Goal: Transaction & Acquisition: Purchase product/service

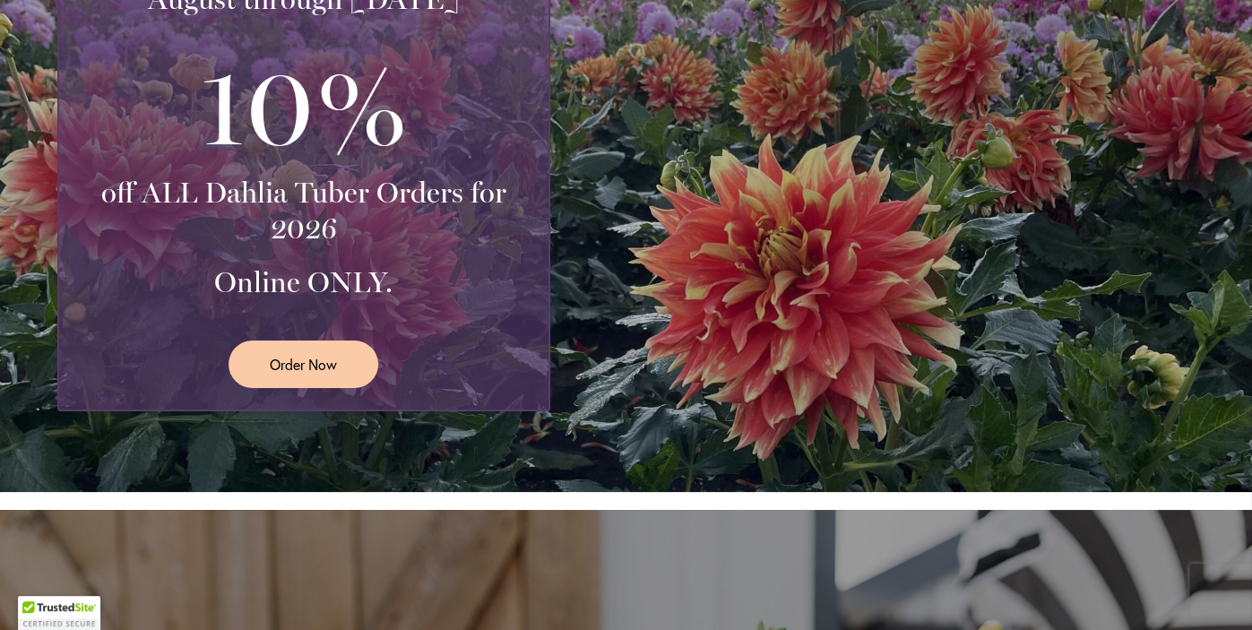
scroll to position [504, 0]
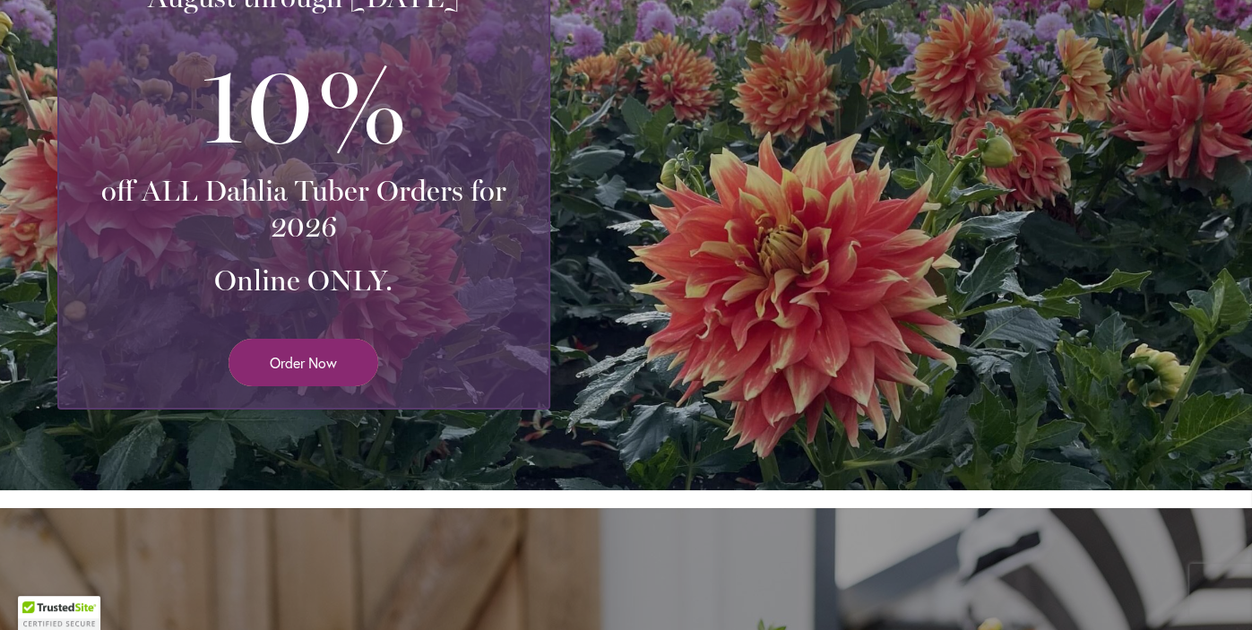
click at [292, 359] on span "Order Now" at bounding box center [303, 362] width 67 height 21
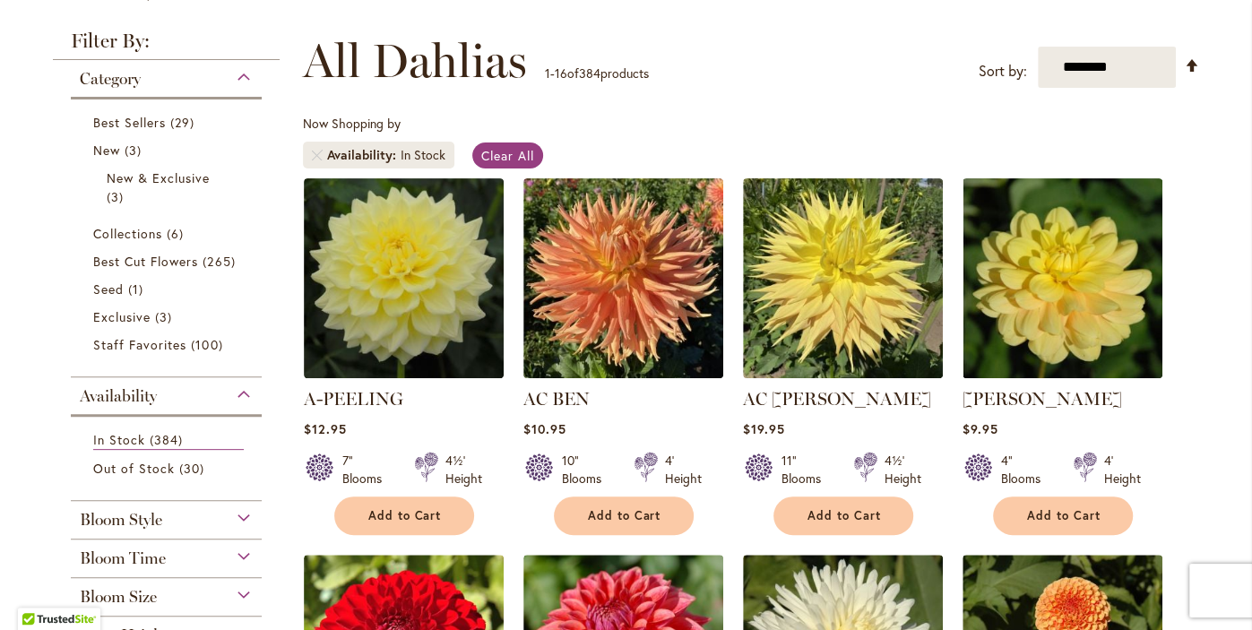
scroll to position [257, 0]
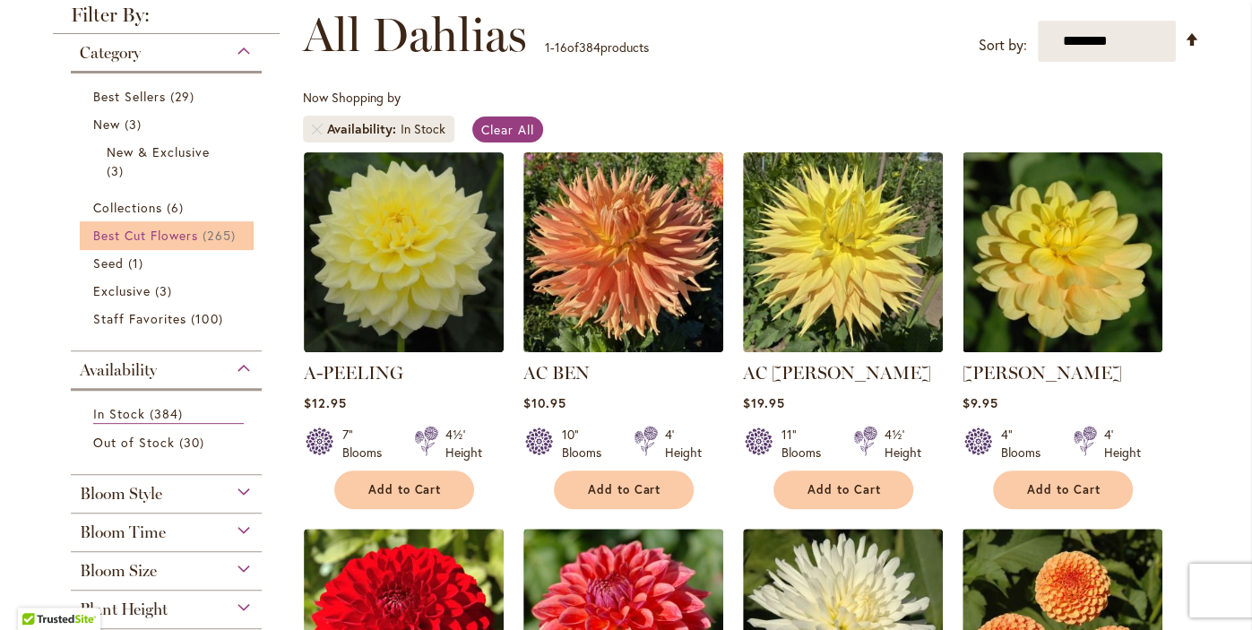
click at [140, 237] on span "Best Cut Flowers" at bounding box center [146, 235] width 106 height 17
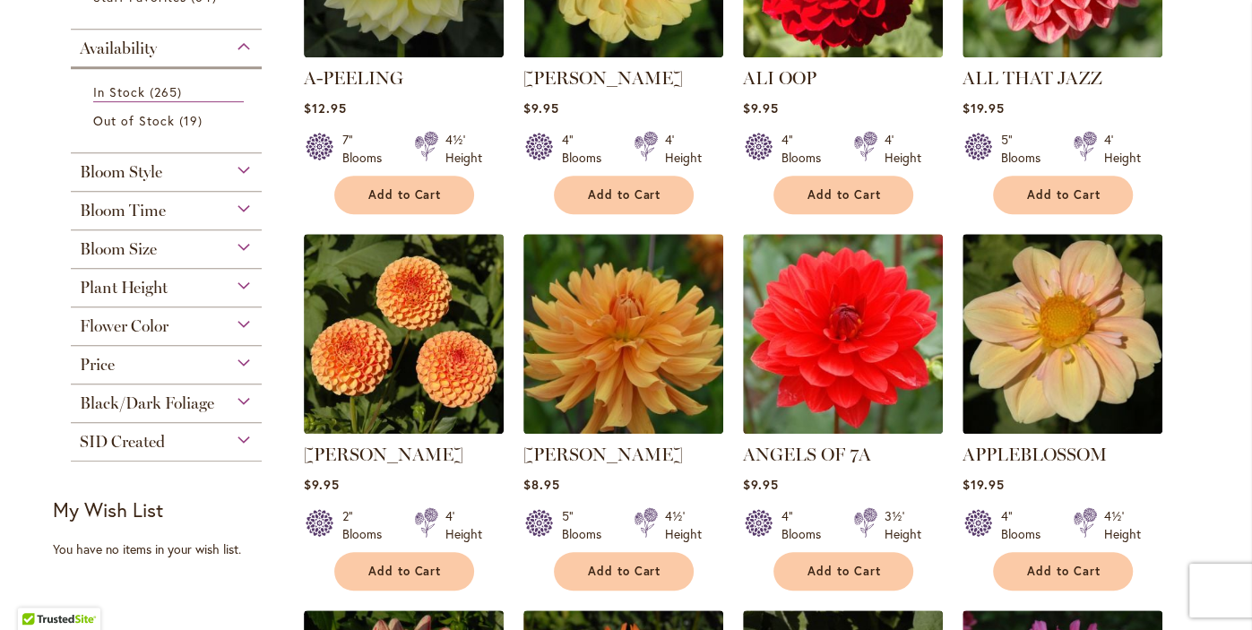
scroll to position [530, 0]
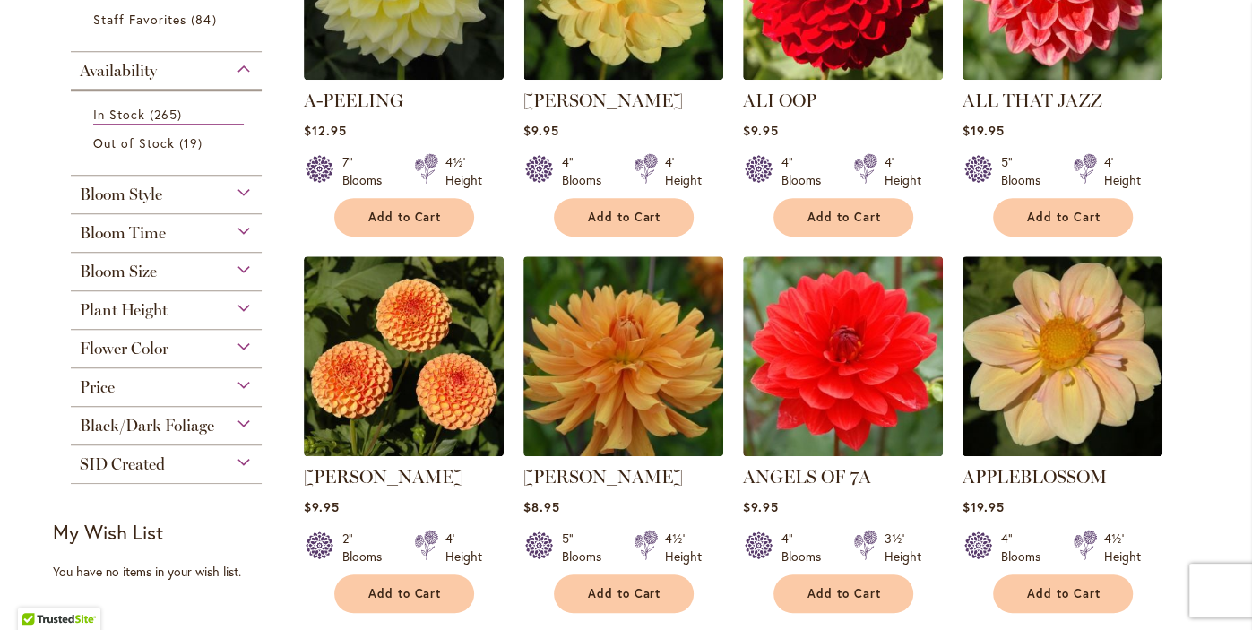
click at [122, 463] on span "SID Created" at bounding box center [122, 464] width 85 height 20
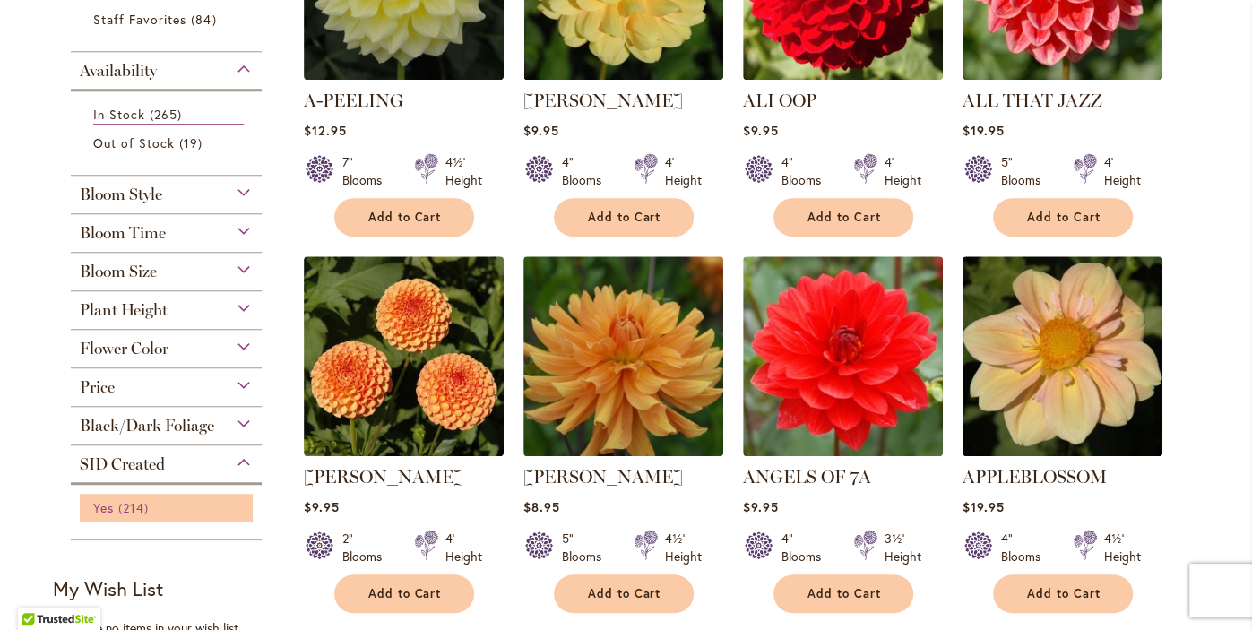
click at [101, 508] on span "Yes" at bounding box center [103, 507] width 21 height 17
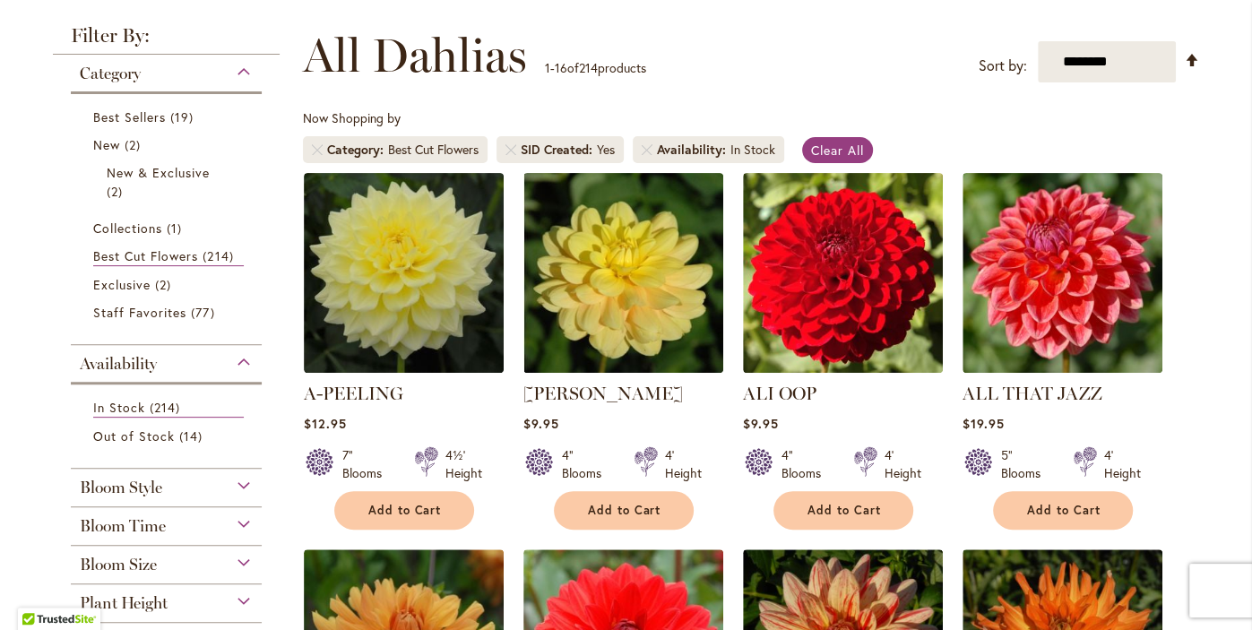
scroll to position [236, 0]
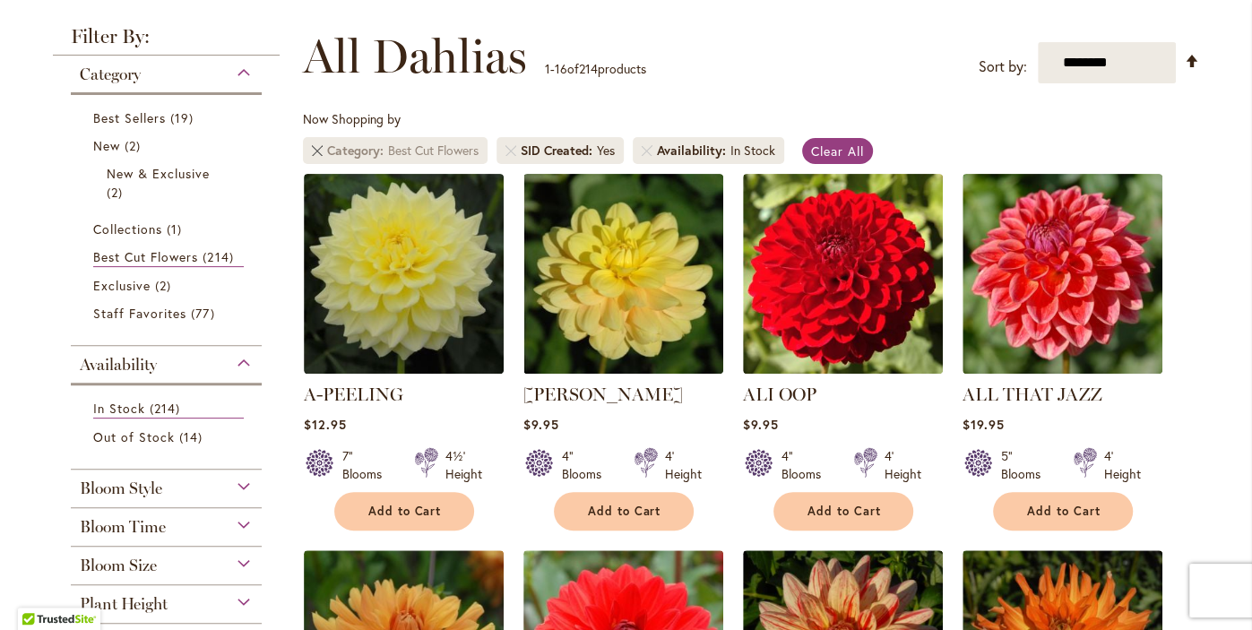
click at [317, 150] on link "Remove Category Best Cut Flowers" at bounding box center [317, 150] width 11 height 11
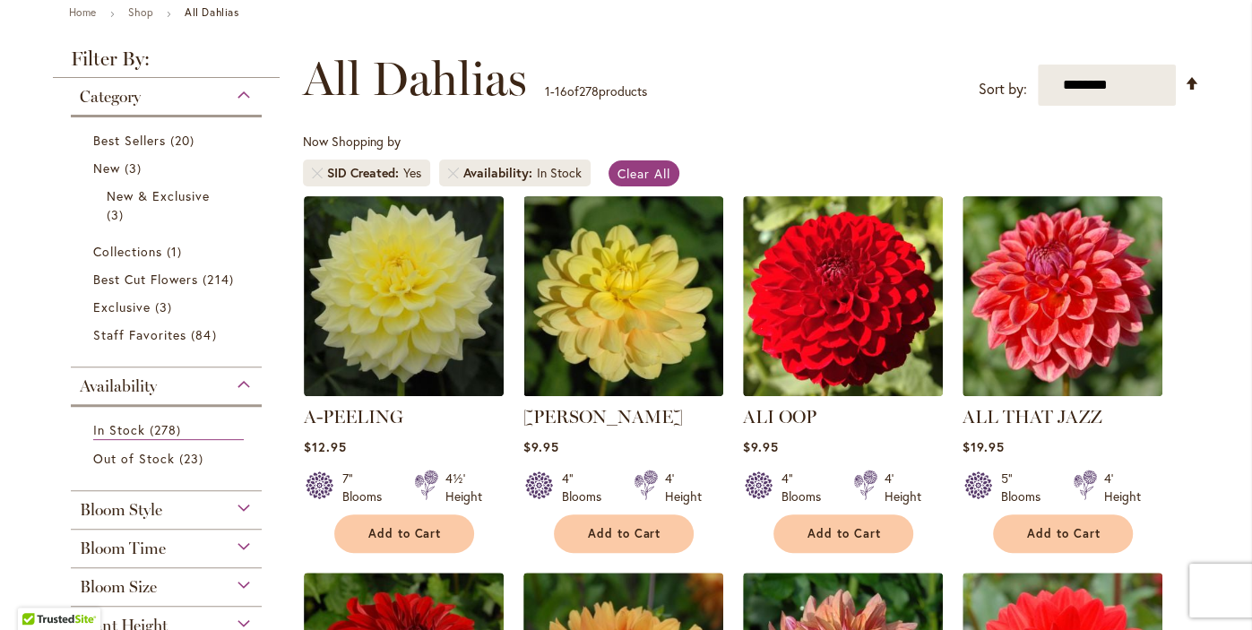
scroll to position [220, 0]
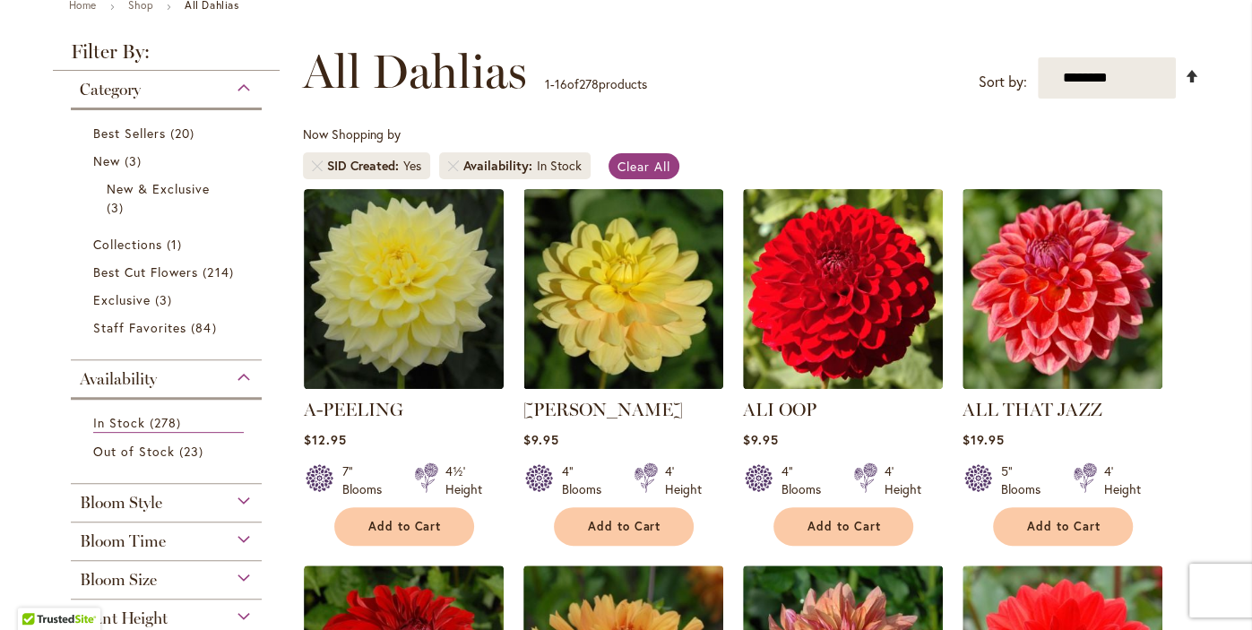
click at [1194, 81] on link "Set Descending Direction" at bounding box center [1192, 75] width 15 height 21
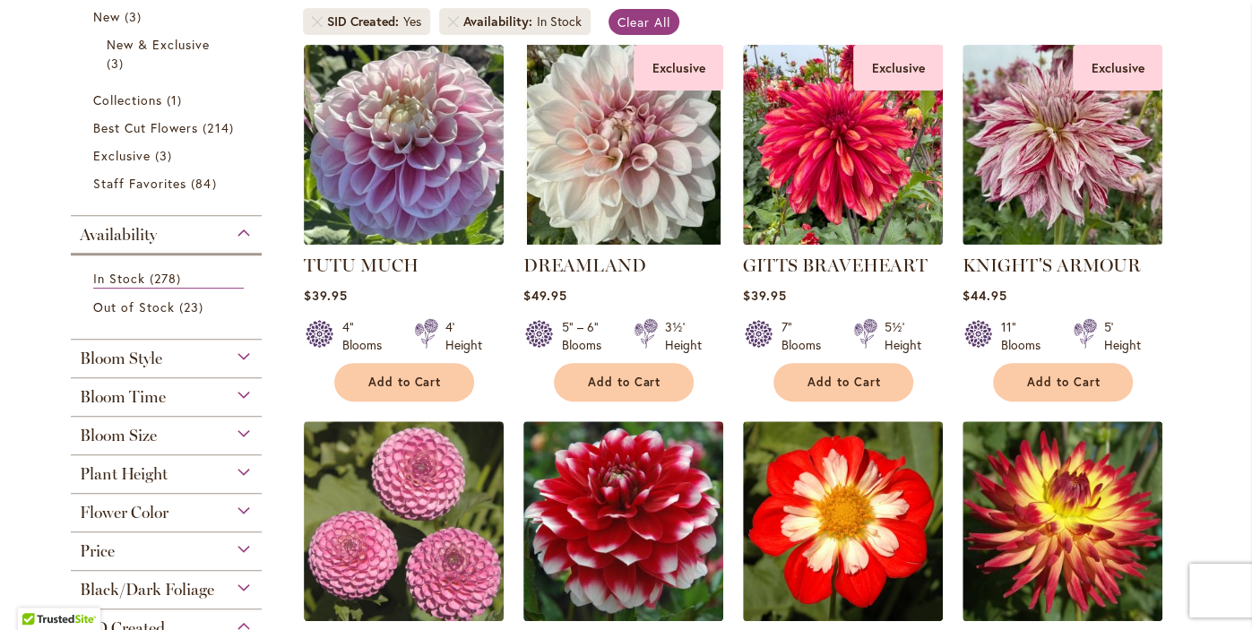
scroll to position [358, 0]
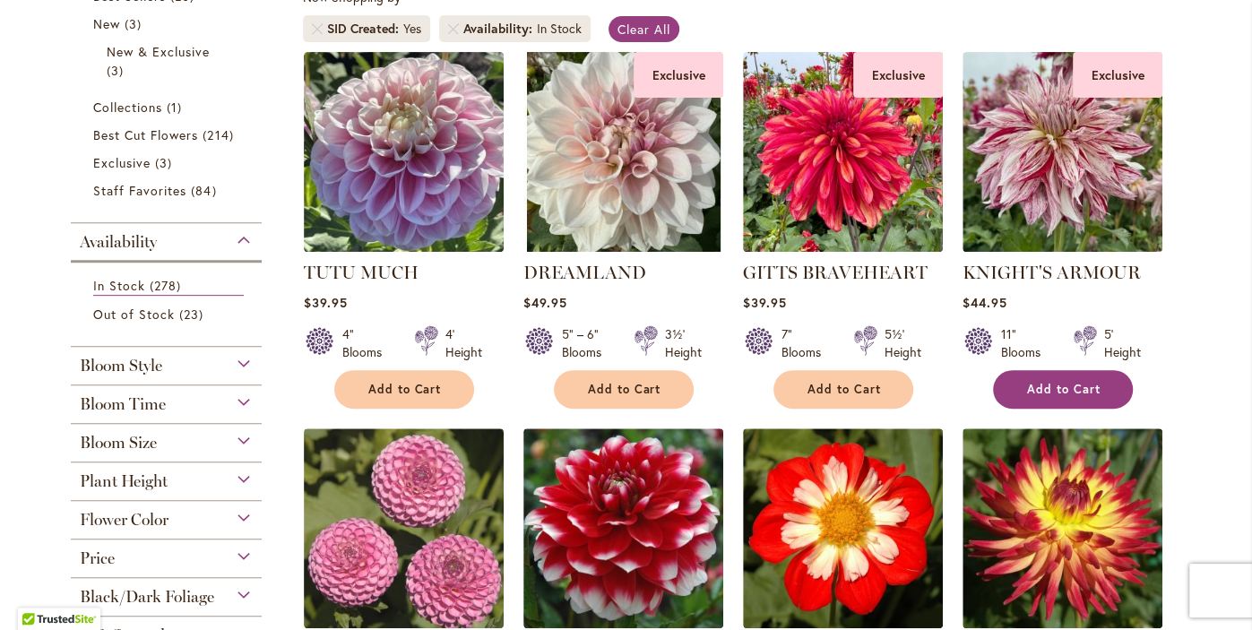
click at [1068, 400] on button "Add to Cart" at bounding box center [1063, 389] width 140 height 39
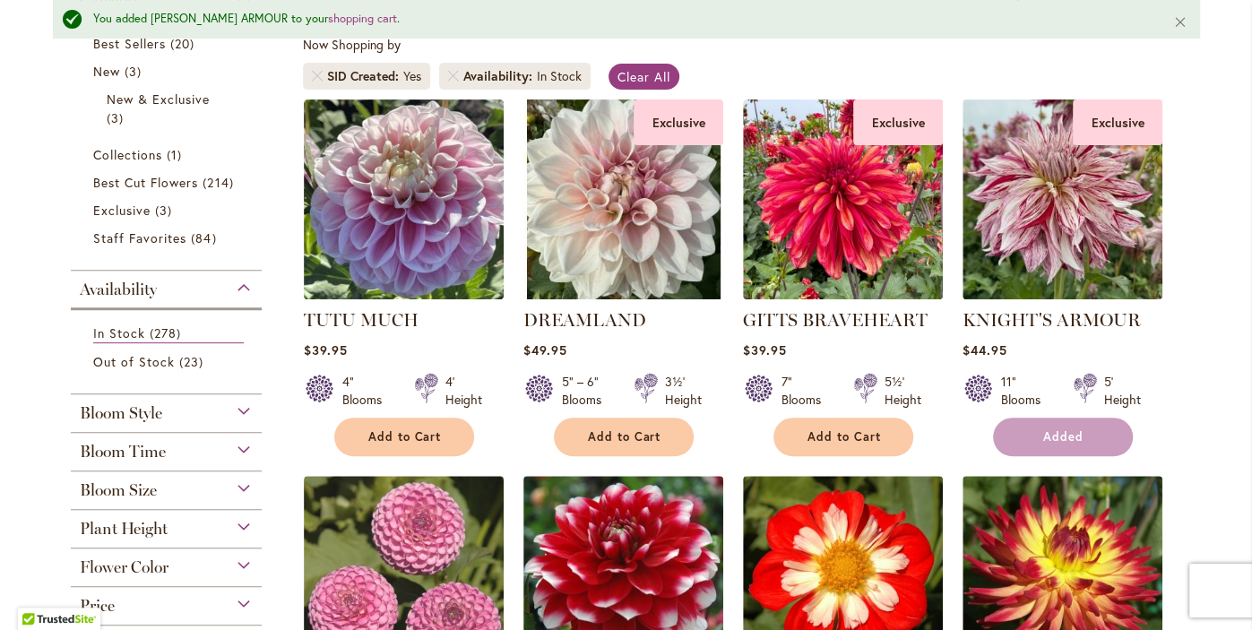
scroll to position [404, 0]
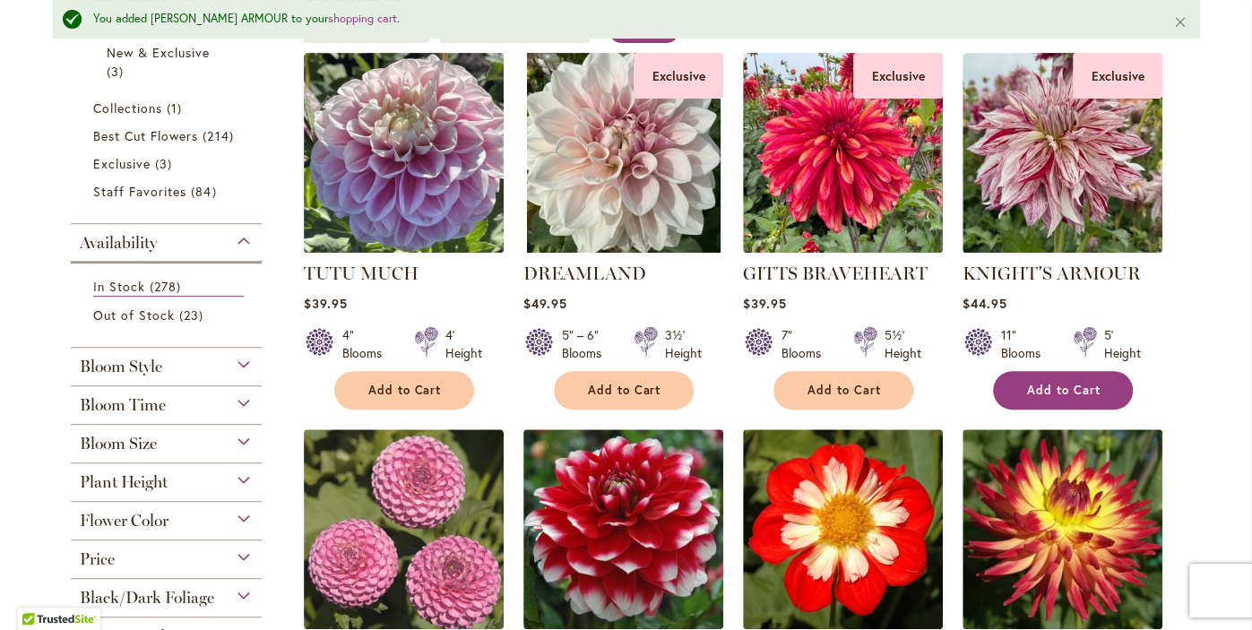
click at [1065, 392] on span "Add to Cart" at bounding box center [1063, 390] width 73 height 15
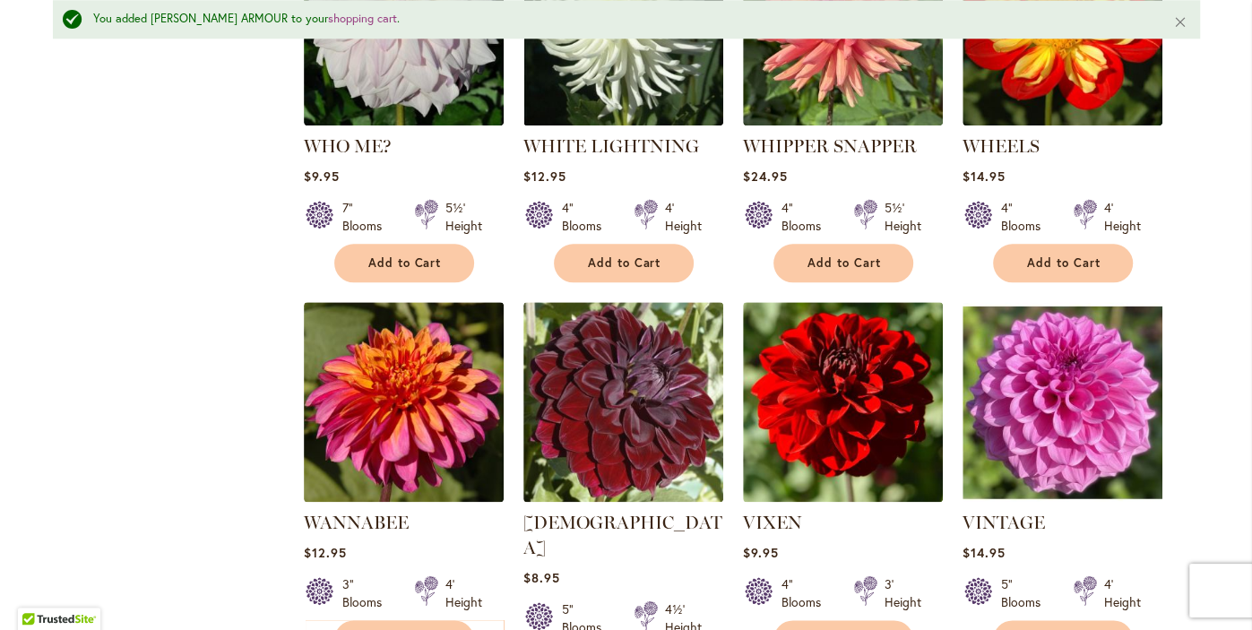
scroll to position [1278, 0]
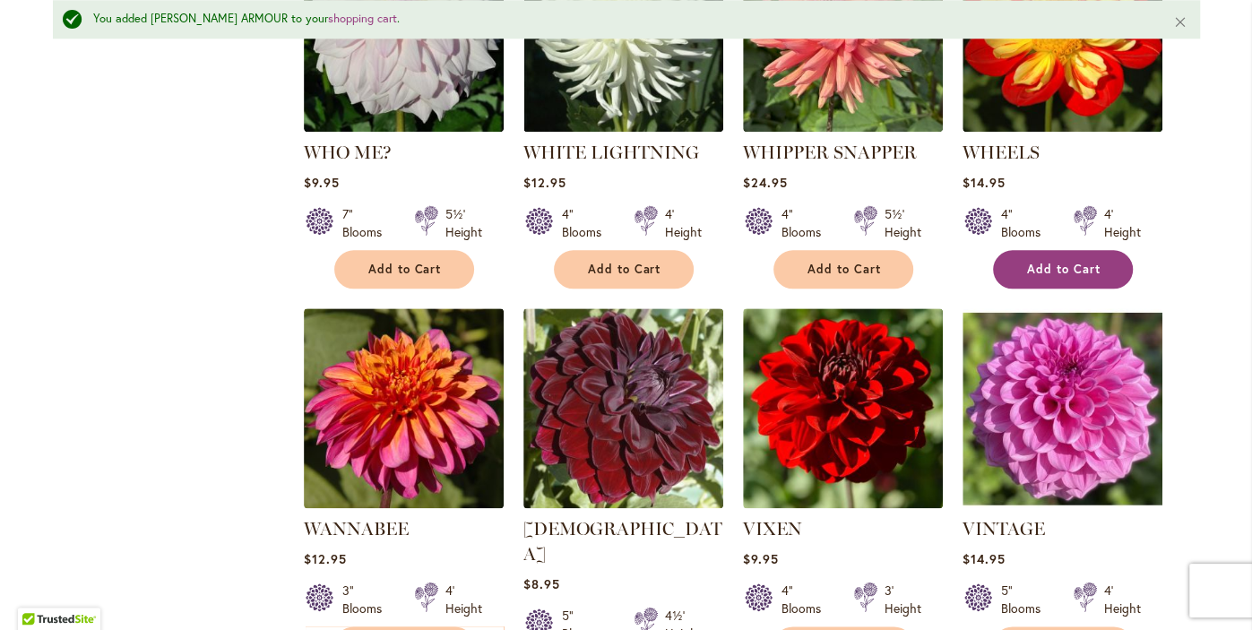
click at [1072, 273] on span "Add to Cart" at bounding box center [1063, 269] width 73 height 15
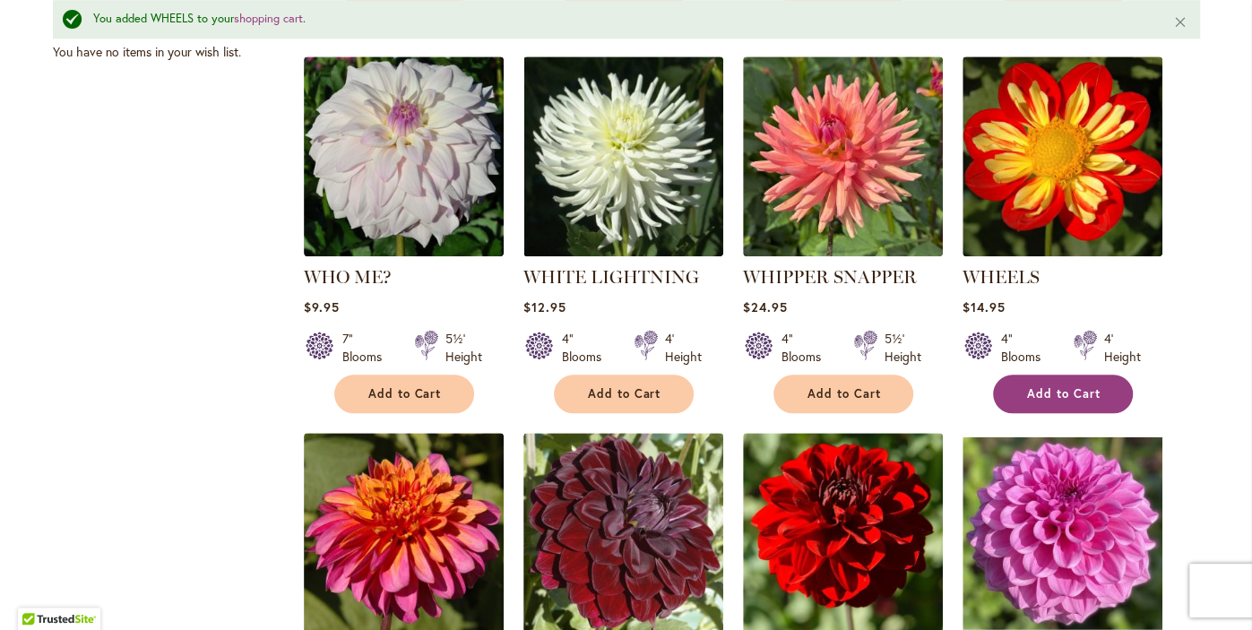
scroll to position [1154, 0]
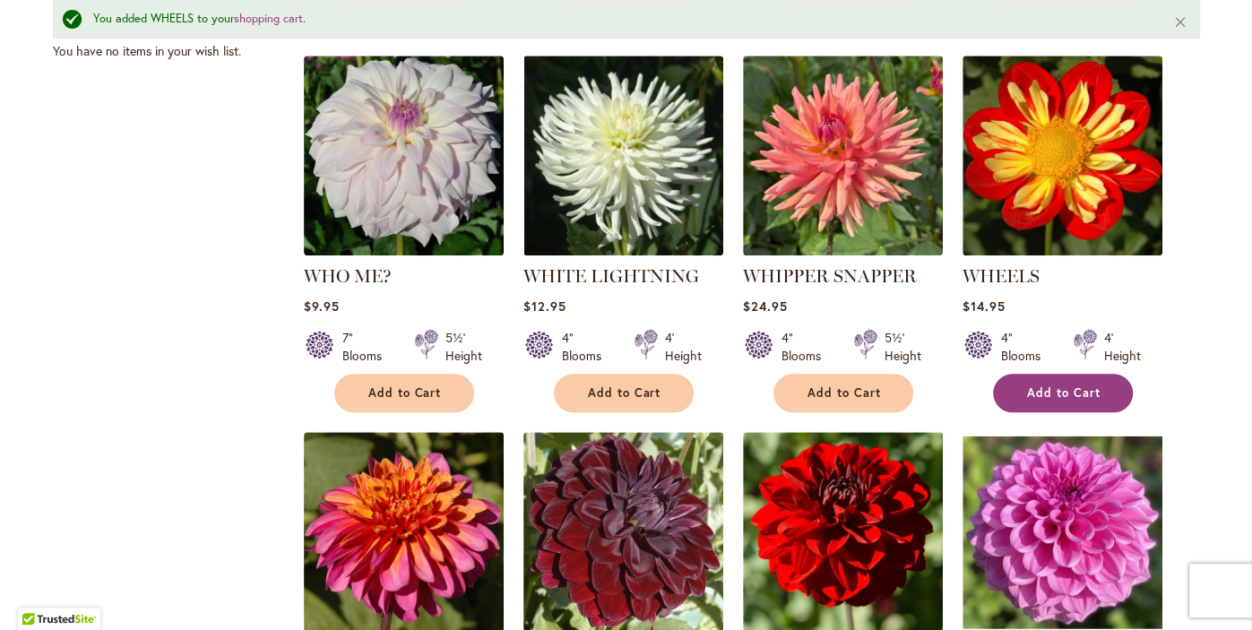
click at [1058, 395] on span "Add to Cart" at bounding box center [1063, 392] width 73 height 15
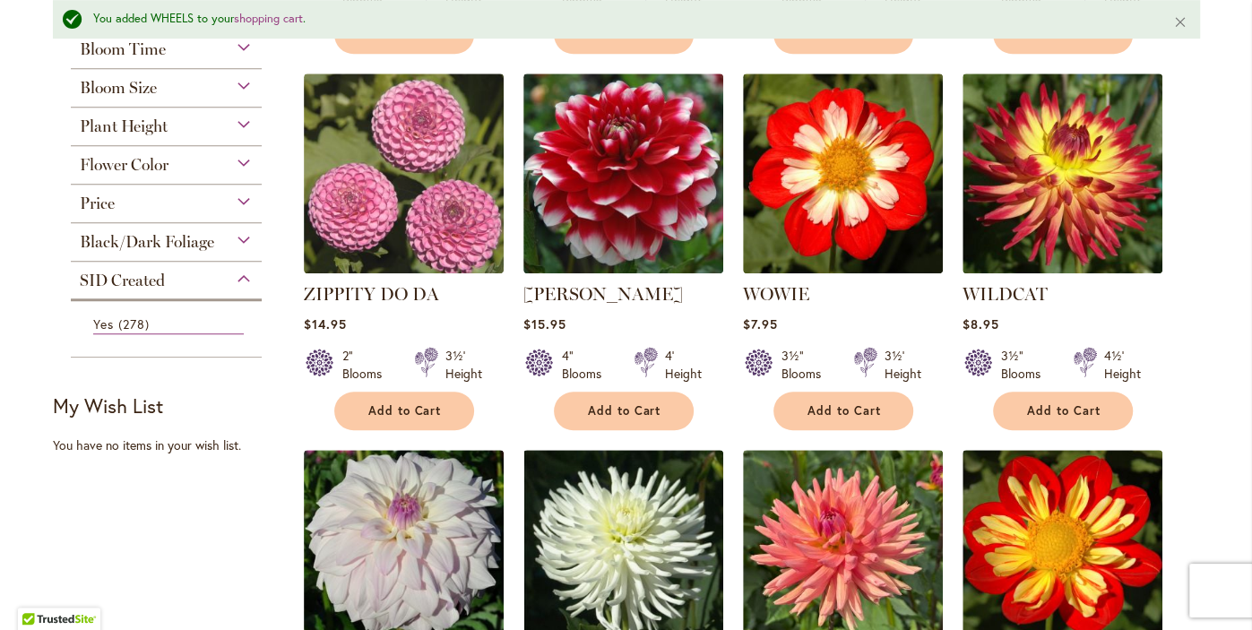
scroll to position [734, 0]
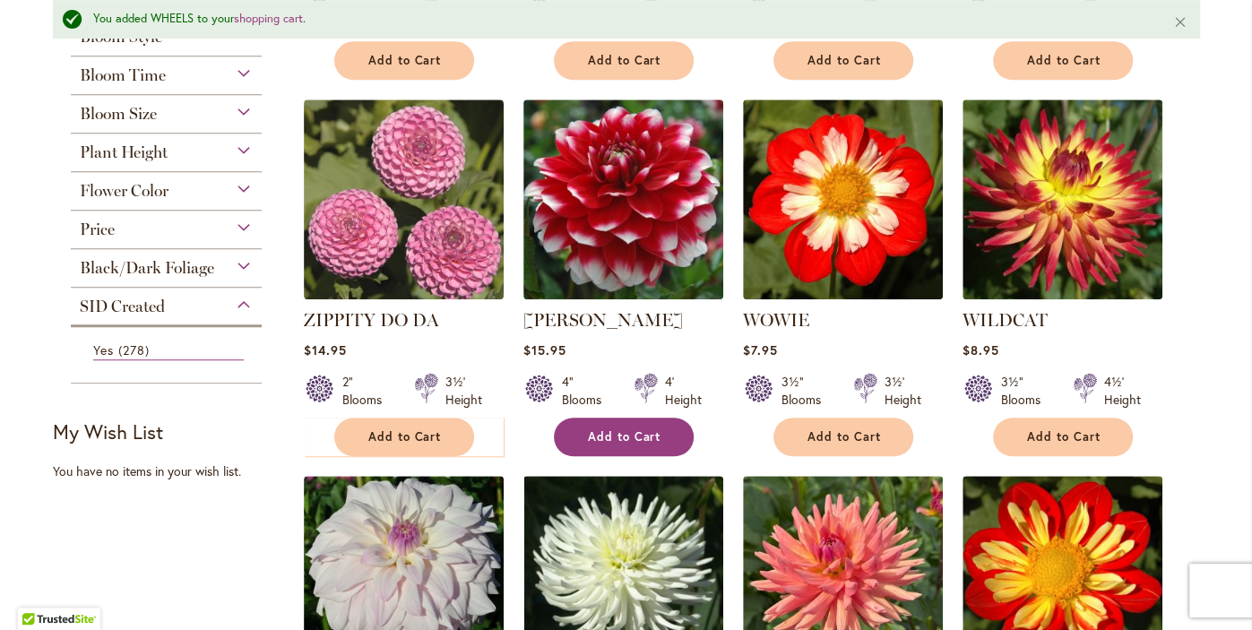
click at [626, 437] on span "Add to Cart" at bounding box center [624, 436] width 73 height 15
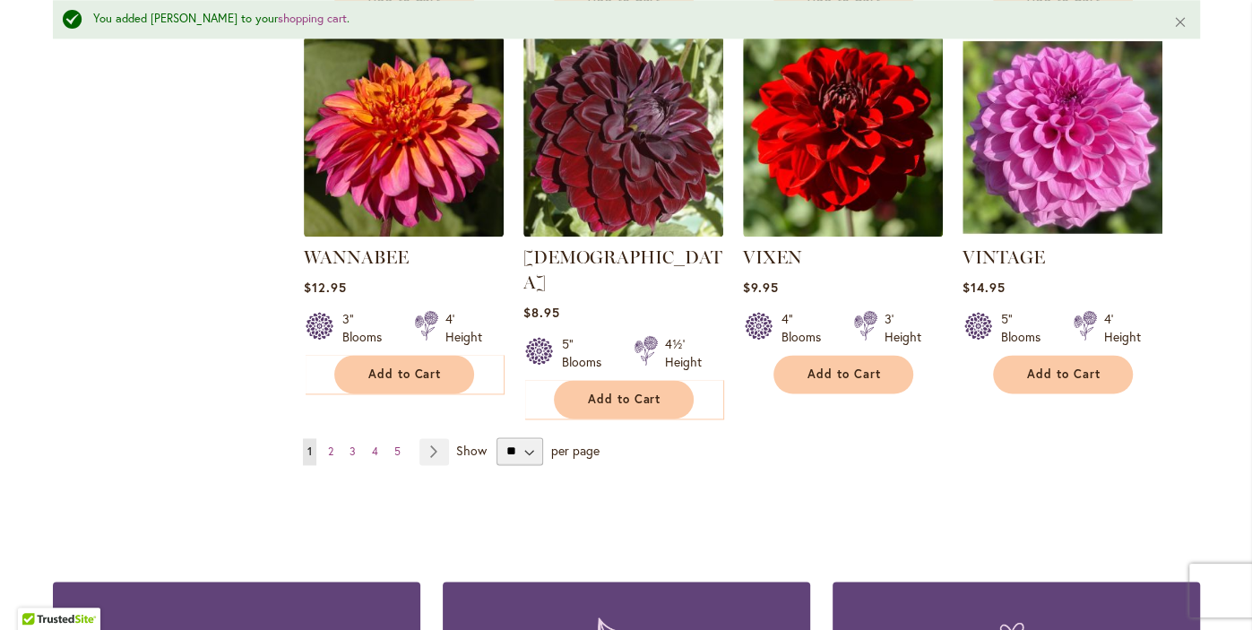
scroll to position [1550, 0]
click at [525, 437] on select "** ** ** **" at bounding box center [519, 451] width 47 height 29
select select "**"
click at [496, 437] on select "** ** ** **" at bounding box center [519, 451] width 47 height 29
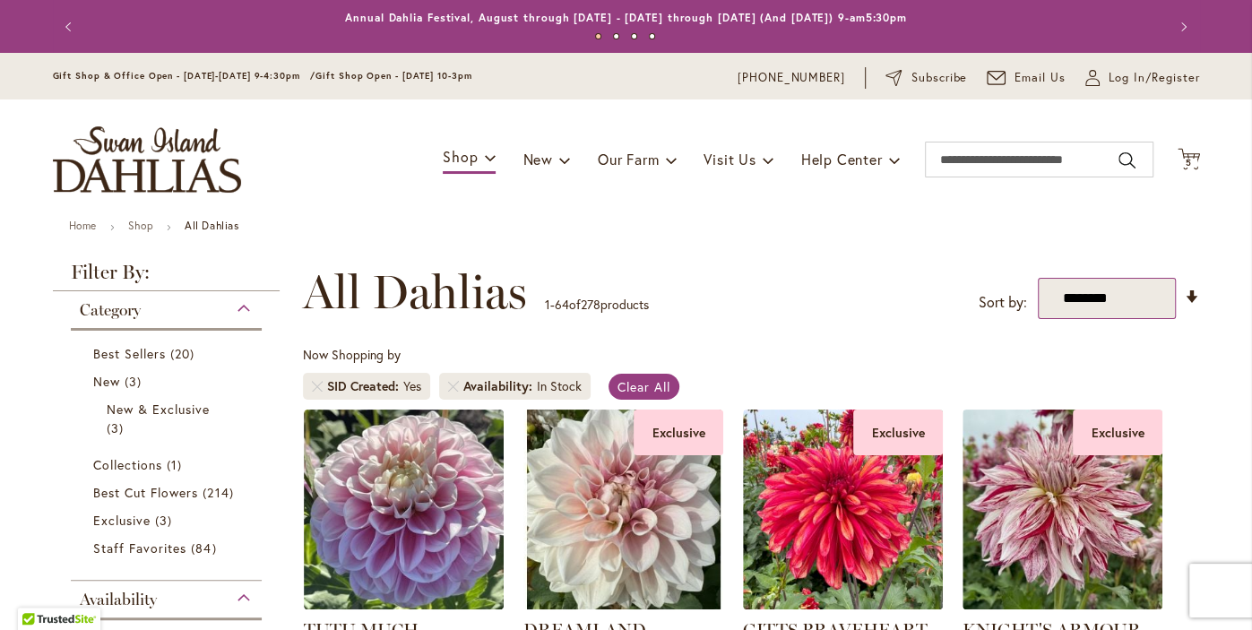
click at [1127, 278] on select "**********" at bounding box center [1107, 298] width 138 height 41
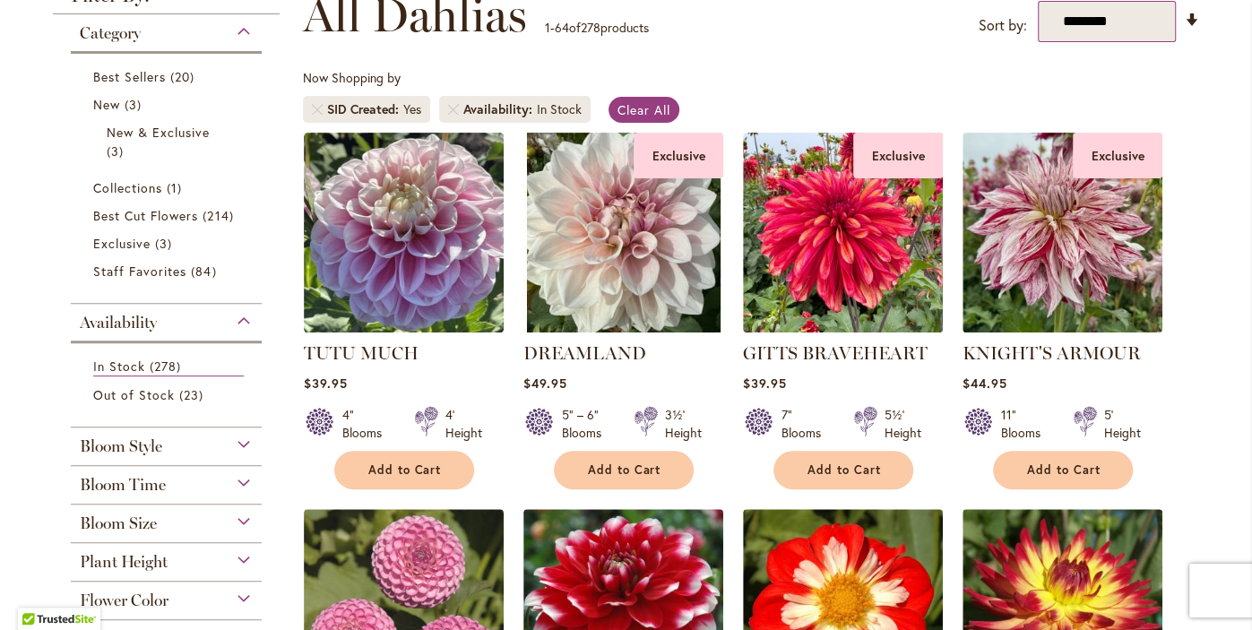
select select "*****"
click at [1038, 1] on select "**********" at bounding box center [1107, 21] width 138 height 41
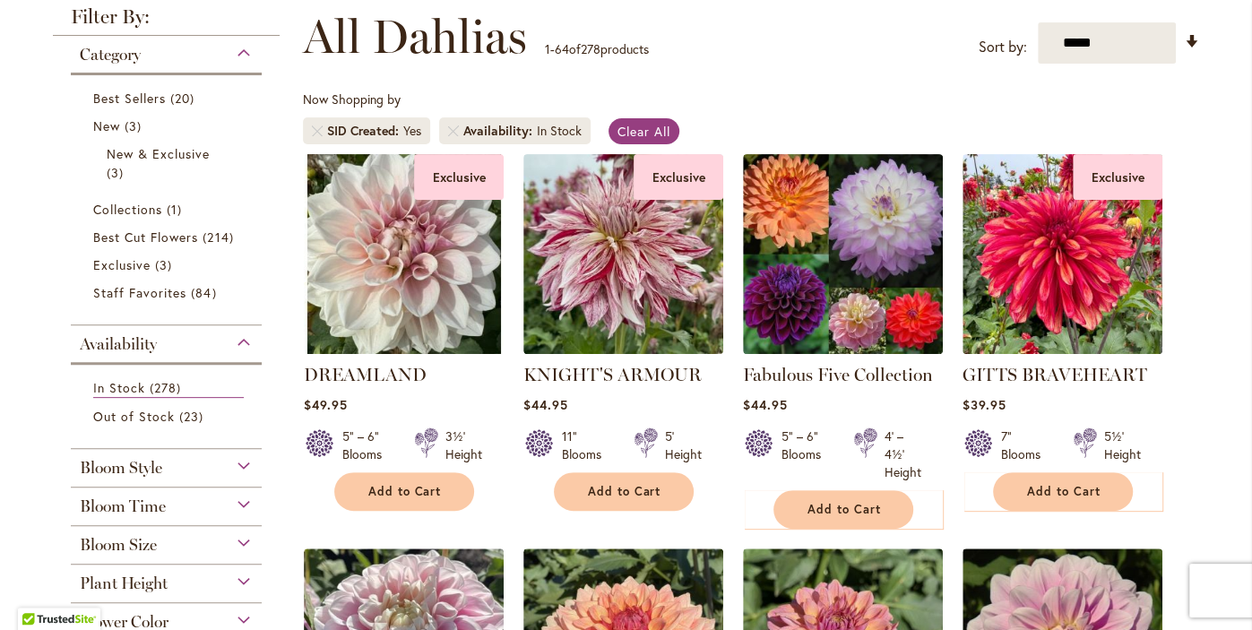
scroll to position [257, 0]
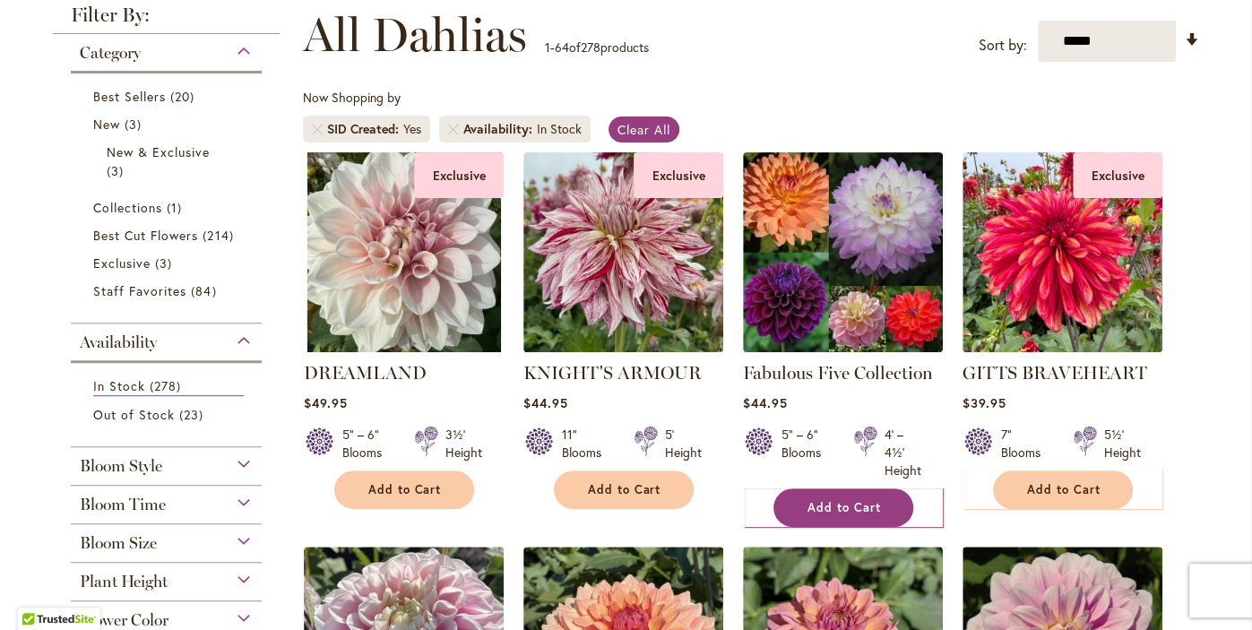
click at [850, 513] on button "Add to Cart" at bounding box center [843, 507] width 140 height 39
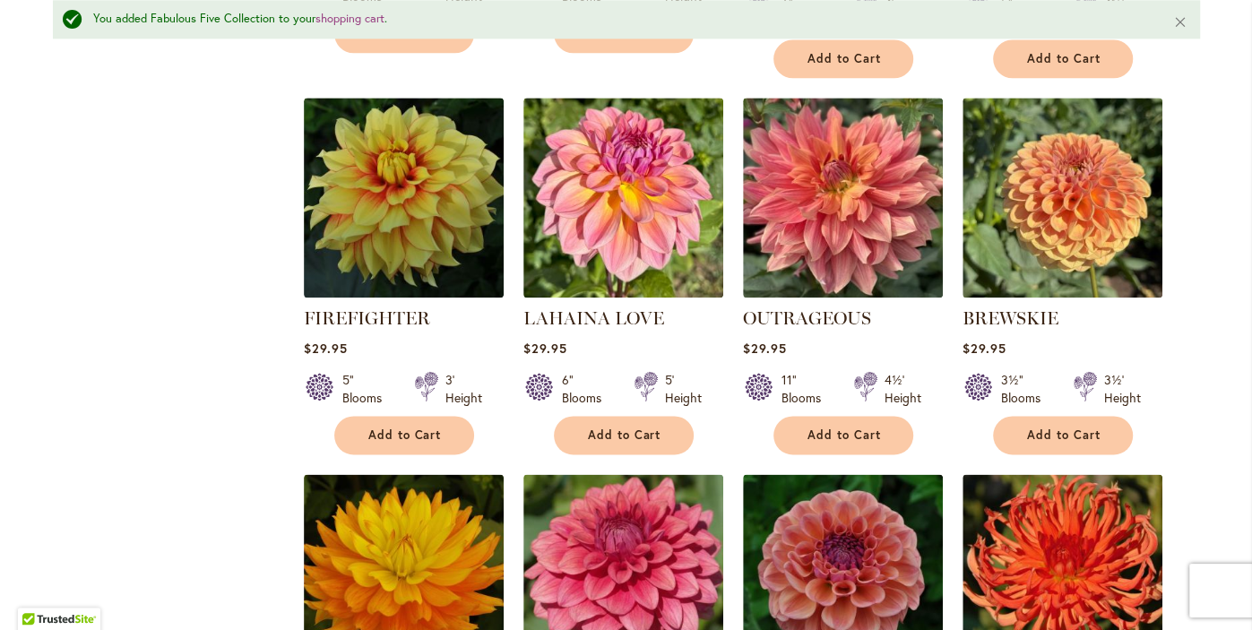
scroll to position [1523, 0]
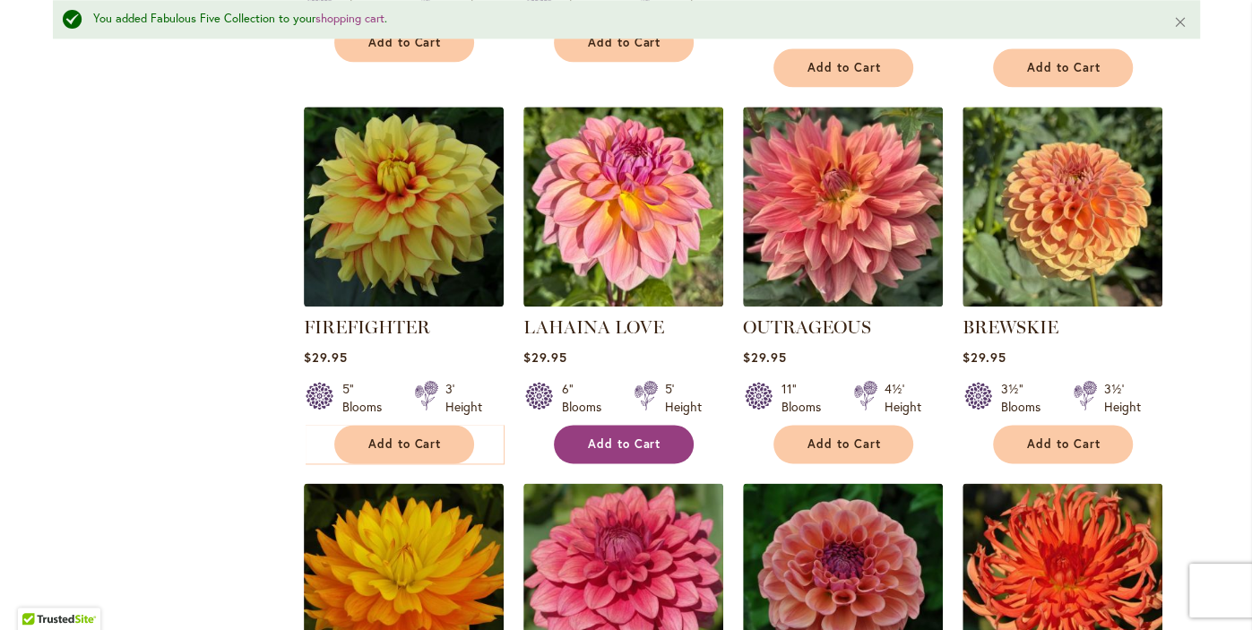
click at [617, 447] on span "Add to Cart" at bounding box center [624, 443] width 73 height 15
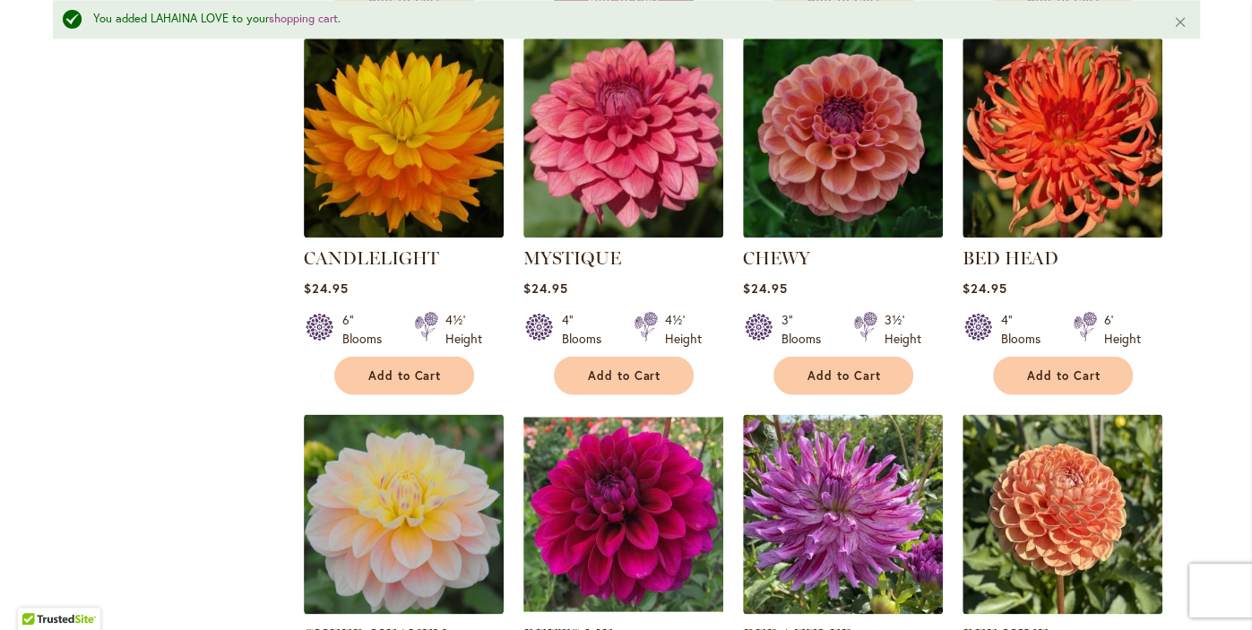
scroll to position [1972, 0]
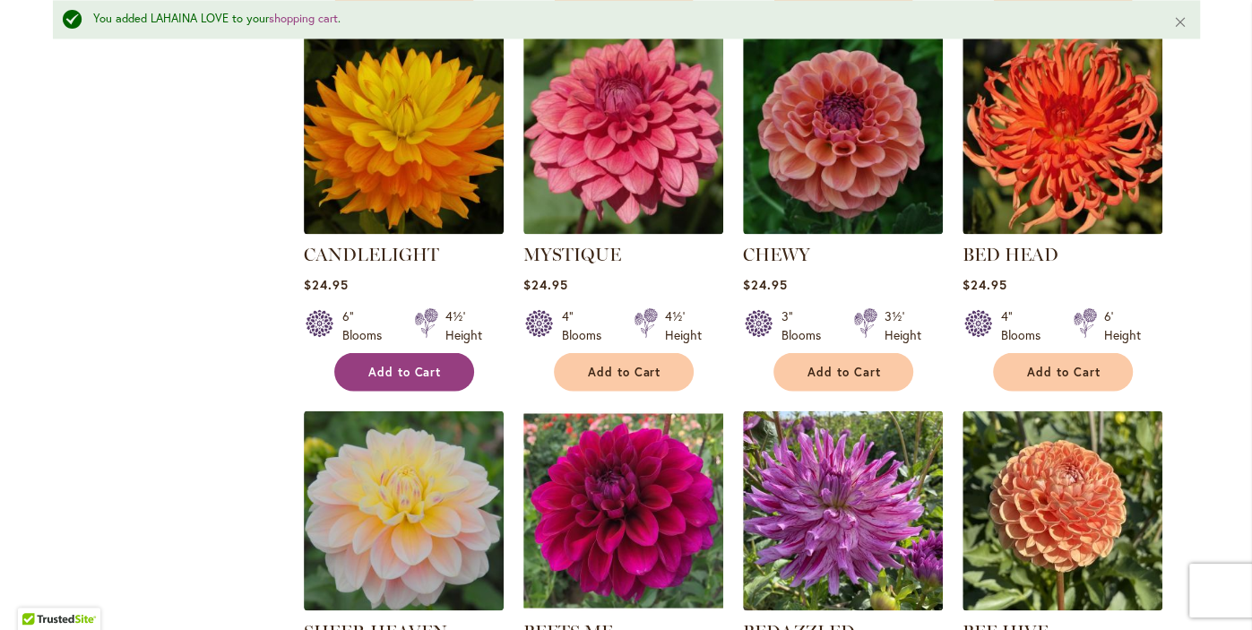
click at [410, 373] on span "Add to Cart" at bounding box center [404, 371] width 73 height 15
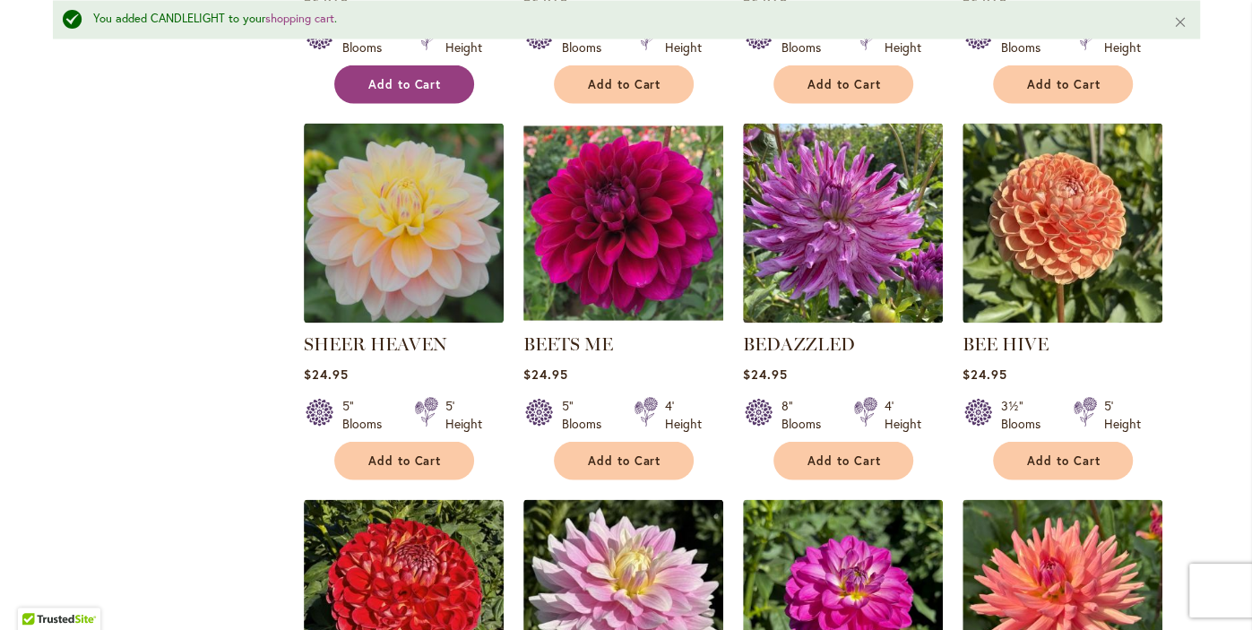
scroll to position [2273, 0]
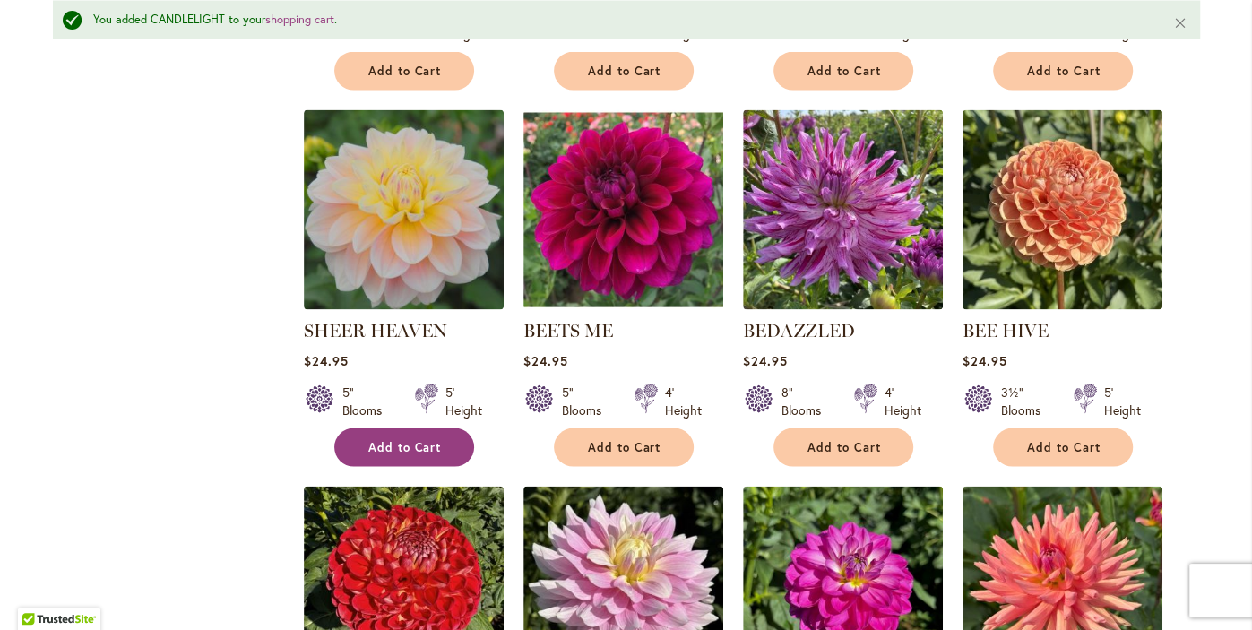
click at [393, 462] on button "Add to Cart" at bounding box center [404, 446] width 140 height 39
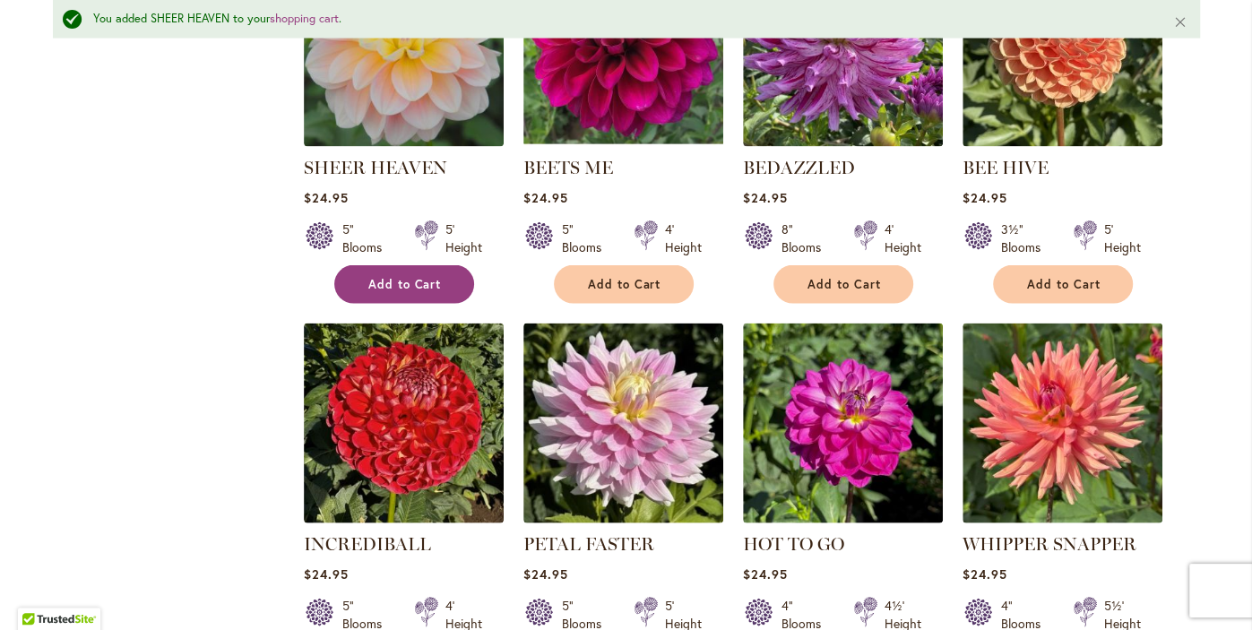
scroll to position [2423, 0]
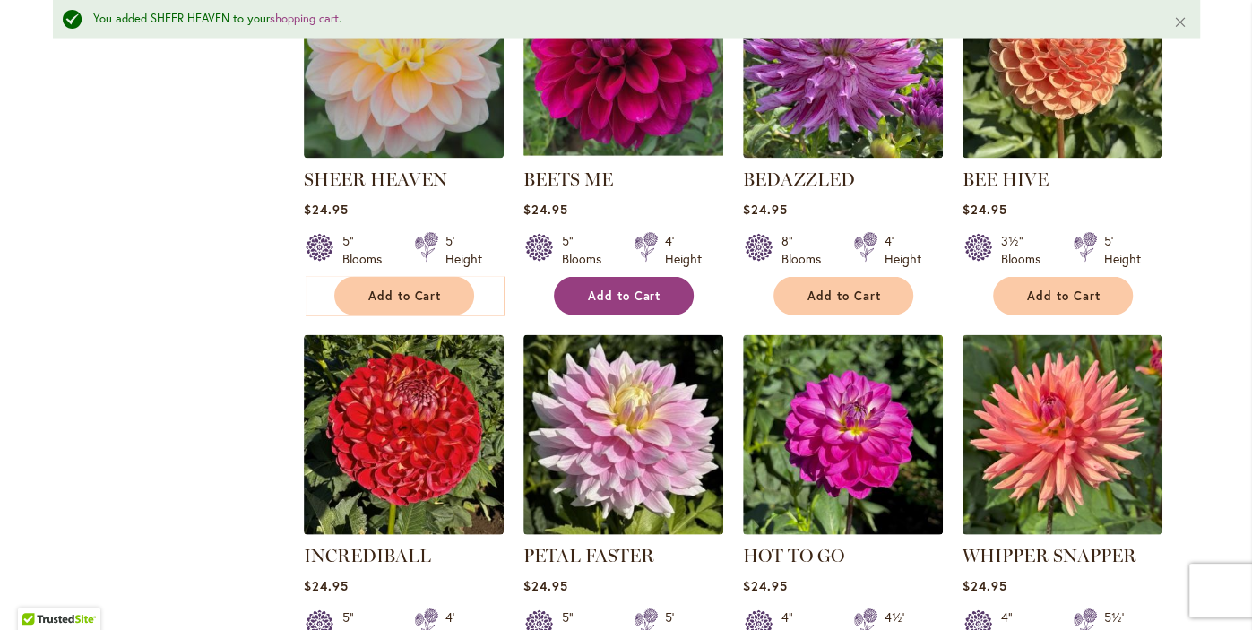
click at [635, 297] on span "Add to Cart" at bounding box center [624, 296] width 73 height 15
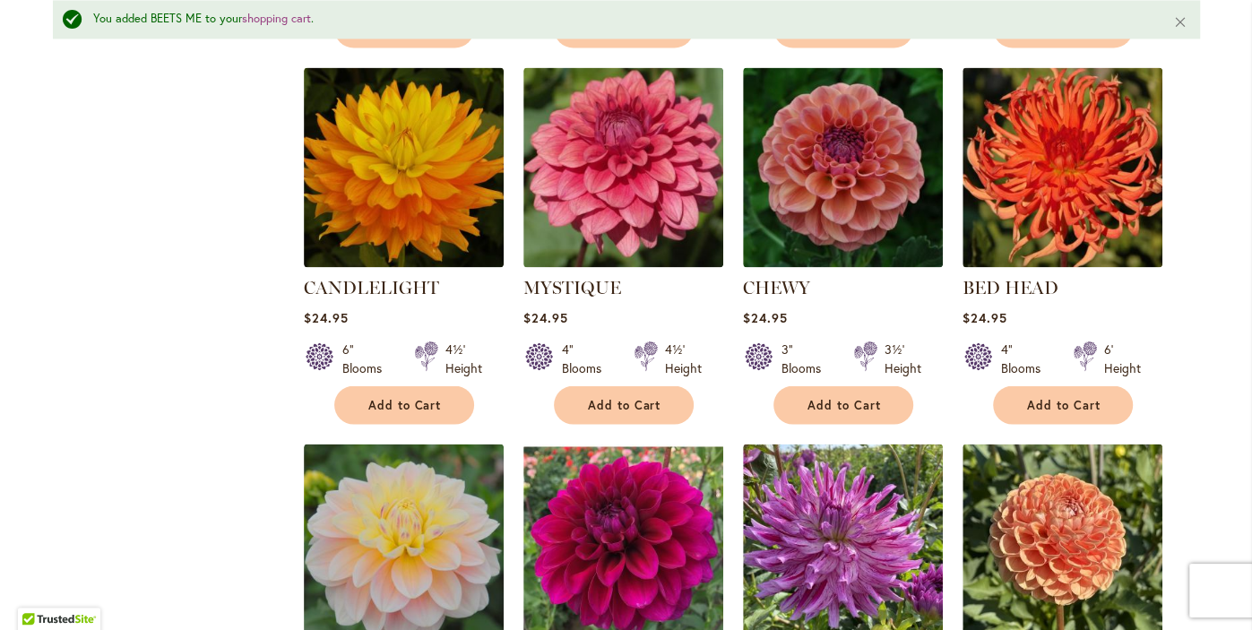
scroll to position [1927, 0]
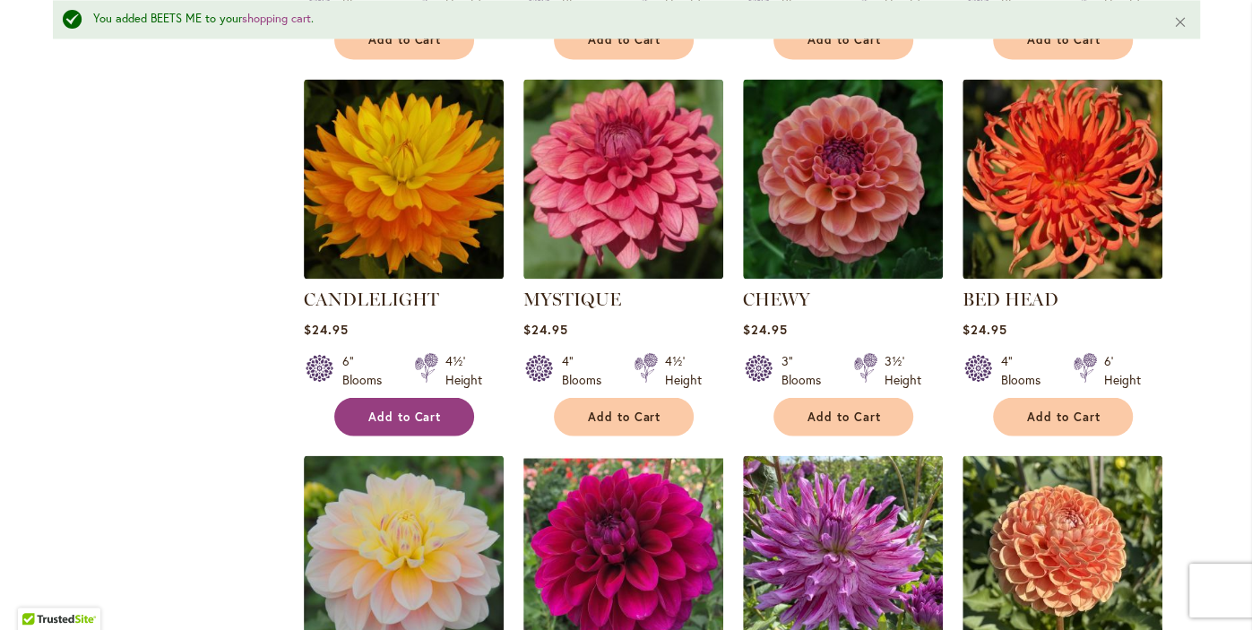
click at [409, 422] on button "Add to Cart" at bounding box center [404, 416] width 140 height 39
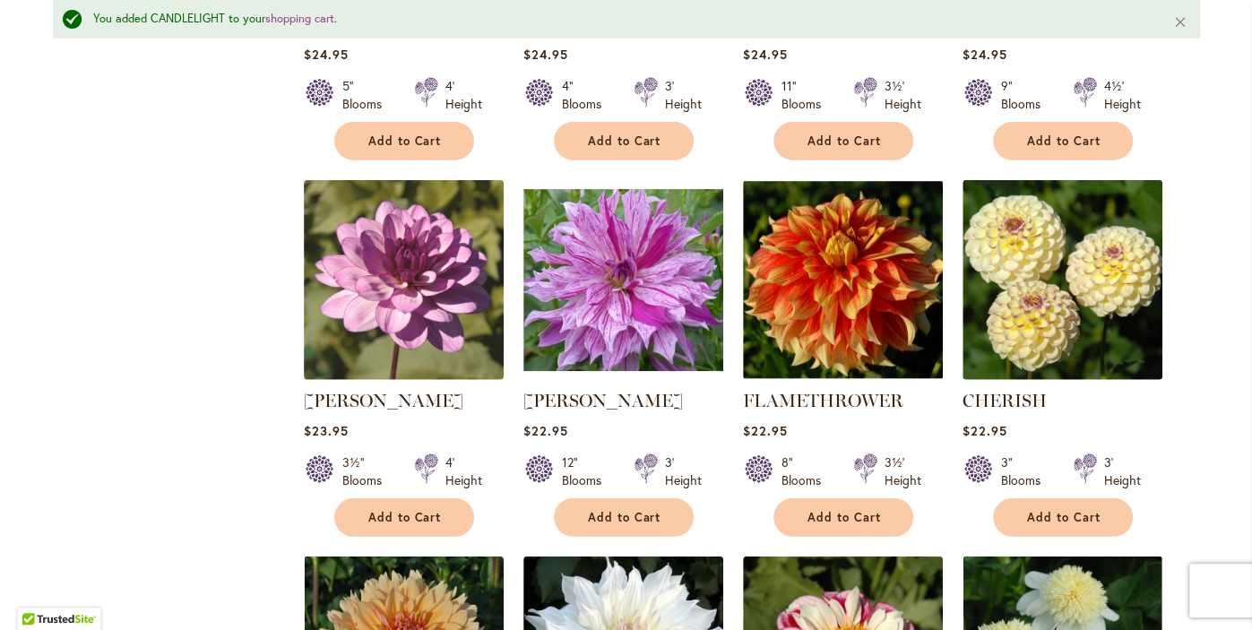
scroll to position [3325, 0]
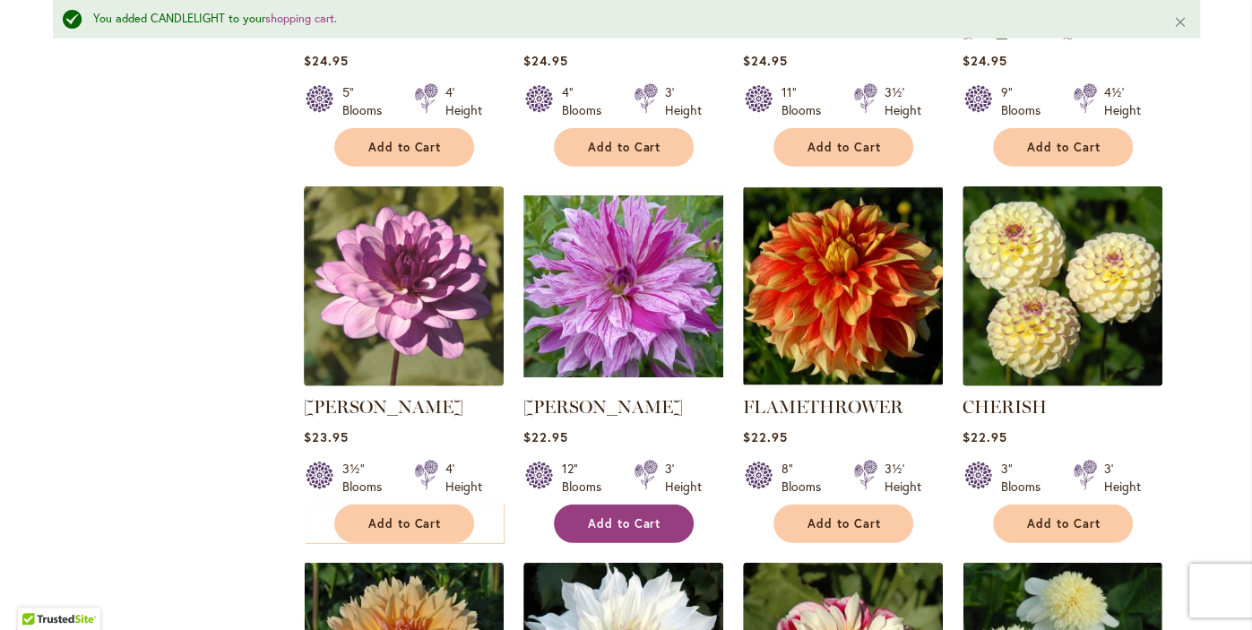
click at [621, 522] on span "Add to Cart" at bounding box center [624, 523] width 73 height 15
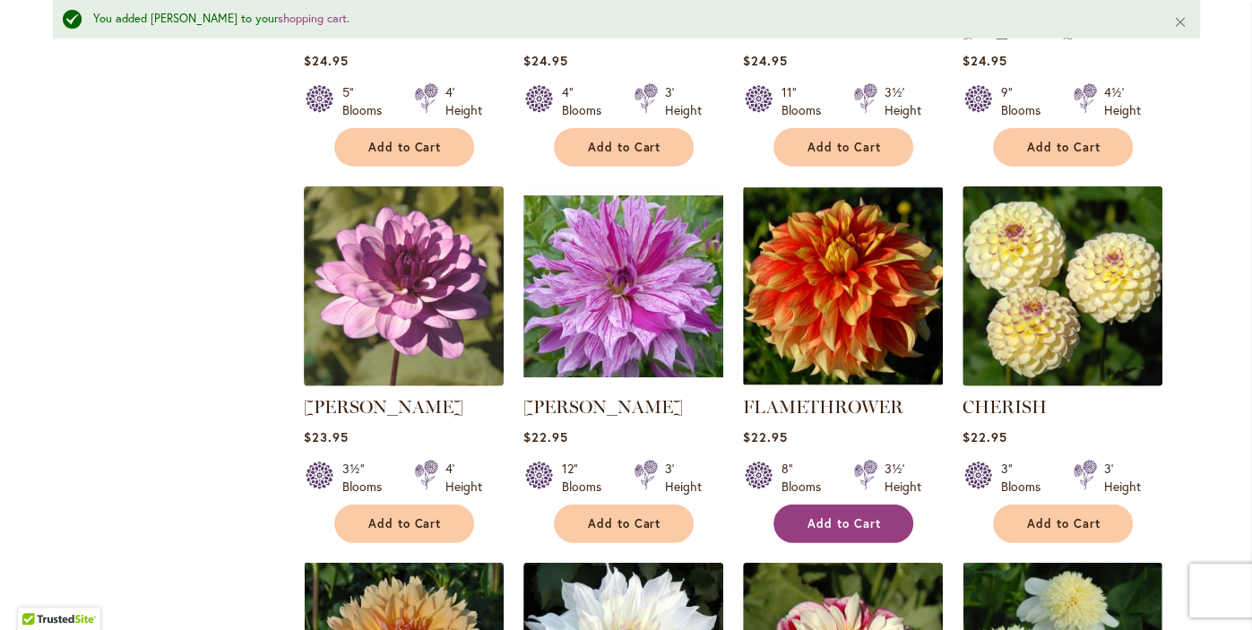
click at [842, 520] on span "Add to Cart" at bounding box center [843, 523] width 73 height 15
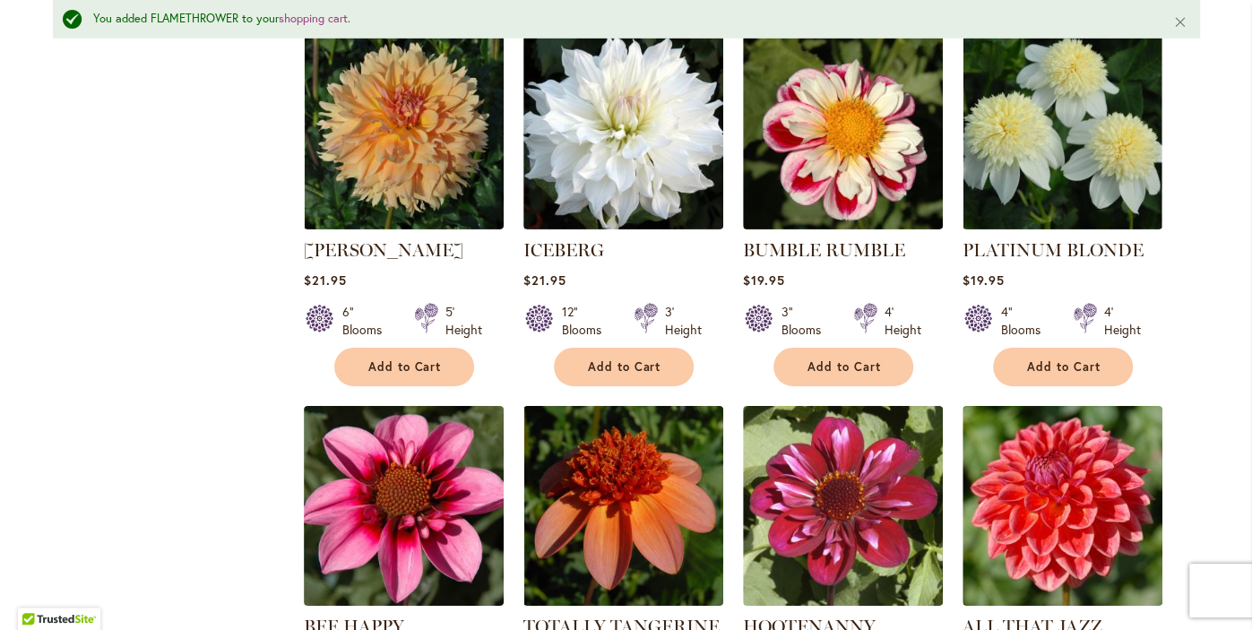
scroll to position [3861, 0]
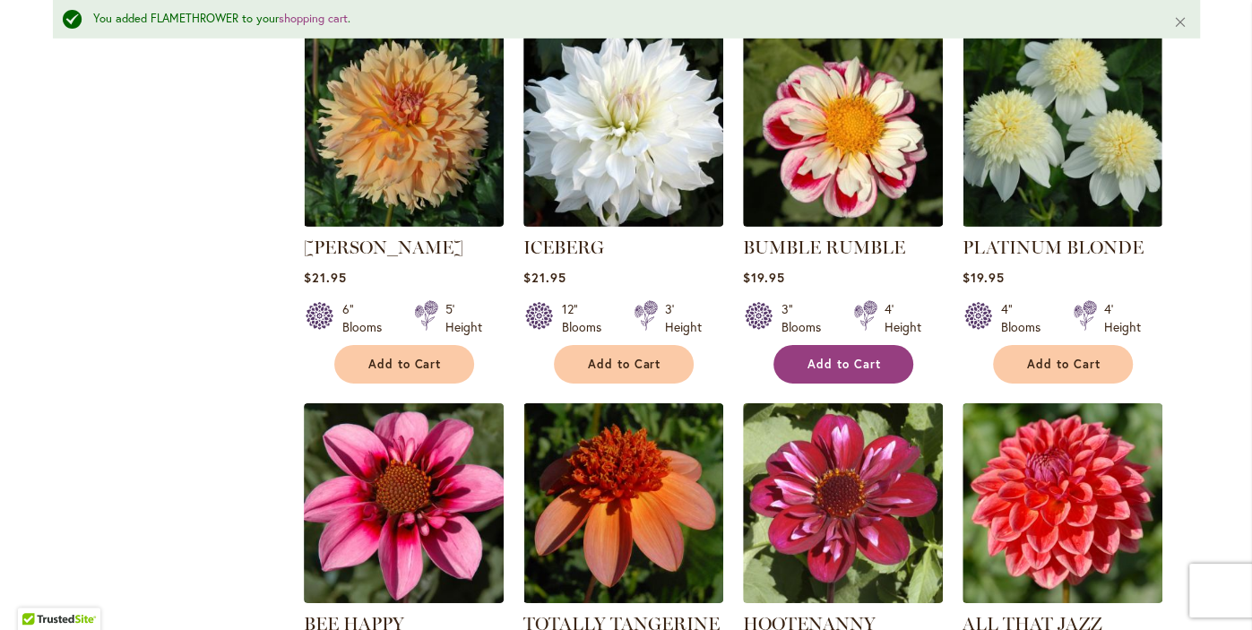
click at [840, 373] on button "Add to Cart" at bounding box center [843, 364] width 140 height 39
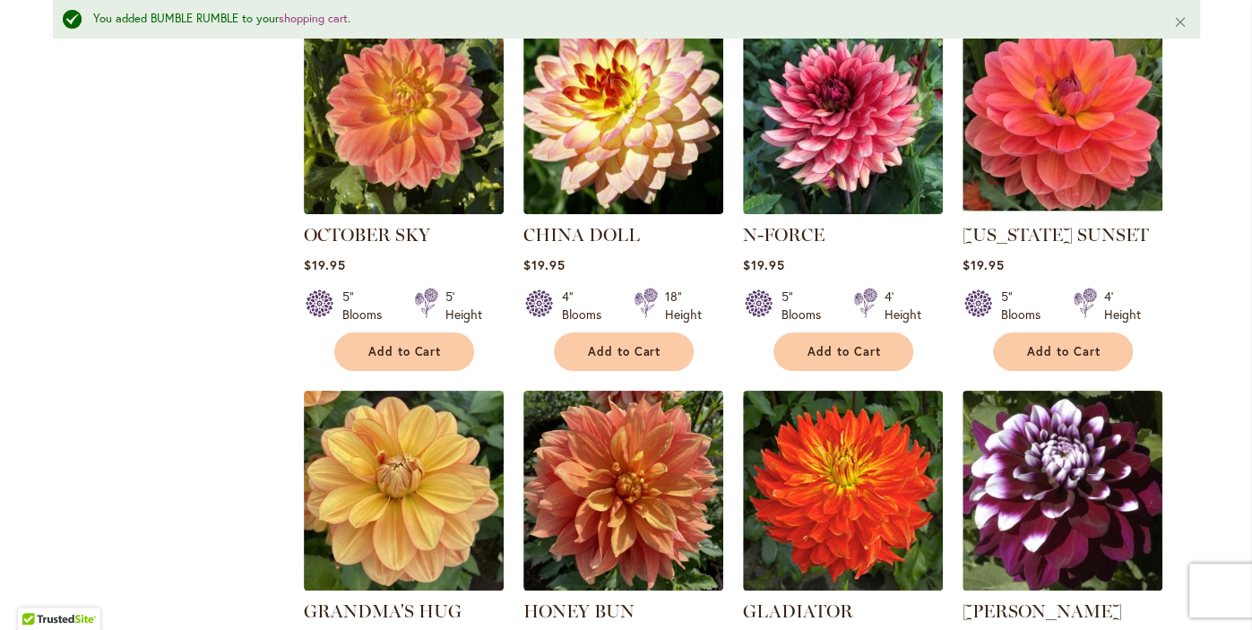
scroll to position [4627, 0]
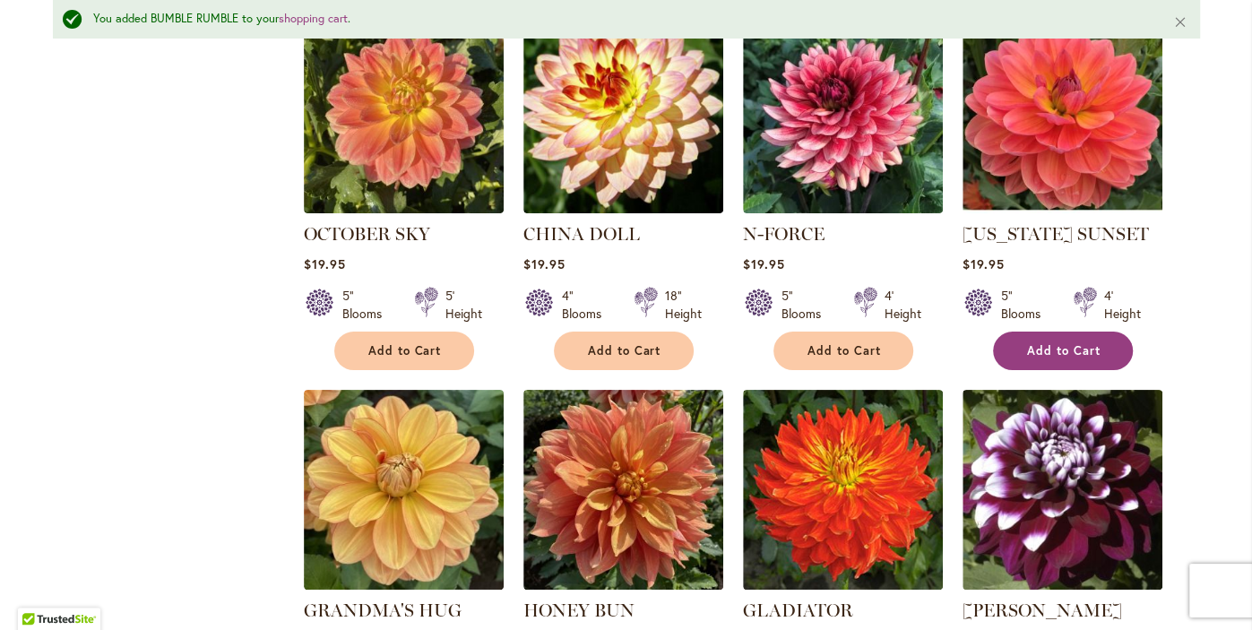
click at [1083, 353] on span "Add to Cart" at bounding box center [1063, 350] width 73 height 15
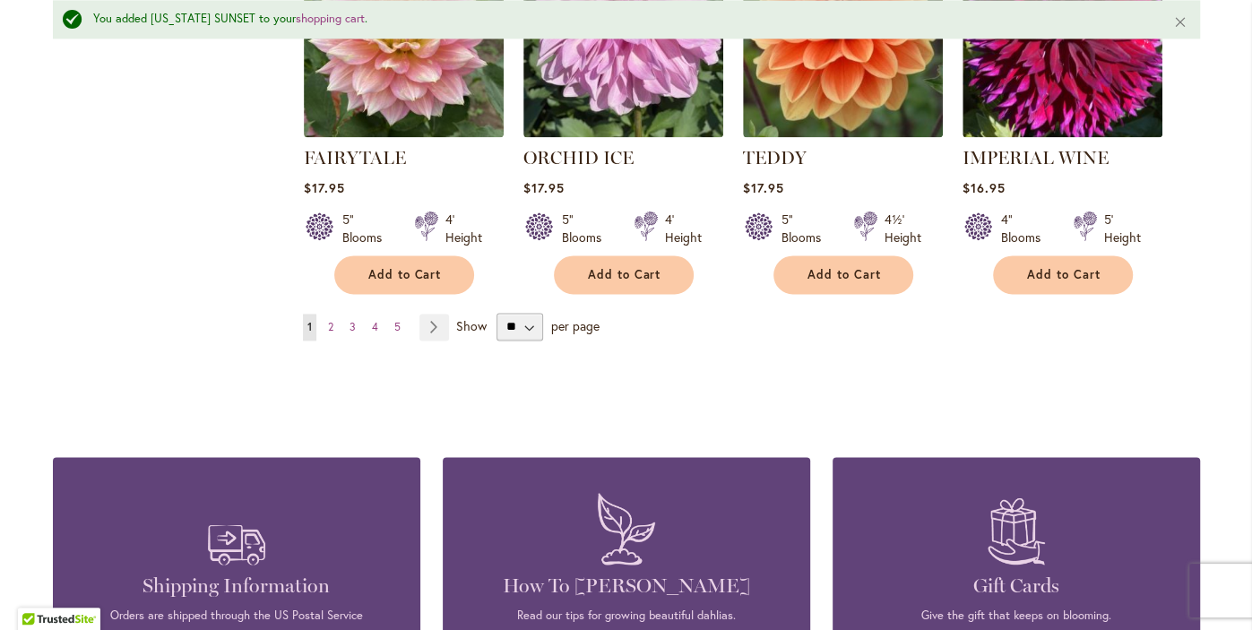
scroll to position [6236, 0]
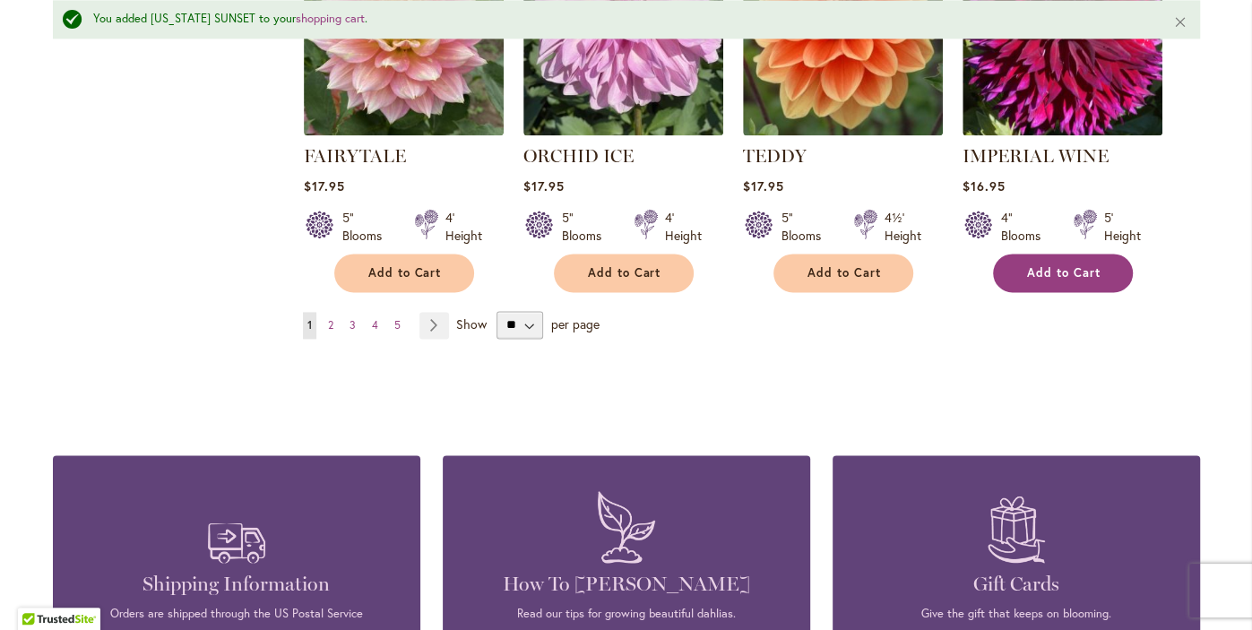
click at [1074, 265] on span "Add to Cart" at bounding box center [1063, 272] width 73 height 15
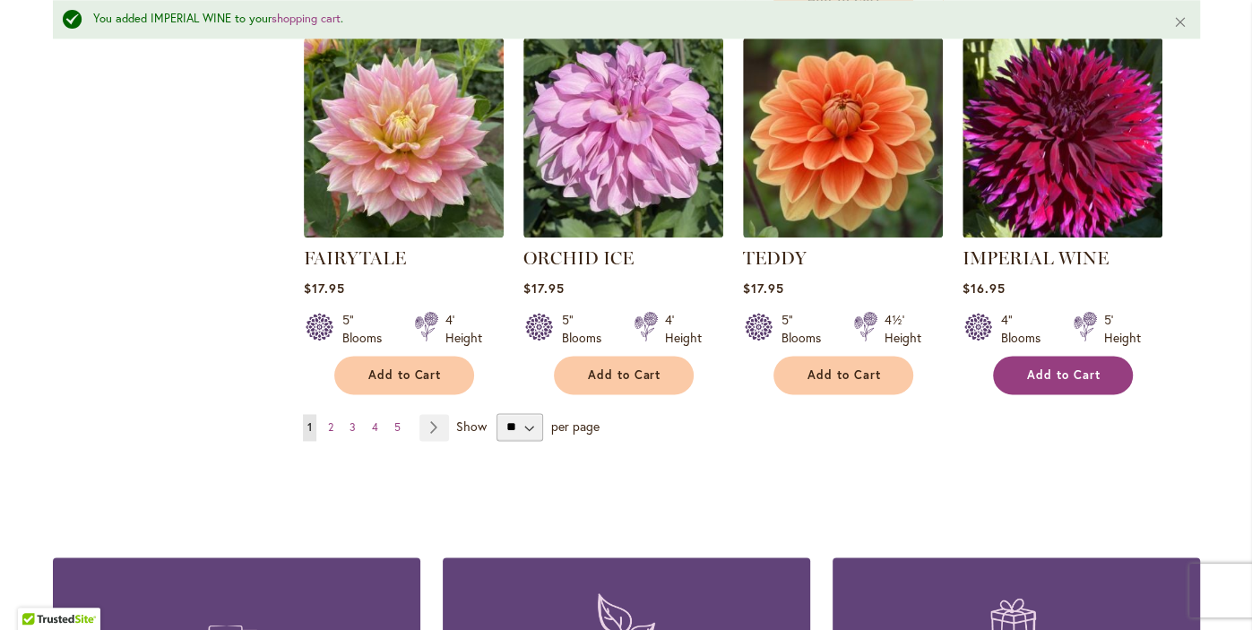
scroll to position [6135, 0]
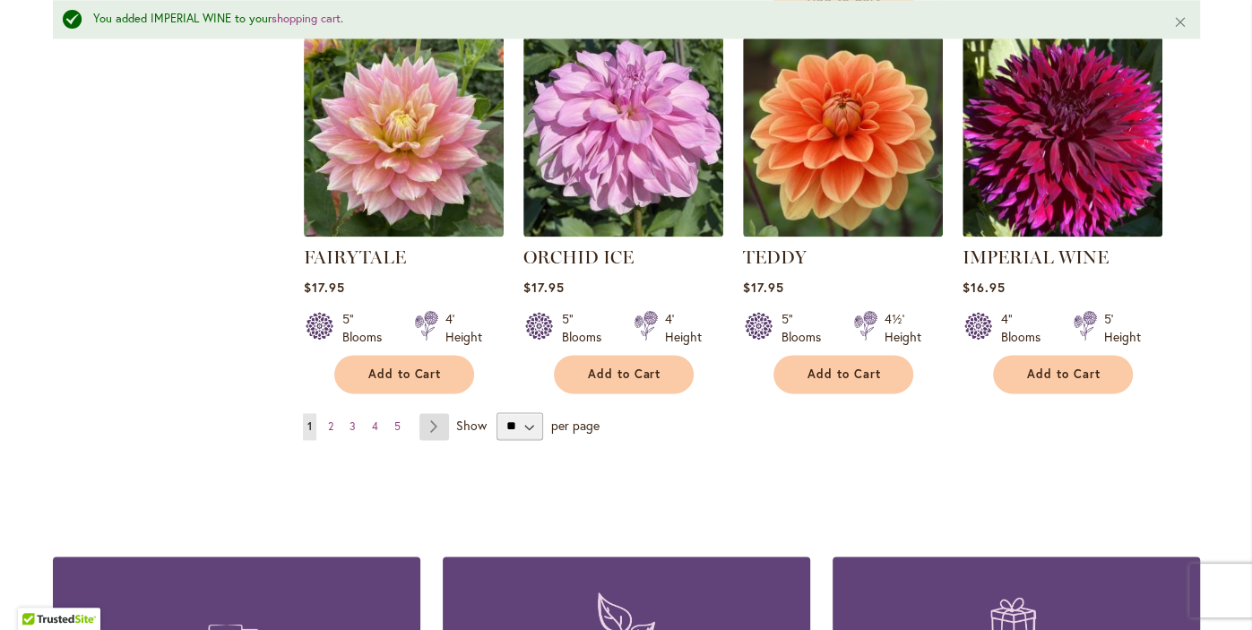
click at [437, 413] on link "Page Next" at bounding box center [434, 426] width 30 height 27
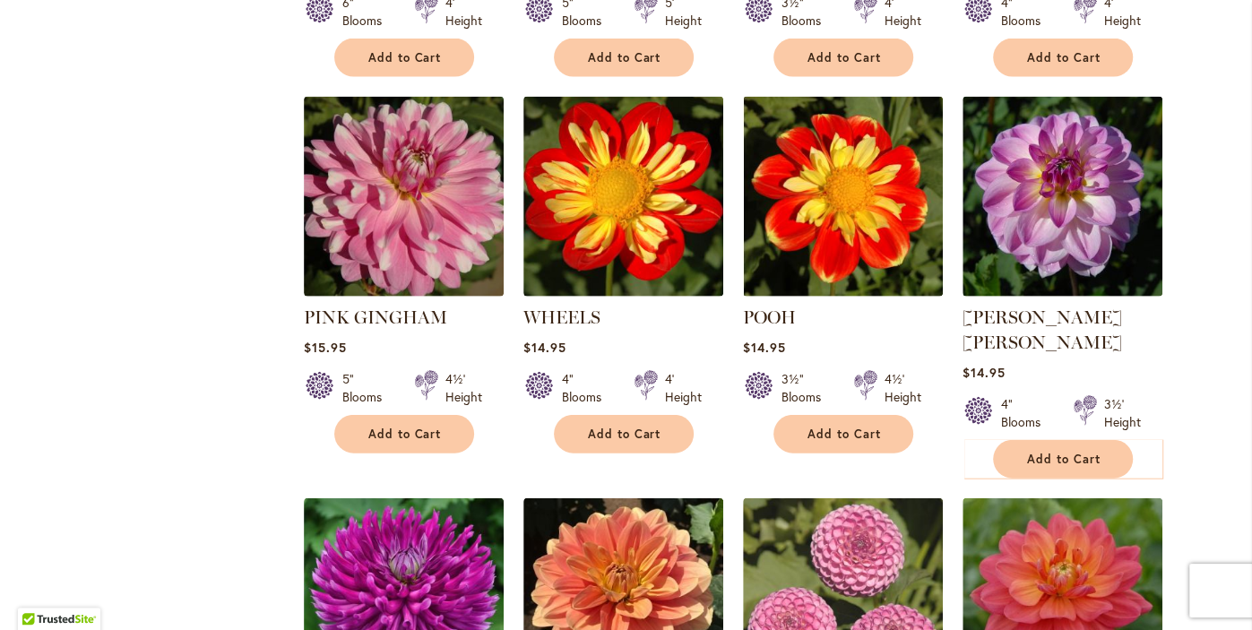
scroll to position [2609, 0]
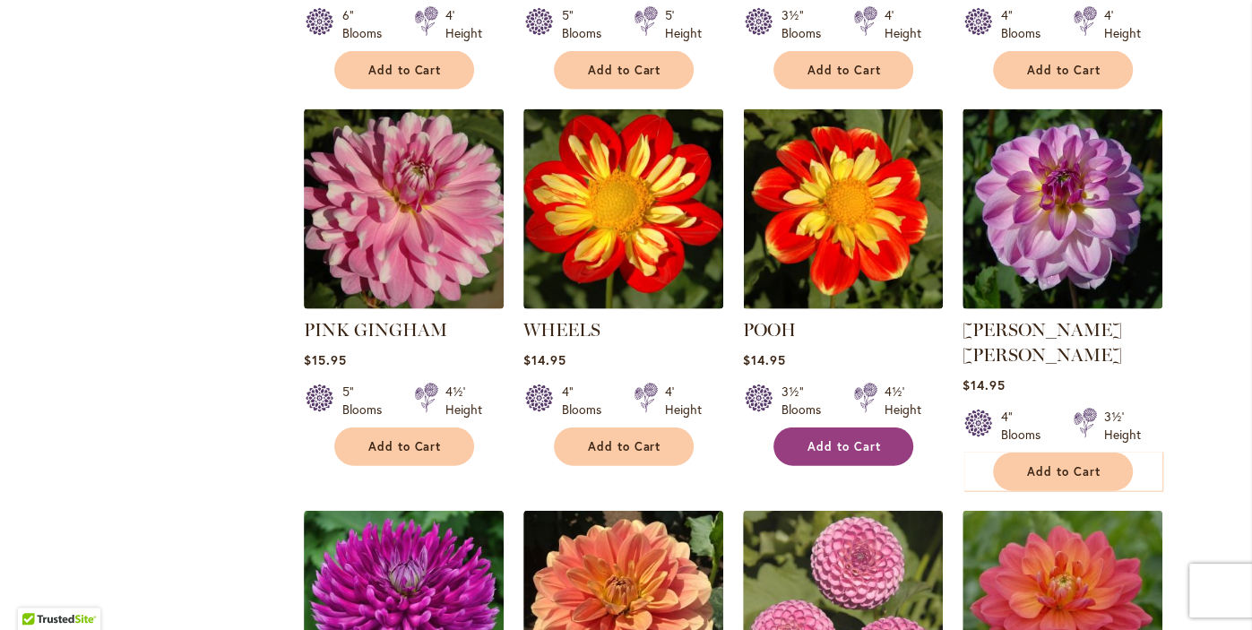
click at [852, 439] on span "Add to Cart" at bounding box center [843, 446] width 73 height 15
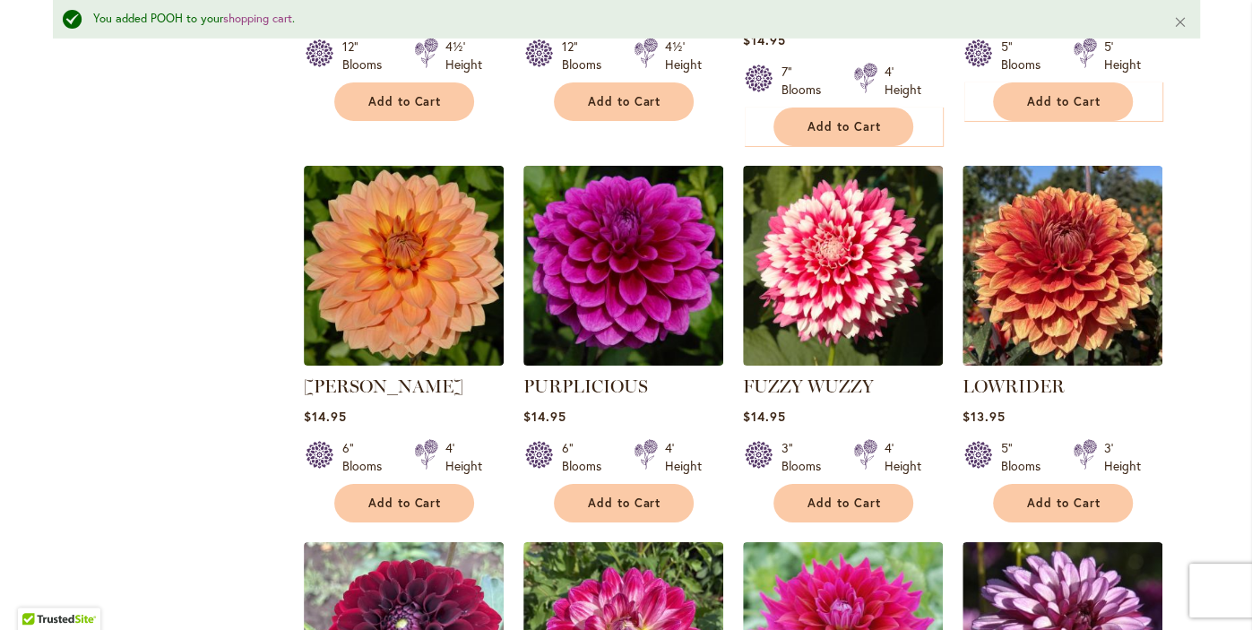
scroll to position [4184, 0]
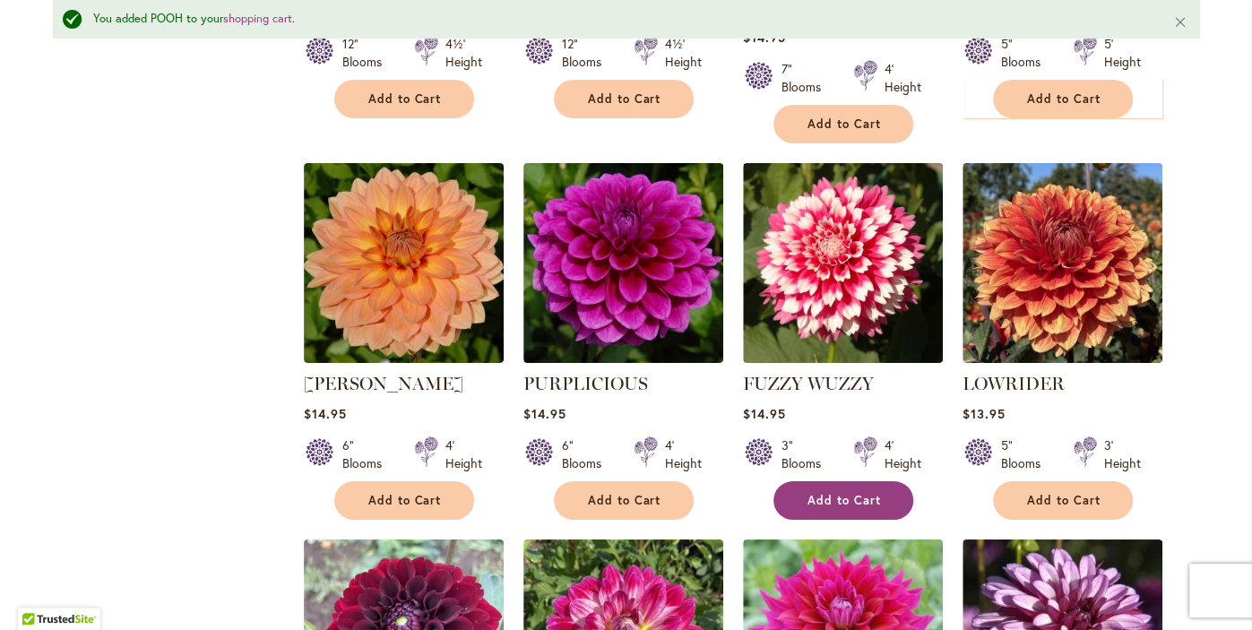
click at [857, 493] on span "Add to Cart" at bounding box center [843, 500] width 73 height 15
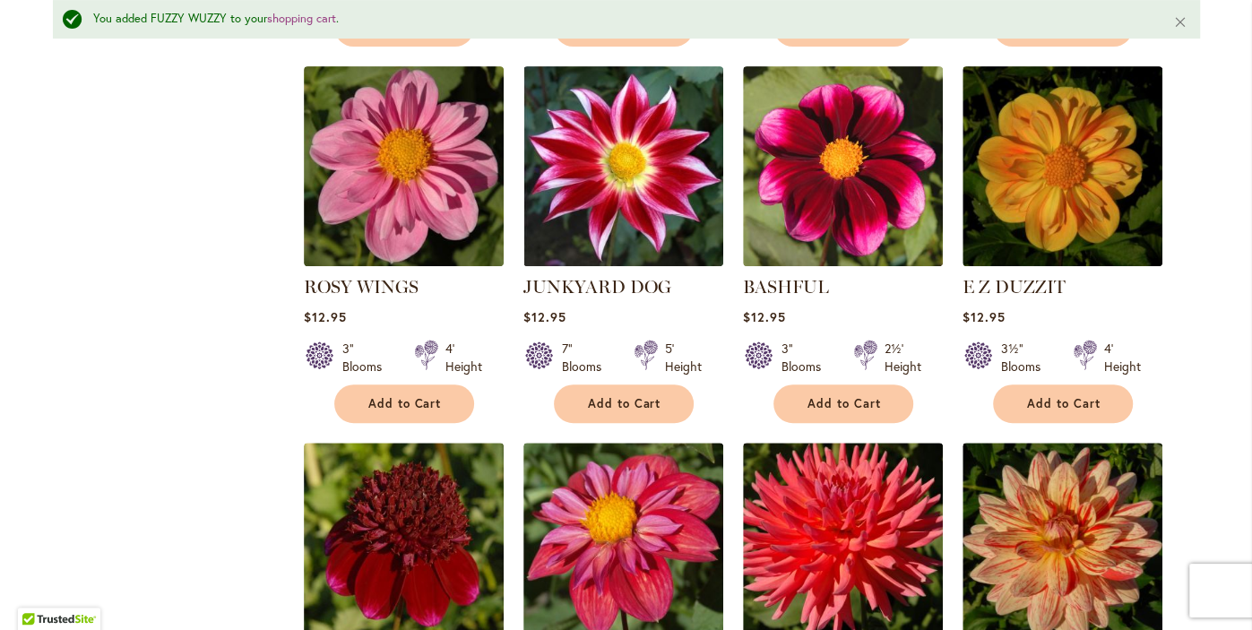
scroll to position [5030, 0]
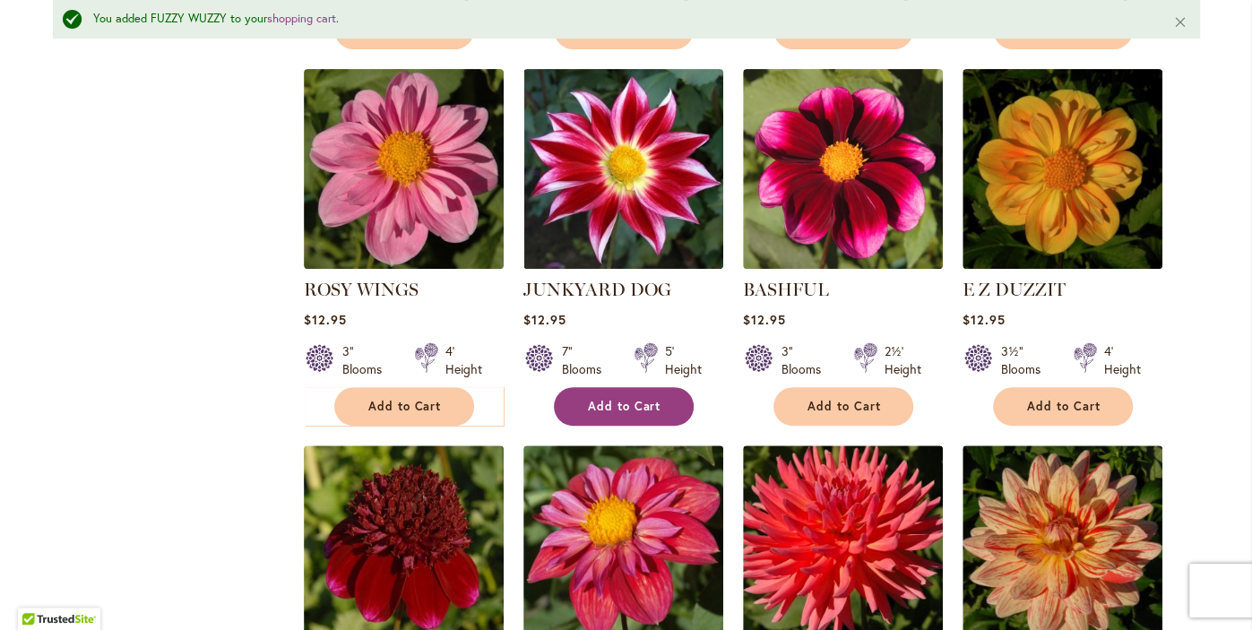
click at [622, 399] on span "Add to Cart" at bounding box center [624, 406] width 73 height 15
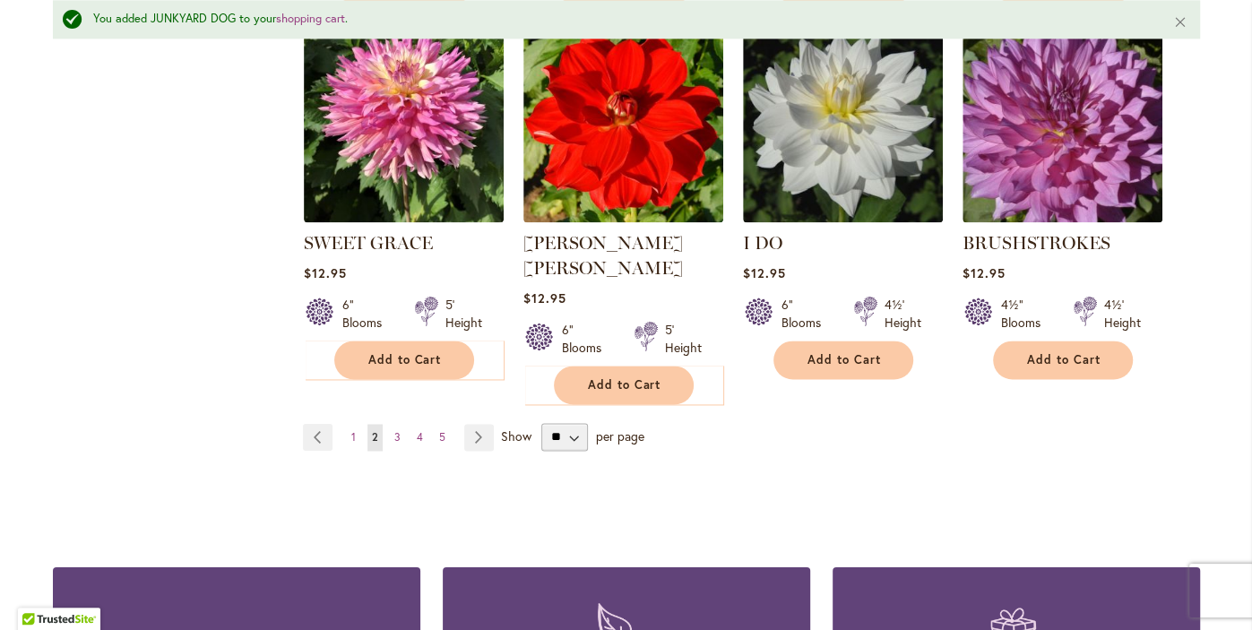
scroll to position [6227, 0]
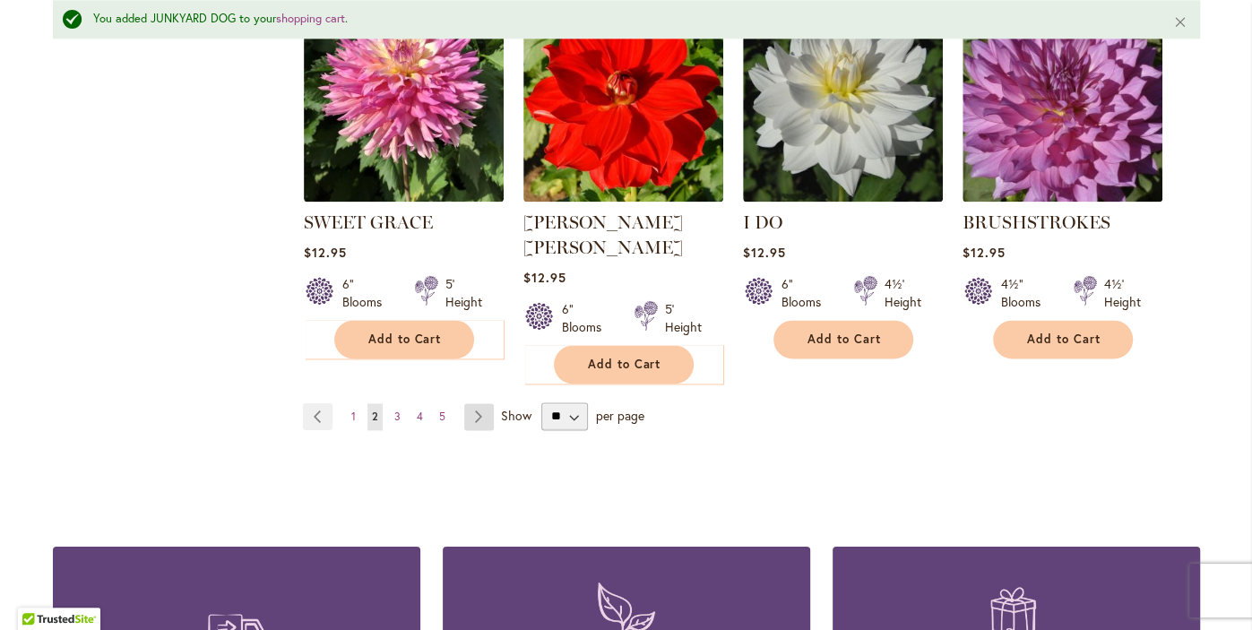
click at [477, 403] on link "Page Next" at bounding box center [479, 416] width 30 height 27
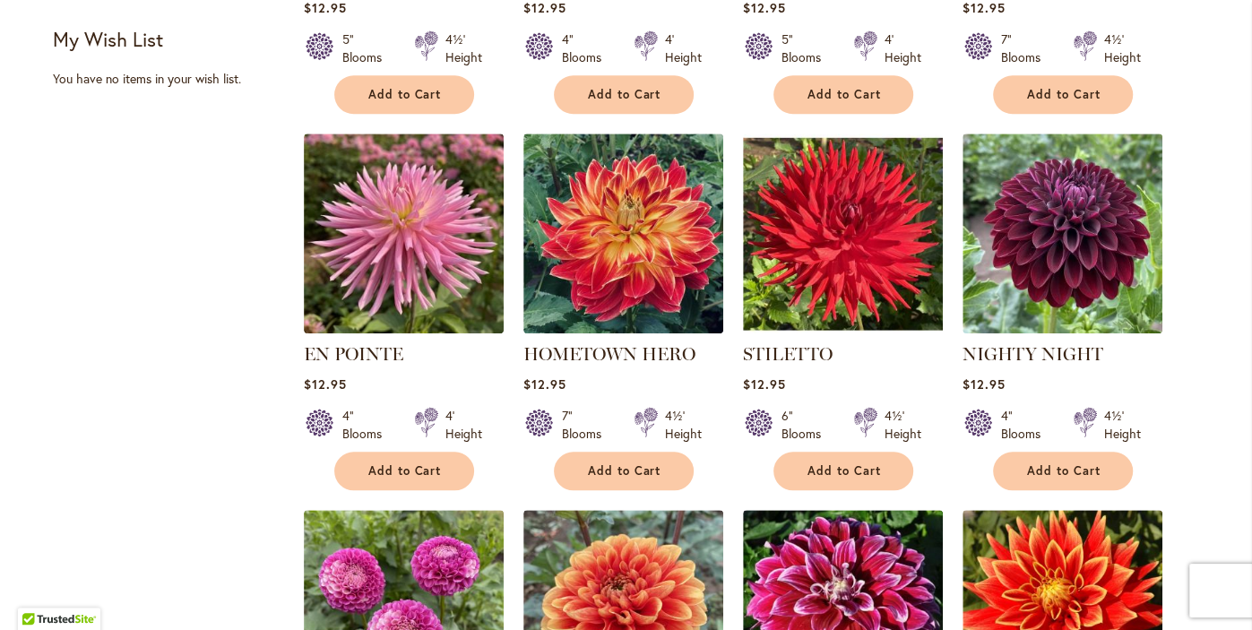
scroll to position [1078, 0]
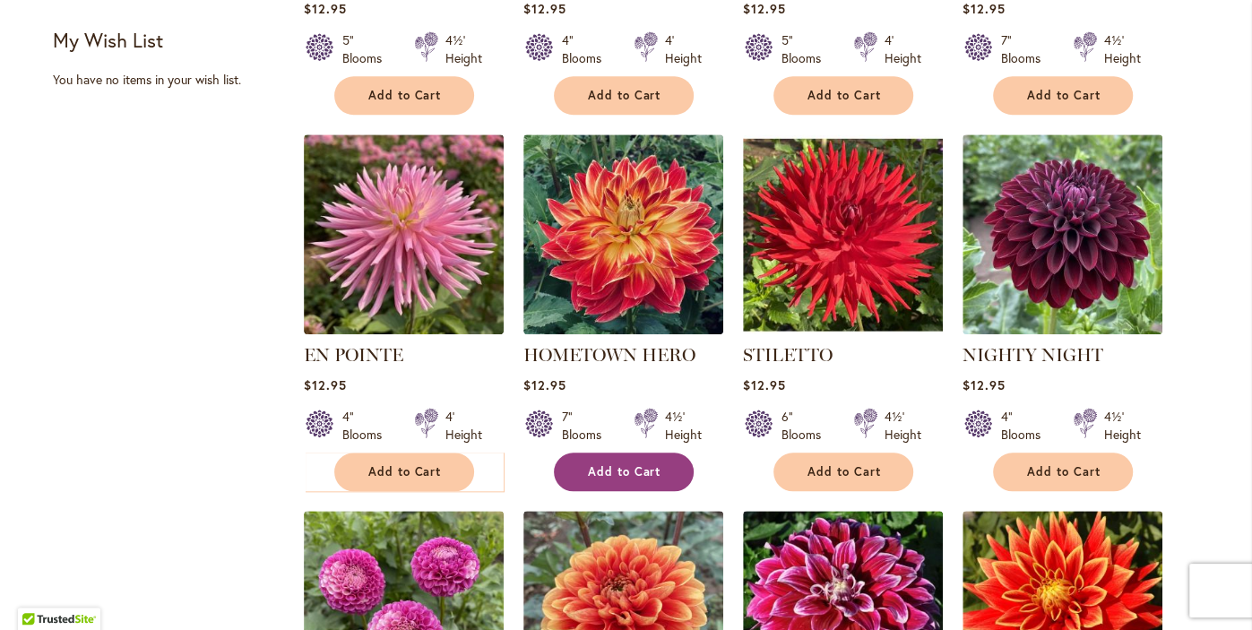
click at [635, 464] on span "Add to Cart" at bounding box center [624, 471] width 73 height 15
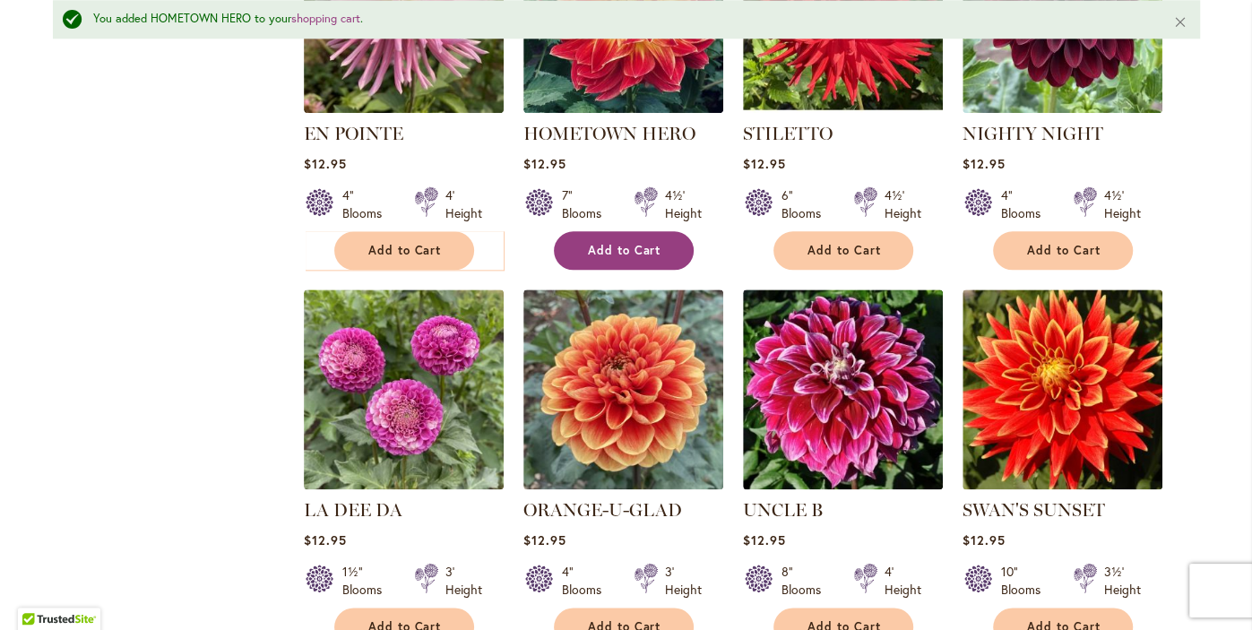
scroll to position [1394, 0]
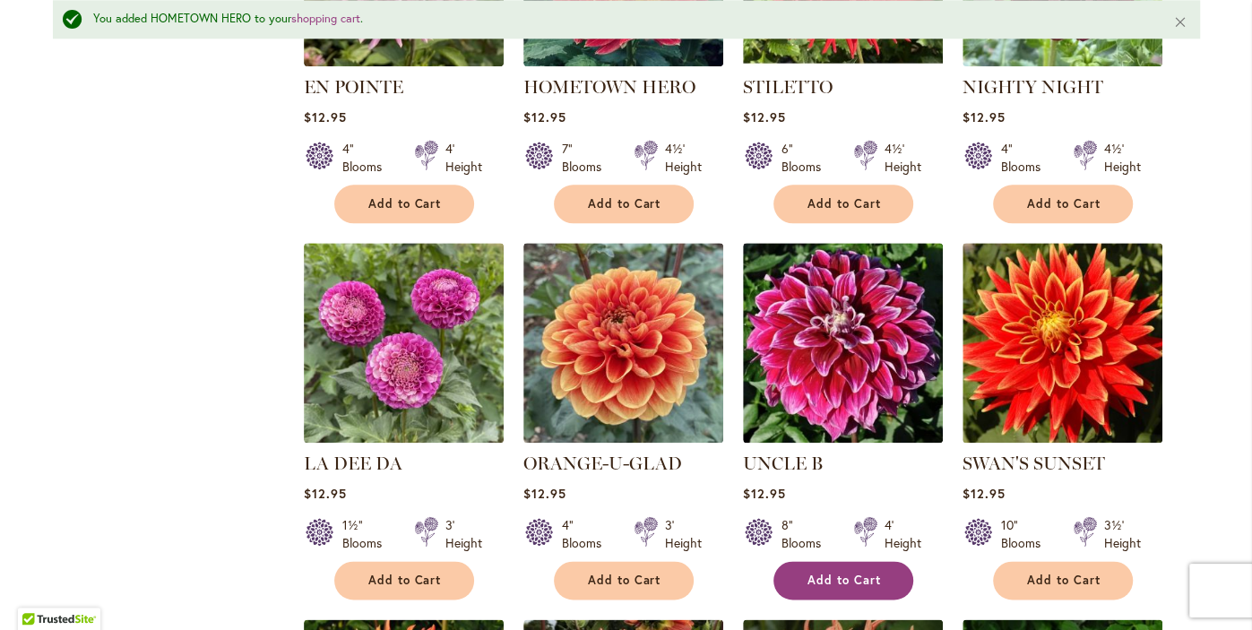
click at [833, 573] on span "Add to Cart" at bounding box center [843, 580] width 73 height 15
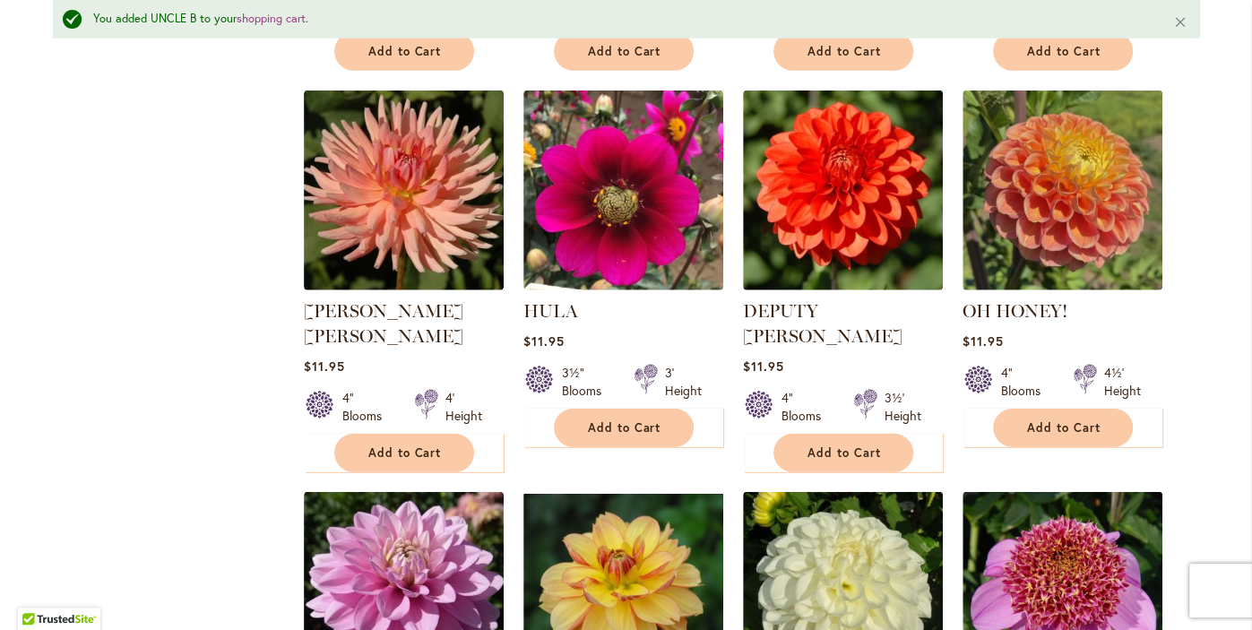
scroll to position [3428, 0]
click at [617, 420] on span "Add to Cart" at bounding box center [624, 427] width 73 height 15
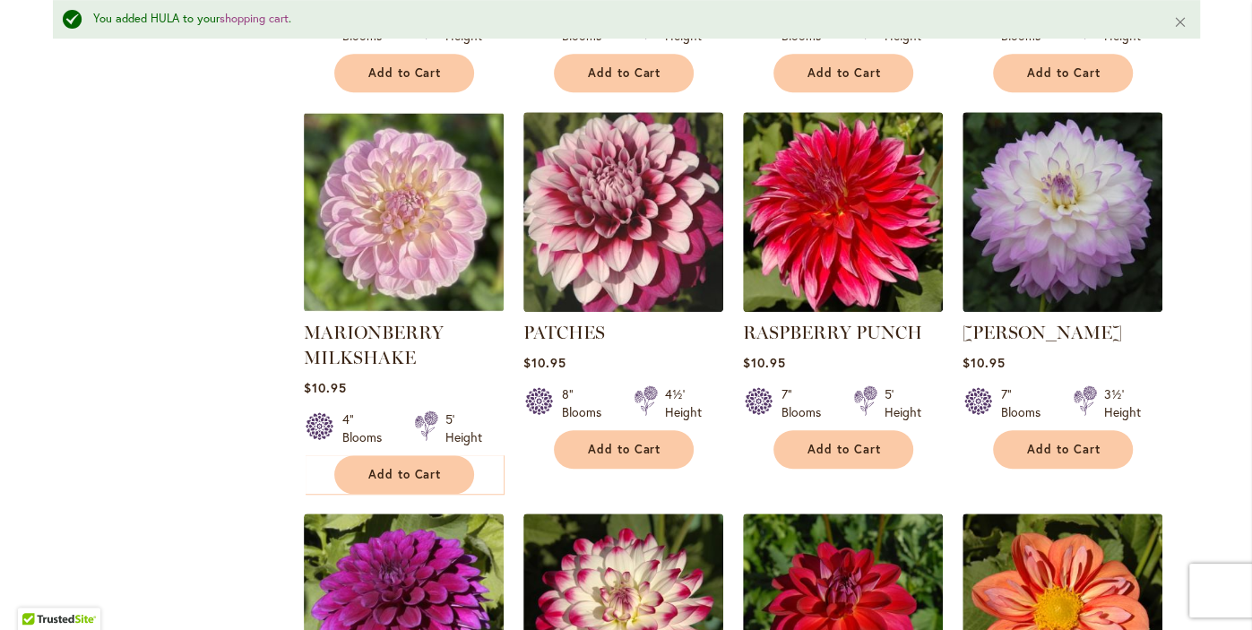
scroll to position [5316, 0]
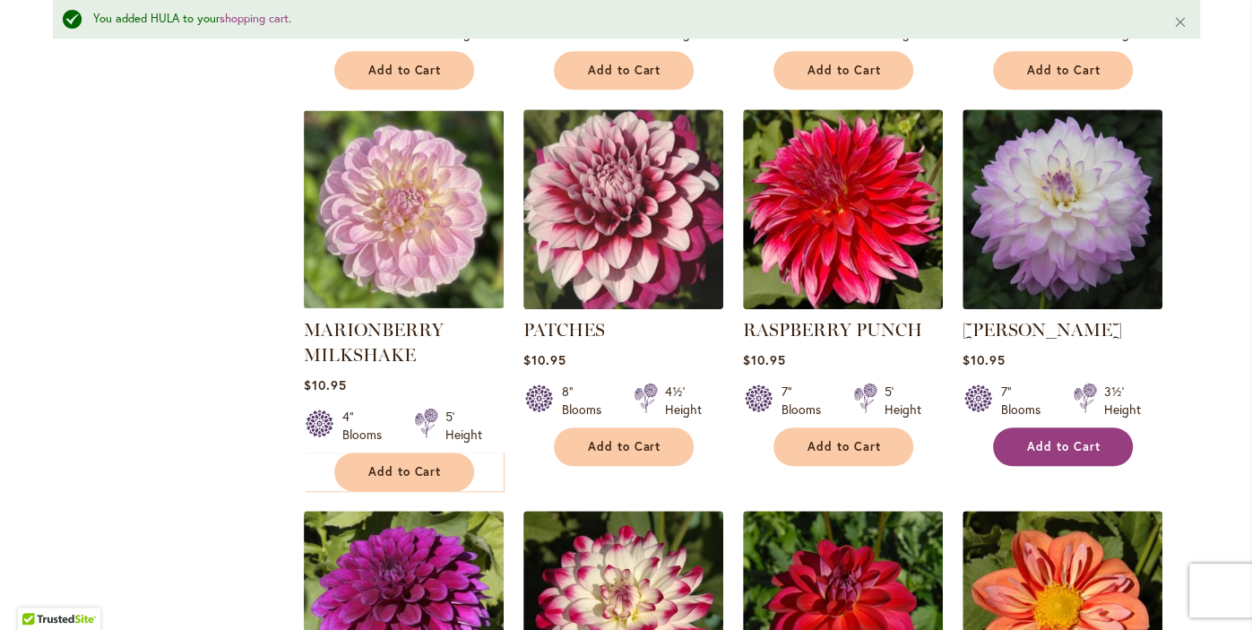
click at [1087, 427] on button "Add to Cart" at bounding box center [1063, 446] width 140 height 39
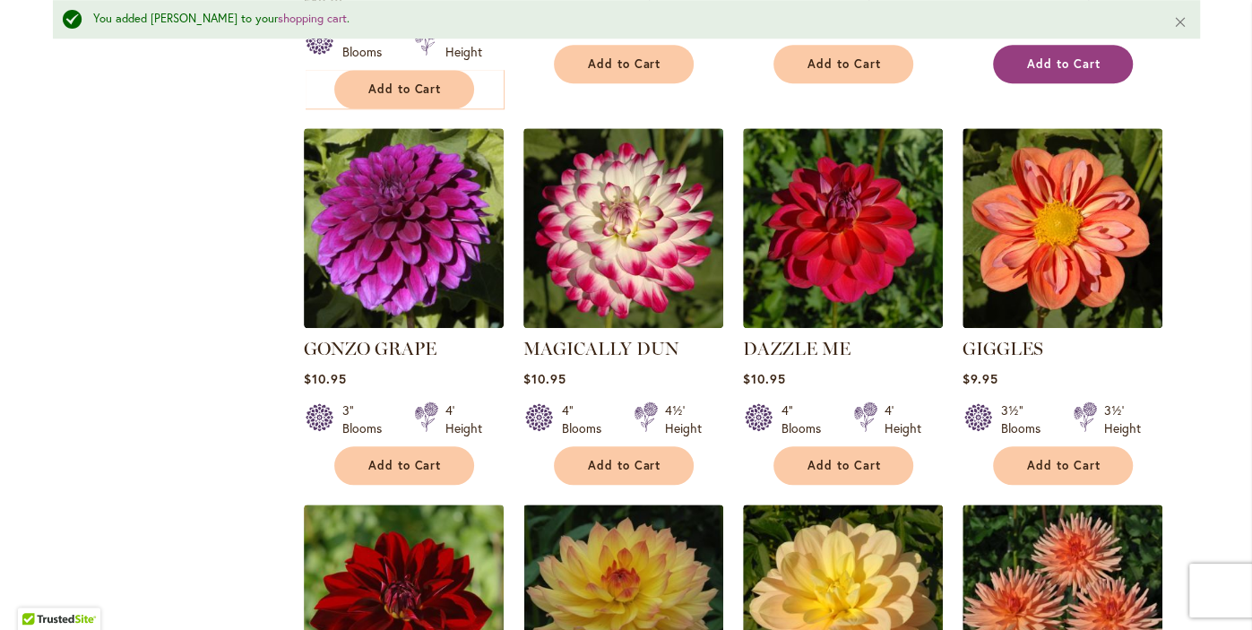
scroll to position [5703, 0]
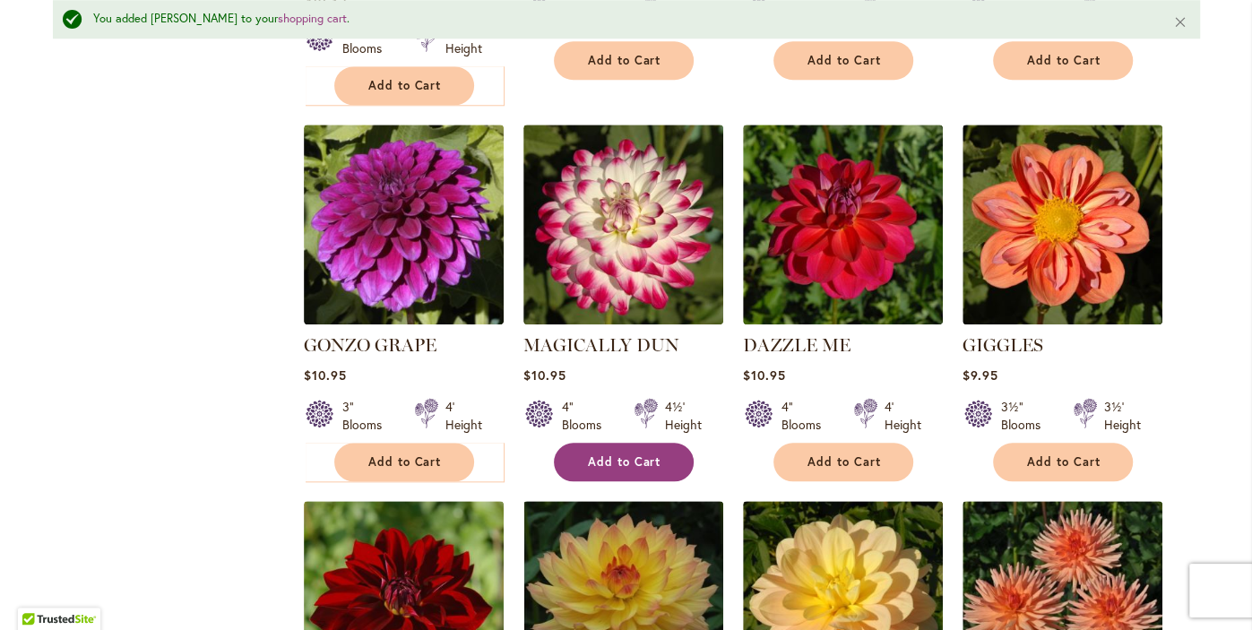
click at [613, 443] on button "Add to Cart" at bounding box center [624, 462] width 140 height 39
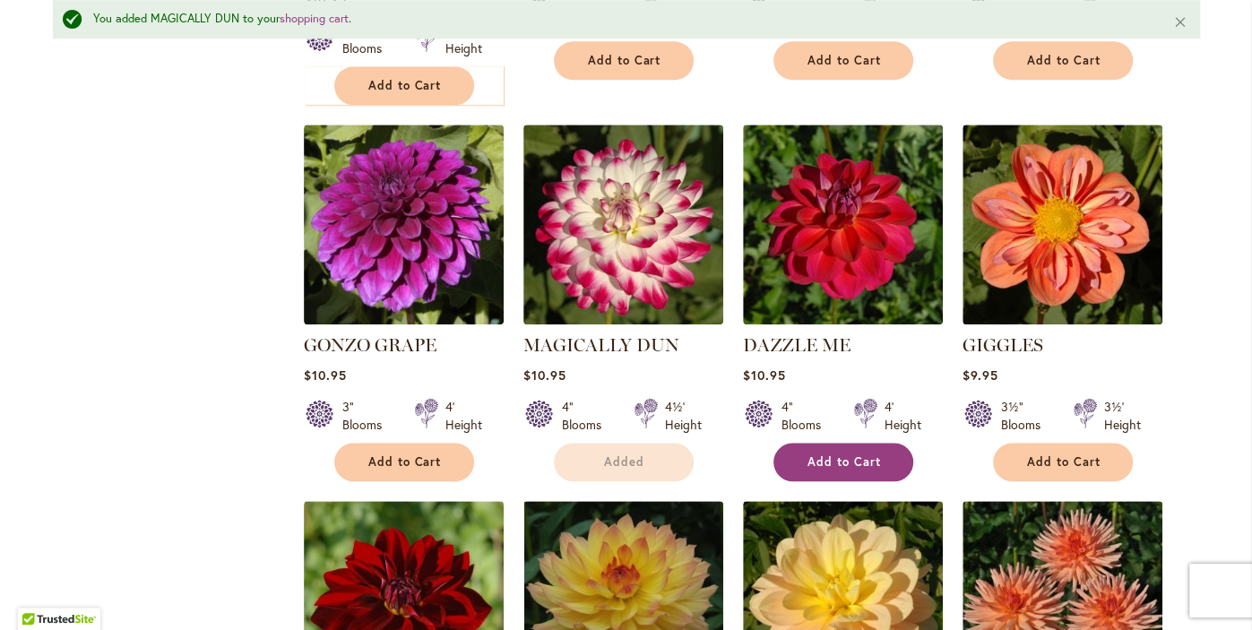
click at [859, 454] on span "Add to Cart" at bounding box center [843, 461] width 73 height 15
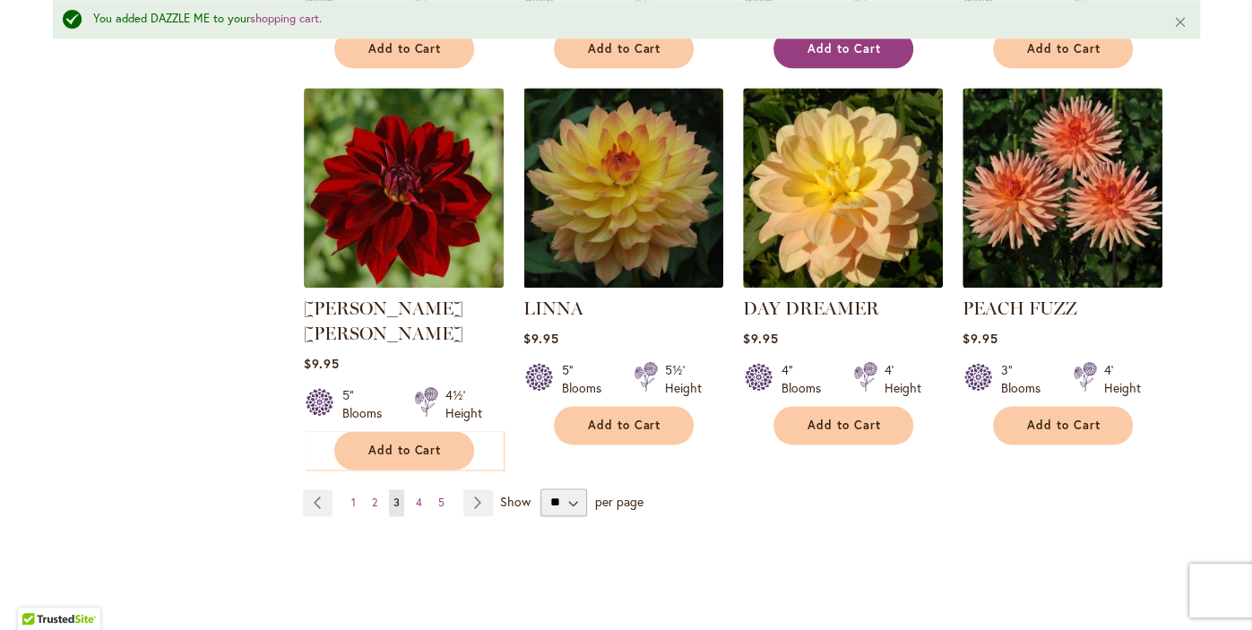
scroll to position [6124, 0]
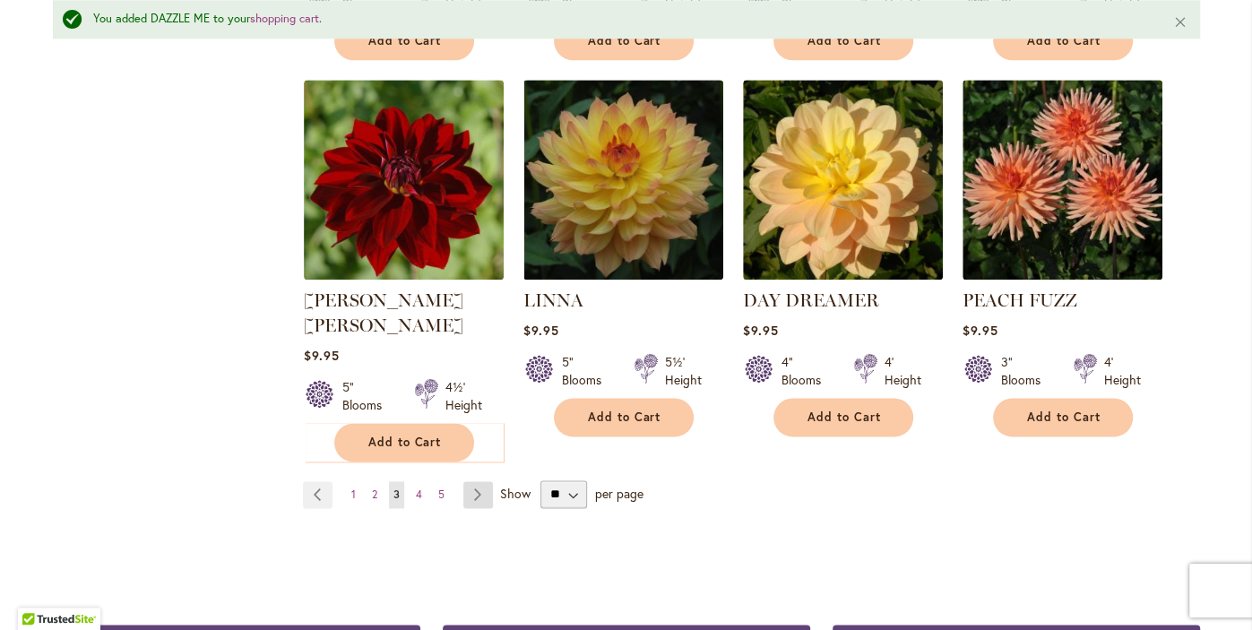
click at [480, 481] on link "Page Next" at bounding box center [478, 494] width 30 height 27
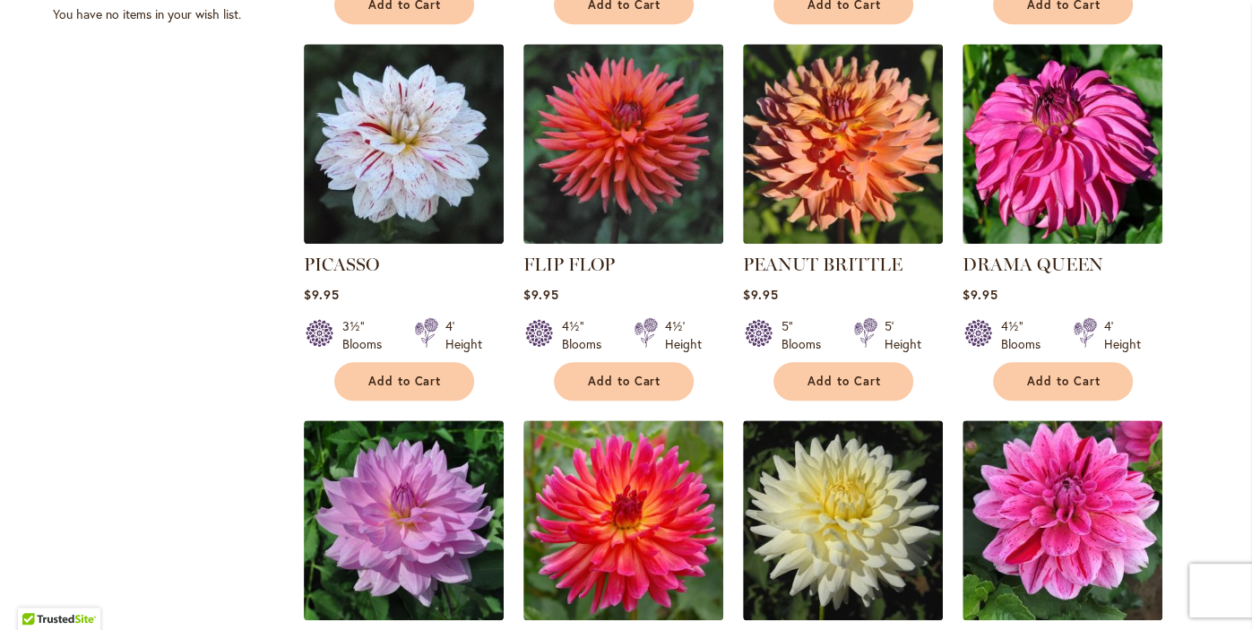
scroll to position [1148, 0]
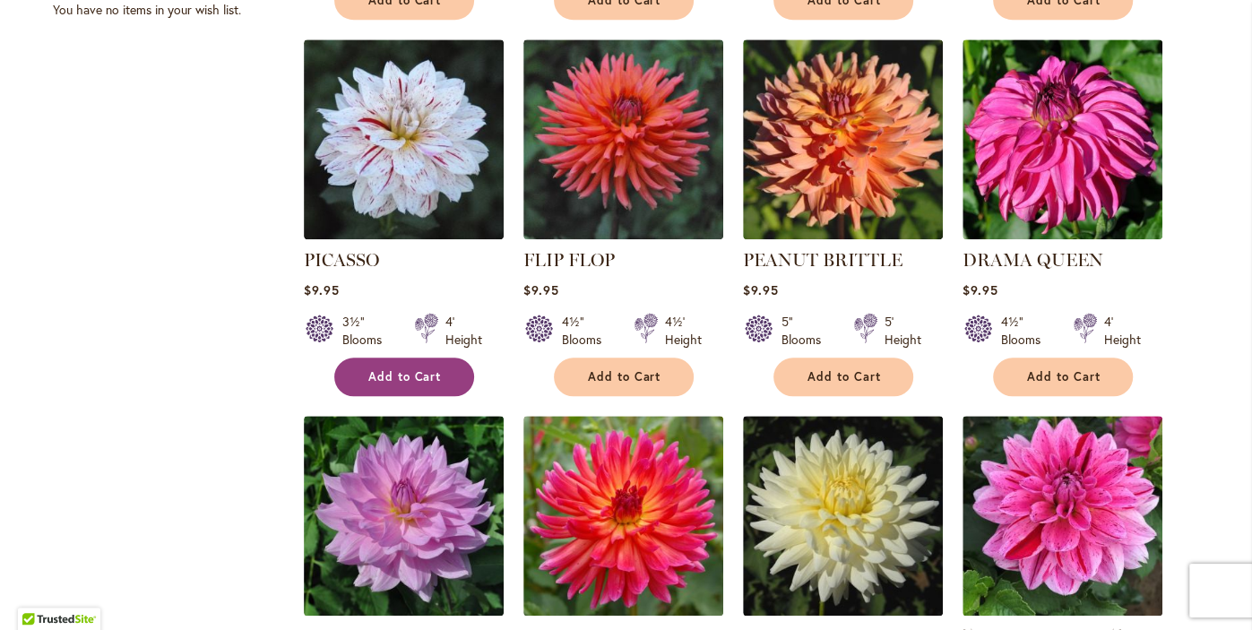
click at [394, 364] on button "Add to Cart" at bounding box center [404, 377] width 140 height 39
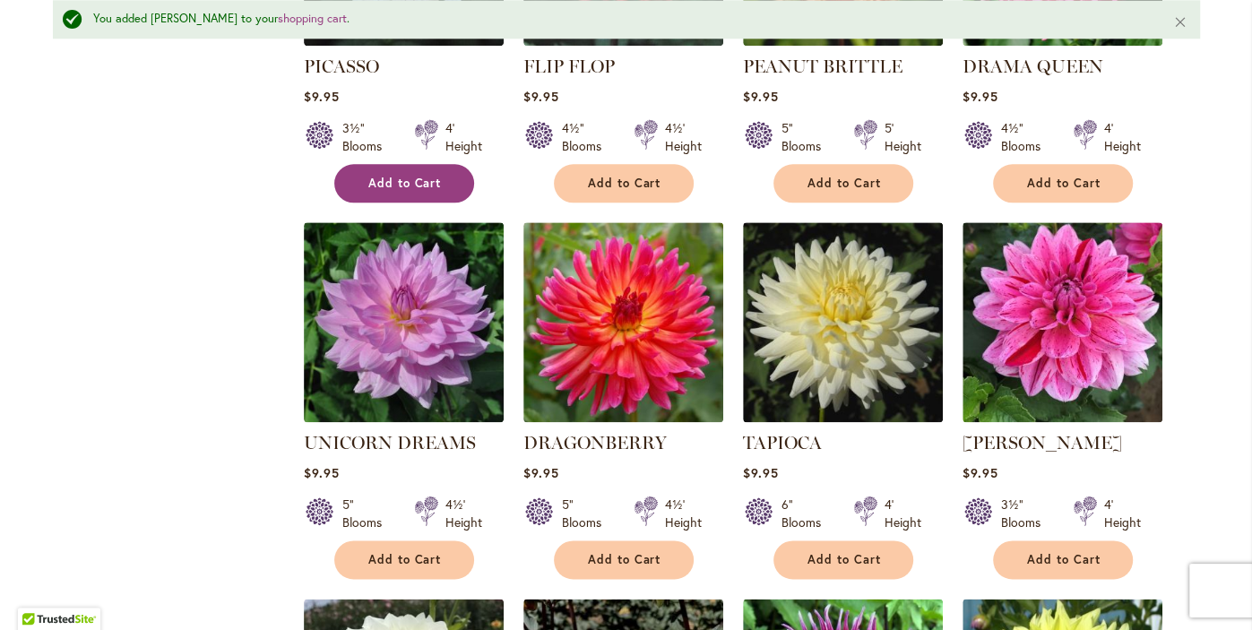
scroll to position [1415, 0]
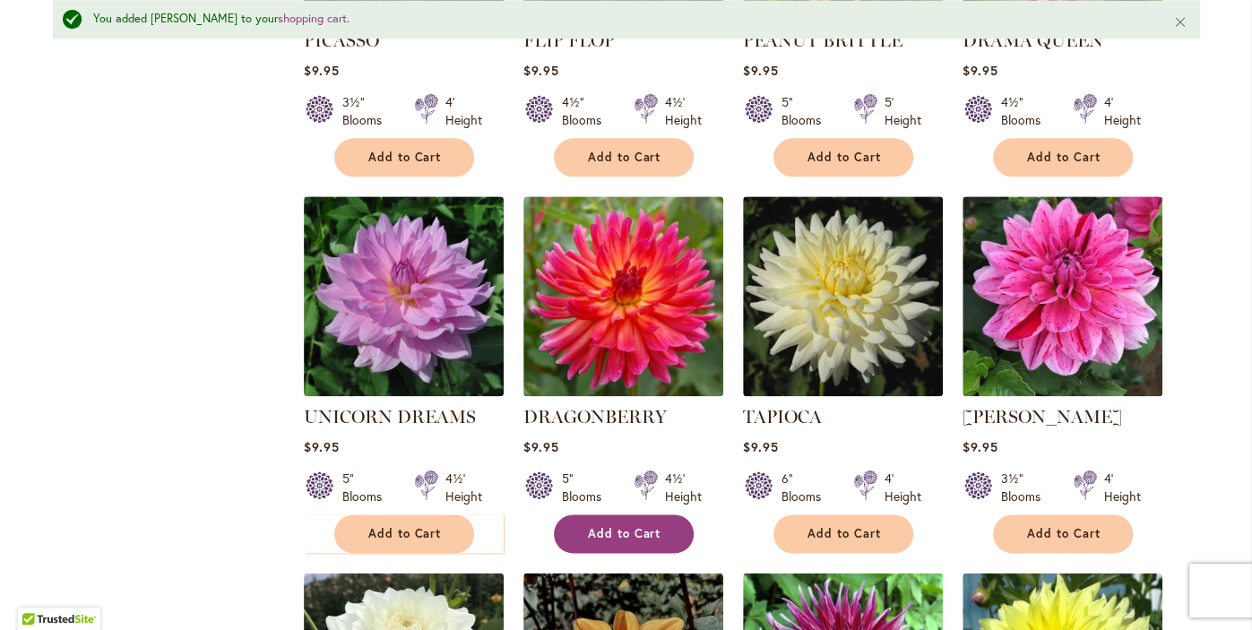
click at [623, 526] on span "Add to Cart" at bounding box center [624, 533] width 73 height 15
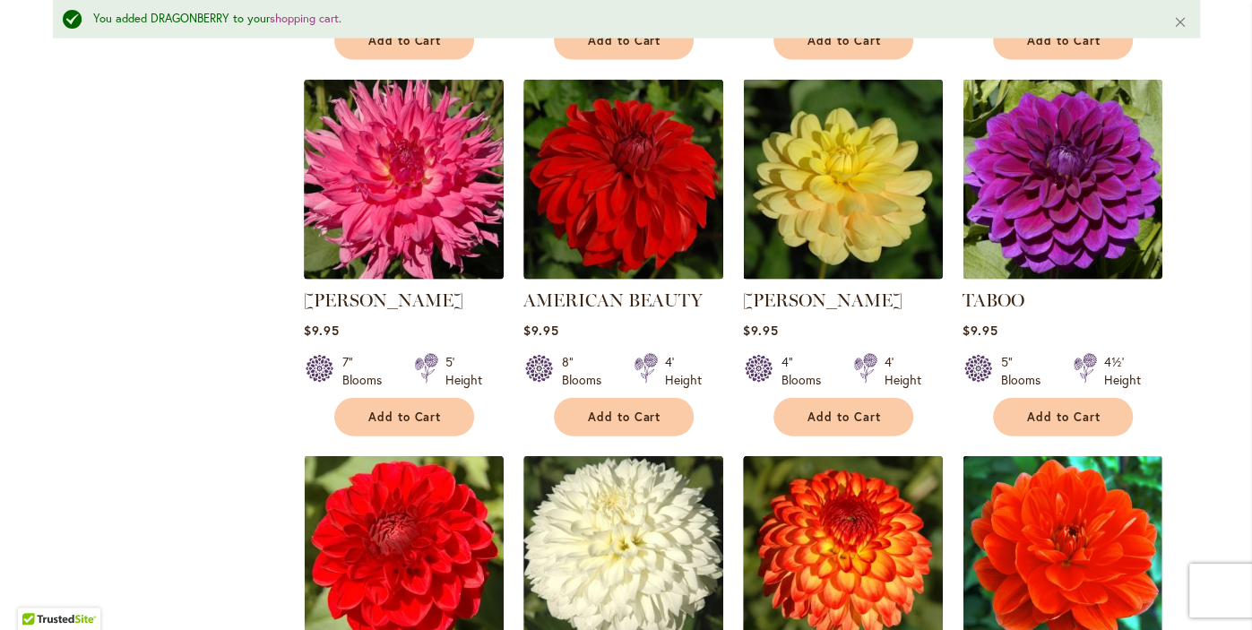
scroll to position [2688, 0]
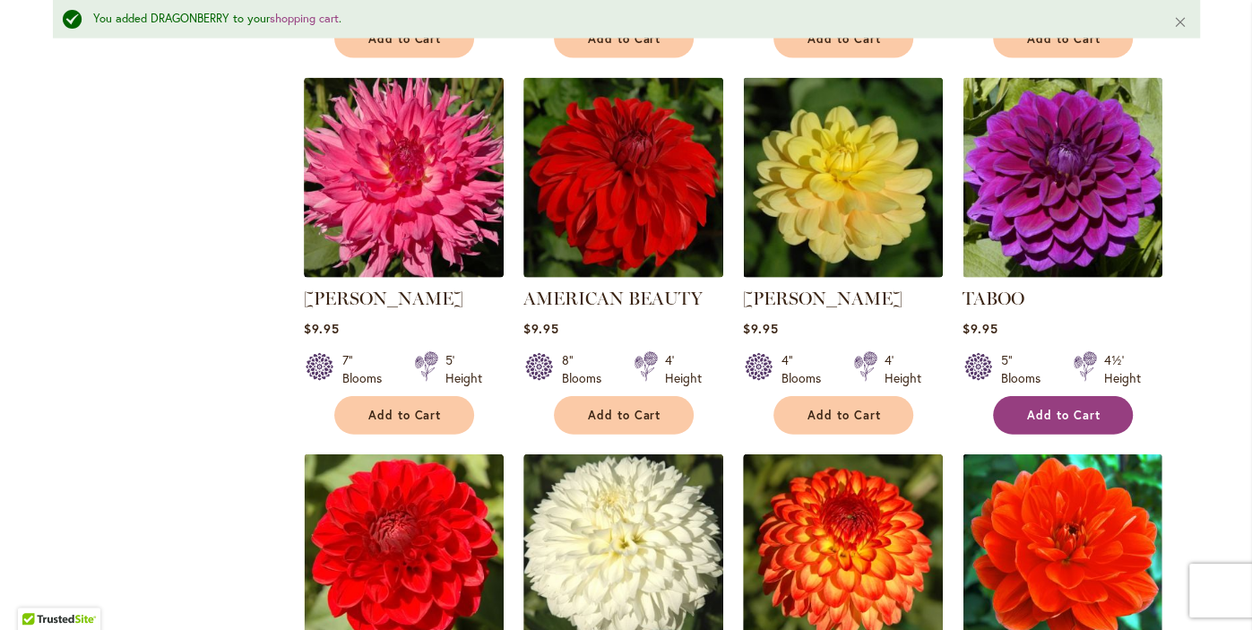
click at [1091, 398] on button "Add to Cart" at bounding box center [1063, 415] width 140 height 39
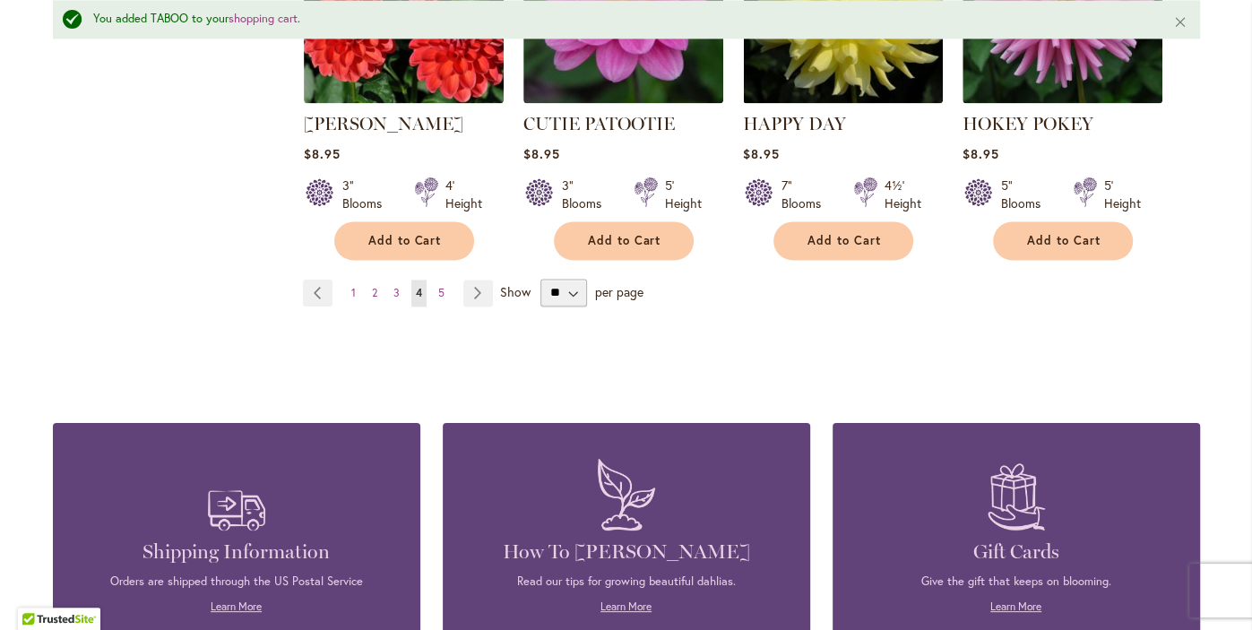
scroll to position [6329, 0]
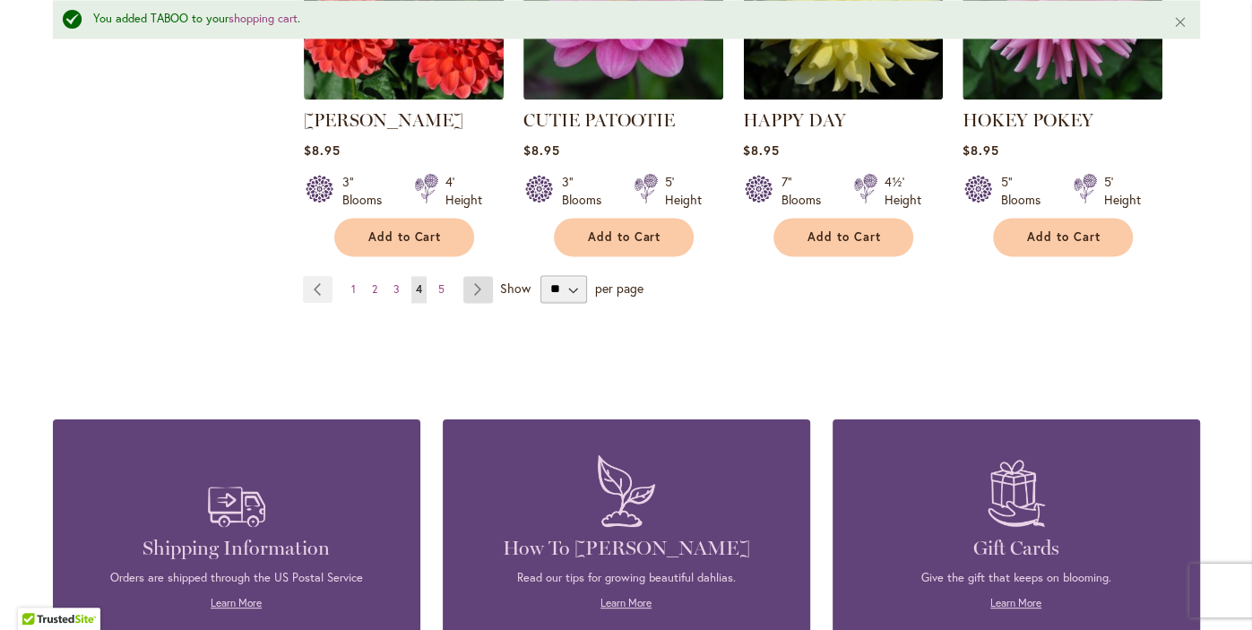
click at [478, 276] on link "Page Next" at bounding box center [478, 289] width 30 height 27
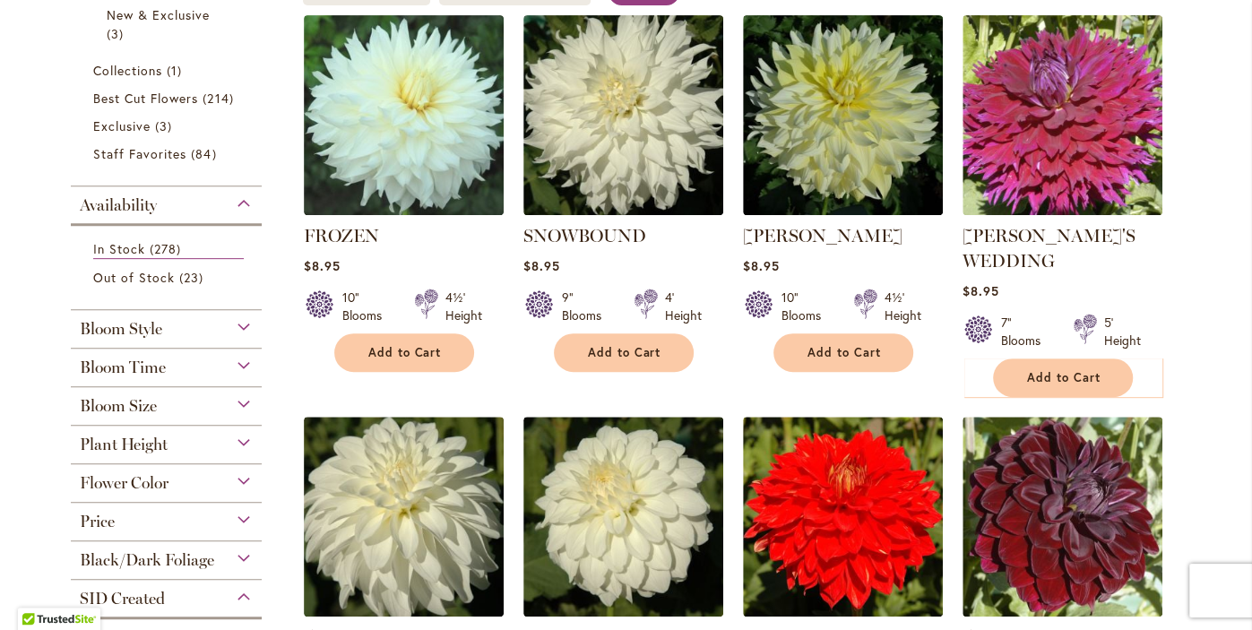
scroll to position [395, 0]
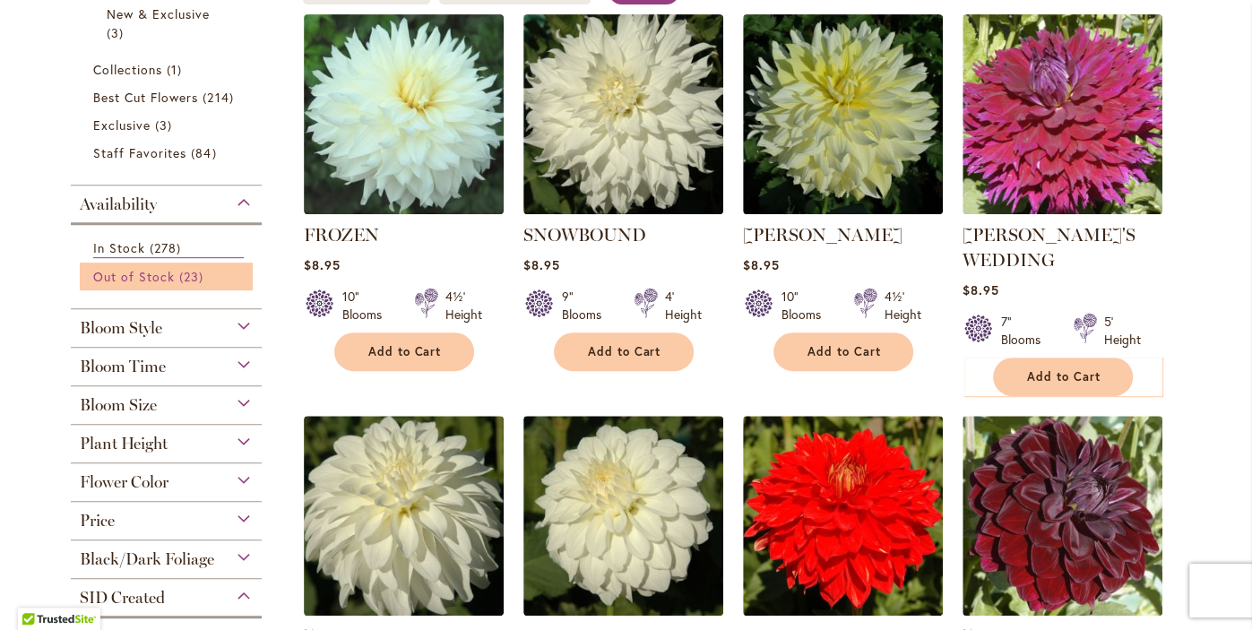
click at [122, 281] on span "Out of Stock" at bounding box center [134, 276] width 82 height 17
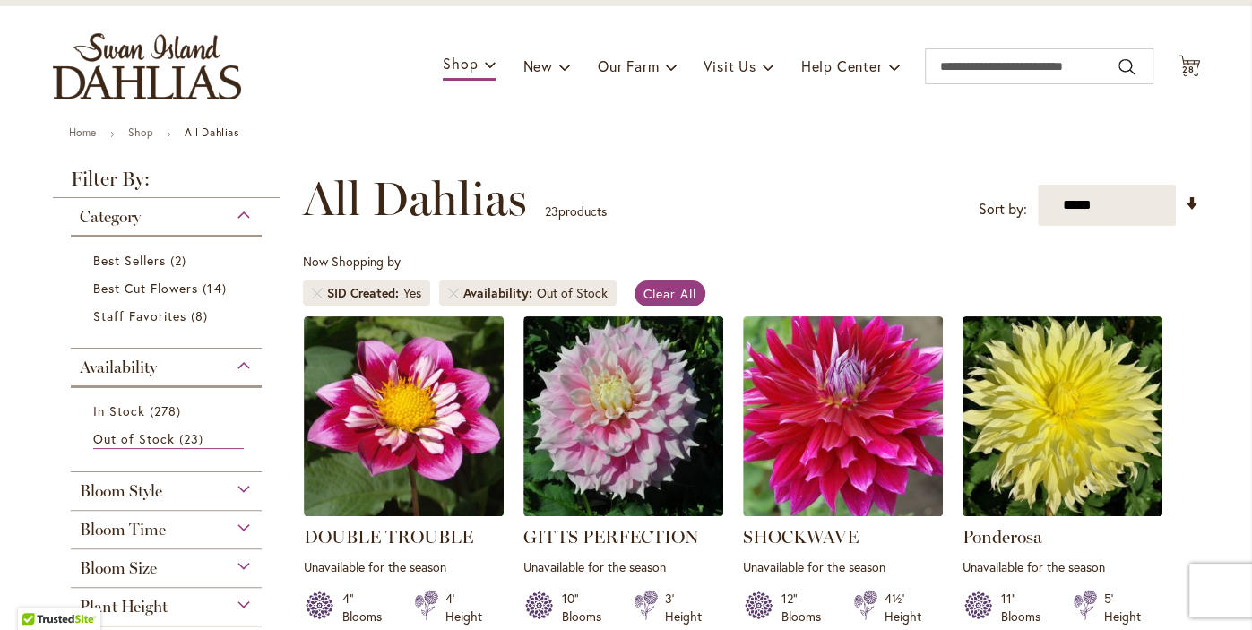
scroll to position [147, 0]
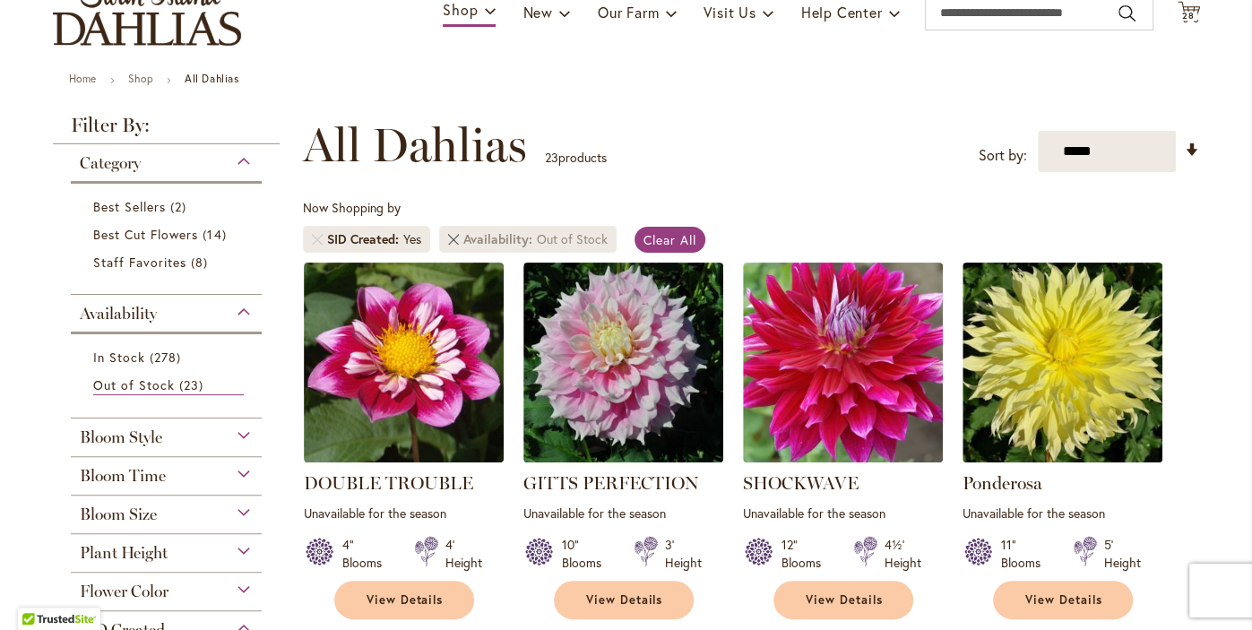
click at [454, 238] on link "Remove Availability Out of Stock" at bounding box center [453, 239] width 11 height 11
click at [317, 238] on link "Remove SID Created Yes" at bounding box center [317, 239] width 11 height 11
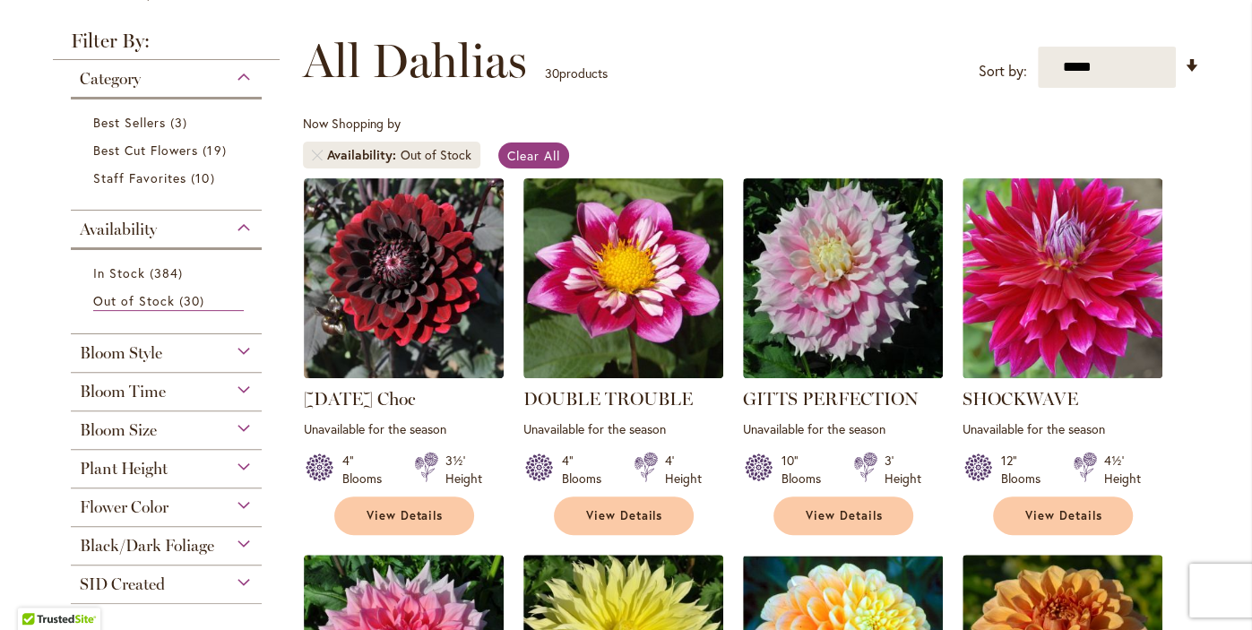
scroll to position [234, 0]
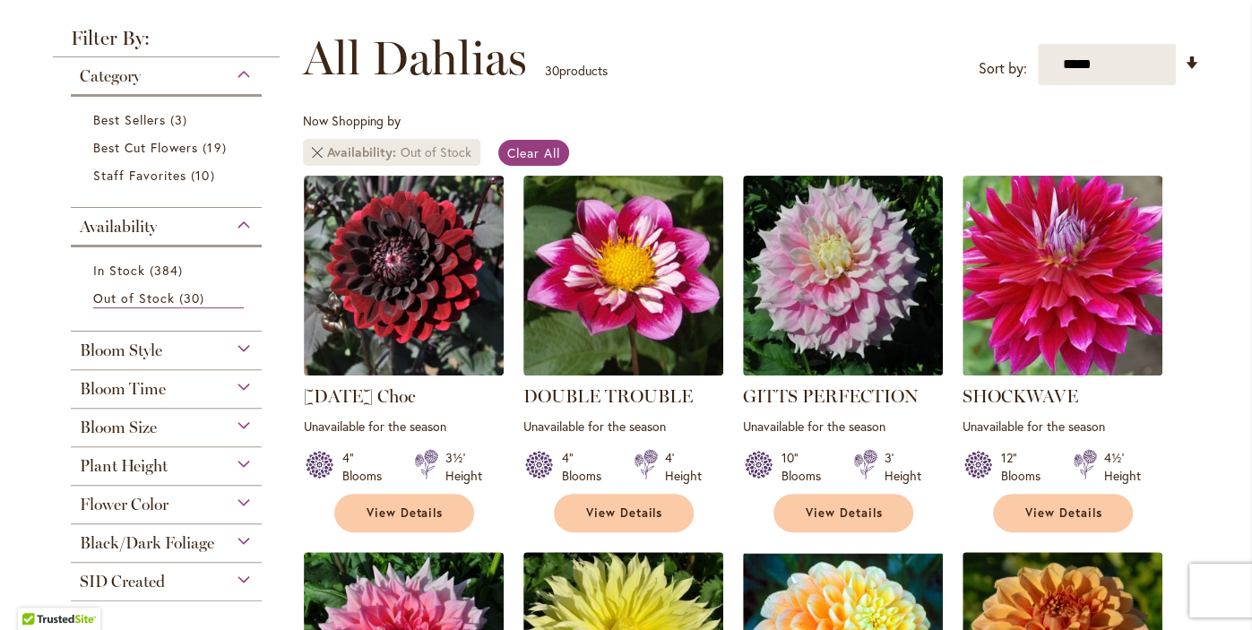
click at [317, 151] on link "Remove Availability Out of Stock" at bounding box center [317, 152] width 11 height 11
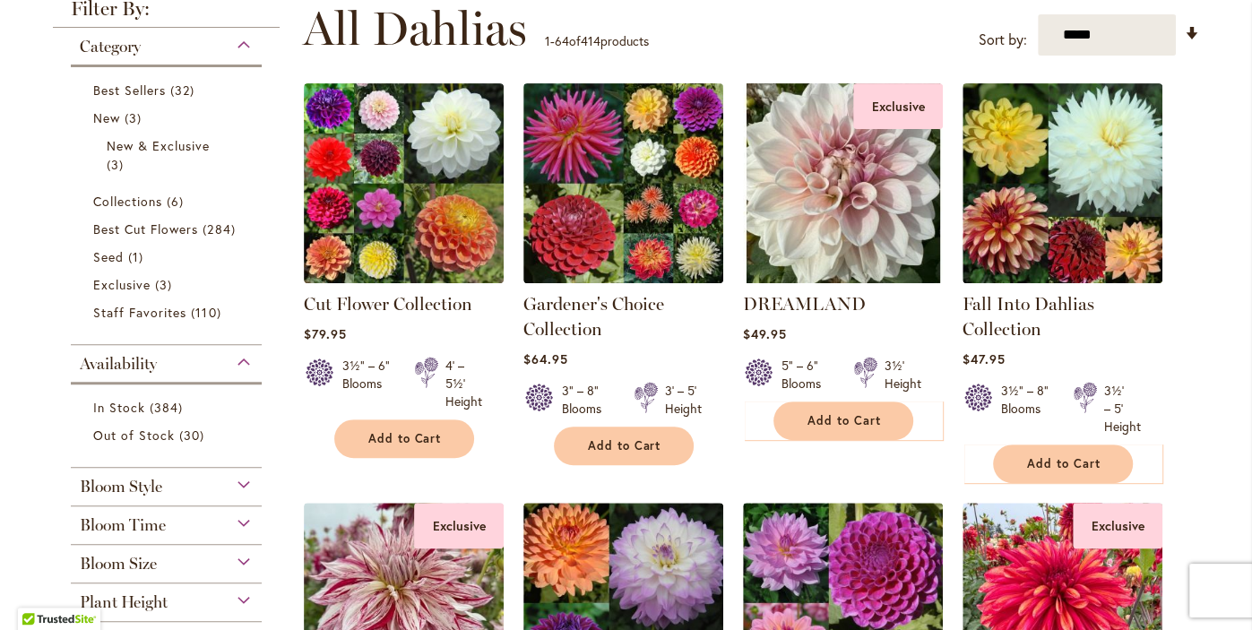
scroll to position [367, 0]
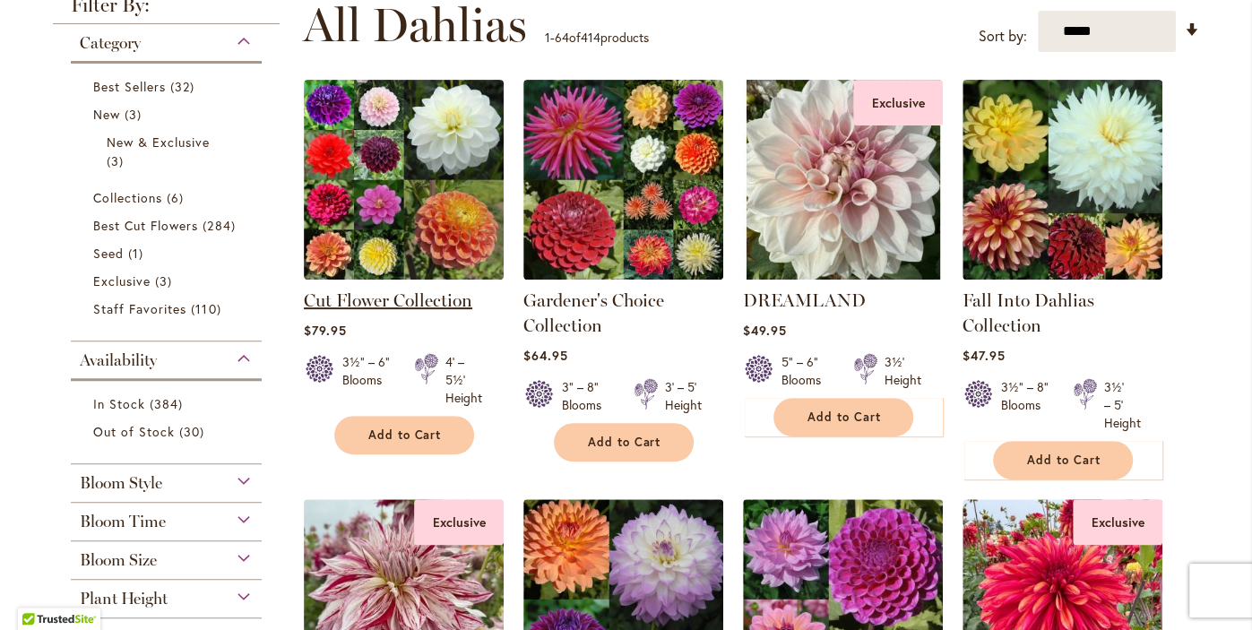
click at [367, 307] on link "Cut Flower Collection" at bounding box center [388, 300] width 168 height 22
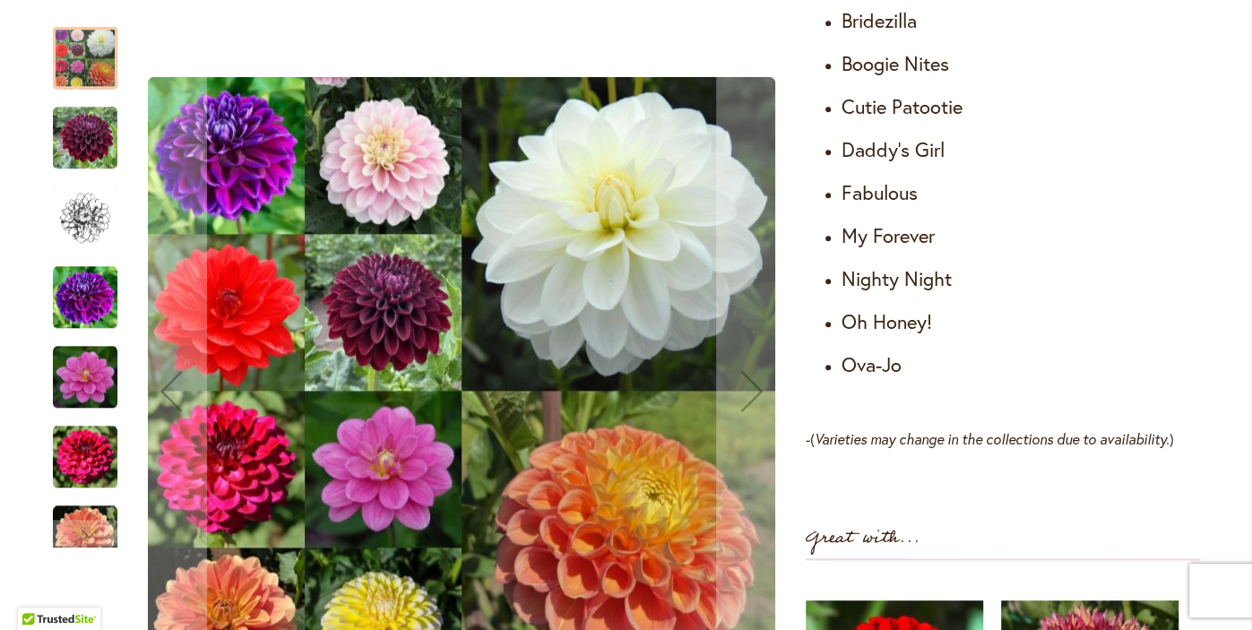
scroll to position [1244, 0]
click at [78, 146] on img "Cut Flower Collection" at bounding box center [85, 138] width 65 height 65
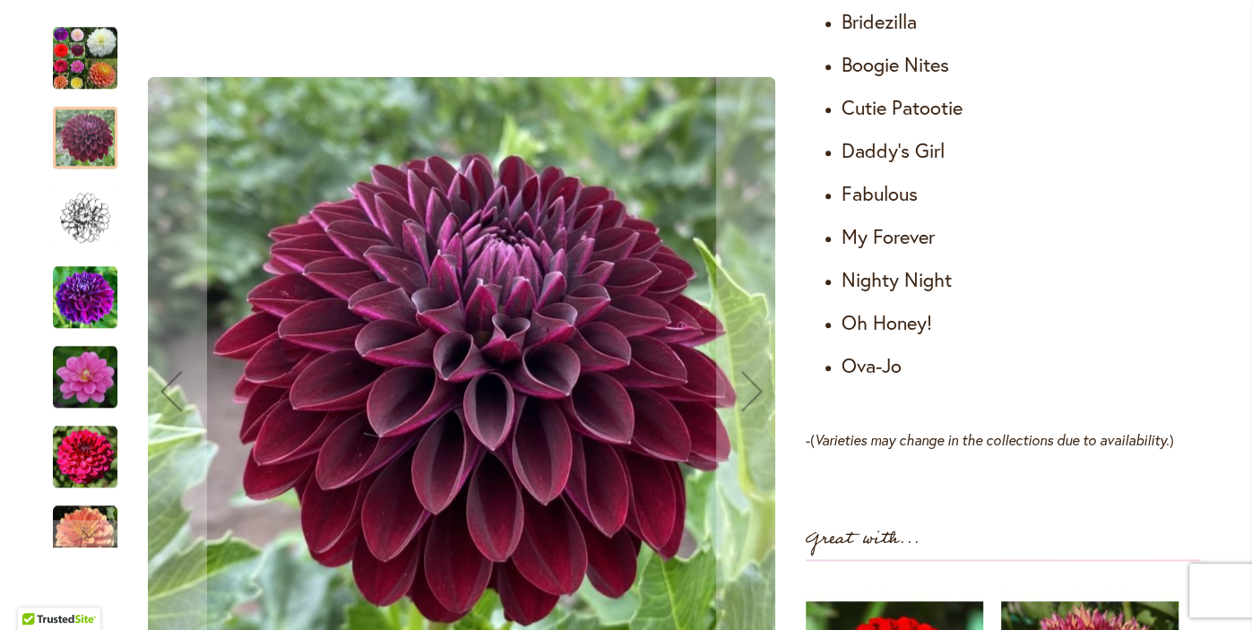
click at [70, 221] on img "Cut Flower Collection" at bounding box center [85, 218] width 65 height 65
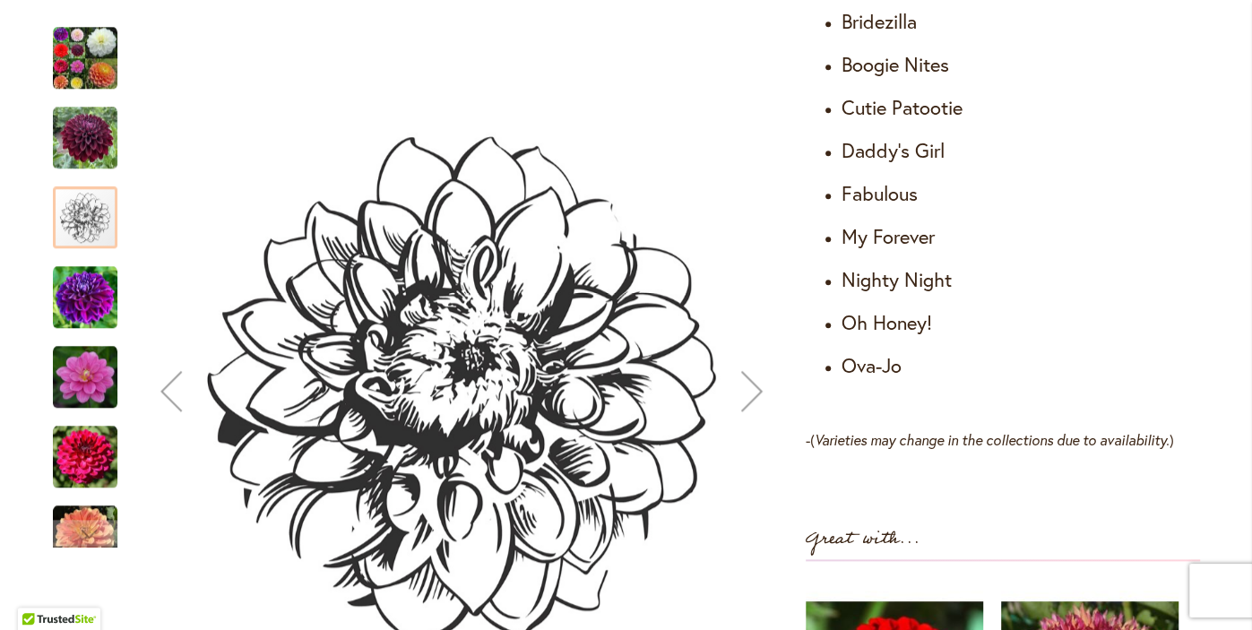
click at [76, 300] on img "Cut Flower Collection" at bounding box center [85, 297] width 65 height 65
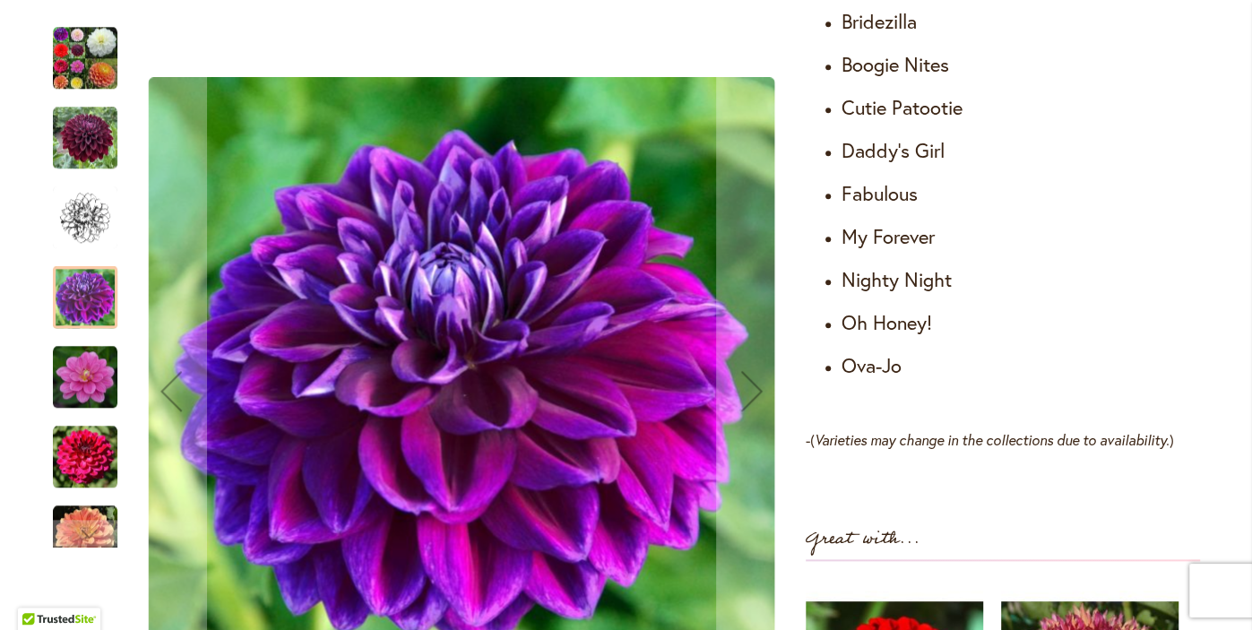
click at [83, 385] on img "Cut Flower Collection" at bounding box center [85, 377] width 65 height 65
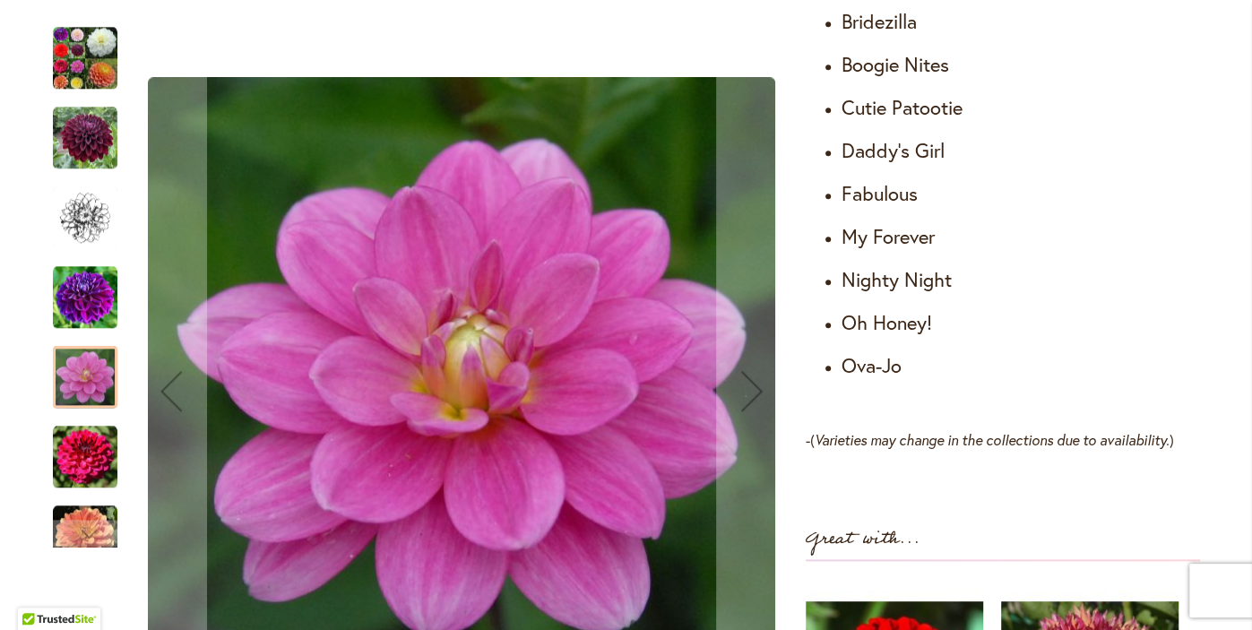
click at [82, 461] on img "Cut Flower Collection" at bounding box center [85, 457] width 65 height 65
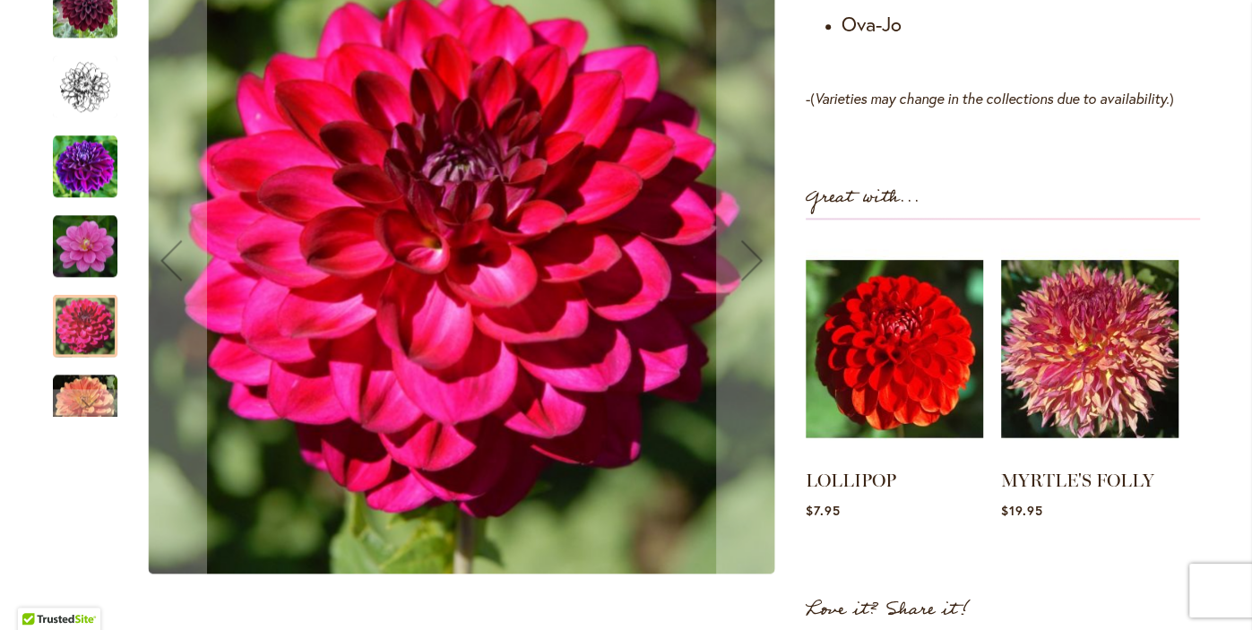
scroll to position [1620, 0]
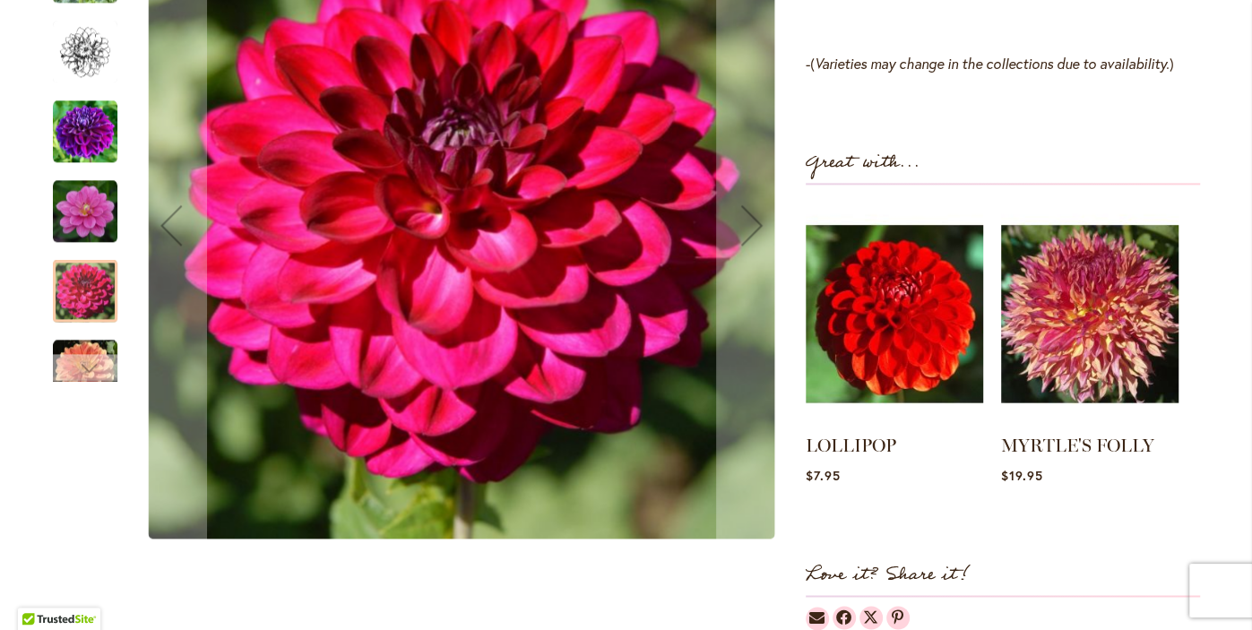
click at [76, 376] on div "Next" at bounding box center [85, 367] width 27 height 27
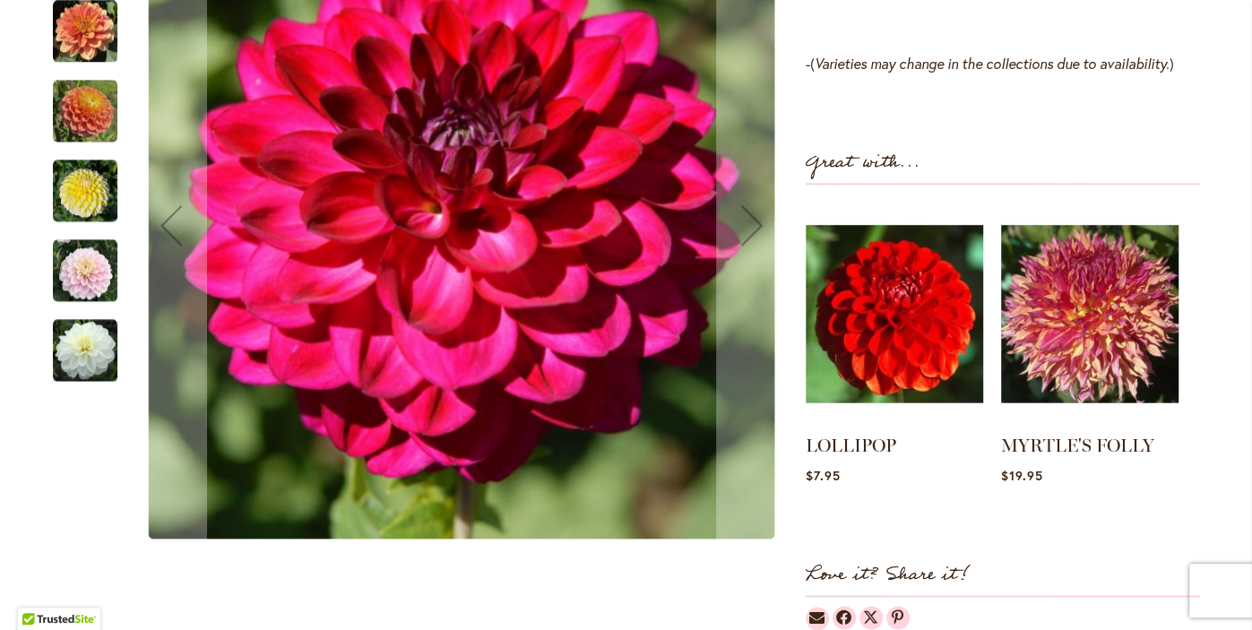
click at [79, 34] on img "Cut Flower Collection" at bounding box center [85, 31] width 65 height 65
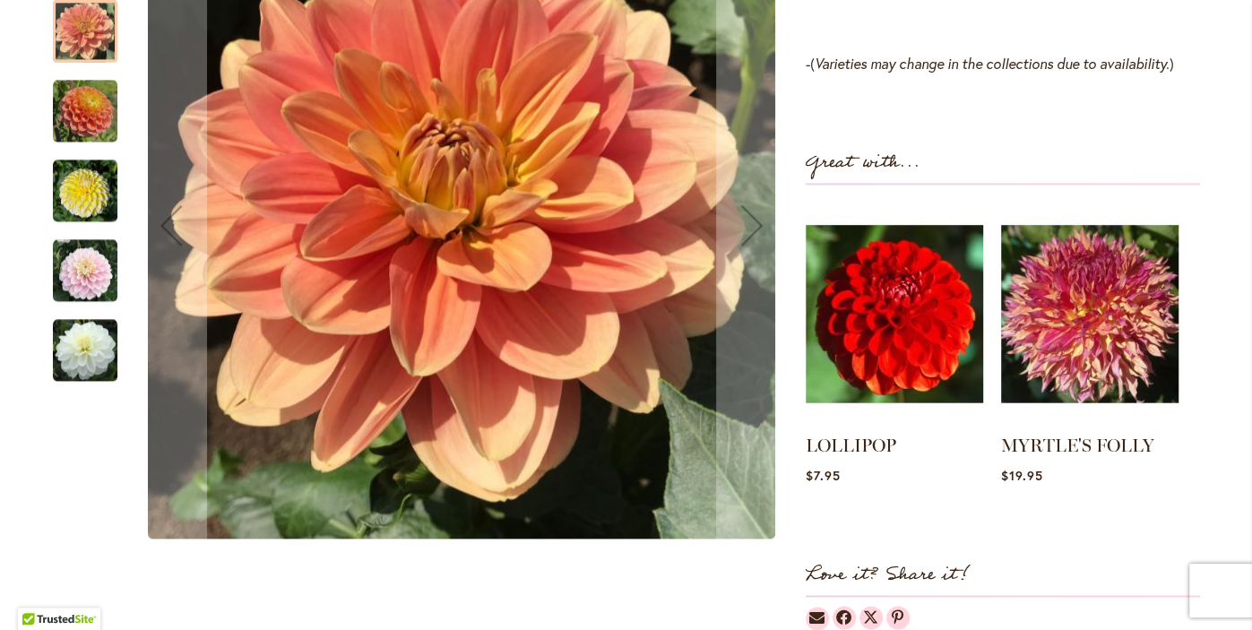
click at [74, 125] on img "Cut Flower Collection" at bounding box center [85, 111] width 65 height 65
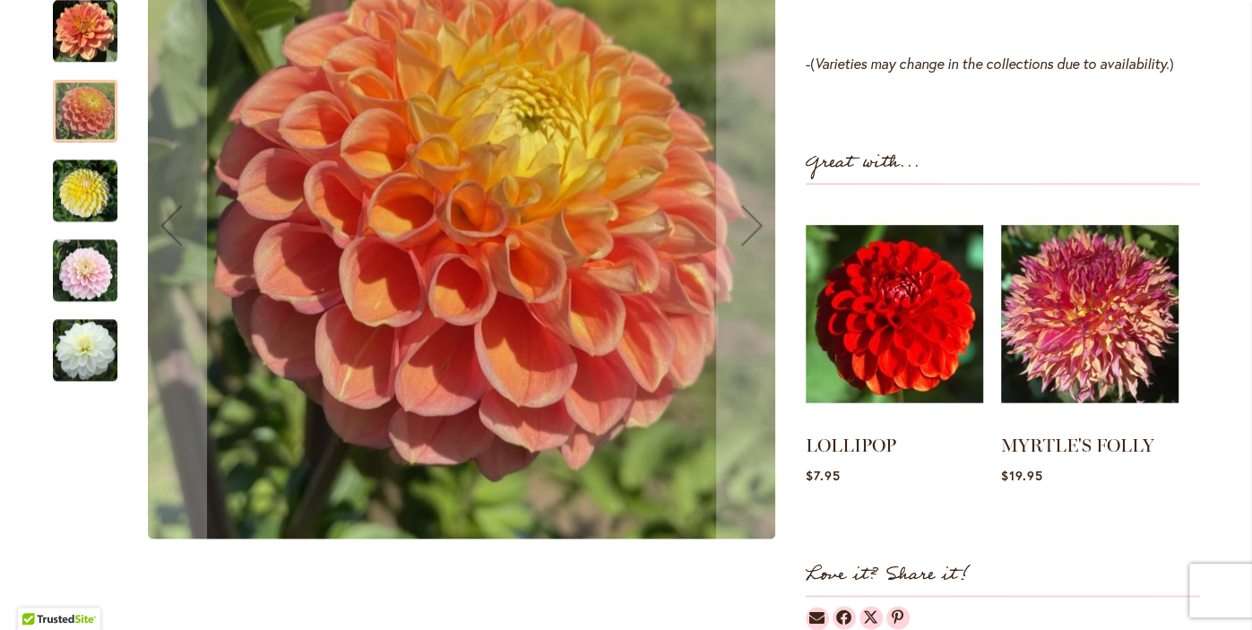
click at [82, 201] on img "Cut Flower Collection" at bounding box center [85, 191] width 65 height 65
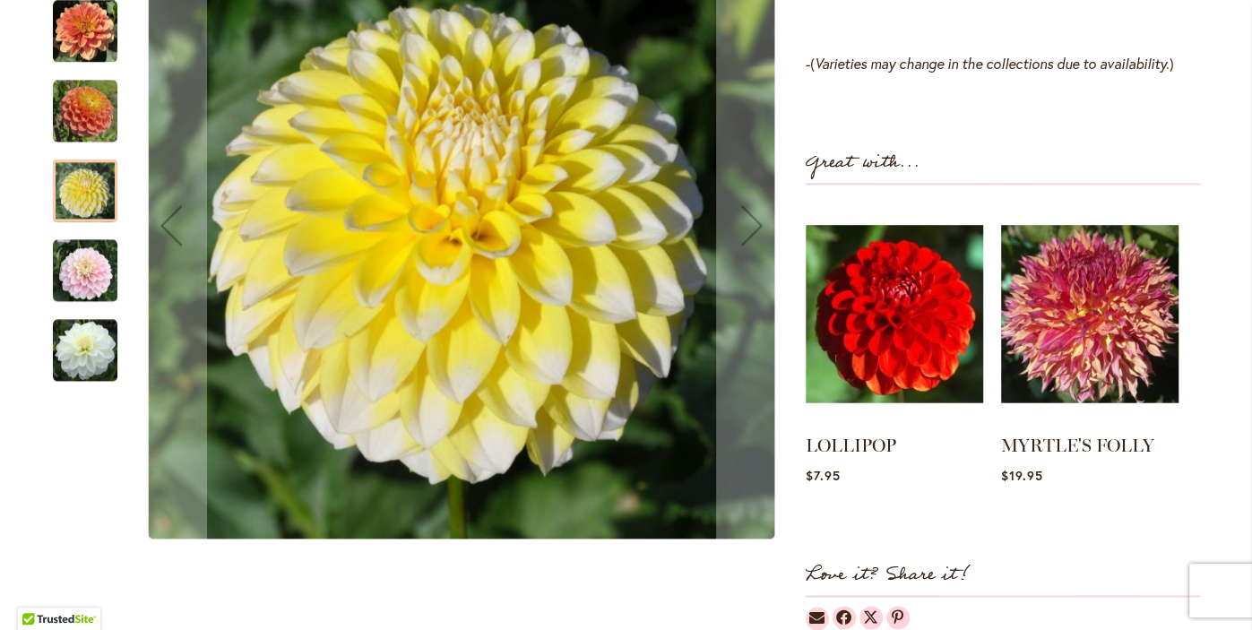
click at [76, 280] on img "Cut Flower Collection" at bounding box center [85, 270] width 65 height 65
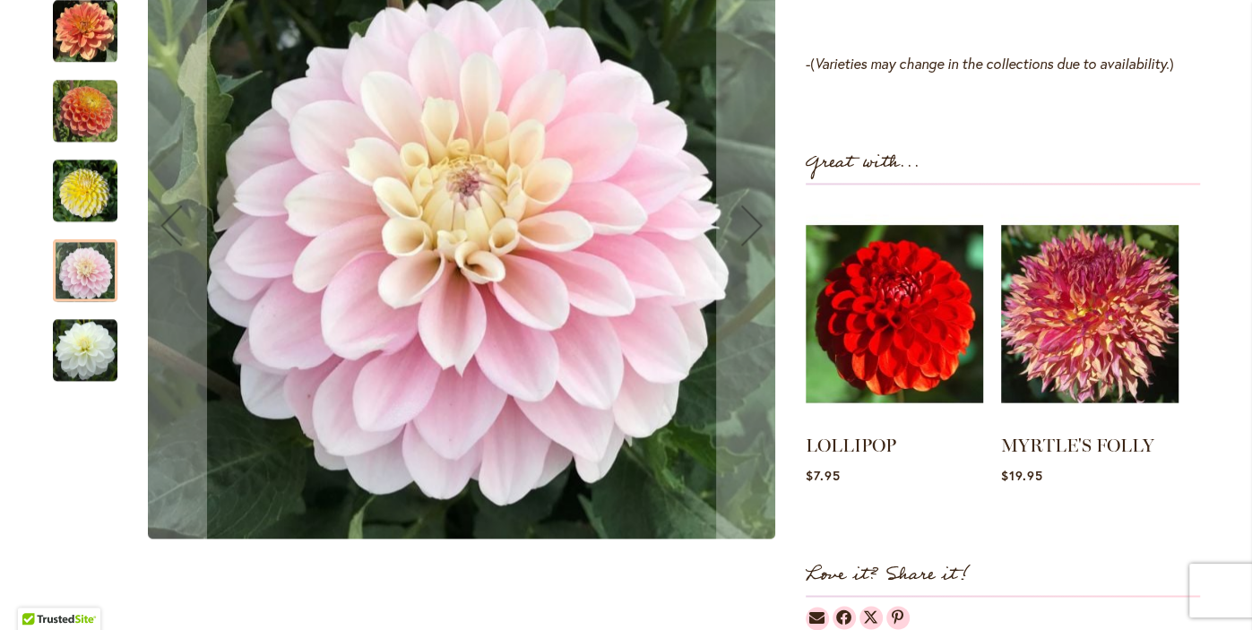
click at [81, 358] on img "Cut Flower Collection" at bounding box center [85, 350] width 65 height 65
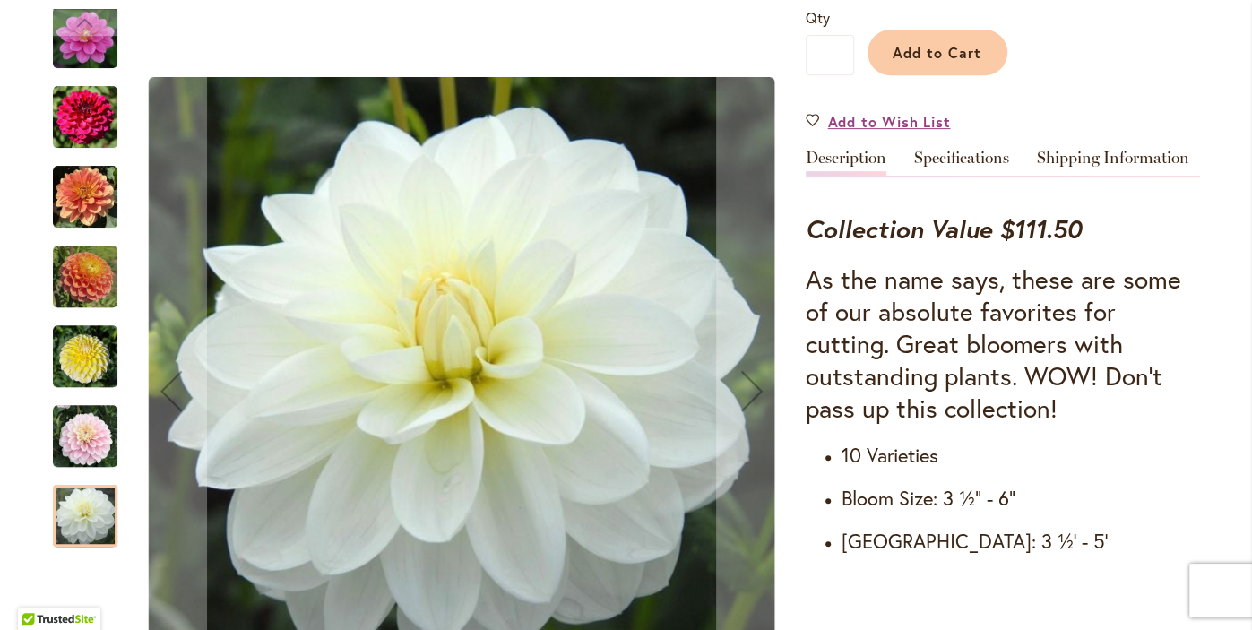
scroll to position [498, 0]
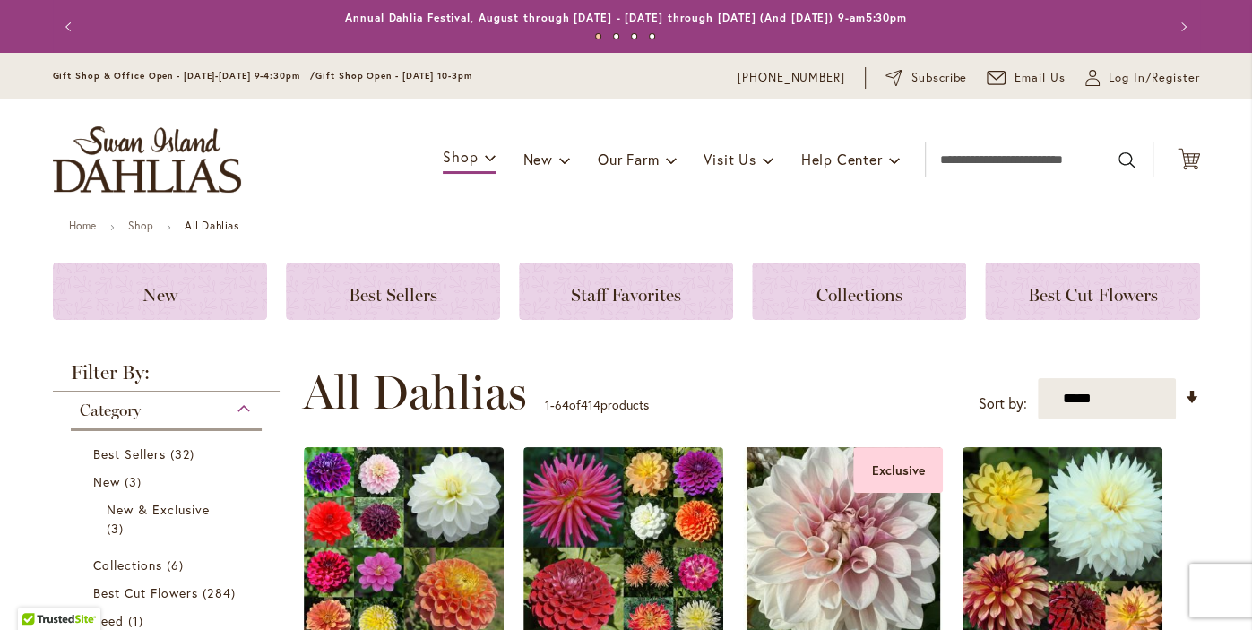
scroll to position [376, 0]
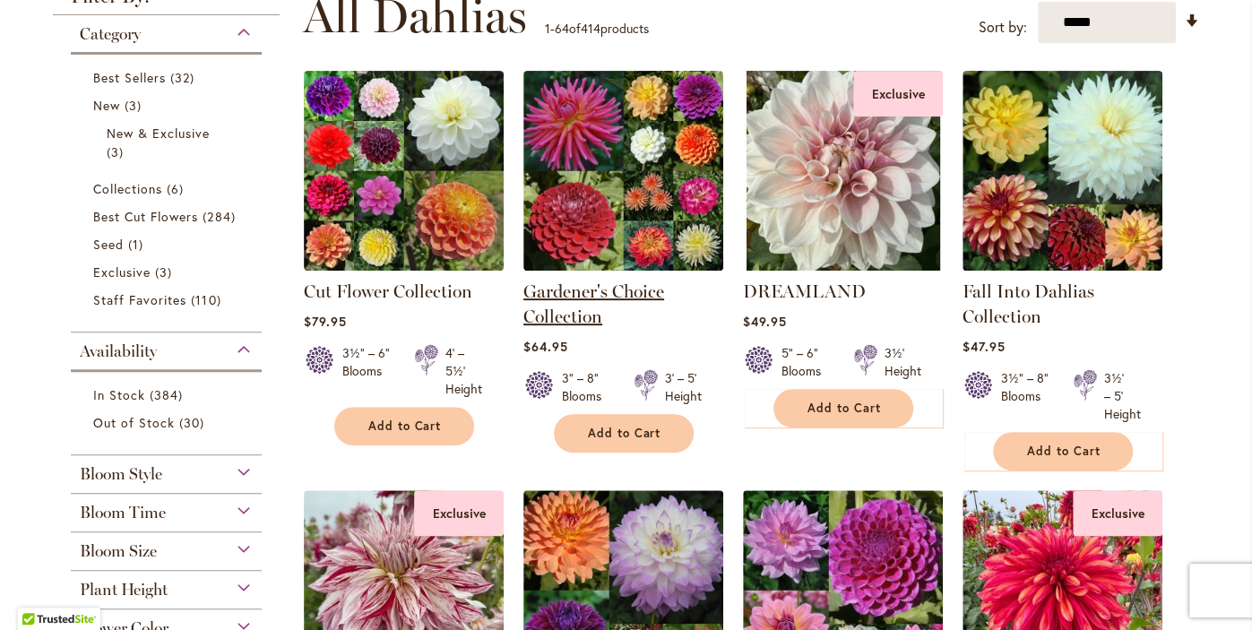
click at [587, 296] on link "Gardener's Choice Collection" at bounding box center [593, 304] width 141 height 47
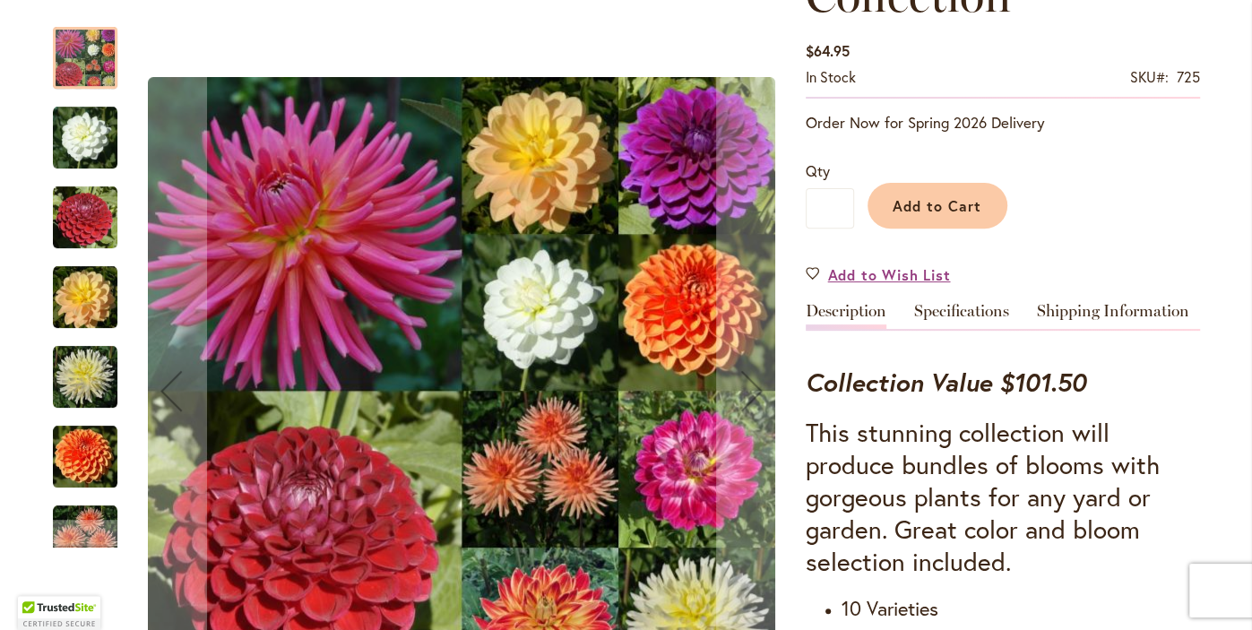
scroll to position [350, 0]
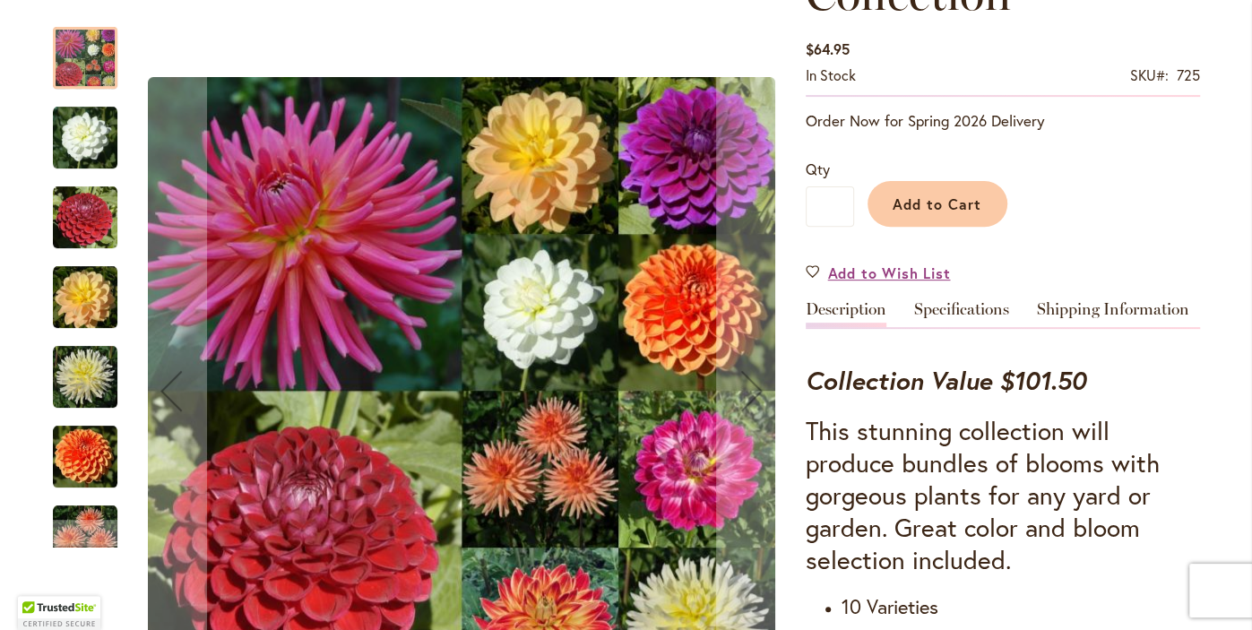
click at [76, 141] on img "BRIDE TO BE" at bounding box center [85, 138] width 65 height 65
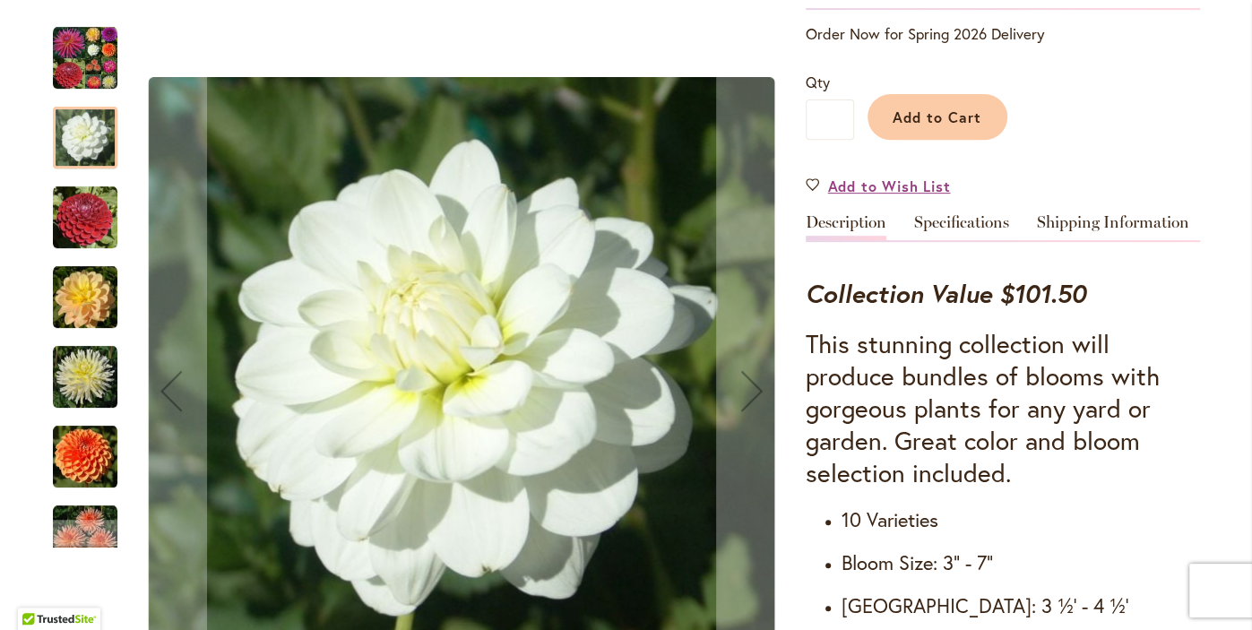
scroll to position [432, 0]
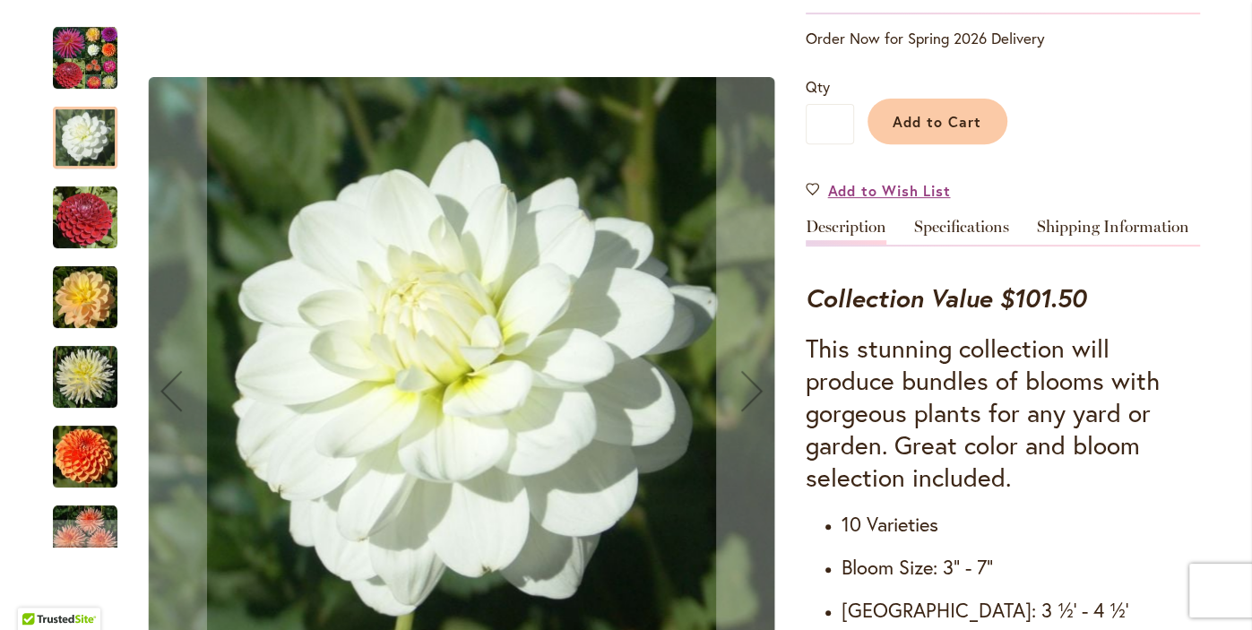
click at [75, 229] on img "CORNEL" at bounding box center [85, 218] width 65 height 65
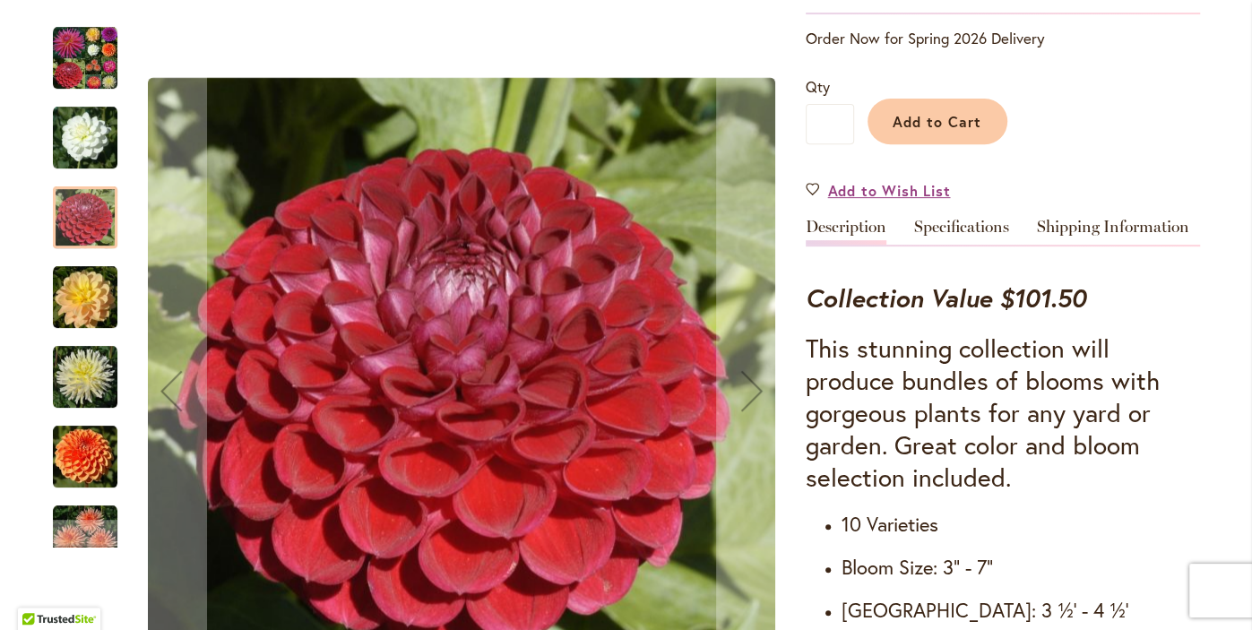
click at [71, 310] on img "DAY DREAMER" at bounding box center [85, 297] width 65 height 65
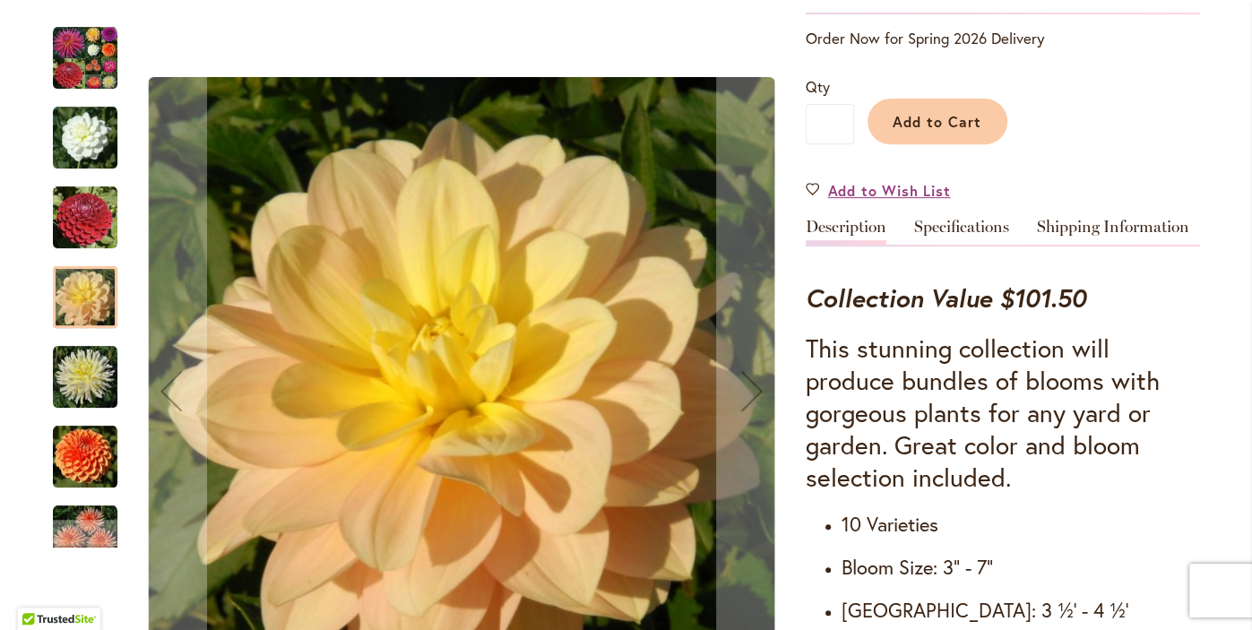
click at [92, 393] on img "IN MEMORY OF" at bounding box center [85, 377] width 65 height 65
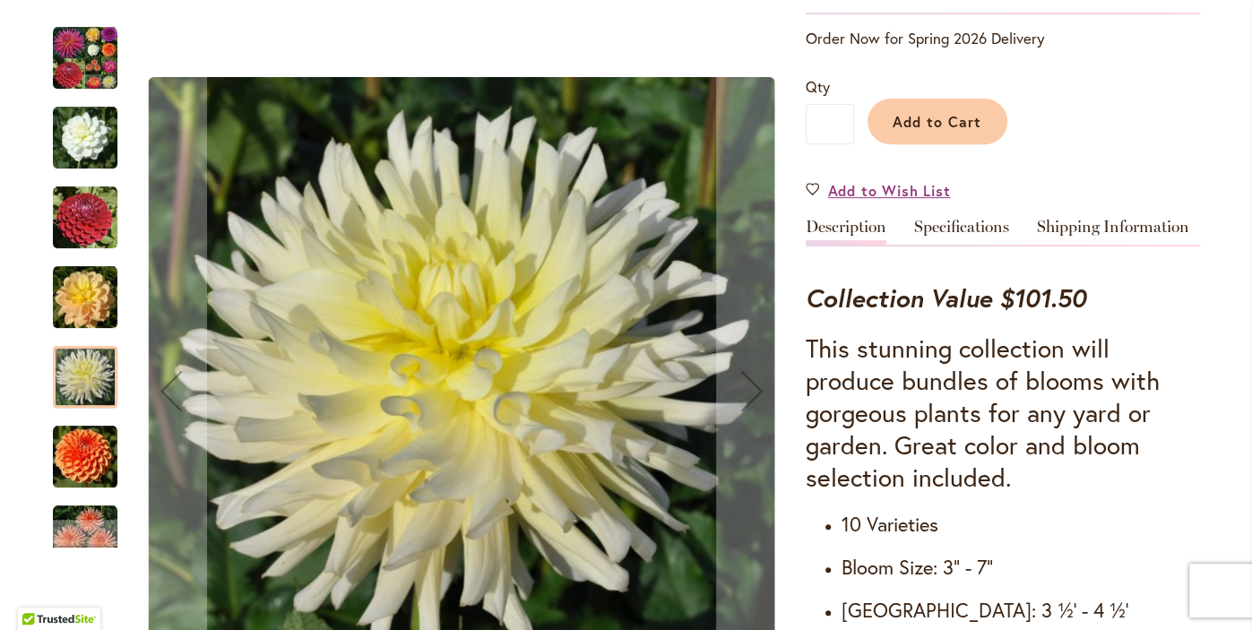
click at [71, 465] on img "MAARN" at bounding box center [85, 457] width 65 height 65
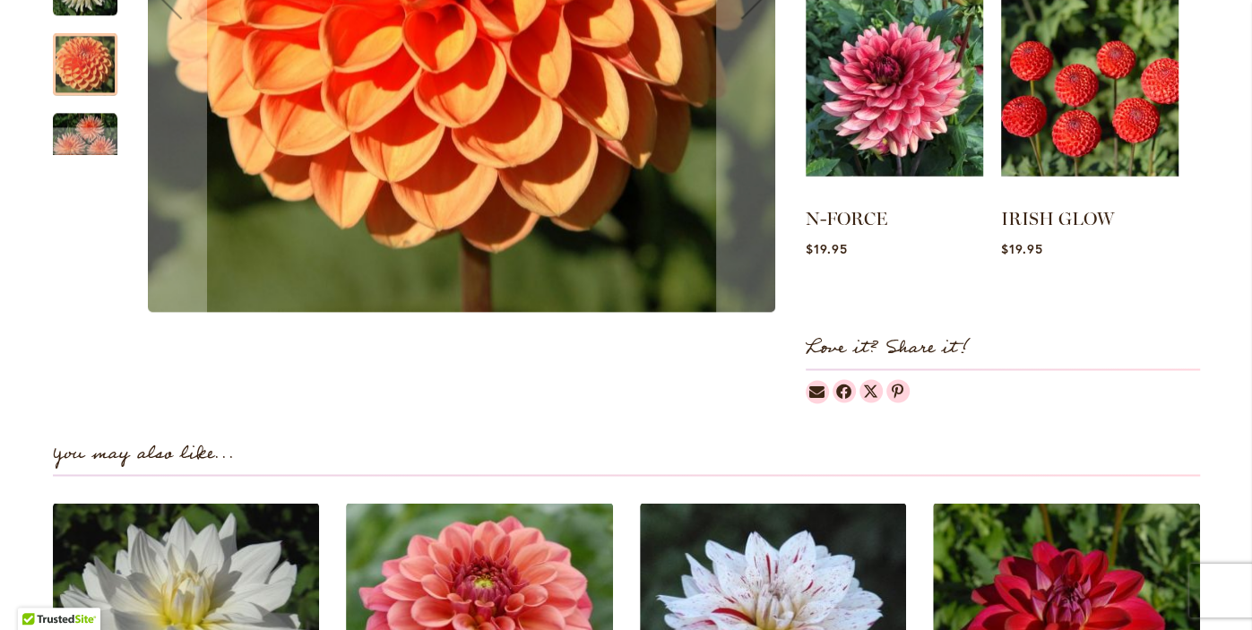
scroll to position [1828, 0]
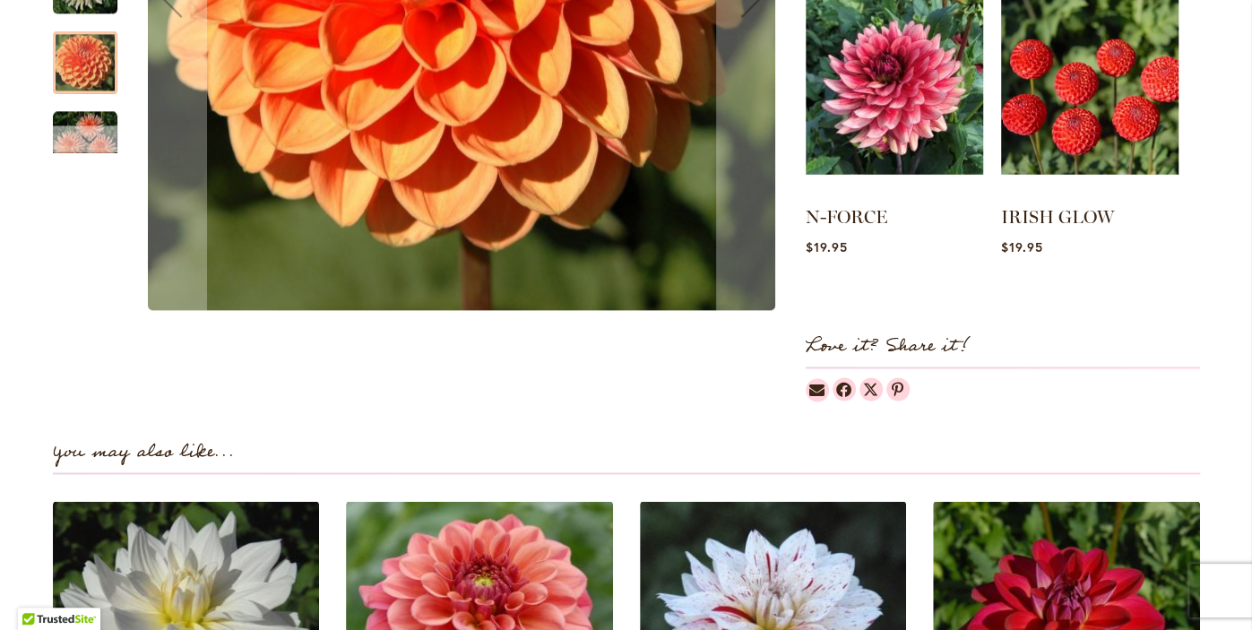
click at [76, 142] on div "Next" at bounding box center [85, 138] width 27 height 27
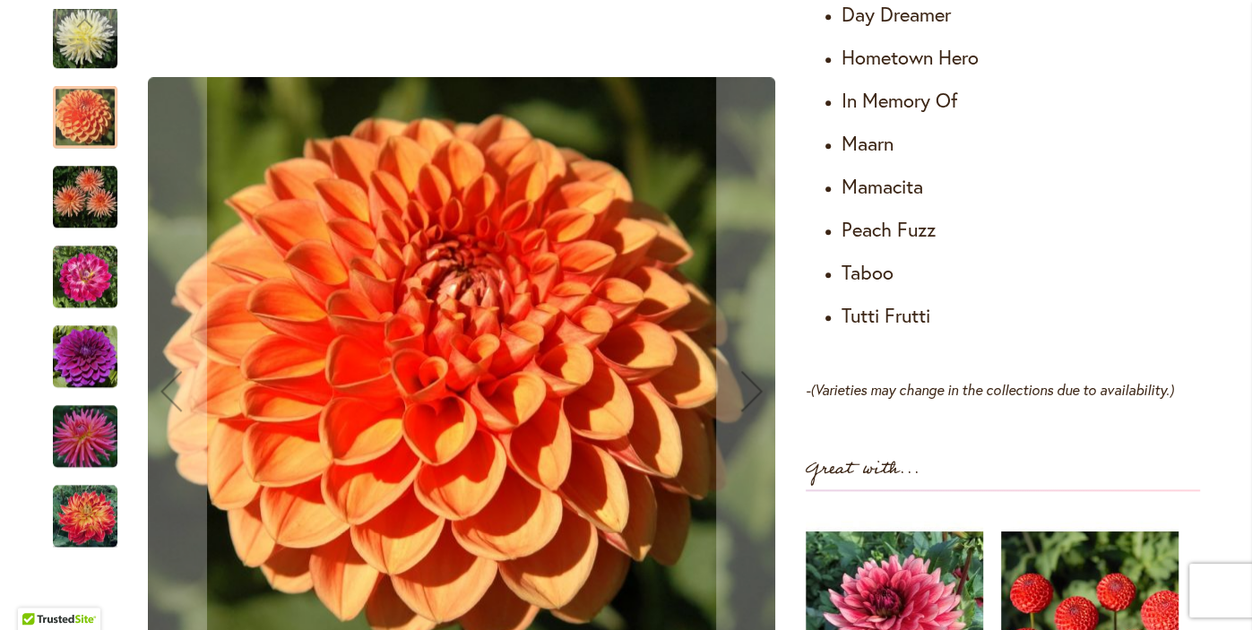
scroll to position [1291, 0]
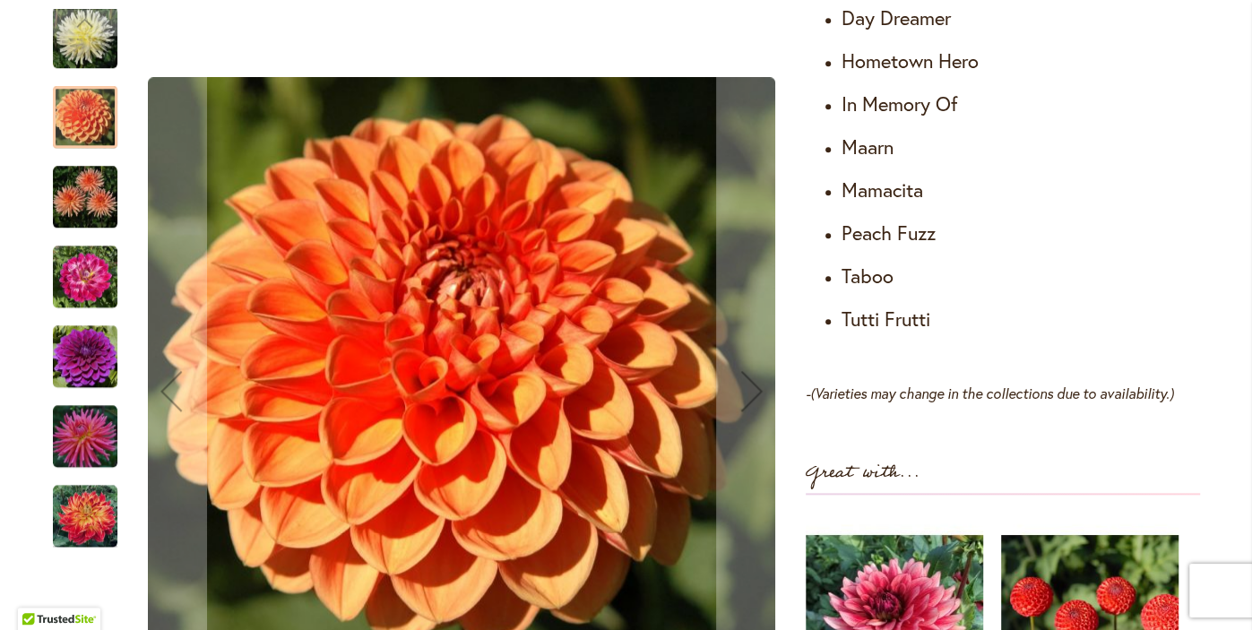
click at [79, 193] on img "PEACH FUZZ" at bounding box center [85, 197] width 65 height 65
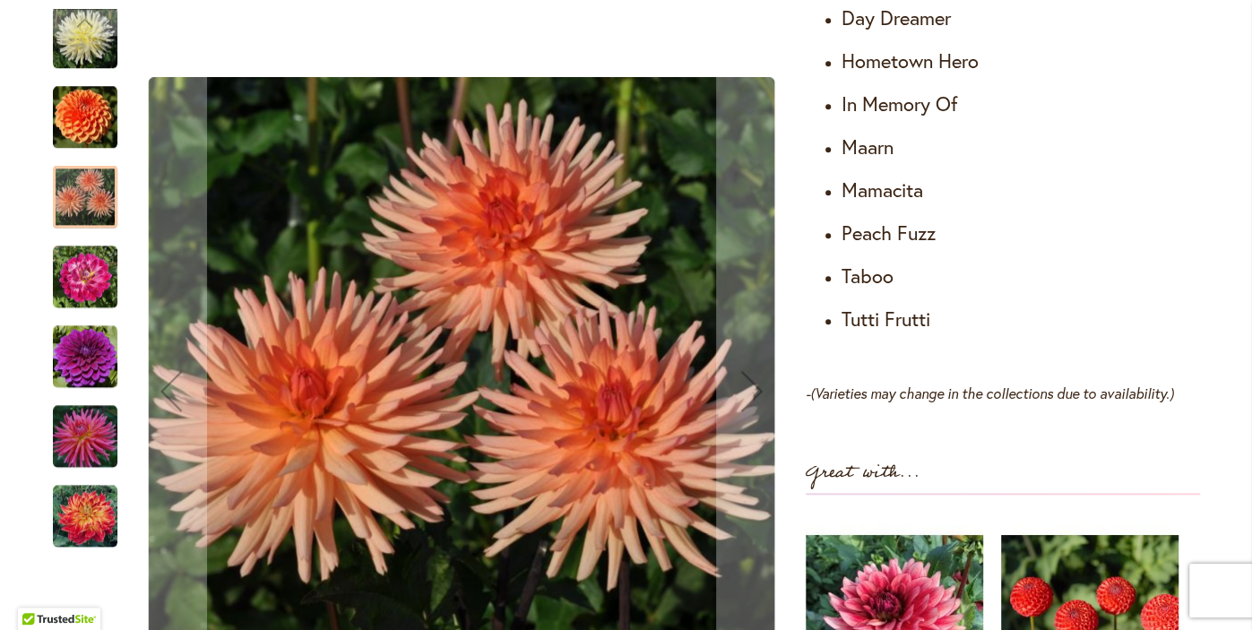
click at [77, 287] on img "MAMACITA" at bounding box center [85, 277] width 65 height 65
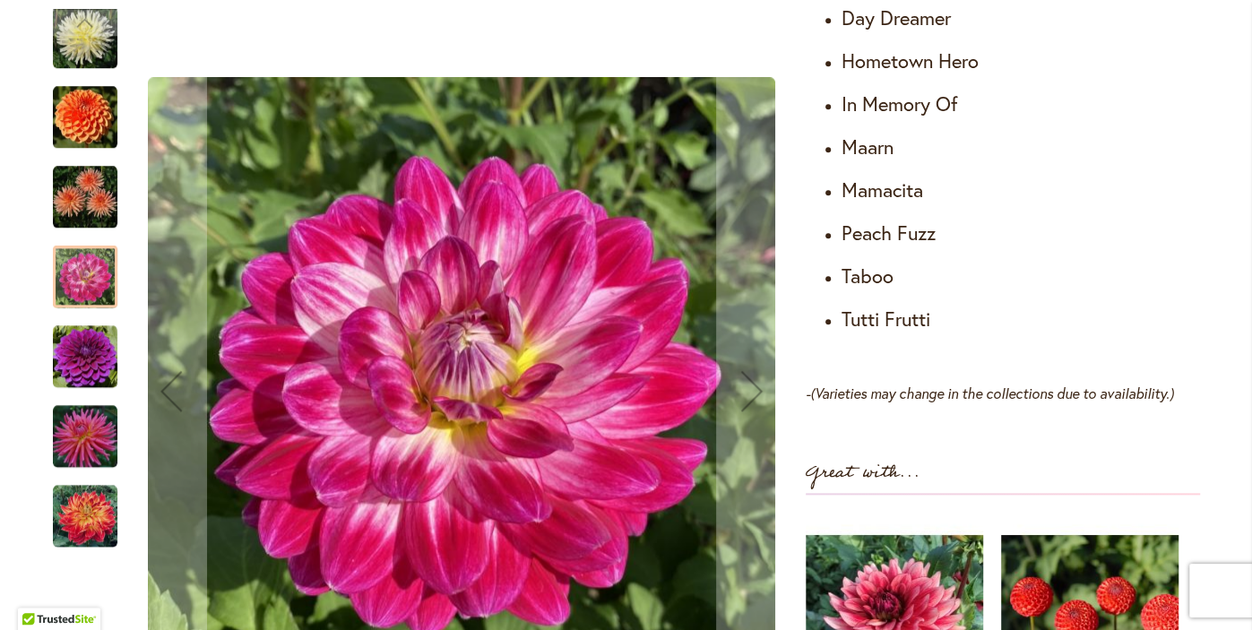
click at [69, 367] on img "TABOO" at bounding box center [85, 356] width 65 height 65
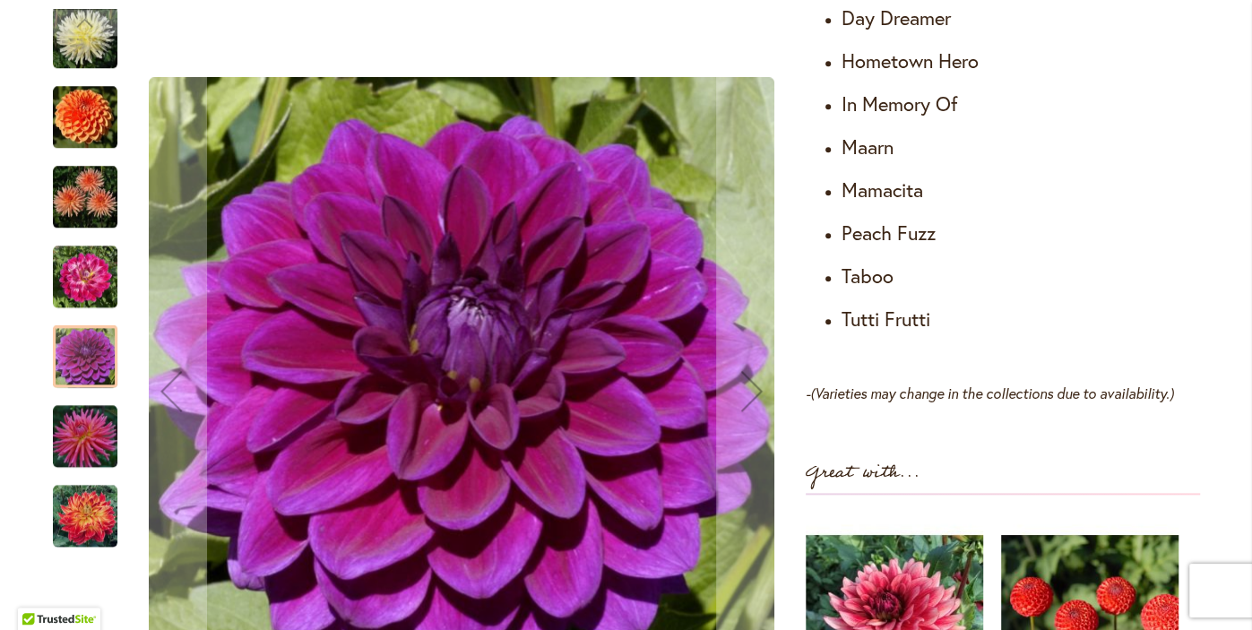
click at [72, 435] on img "TUTTI FRUTTI" at bounding box center [85, 436] width 65 height 65
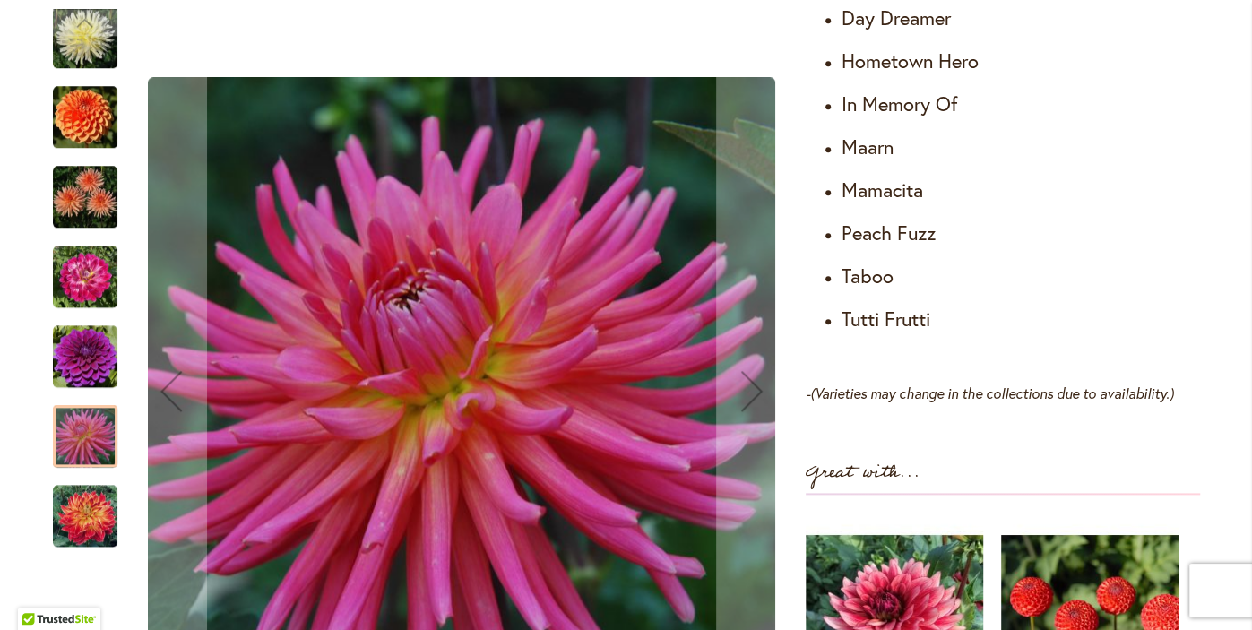
click at [98, 520] on img "HOMETOWN HERO" at bounding box center [85, 516] width 65 height 65
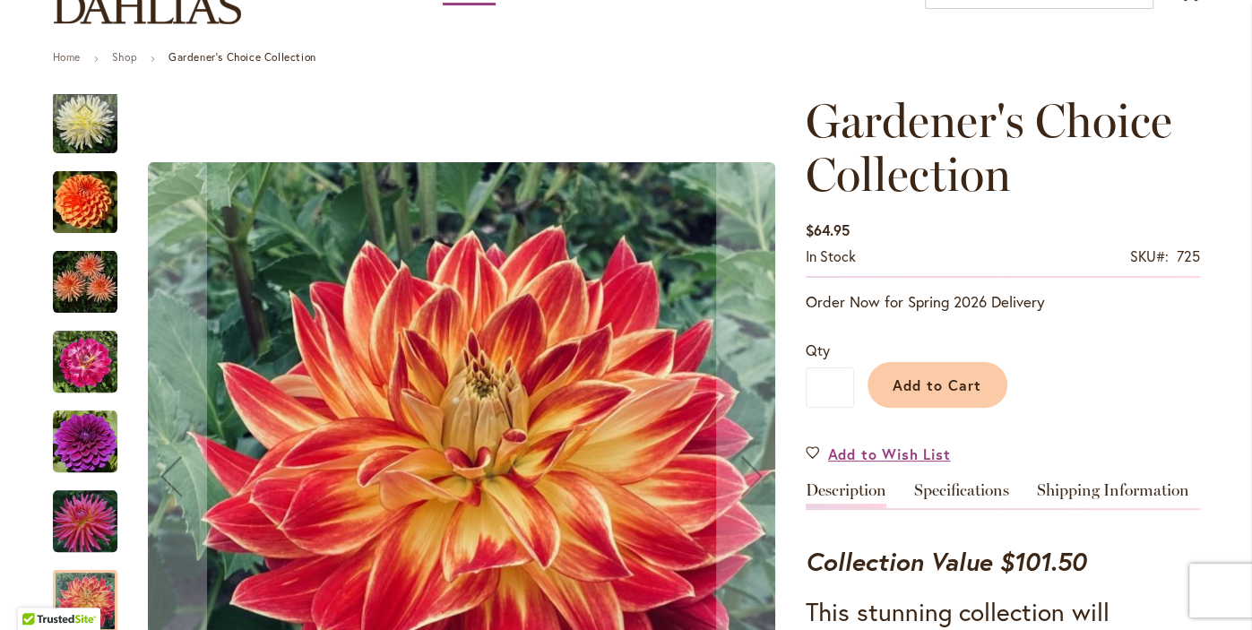
scroll to position [0, 0]
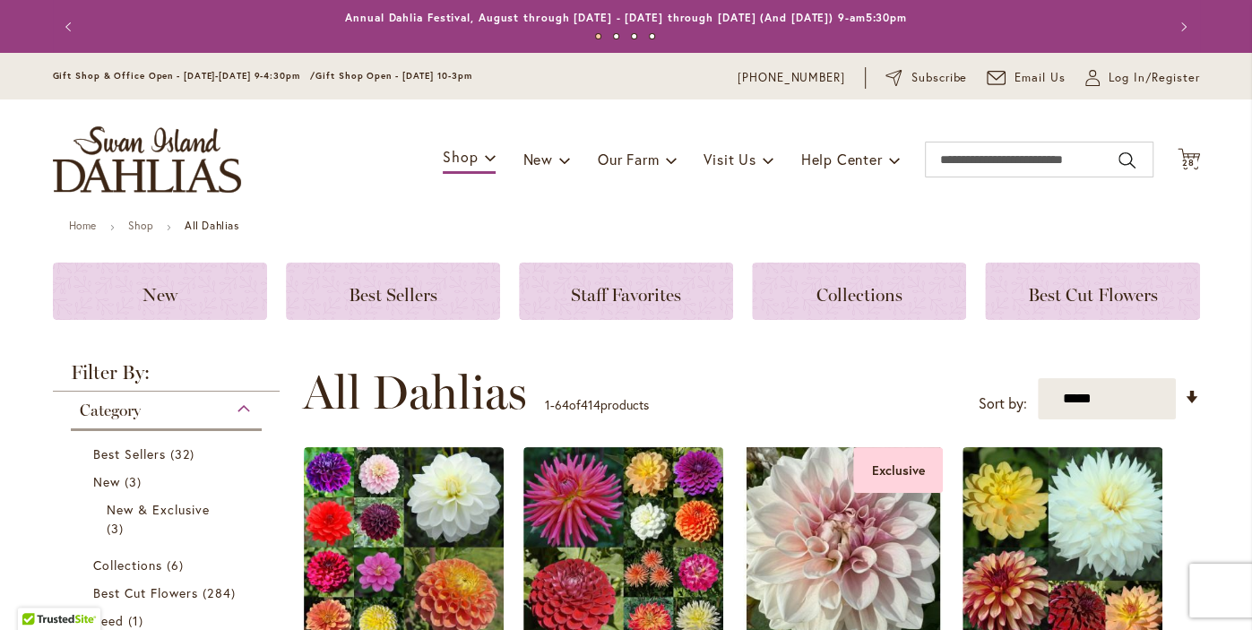
scroll to position [376, 0]
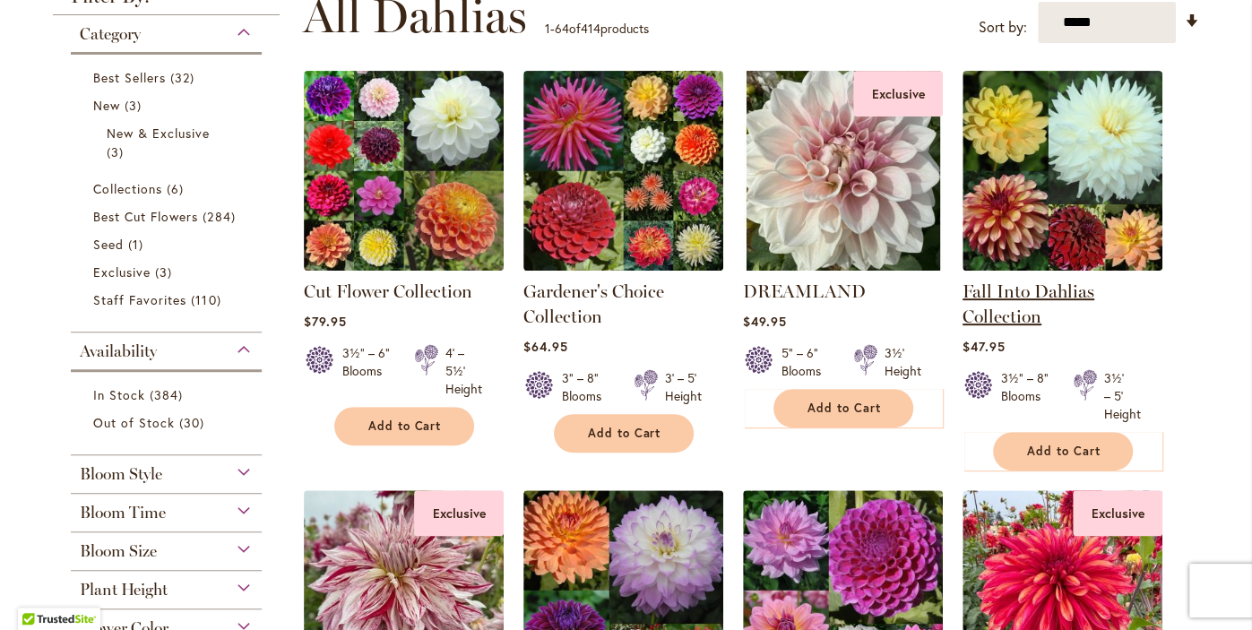
click at [1075, 293] on link "Fall Into Dahlias Collection" at bounding box center [1029, 304] width 132 height 47
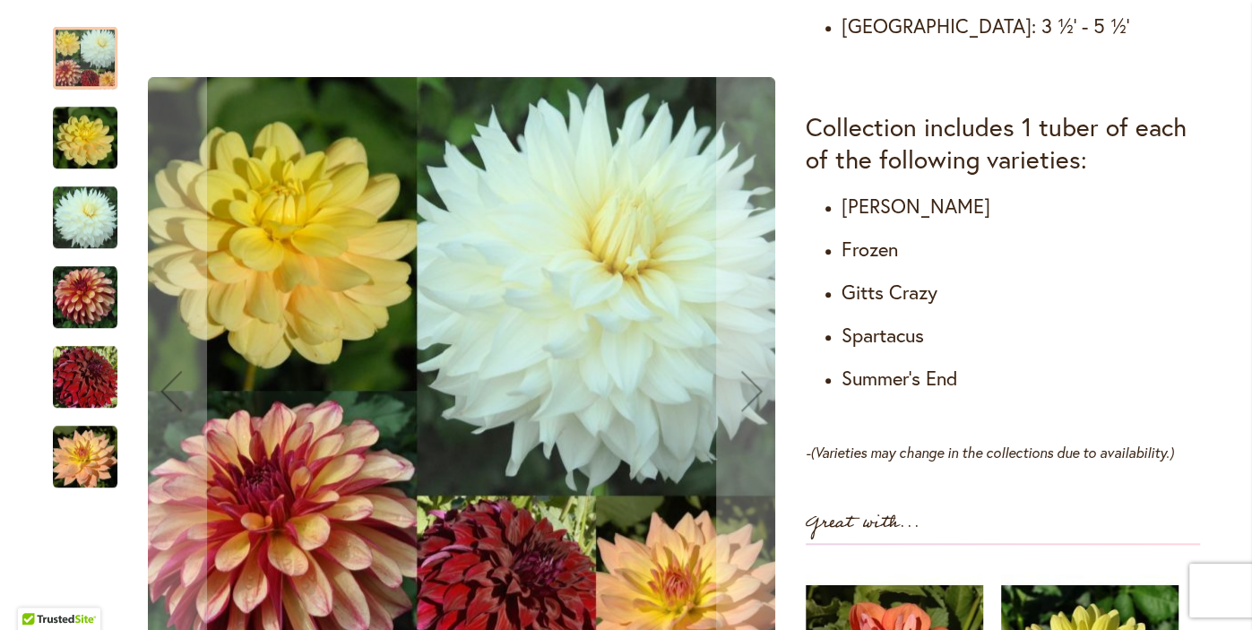
scroll to position [954, 0]
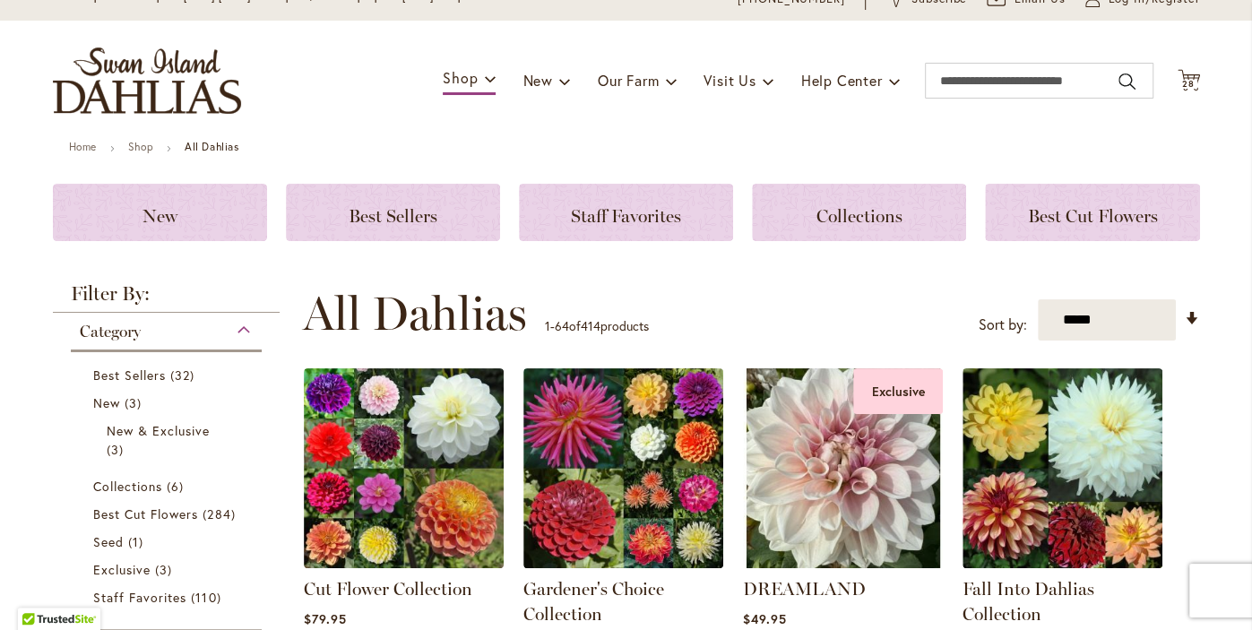
scroll to position [69, 0]
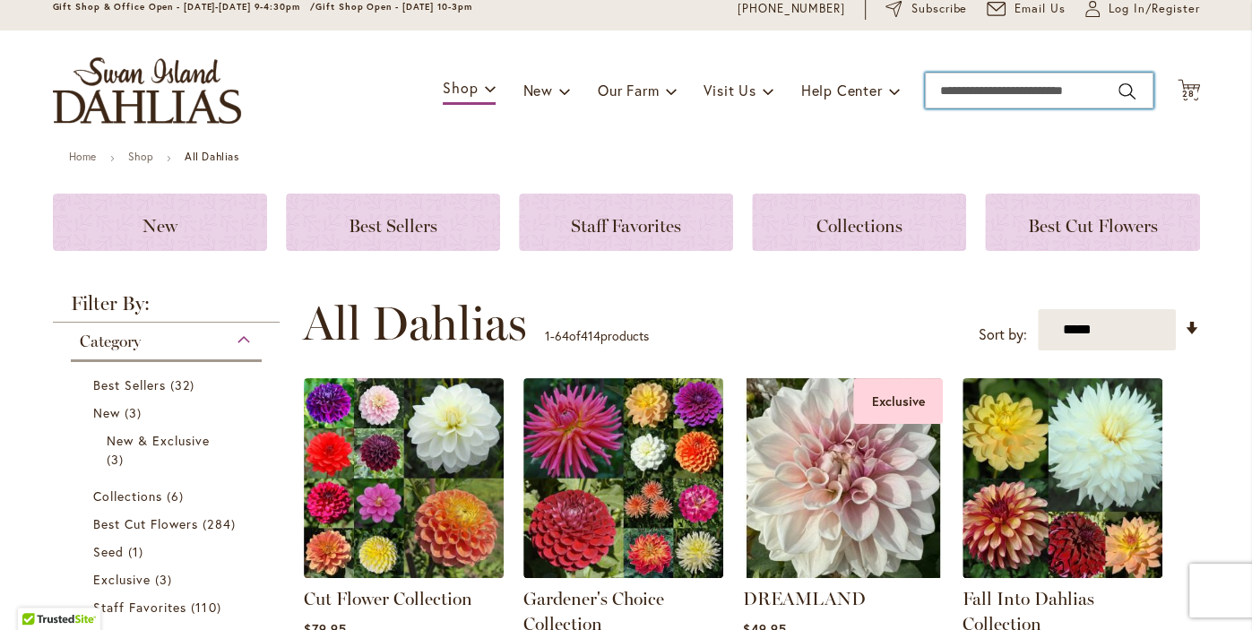
click at [989, 91] on input "Search" at bounding box center [1039, 91] width 229 height 36
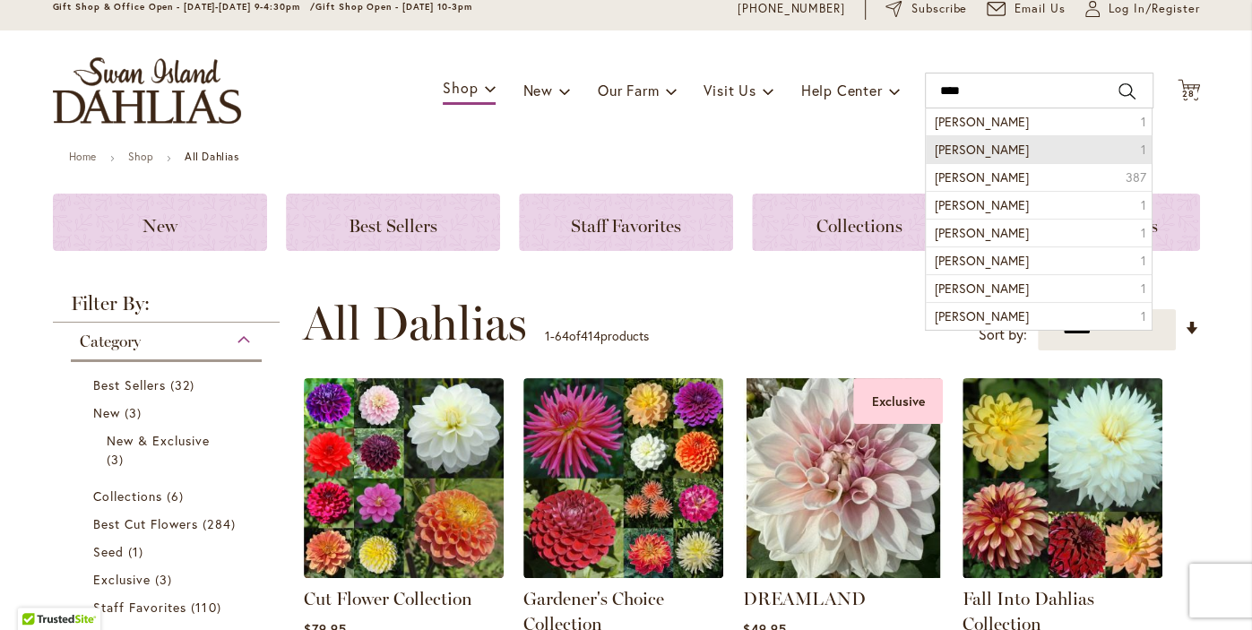
click at [1007, 156] on li "Vera seyfang 1" at bounding box center [1039, 149] width 227 height 28
type input "**********"
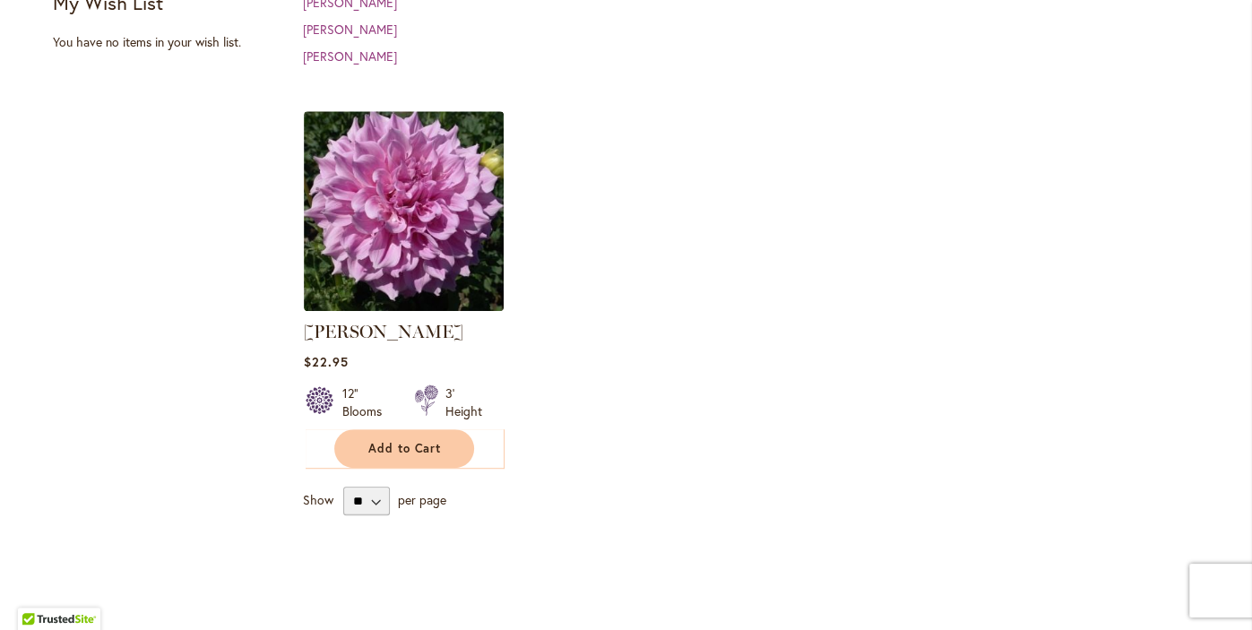
scroll to position [566, 0]
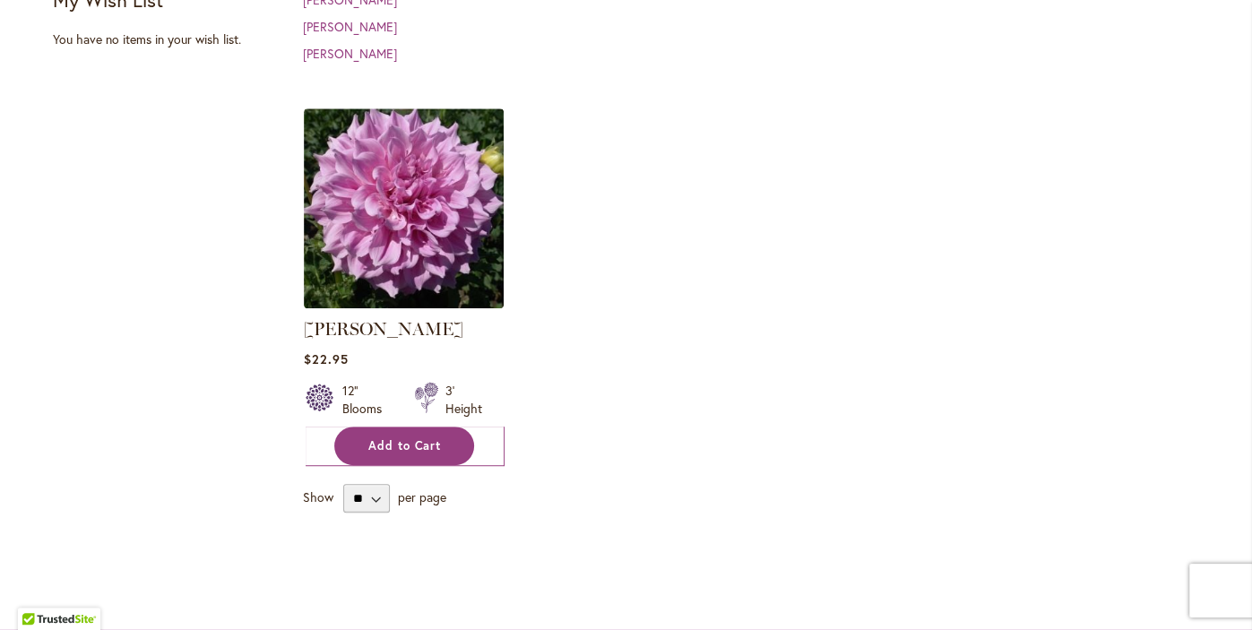
click at [384, 453] on button "Add to Cart" at bounding box center [404, 446] width 140 height 39
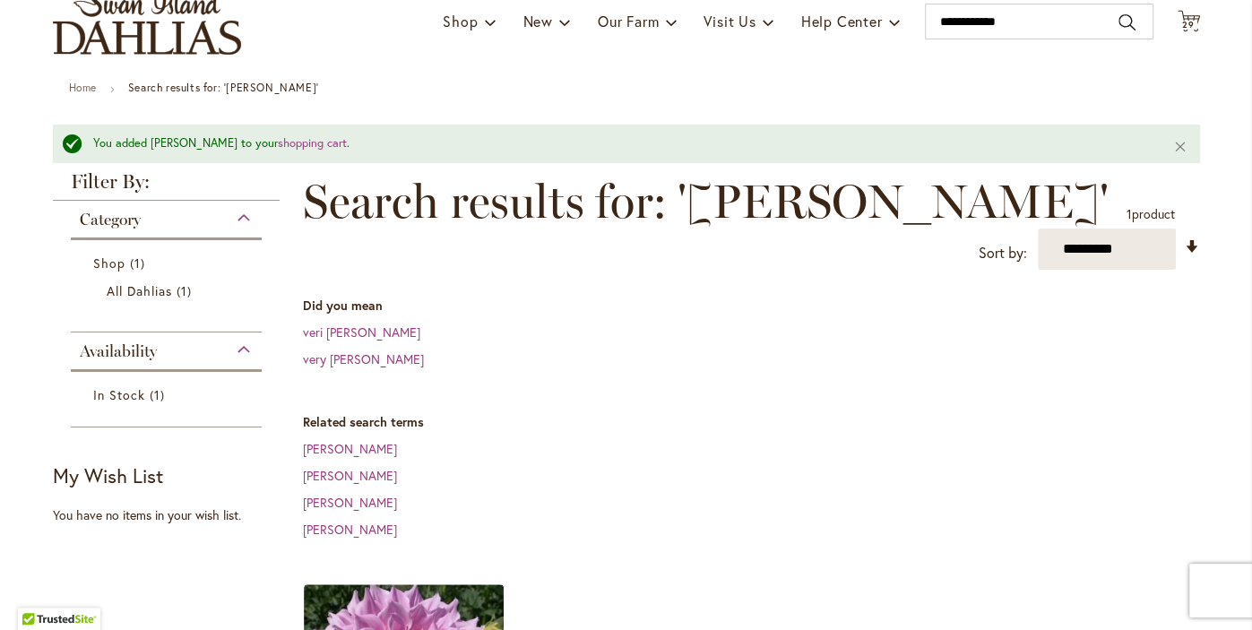
scroll to position [135, 0]
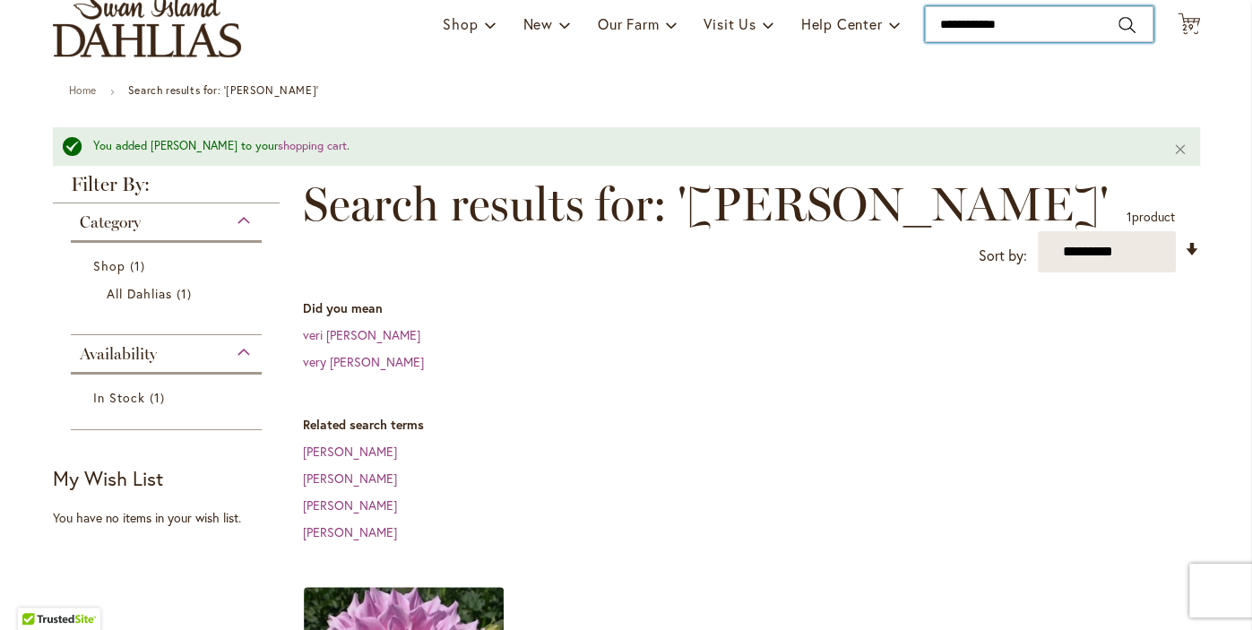
click at [1036, 24] on input "**********" at bounding box center [1039, 24] width 229 height 36
type input "*"
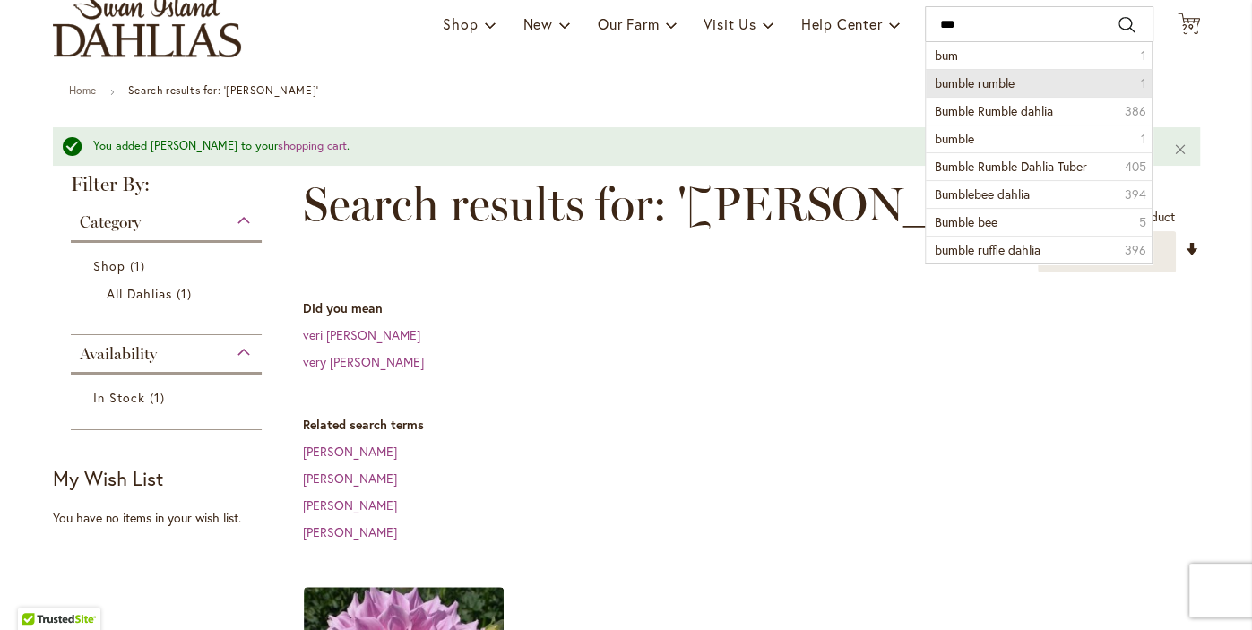
click at [1034, 84] on li "bumble rumble 1" at bounding box center [1039, 83] width 227 height 28
type input "**********"
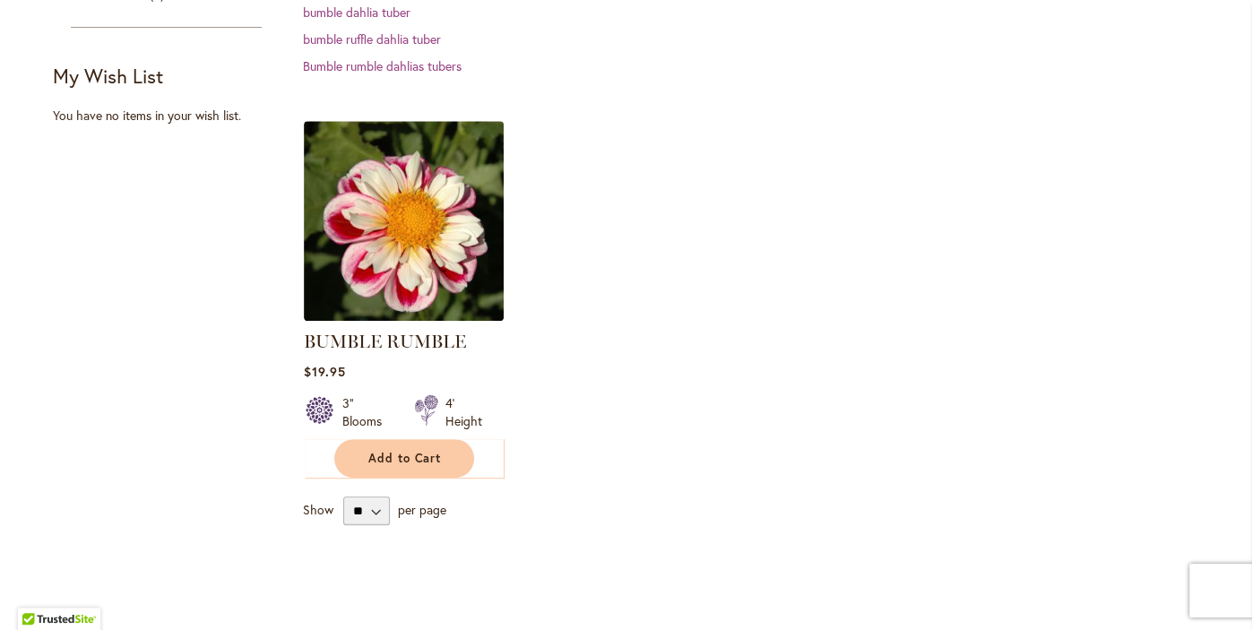
scroll to position [530, 0]
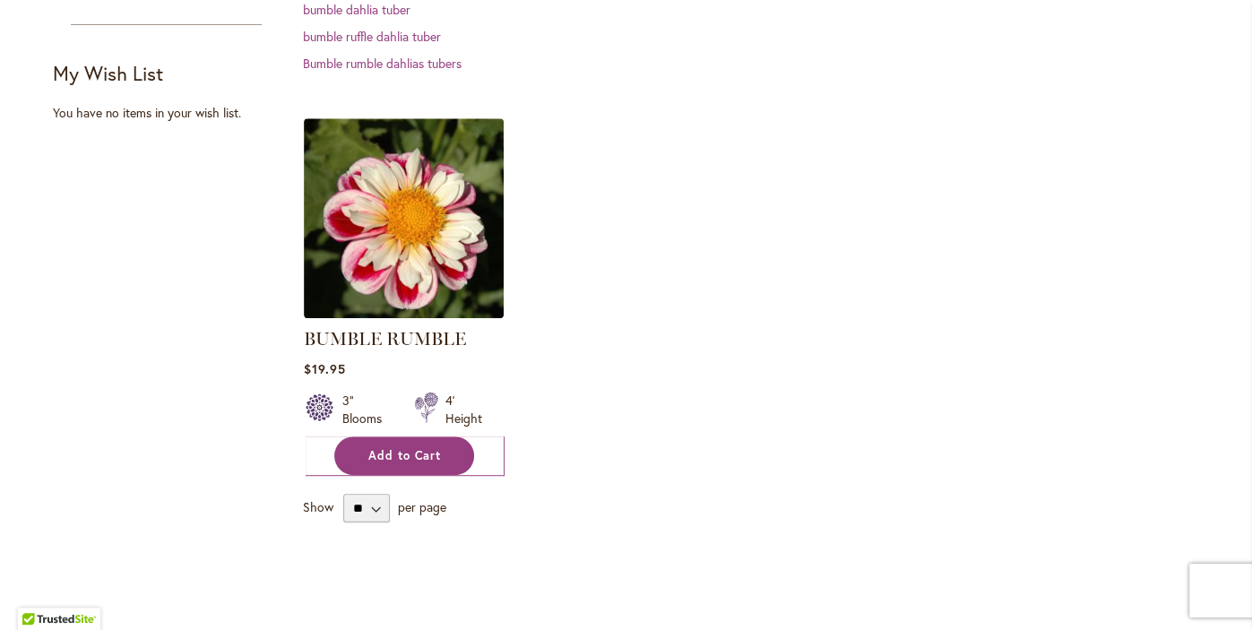
click at [384, 459] on span "Add to Cart" at bounding box center [404, 455] width 73 height 15
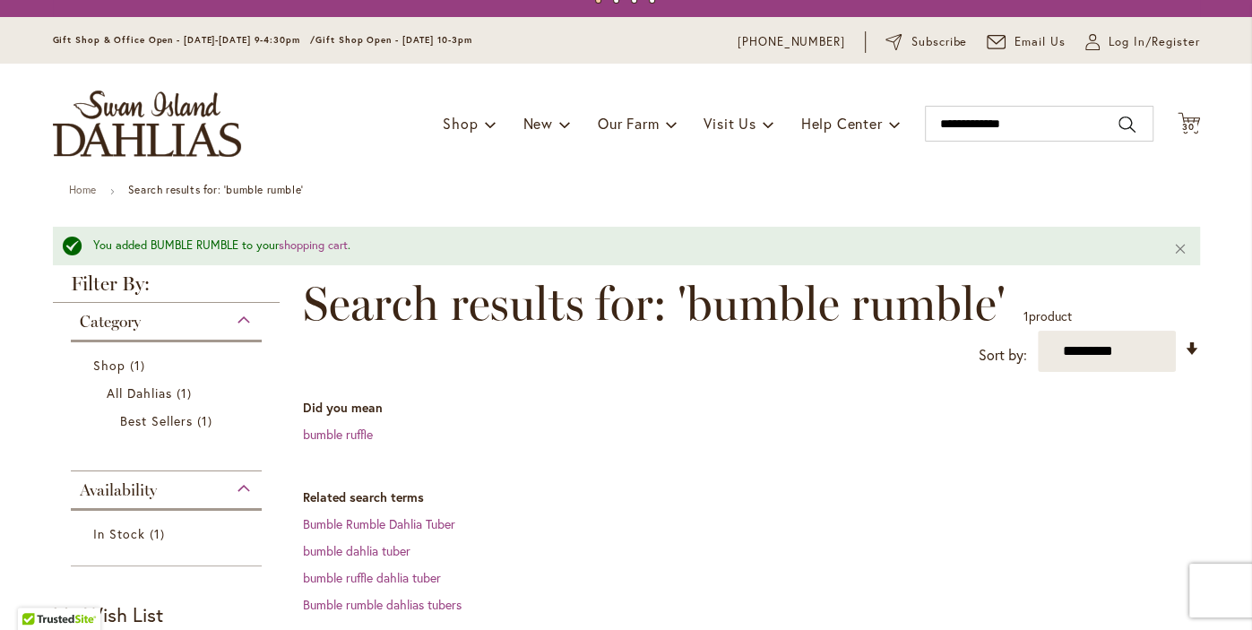
scroll to position [0, 0]
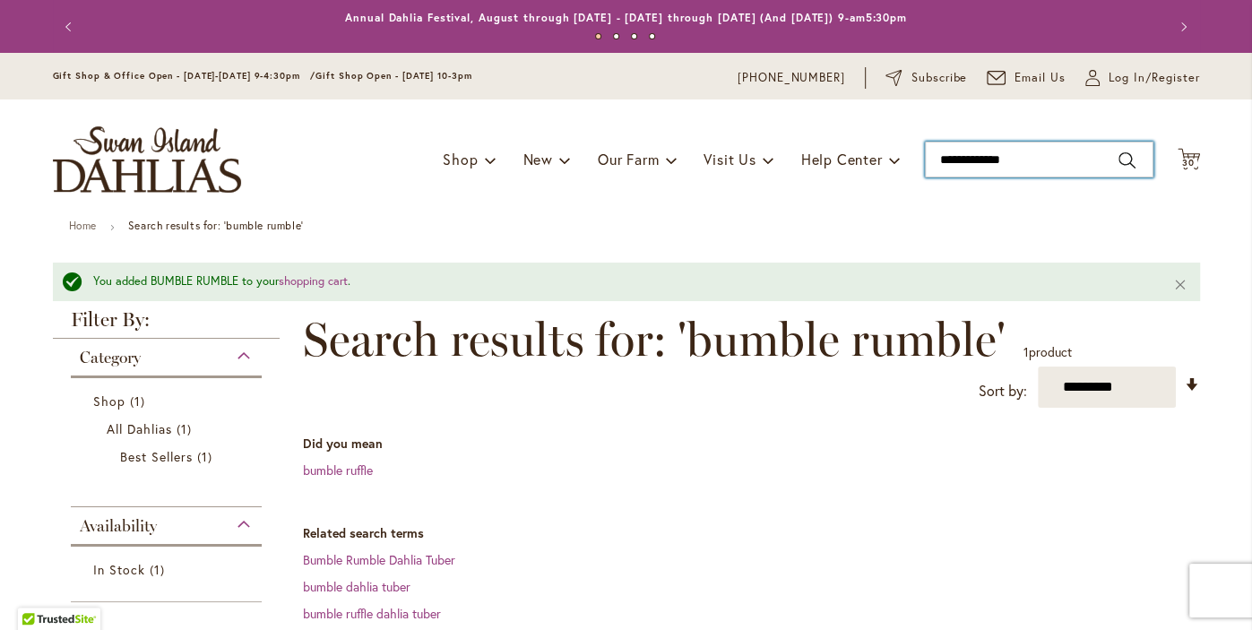
click at [1069, 161] on input "**********" at bounding box center [1039, 160] width 229 height 36
type input "*"
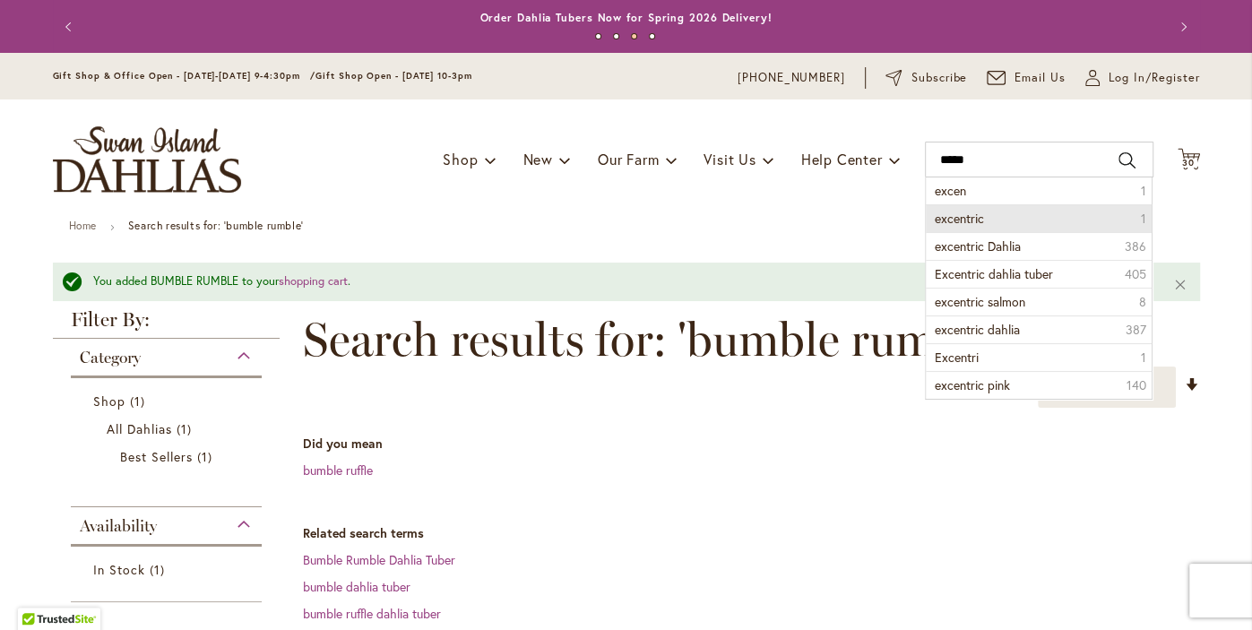
click at [1017, 218] on li "excentric 1" at bounding box center [1039, 218] width 227 height 28
type input "*********"
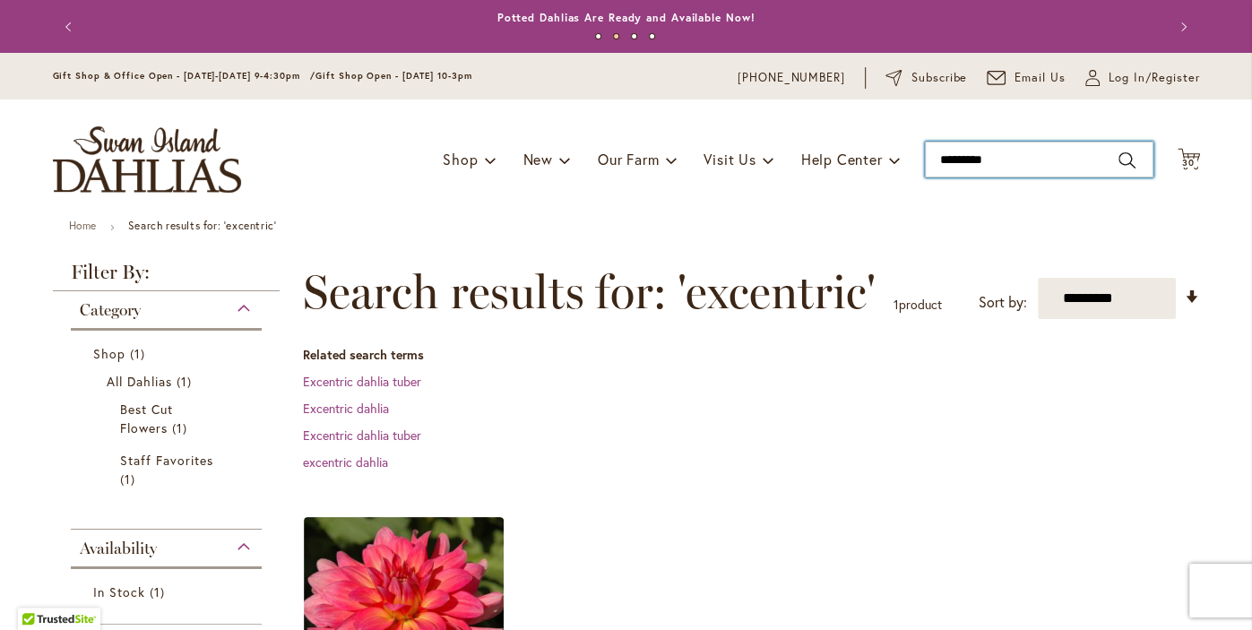
click at [1052, 160] on input "*********" at bounding box center [1039, 160] width 229 height 36
type input "*"
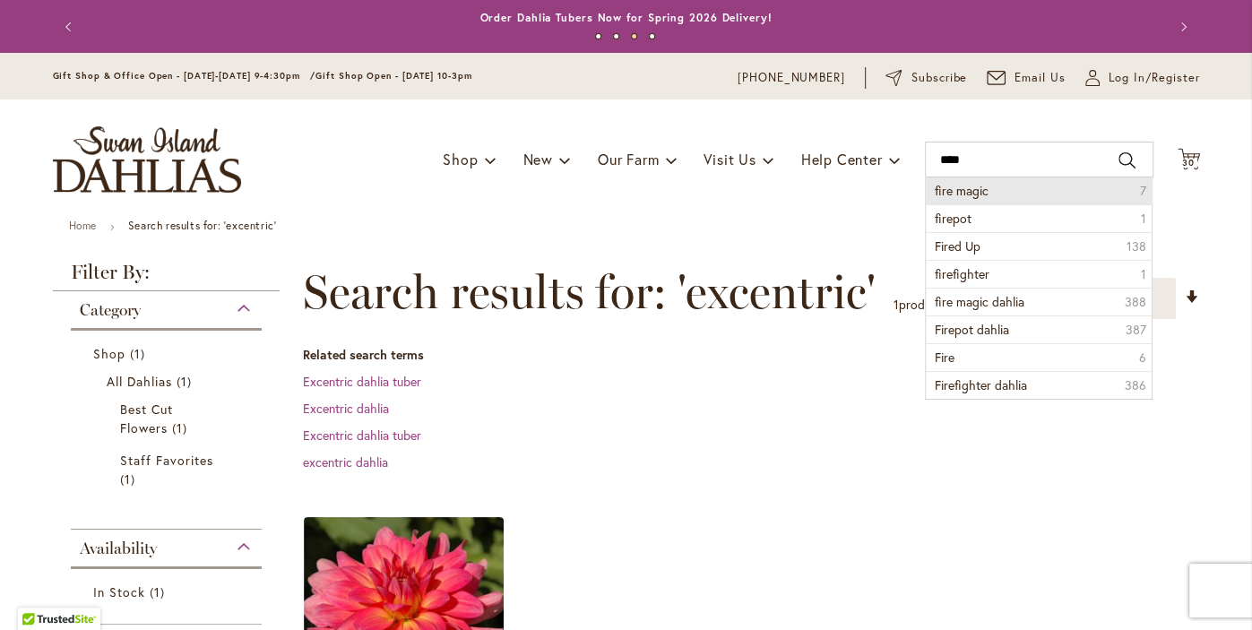
click at [989, 197] on li "fire magic 7" at bounding box center [1039, 190] width 227 height 27
type input "**********"
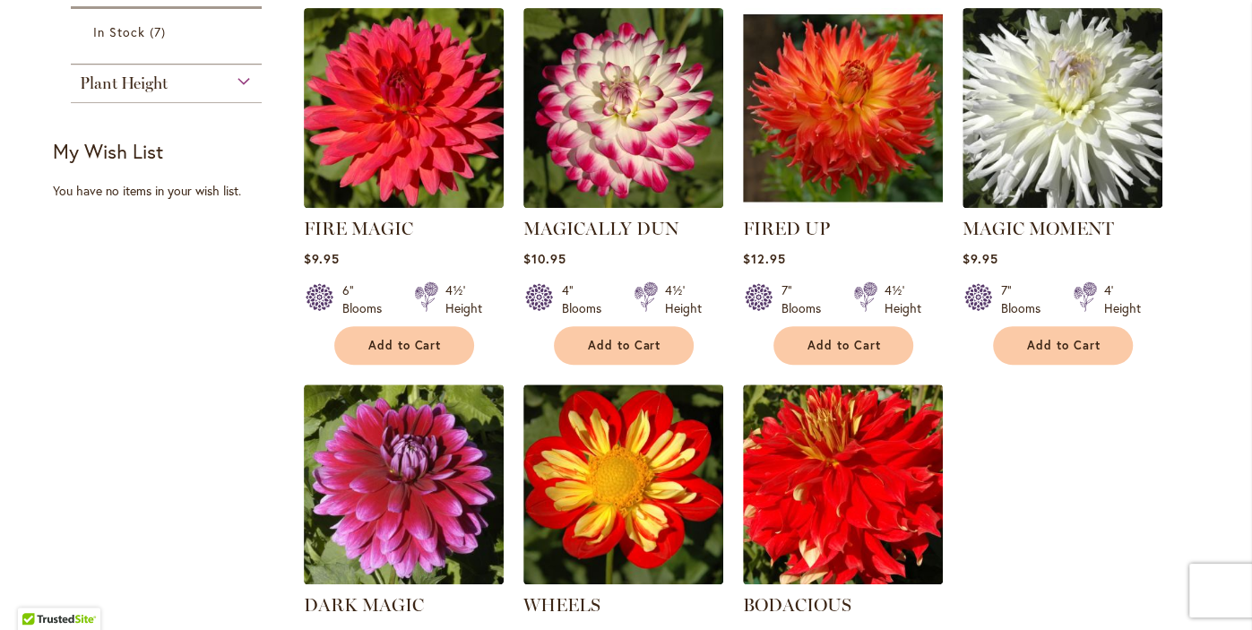
scroll to position [512, 0]
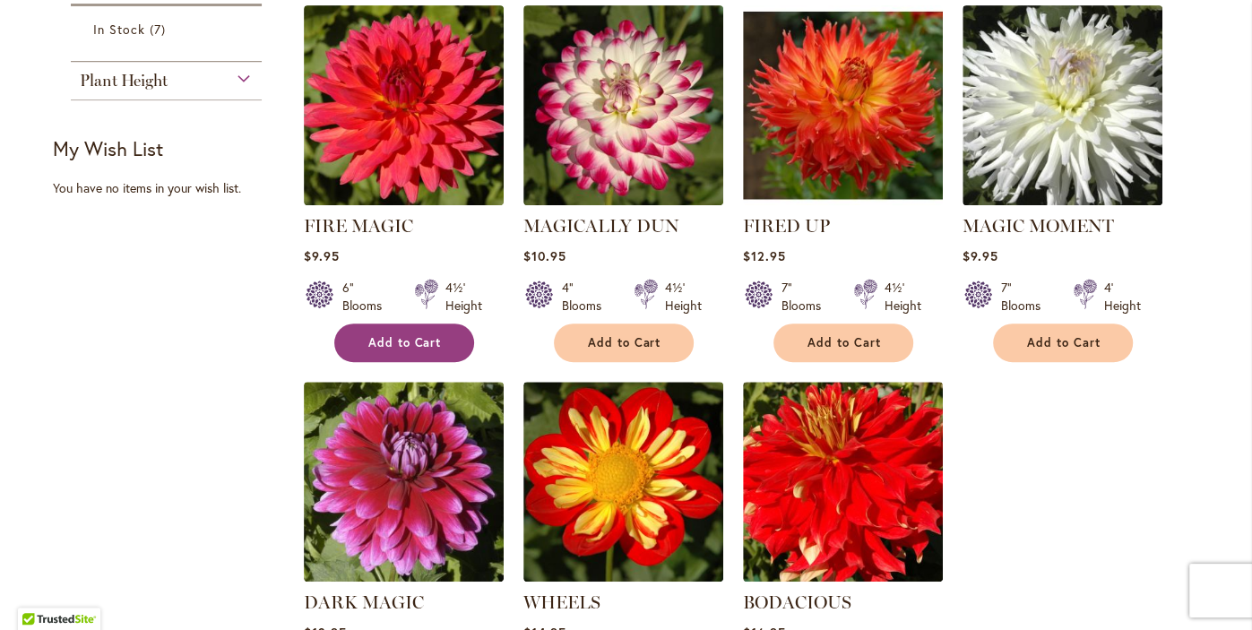
click at [396, 348] on span "Add to Cart" at bounding box center [404, 342] width 73 height 15
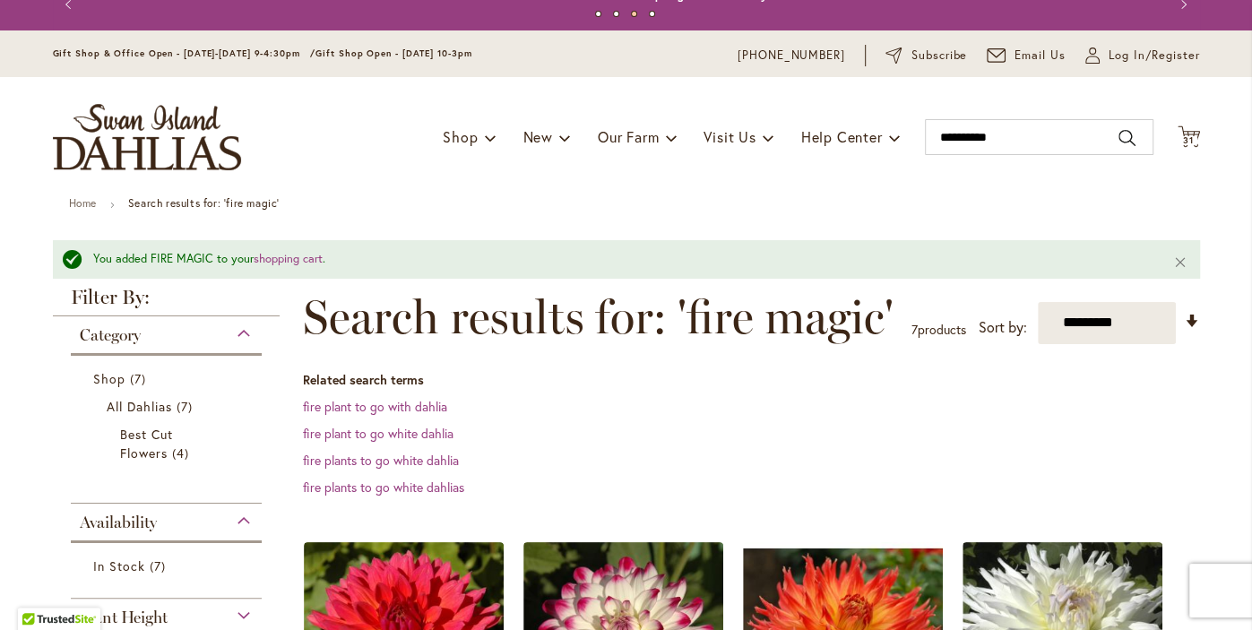
scroll to position [0, 0]
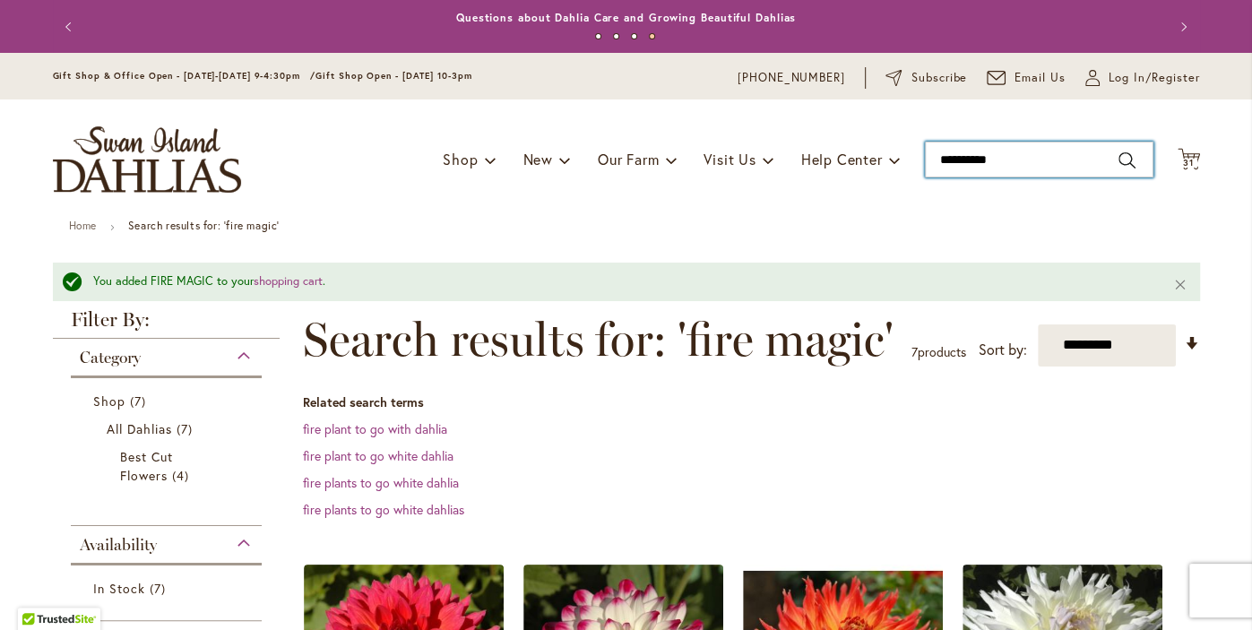
click at [1011, 162] on input "**********" at bounding box center [1039, 160] width 229 height 36
type input "*"
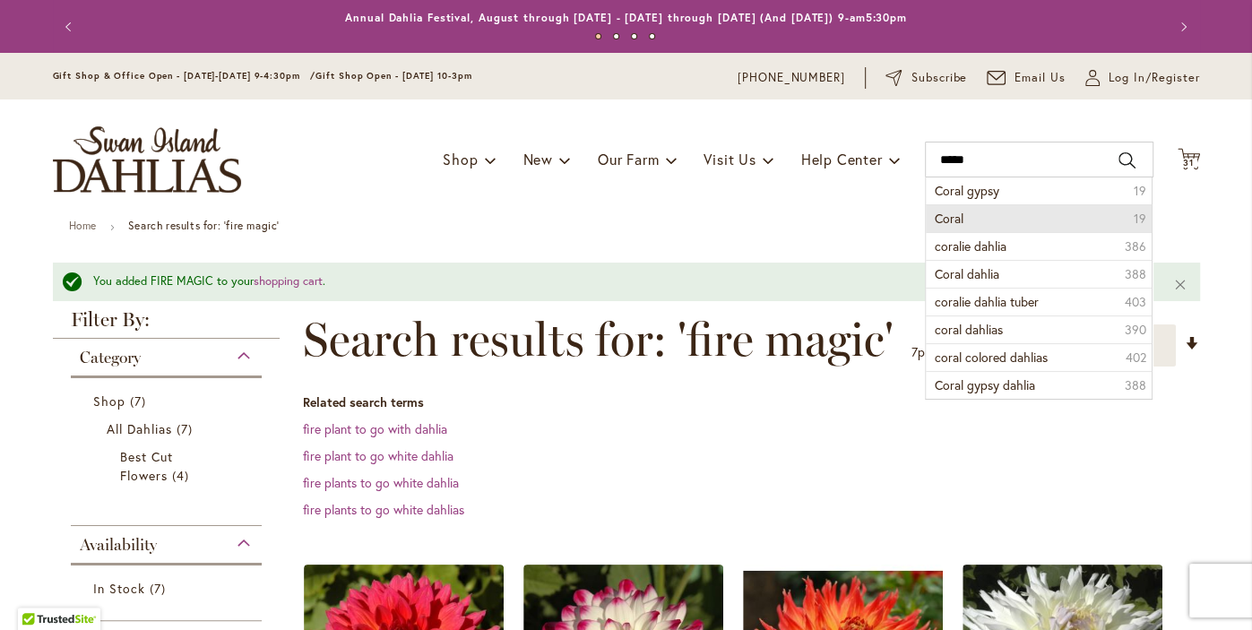
click at [990, 204] on li "Coral 19" at bounding box center [1039, 218] width 227 height 28
type input "*****"
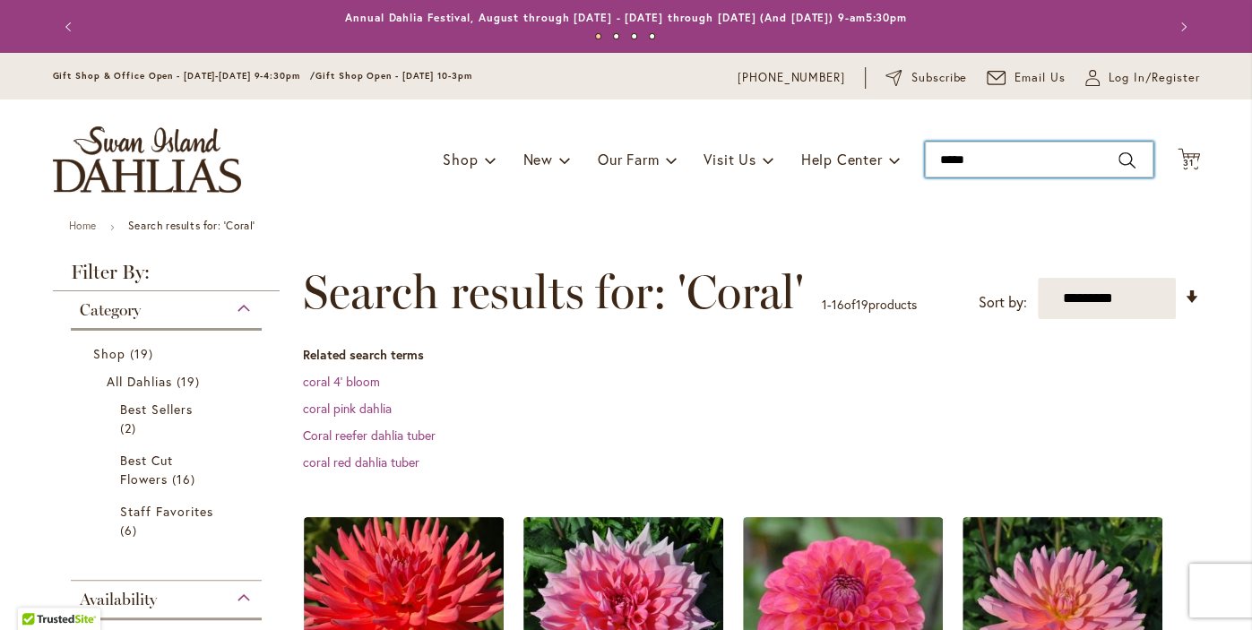
click at [1018, 165] on input "*****" at bounding box center [1039, 160] width 229 height 36
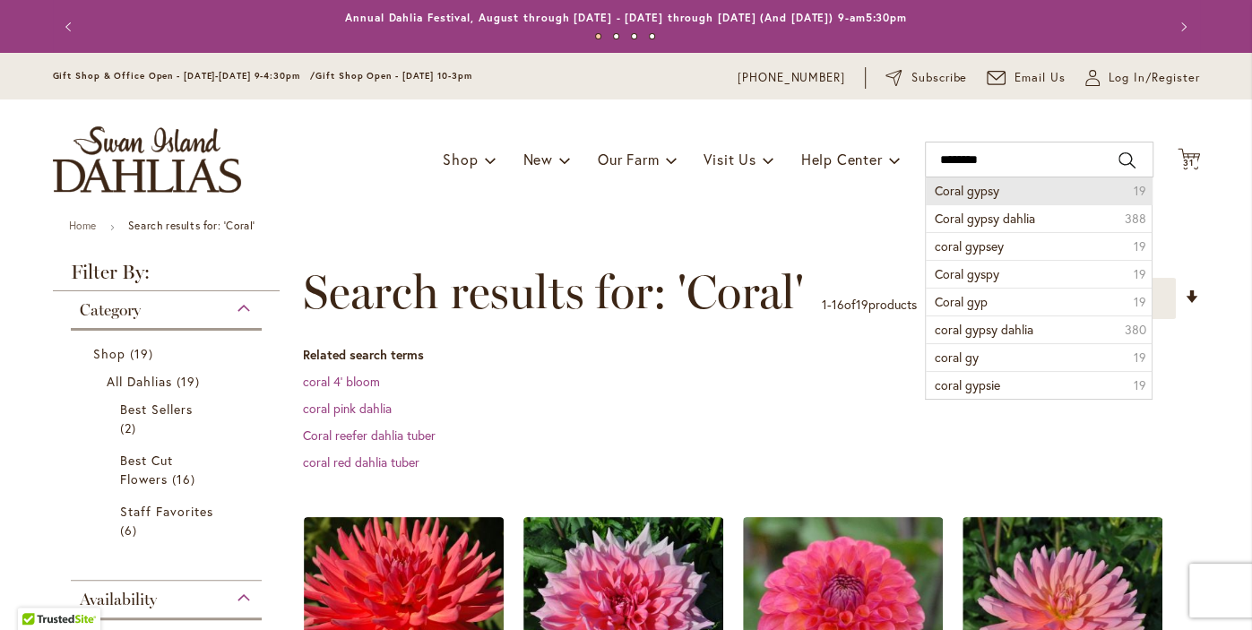
click at [1008, 196] on li "Coral gypsy 19" at bounding box center [1039, 190] width 227 height 27
type input "**********"
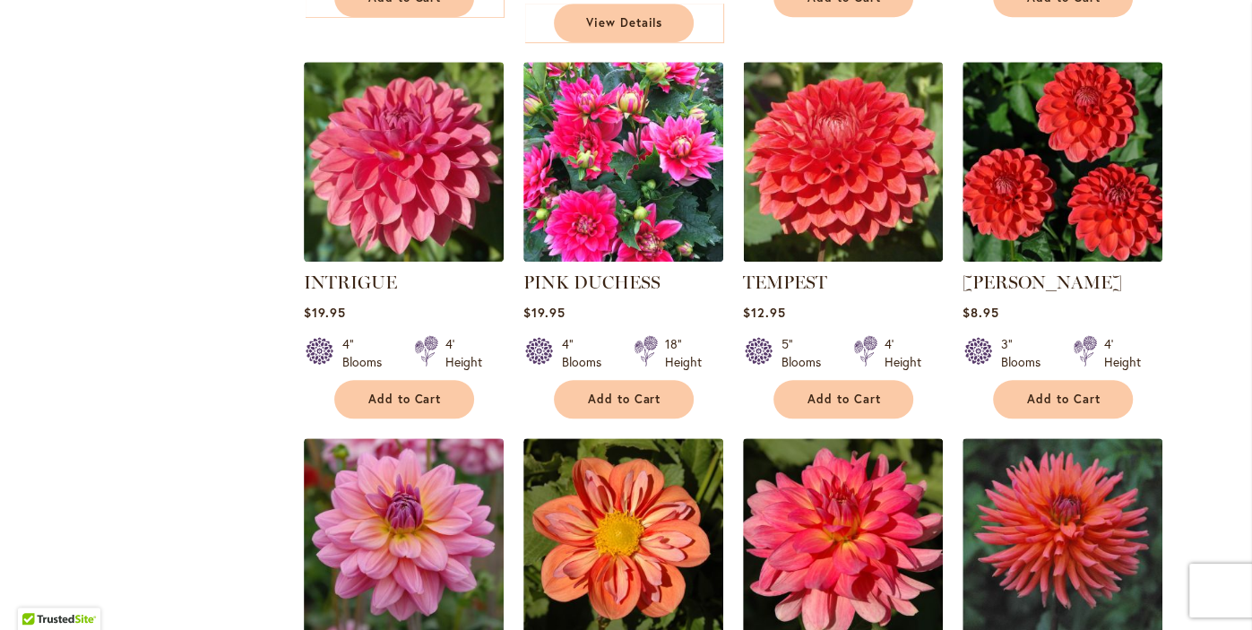
scroll to position [904, 0]
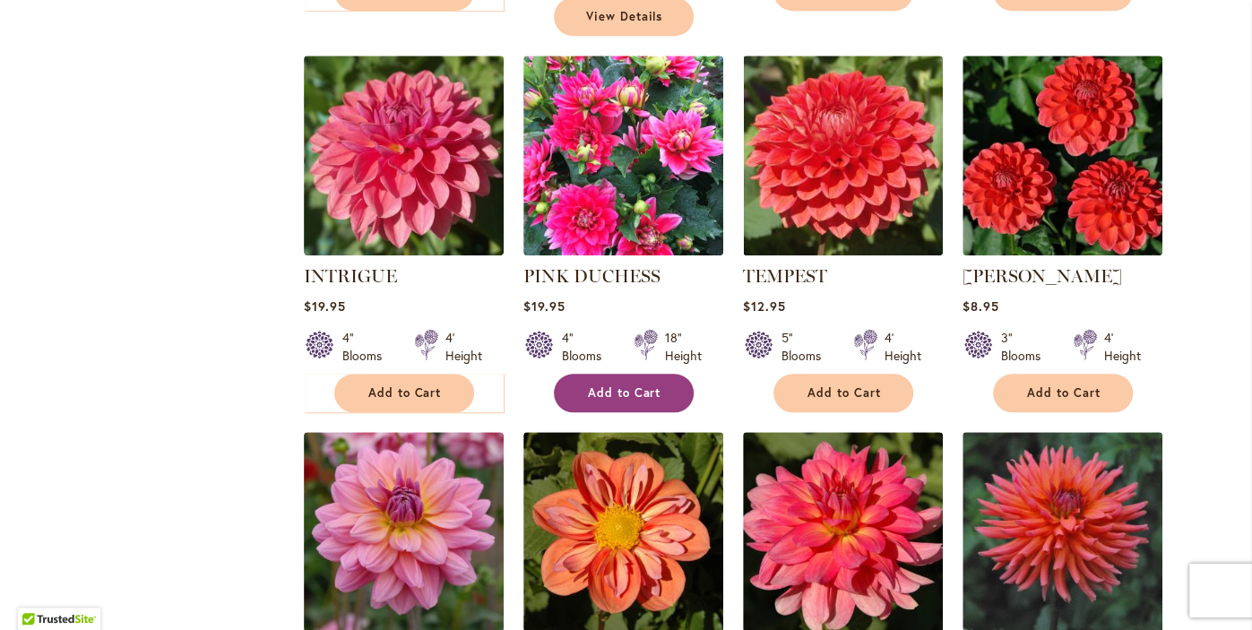
click at [611, 385] on span "Add to Cart" at bounding box center [624, 392] width 73 height 15
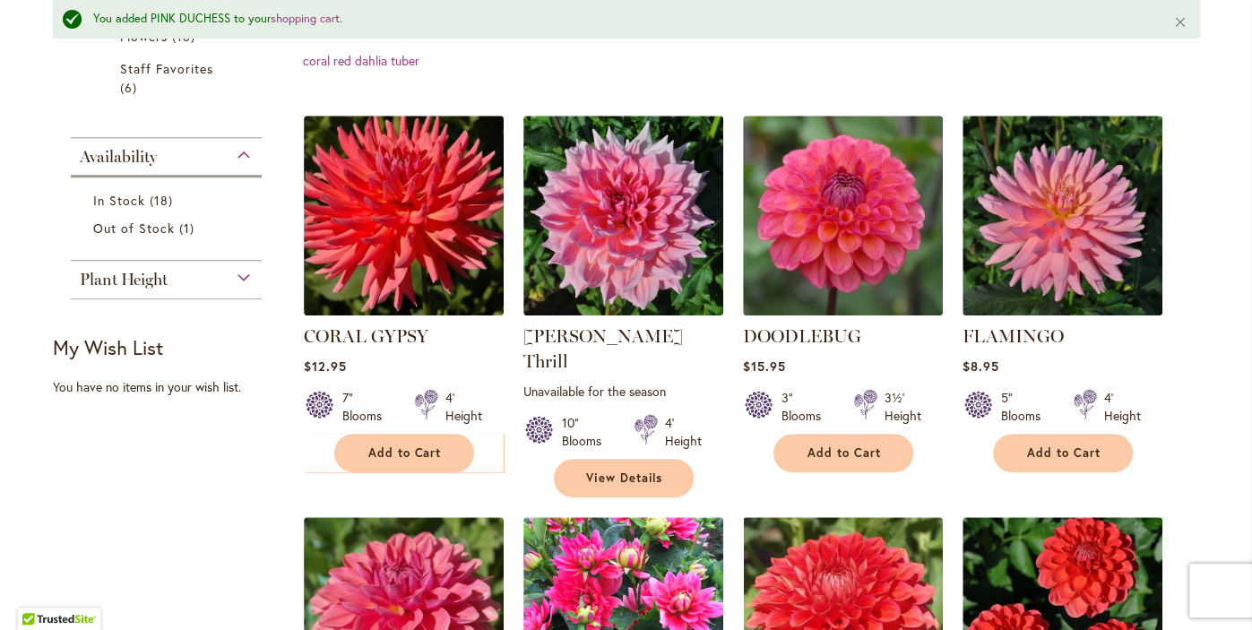
scroll to position [479, 0]
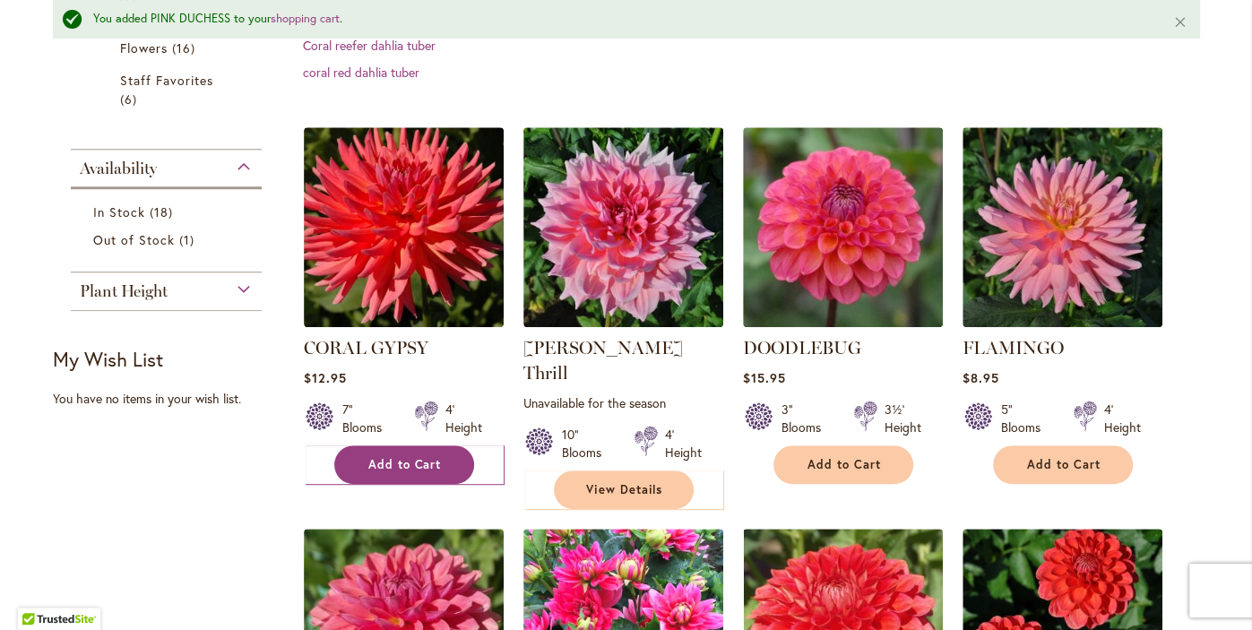
click at [373, 468] on span "Add to Cart" at bounding box center [404, 464] width 73 height 15
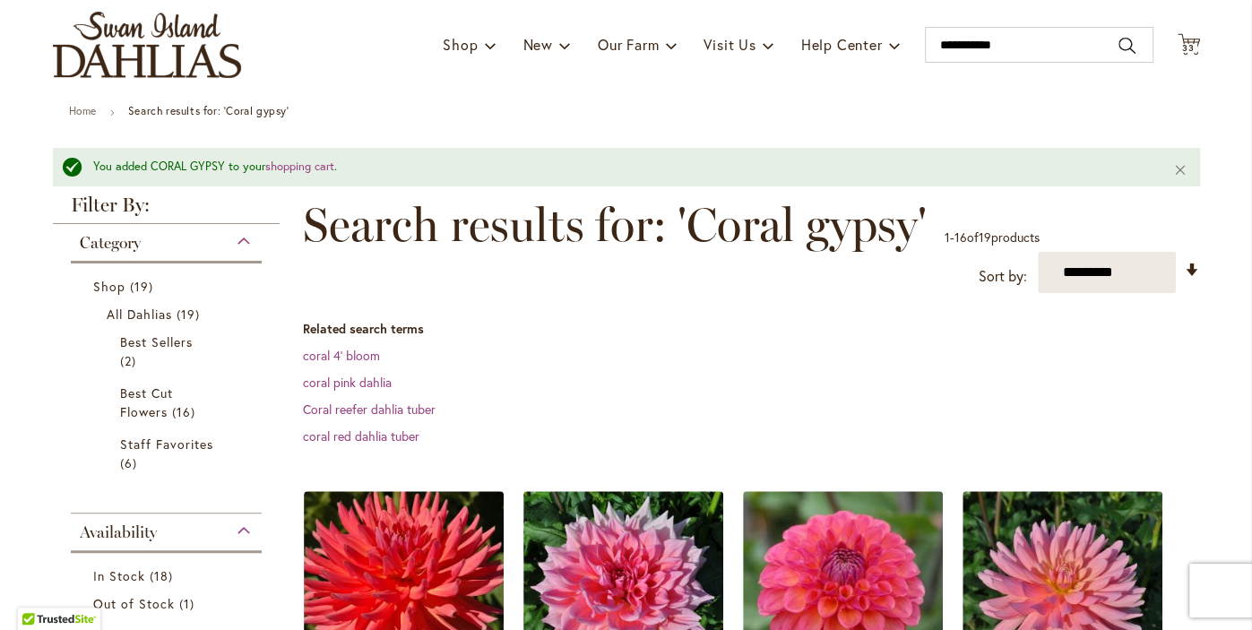
scroll to position [112, 0]
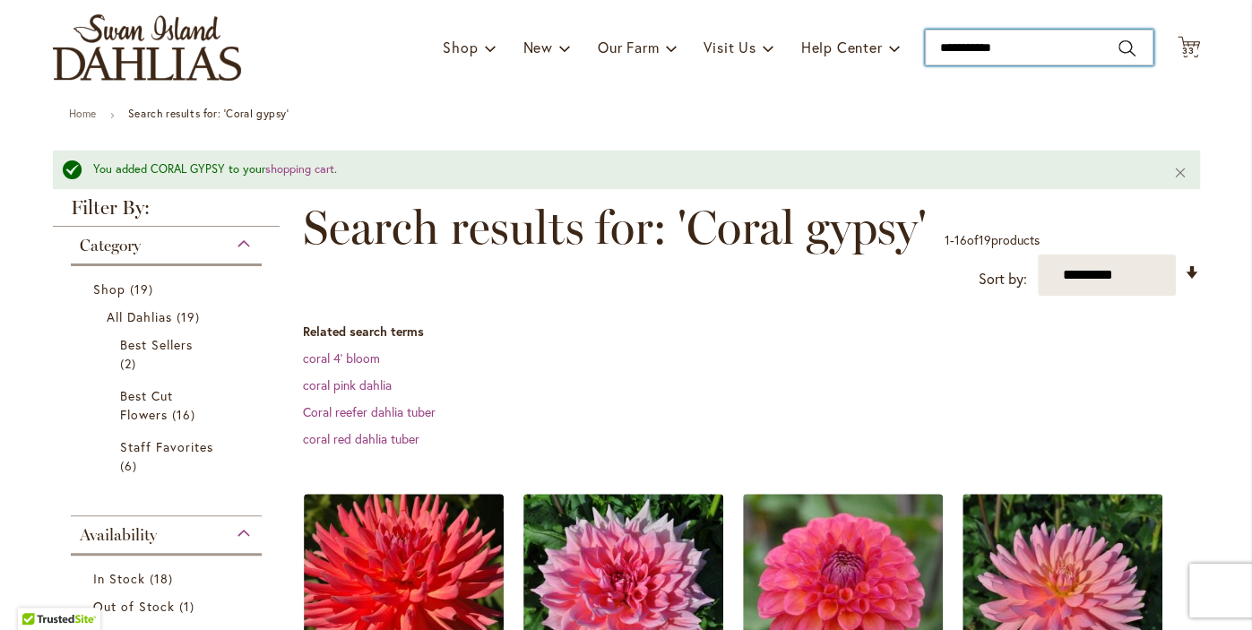
click at [1029, 44] on input "**********" at bounding box center [1039, 48] width 229 height 36
type input "*"
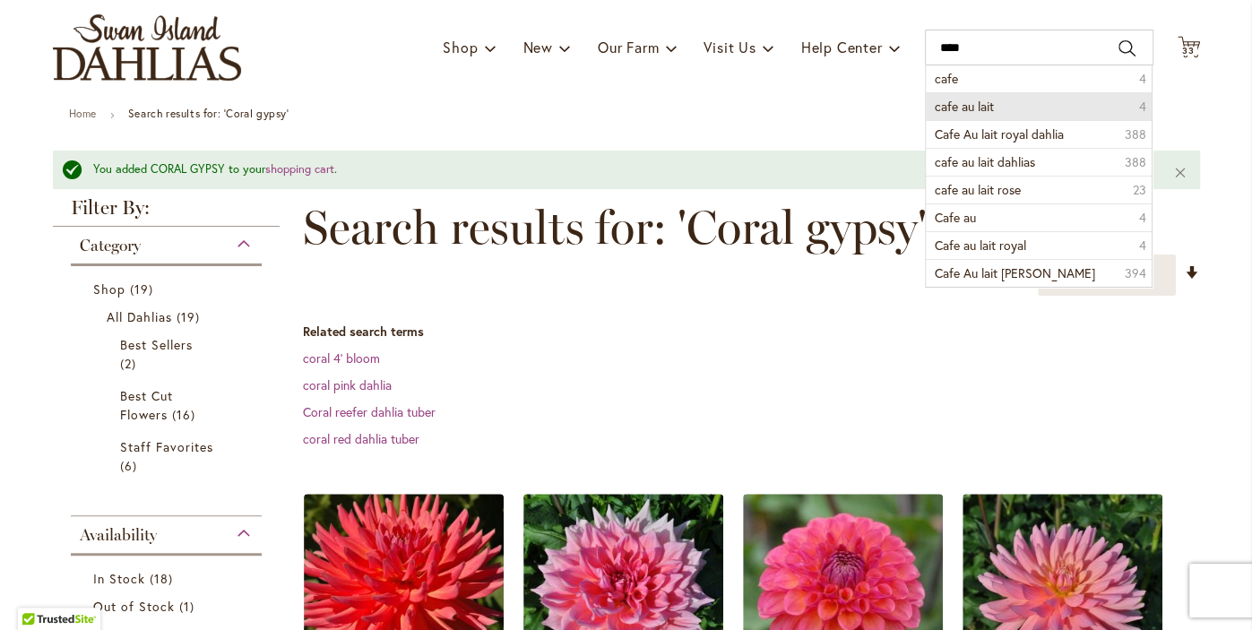
click at [980, 112] on span "cafe au lait" at bounding box center [964, 106] width 59 height 17
type input "**********"
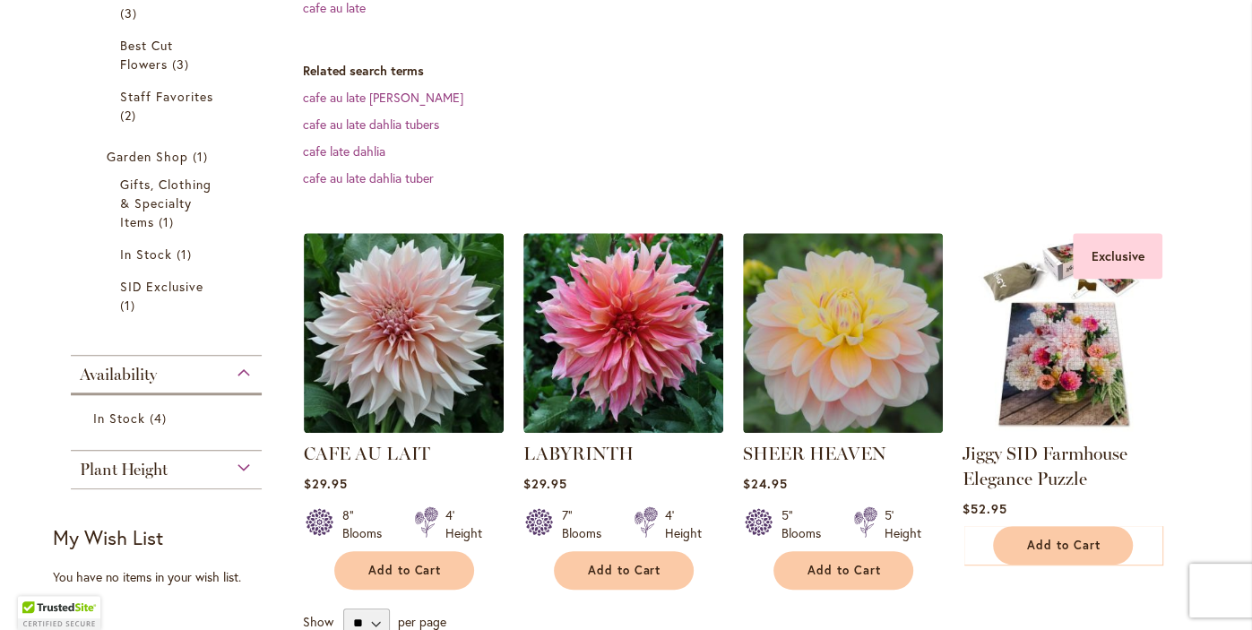
scroll to position [487, 0]
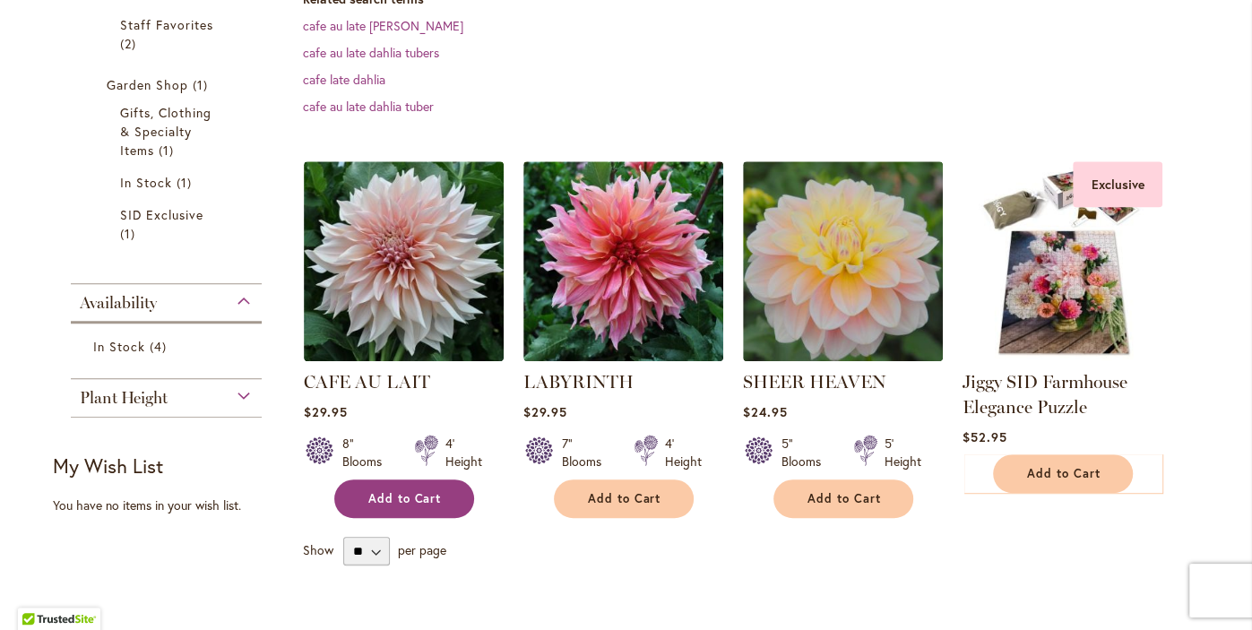
click at [423, 496] on span "Add to Cart" at bounding box center [404, 498] width 73 height 15
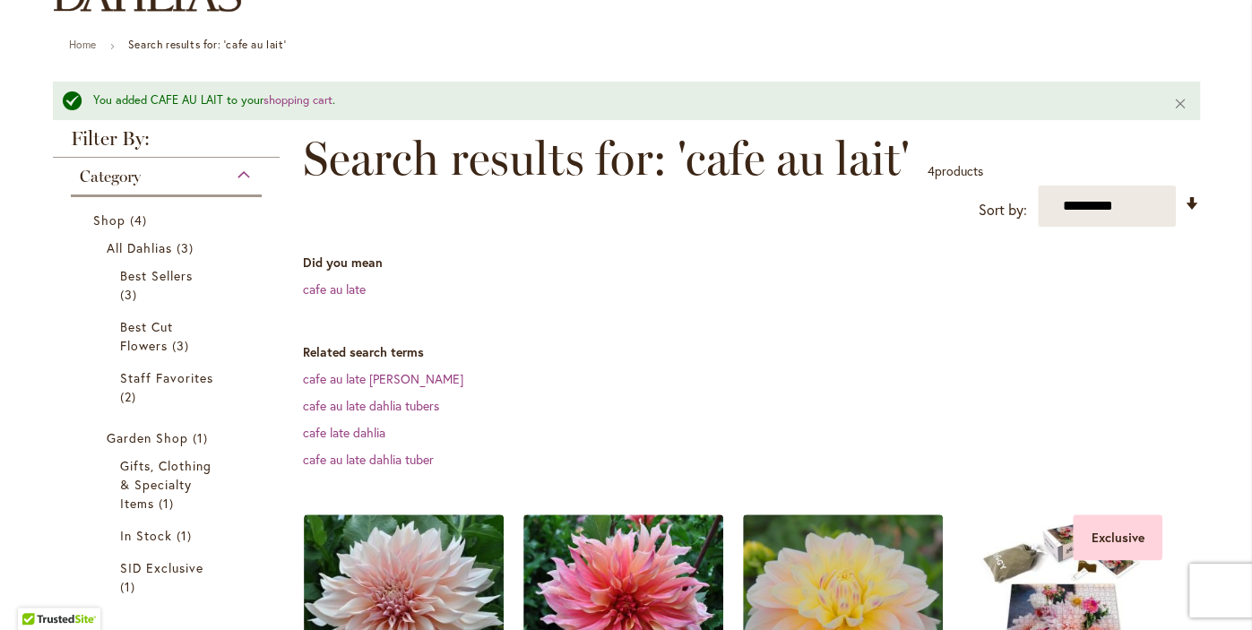
scroll to position [206, 0]
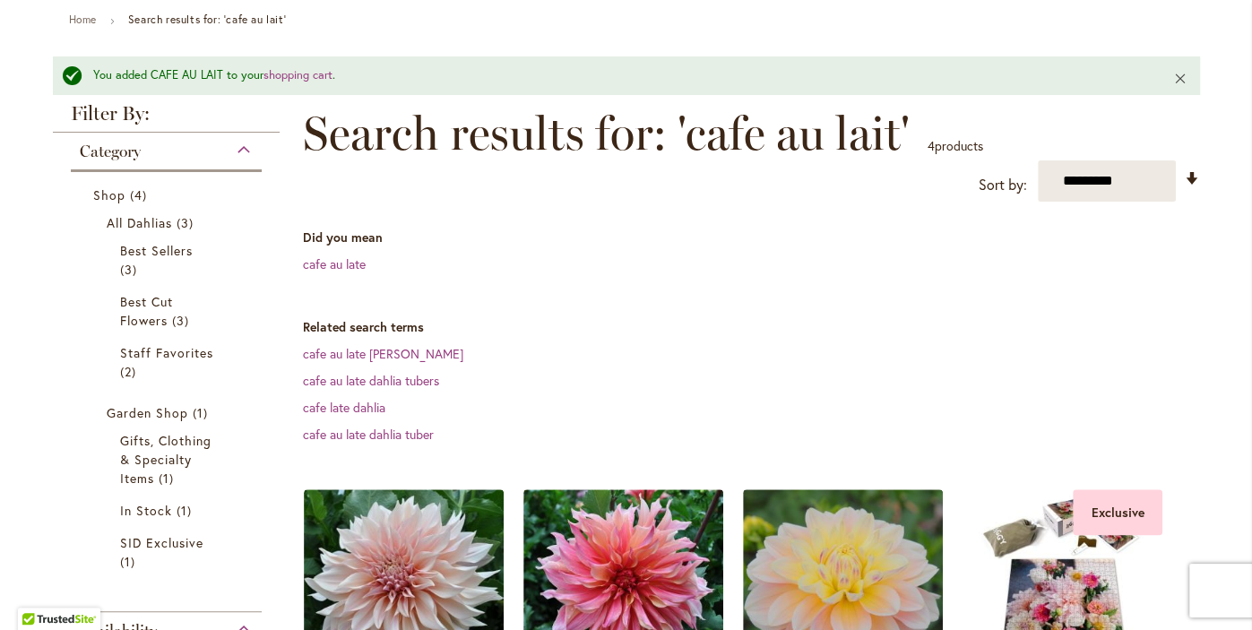
click at [1180, 75] on button "Close" at bounding box center [1180, 77] width 39 height 43
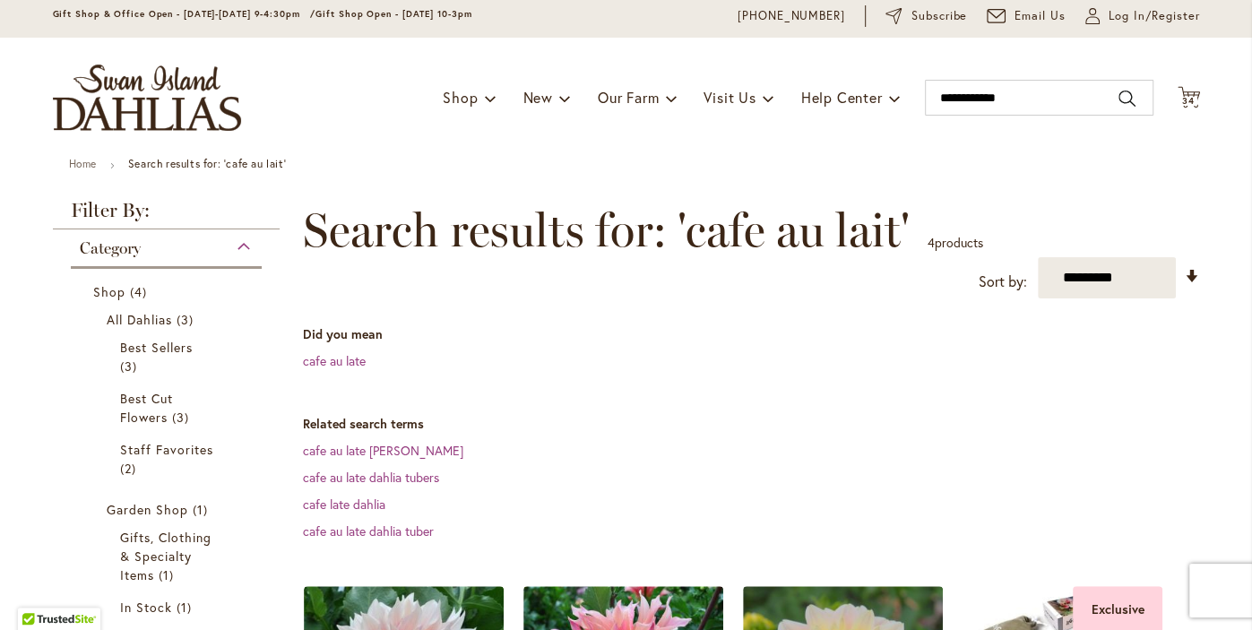
scroll to position [62, 0]
click at [1038, 102] on input "**********" at bounding box center [1039, 98] width 229 height 36
type input "*"
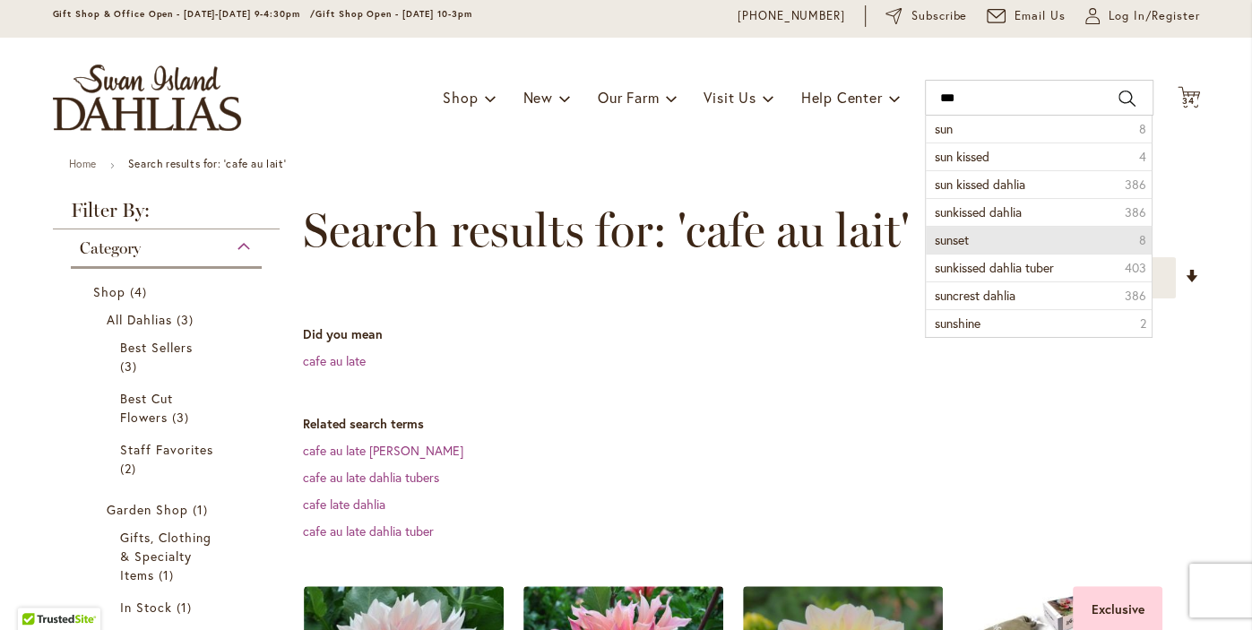
click at [1001, 241] on li "sunset 8" at bounding box center [1039, 240] width 227 height 28
type input "******"
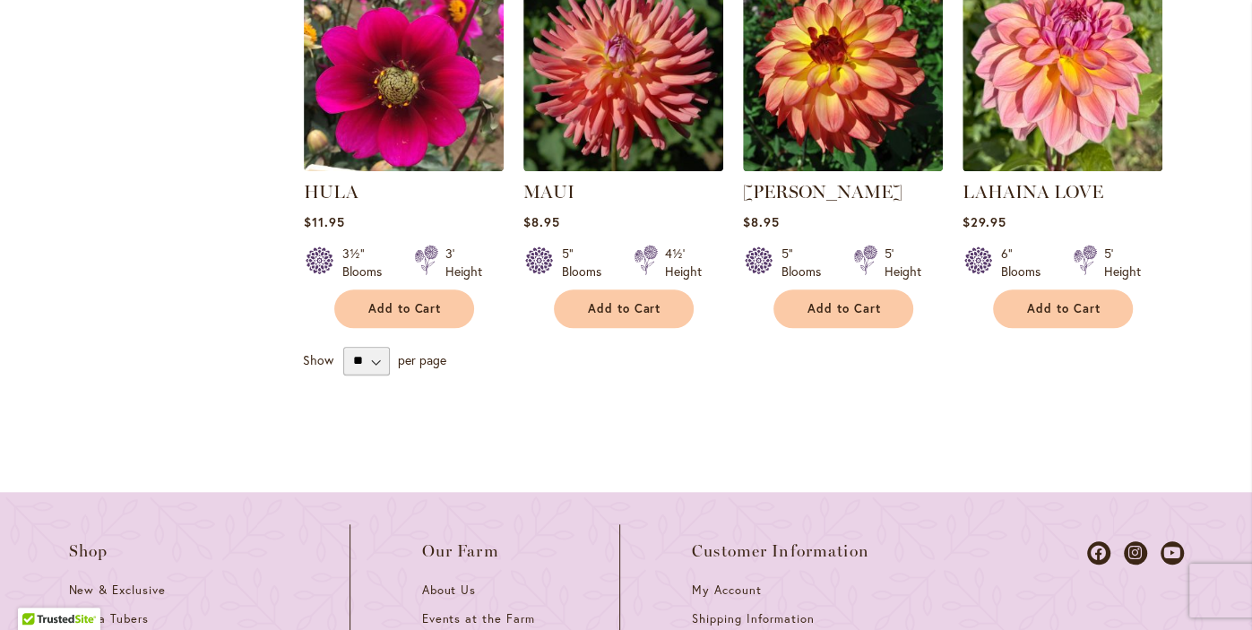
scroll to position [948, 0]
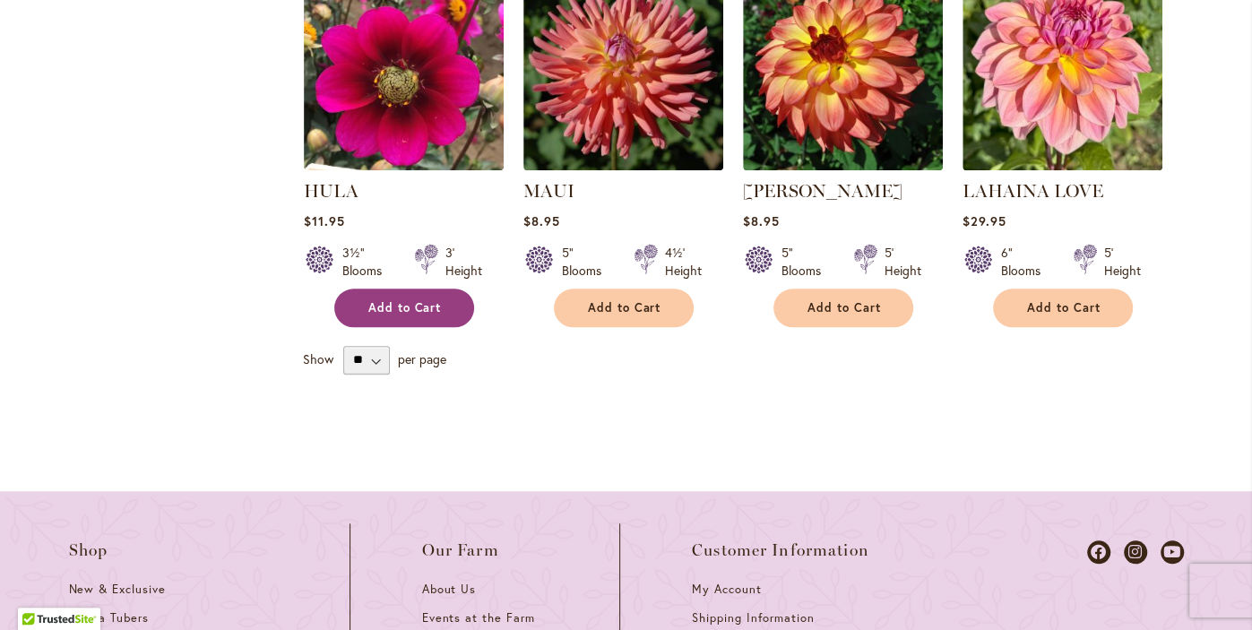
click at [399, 306] on span "Add to Cart" at bounding box center [404, 307] width 73 height 15
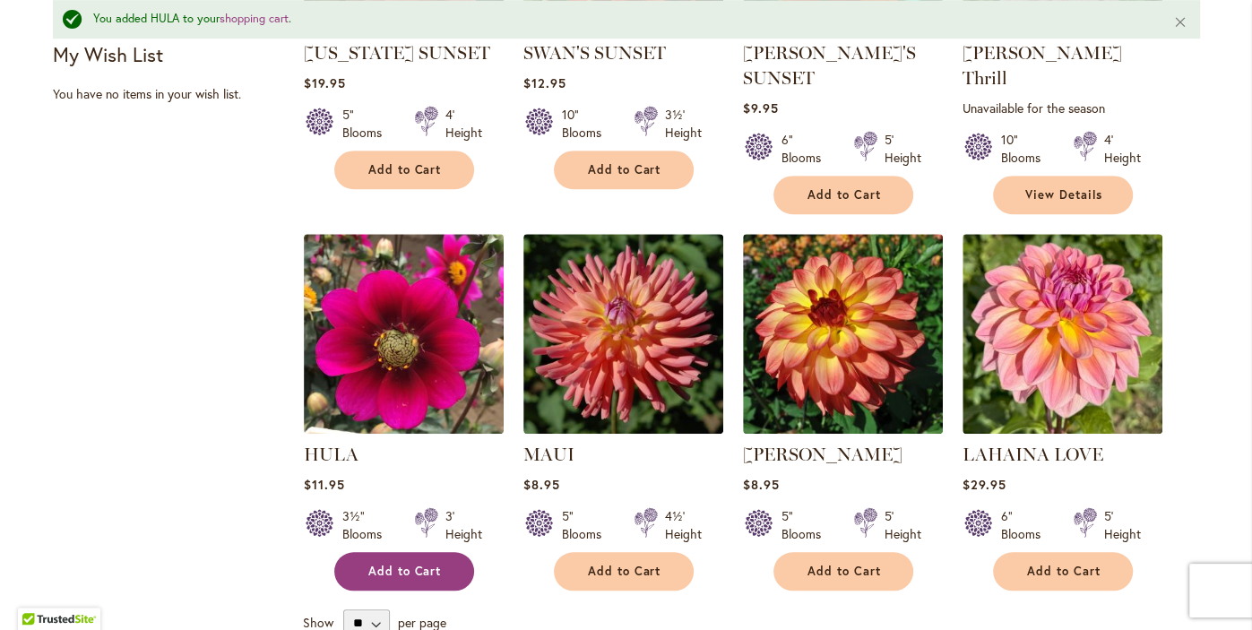
scroll to position [779, 0]
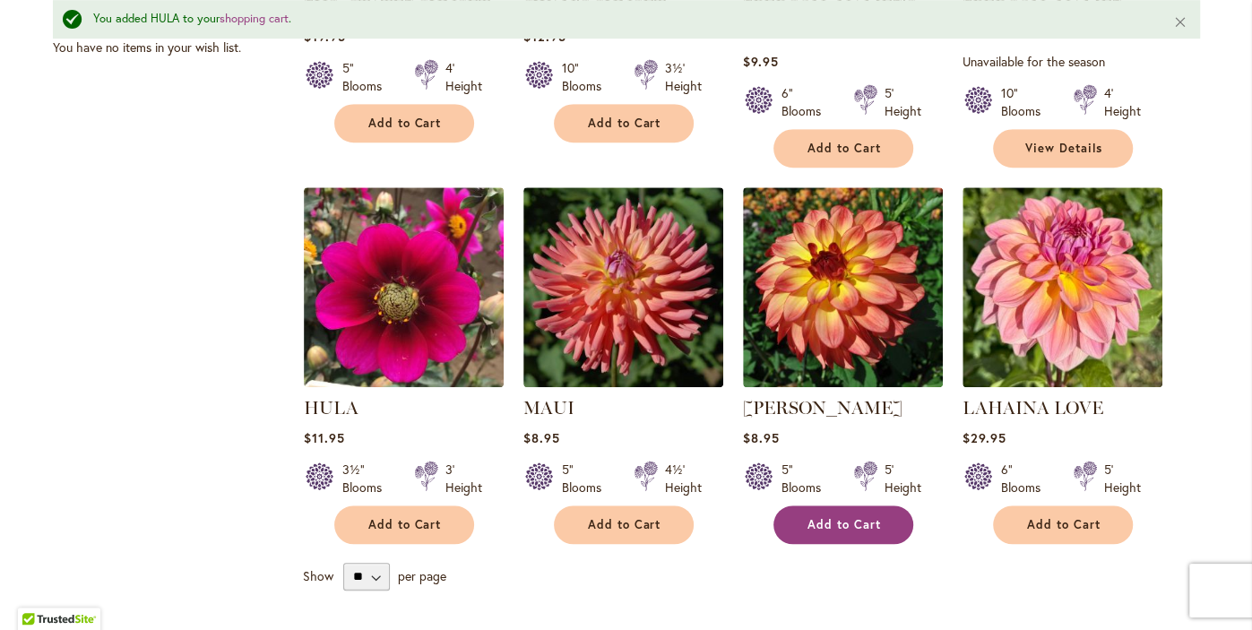
click at [869, 530] on span "Add to Cart" at bounding box center [843, 524] width 73 height 15
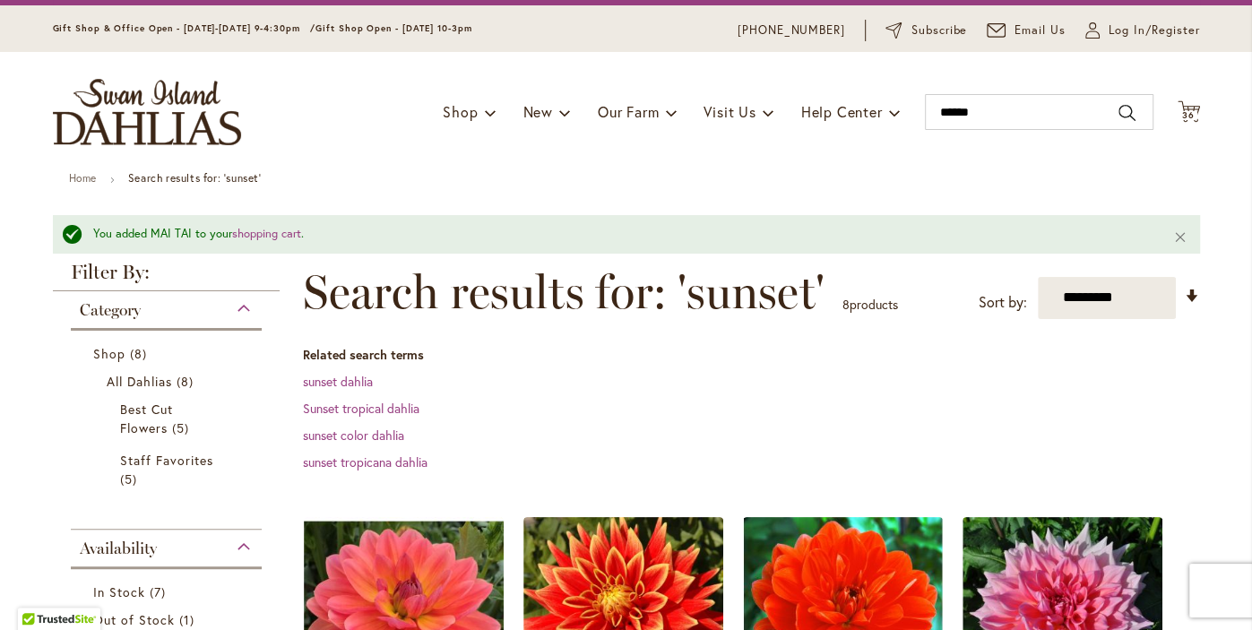
scroll to position [0, 0]
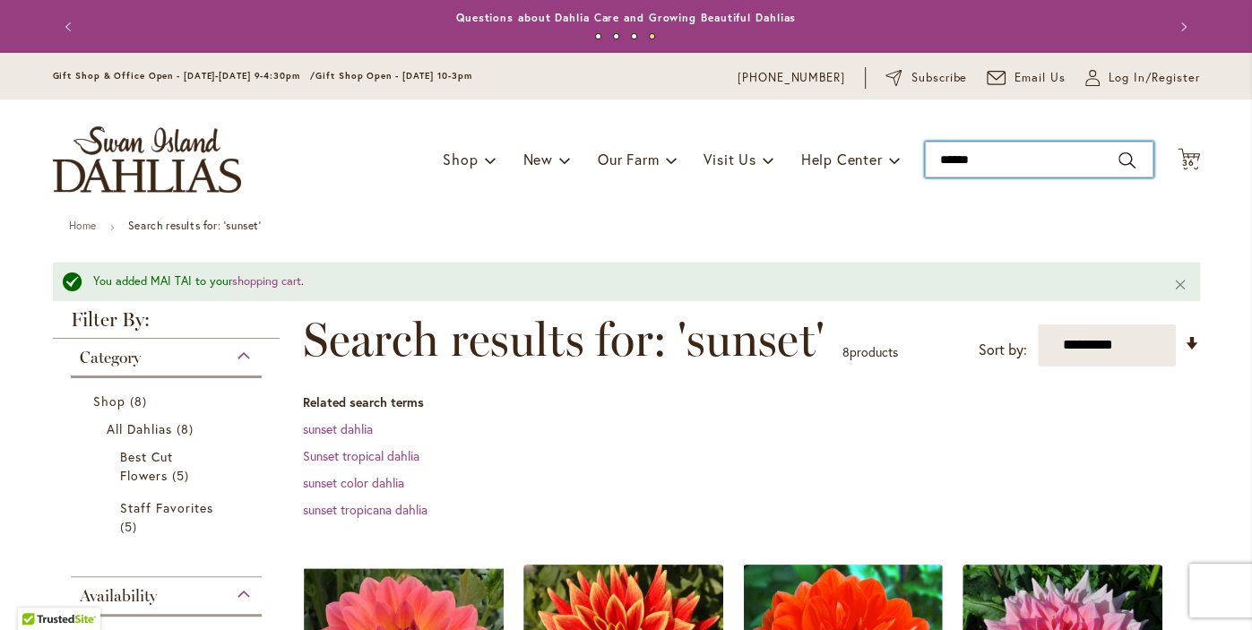
click at [1034, 163] on input "******" at bounding box center [1039, 160] width 229 height 36
type input "*"
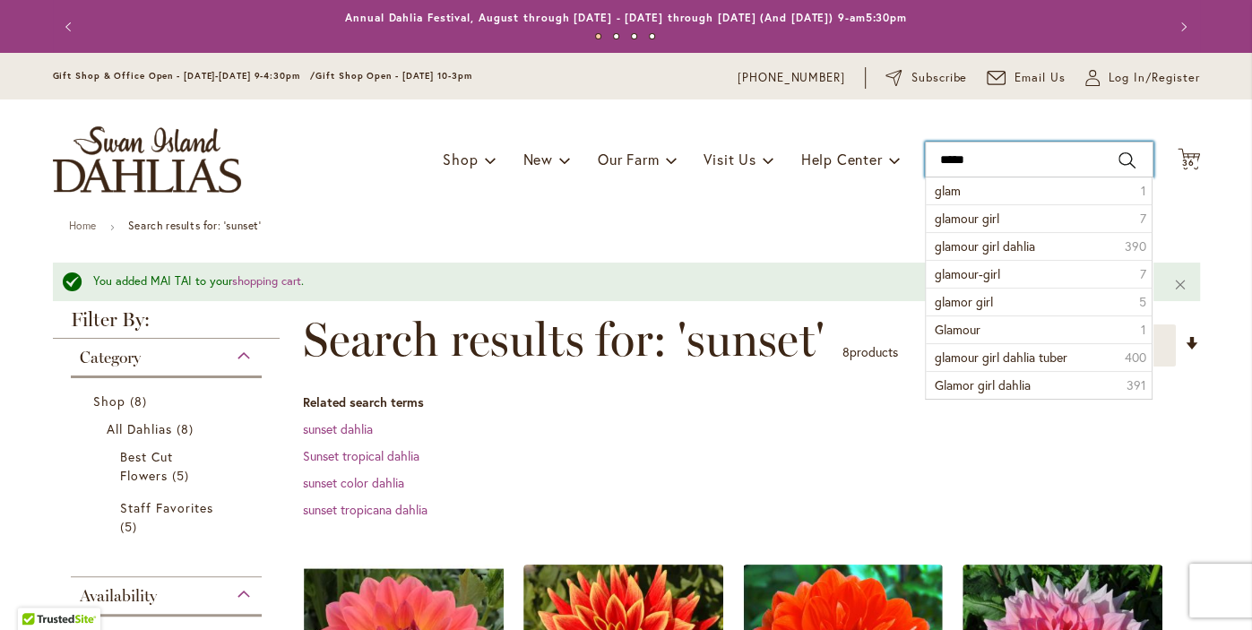
type input "******"
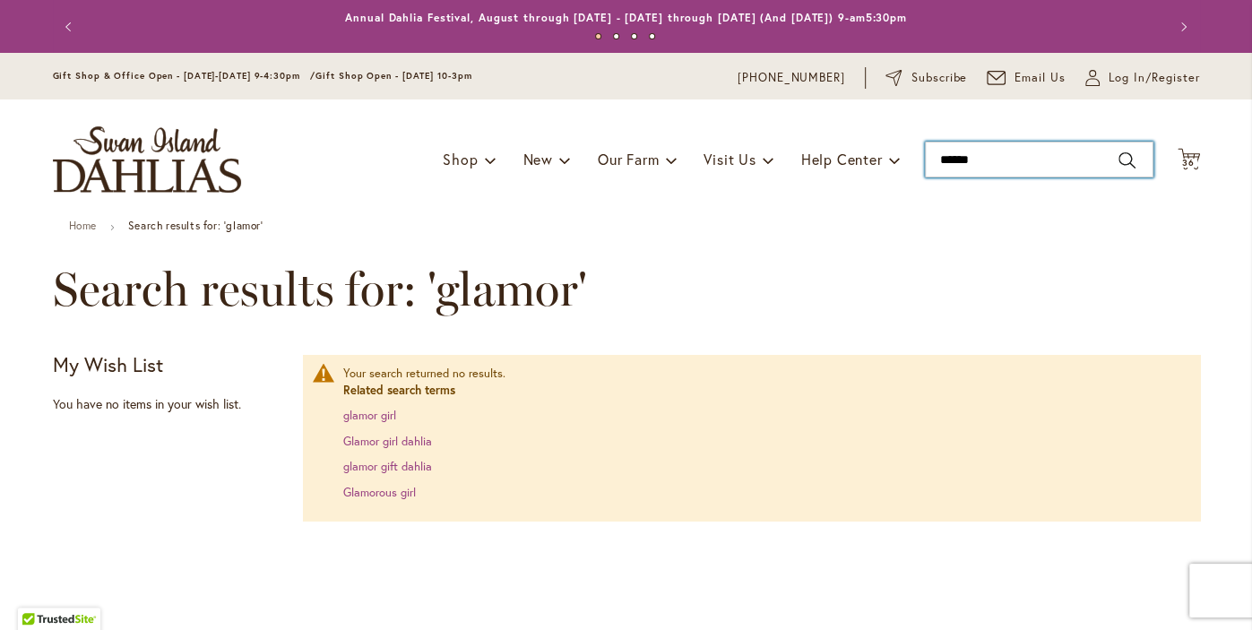
click at [1022, 160] on input "******" at bounding box center [1039, 160] width 229 height 36
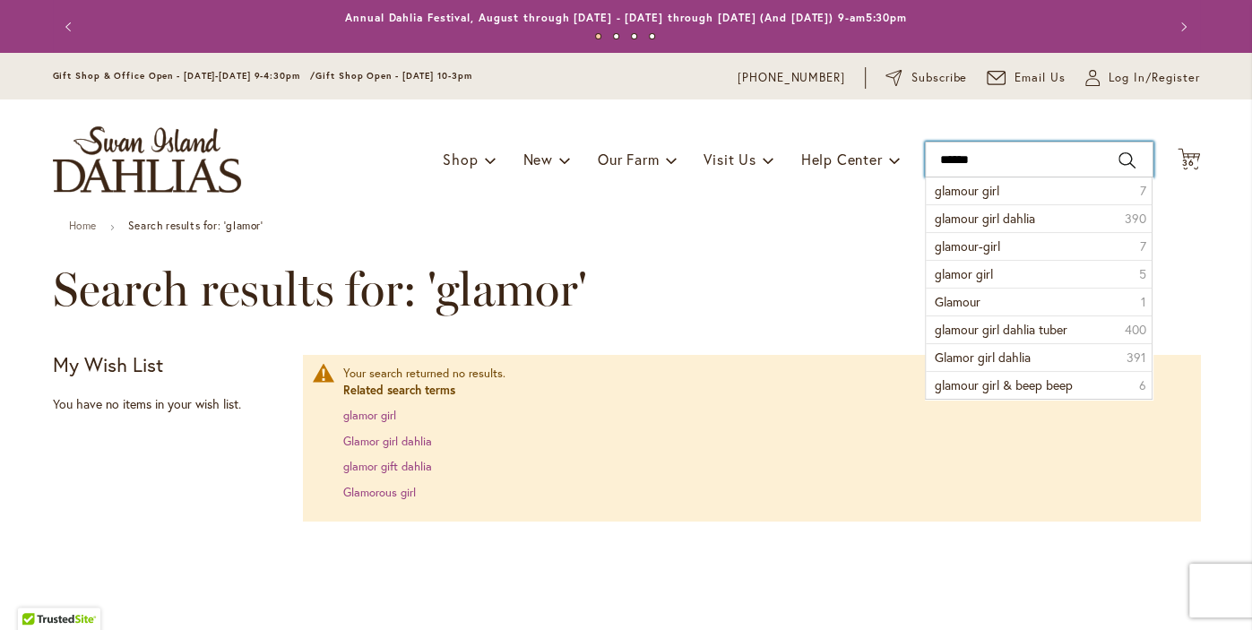
type input "*******"
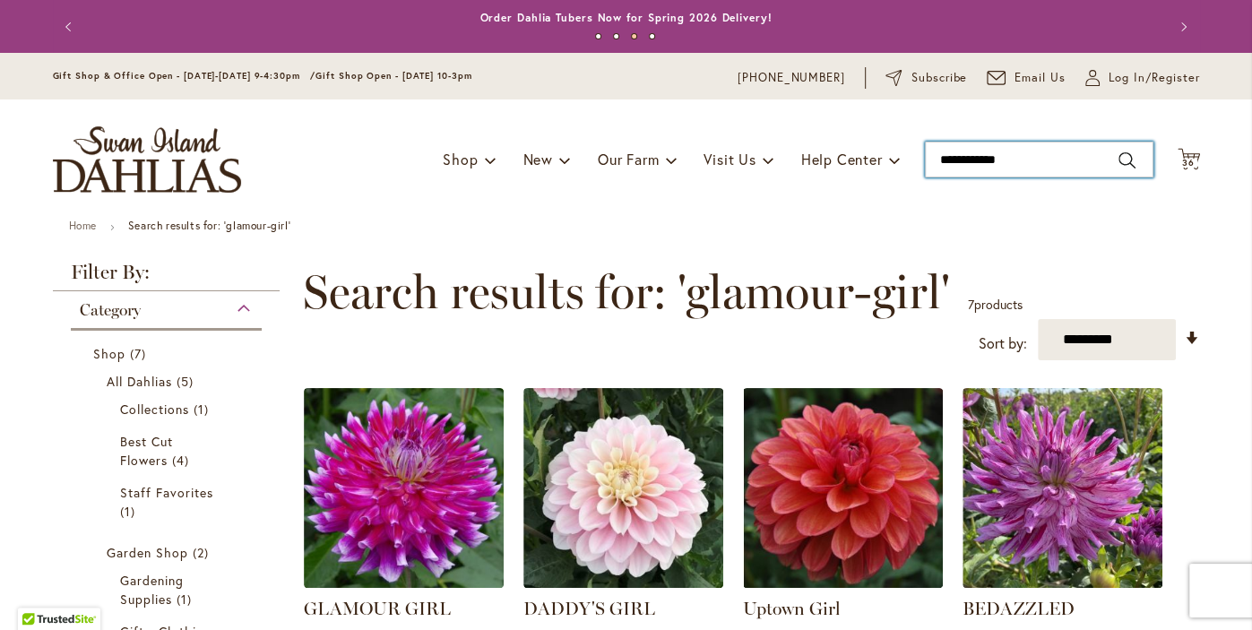
click at [1060, 160] on input "**********" at bounding box center [1039, 160] width 229 height 36
type input "*"
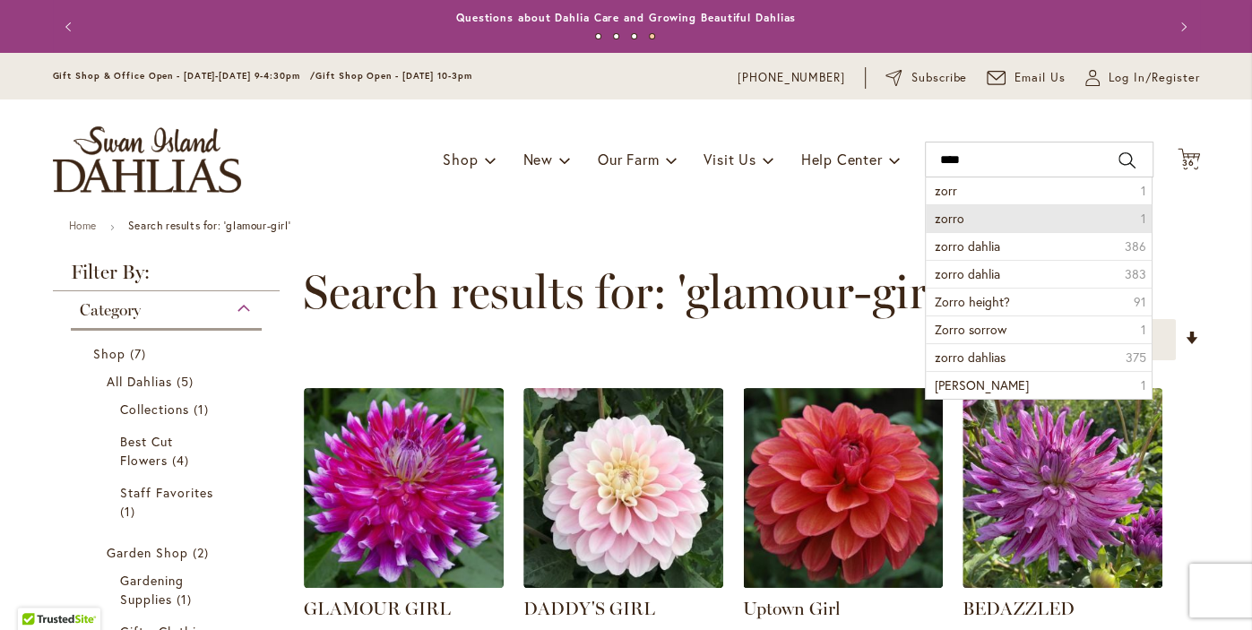
click at [1083, 221] on li "zorro 1" at bounding box center [1039, 218] width 227 height 28
type input "*****"
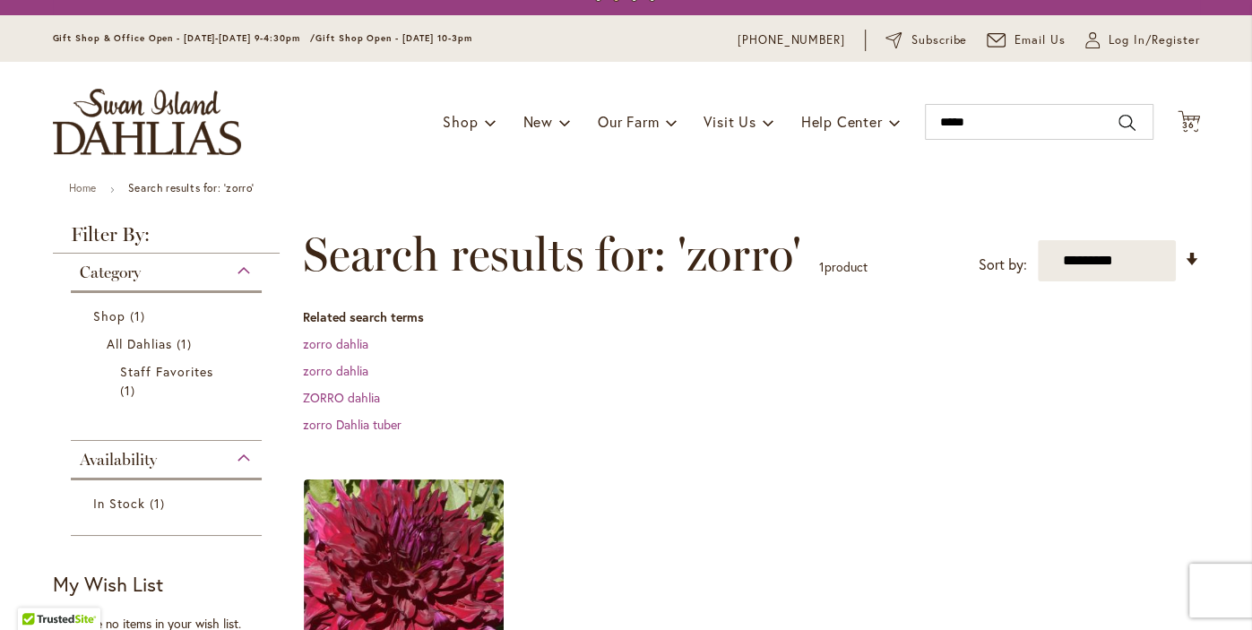
scroll to position [19, 0]
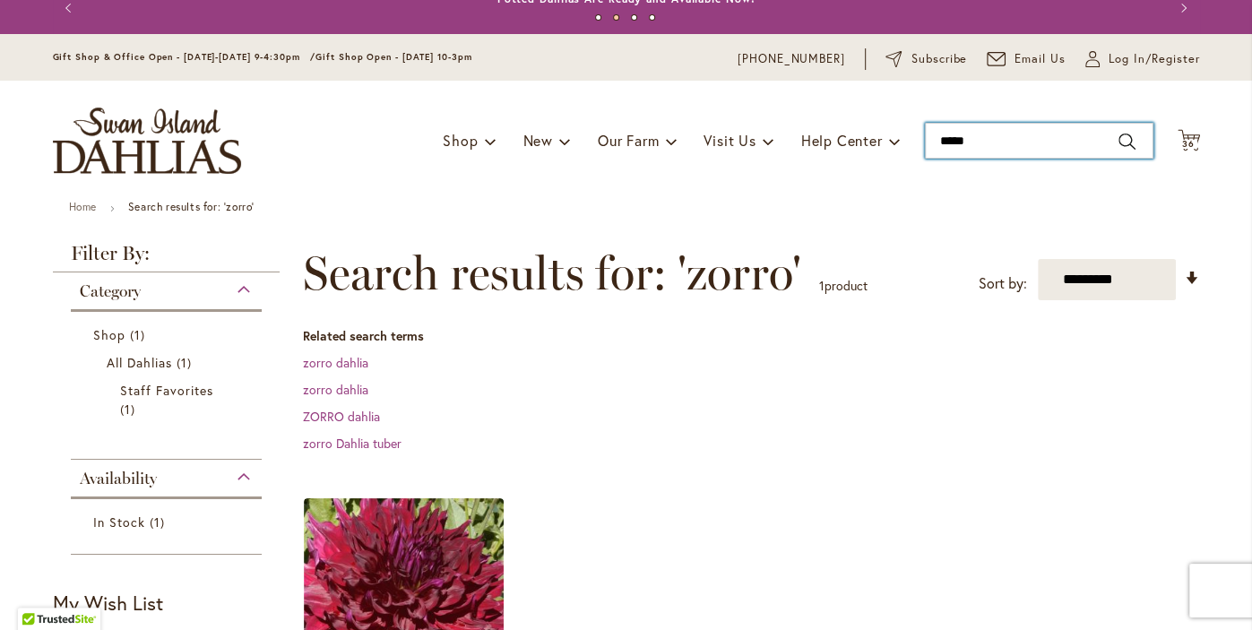
click at [1032, 145] on input "*****" at bounding box center [1039, 141] width 229 height 36
type input "*"
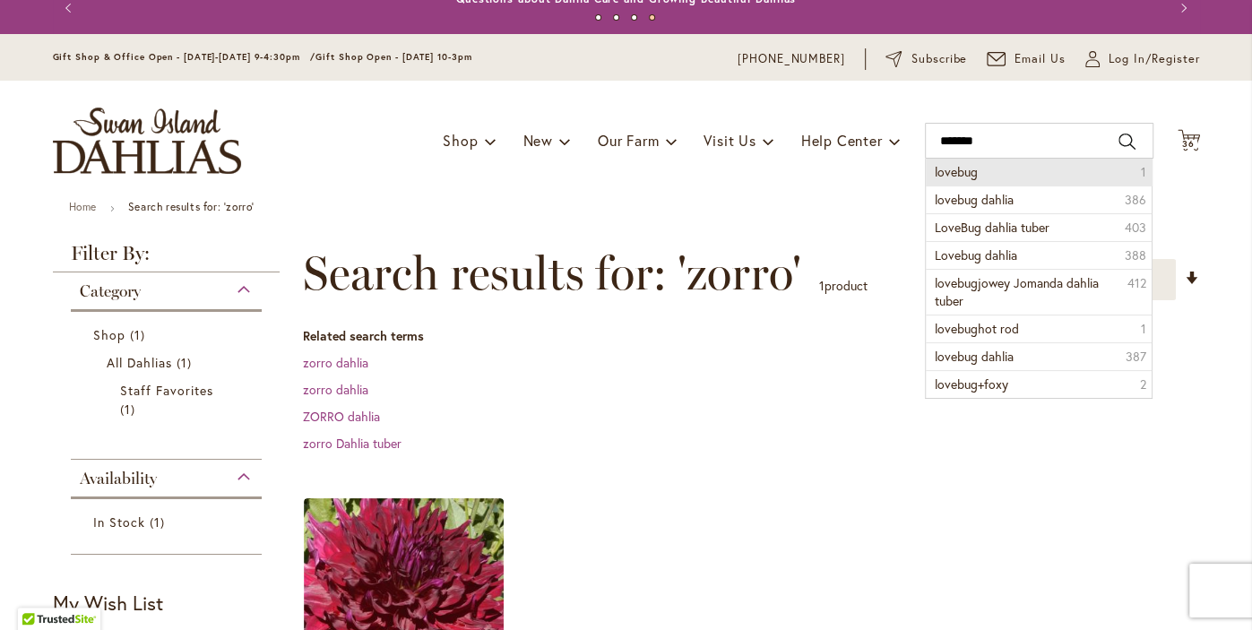
click at [1074, 177] on li "lovebug 1" at bounding box center [1039, 172] width 227 height 27
type input "*******"
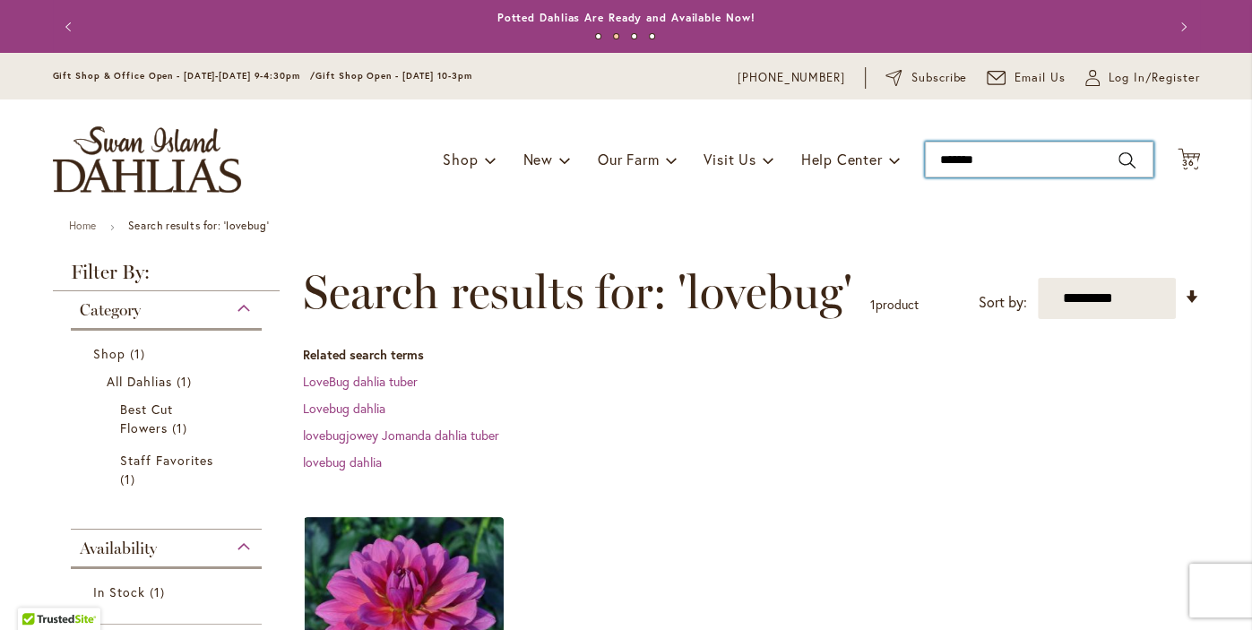
click at [1032, 162] on input "*******" at bounding box center [1039, 160] width 229 height 36
type input "*"
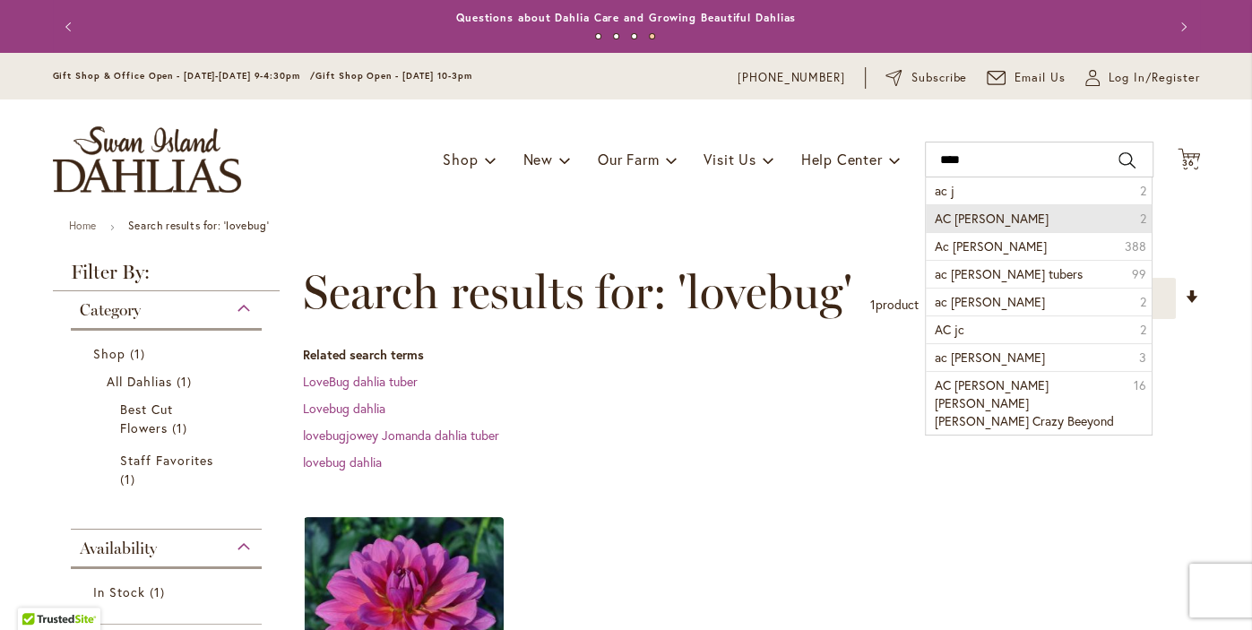
click at [992, 224] on li "AC [PERSON_NAME] 2" at bounding box center [1039, 218] width 227 height 28
type input "*******"
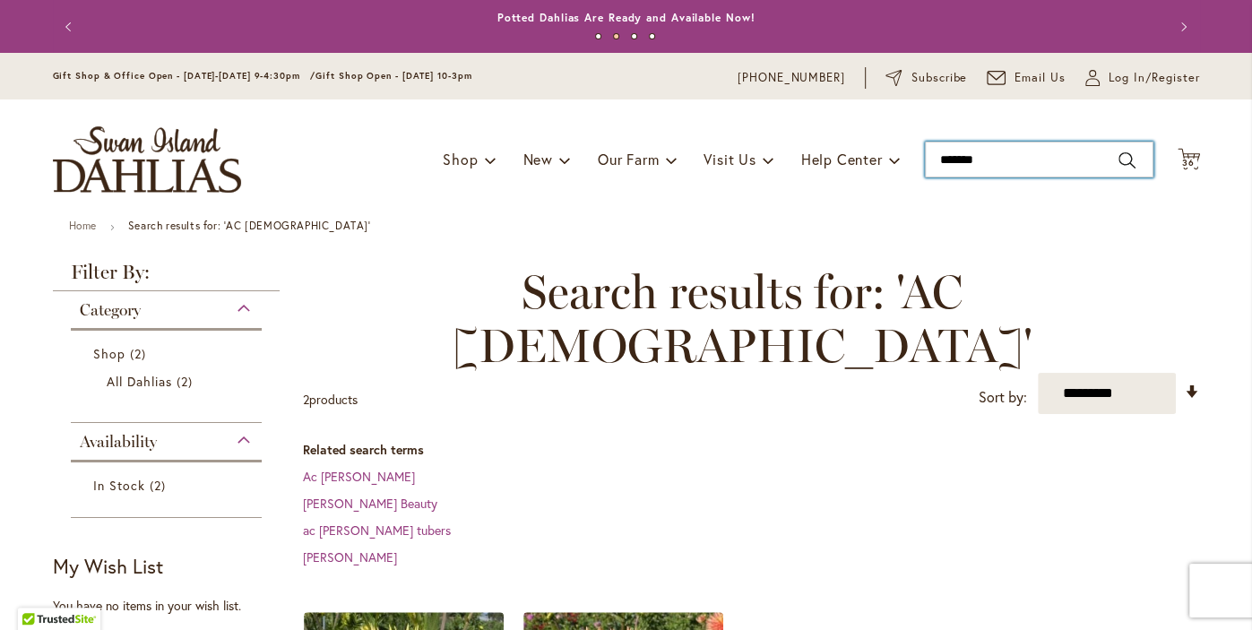
click at [1087, 164] on input "*******" at bounding box center [1039, 160] width 229 height 36
type input "*"
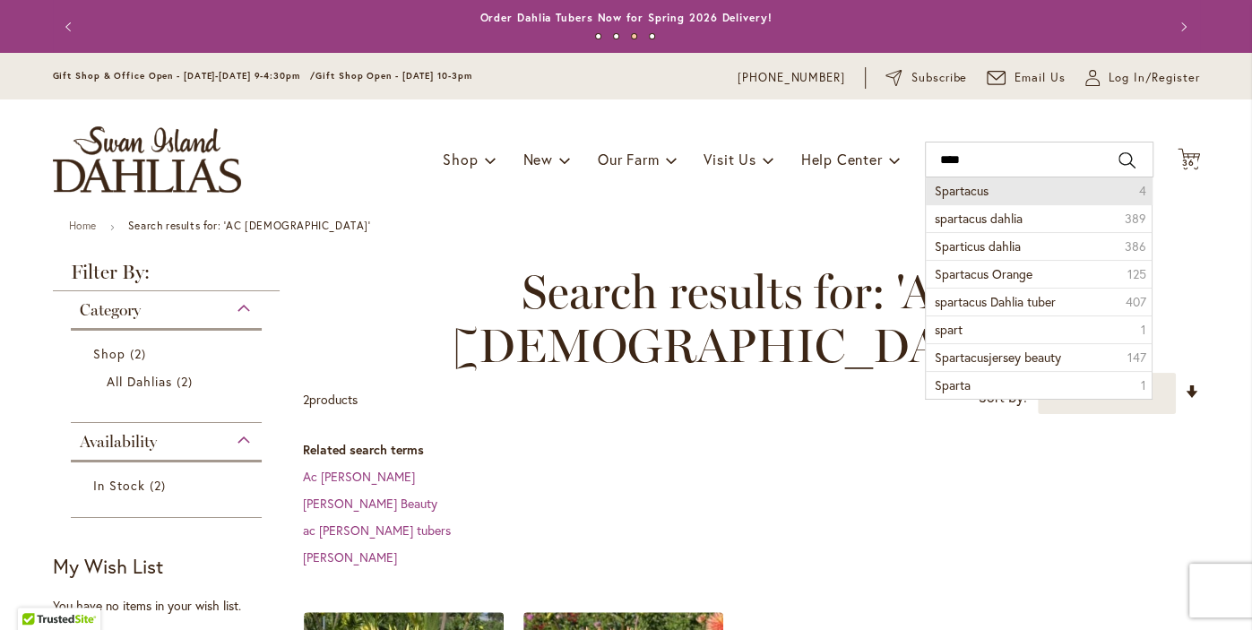
click at [996, 194] on li "Spartacus 4" at bounding box center [1039, 190] width 227 height 27
type input "*********"
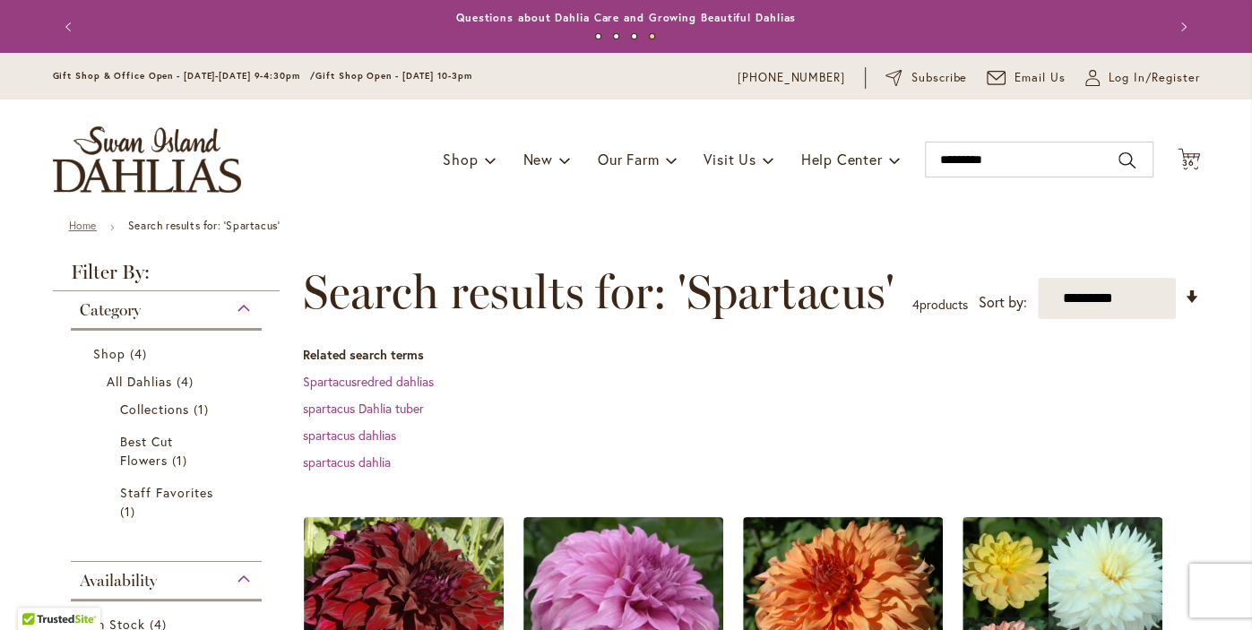
click at [76, 229] on link "Home" at bounding box center [83, 225] width 28 height 13
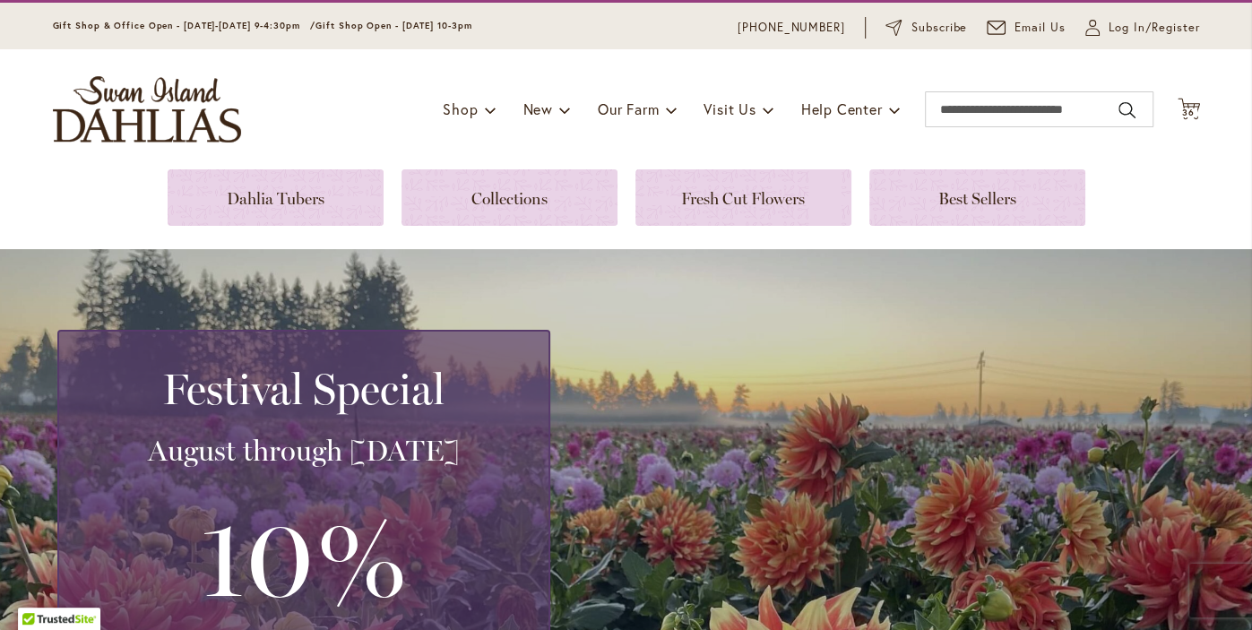
scroll to position [53, 0]
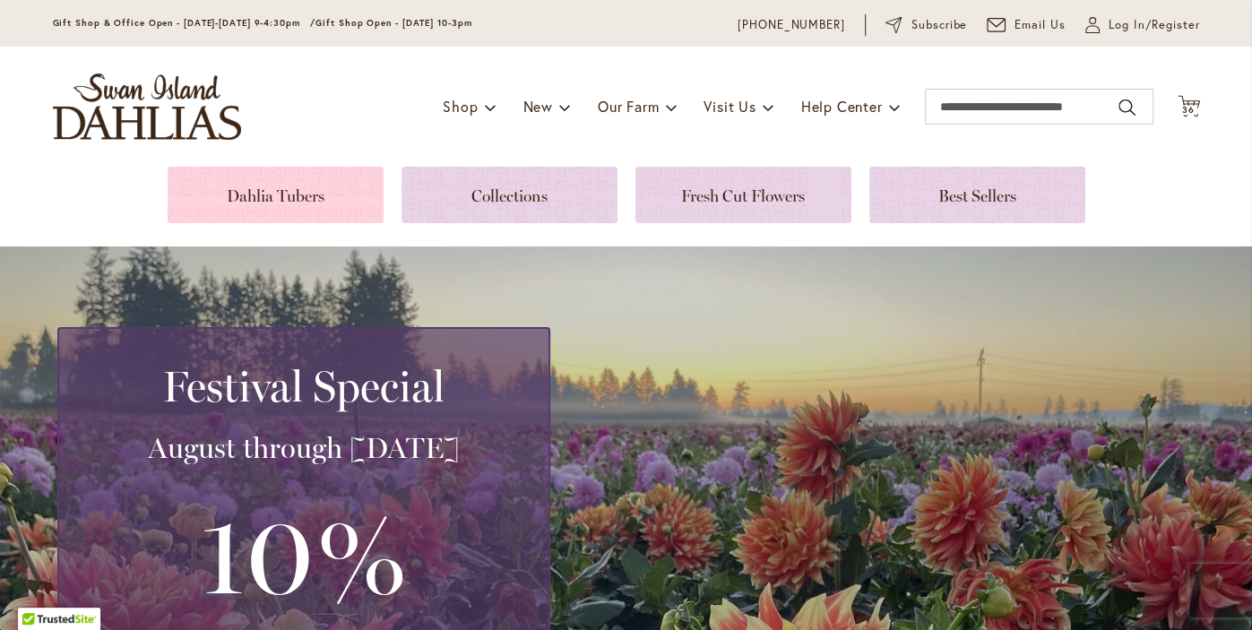
click at [277, 194] on link at bounding box center [276, 195] width 216 height 56
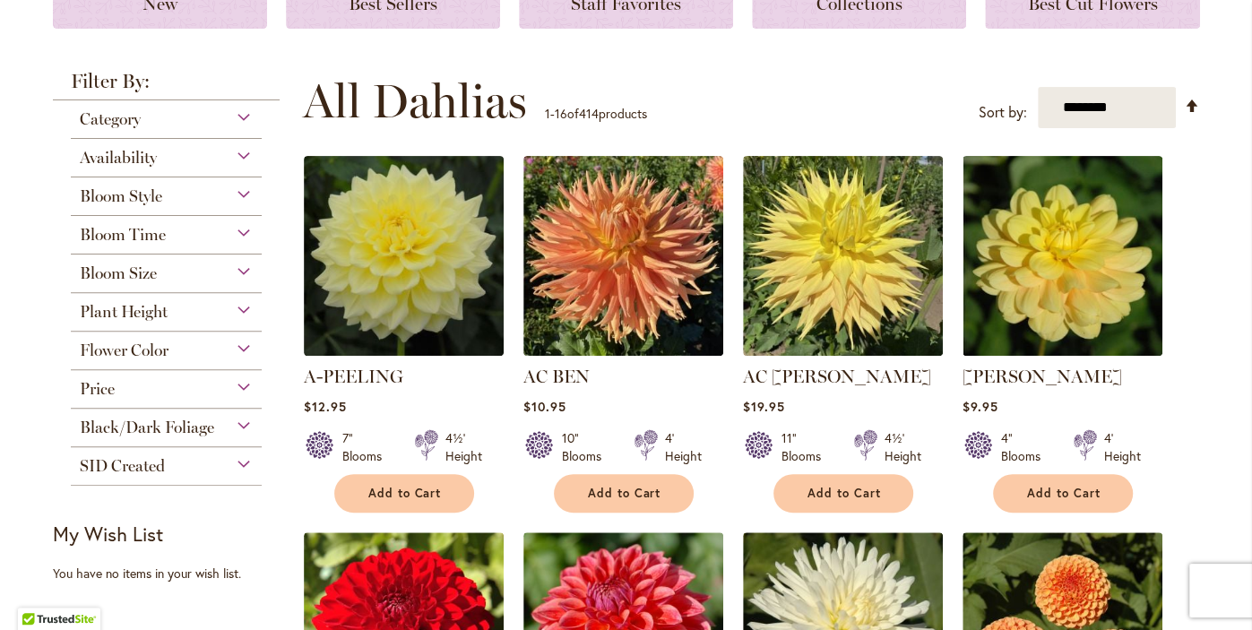
scroll to position [296, 0]
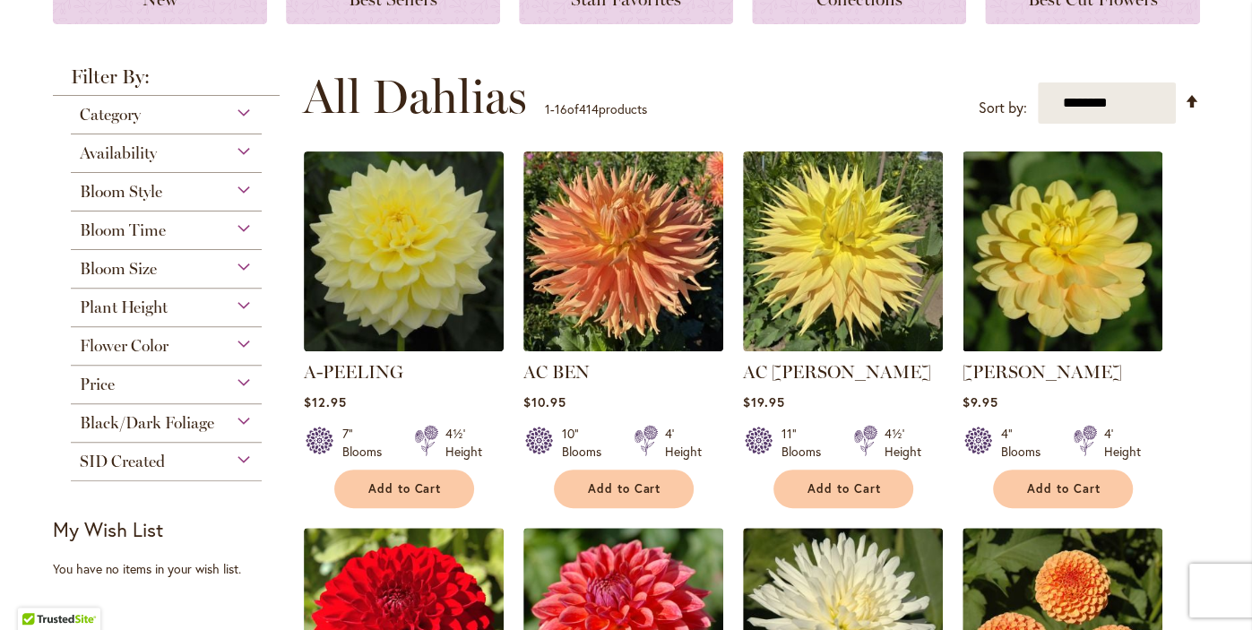
click at [125, 154] on span "Availability" at bounding box center [118, 153] width 77 height 20
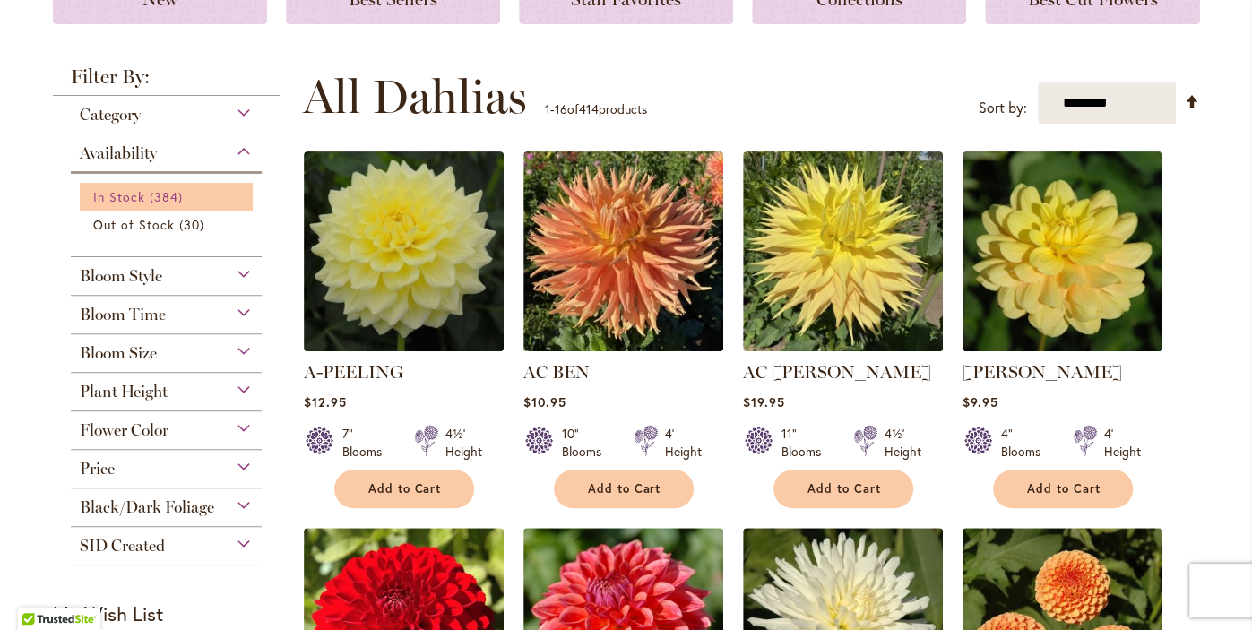
click at [124, 200] on span "In Stock" at bounding box center [119, 196] width 52 height 17
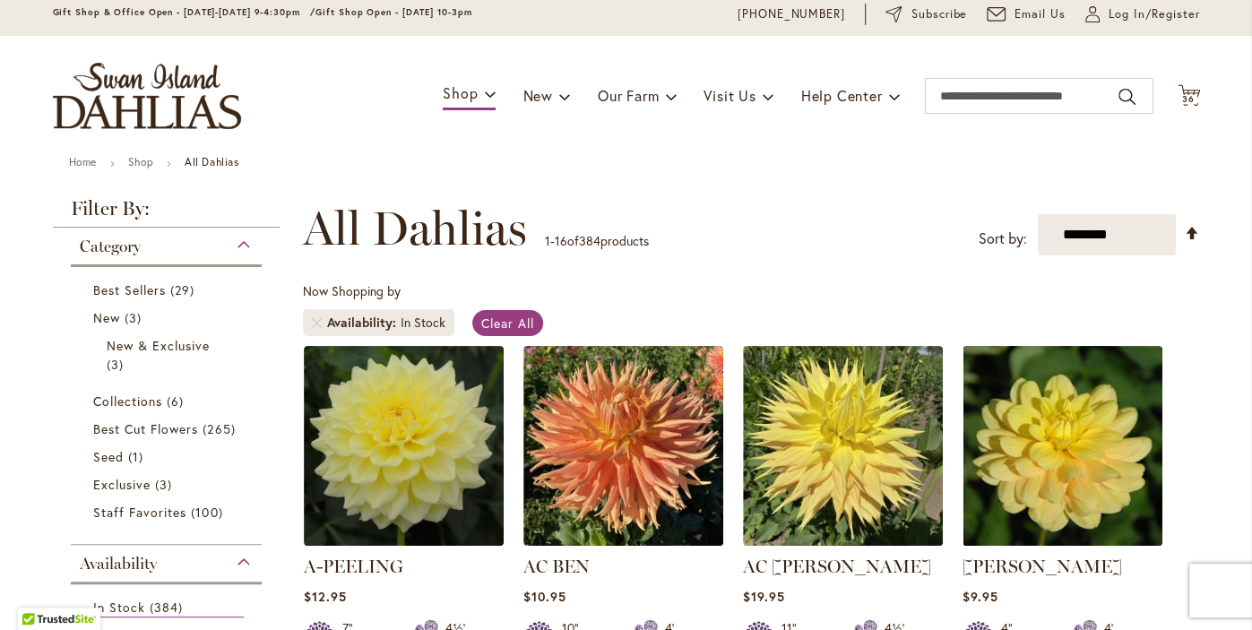
scroll to position [66, 0]
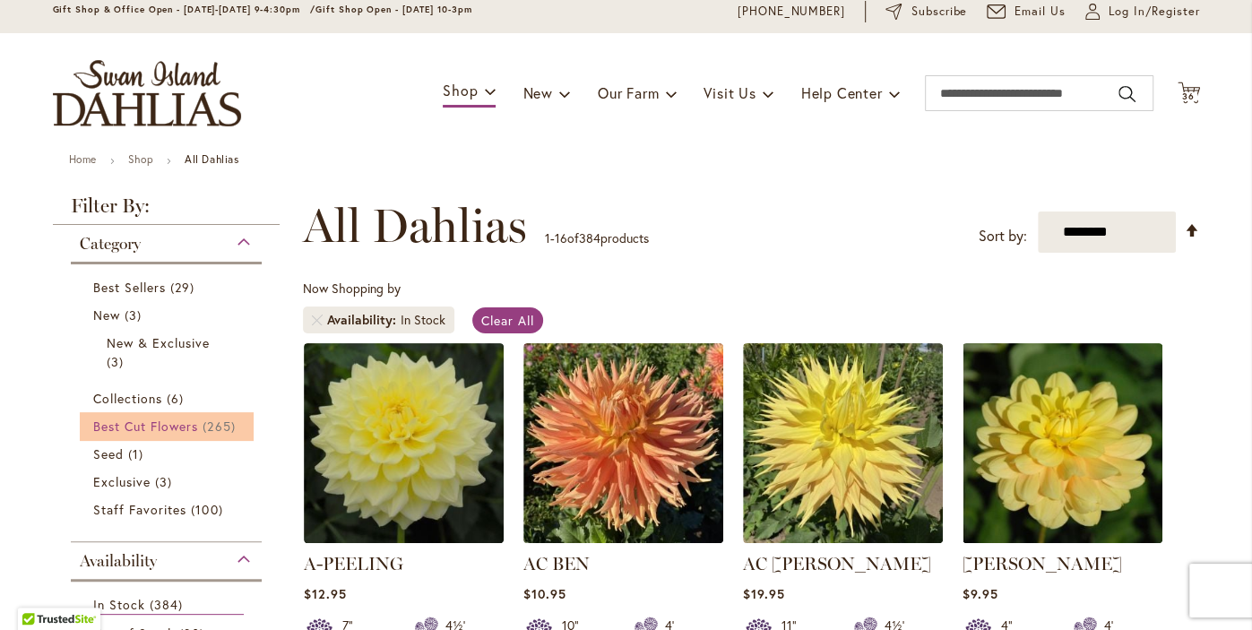
click at [123, 430] on span "Best Cut Flowers" at bounding box center [146, 426] width 106 height 17
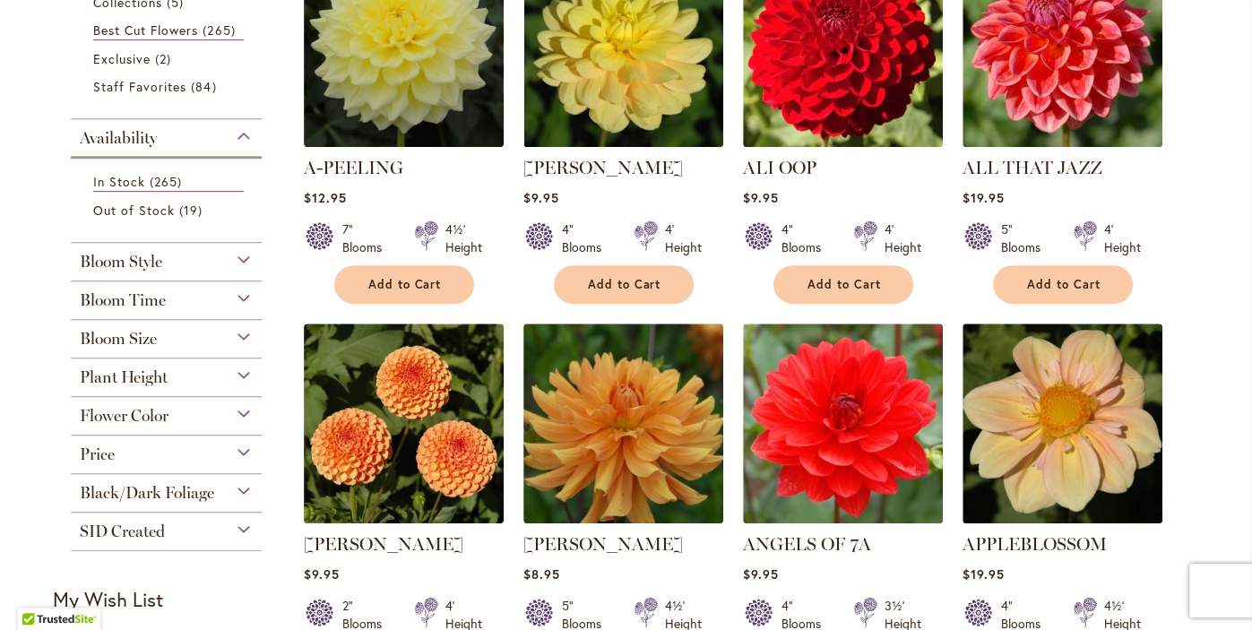
scroll to position [465, 0]
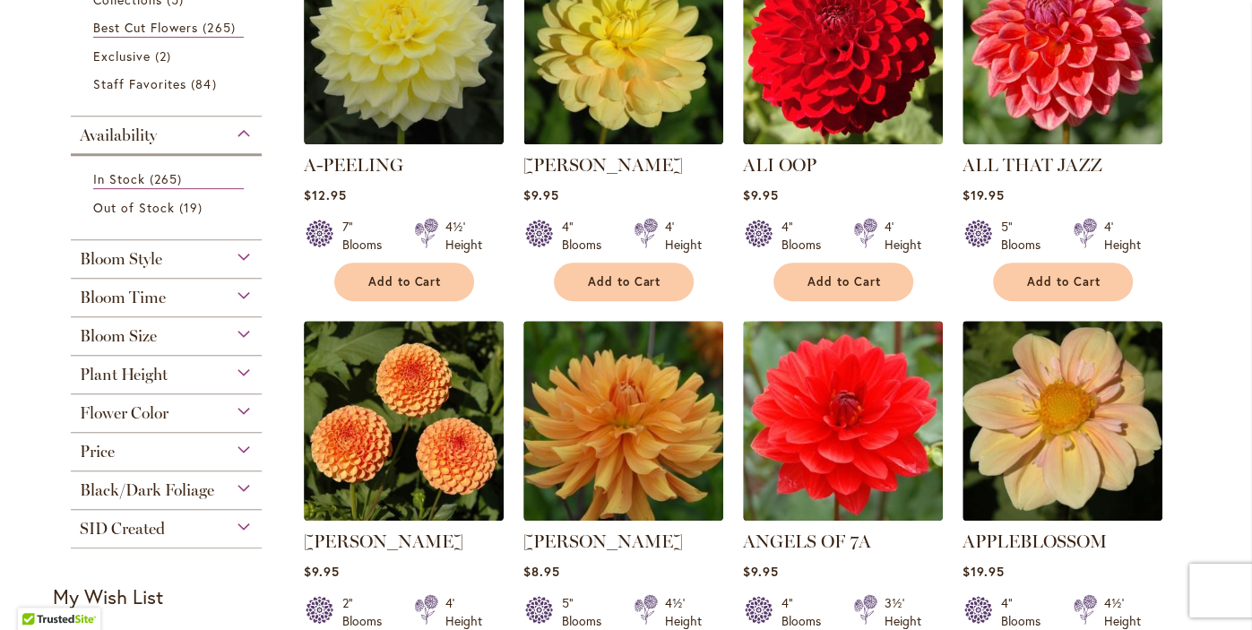
click at [112, 258] on span "Bloom Style" at bounding box center [121, 259] width 82 height 20
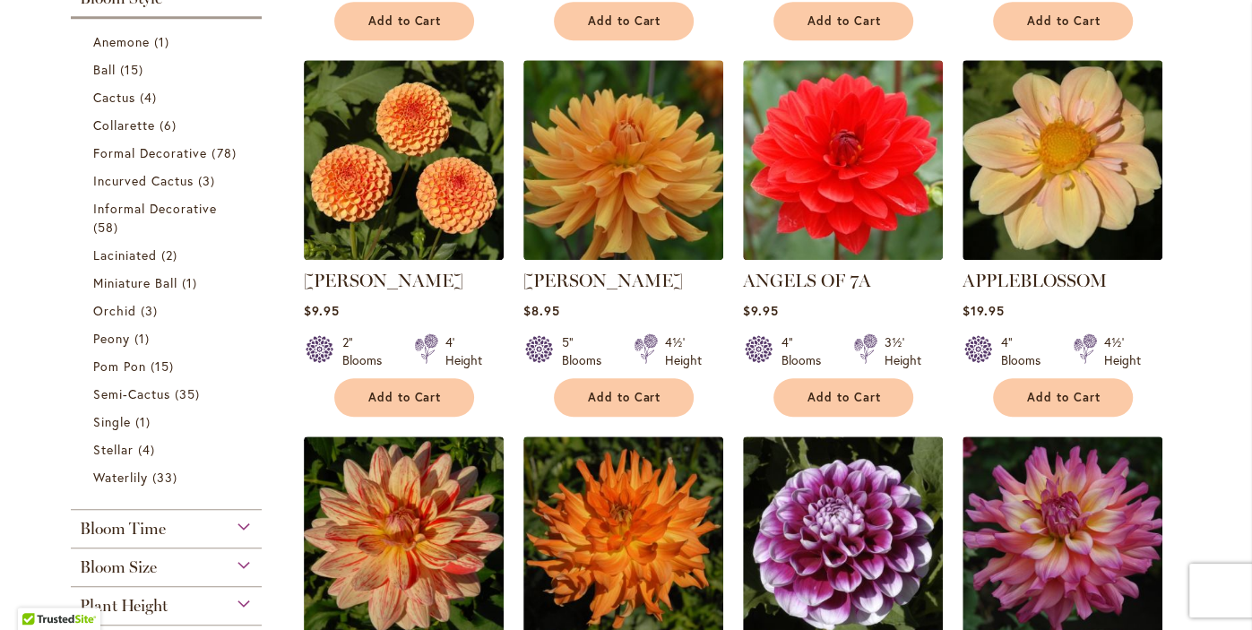
scroll to position [730, 0]
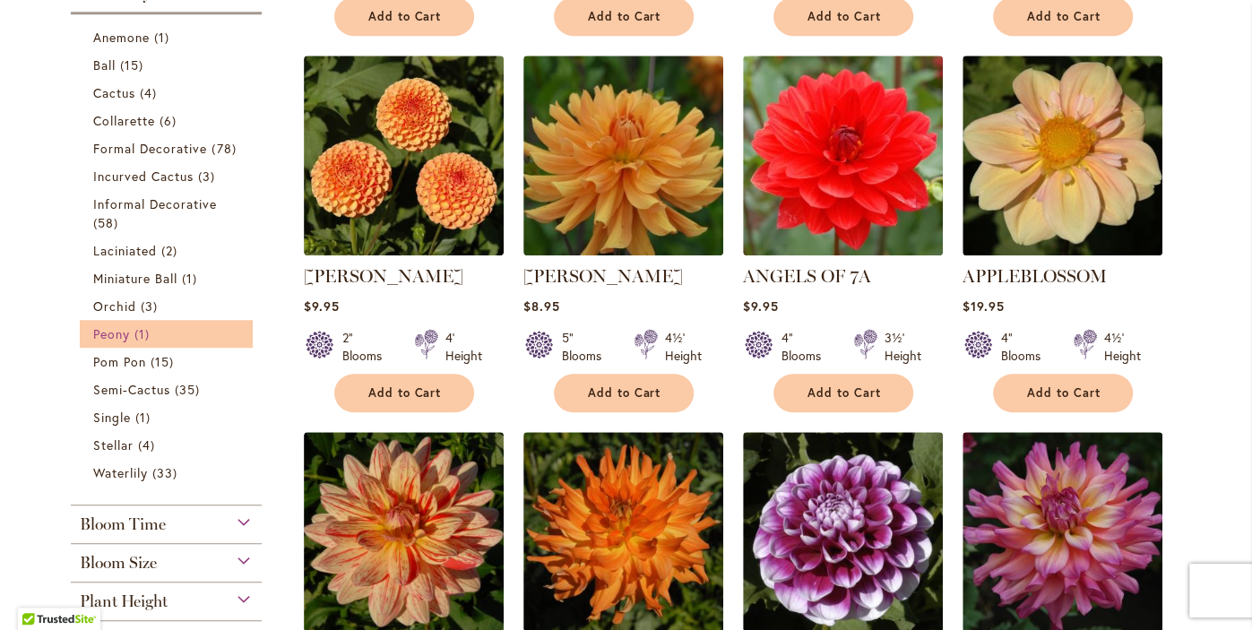
click at [111, 332] on span "Peony" at bounding box center [111, 333] width 37 height 17
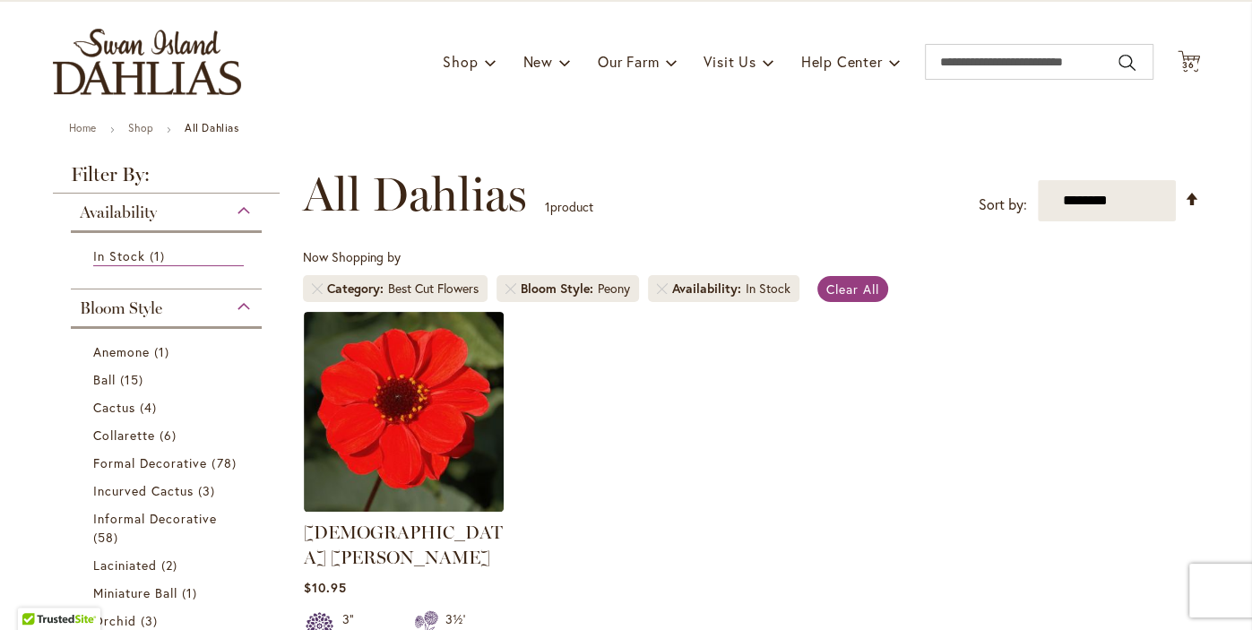
scroll to position [98, 0]
click at [513, 287] on link "Remove Bloom Style Peony" at bounding box center [510, 288] width 11 height 11
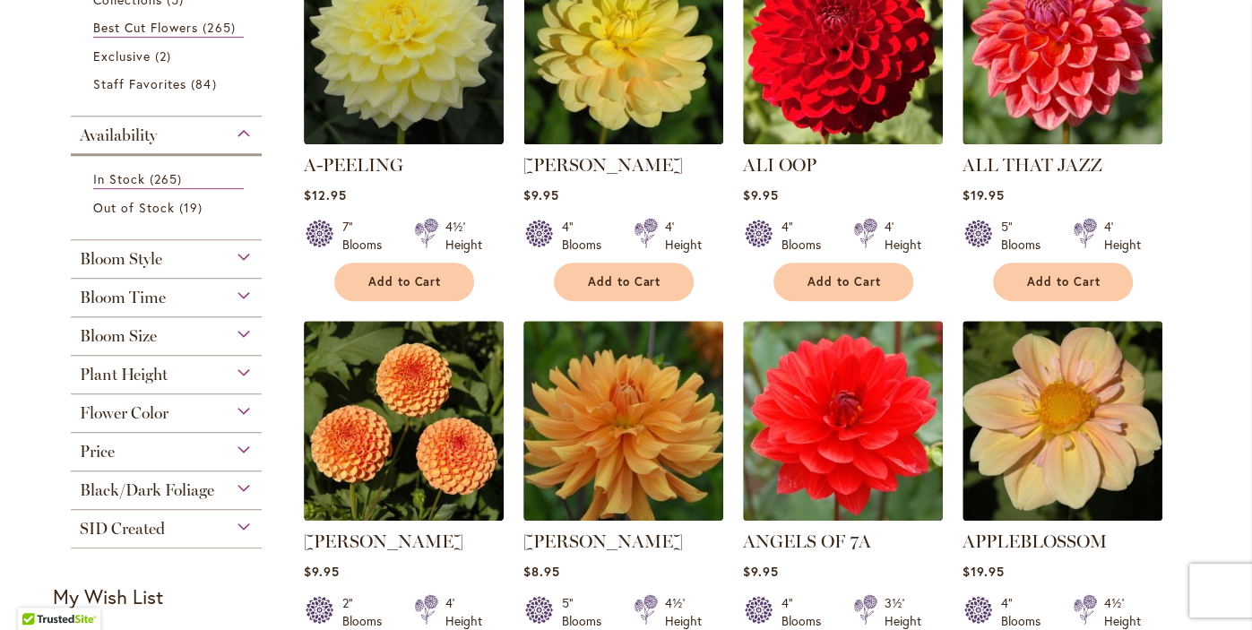
scroll to position [468, 0]
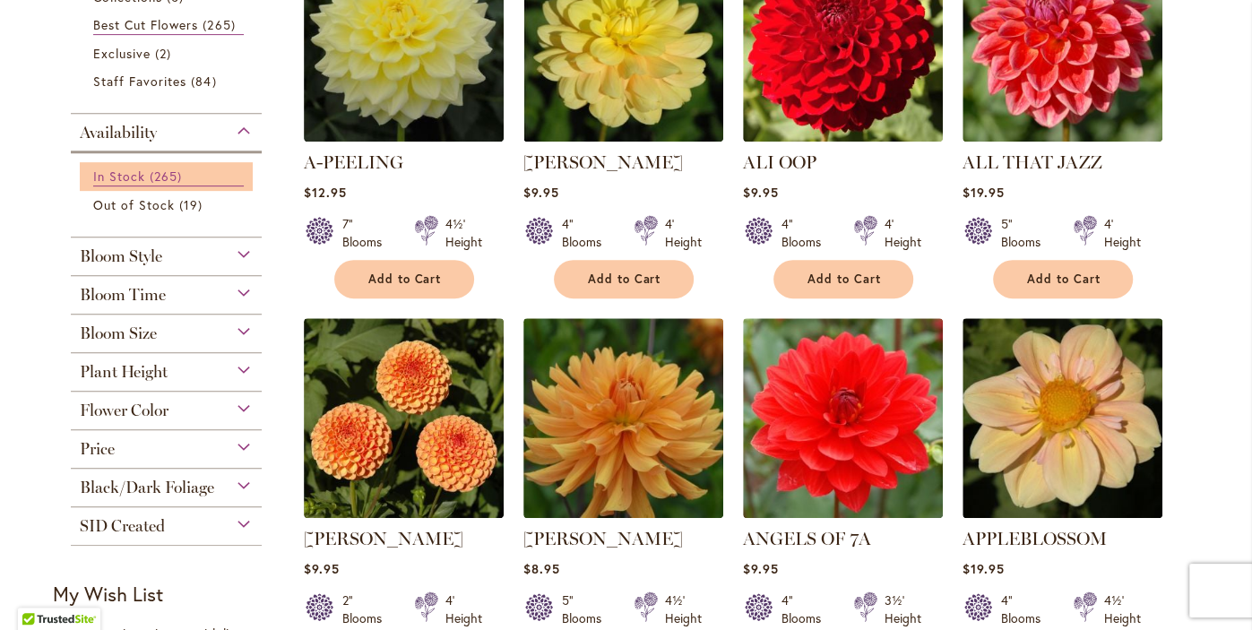
click at [121, 174] on span "In Stock" at bounding box center [119, 176] width 52 height 17
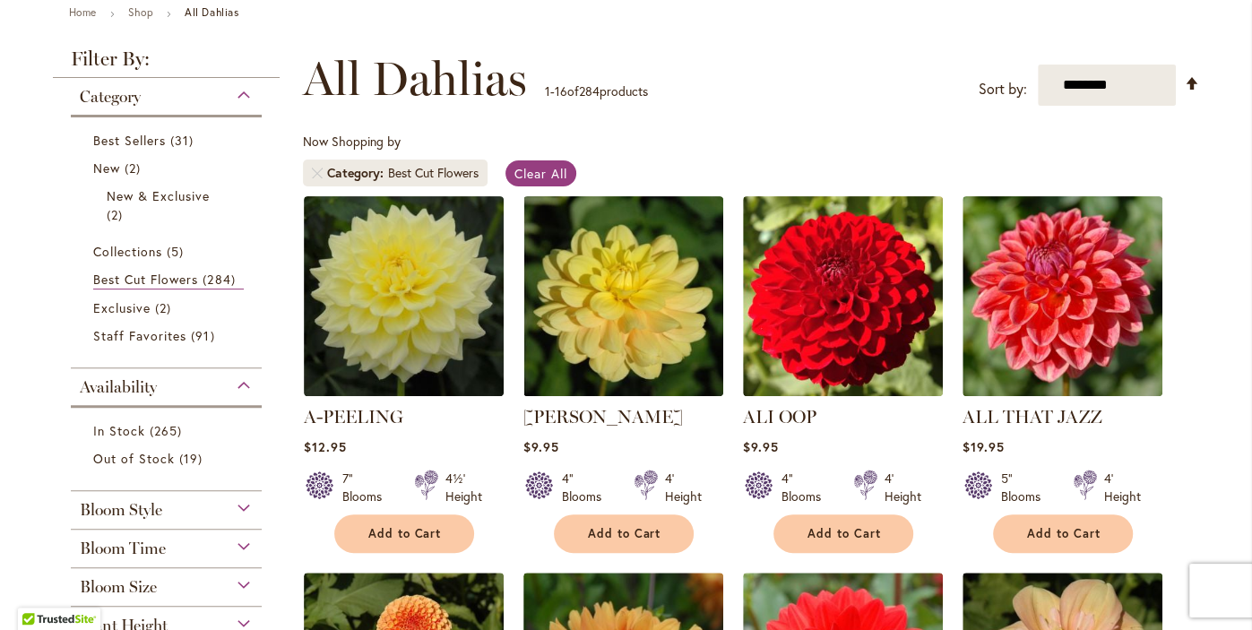
scroll to position [214, 0]
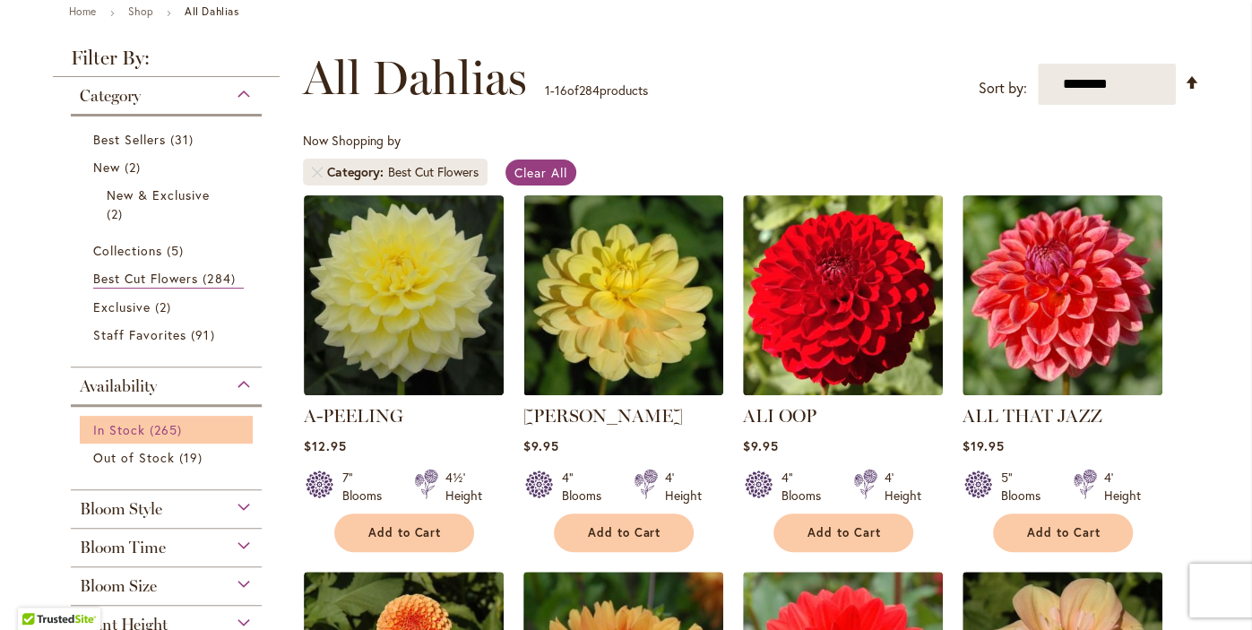
click at [111, 430] on span "In Stock" at bounding box center [119, 429] width 52 height 17
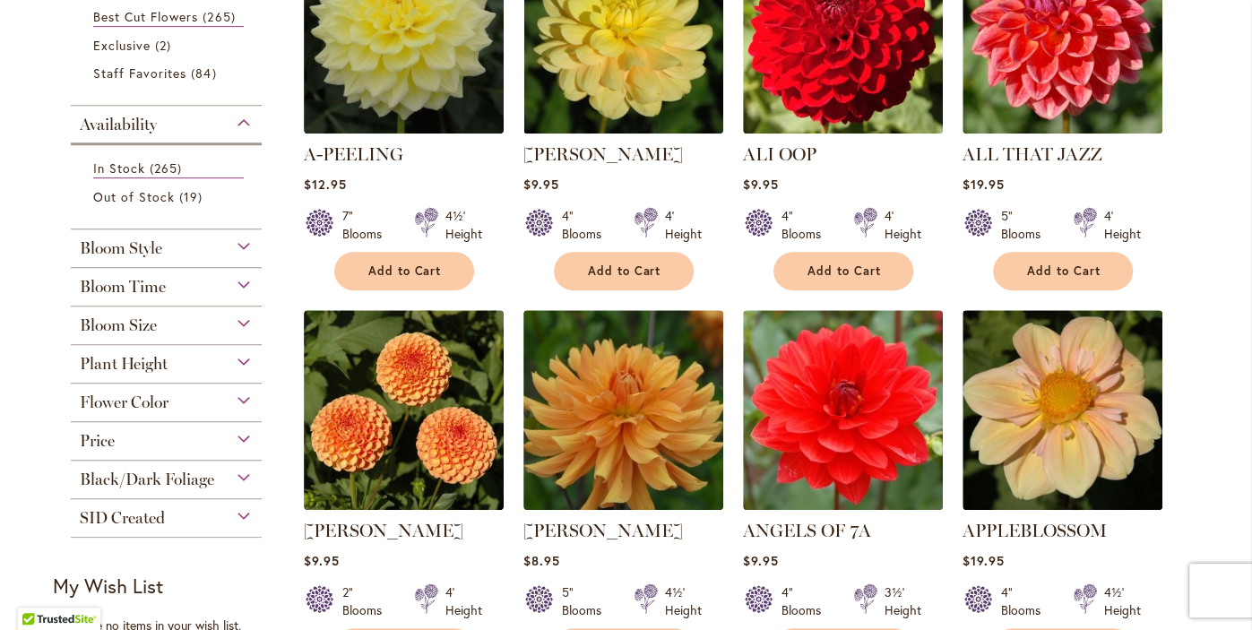
scroll to position [484, 0]
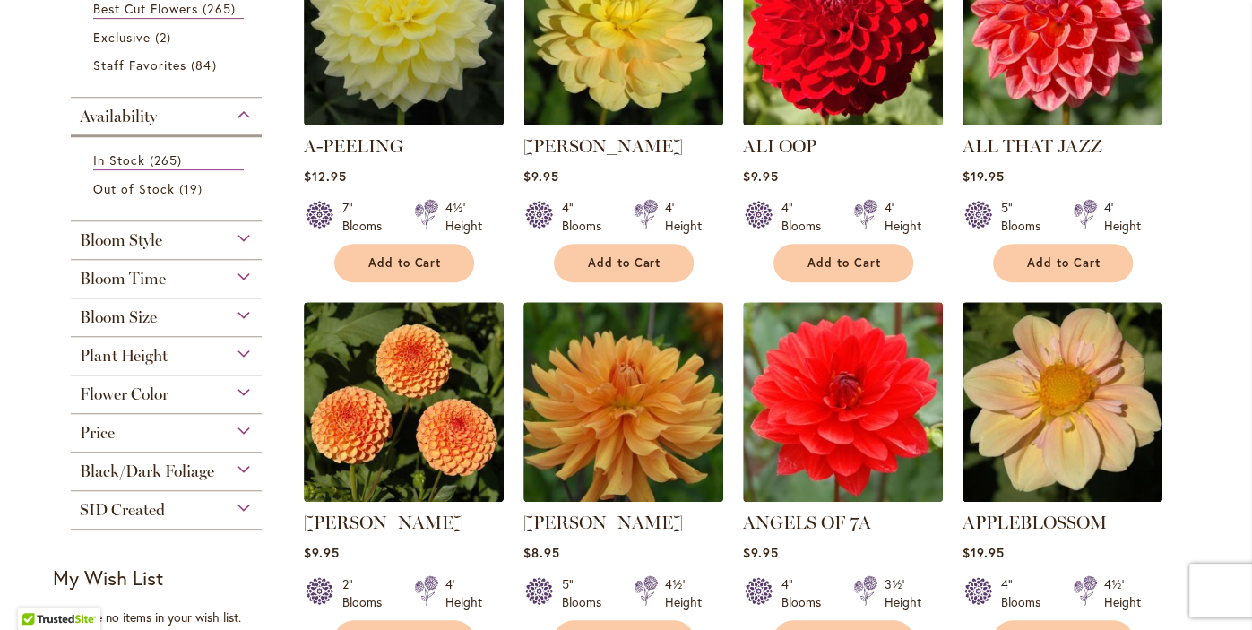
click at [105, 284] on span "Bloom Time" at bounding box center [123, 279] width 86 height 20
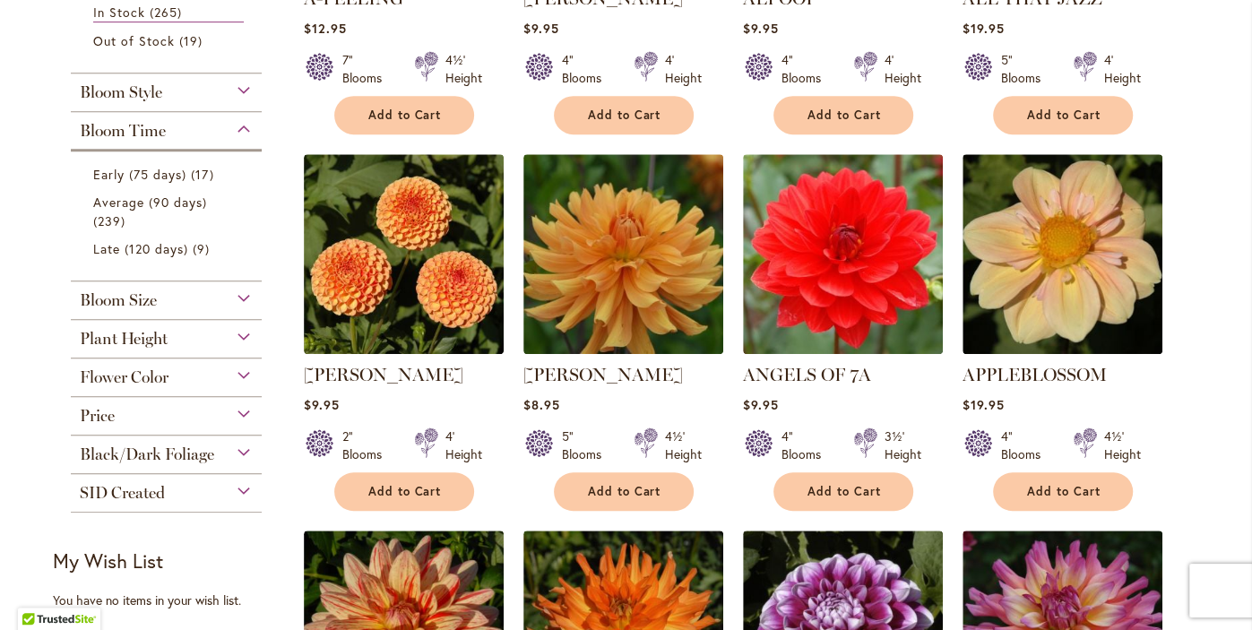
scroll to position [635, 0]
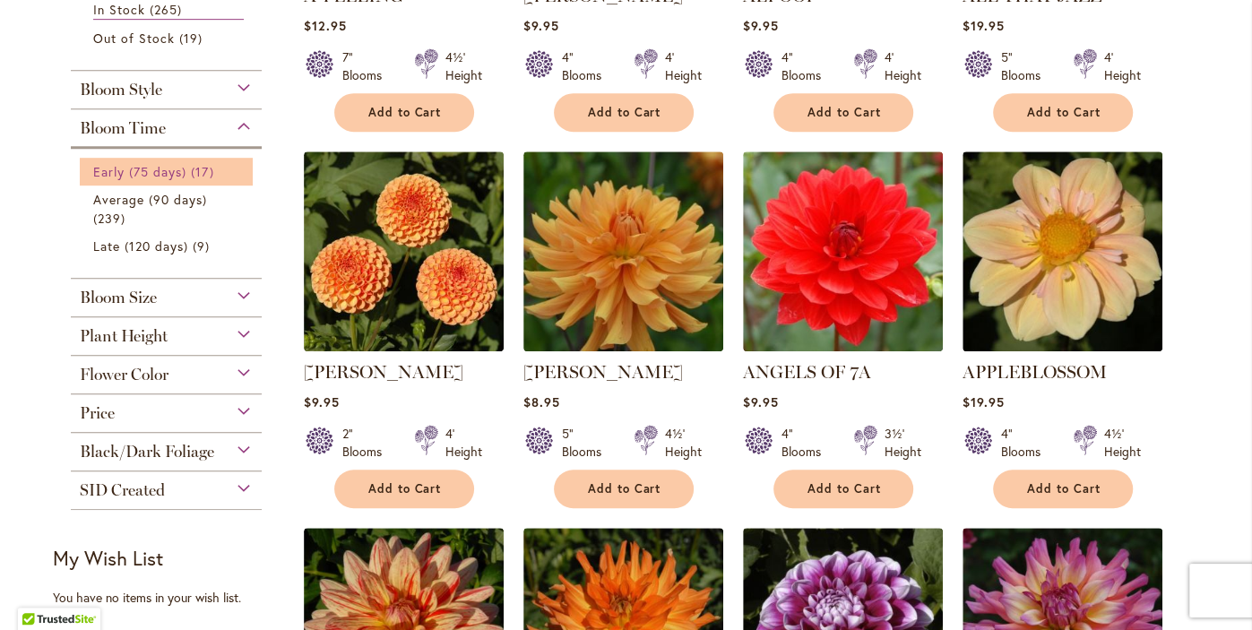
click at [117, 169] on span "Early (75 days)" at bounding box center [140, 171] width 94 height 17
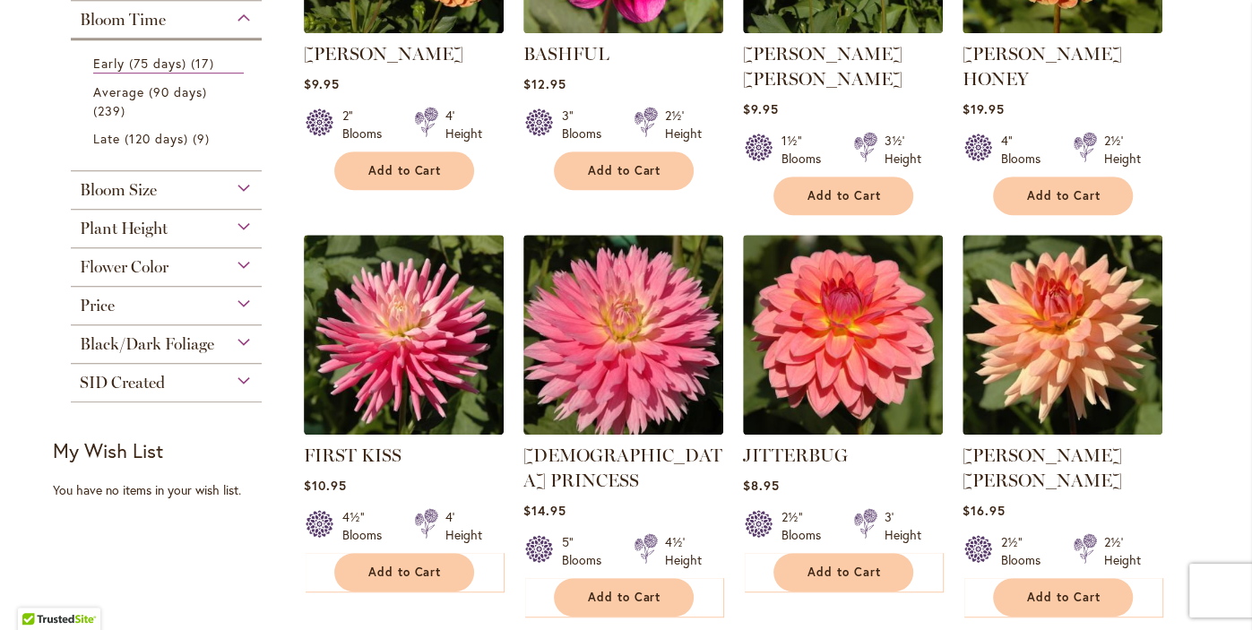
scroll to position [577, 0]
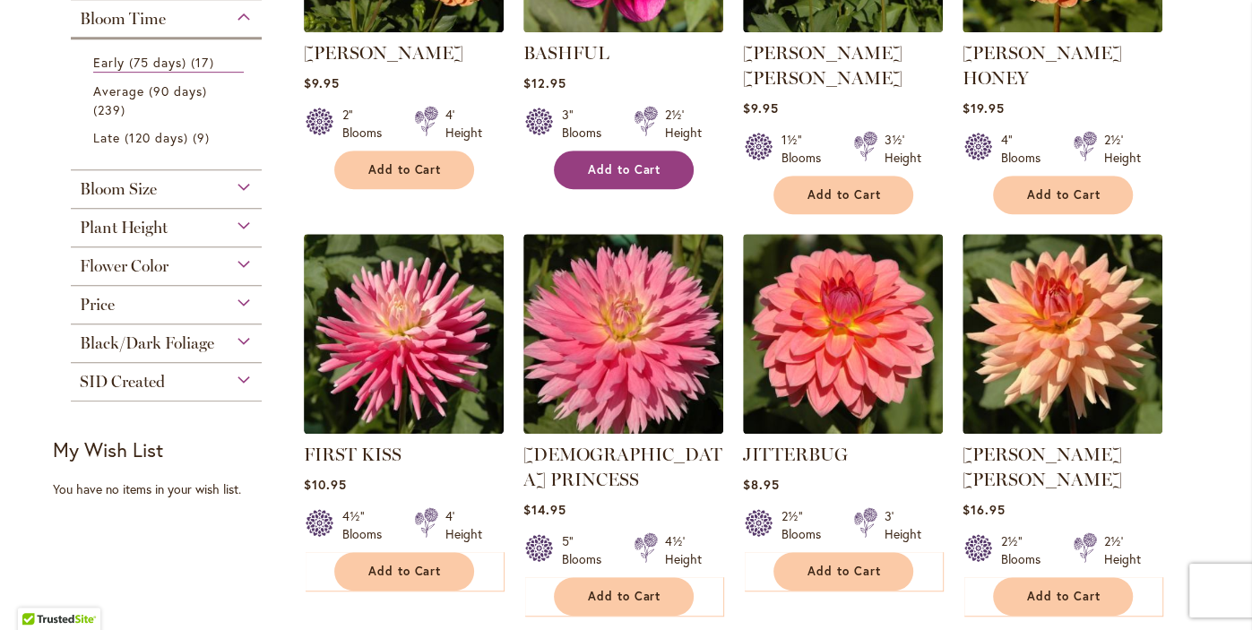
click at [639, 169] on span "Add to Cart" at bounding box center [624, 169] width 73 height 15
click at [644, 176] on form "Adding..." at bounding box center [624, 170] width 140 height 39
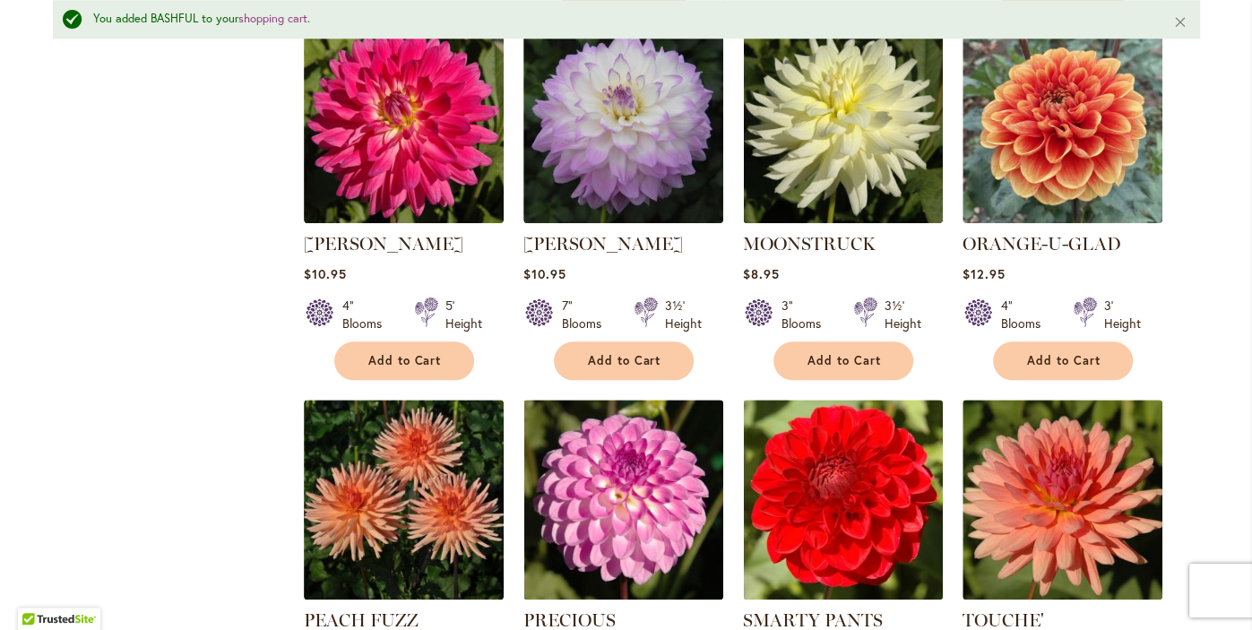
scroll to position [1265, 0]
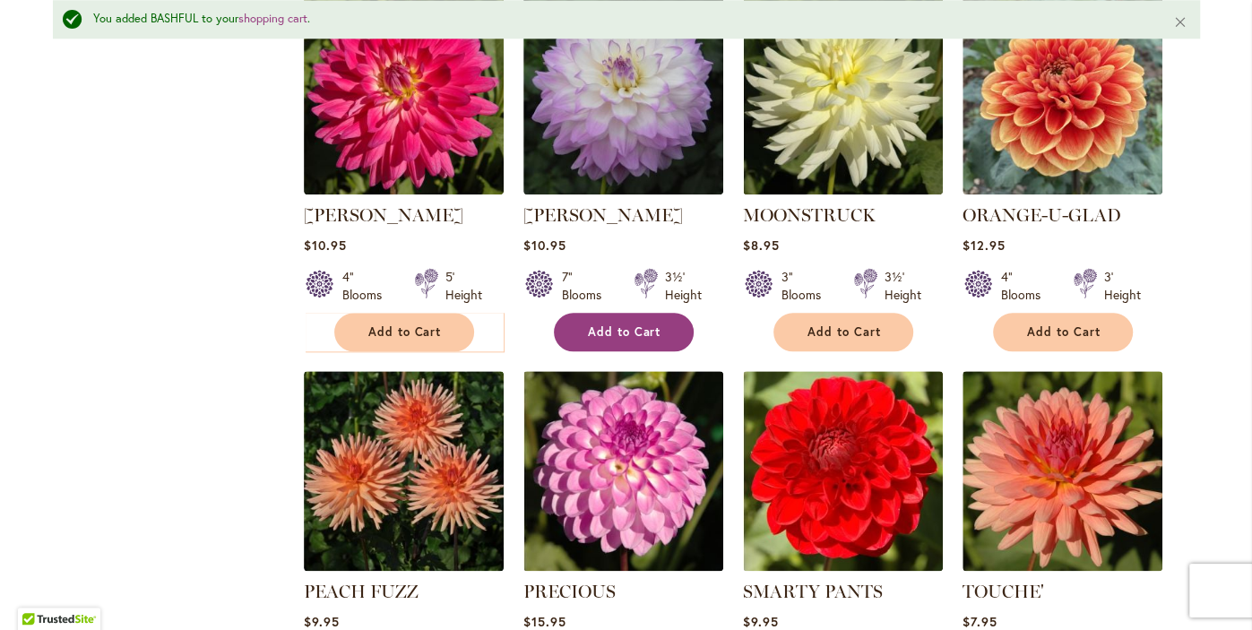
click at [621, 324] on span "Add to Cart" at bounding box center [624, 331] width 73 height 15
click at [627, 313] on form "Adding..." at bounding box center [624, 332] width 140 height 39
click at [628, 313] on form "Adding..." at bounding box center [624, 332] width 140 height 39
click at [629, 313] on form "Adding..." at bounding box center [624, 332] width 140 height 39
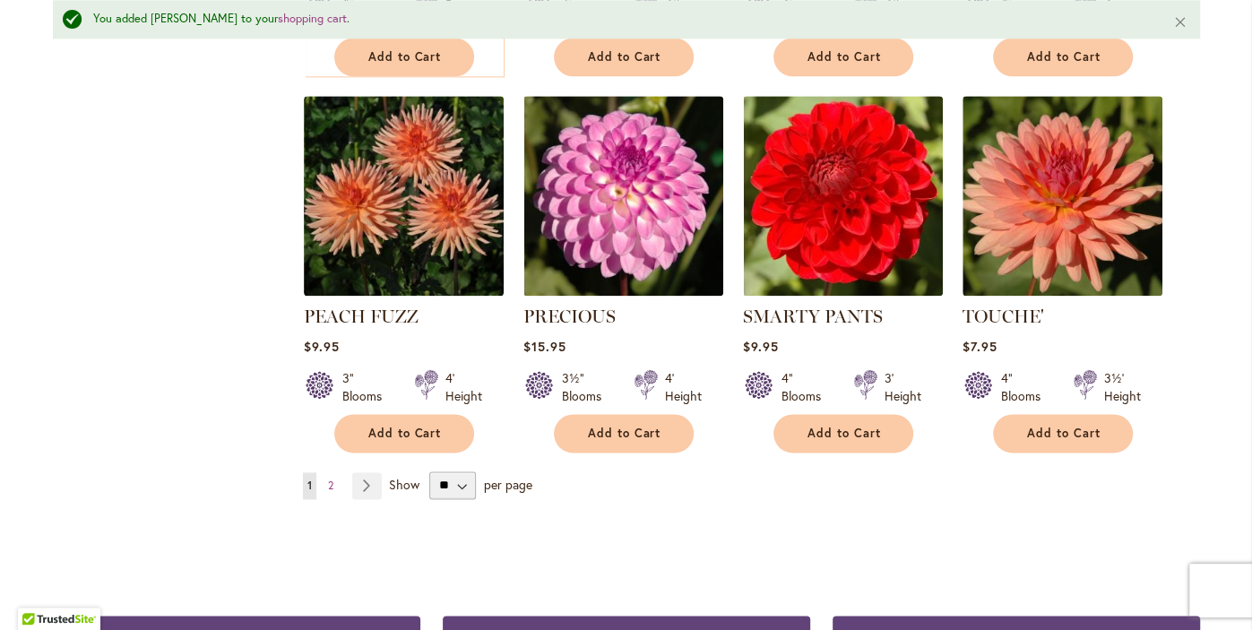
scroll to position [1543, 0]
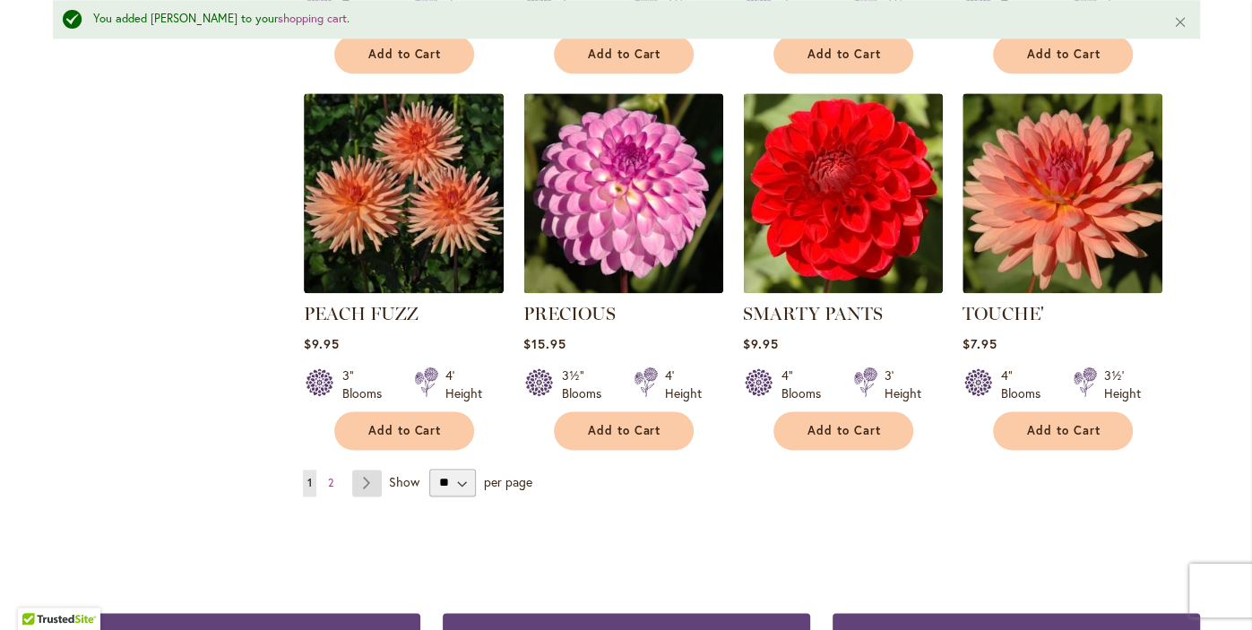
click at [375, 470] on link "Page Next" at bounding box center [367, 483] width 30 height 27
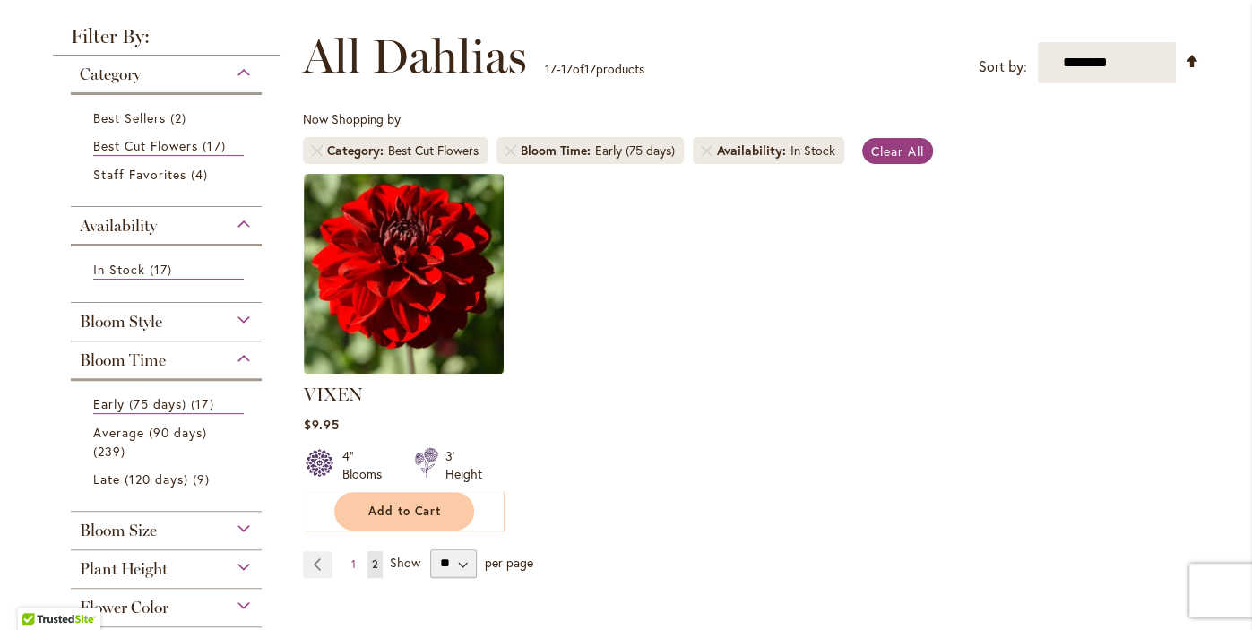
scroll to position [239, 0]
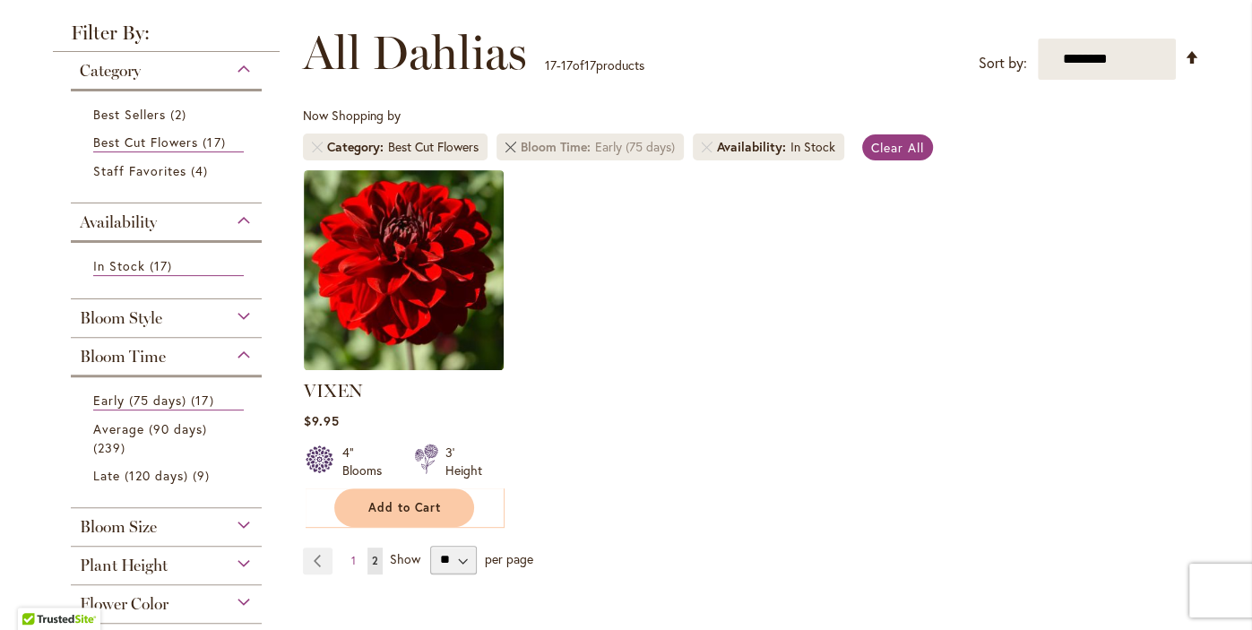
click at [513, 145] on link "Remove Bloom Time Early (75 days)" at bounding box center [510, 147] width 11 height 11
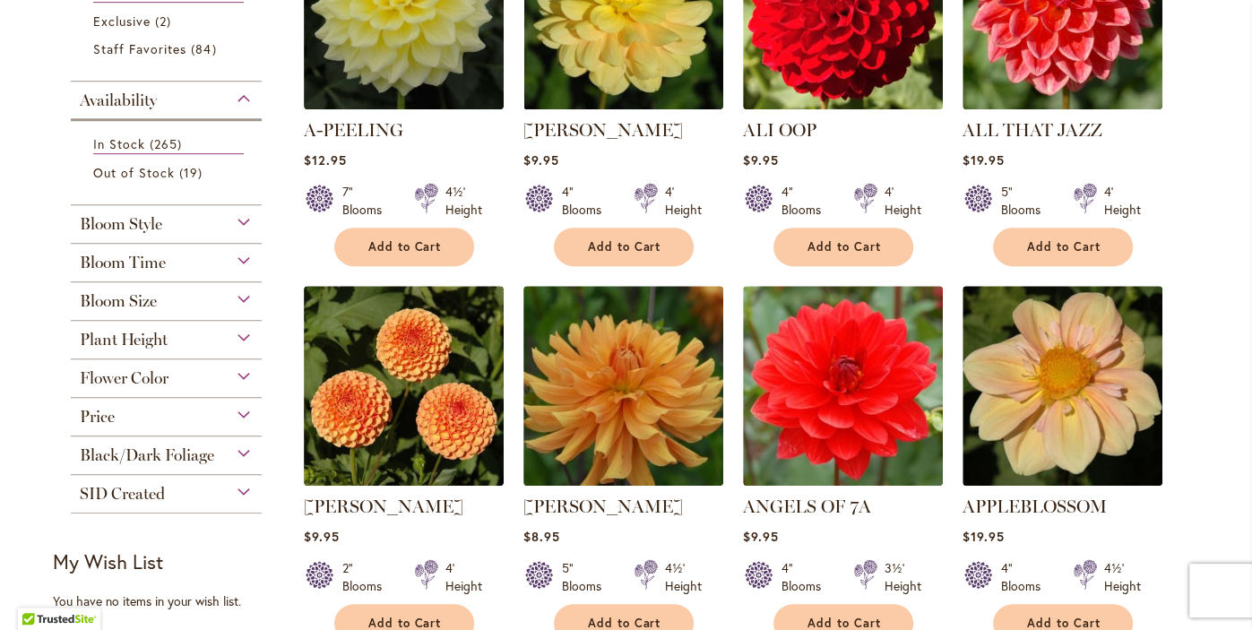
scroll to position [534, 0]
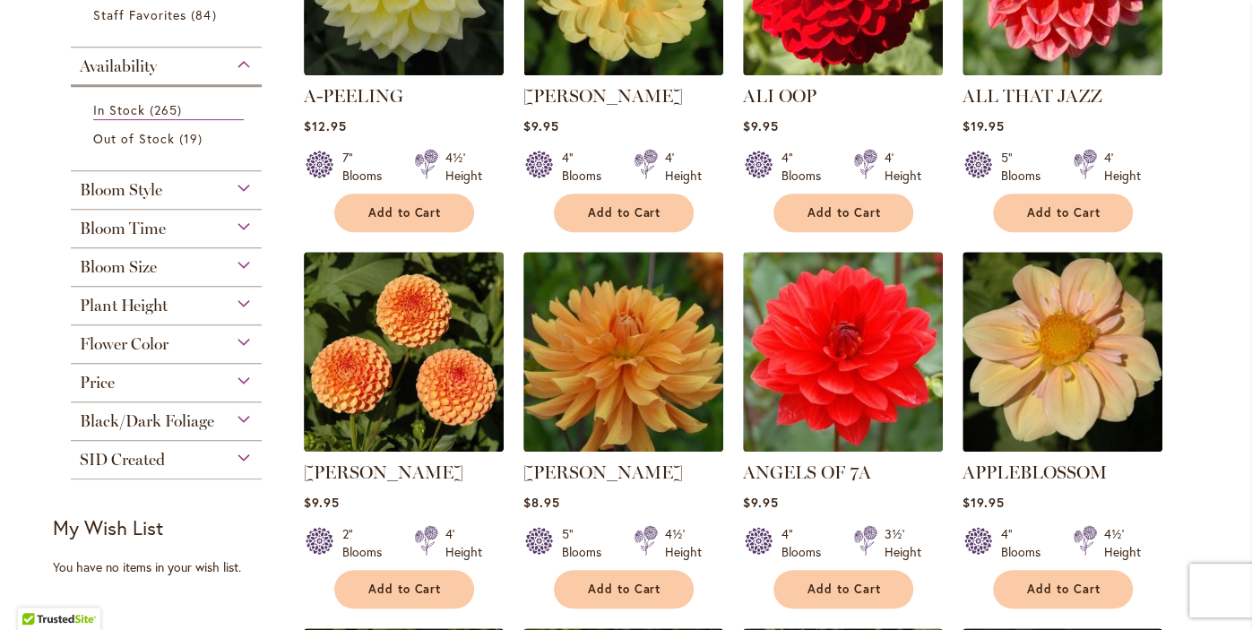
click at [118, 231] on span "Bloom Time" at bounding box center [123, 229] width 86 height 20
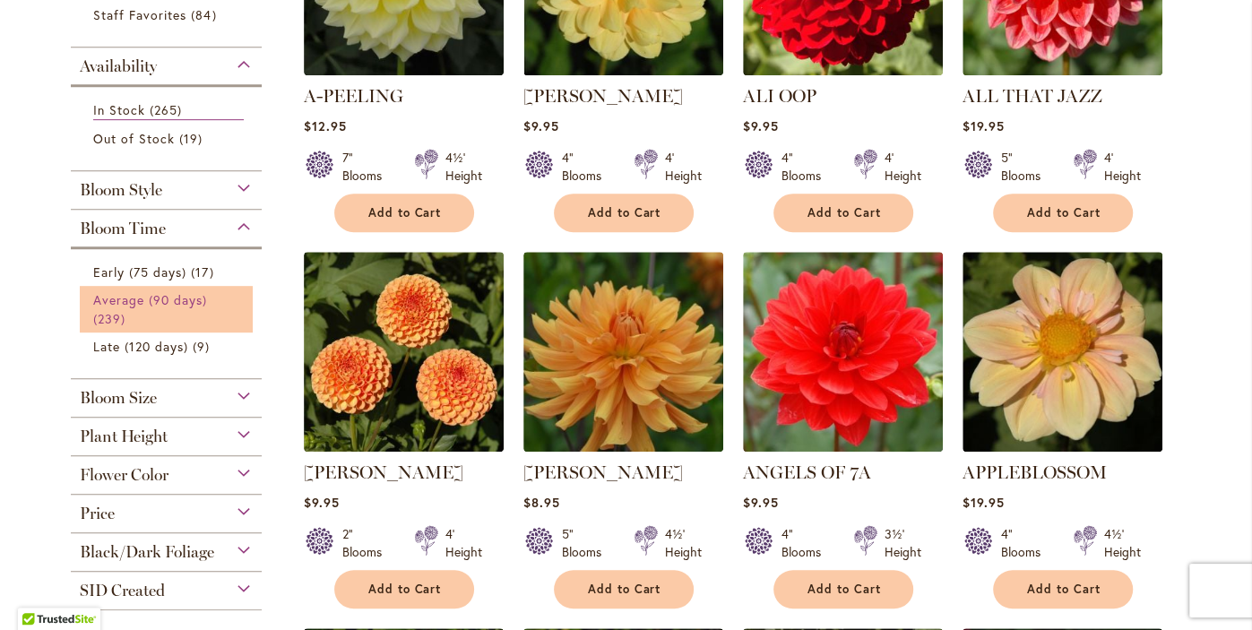
click at [119, 309] on span "239 items" at bounding box center [111, 318] width 37 height 19
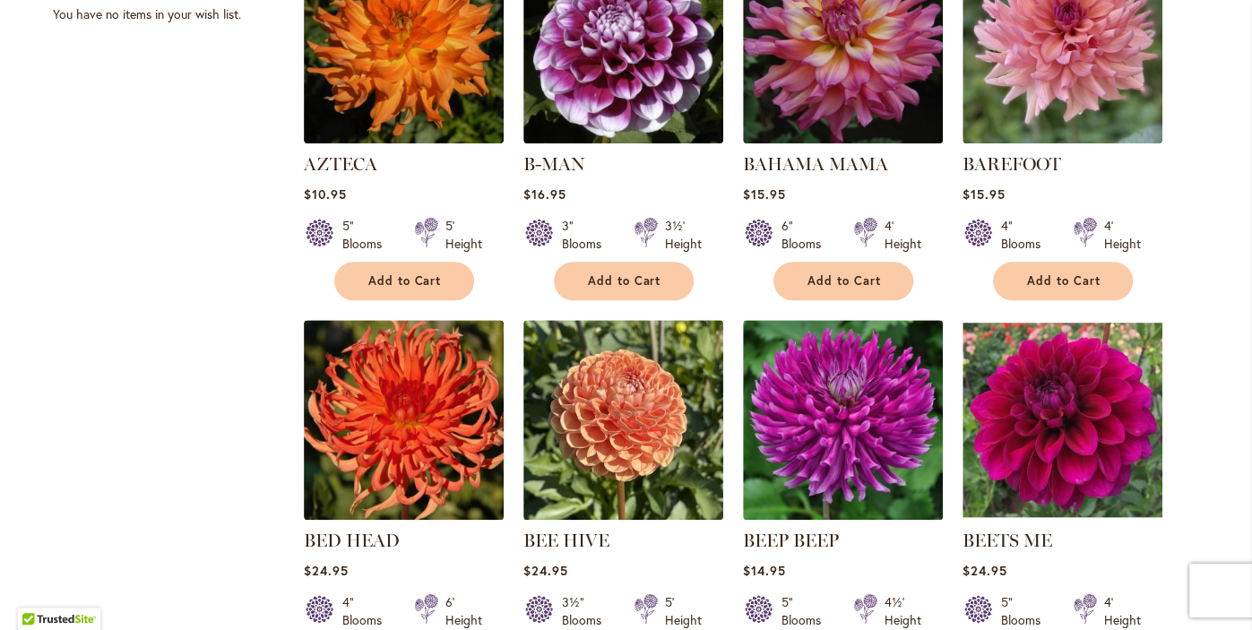
scroll to position [1223, 0]
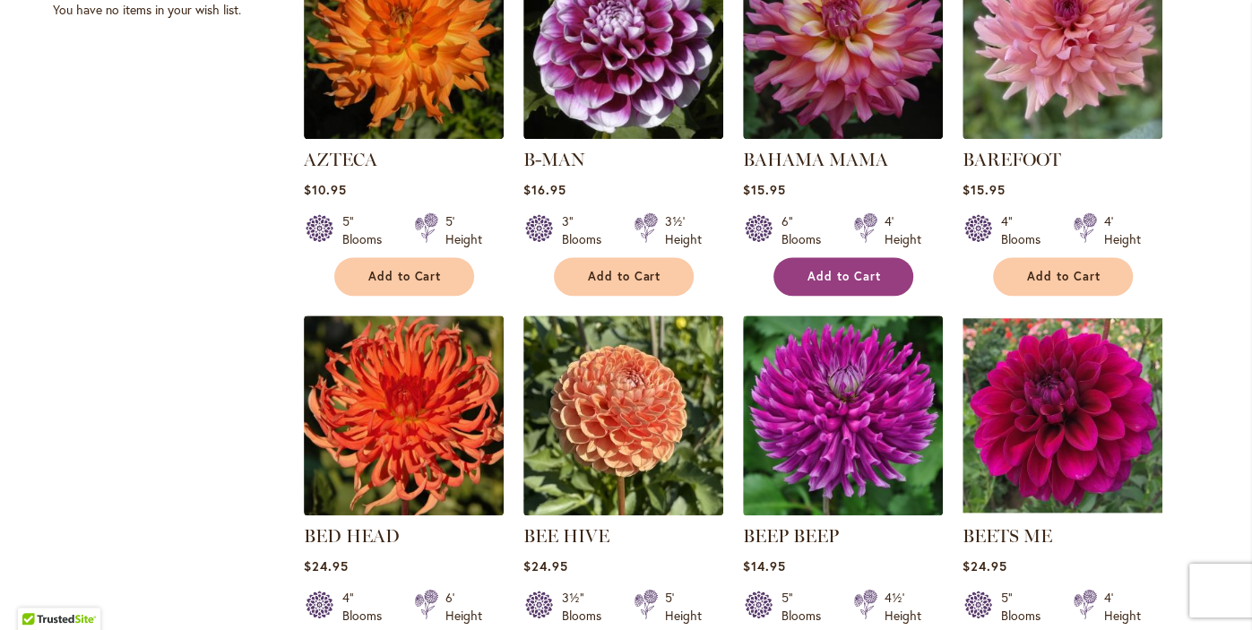
click at [854, 273] on span "Add to Cart" at bounding box center [843, 276] width 73 height 15
click at [854, 274] on form "Adding..." at bounding box center [843, 276] width 140 height 39
click at [849, 277] on form "Adding..." at bounding box center [843, 276] width 140 height 39
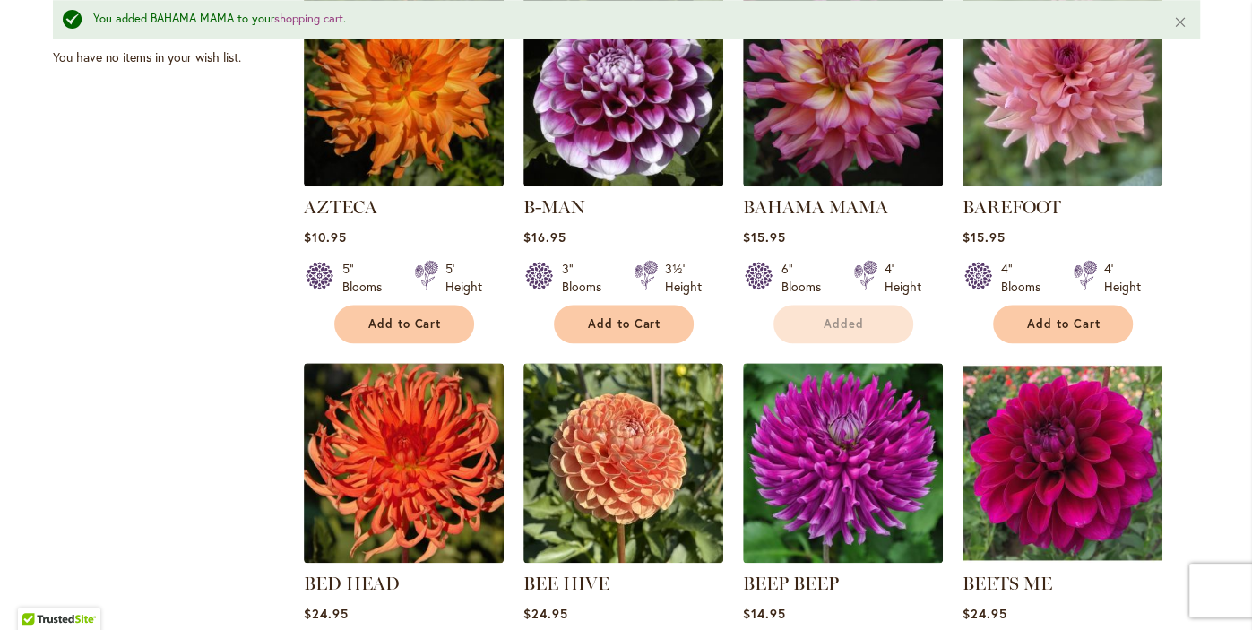
scroll to position [1282, 0]
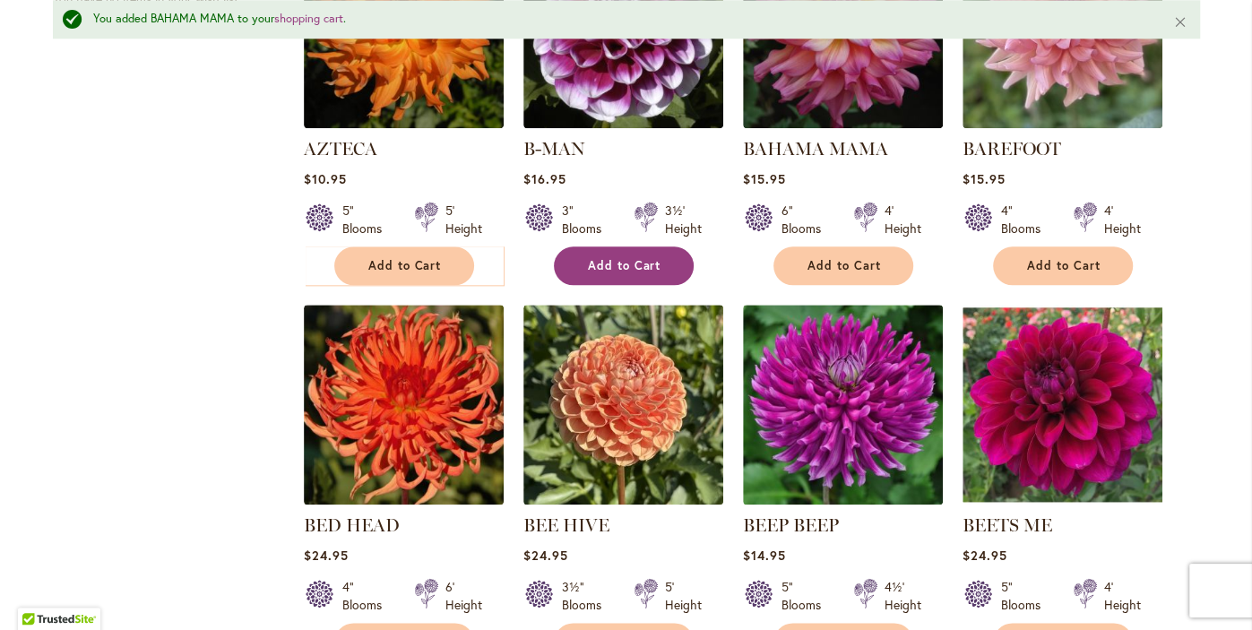
click at [623, 264] on span "Add to Cart" at bounding box center [624, 265] width 73 height 15
click at [620, 257] on form "Adding..." at bounding box center [624, 265] width 140 height 39
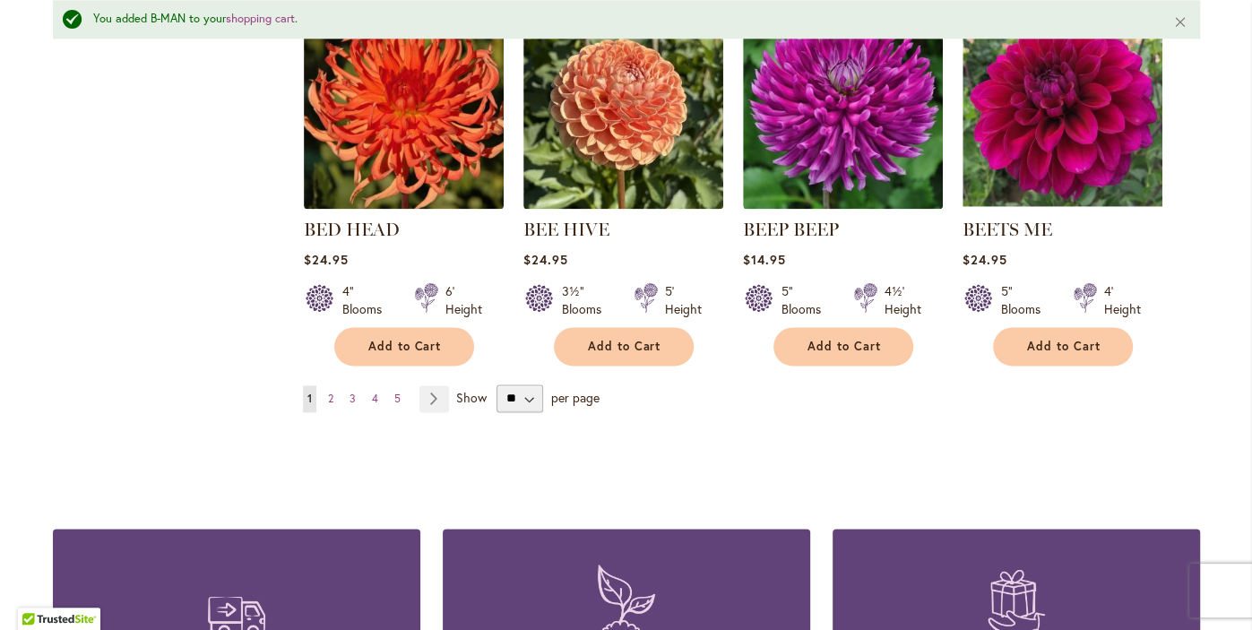
scroll to position [1579, 0]
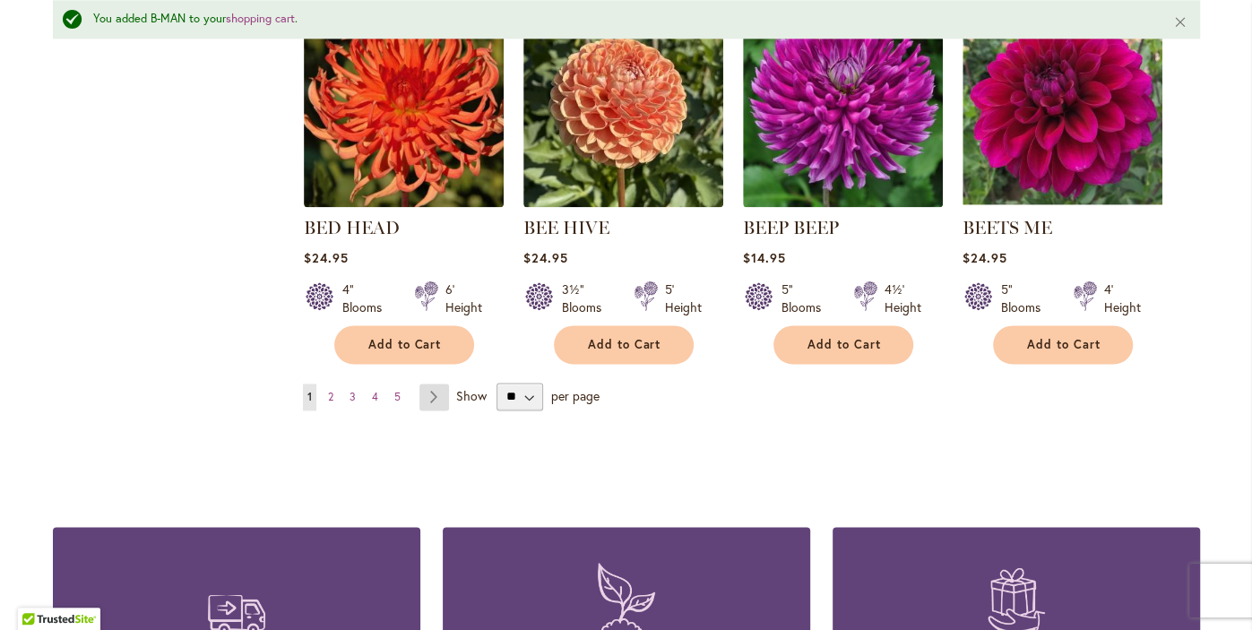
click at [428, 394] on link "Page Next" at bounding box center [434, 397] width 30 height 27
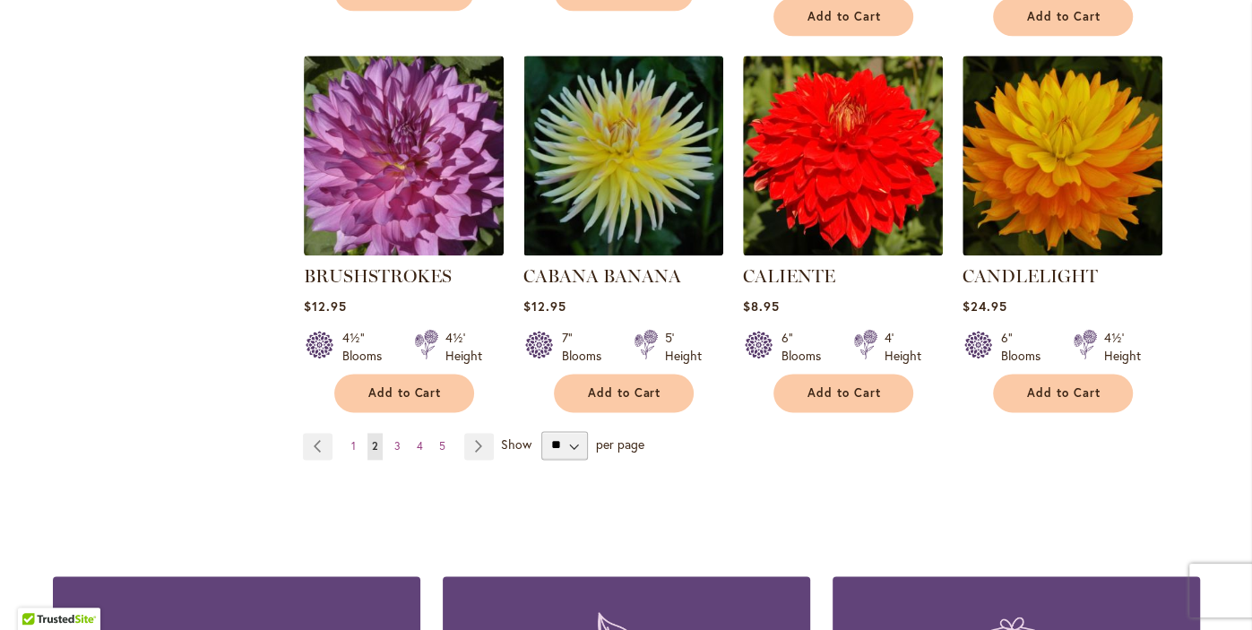
scroll to position [1510, 0]
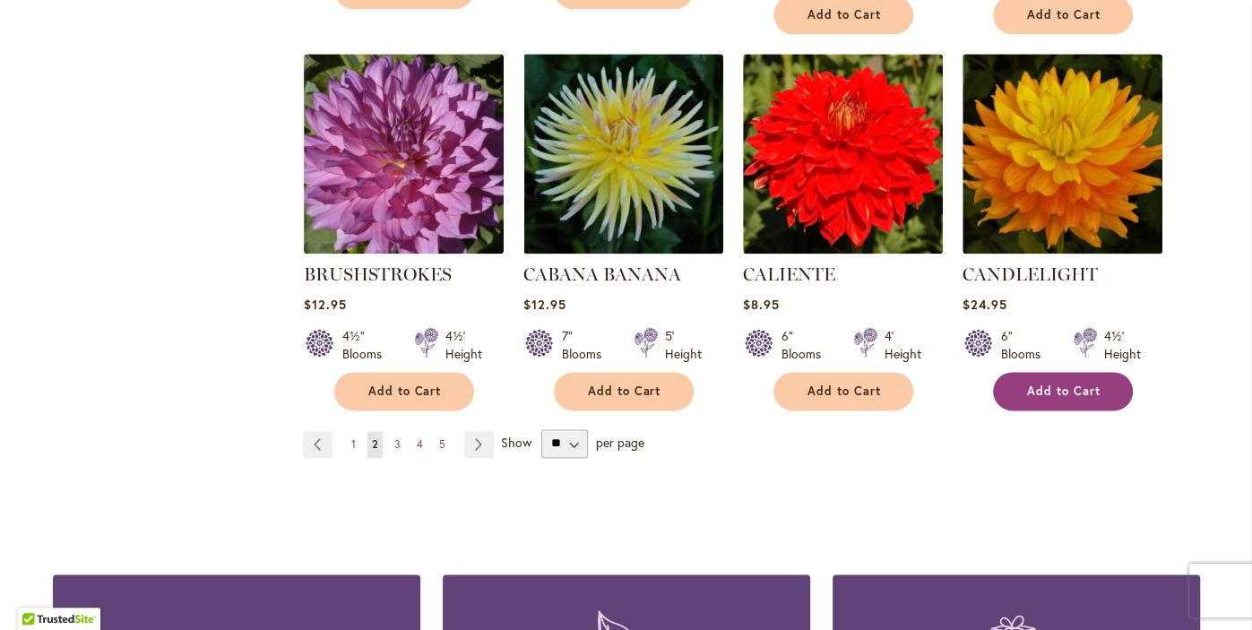
click at [1058, 391] on span "Add to Cart" at bounding box center [1063, 391] width 73 height 15
click at [1062, 396] on form "Adding..." at bounding box center [1063, 391] width 140 height 39
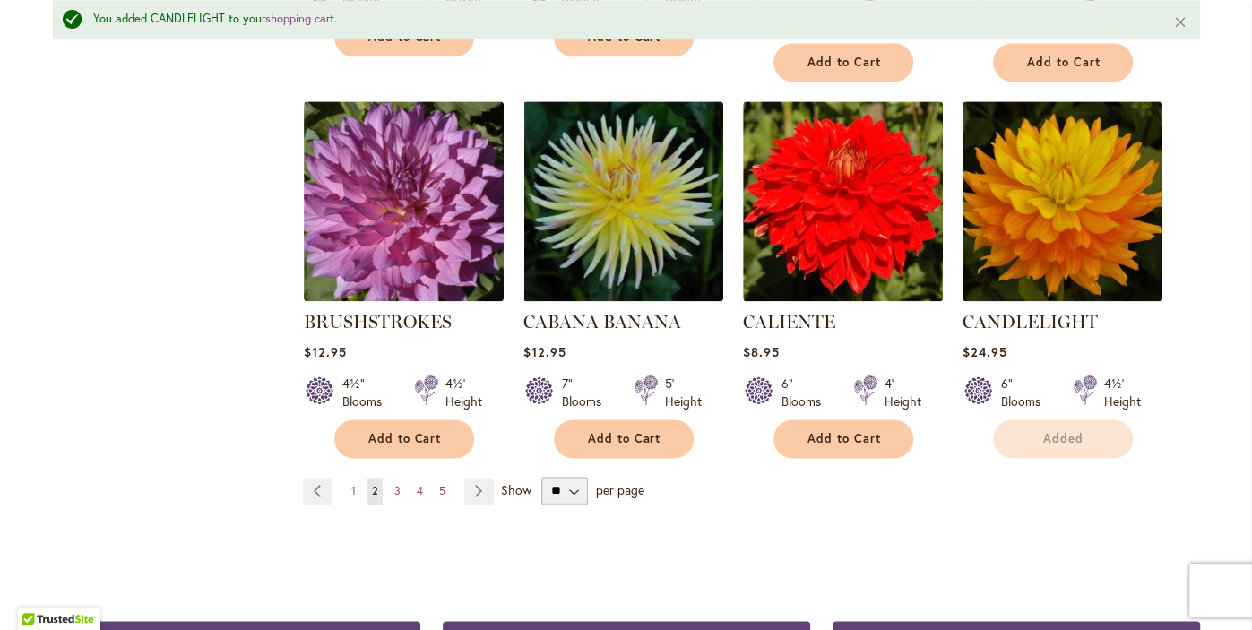
scroll to position [1557, 0]
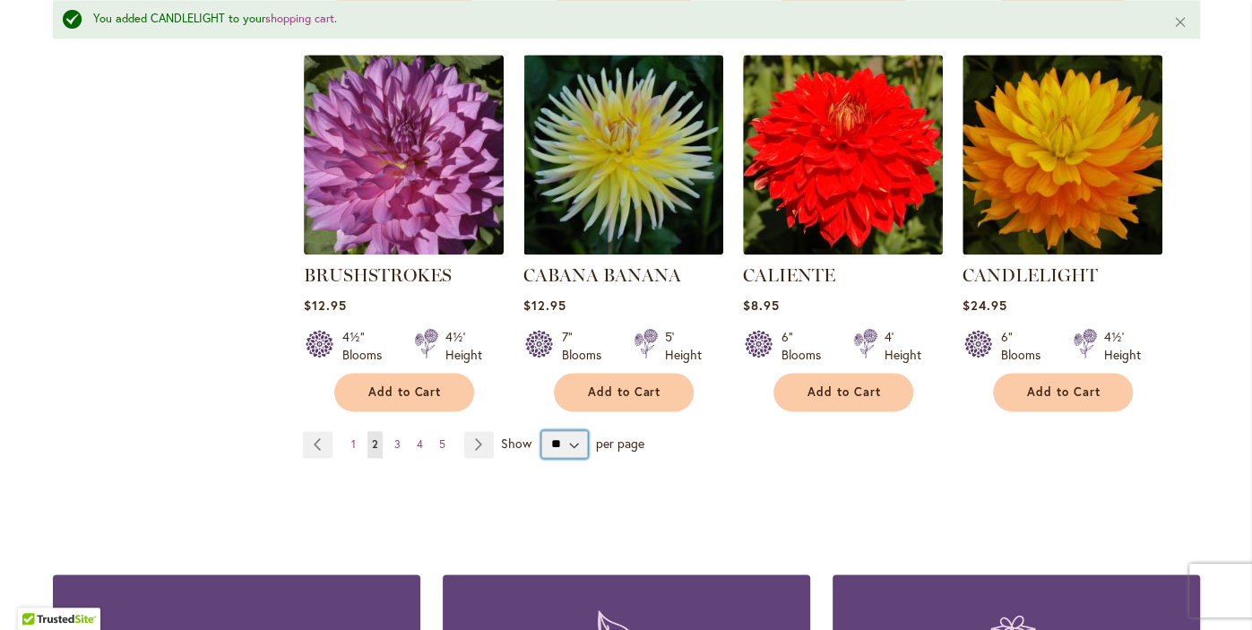
click at [562, 453] on select "** ** ** **" at bounding box center [564, 444] width 47 height 29
select select "**"
click at [541, 430] on select "** ** ** **" at bounding box center [564, 444] width 47 height 29
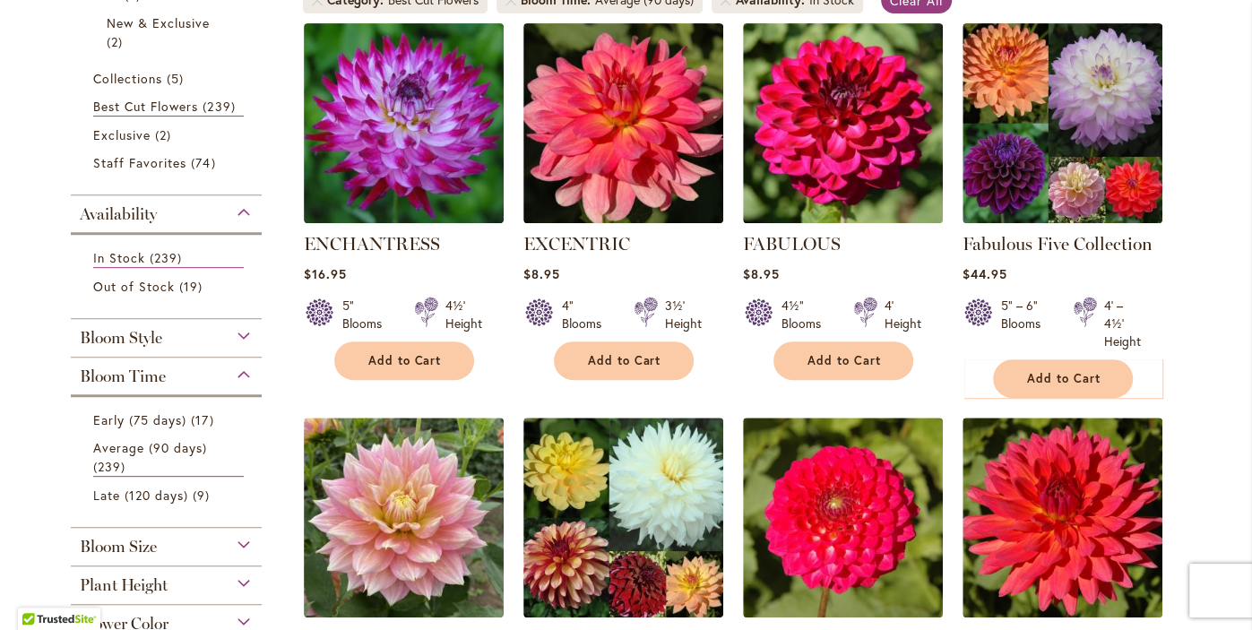
scroll to position [384, 0]
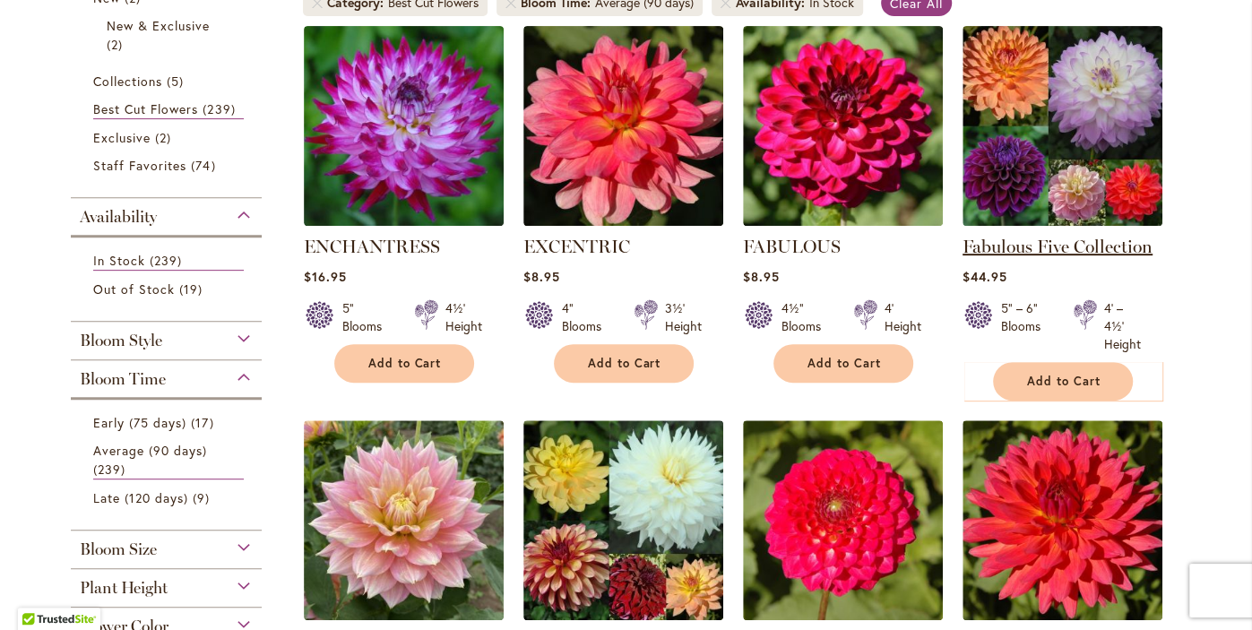
click at [1046, 253] on link "Fabulous Five Collection" at bounding box center [1058, 247] width 190 height 22
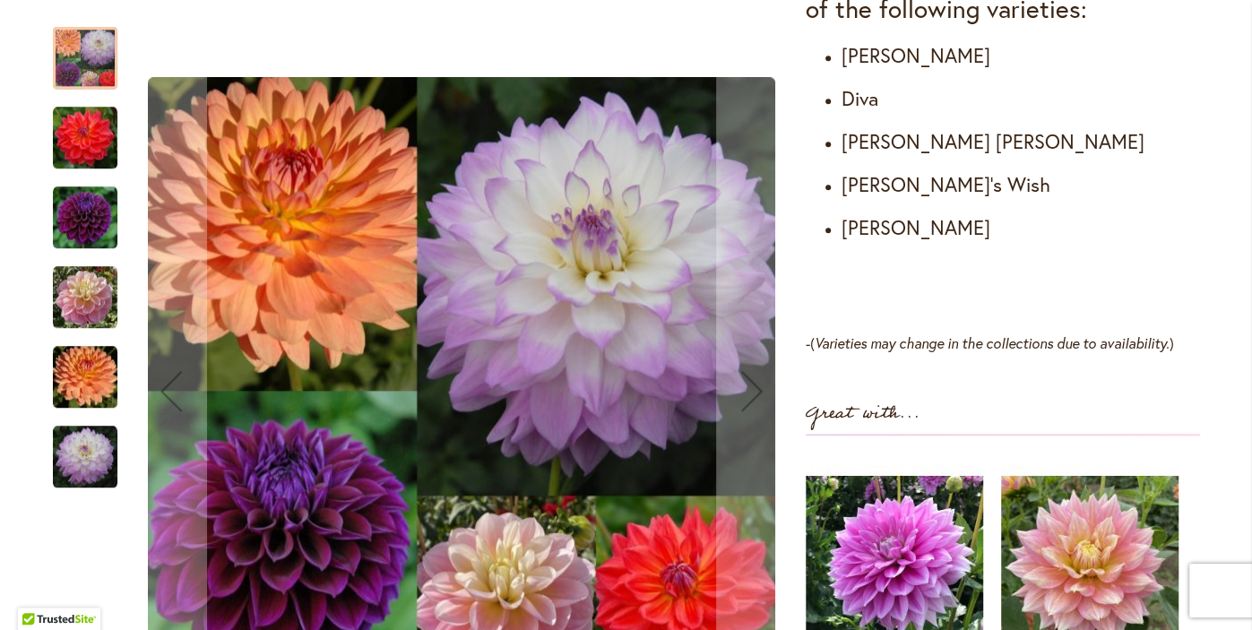
scroll to position [1134, 0]
click at [72, 126] on img "COOPER BLAINE" at bounding box center [85, 138] width 65 height 65
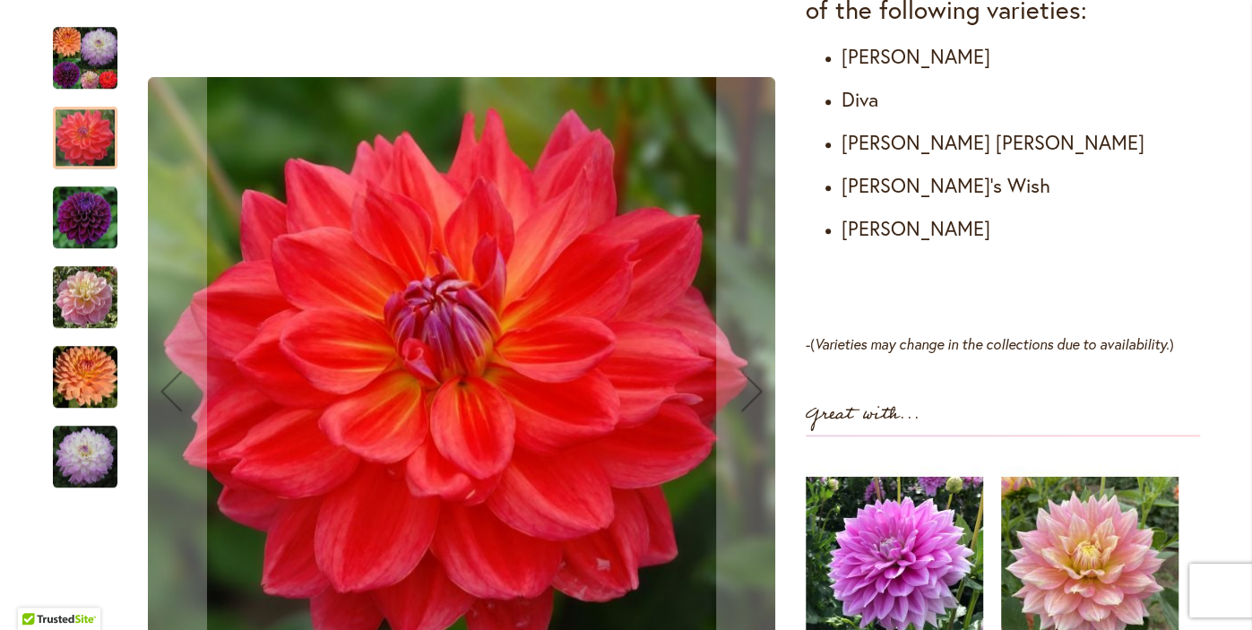
click at [79, 232] on img "DIVA" at bounding box center [85, 218] width 65 height 65
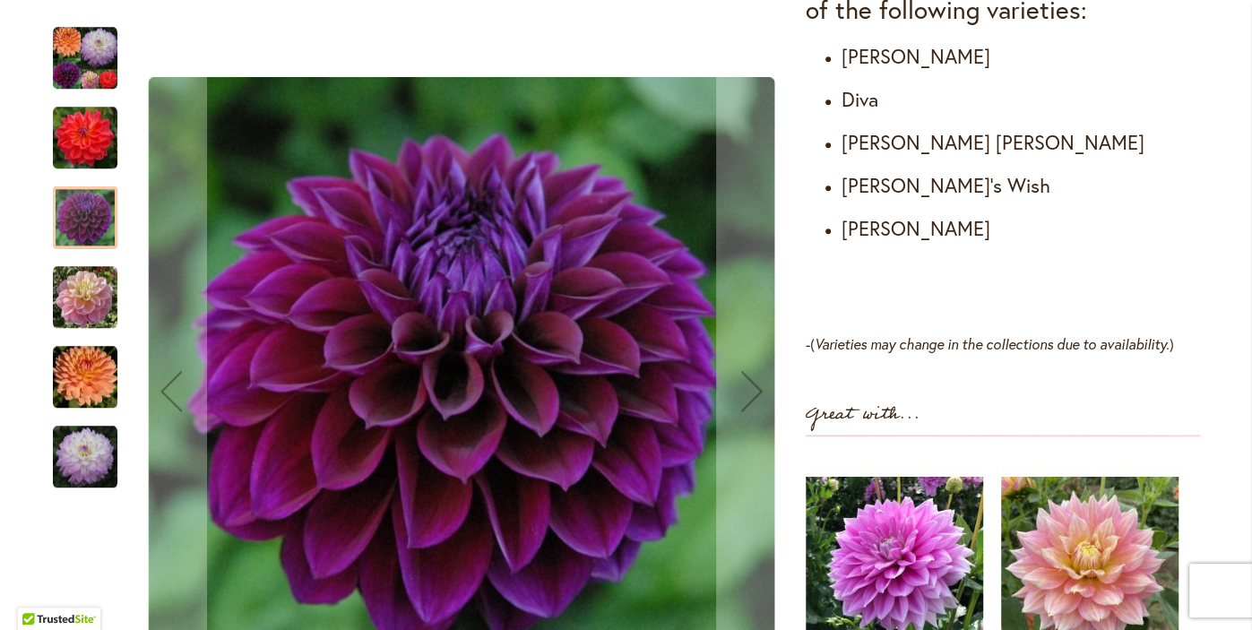
click at [82, 315] on img "GABBIE'S WISH" at bounding box center [85, 297] width 65 height 65
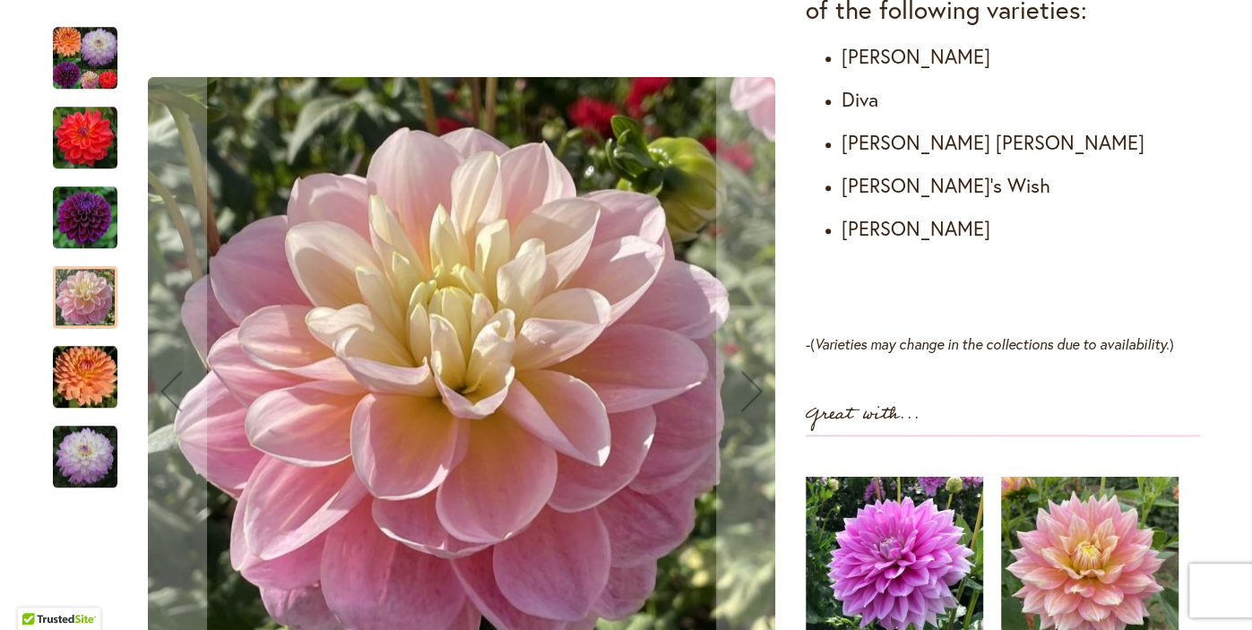
click at [81, 377] on img "GABRIELLE MARIE" at bounding box center [85, 377] width 65 height 65
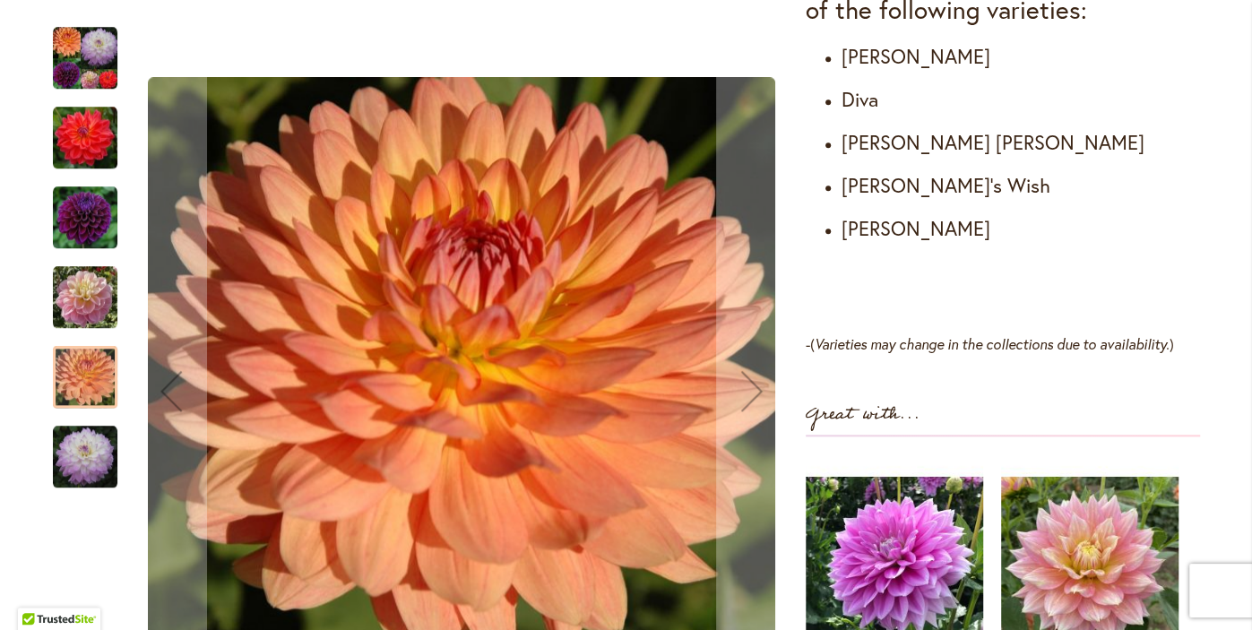
click at [75, 462] on img "MIKAYLA MIRANDA" at bounding box center [85, 457] width 65 height 65
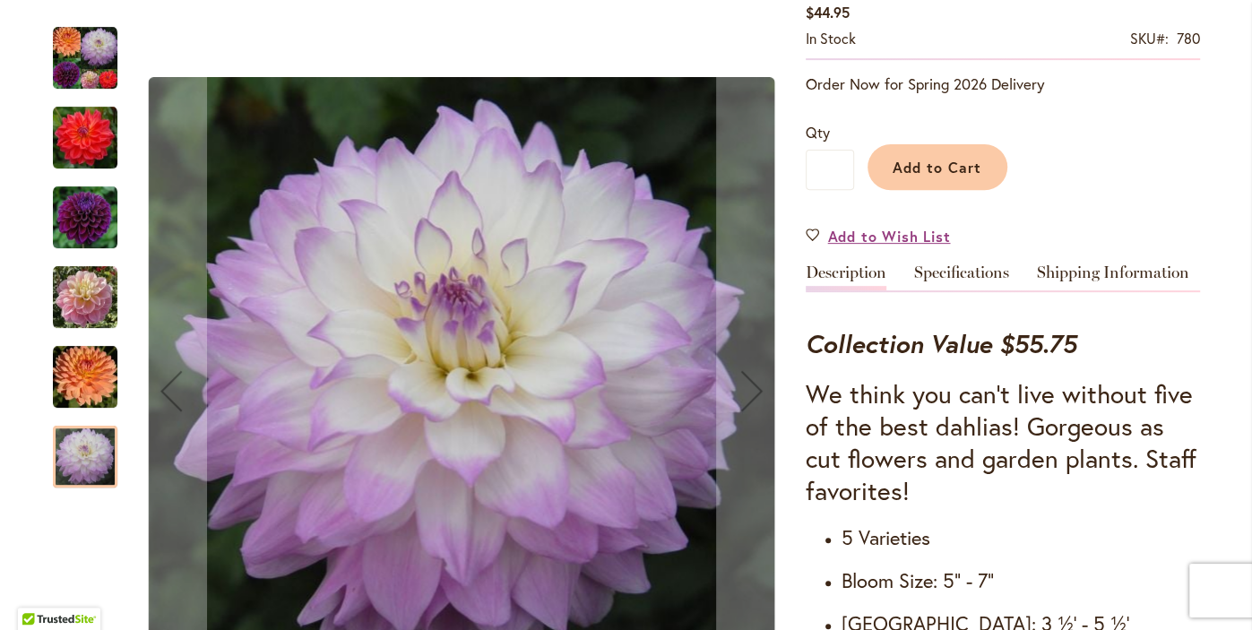
scroll to position [383, 0]
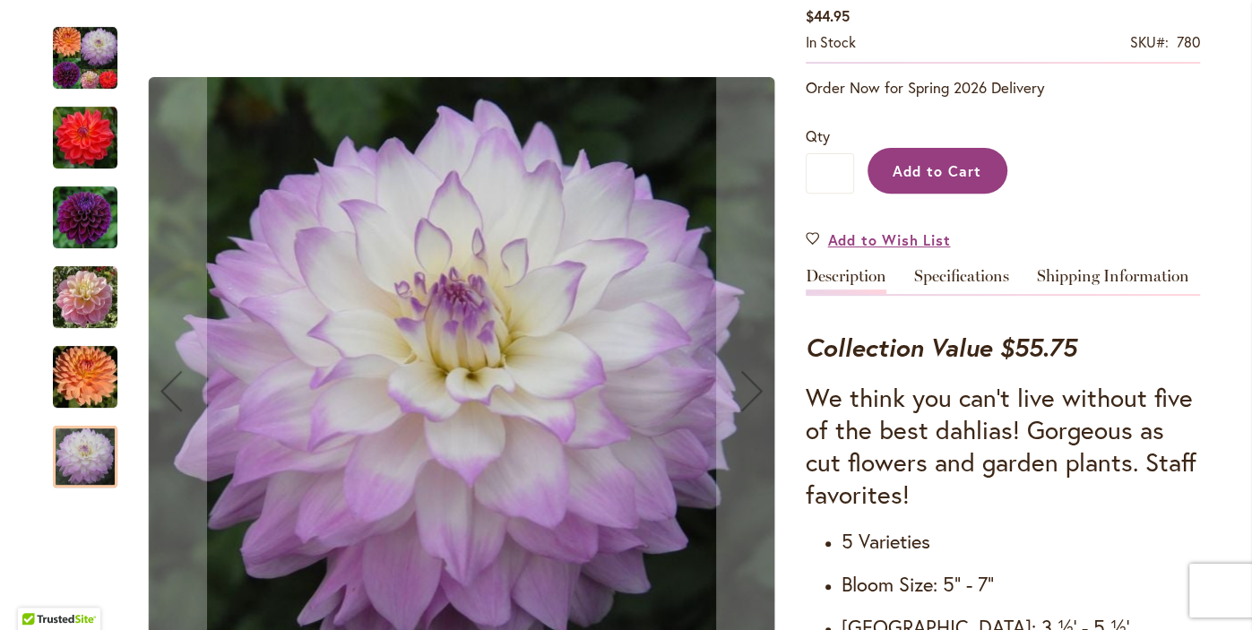
click at [945, 167] on span "Add to Cart" at bounding box center [937, 170] width 89 height 19
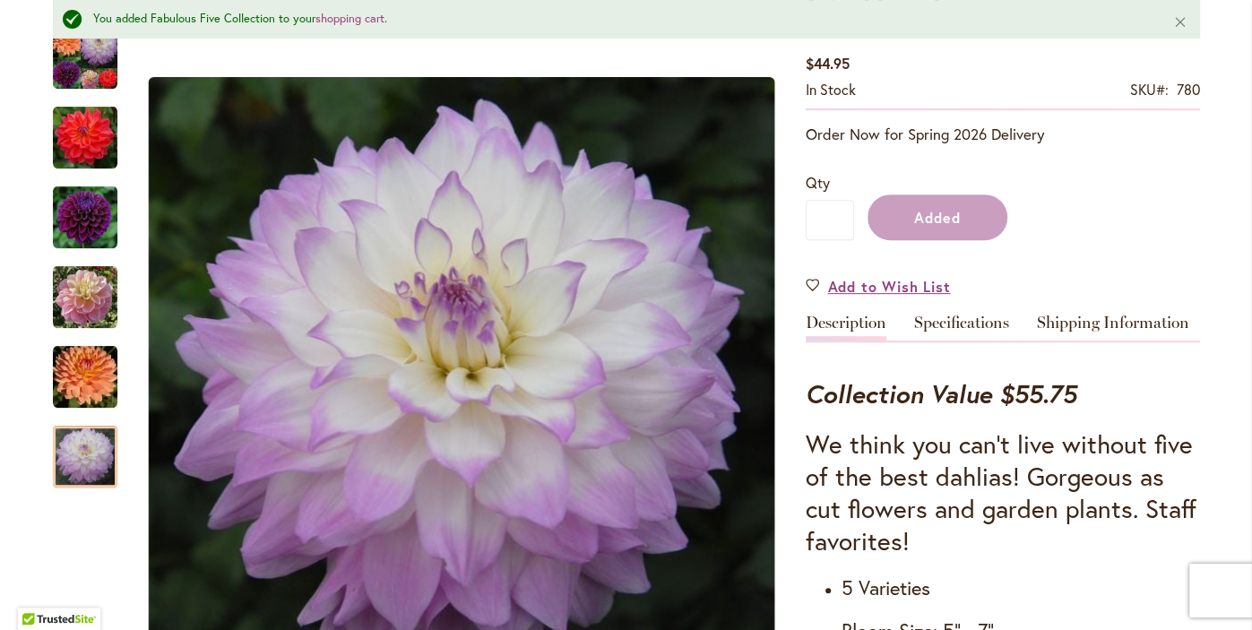
scroll to position [429, 0]
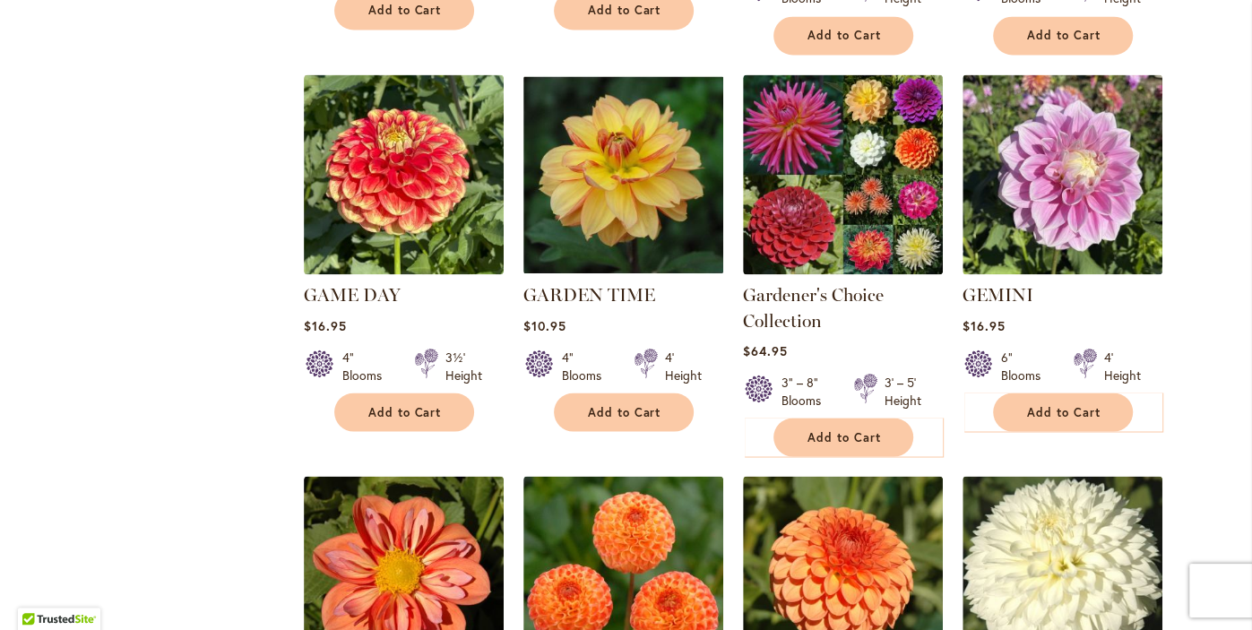
scroll to position [1979, 0]
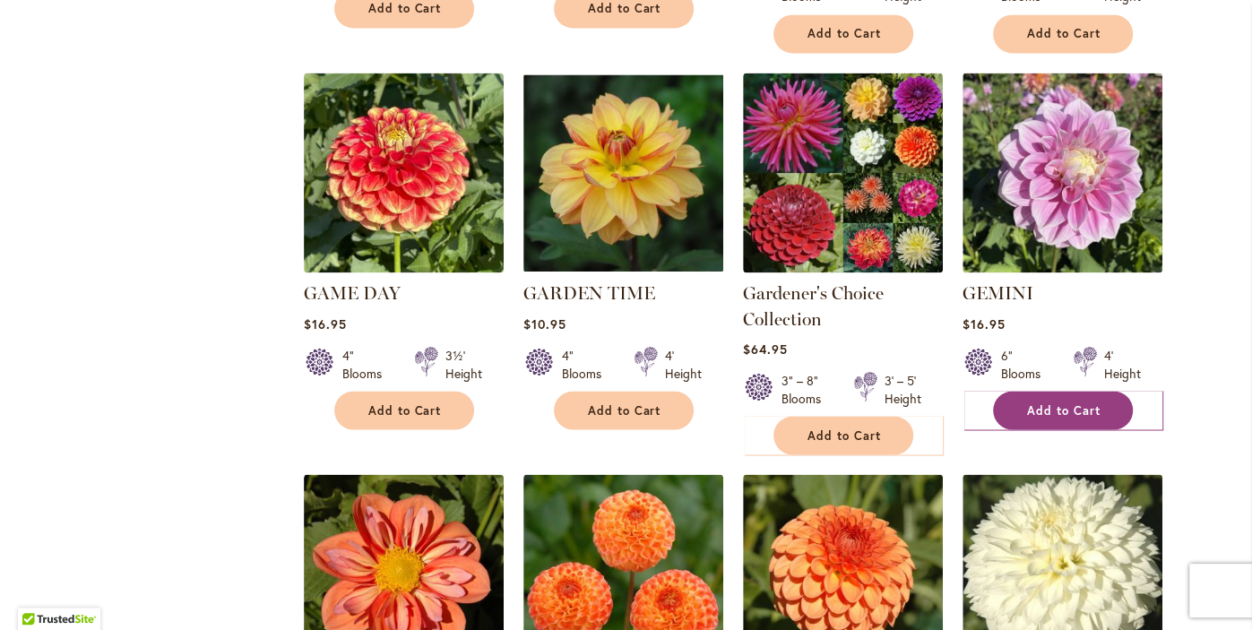
click at [1063, 391] on button "Add to Cart" at bounding box center [1063, 410] width 140 height 39
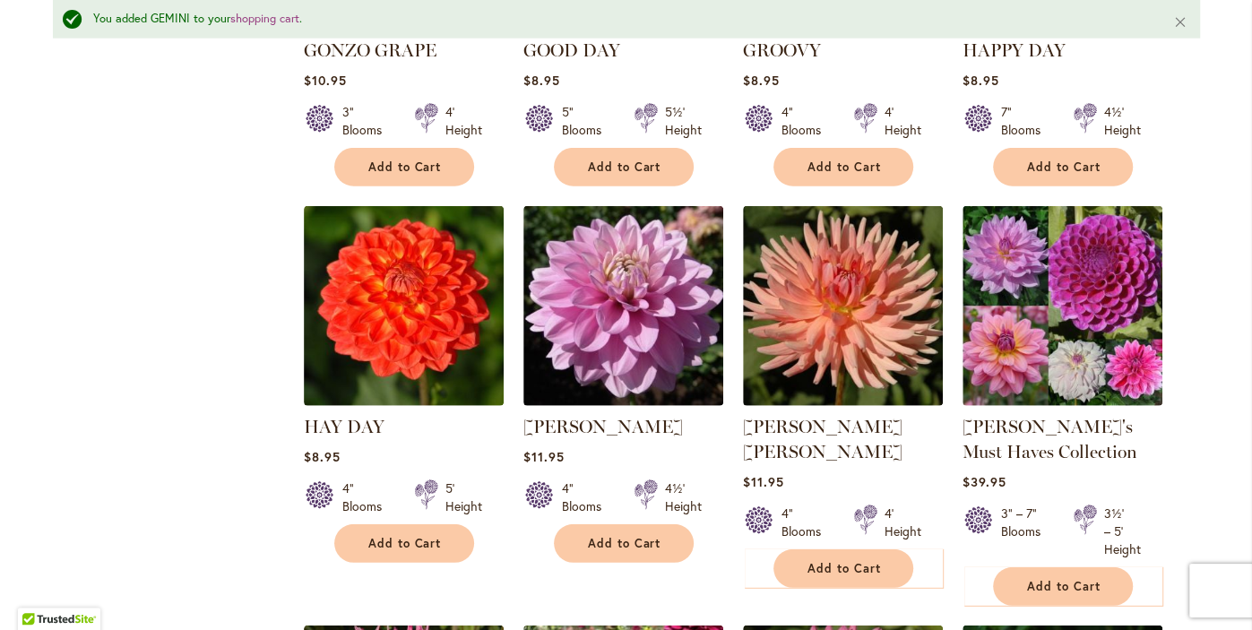
scroll to position [3071, 0]
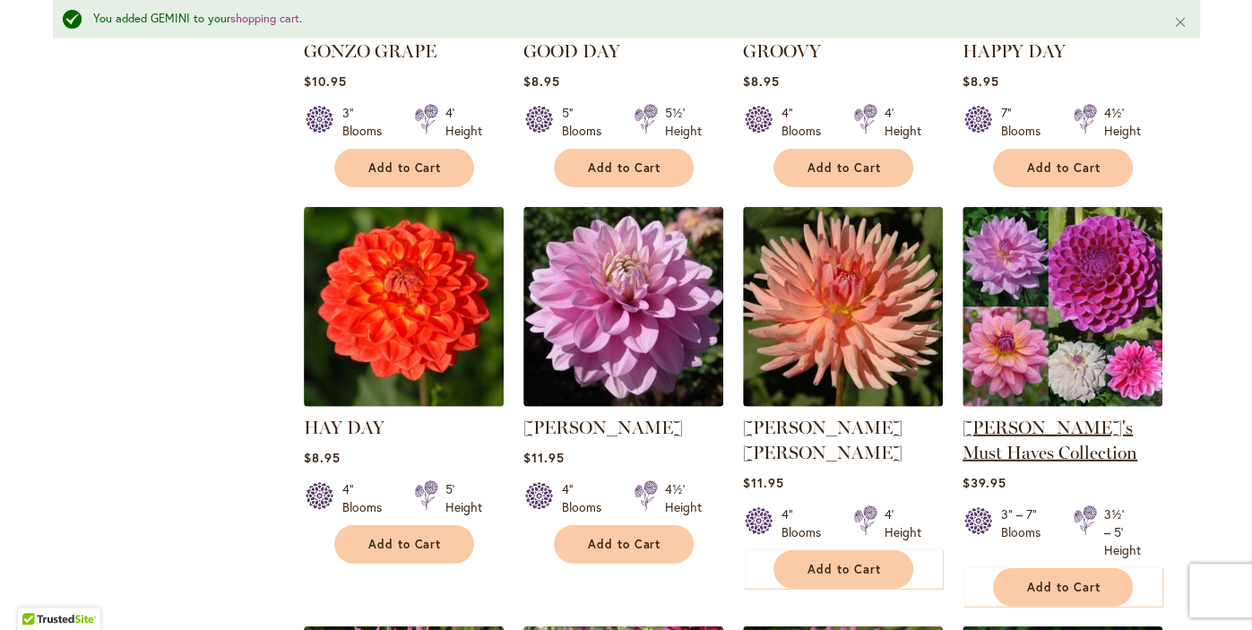
click at [1019, 417] on link "[PERSON_NAME]'s Must Haves Collection" at bounding box center [1050, 440] width 175 height 47
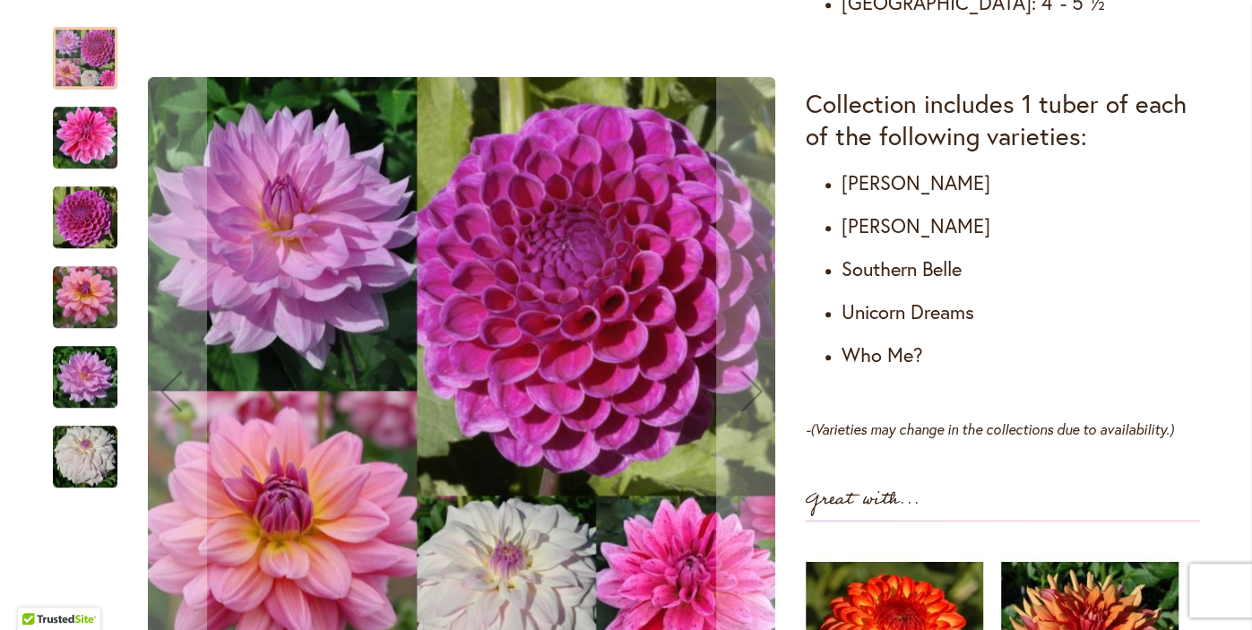
scroll to position [1093, 0]
click at [81, 141] on img "CHA CHING" at bounding box center [85, 138] width 65 height 65
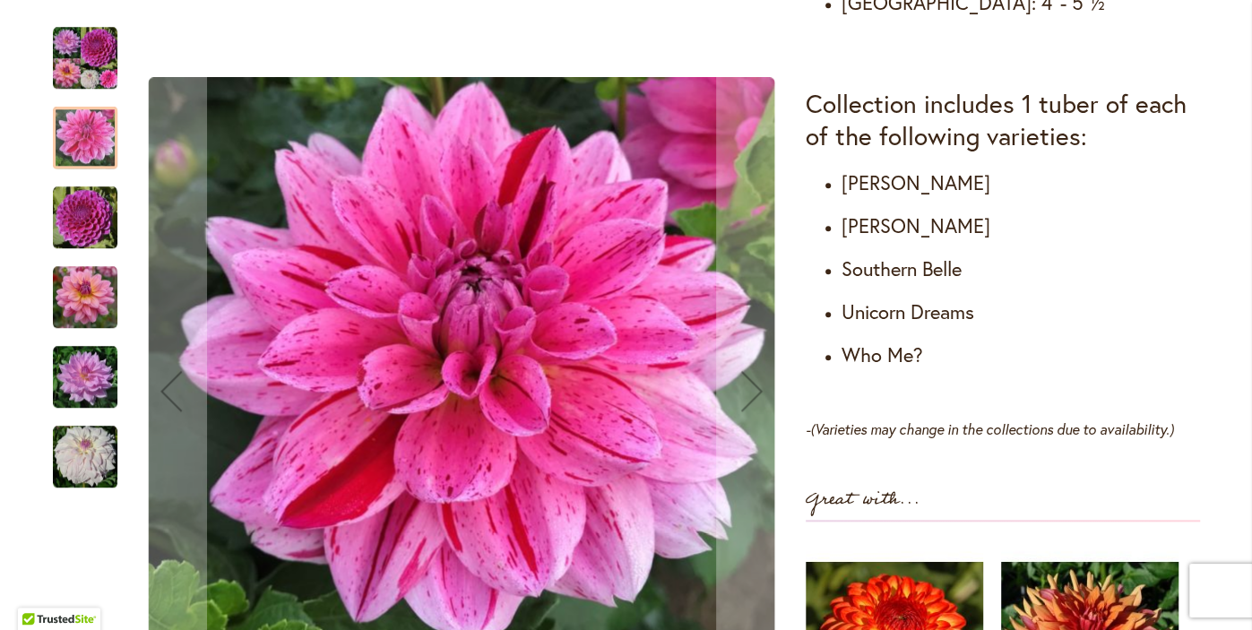
click at [83, 234] on img "NIJINSKI" at bounding box center [85, 218] width 65 height 65
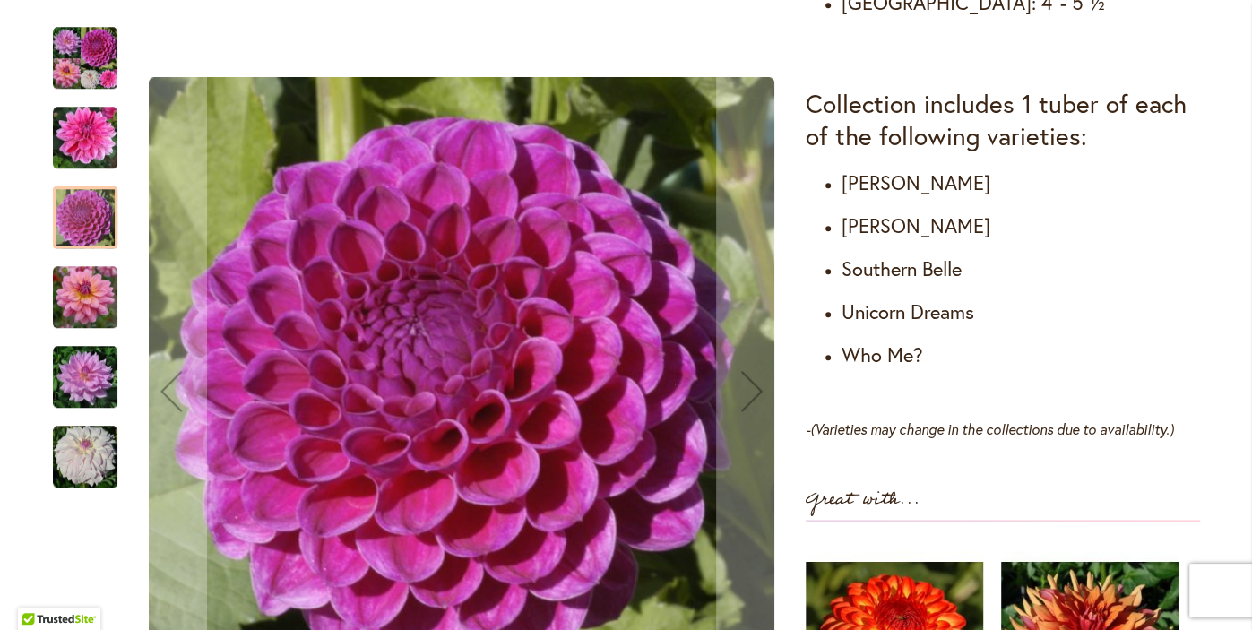
click at [79, 296] on img "SOUTERHN BELLE" at bounding box center [85, 297] width 65 height 65
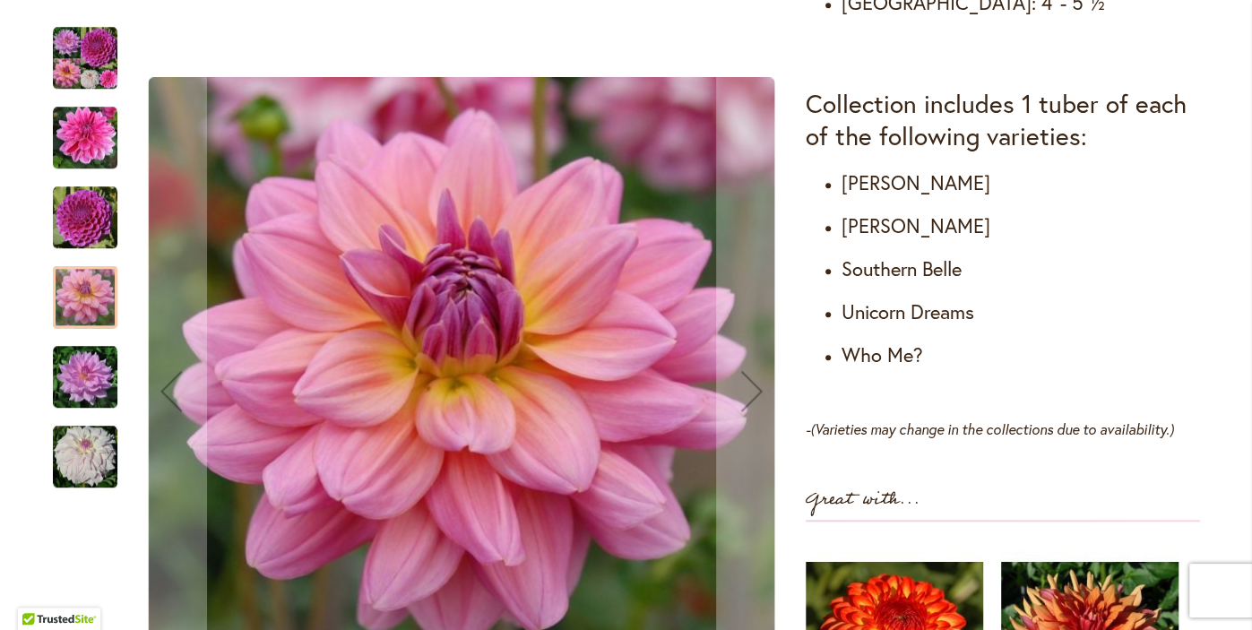
click at [81, 400] on img "UNICORN DREAMS" at bounding box center [85, 377] width 65 height 65
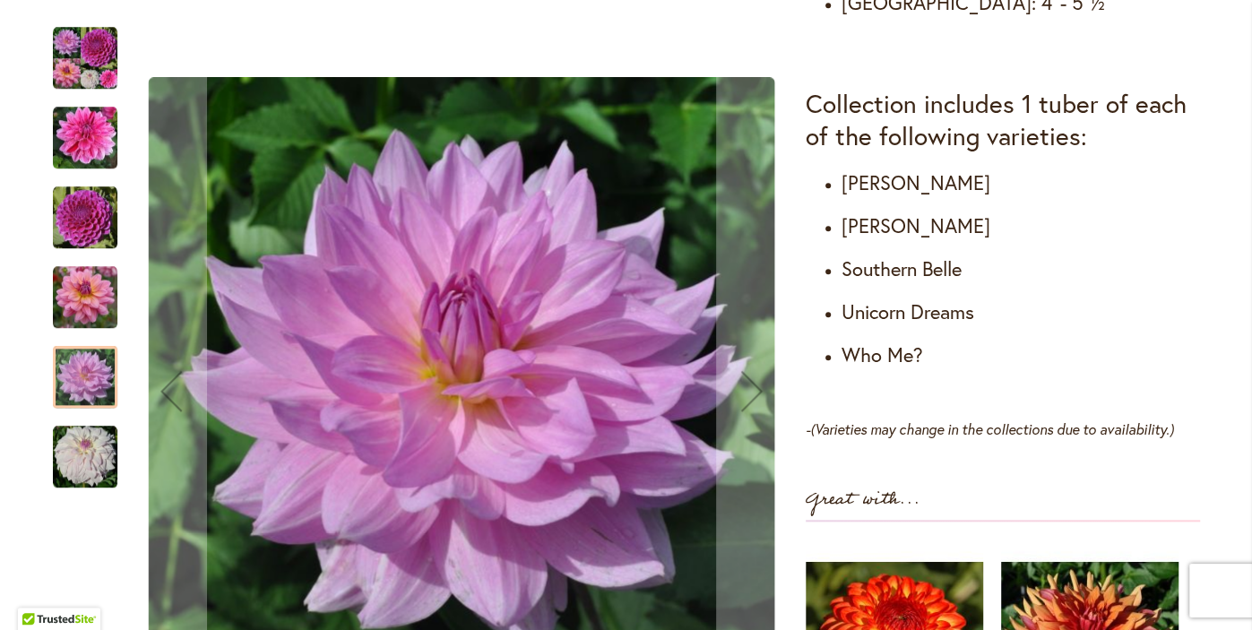
click at [88, 454] on img "WHO ME?" at bounding box center [85, 457] width 65 height 65
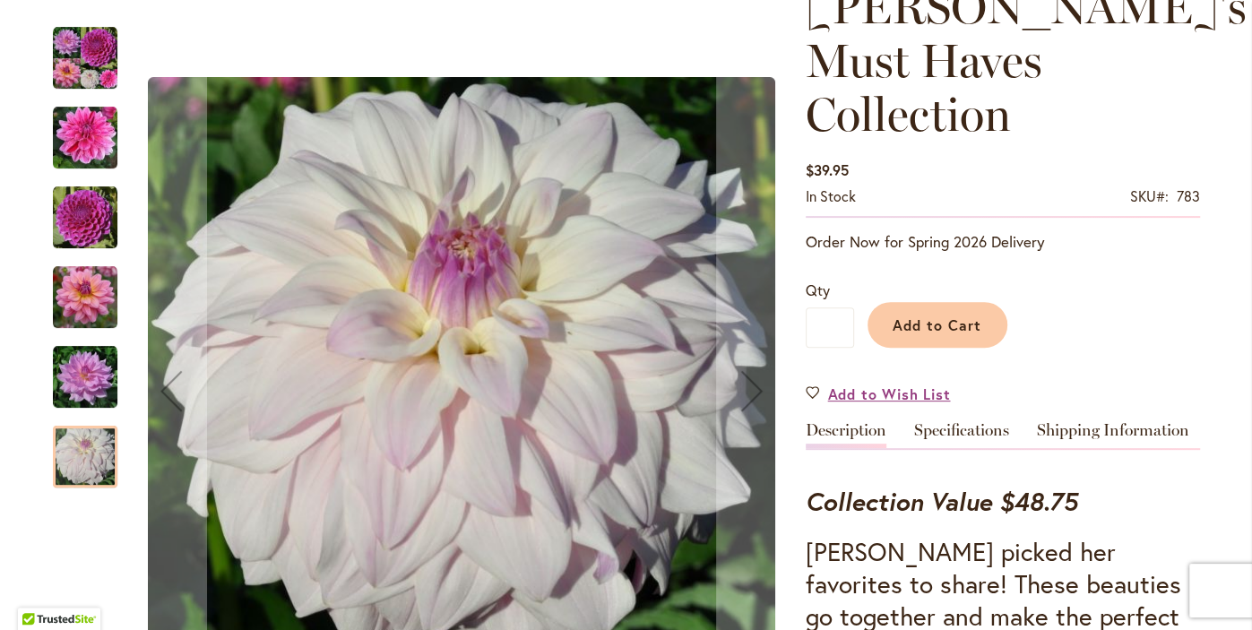
scroll to position [283, 0]
click at [959, 315] on span "Add to Cart" at bounding box center [937, 324] width 89 height 19
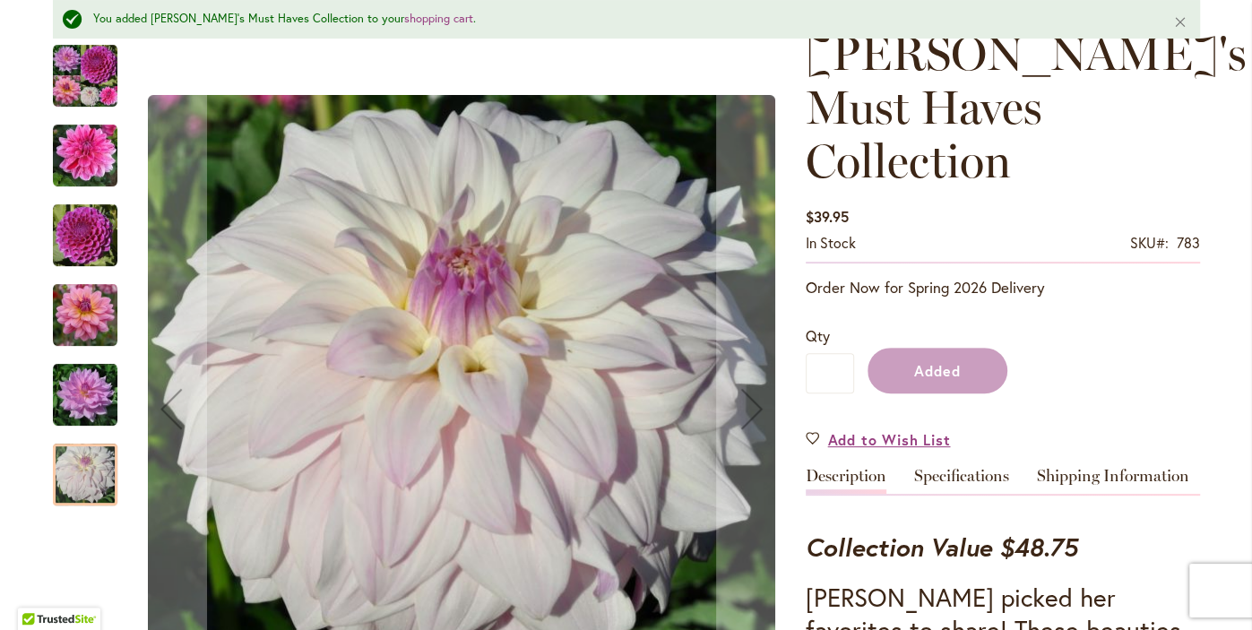
scroll to position [330, 0]
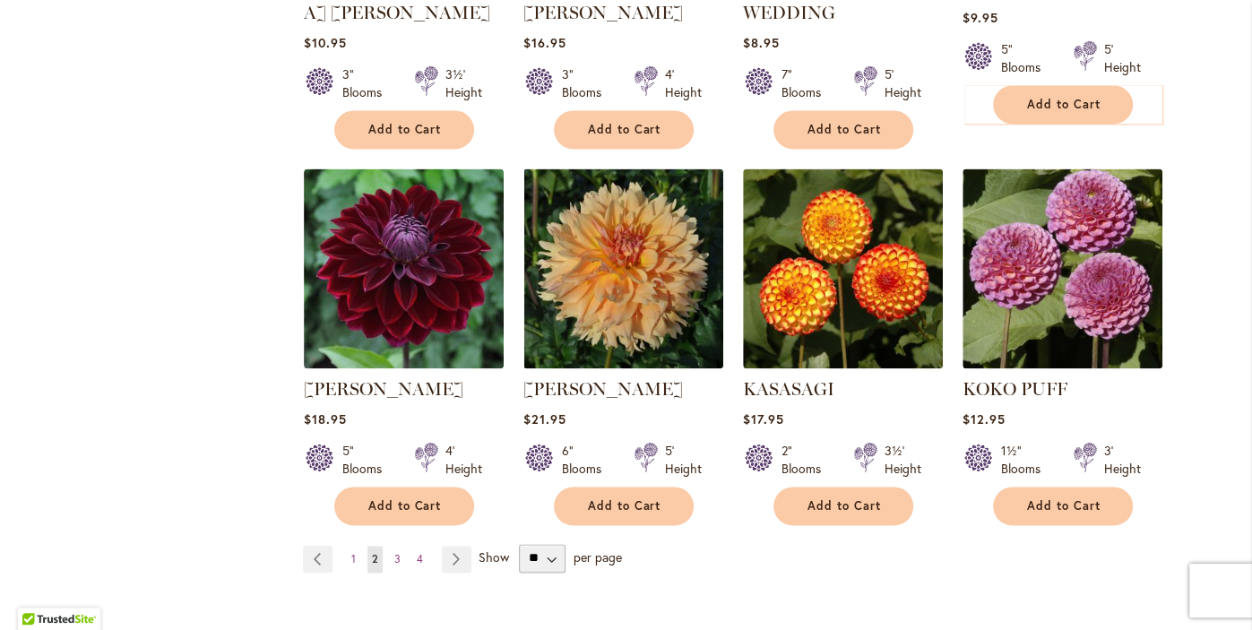
scroll to position [6218, 0]
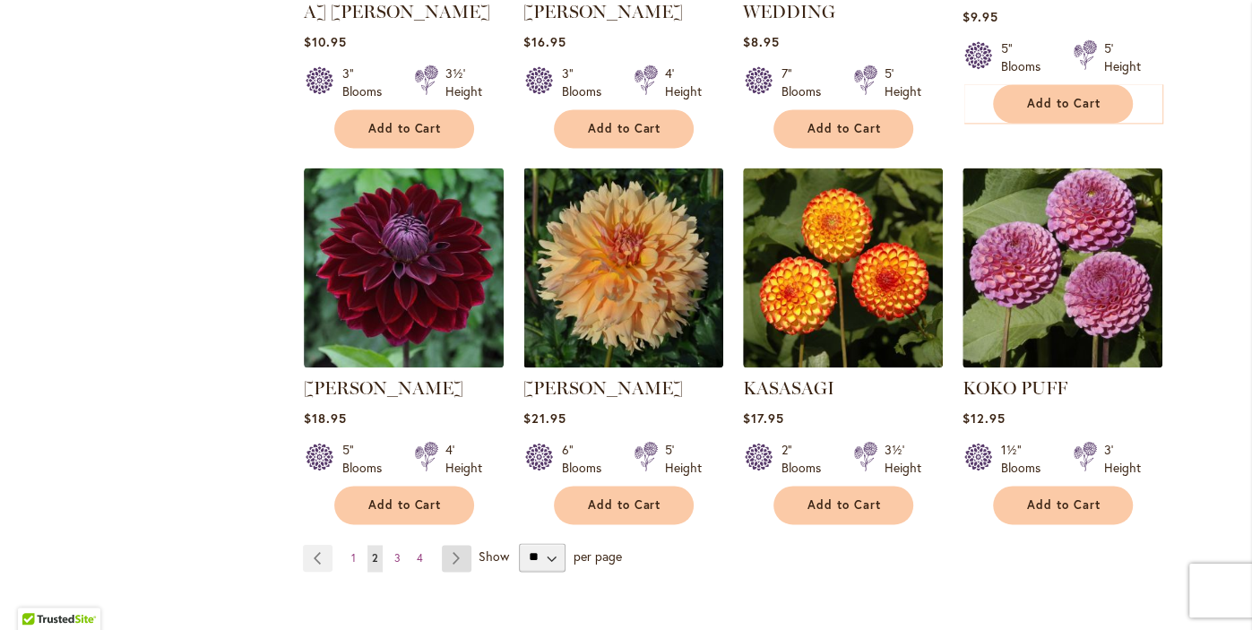
click at [449, 545] on link "Page Next" at bounding box center [457, 558] width 30 height 27
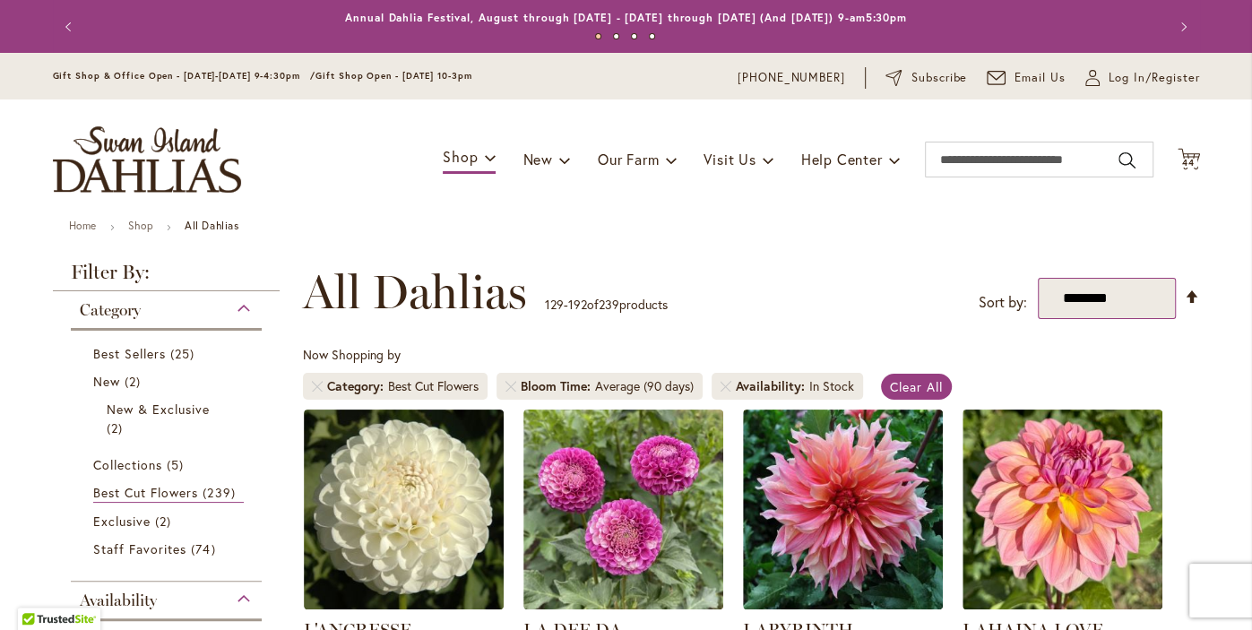
click at [1132, 306] on select "**********" at bounding box center [1107, 298] width 138 height 41
select select "*****"
click at [1038, 278] on select "**********" at bounding box center [1107, 298] width 138 height 41
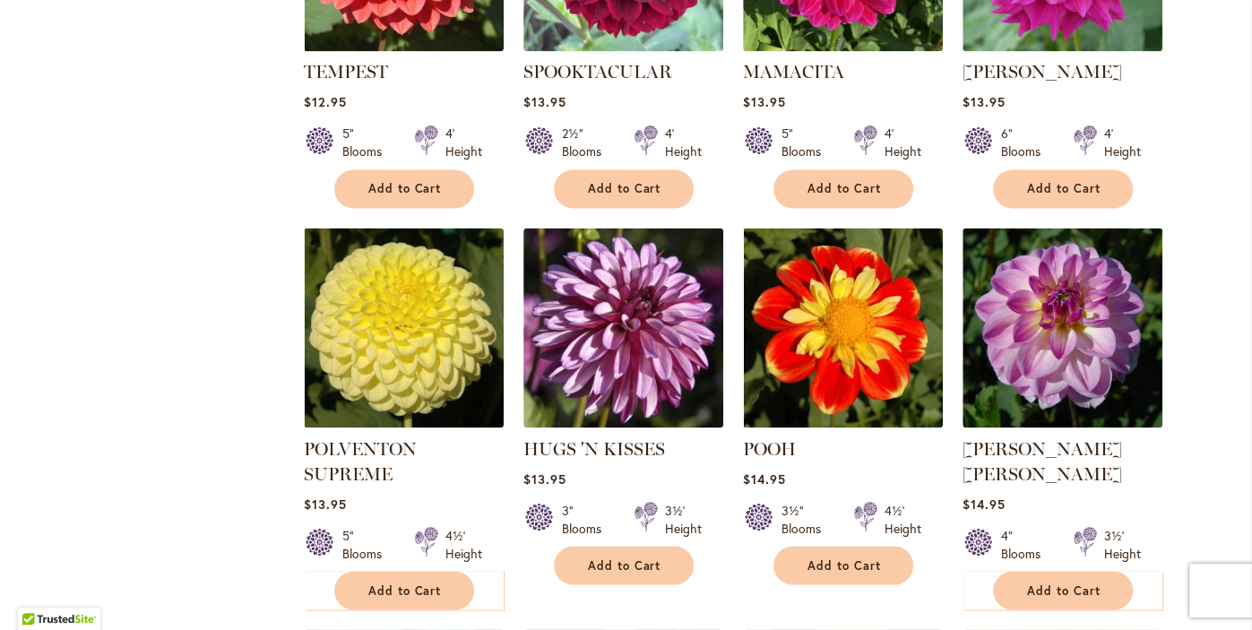
scroll to position [2090, 0]
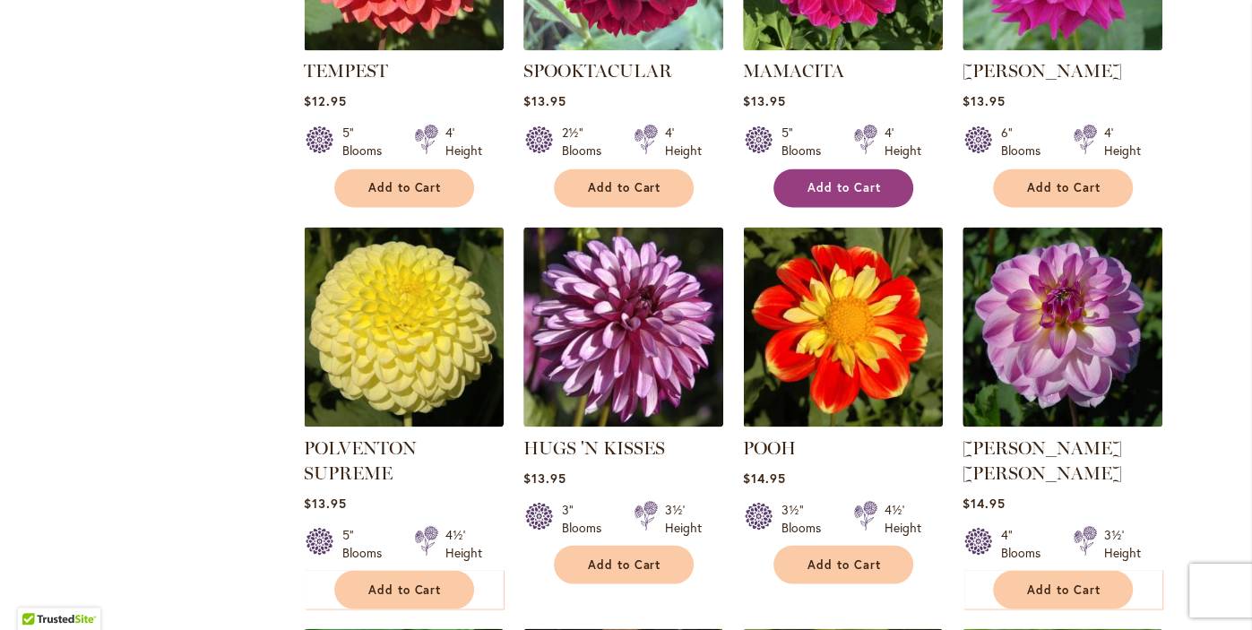
click at [859, 181] on span "Add to Cart" at bounding box center [843, 187] width 73 height 15
click at [871, 178] on form "Adding..." at bounding box center [843, 187] width 140 height 39
click at [877, 183] on form "Adding..." at bounding box center [843, 187] width 140 height 39
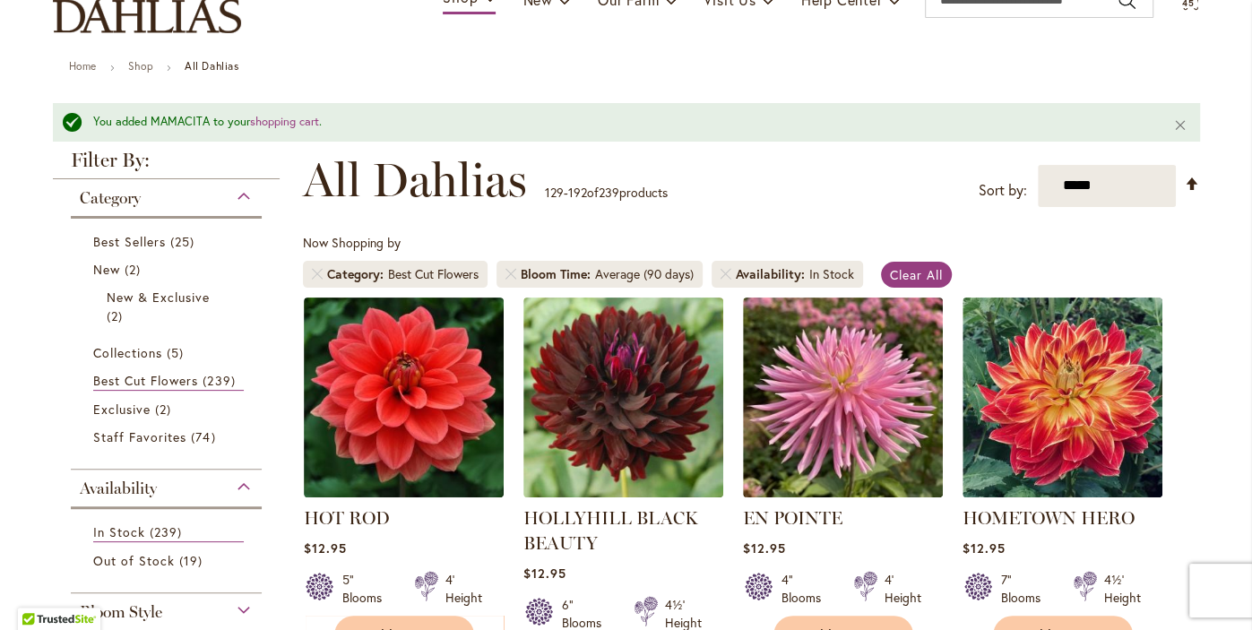
scroll to position [161, 0]
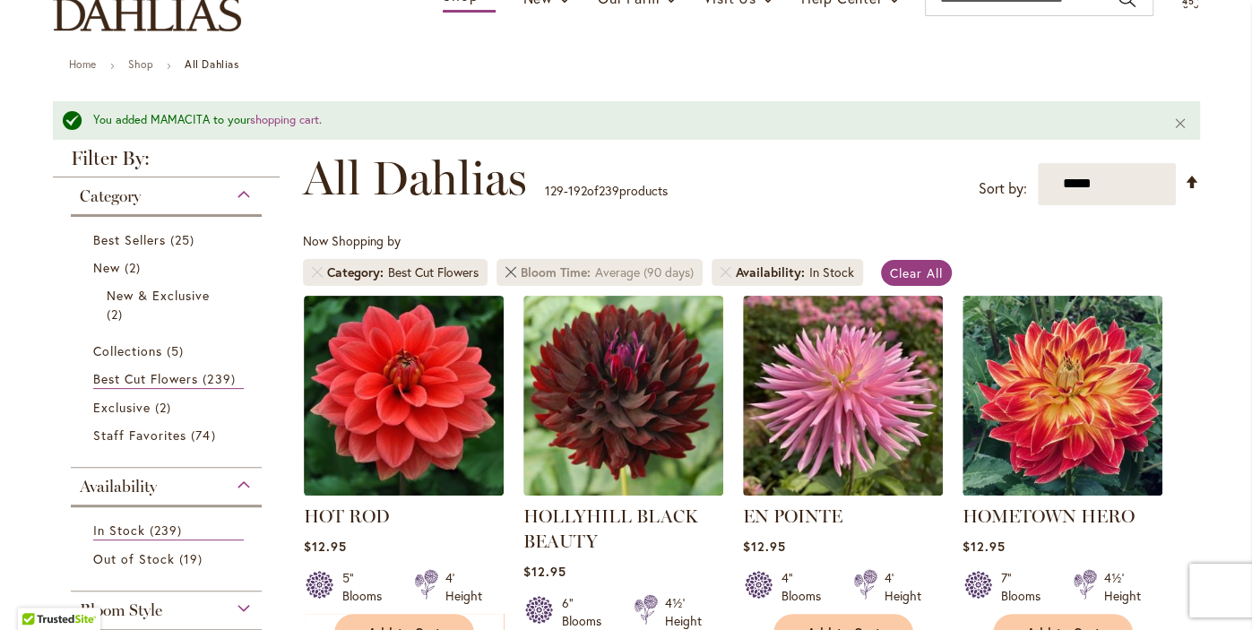
click at [513, 271] on link "Remove Bloom Time Average (90 days)" at bounding box center [510, 272] width 11 height 11
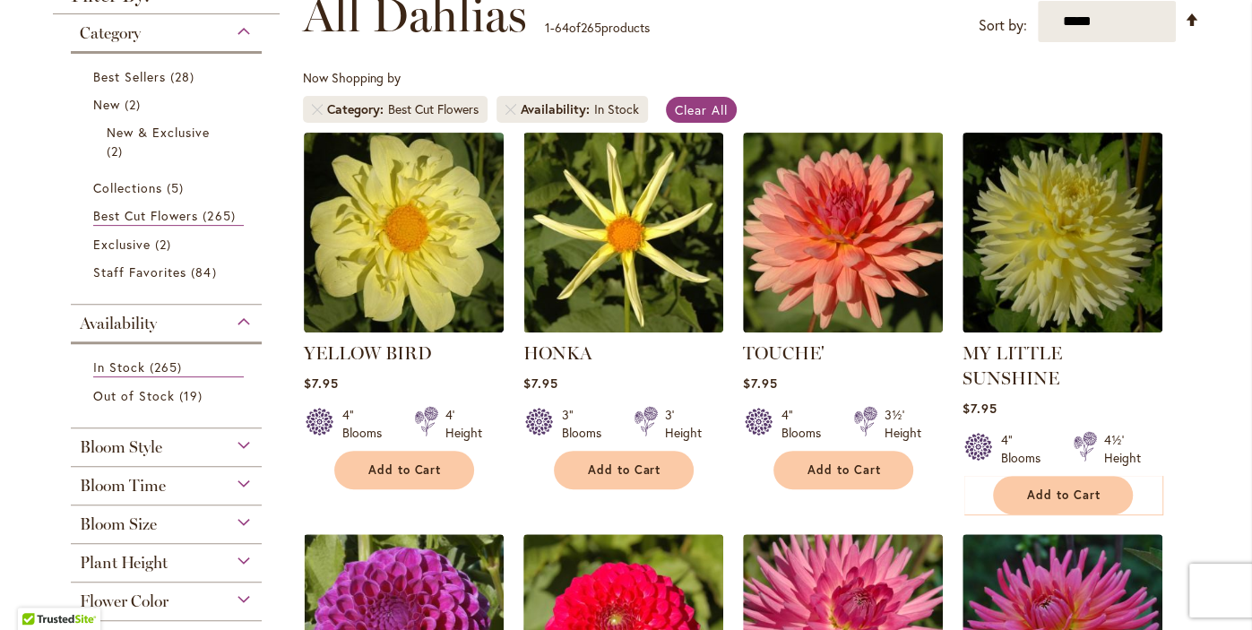
scroll to position [475, 0]
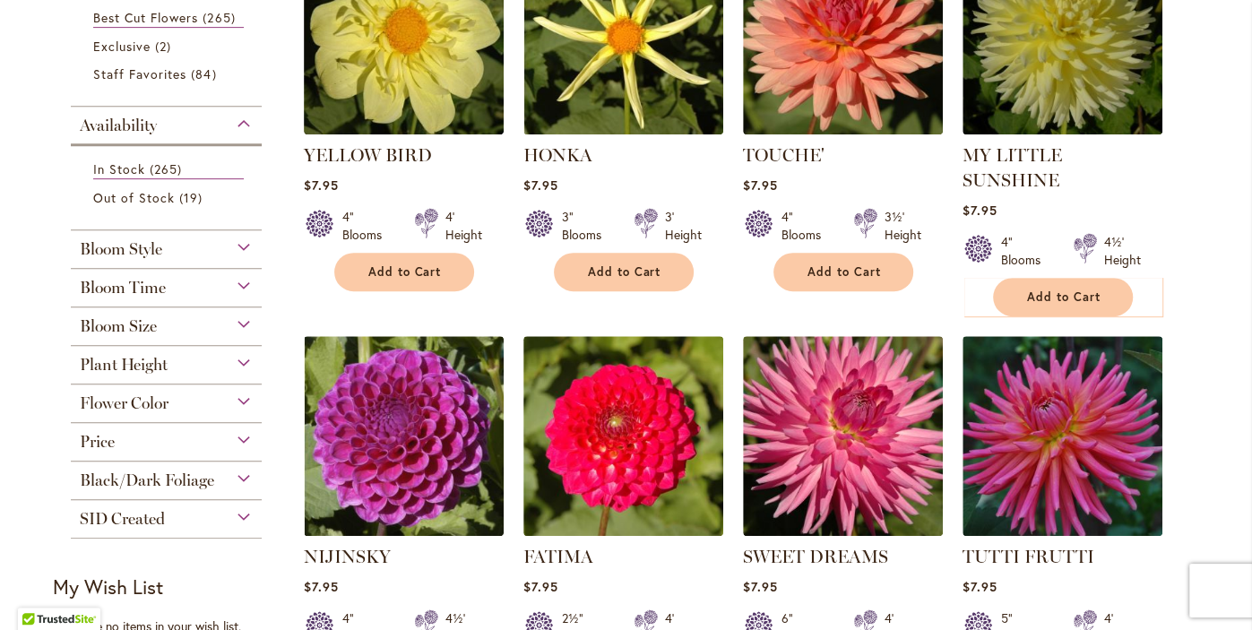
click at [112, 284] on span "Bloom Time" at bounding box center [123, 288] width 86 height 20
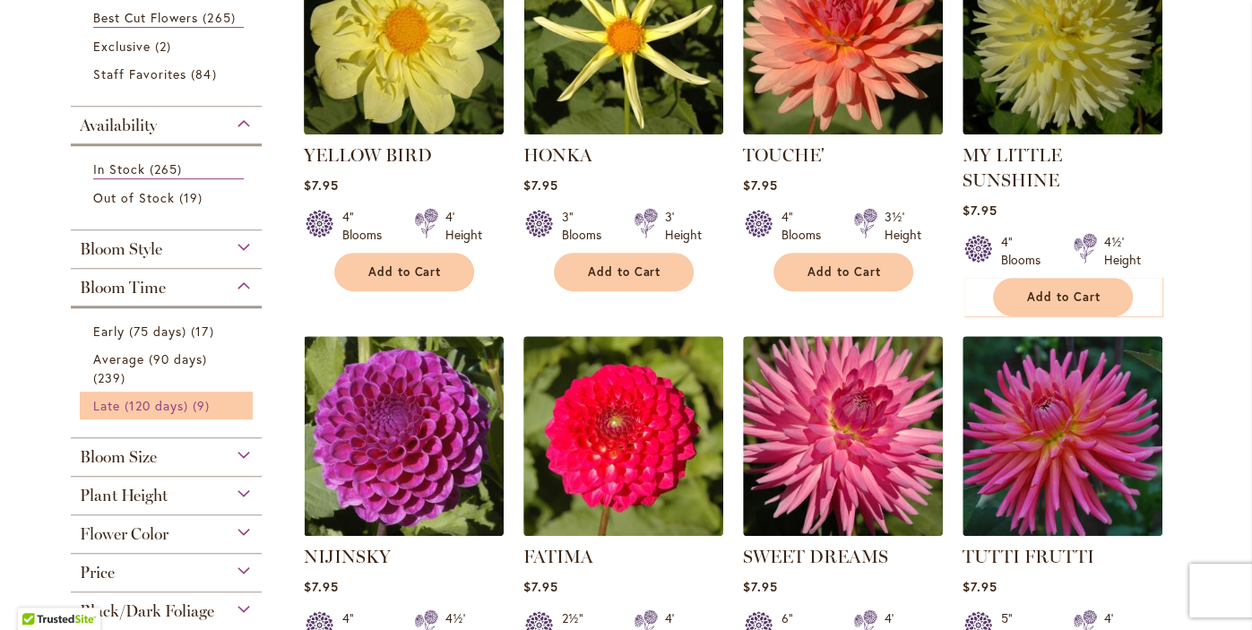
click at [125, 404] on span "Late (120 days)" at bounding box center [141, 405] width 96 height 17
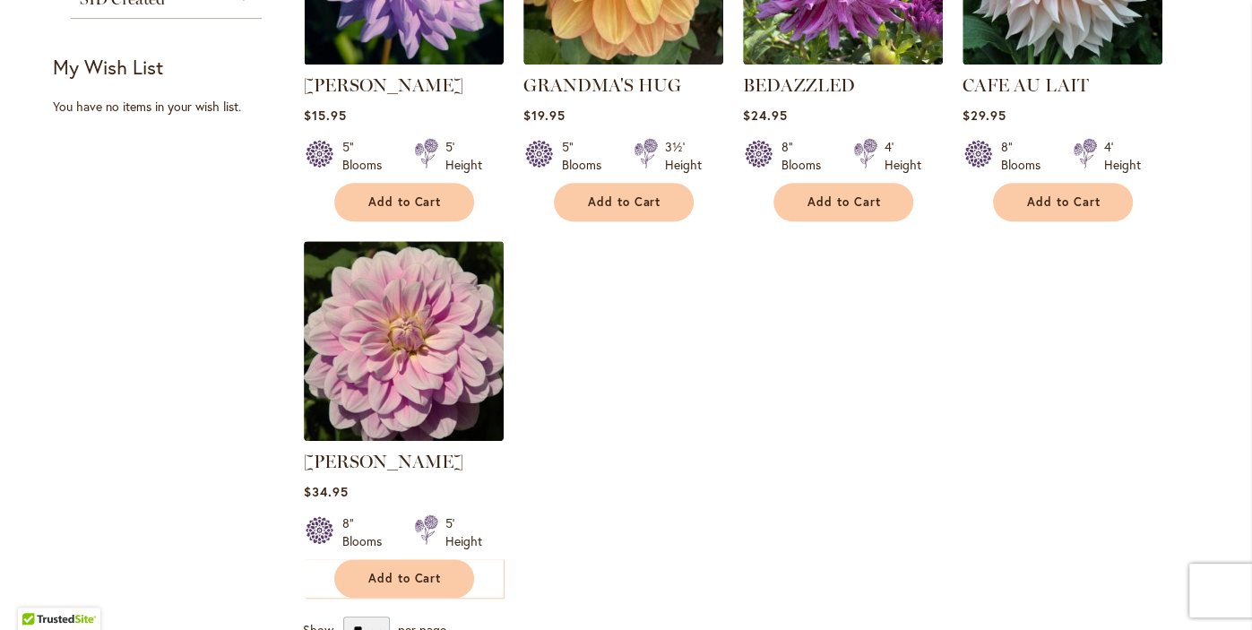
scroll to position [924, 0]
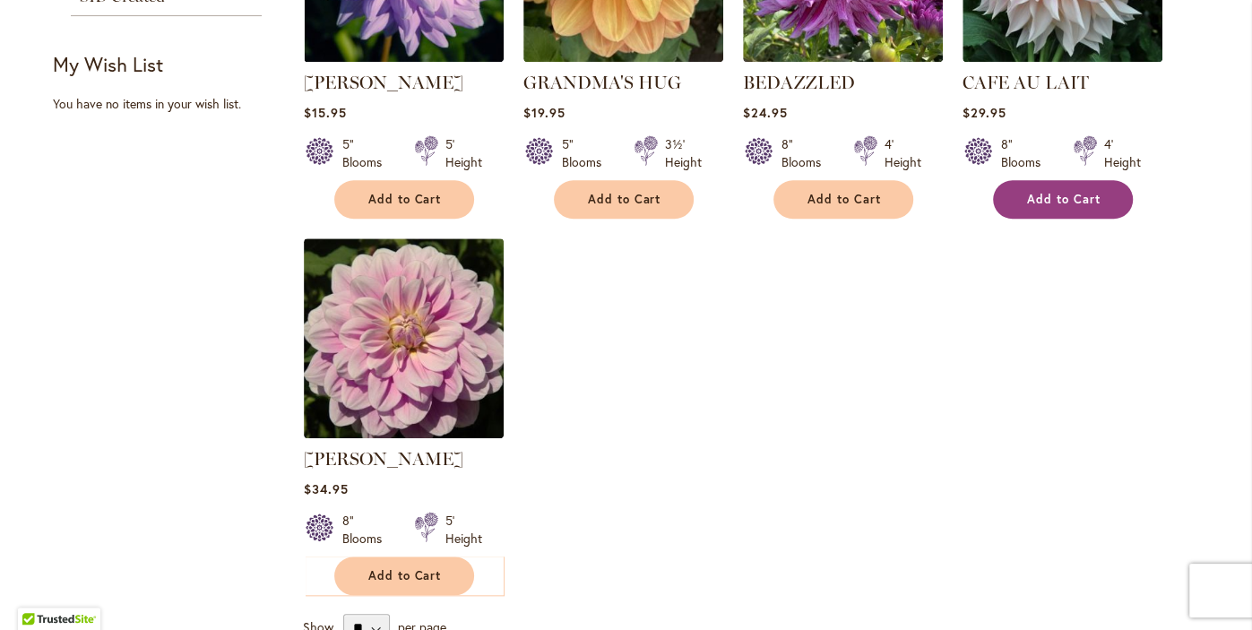
click at [1056, 201] on span "Add to Cart" at bounding box center [1063, 199] width 73 height 15
click at [1056, 207] on form "Adding..." at bounding box center [1063, 199] width 140 height 39
click at [1055, 208] on form "Adding..." at bounding box center [1063, 199] width 140 height 39
click at [1054, 209] on form "Adding..." at bounding box center [1063, 199] width 140 height 39
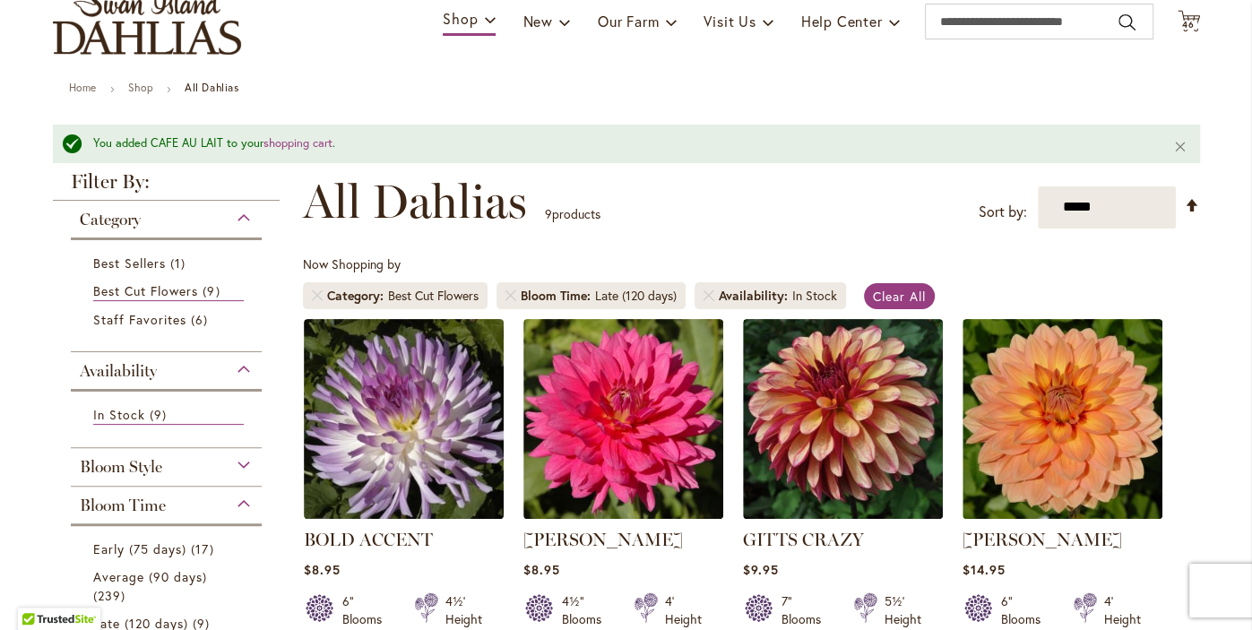
scroll to position [135, 0]
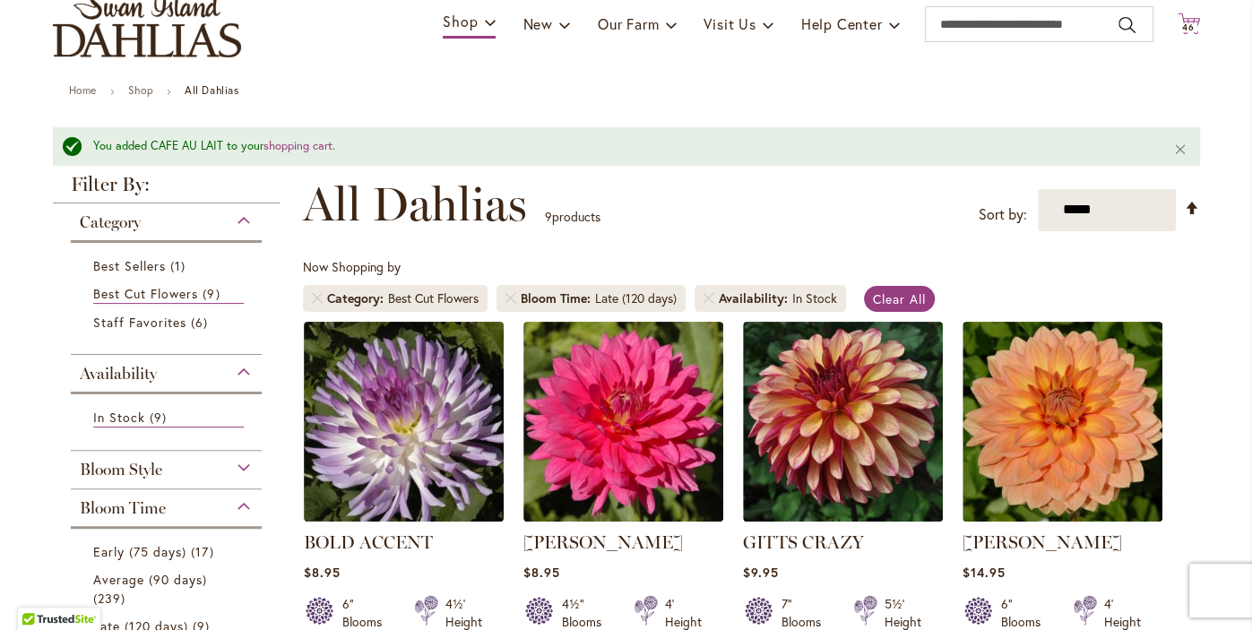
click at [1187, 25] on span "46" at bounding box center [1188, 28] width 13 height 12
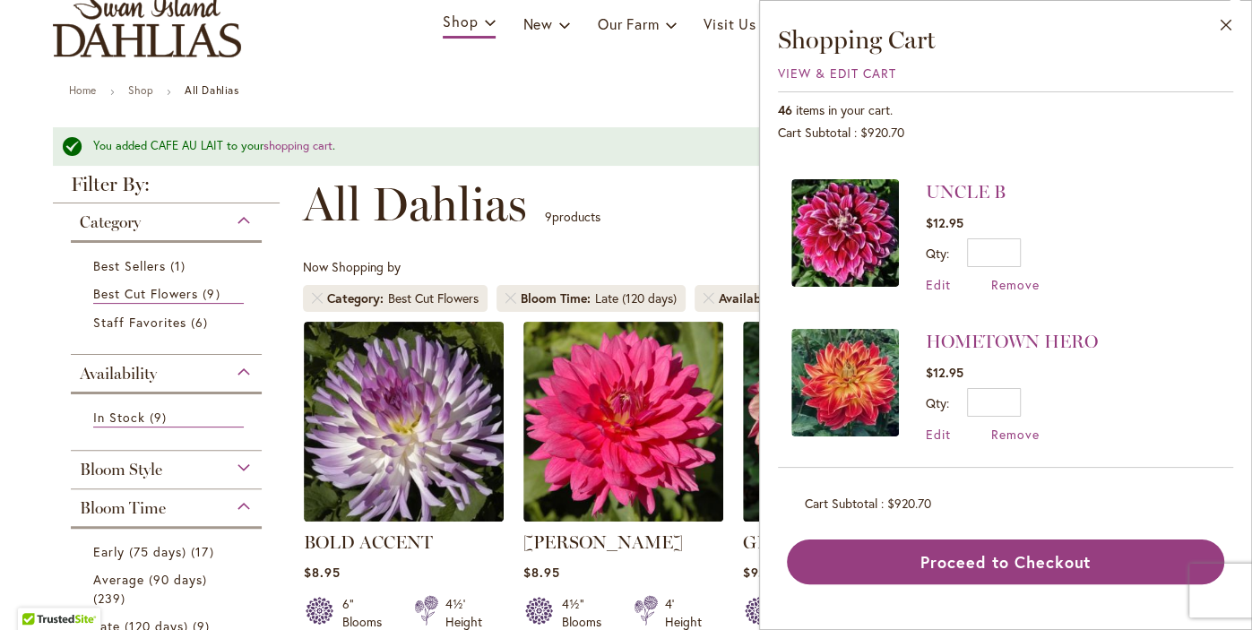
scroll to position [2843, 0]
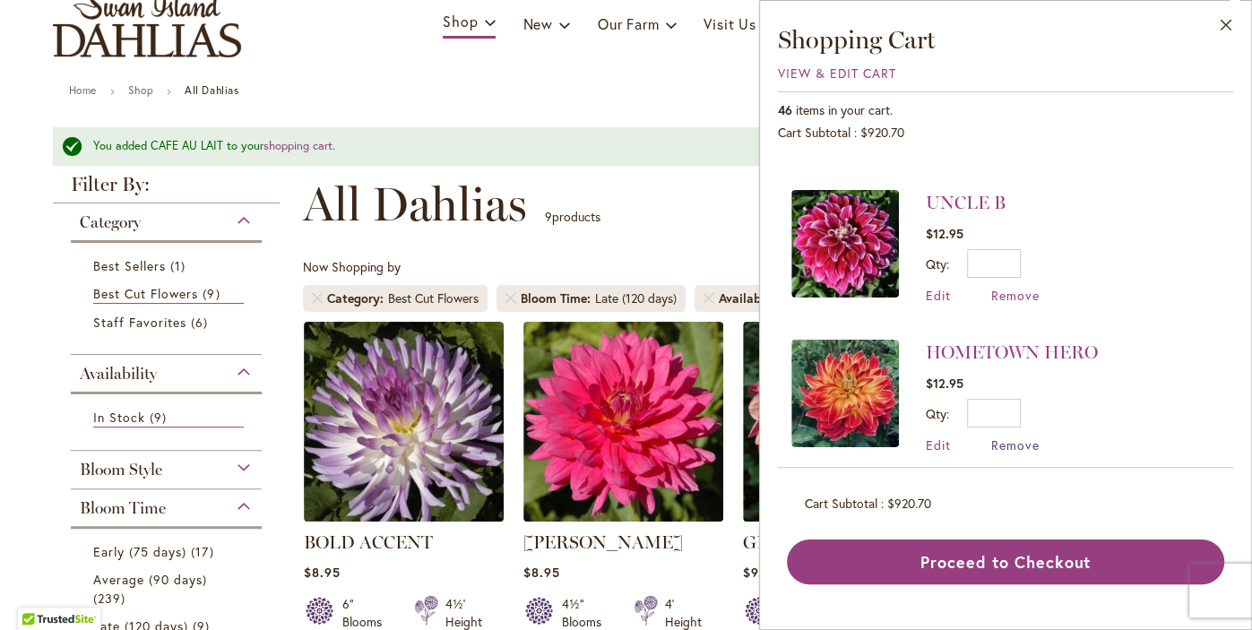
click at [1029, 436] on span "Remove" at bounding box center [1015, 444] width 48 height 17
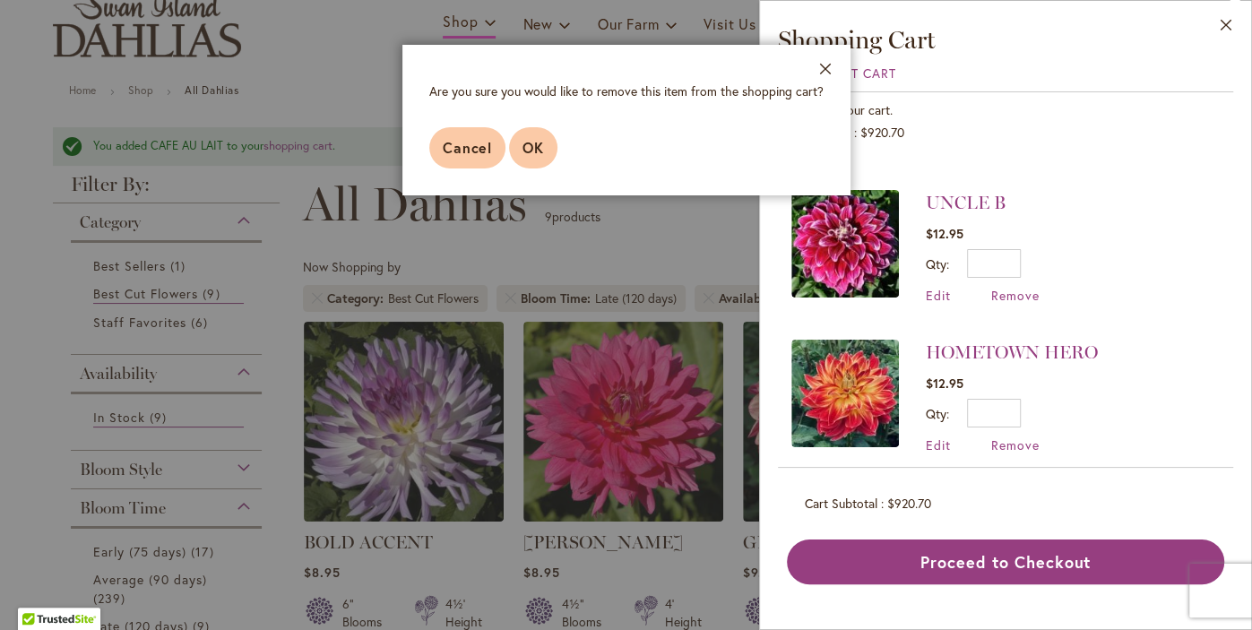
click at [525, 138] on span "OK" at bounding box center [533, 147] width 22 height 19
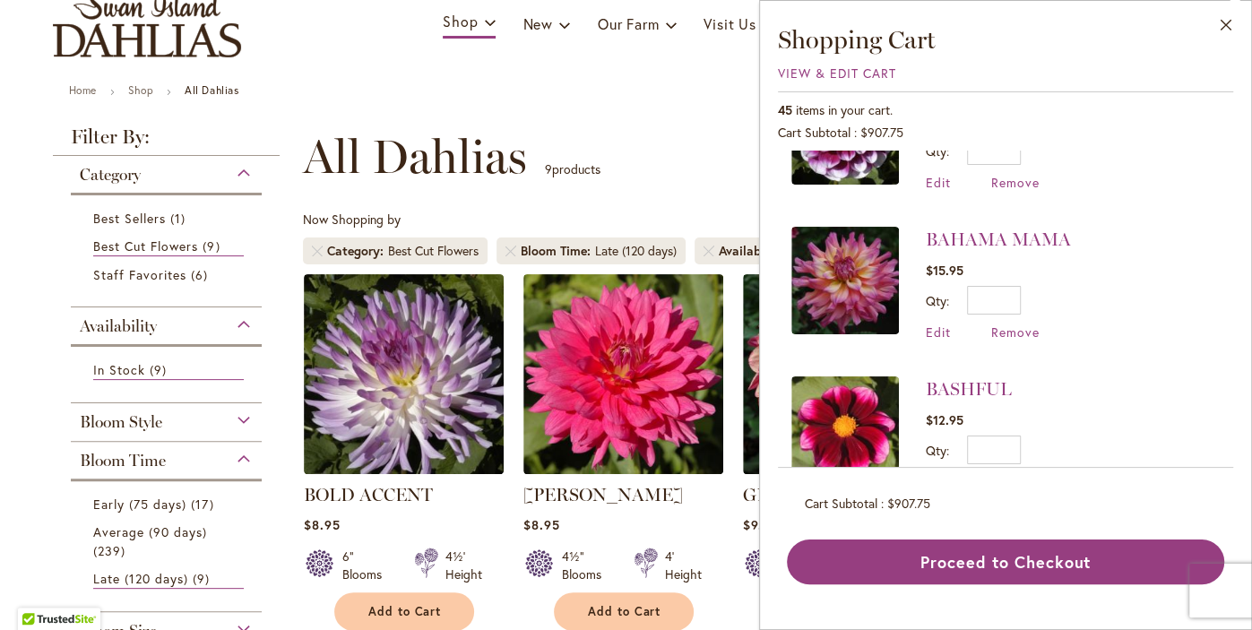
scroll to position [566, 0]
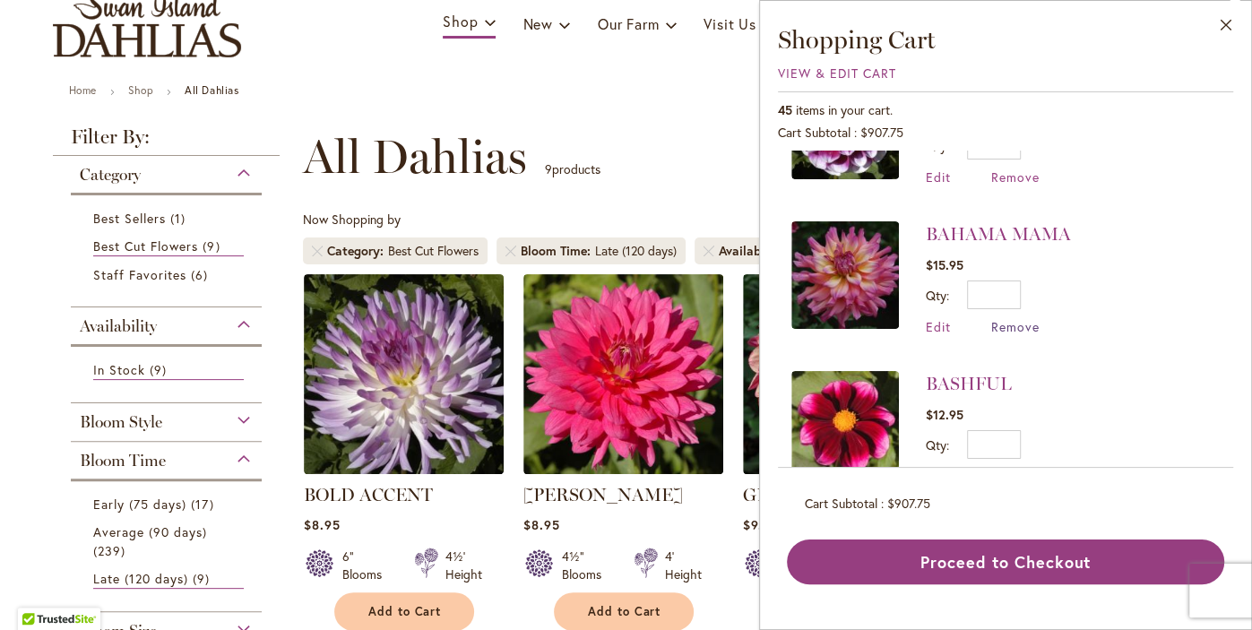
click at [1016, 318] on span "Remove" at bounding box center [1015, 326] width 48 height 17
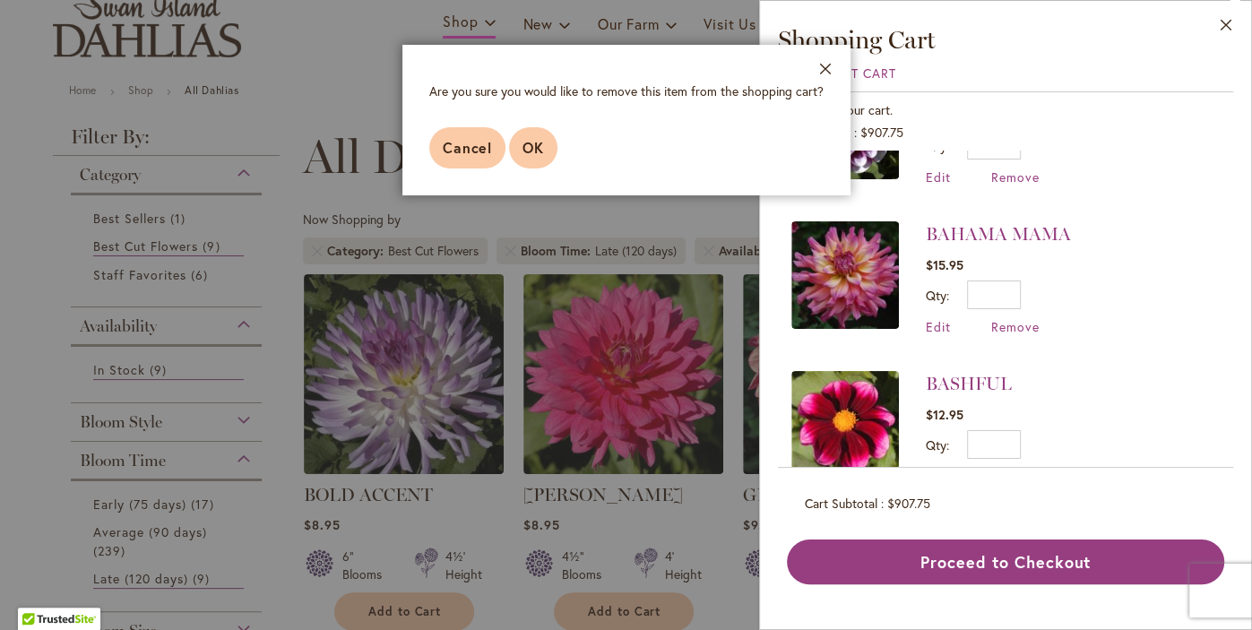
click at [534, 156] on span "OK" at bounding box center [533, 147] width 22 height 19
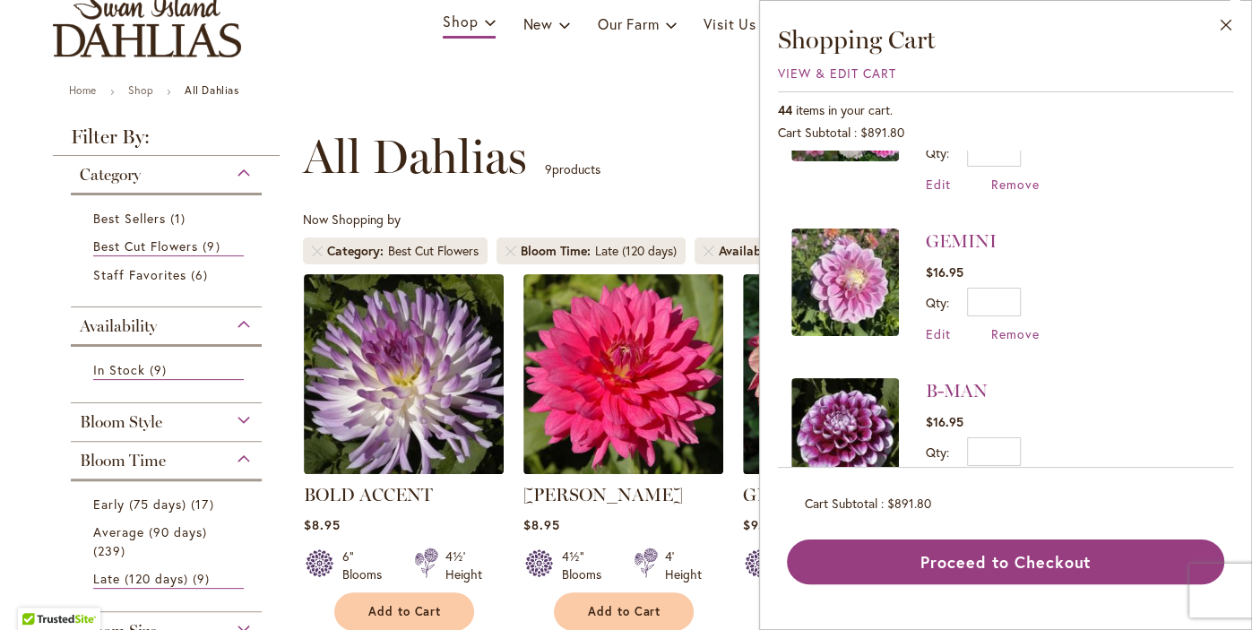
scroll to position [260, 0]
click at [1011, 325] on span "Remove" at bounding box center [1015, 333] width 48 height 17
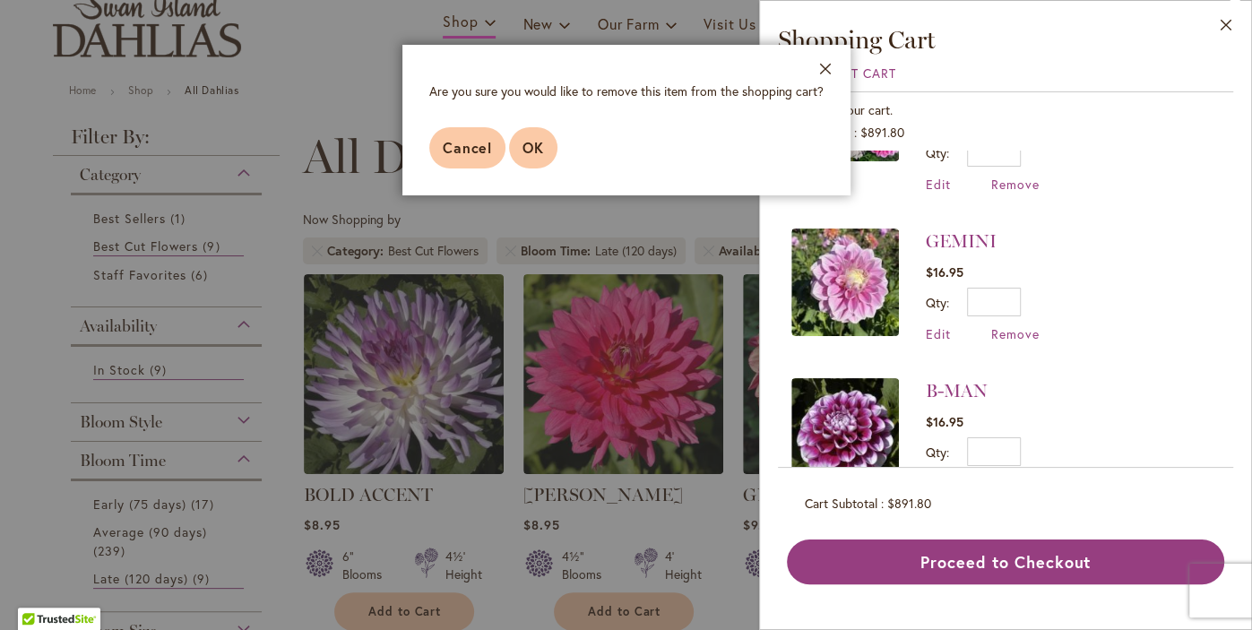
click at [530, 145] on span "OK" at bounding box center [533, 147] width 22 height 19
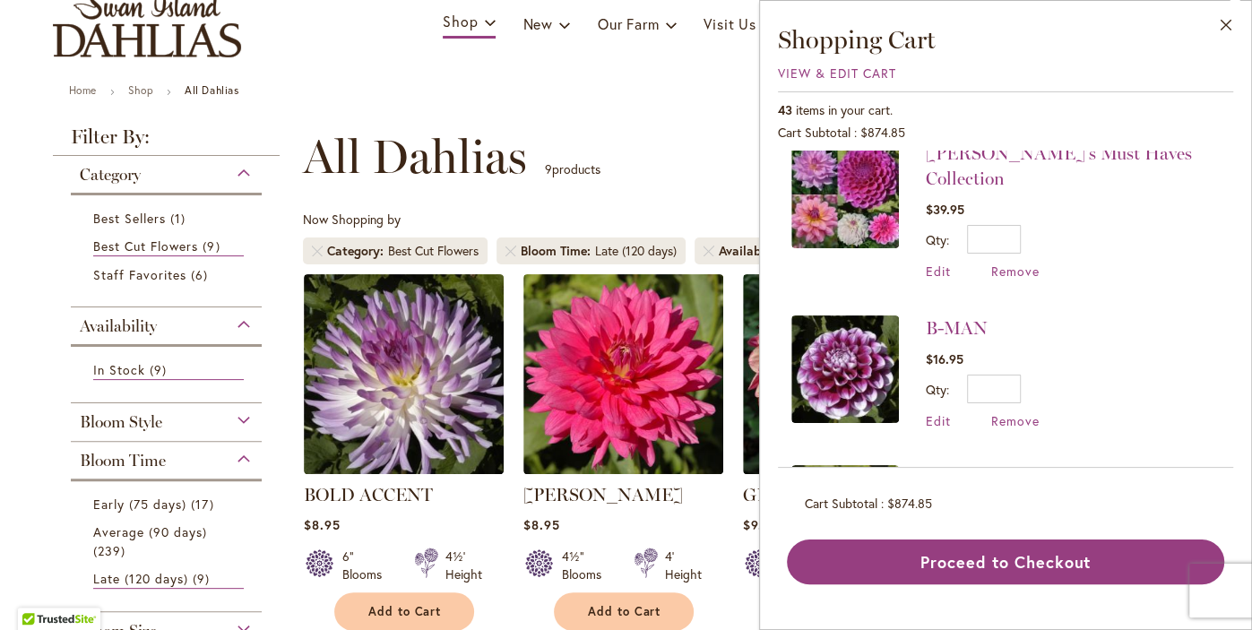
scroll to position [175, 0]
click at [1017, 410] on span "Remove" at bounding box center [1015, 418] width 48 height 17
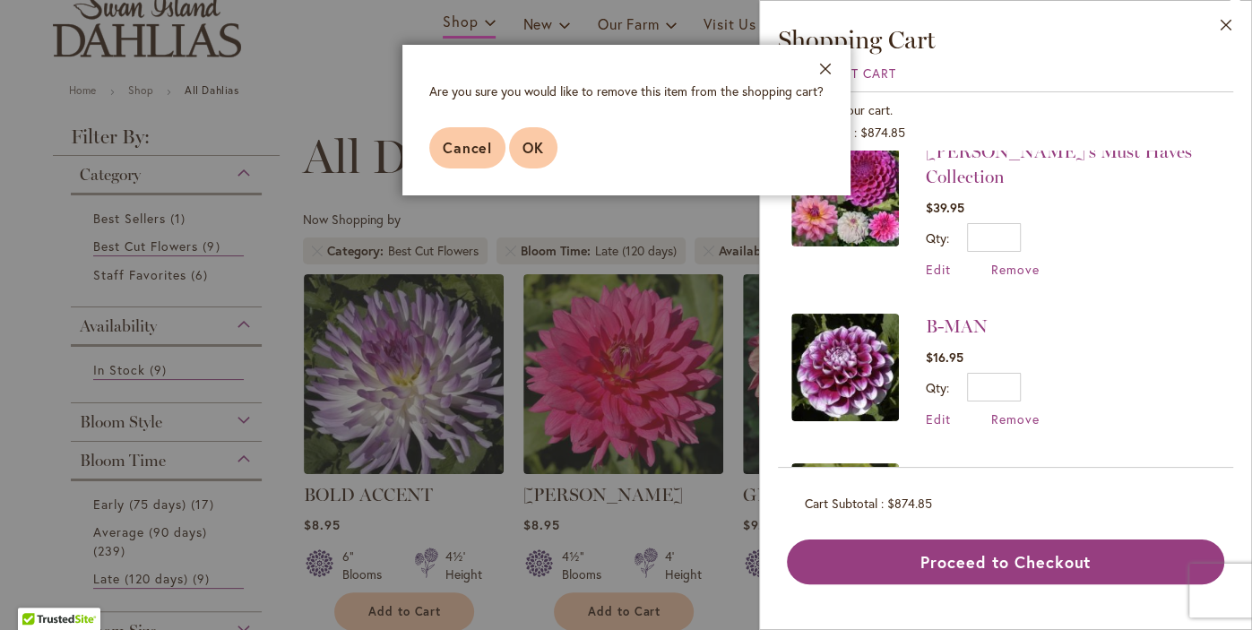
click at [534, 152] on span "OK" at bounding box center [533, 147] width 22 height 19
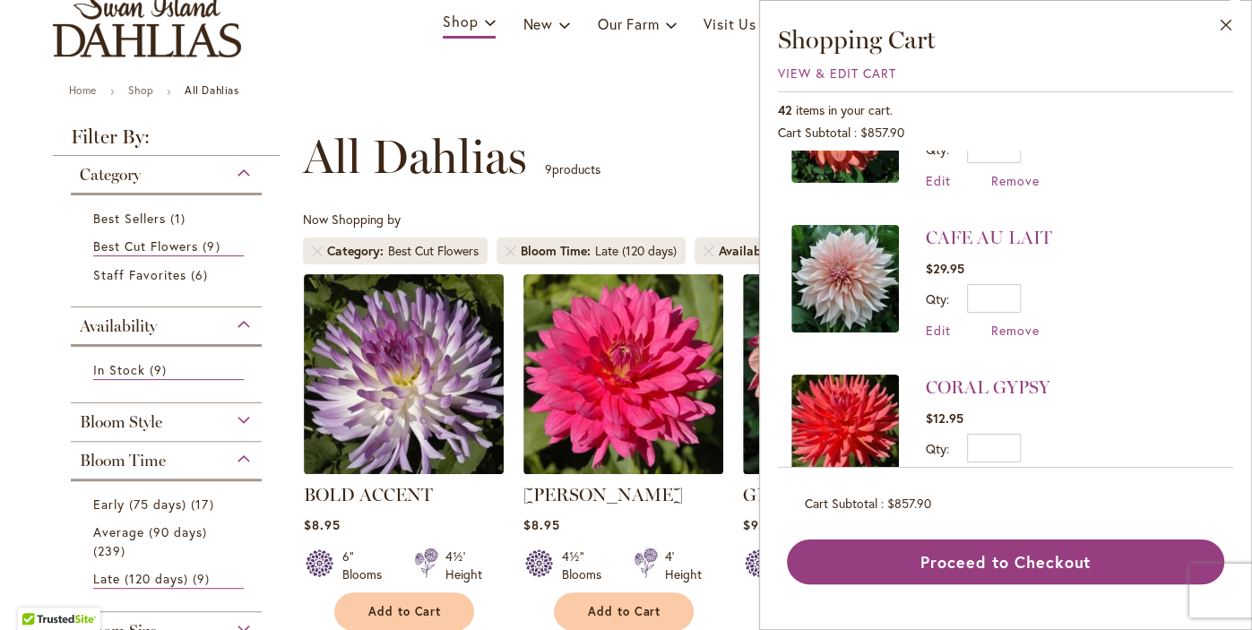
scroll to position [566, 0]
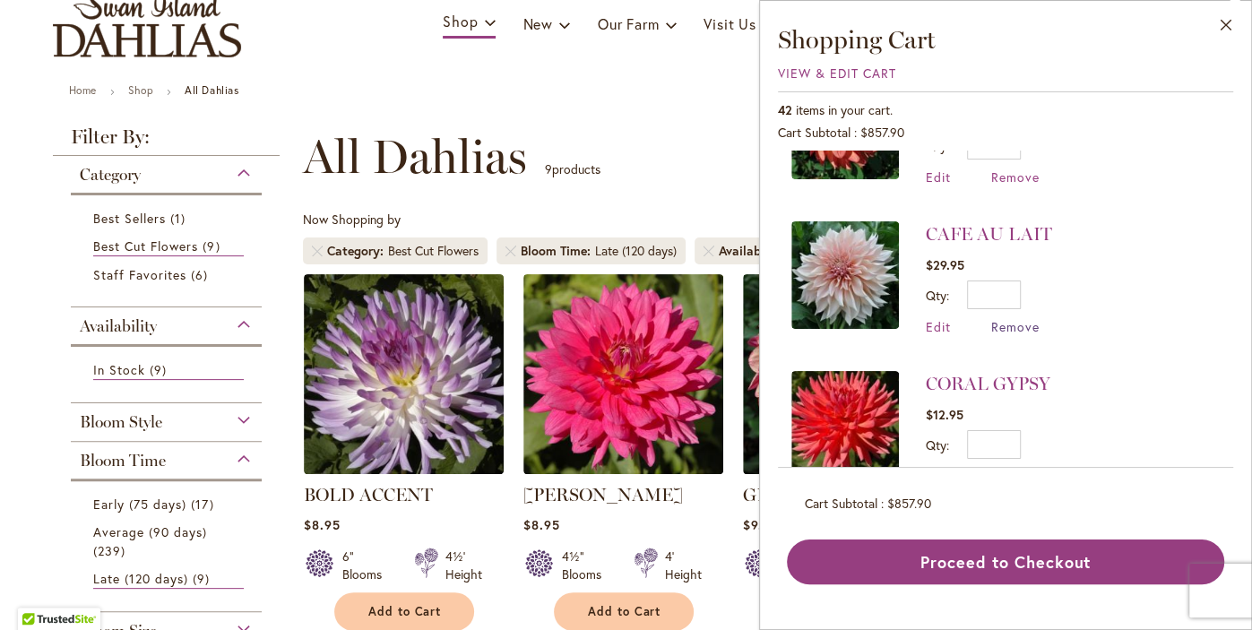
click at [1017, 318] on span "Remove" at bounding box center [1015, 326] width 48 height 17
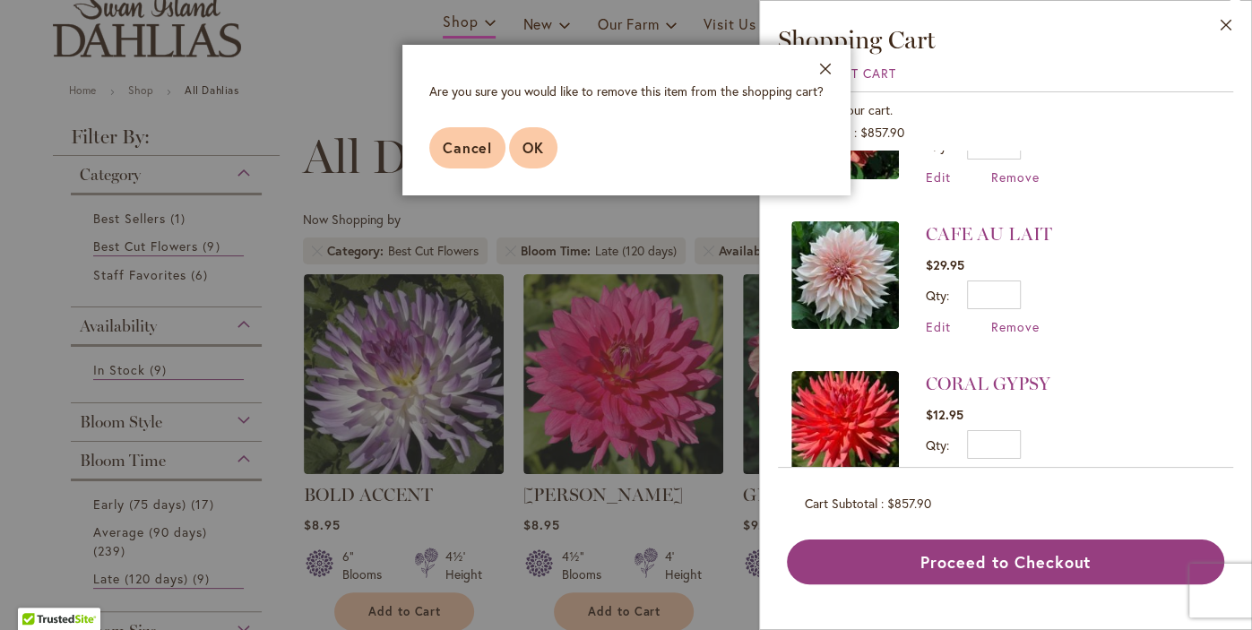
click at [538, 149] on span "OK" at bounding box center [533, 147] width 22 height 19
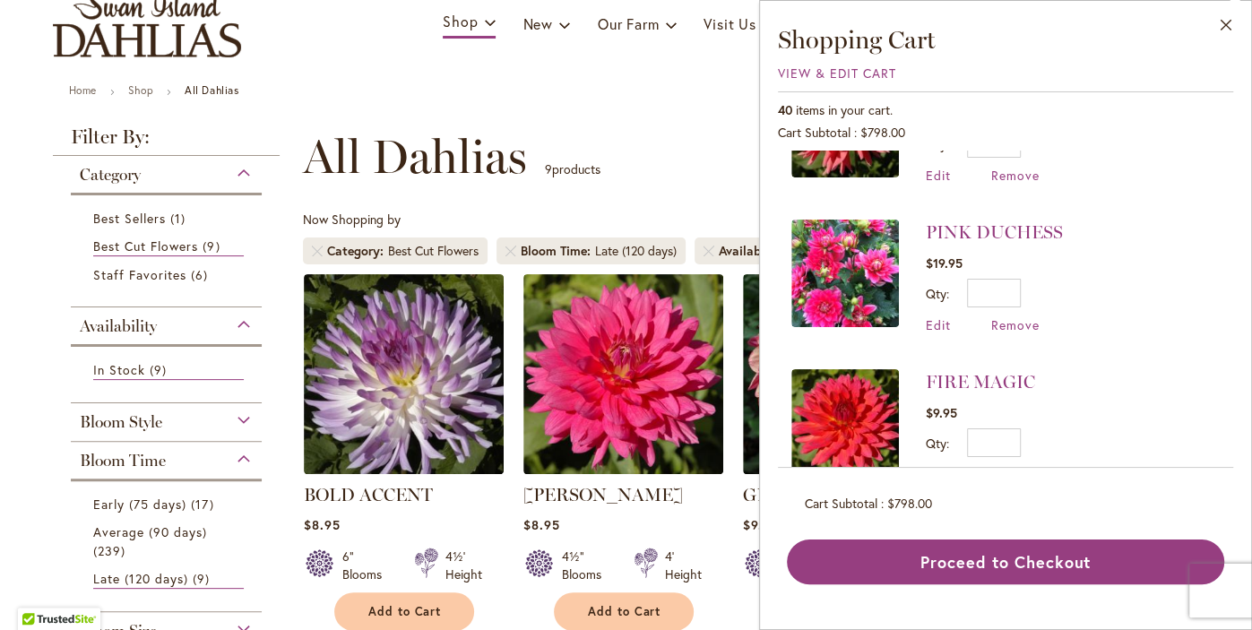
scroll to position [713, 0]
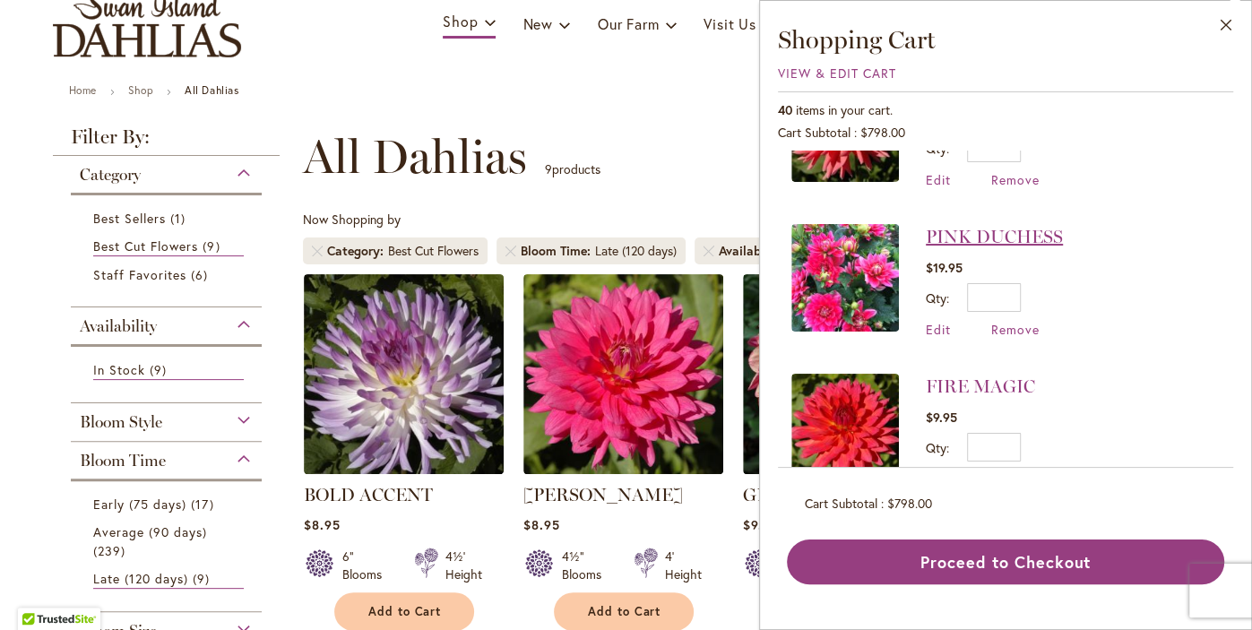
click at [1012, 226] on link "PINK DUCHESS" at bounding box center [994, 237] width 137 height 22
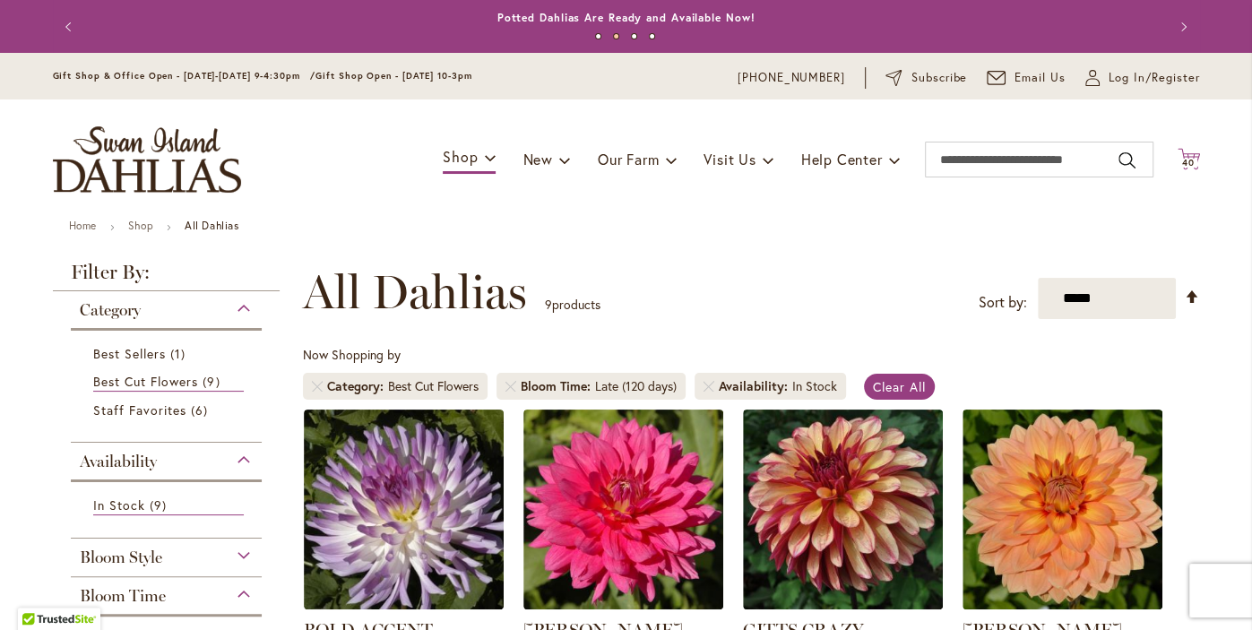
click at [1188, 156] on icon "Cart .cls-1 { fill: #231f20; }" at bounding box center [1189, 159] width 22 height 22
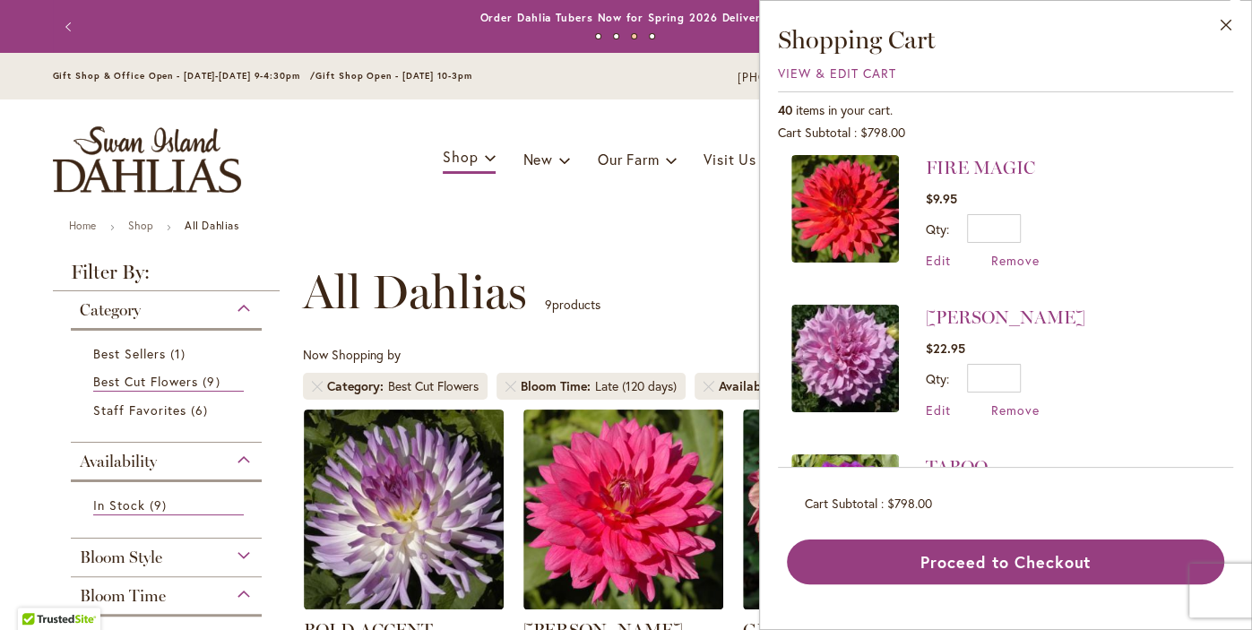
scroll to position [945, 0]
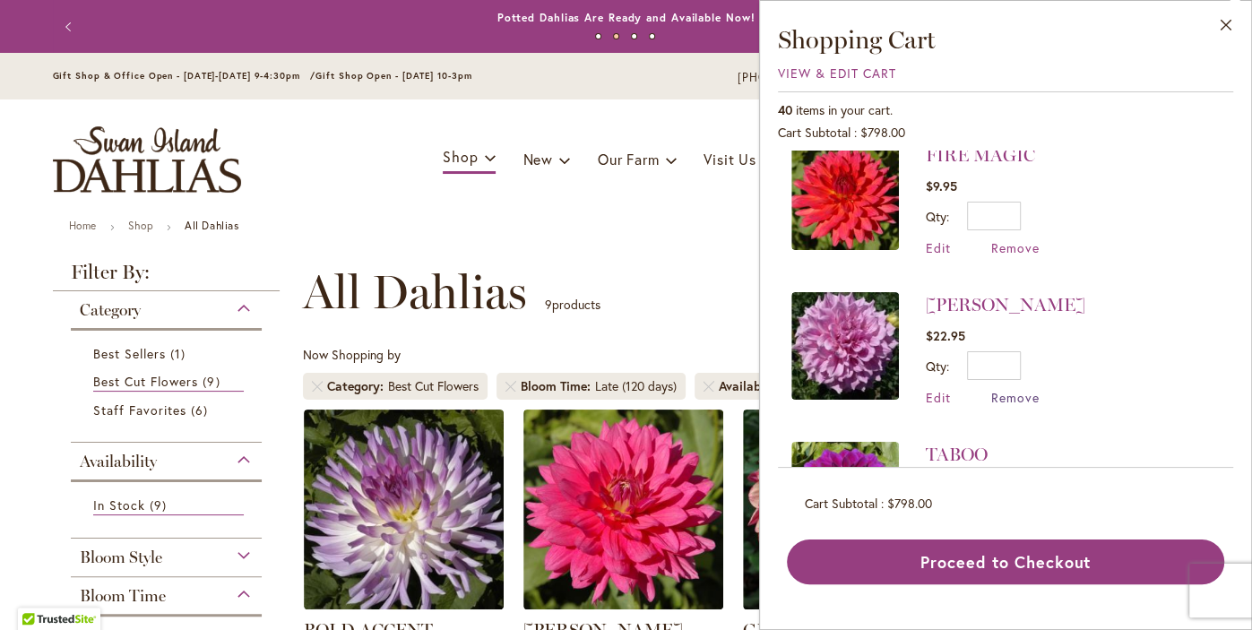
click at [1021, 389] on span "Remove" at bounding box center [1015, 397] width 48 height 17
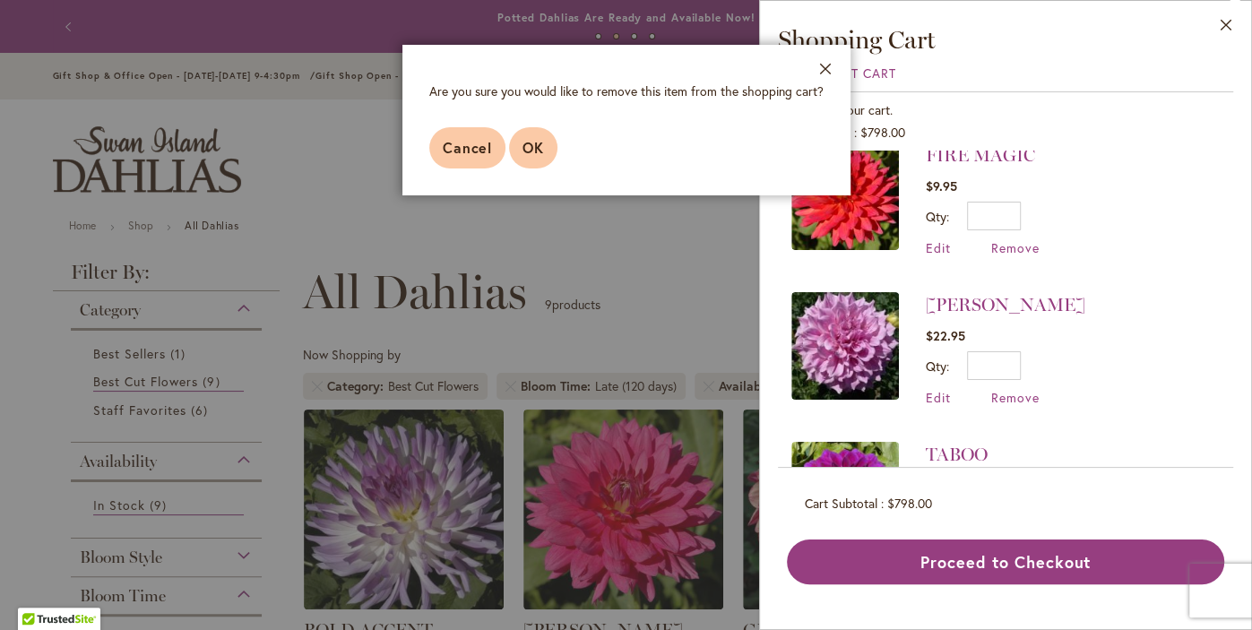
click at [531, 154] on span "OK" at bounding box center [533, 147] width 22 height 19
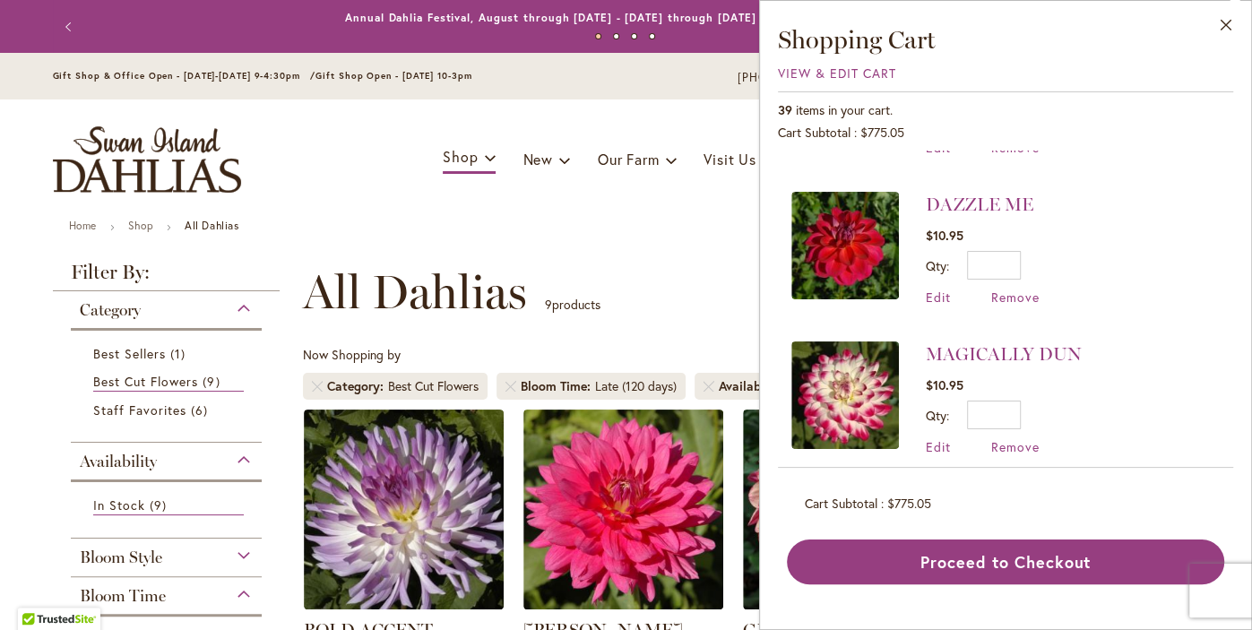
scroll to position [1495, 0]
click at [1017, 288] on span "Remove" at bounding box center [1015, 296] width 48 height 17
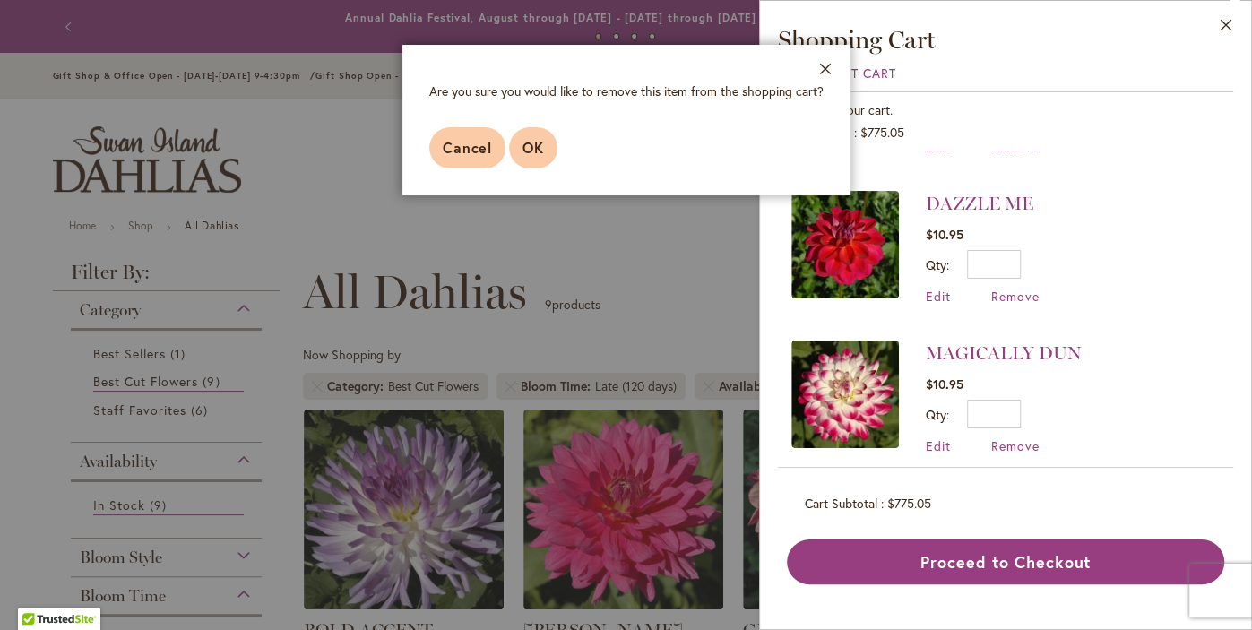
click at [532, 165] on button "OK" at bounding box center [533, 147] width 48 height 41
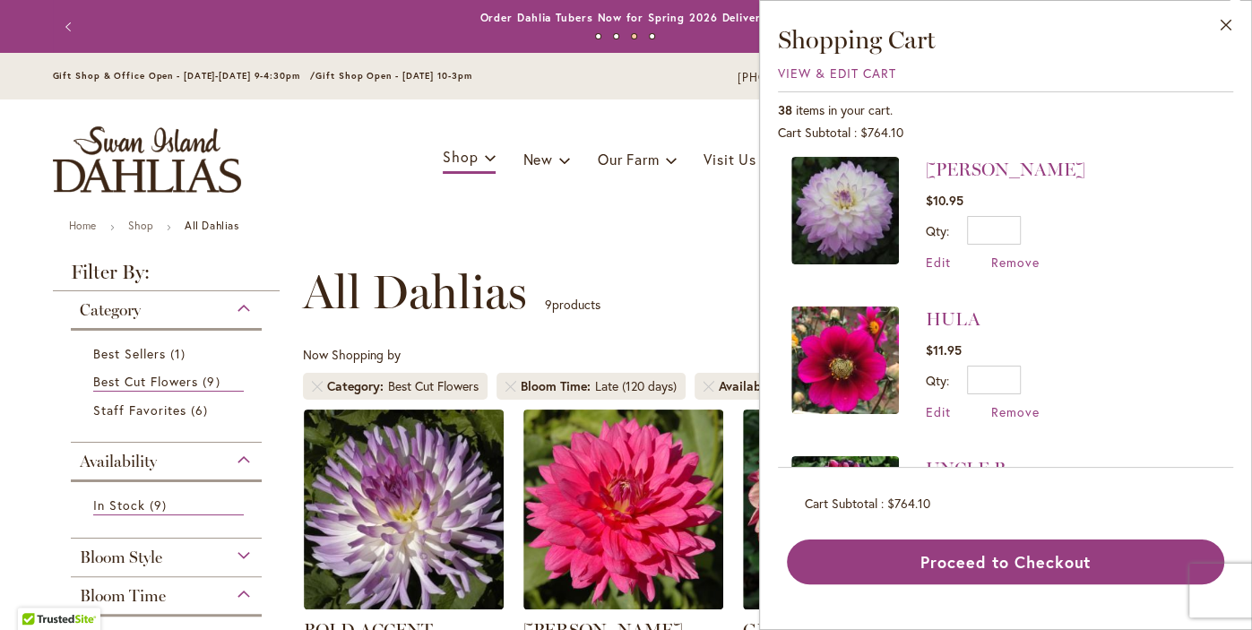
scroll to position [1638, 0]
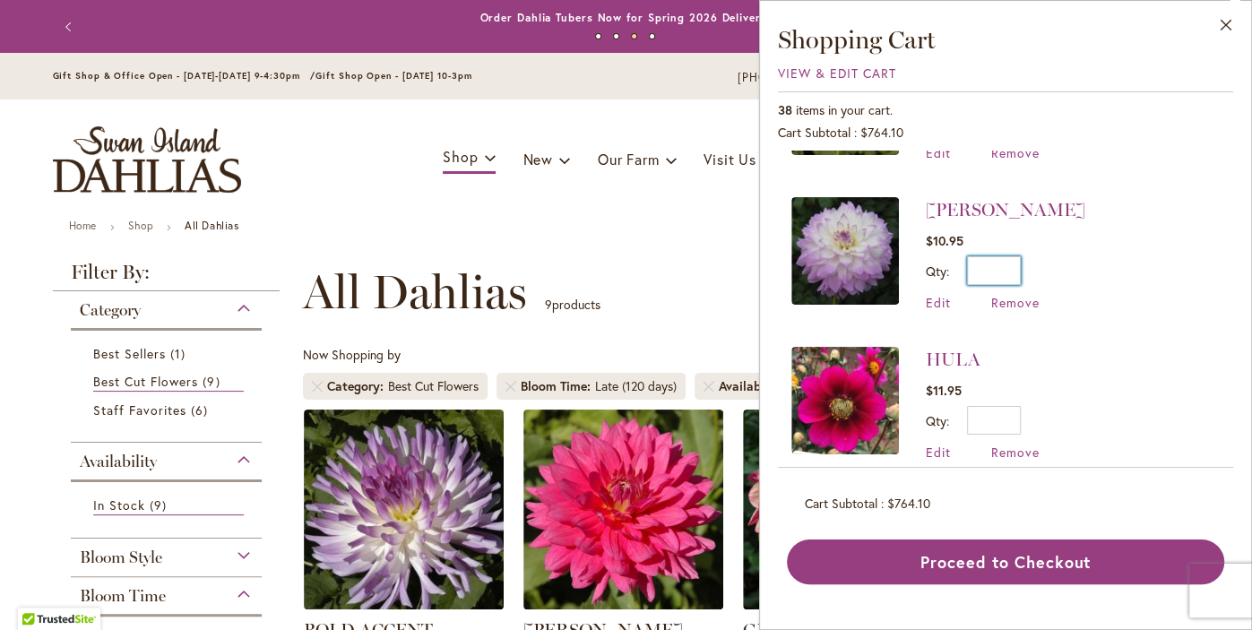
click at [1002, 256] on input "*" at bounding box center [994, 270] width 54 height 29
click at [1006, 256] on input "*" at bounding box center [994, 270] width 54 height 29
click at [1007, 256] on input "*" at bounding box center [994, 270] width 54 height 29
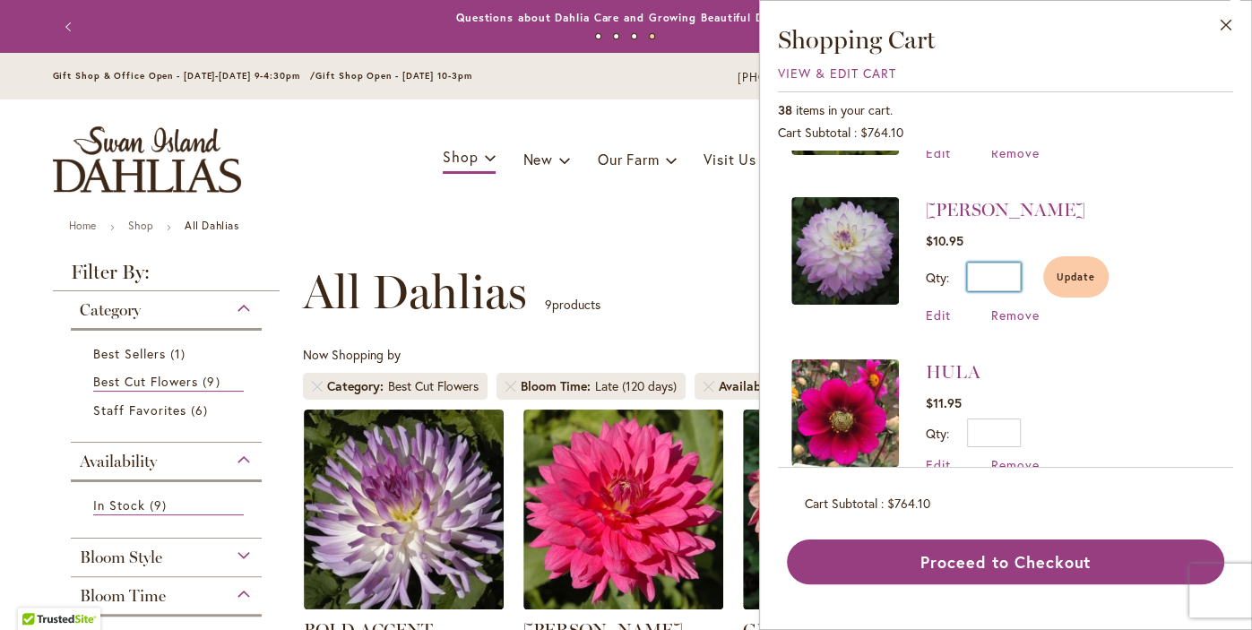
type input "*"
click at [1072, 256] on button "Update" at bounding box center [1075, 276] width 65 height 41
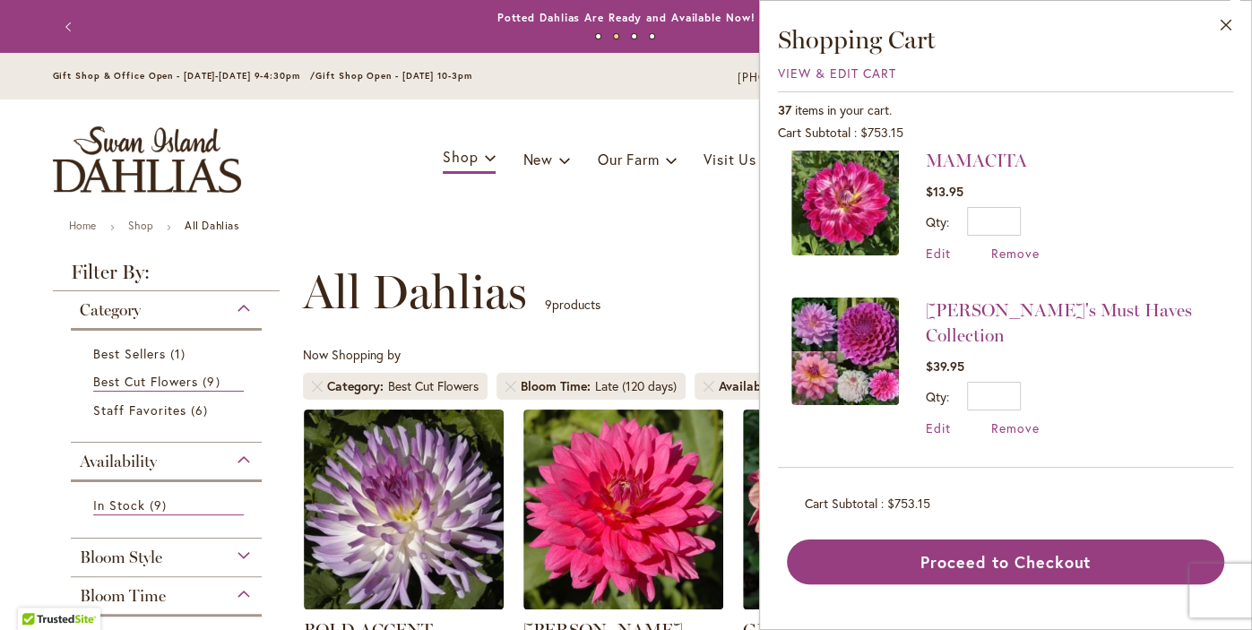
scroll to position [0, 0]
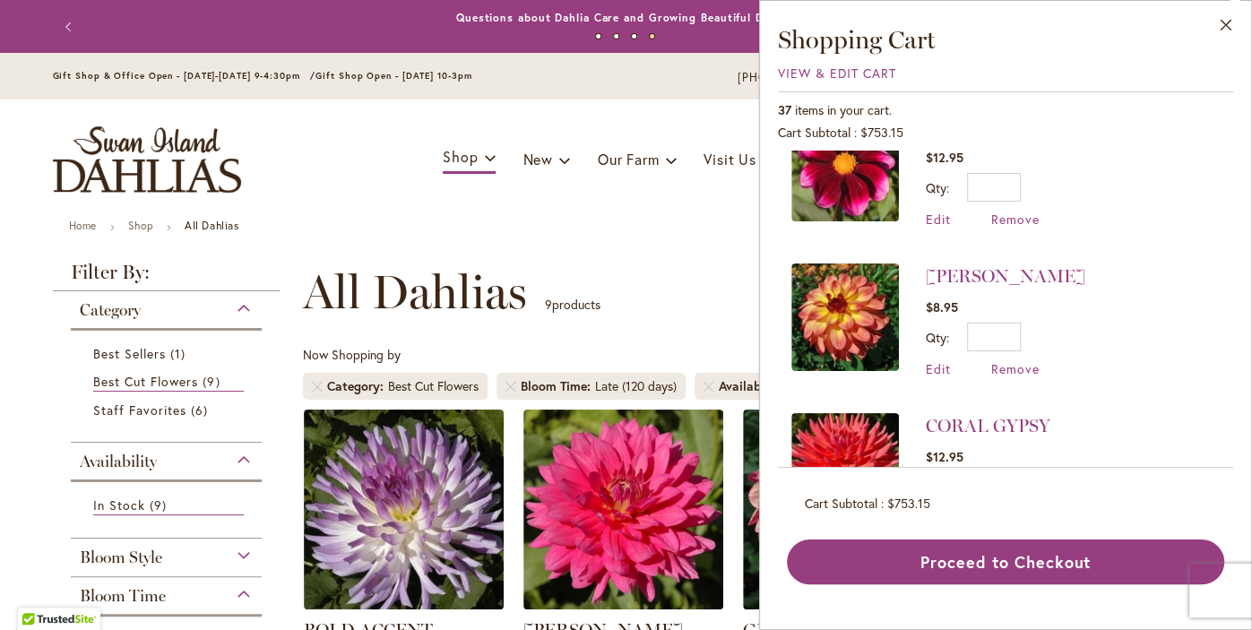
click at [1133, 296] on li "MAI TAI $8.95 Qty * Update Edit Remove" at bounding box center [1005, 321] width 428 height 150
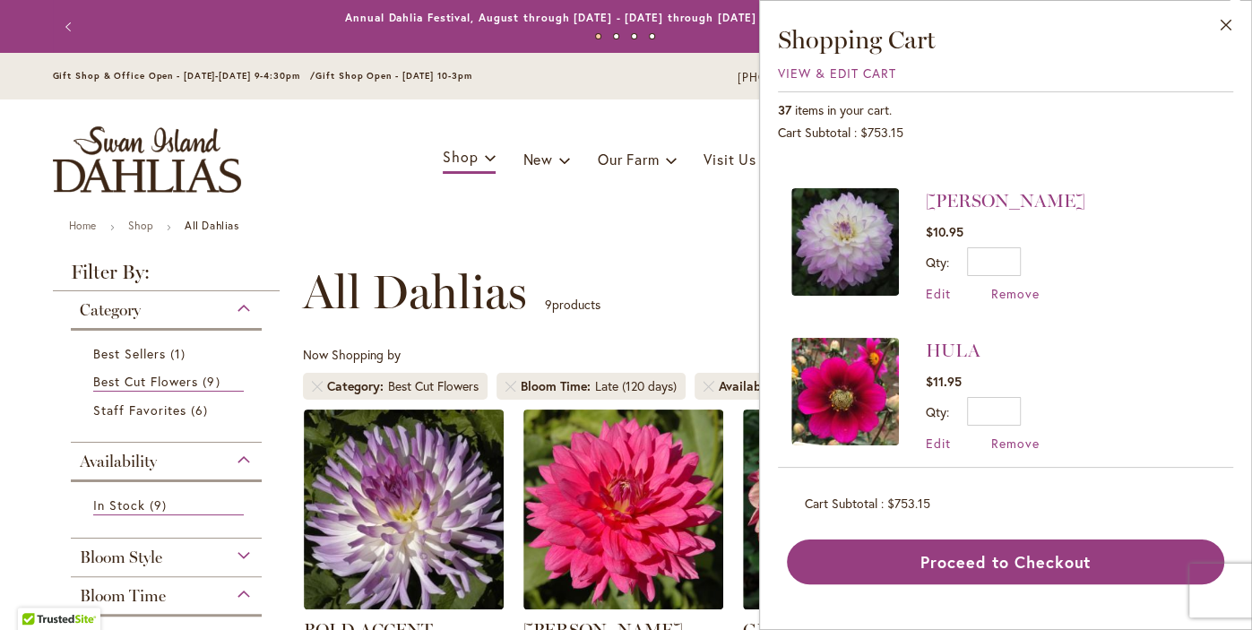
scroll to position [1648, 0]
click at [990, 396] on input "*" at bounding box center [994, 410] width 54 height 29
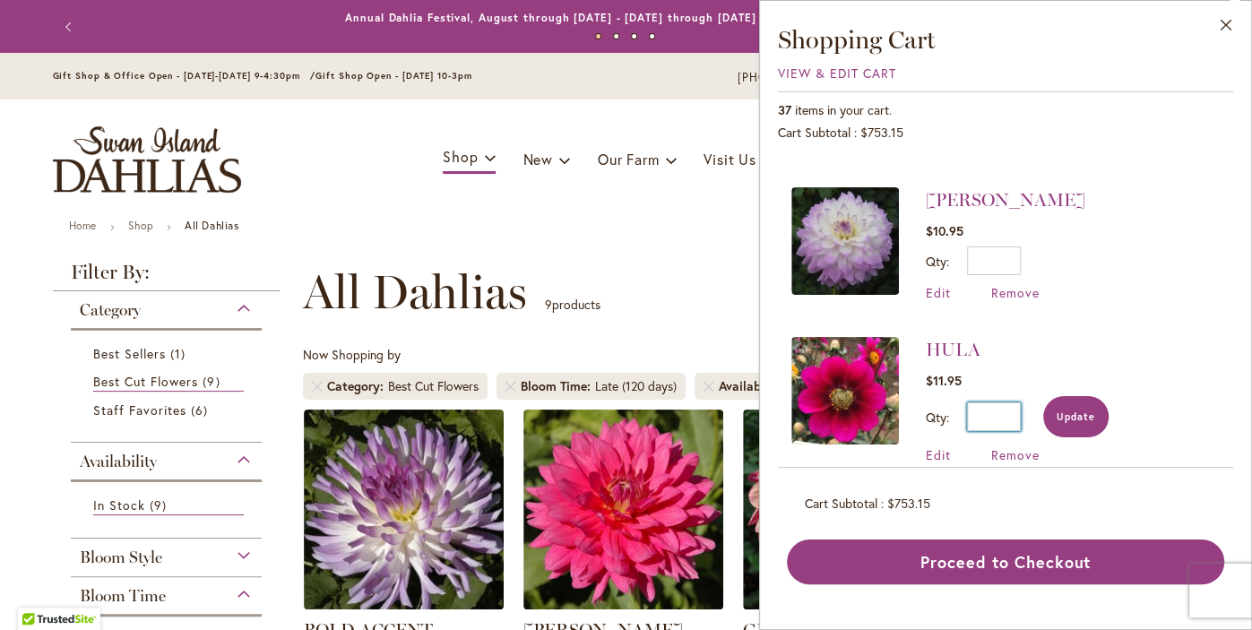
type input "*"
click at [1079, 398] on button "Update" at bounding box center [1075, 416] width 65 height 41
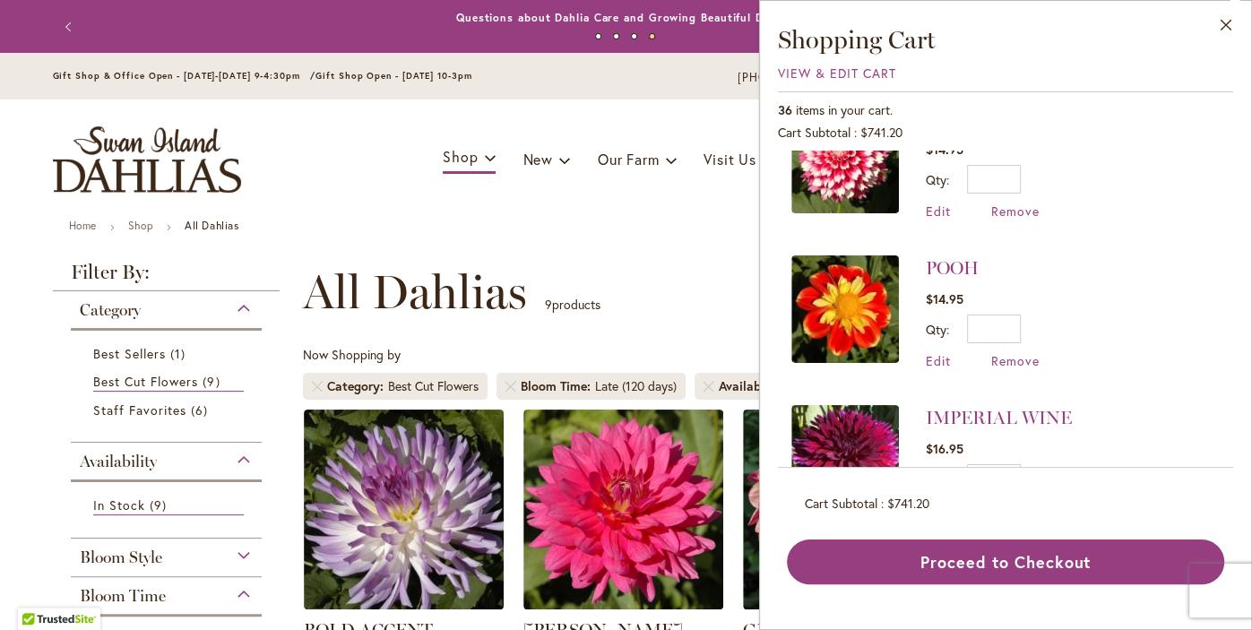
scroll to position [2325, 0]
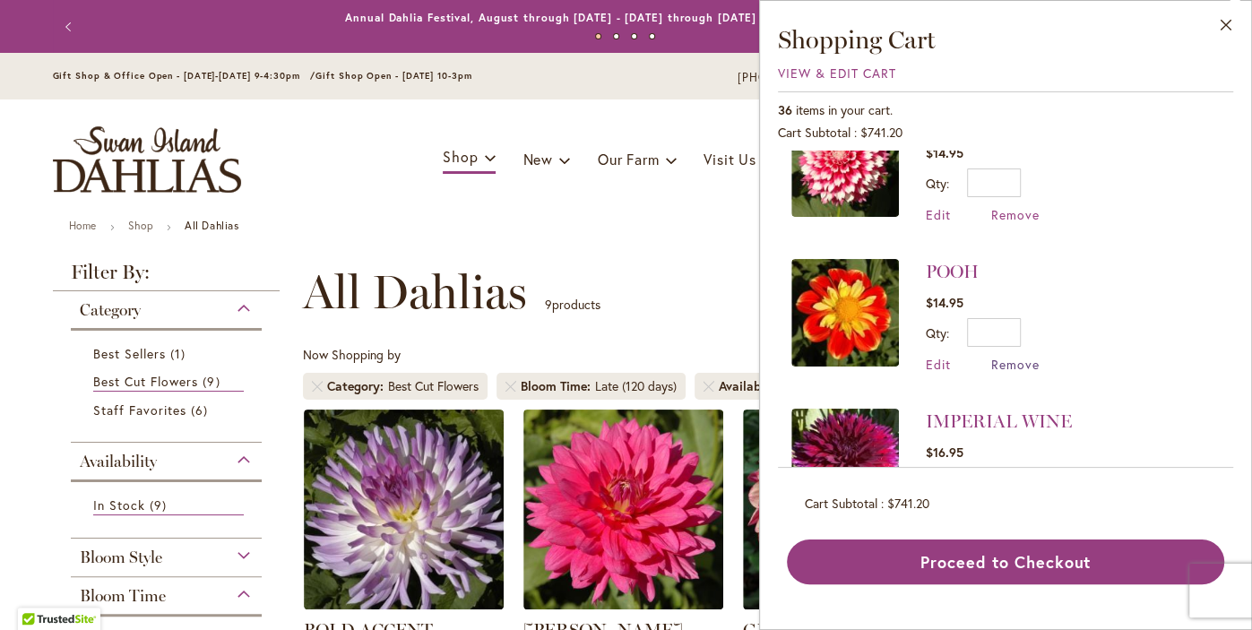
click at [1016, 356] on span "Remove" at bounding box center [1015, 364] width 48 height 17
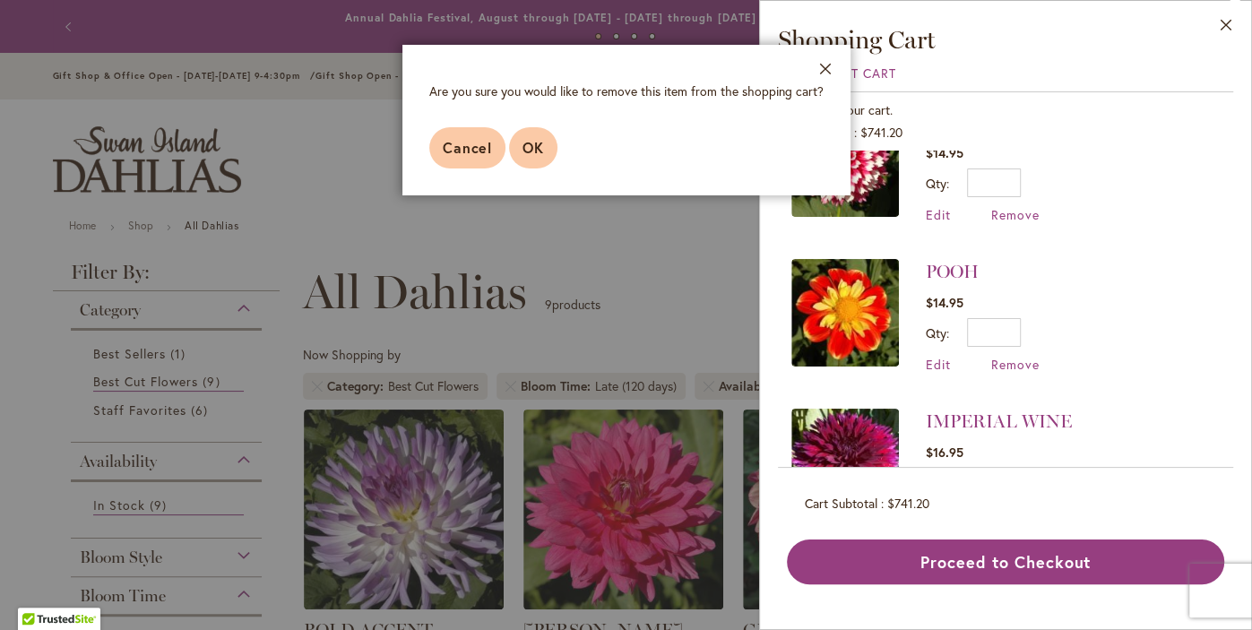
click at [541, 151] on span "OK" at bounding box center [533, 147] width 22 height 19
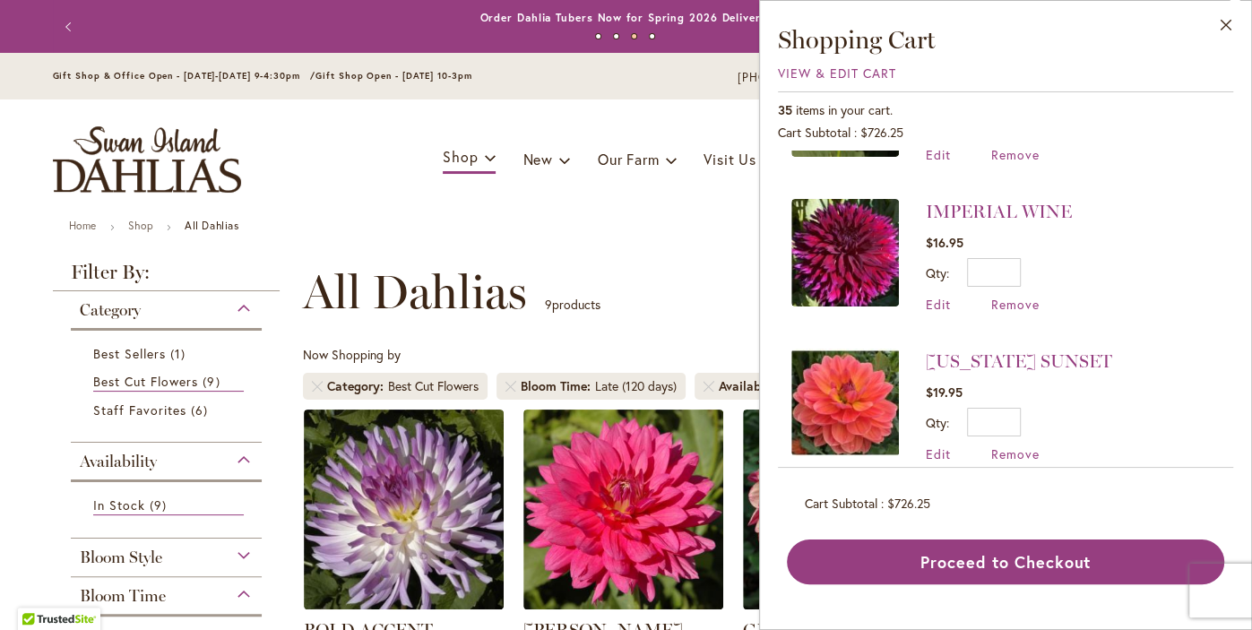
scroll to position [2387, 0]
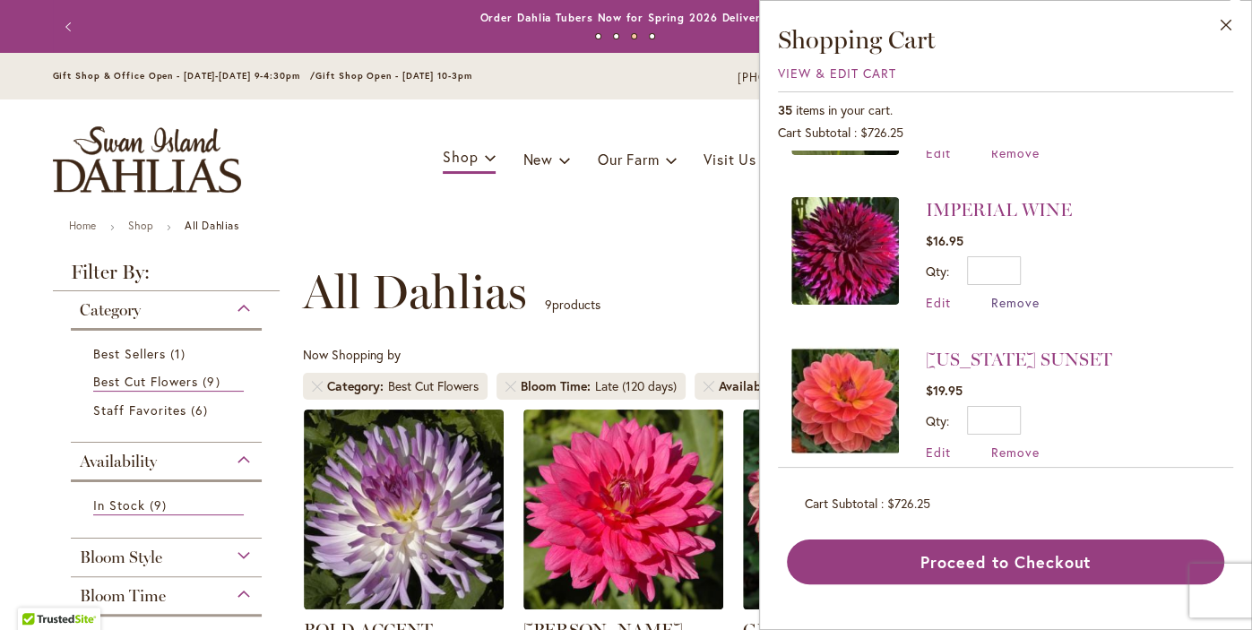
click at [1019, 294] on span "Remove" at bounding box center [1015, 302] width 48 height 17
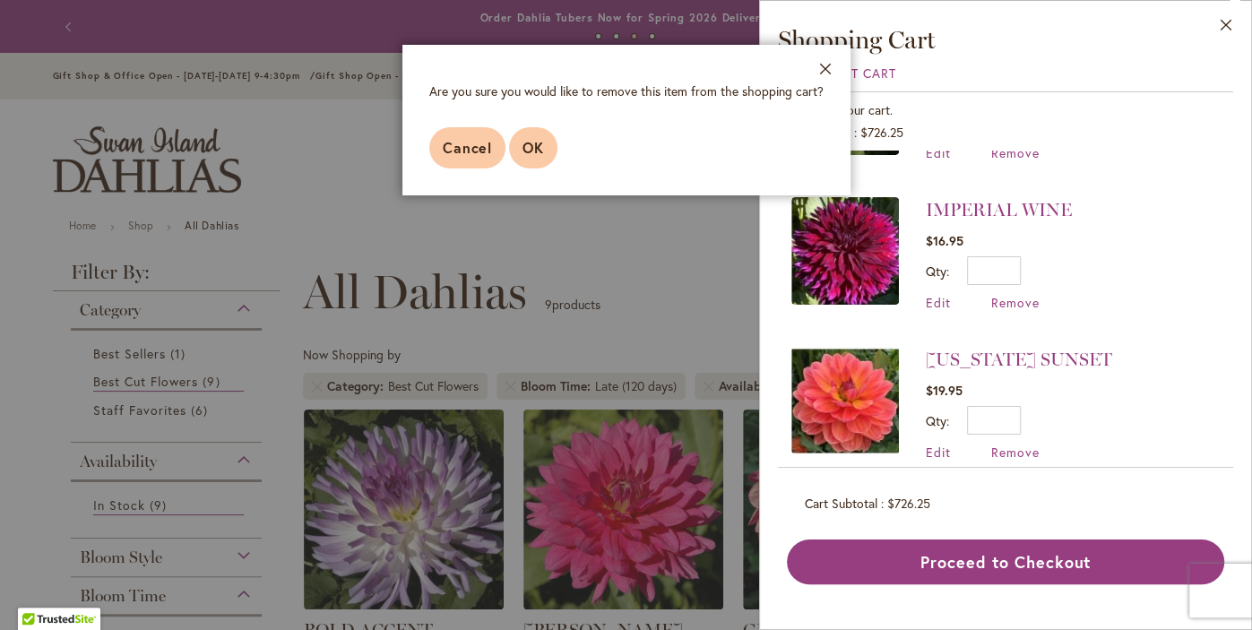
click at [522, 155] on span "OK" at bounding box center [533, 147] width 22 height 19
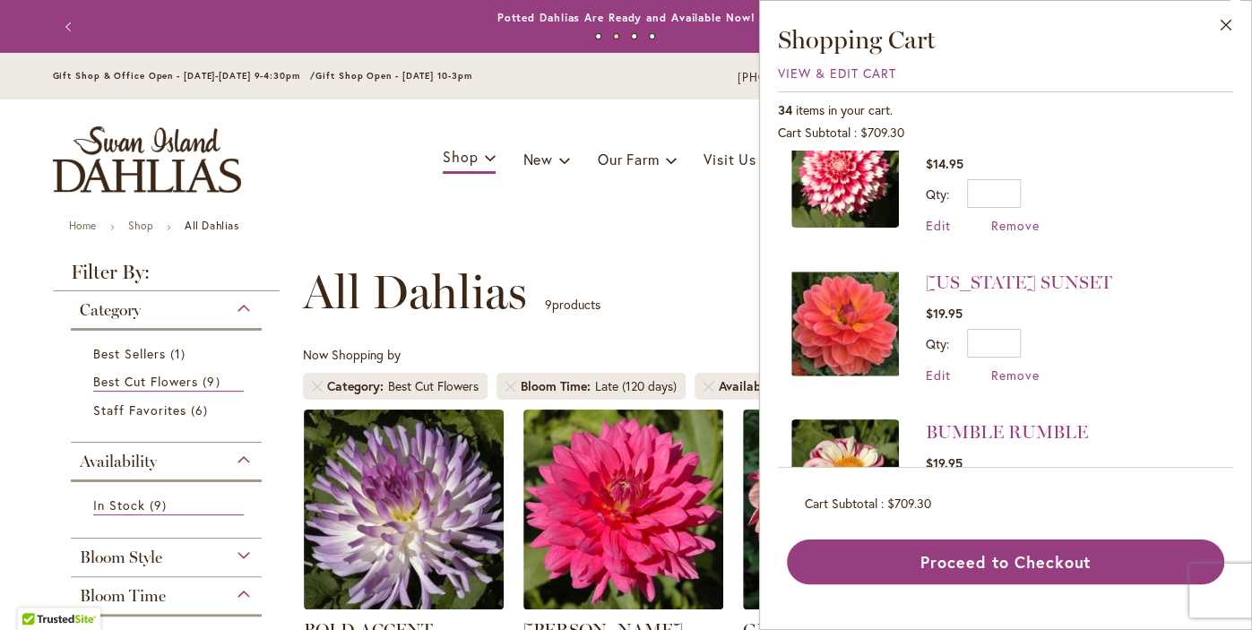
scroll to position [2320, 0]
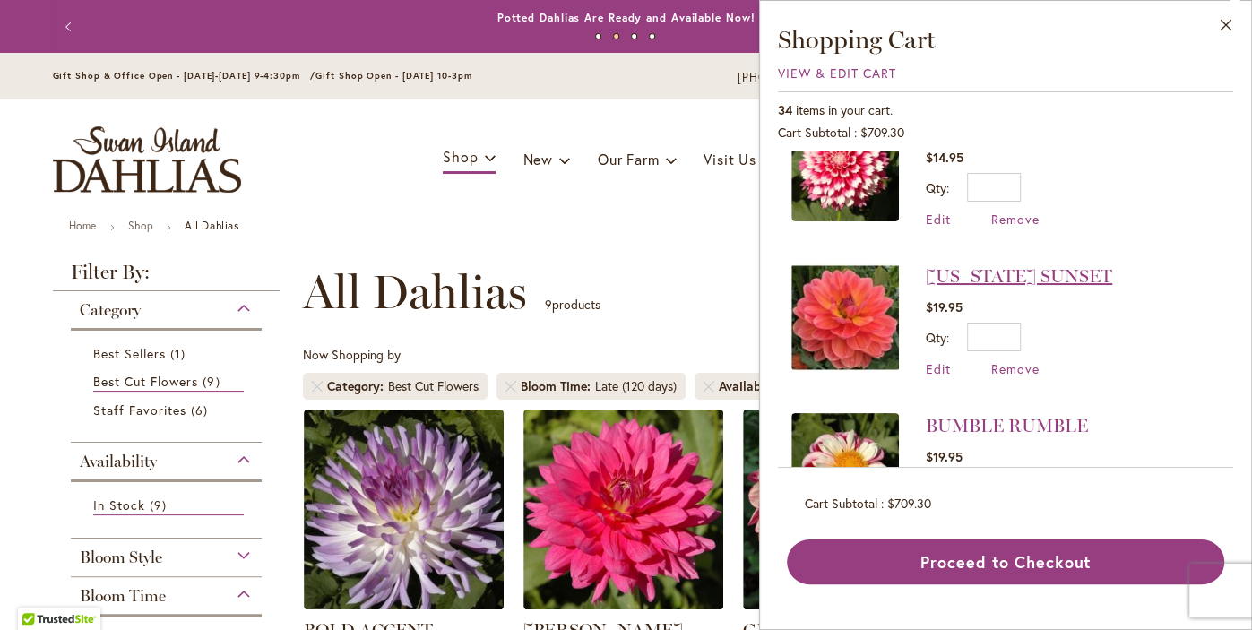
click at [1008, 265] on link "[US_STATE] SUNSET" at bounding box center [1019, 276] width 186 height 22
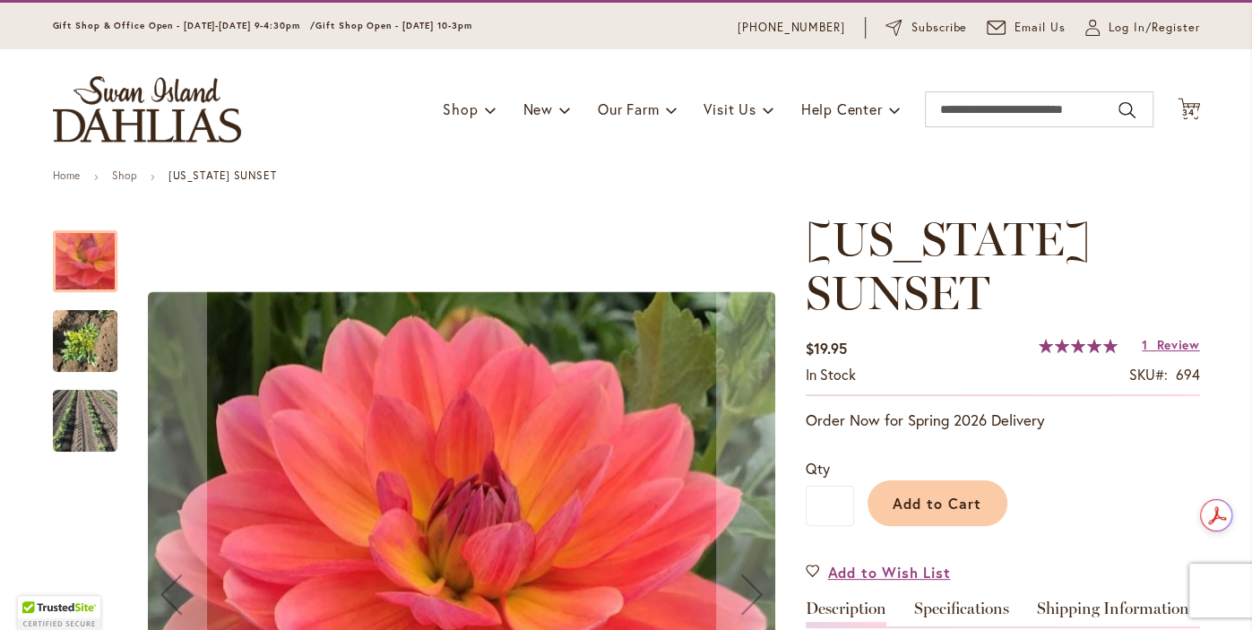
scroll to position [54, 0]
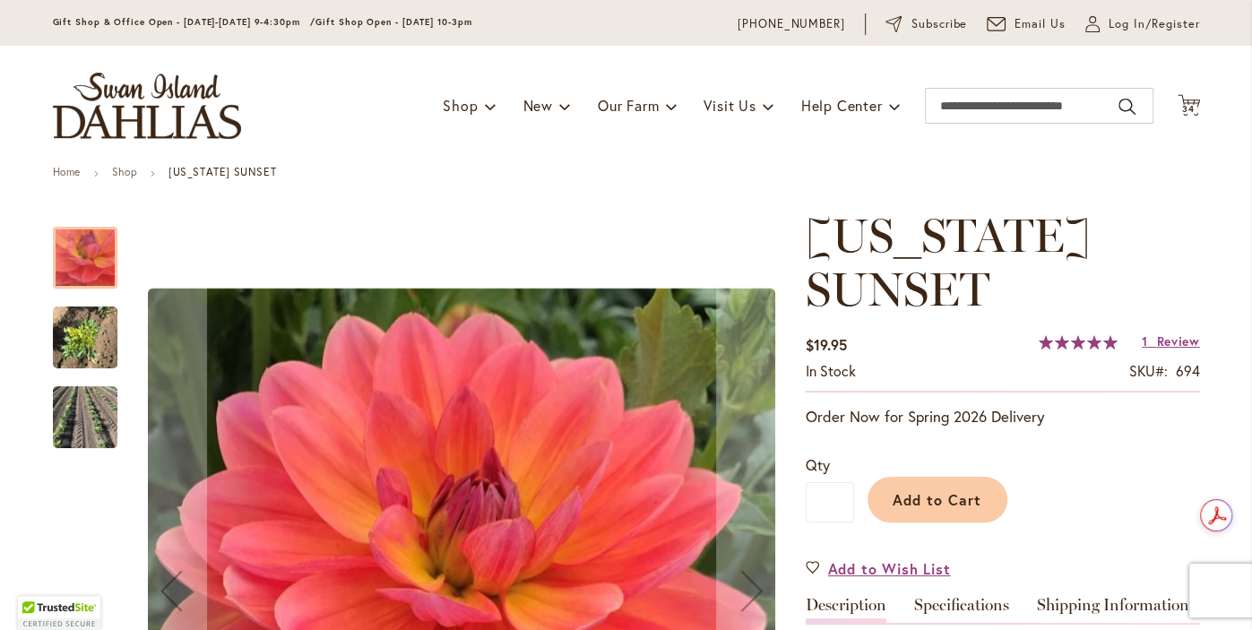
click at [85, 342] on img "OREGON SUNSET" at bounding box center [85, 338] width 65 height 86
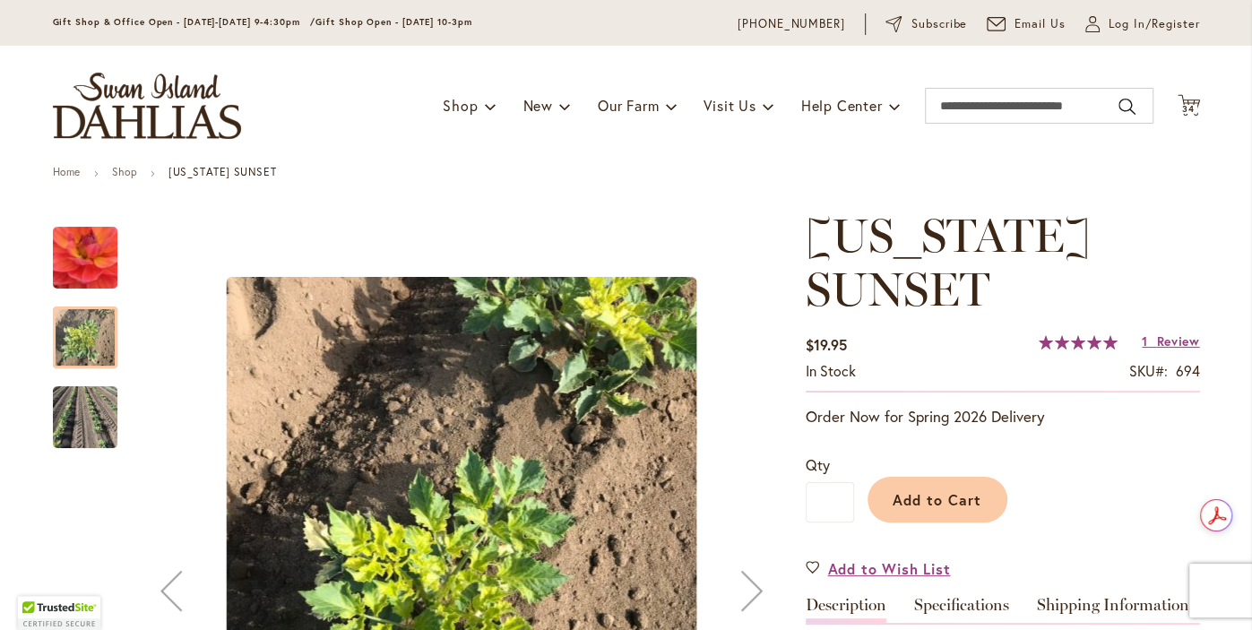
click at [65, 408] on img "OREGON SUNSET" at bounding box center [85, 417] width 65 height 93
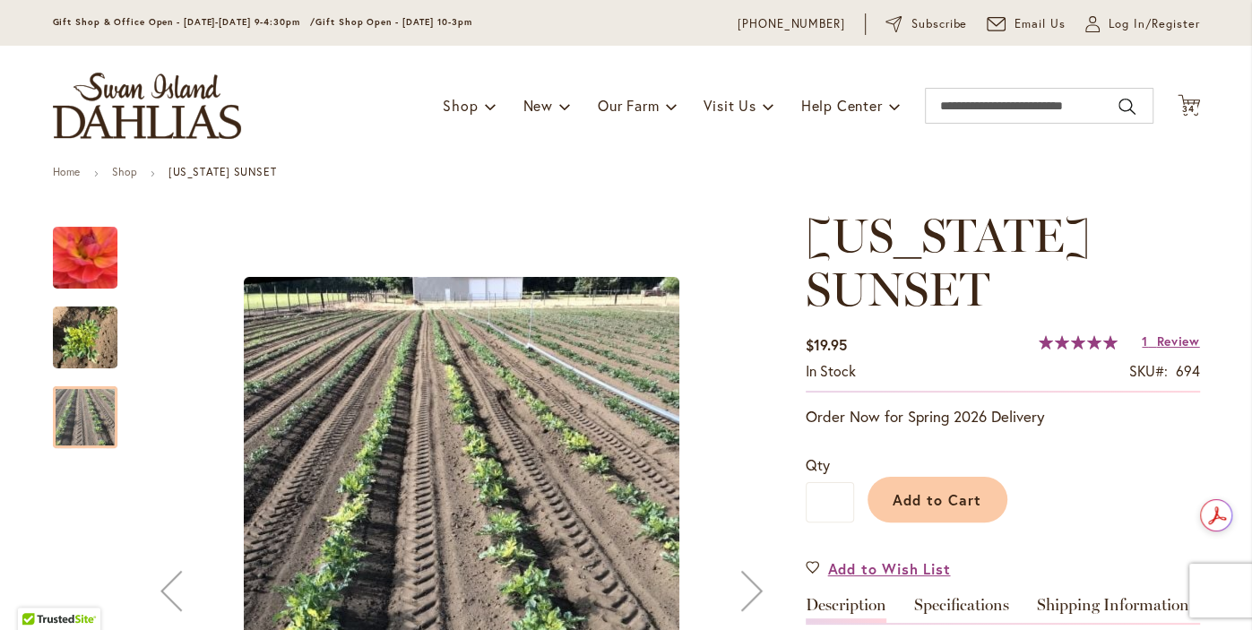
click at [81, 239] on img "OREGON SUNSET" at bounding box center [85, 258] width 128 height 124
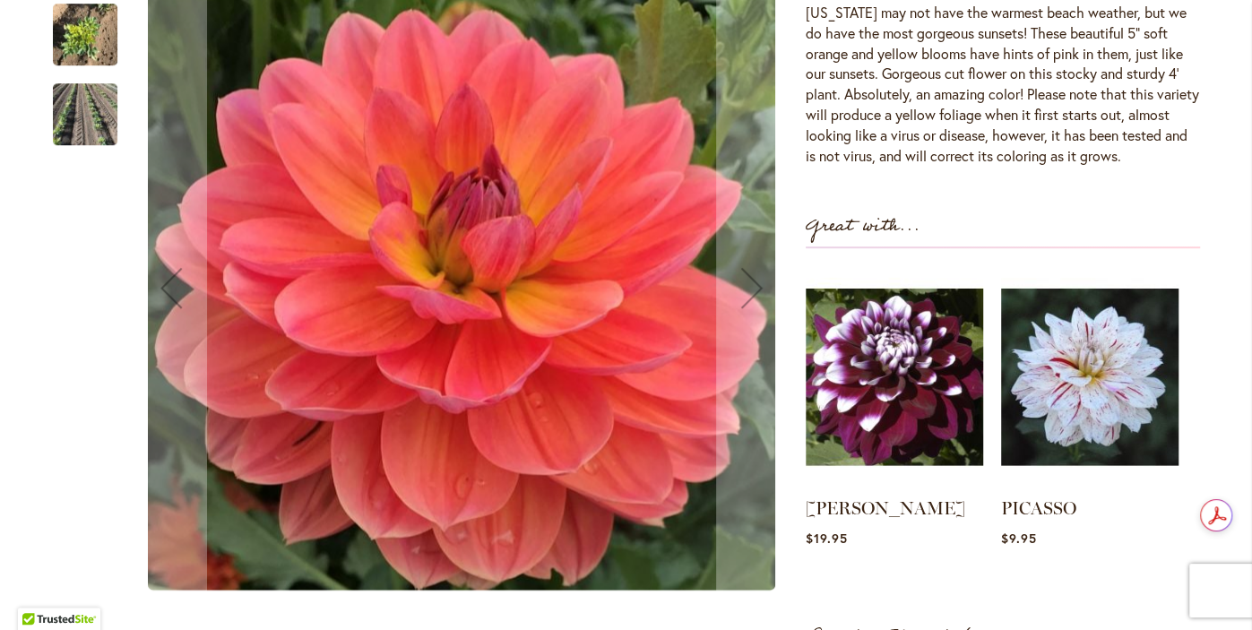
scroll to position [632, 0]
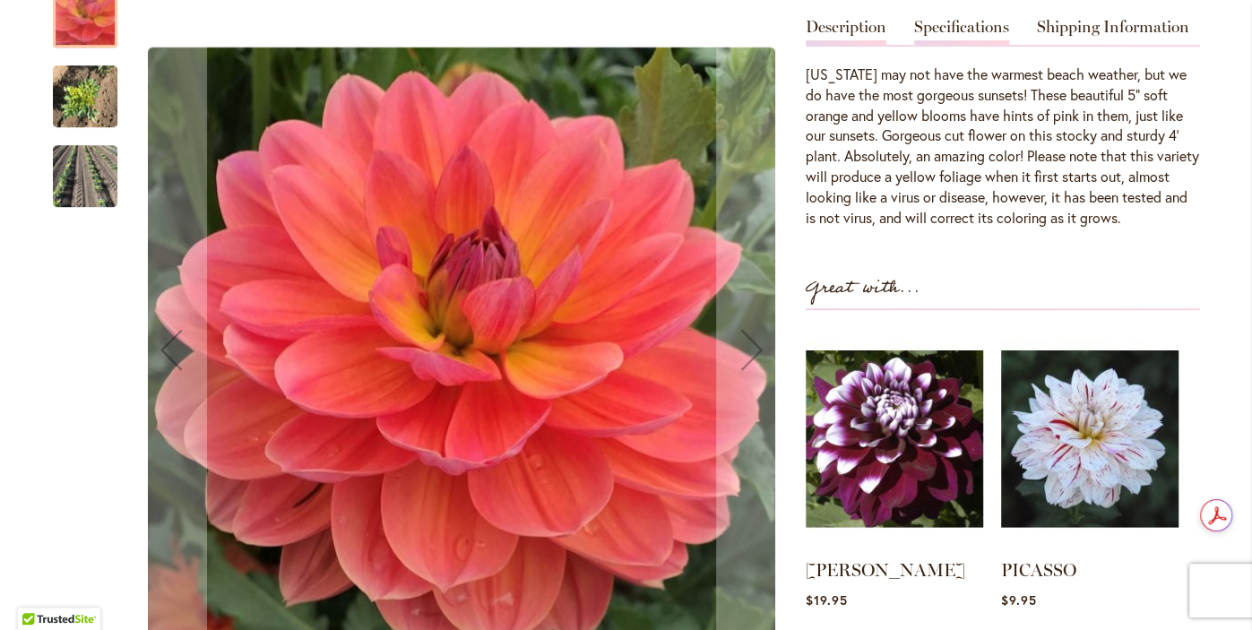
click at [963, 35] on link "Specifications" at bounding box center [961, 32] width 95 height 26
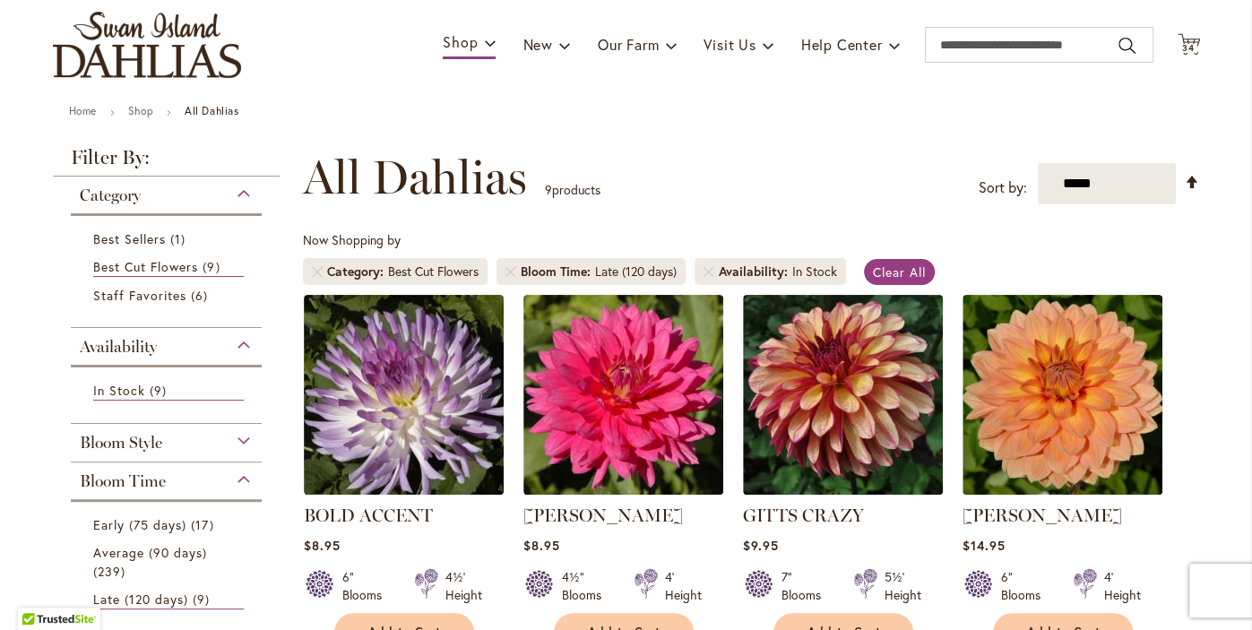
scroll to position [113, 0]
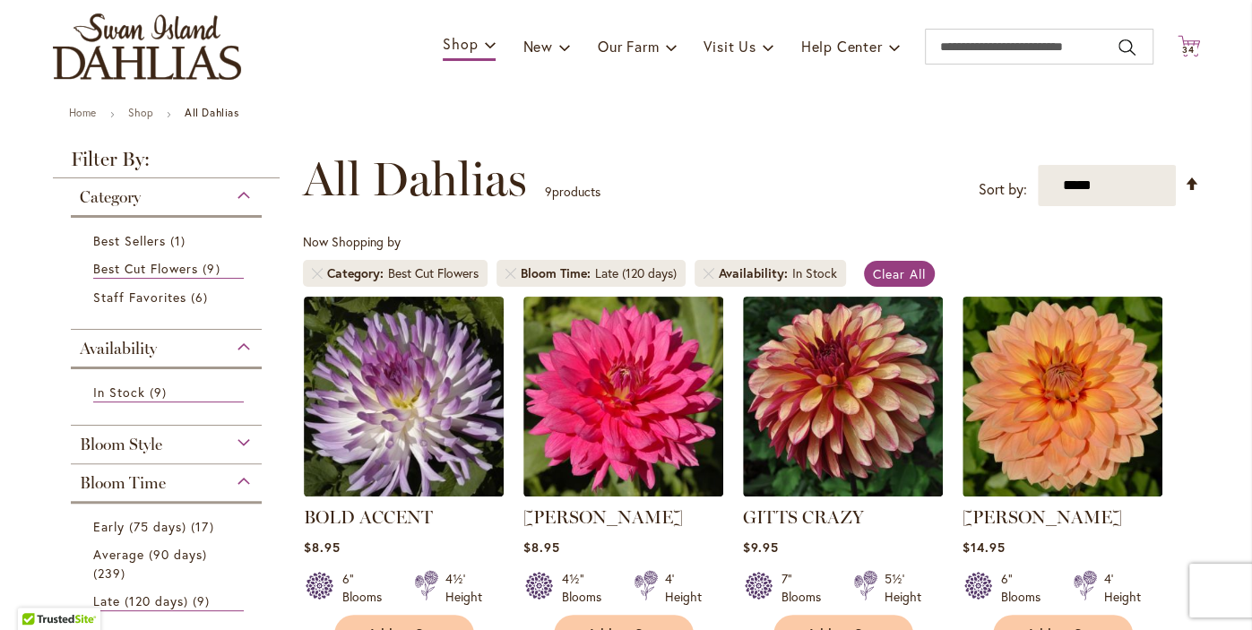
click at [1188, 48] on span "34" at bounding box center [1188, 50] width 13 height 12
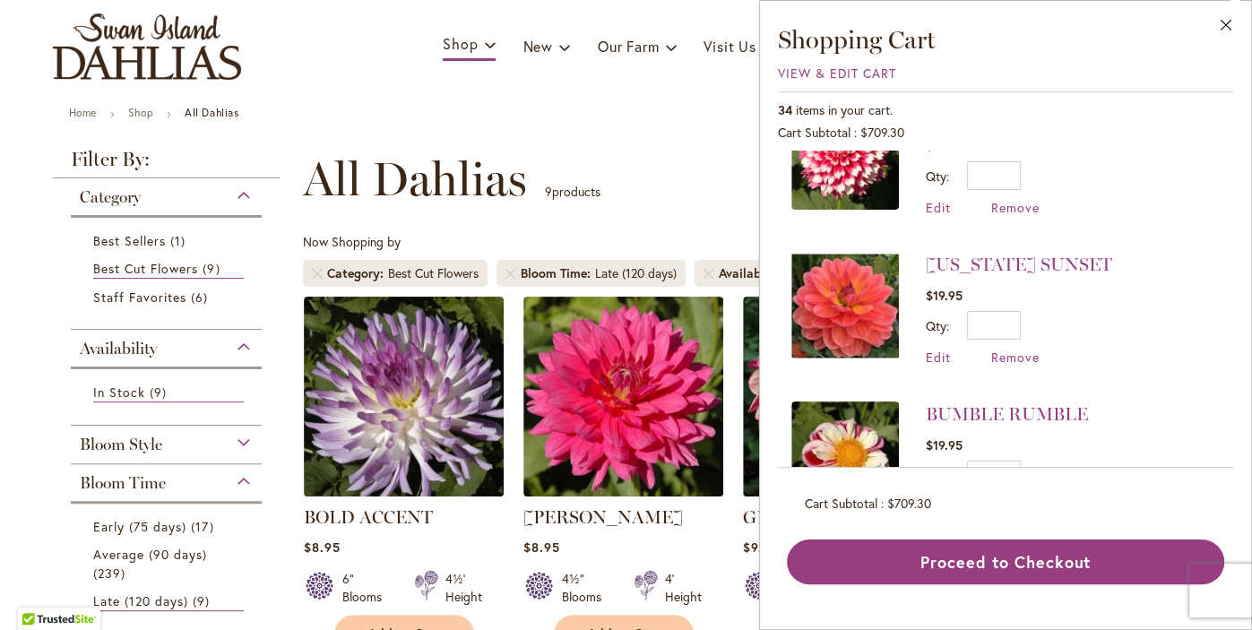
scroll to position [2335, 0]
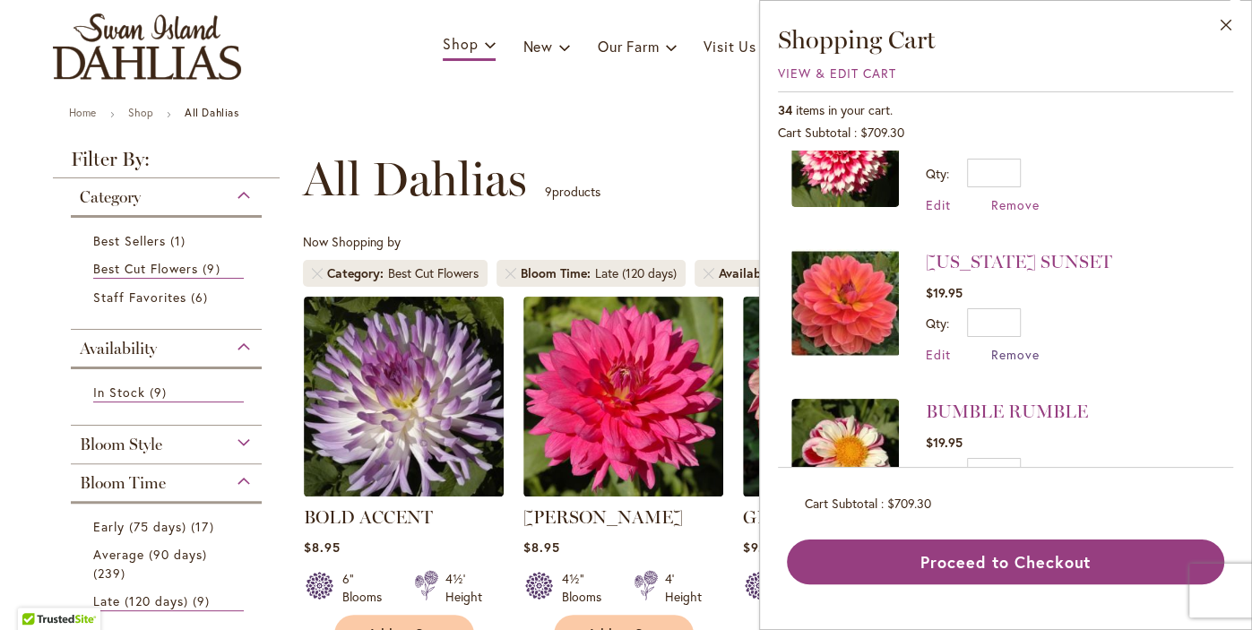
click at [1016, 346] on span "Remove" at bounding box center [1015, 354] width 48 height 17
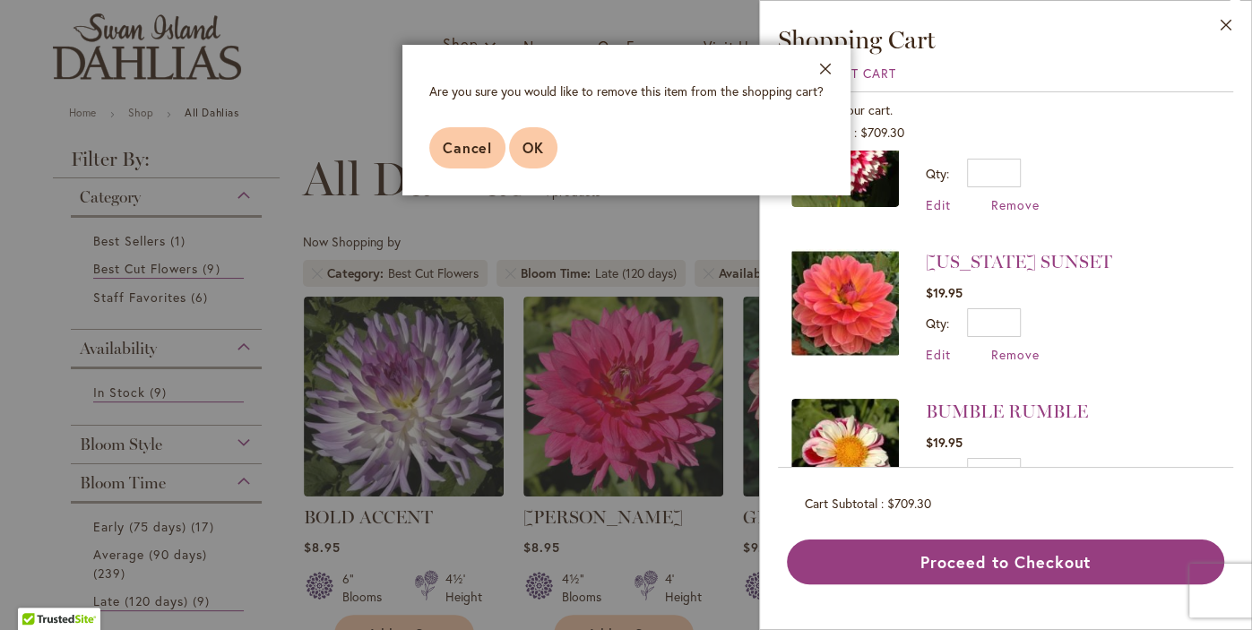
click at [548, 146] on button "OK" at bounding box center [533, 147] width 48 height 41
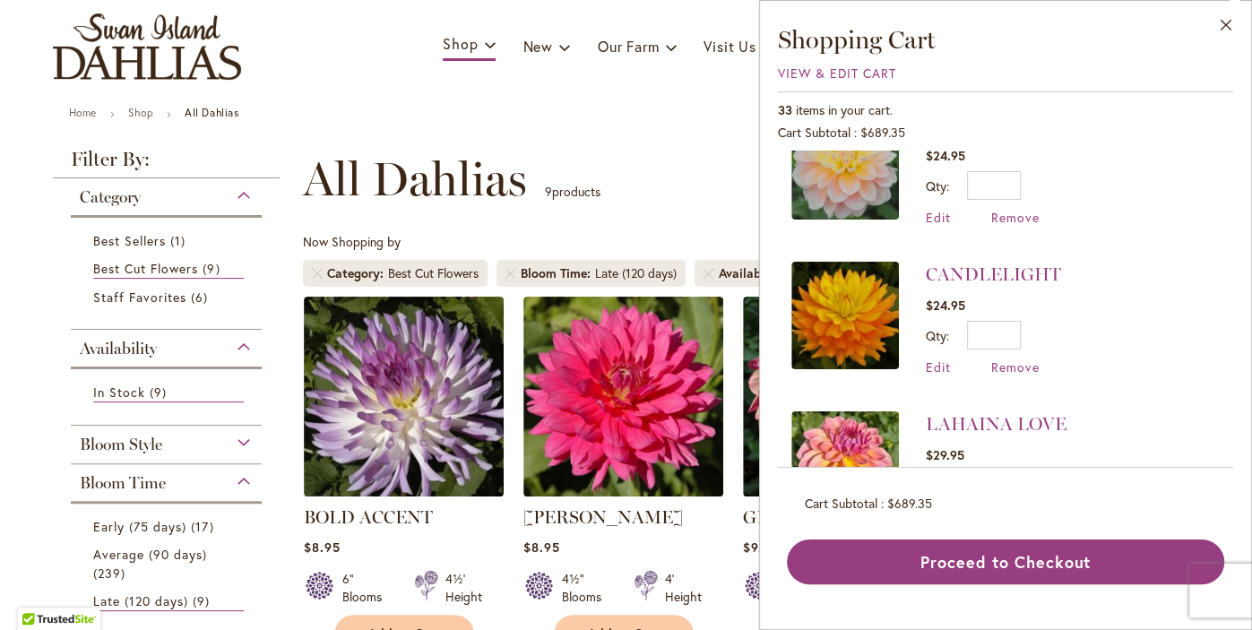
scroll to position [3063, 0]
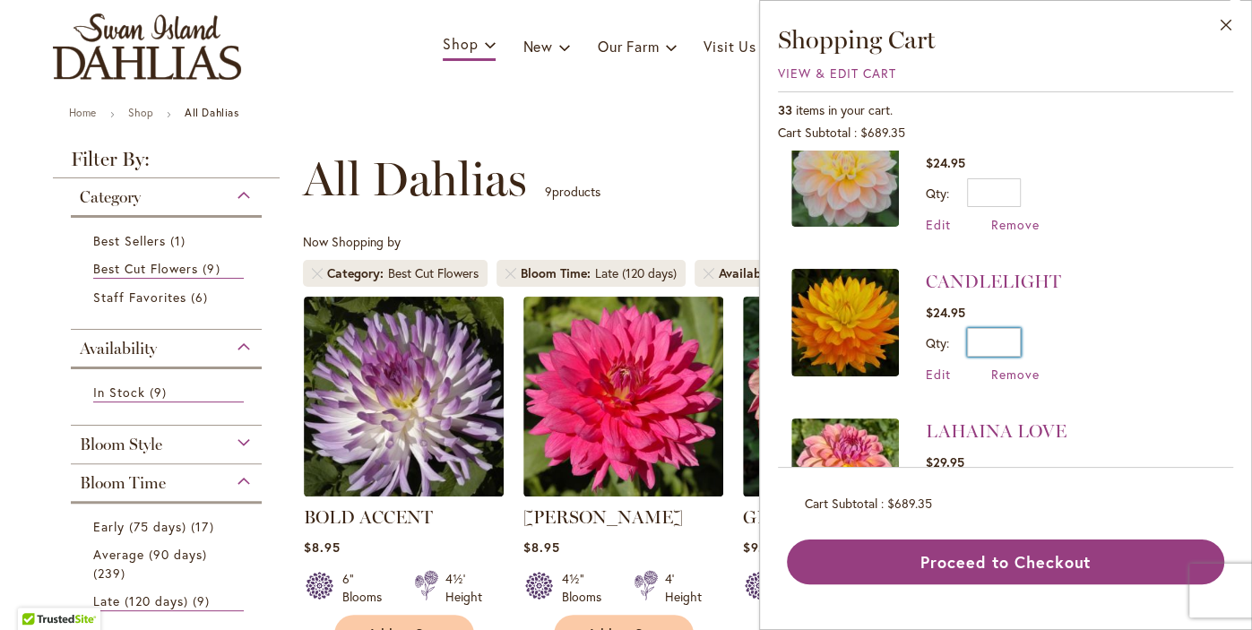
click at [1007, 328] on input "*" at bounding box center [994, 342] width 54 height 29
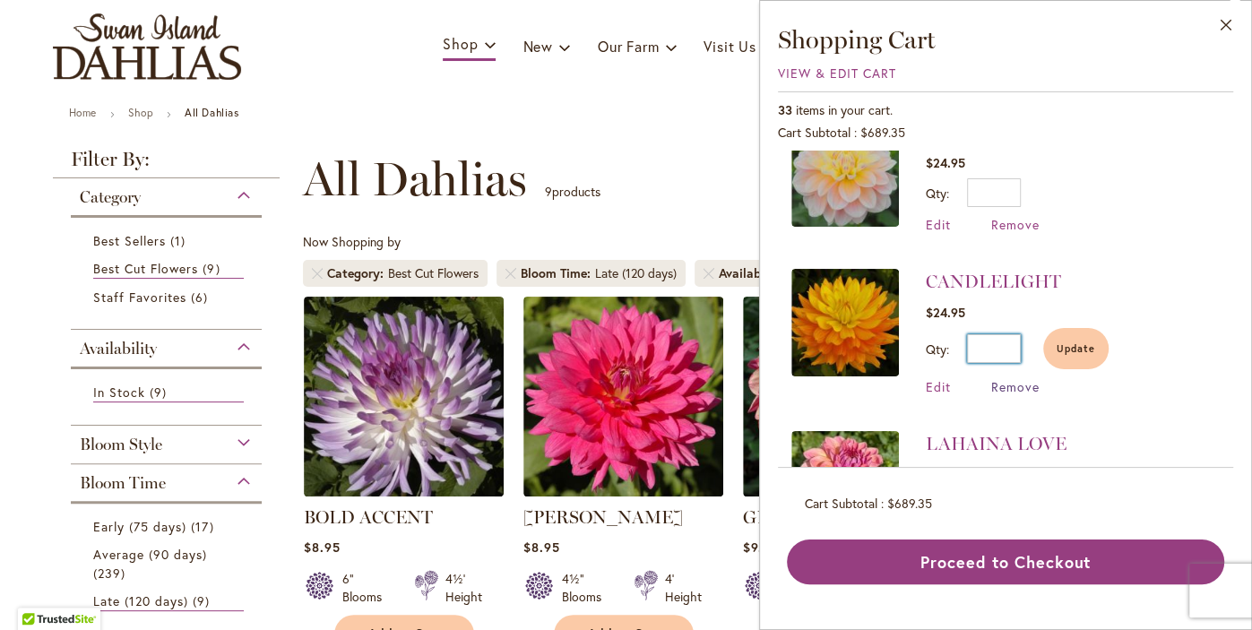
type input "*"
click at [1016, 378] on span "Remove" at bounding box center [1015, 386] width 48 height 17
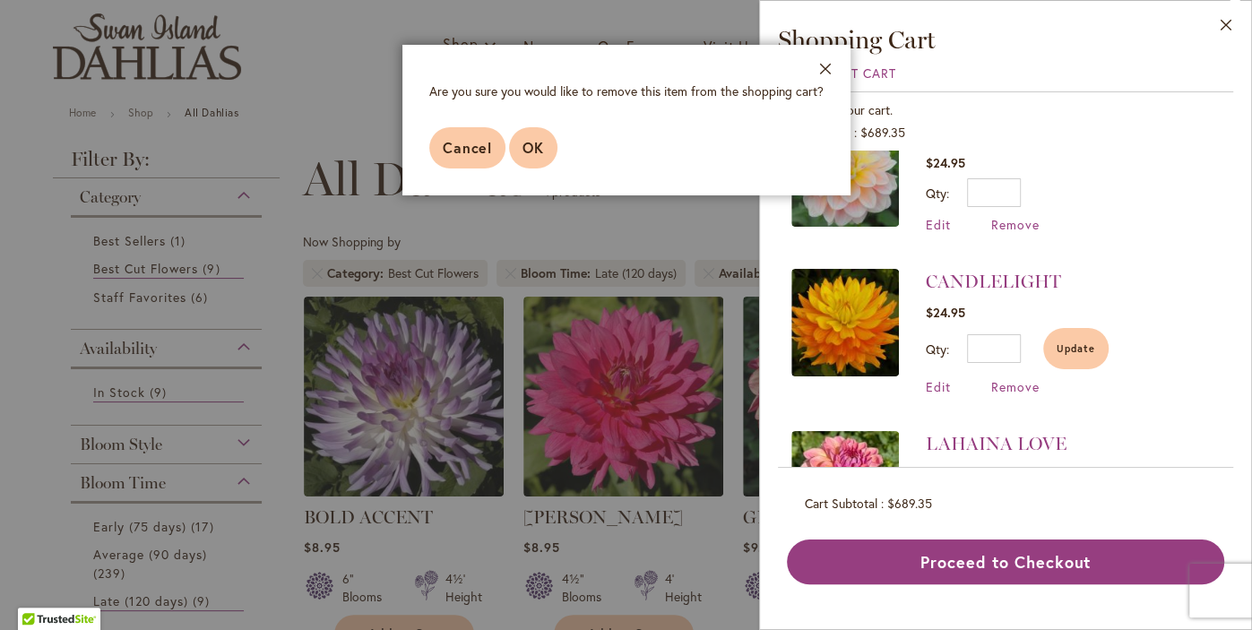
click at [532, 145] on span "OK" at bounding box center [533, 147] width 22 height 19
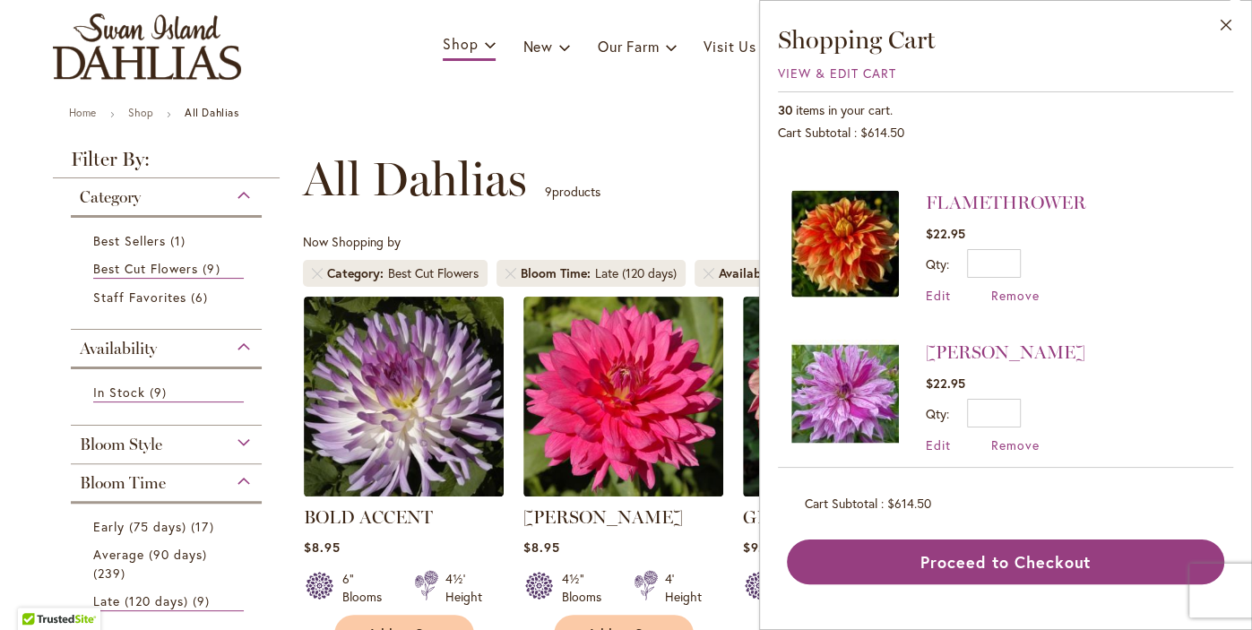
scroll to position [2550, 0]
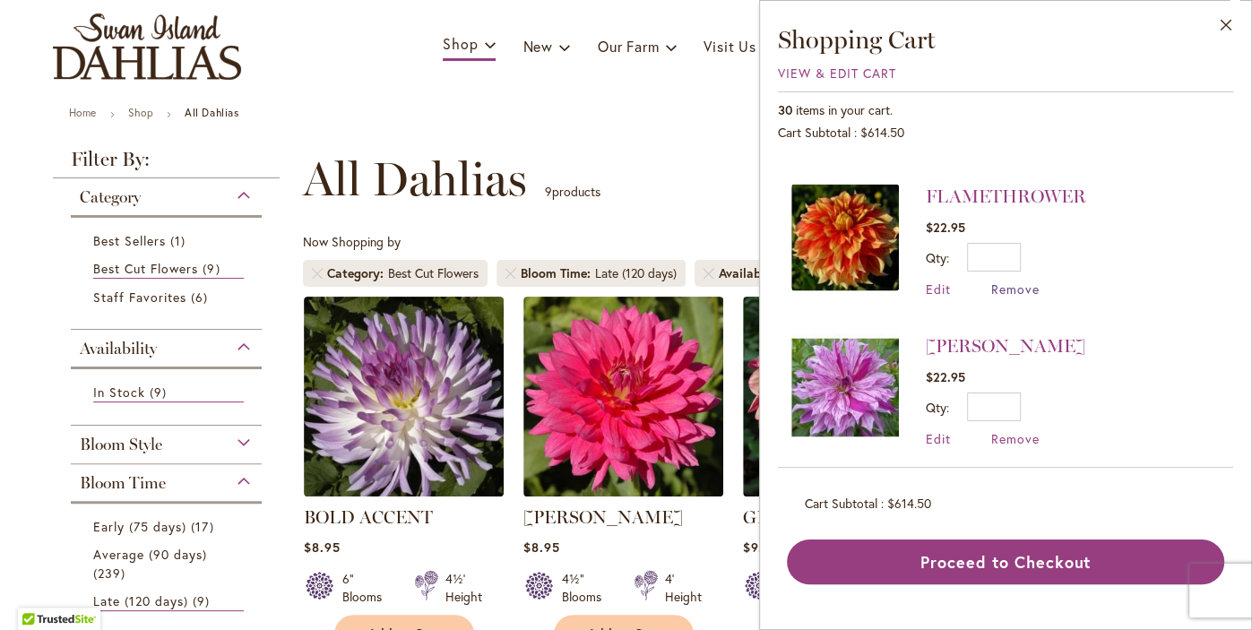
click at [1020, 281] on span "Remove" at bounding box center [1015, 289] width 48 height 17
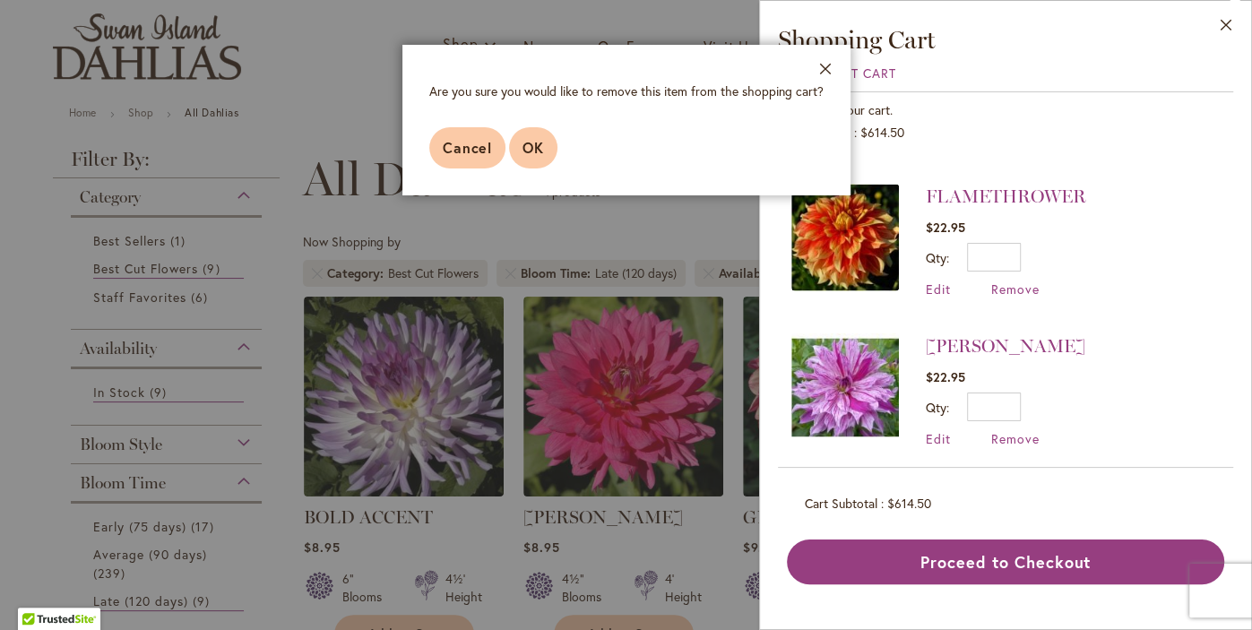
click at [536, 142] on span "OK" at bounding box center [533, 147] width 22 height 19
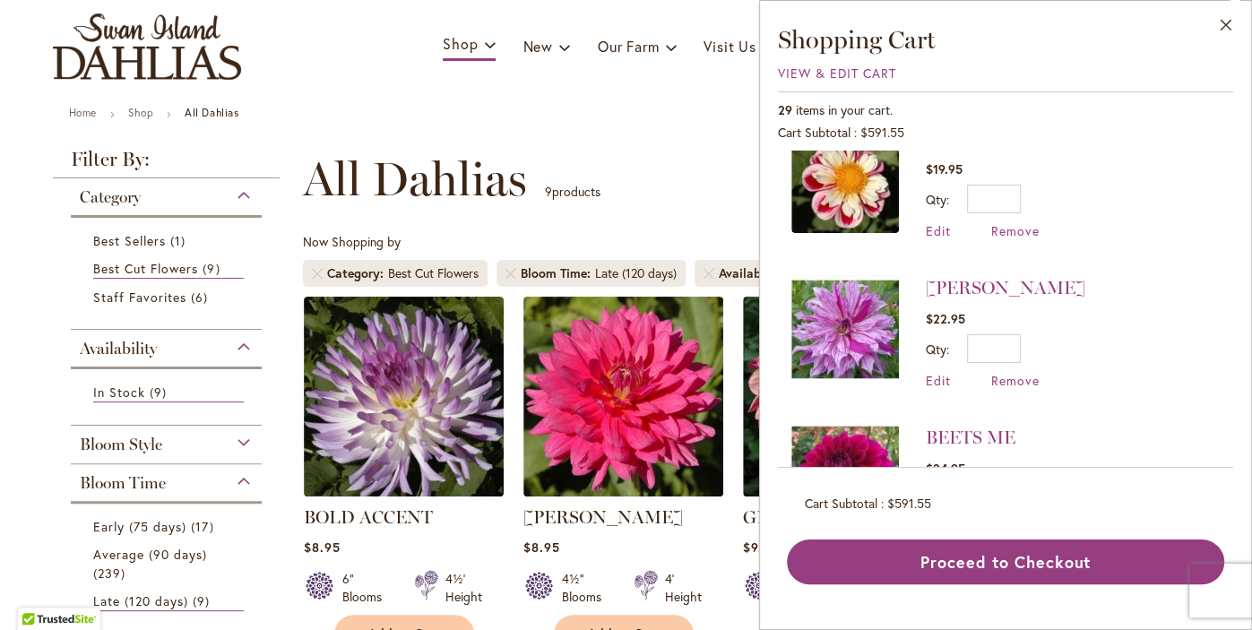
scroll to position [2468, 0]
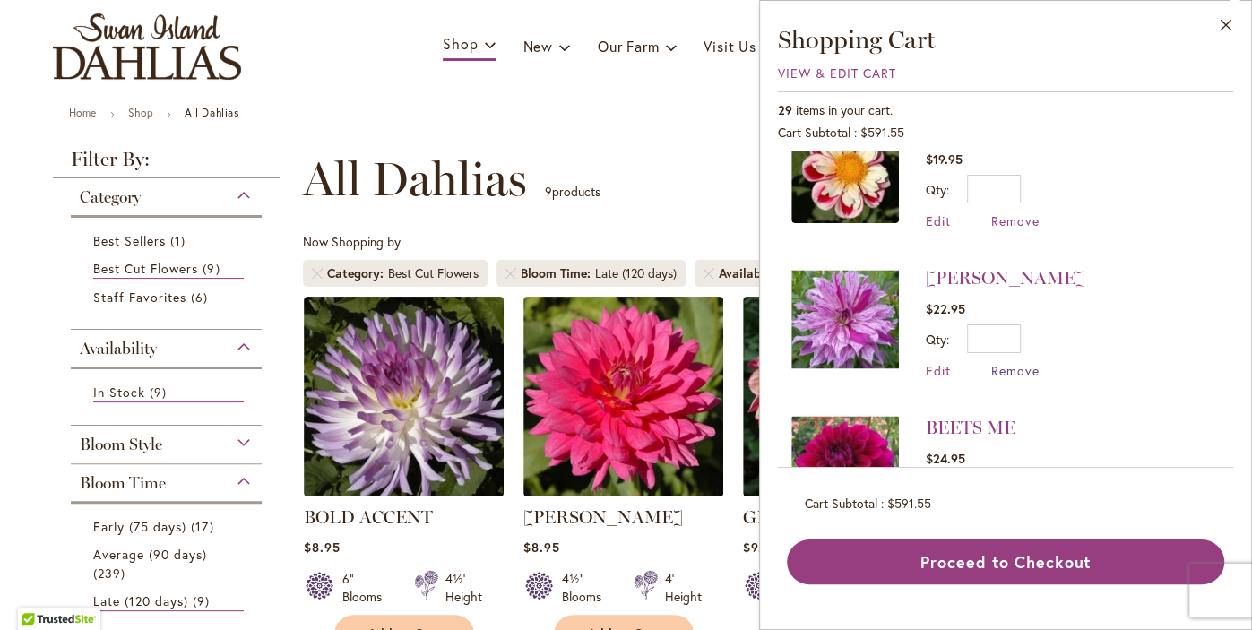
click at [1016, 362] on span "Remove" at bounding box center [1015, 370] width 48 height 17
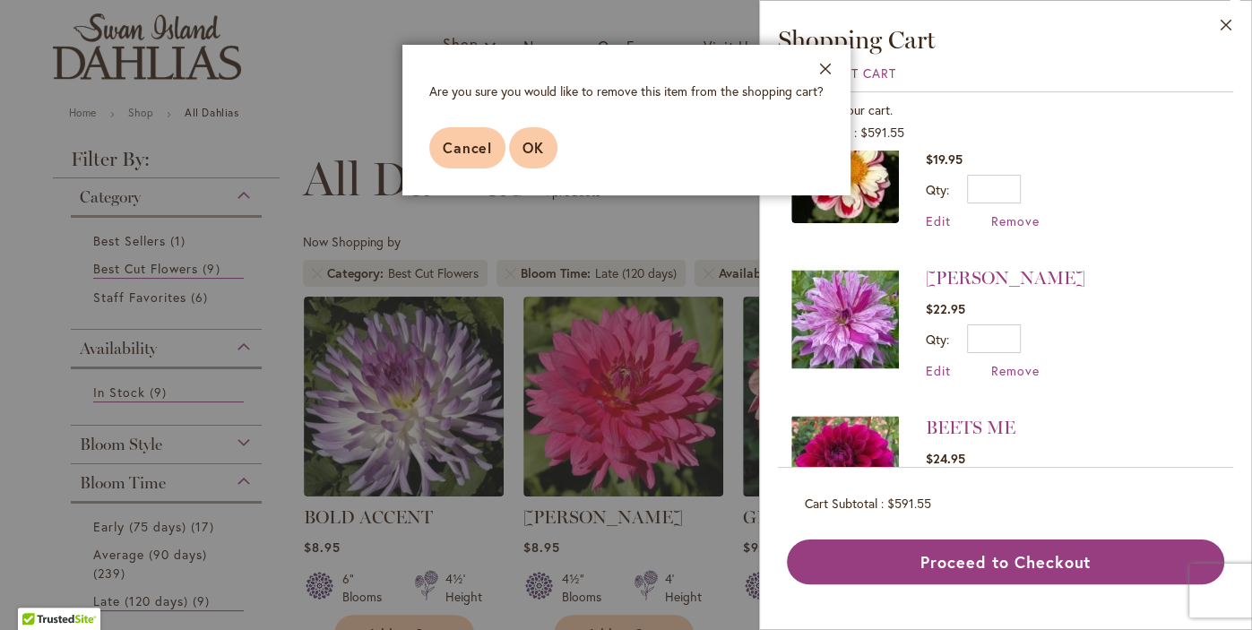
click at [531, 139] on span "OK" at bounding box center [533, 147] width 22 height 19
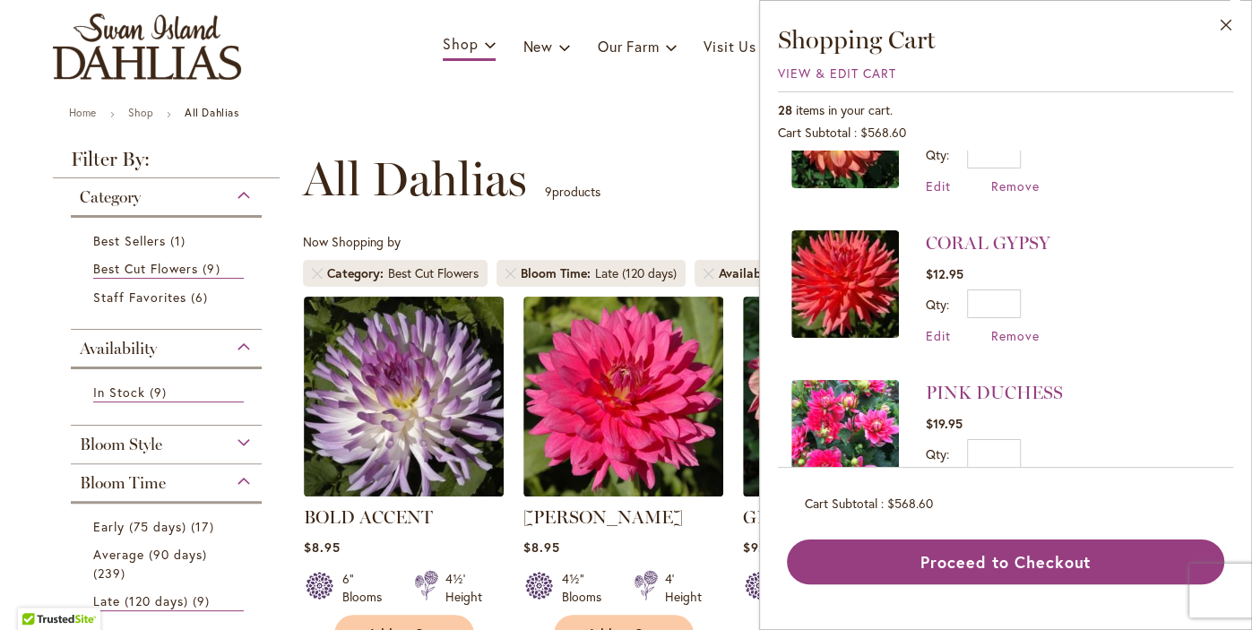
scroll to position [565, 0]
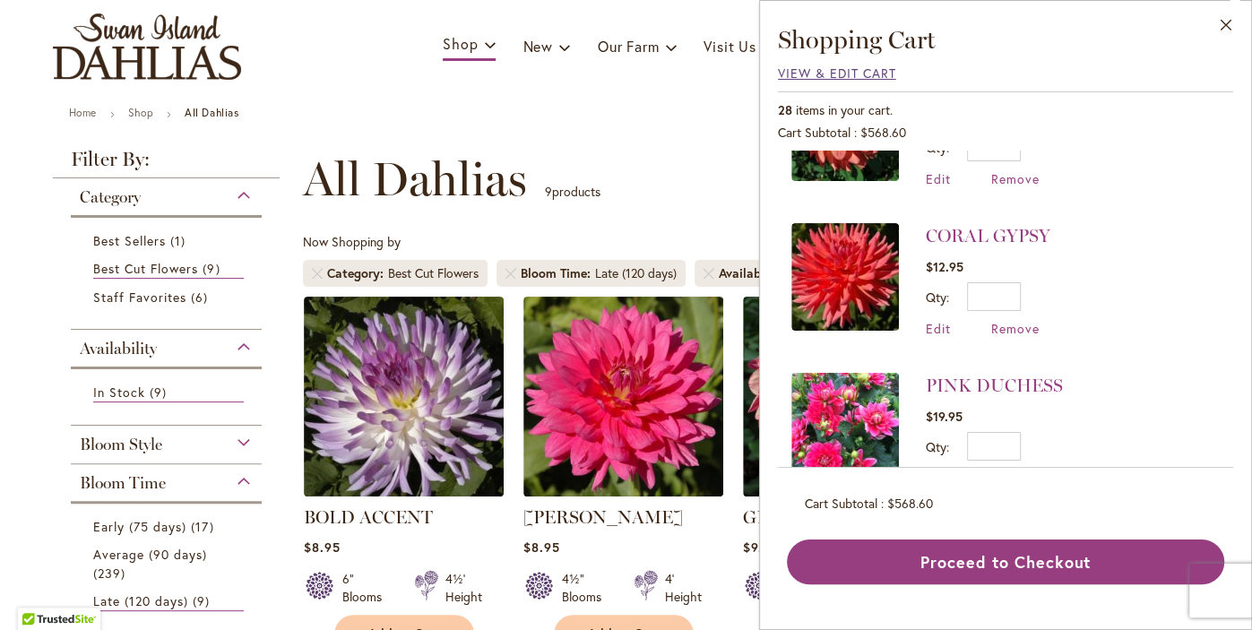
click at [828, 73] on span "View & Edit Cart" at bounding box center [837, 73] width 118 height 17
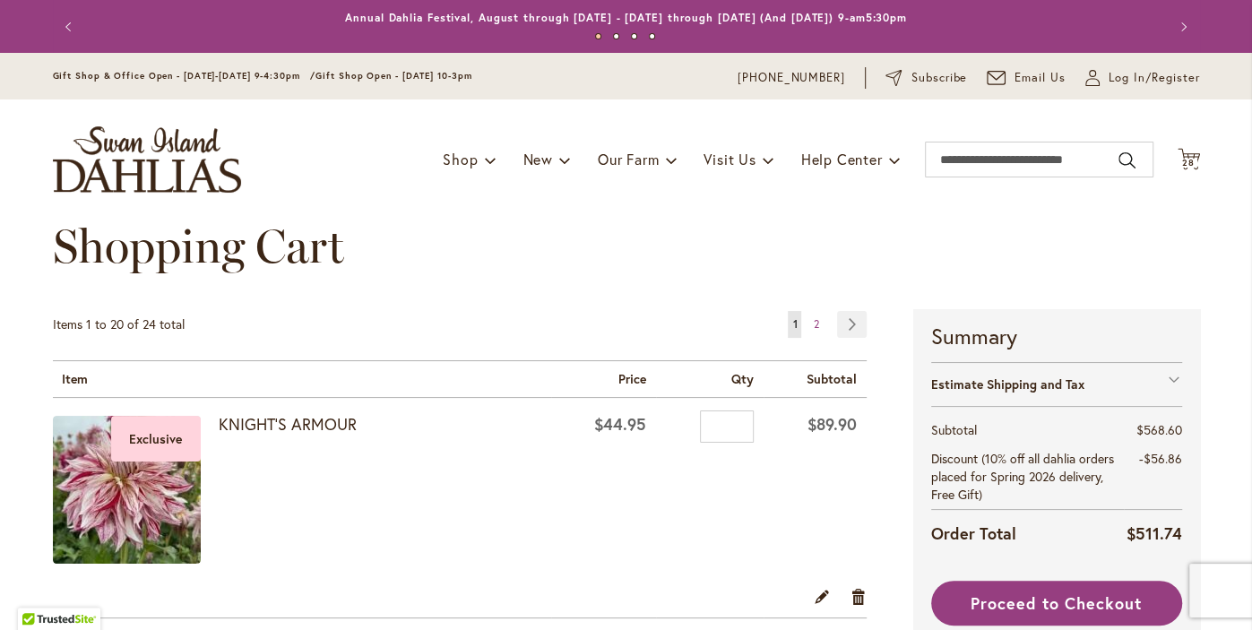
click at [0, 629] on div at bounding box center [0, 630] width 0 height 0
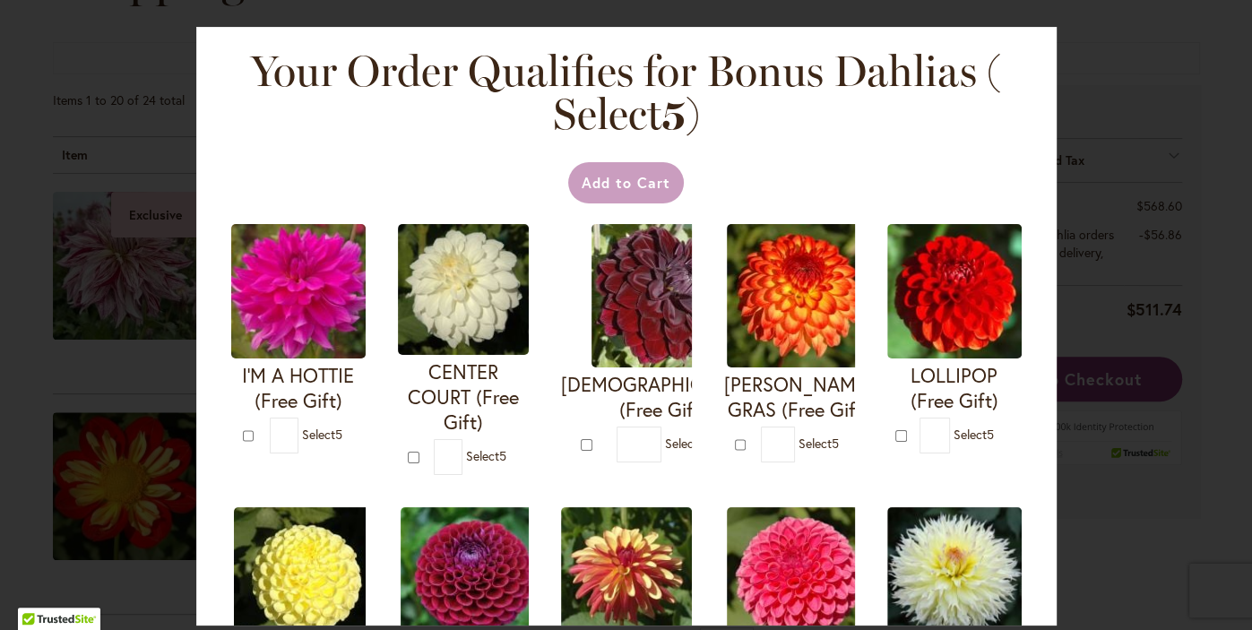
click at [111, 154] on div "Your Order Qualifies for Bonus Dahlias ( Select 5 ) Add to Cart I'M A HOTTIE (F…" at bounding box center [626, 315] width 1252 height 630
click at [324, 109] on h2 "Your Order Qualifies for Bonus Dahlias ( Select 5 )" at bounding box center [626, 92] width 753 height 86
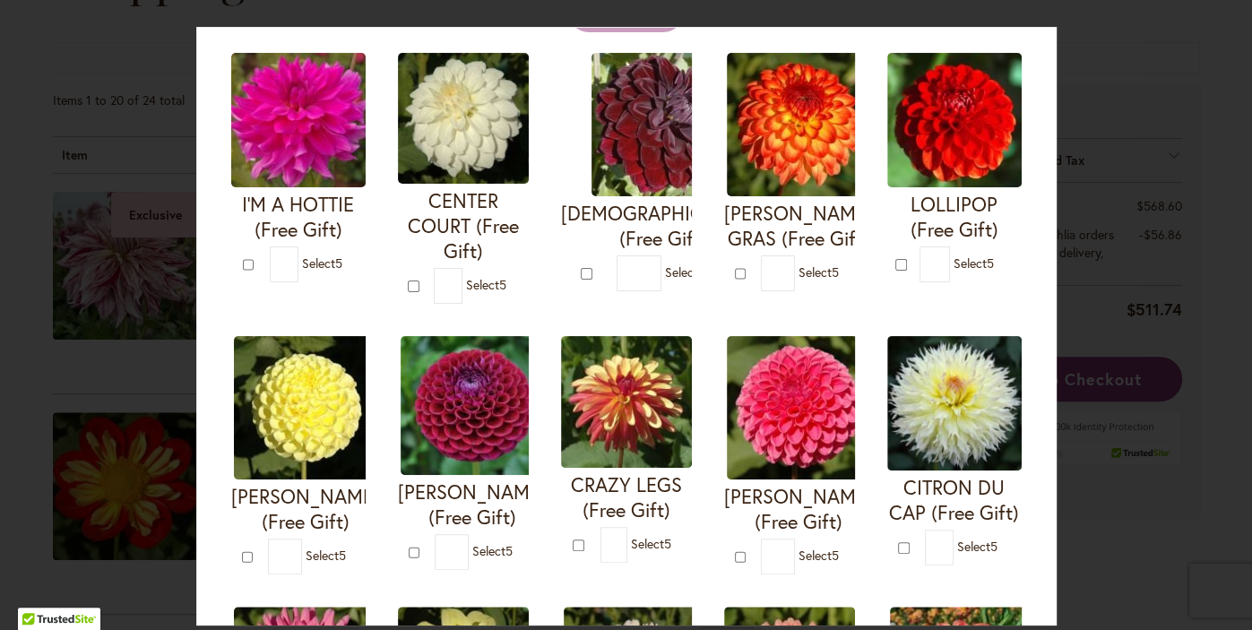
scroll to position [172, 0]
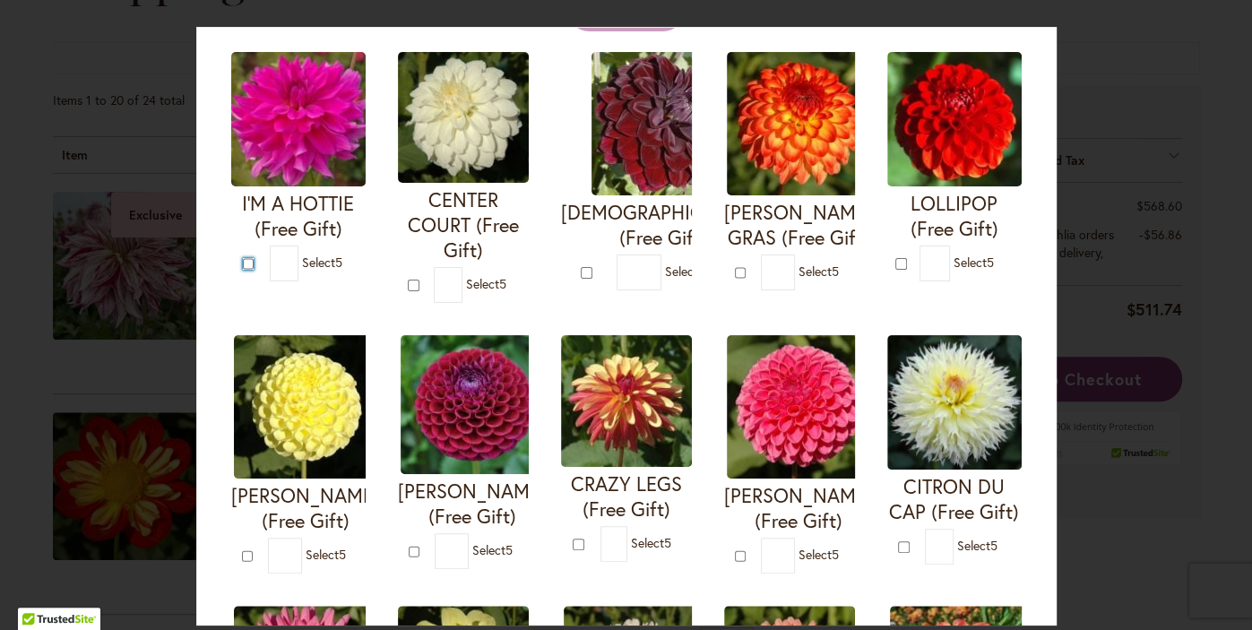
type input "*"
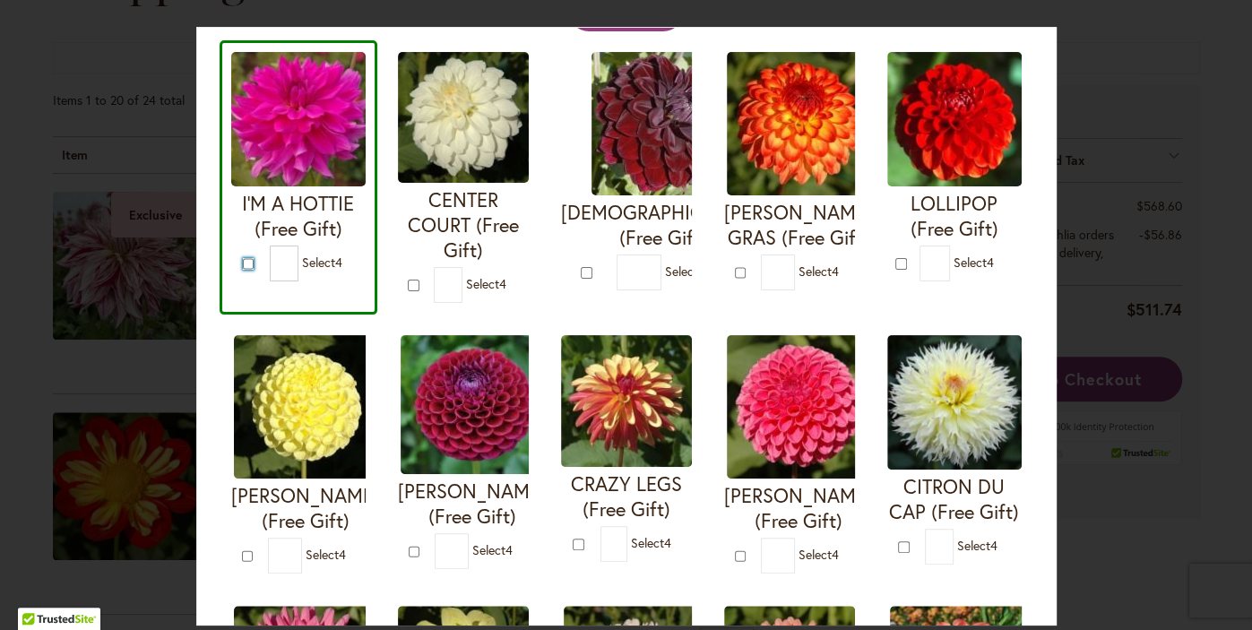
scroll to position [177, 0]
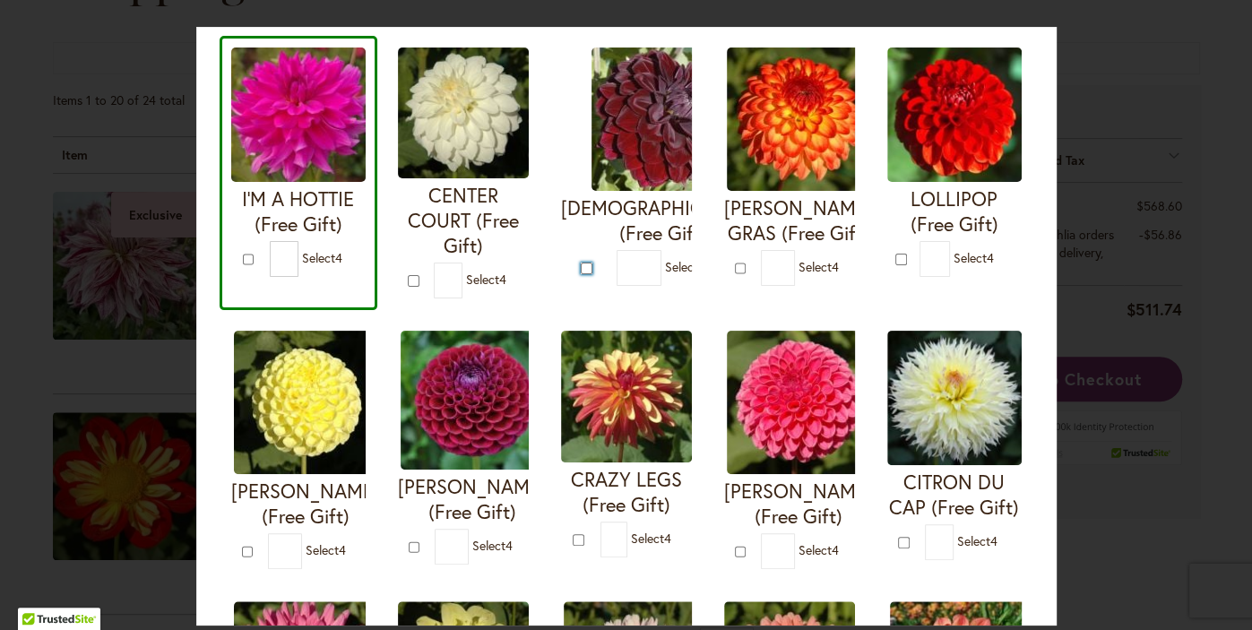
type input "*"
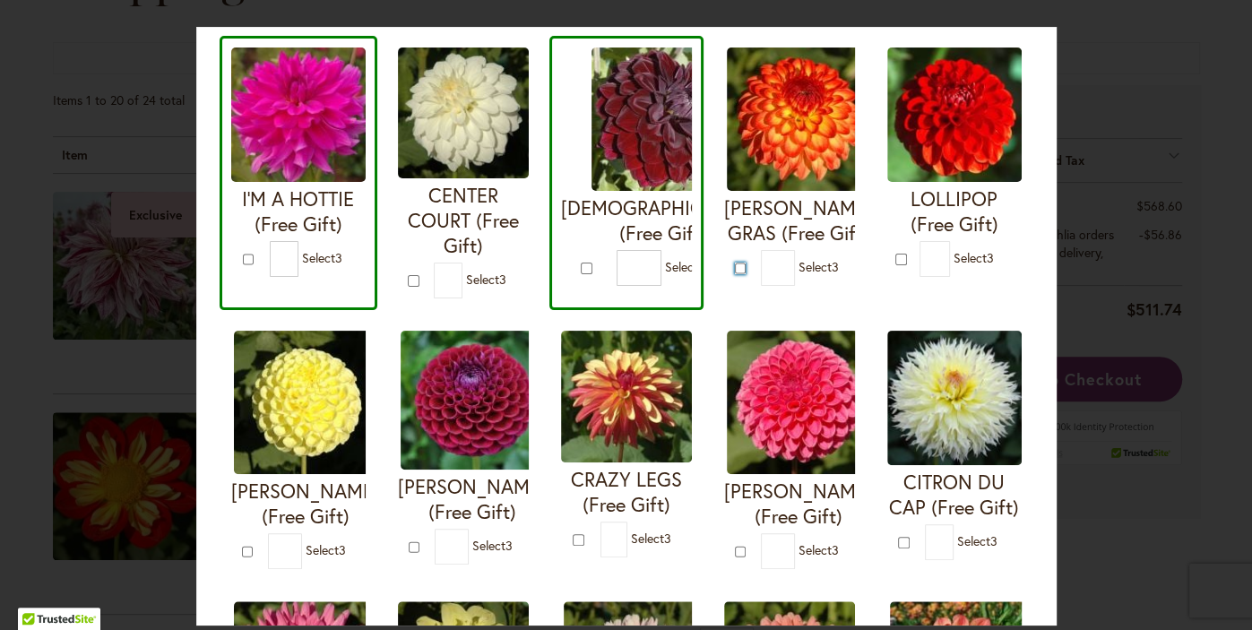
type input "*"
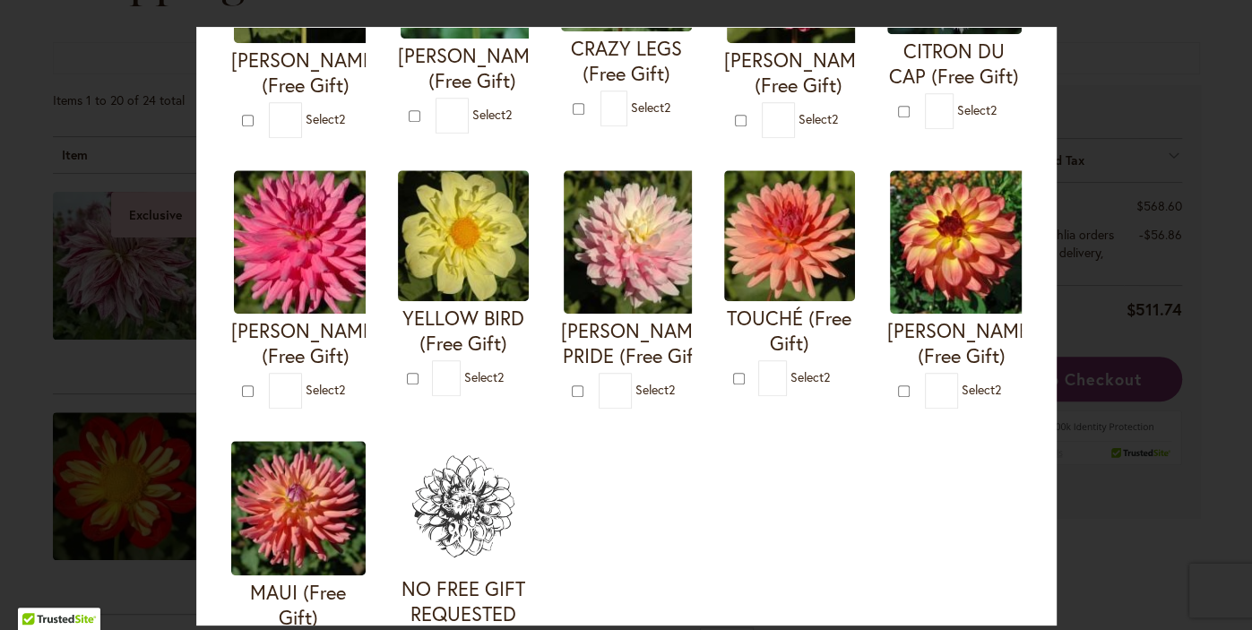
scroll to position [612, 0]
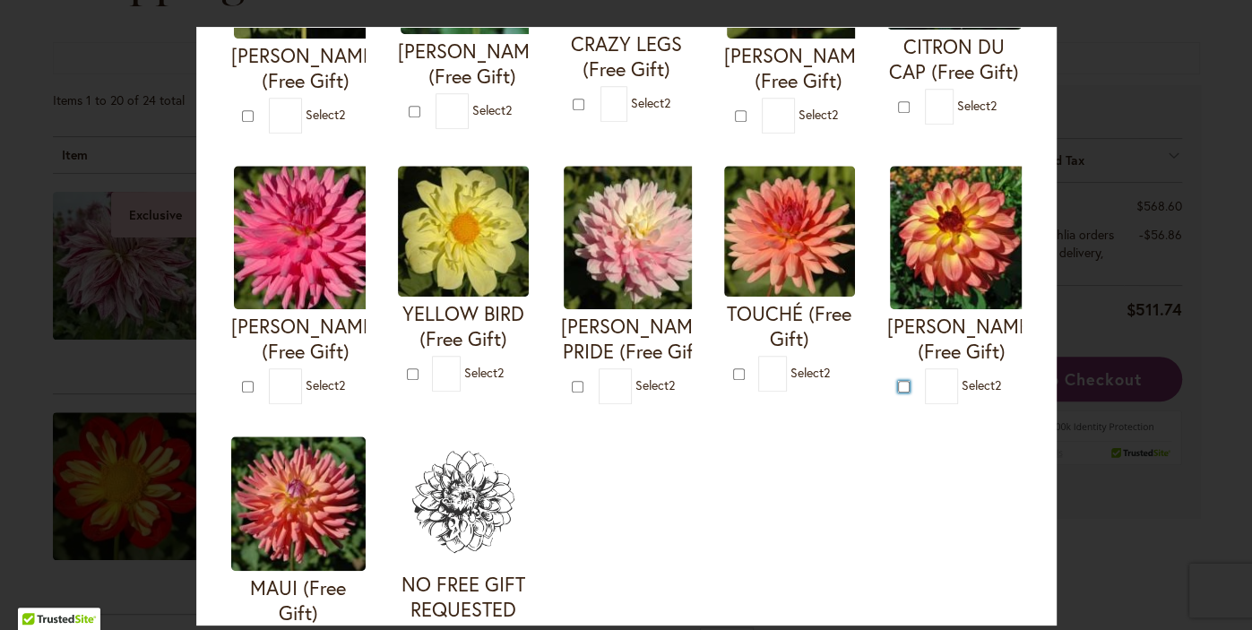
type input "*"
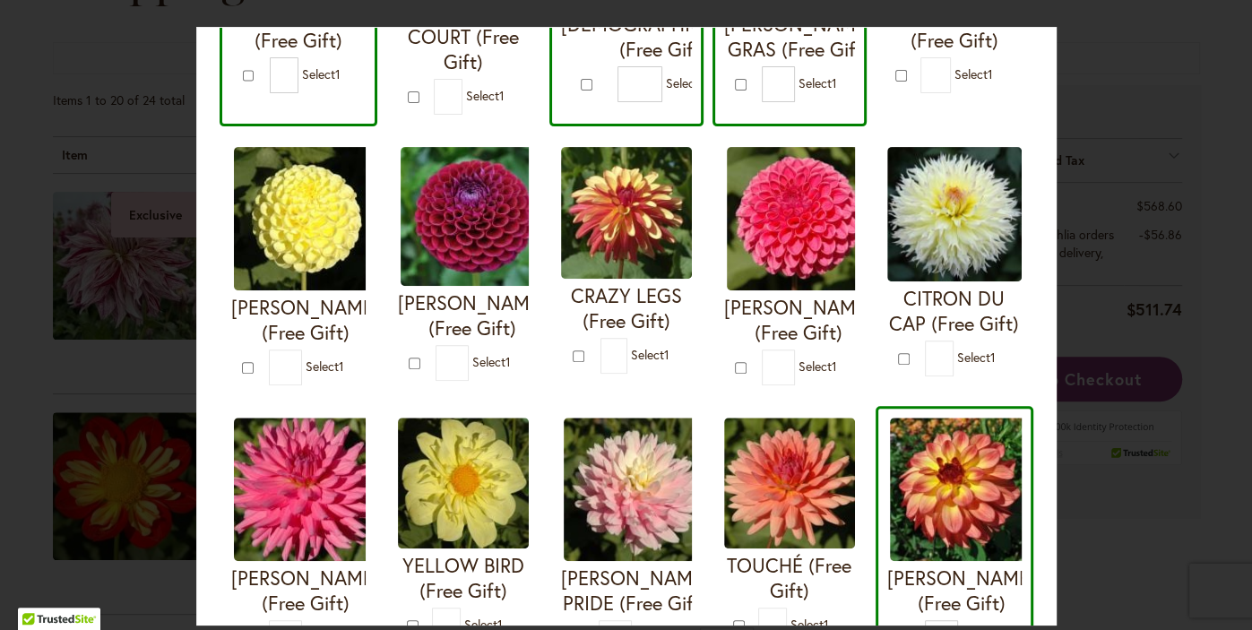
scroll to position [359, 0]
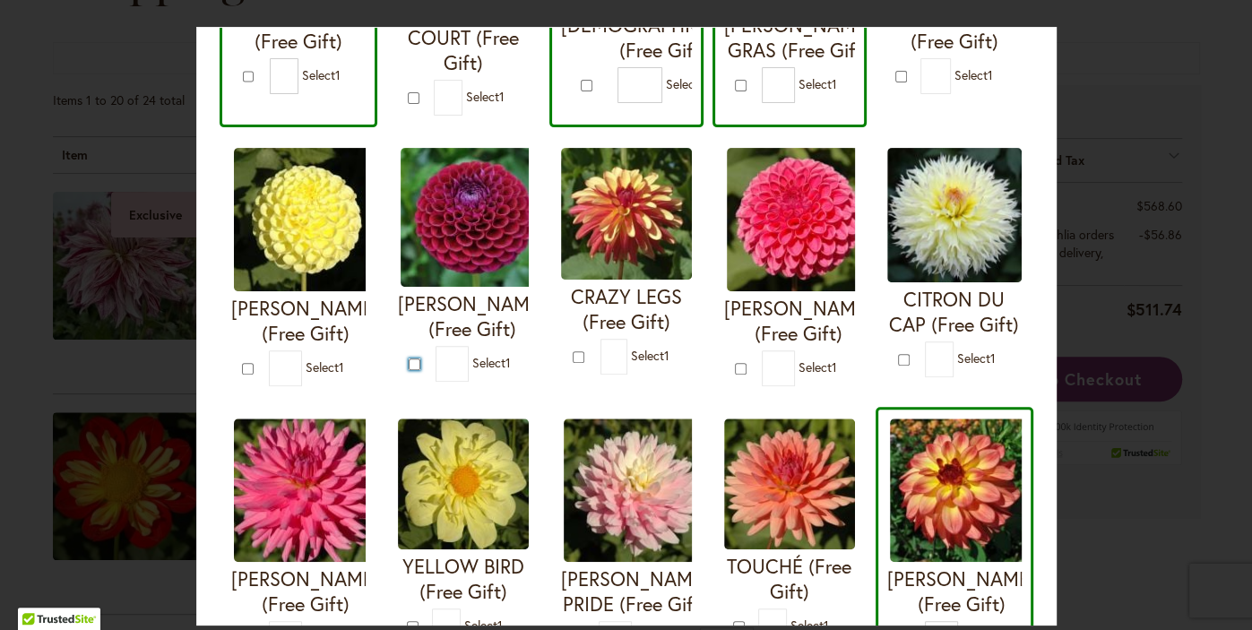
type input "*"
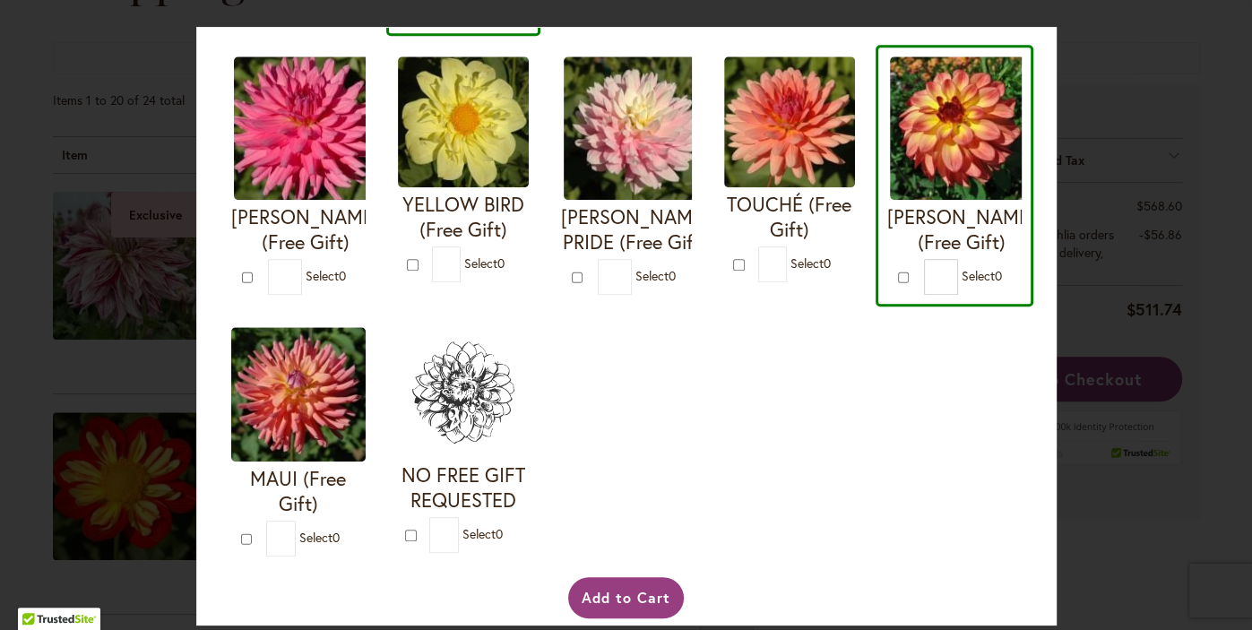
scroll to position [773, 0]
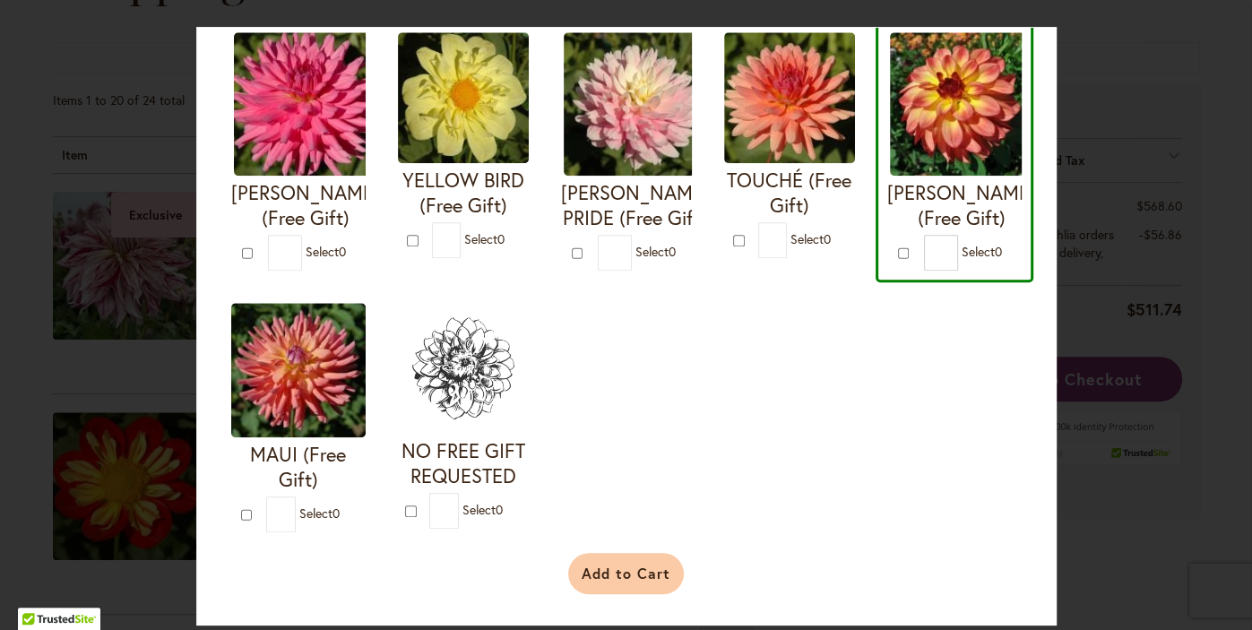
click at [615, 591] on button "Add to Cart" at bounding box center [626, 573] width 116 height 41
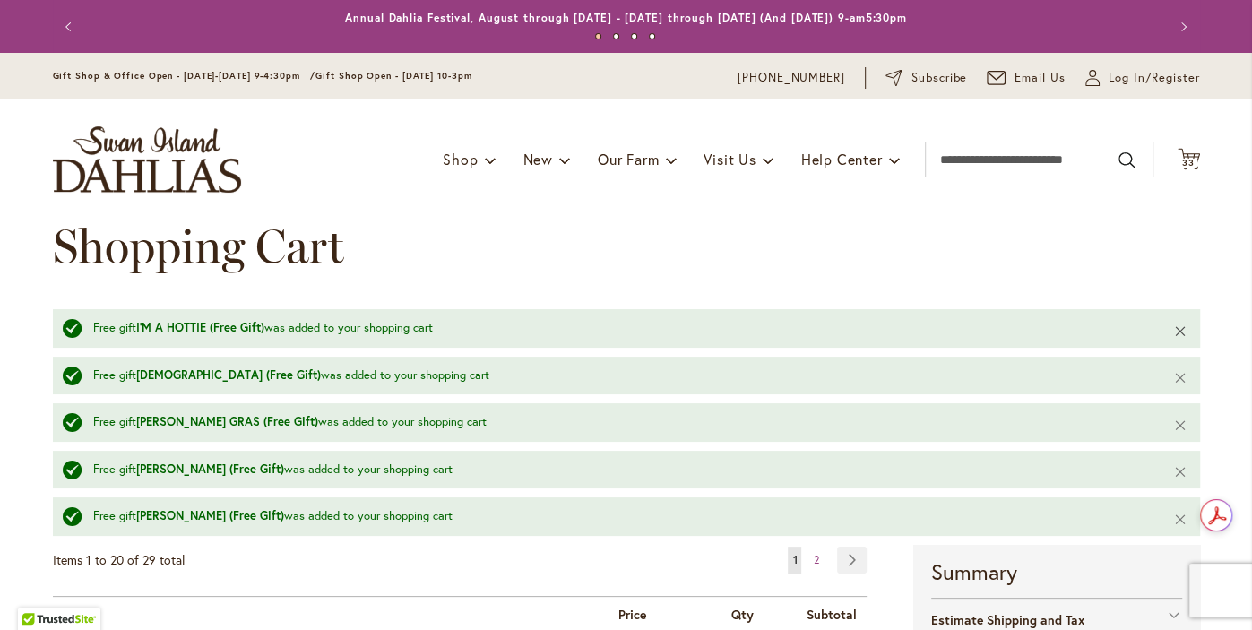
click at [1179, 335] on button "Close" at bounding box center [1180, 330] width 39 height 43
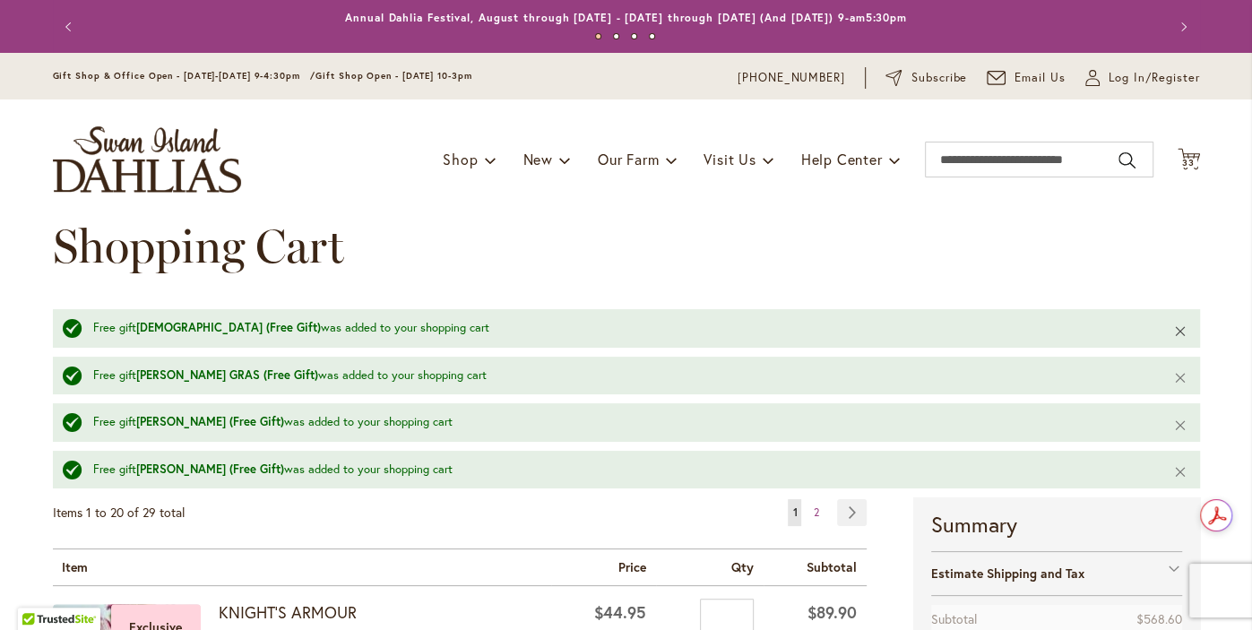
click at [1179, 331] on button "Close" at bounding box center [1180, 330] width 39 height 43
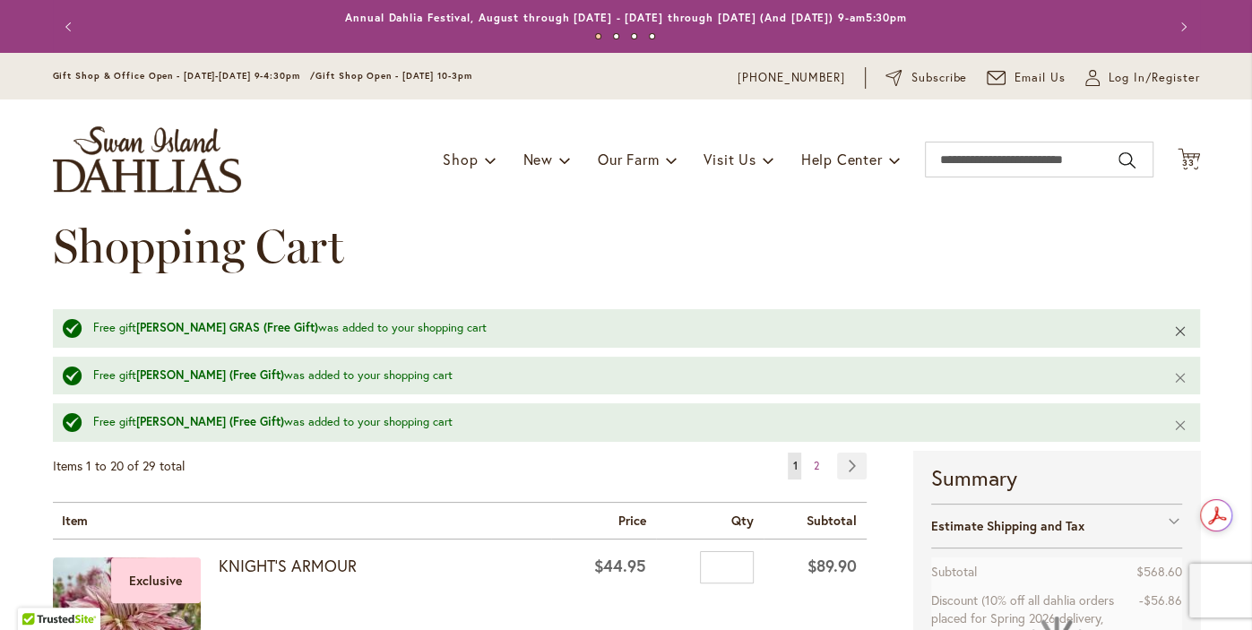
click at [1179, 332] on button "Close" at bounding box center [1180, 330] width 39 height 43
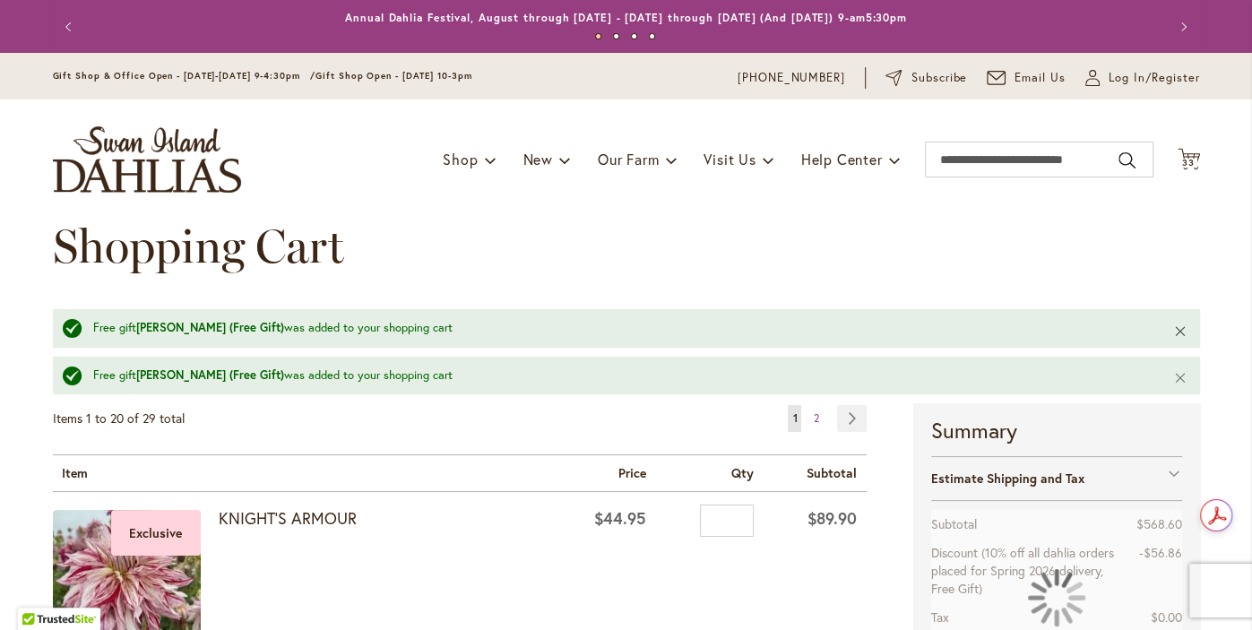
click at [1179, 332] on button "Close" at bounding box center [1180, 330] width 39 height 43
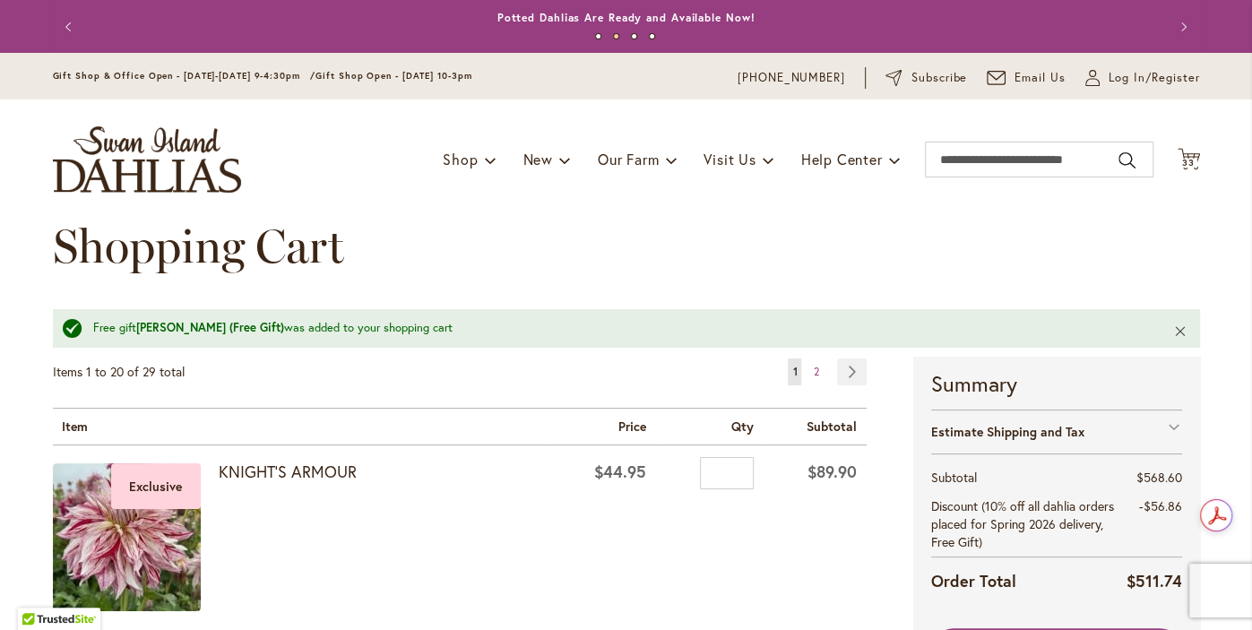
click at [1179, 330] on button "Close" at bounding box center [1180, 330] width 39 height 43
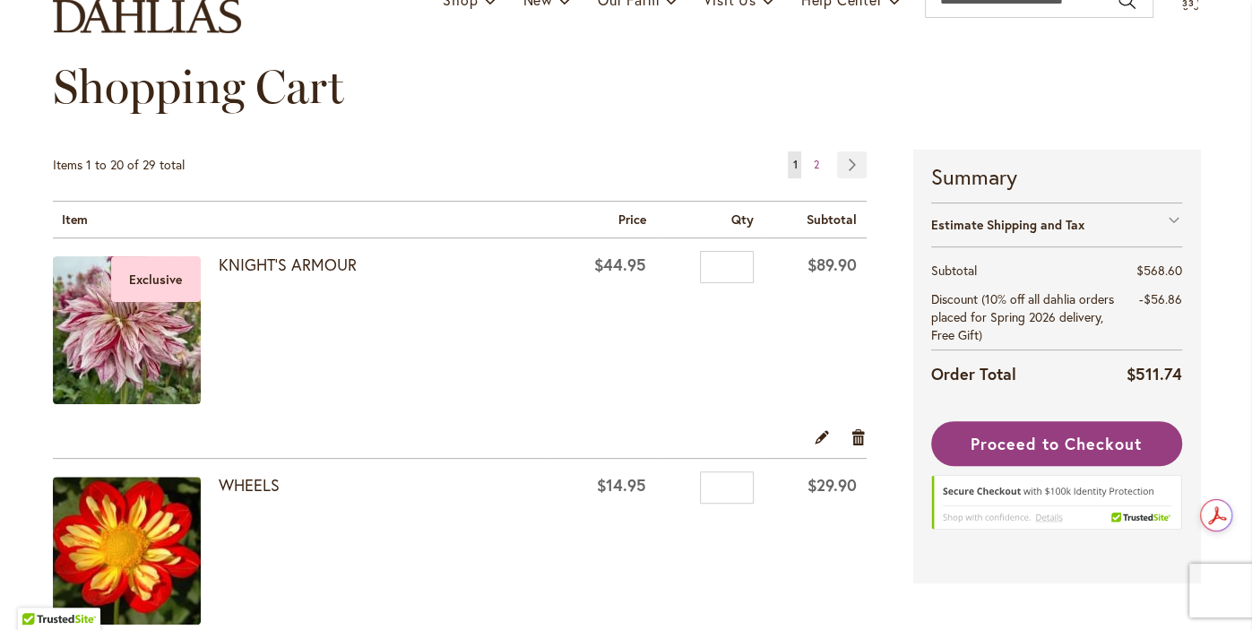
scroll to position [214, 0]
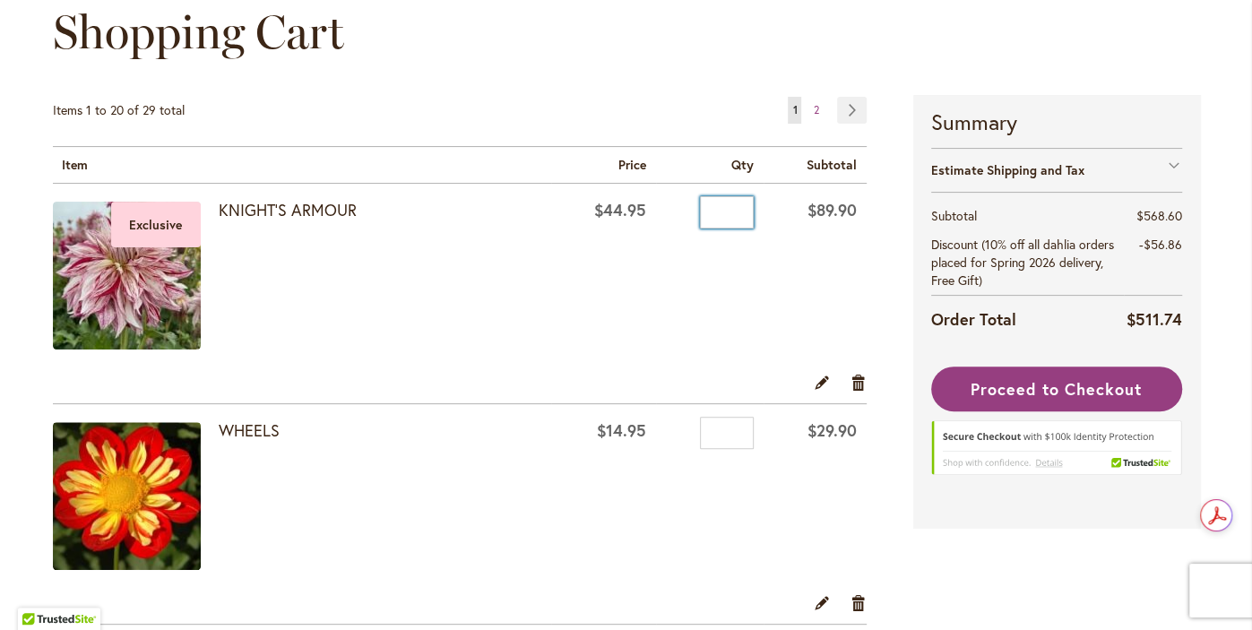
click at [737, 212] on input "*" at bounding box center [727, 212] width 54 height 32
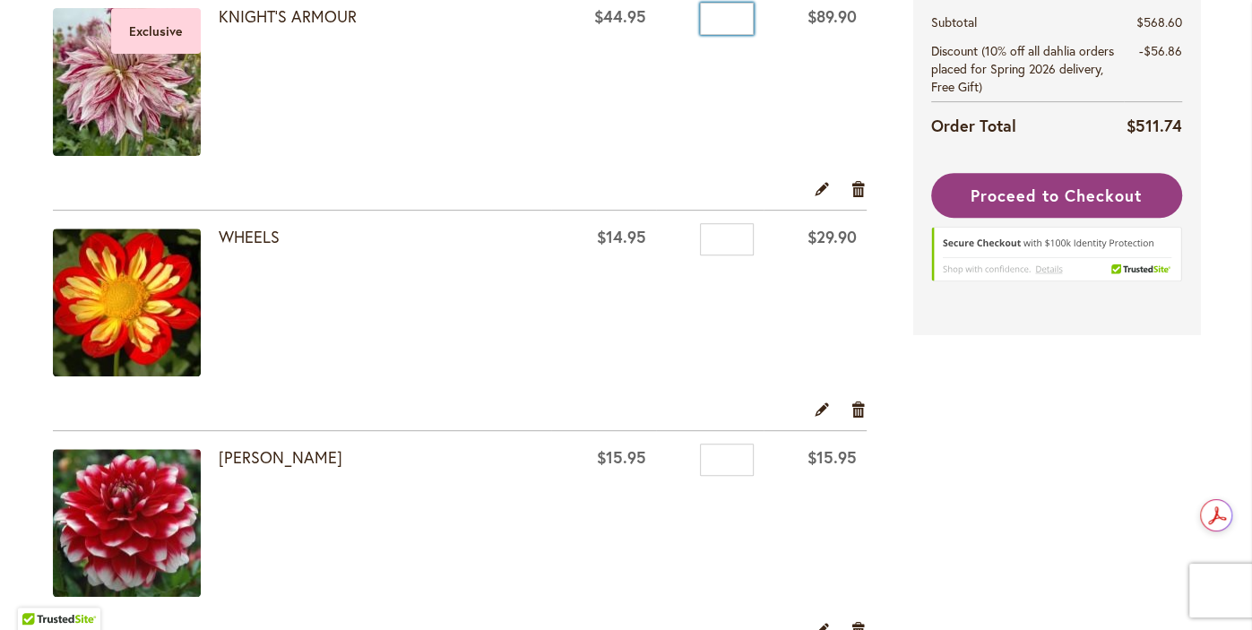
scroll to position [412, 0]
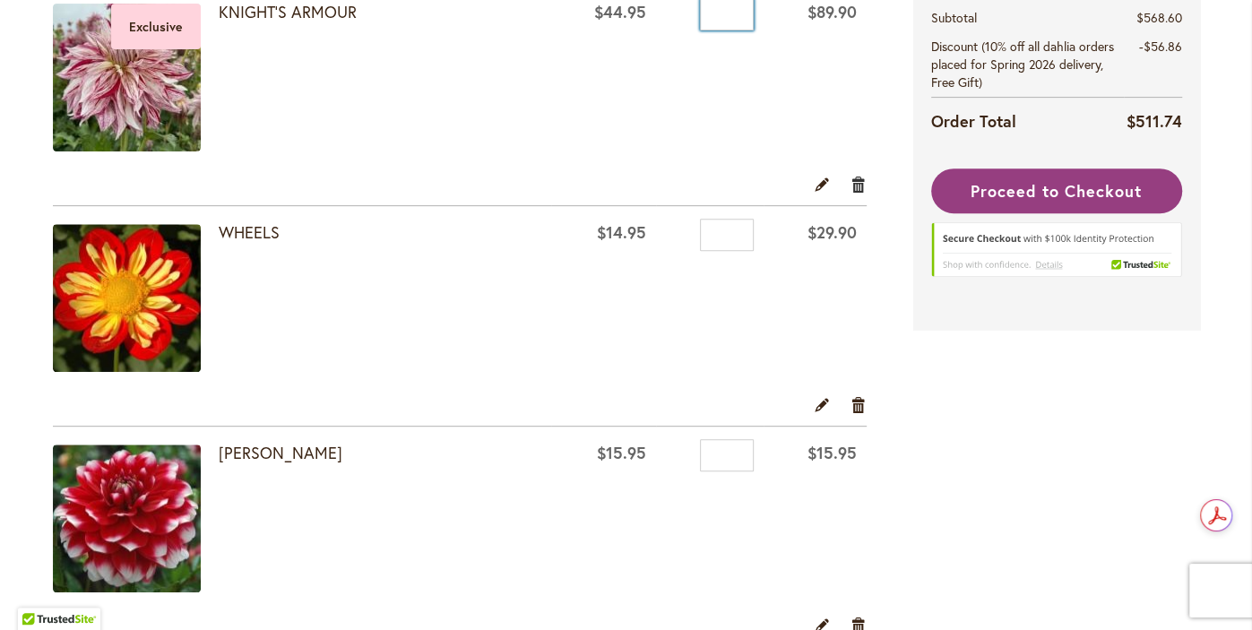
type input "*"
click at [858, 186] on link "Remove item" at bounding box center [858, 184] width 17 height 20
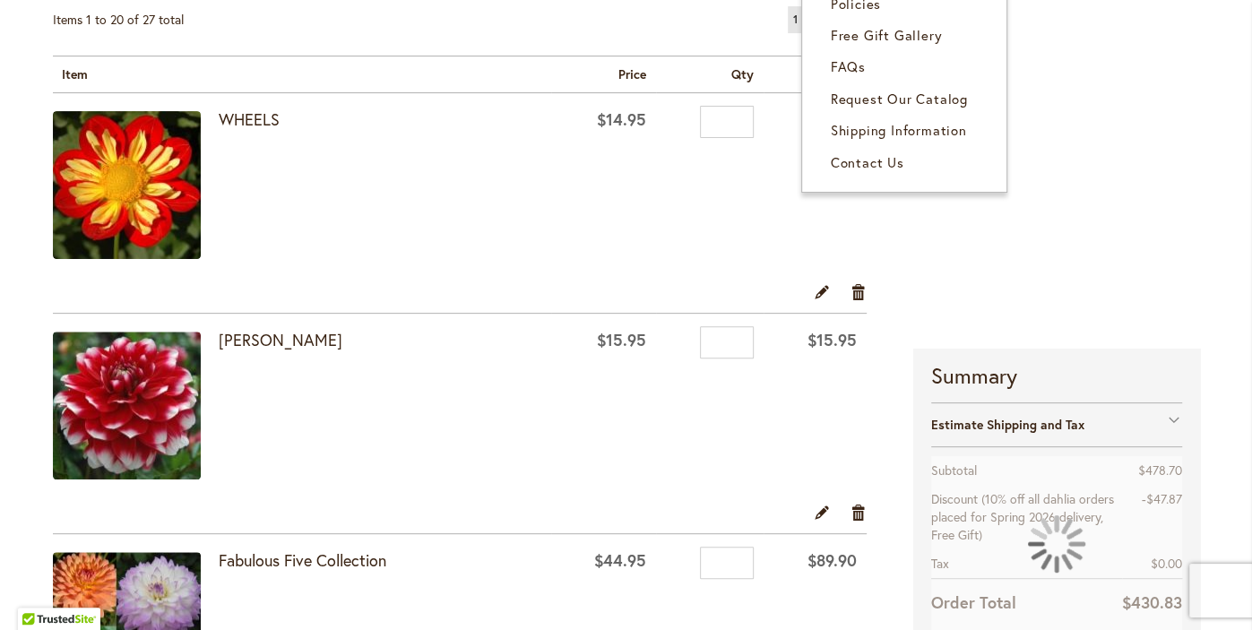
scroll to position [281, 0]
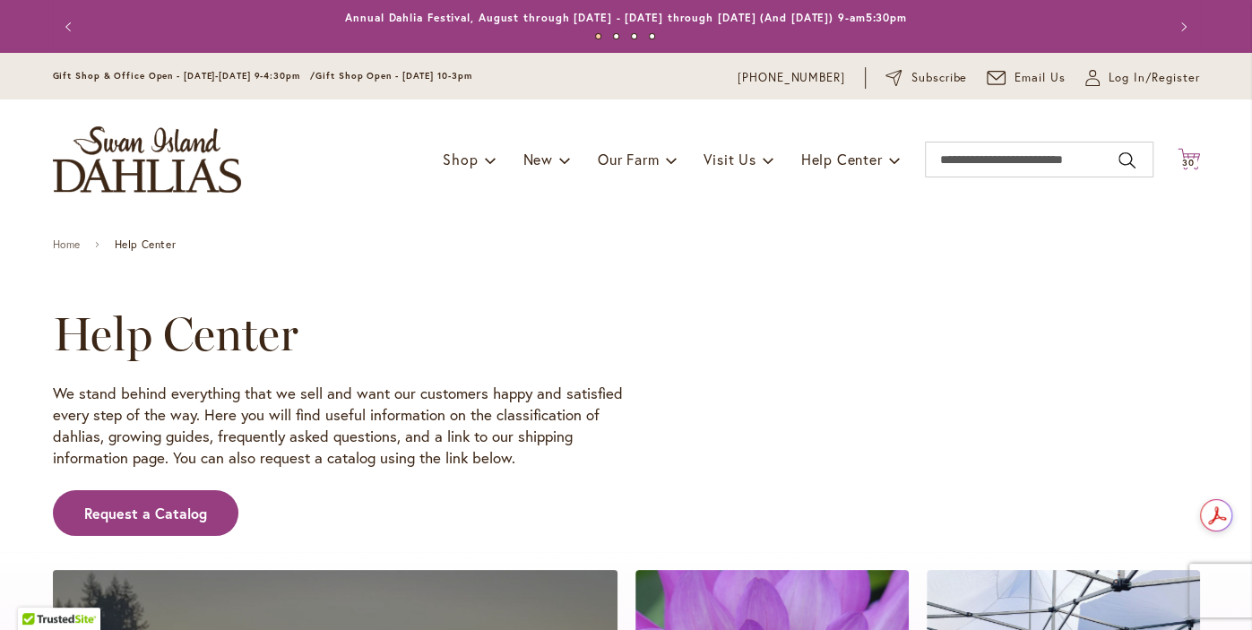
click at [1188, 160] on span "30" at bounding box center [1188, 163] width 13 height 12
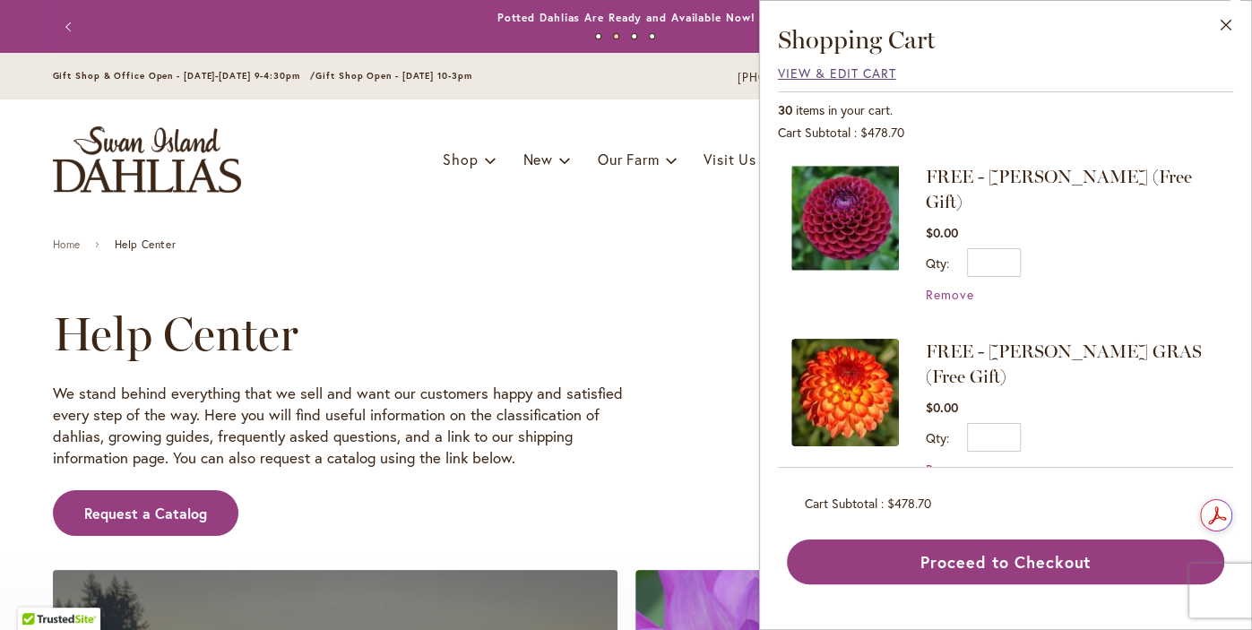
click at [825, 73] on span "View & Edit Cart" at bounding box center [837, 73] width 118 height 17
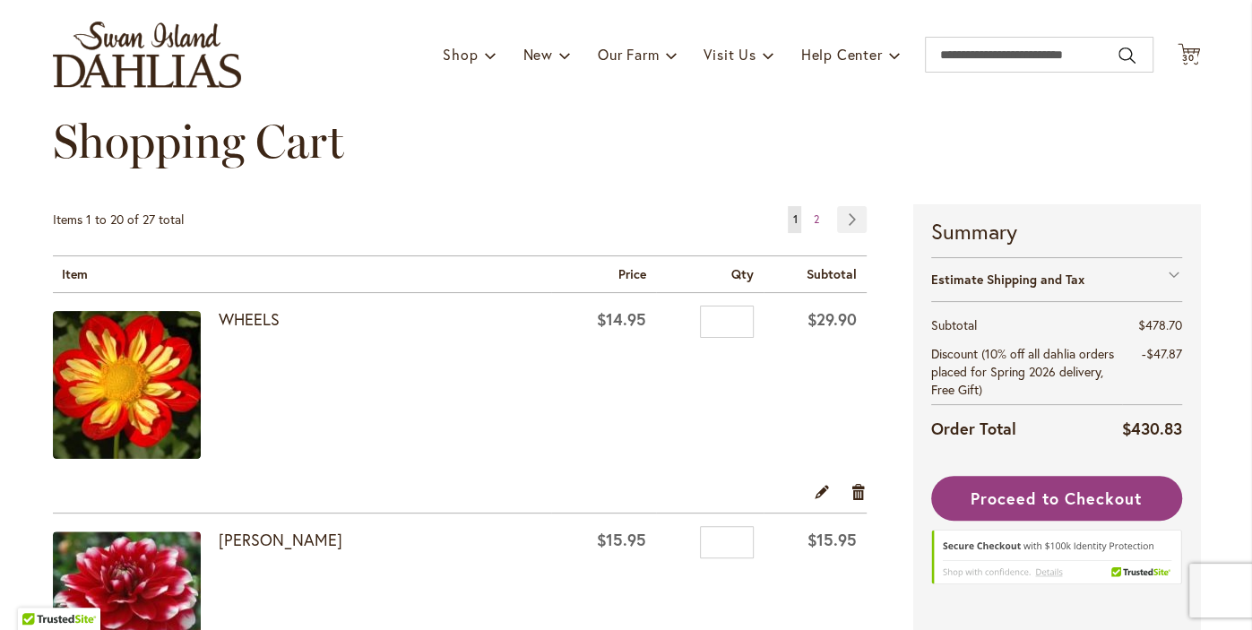
scroll to position [250, 0]
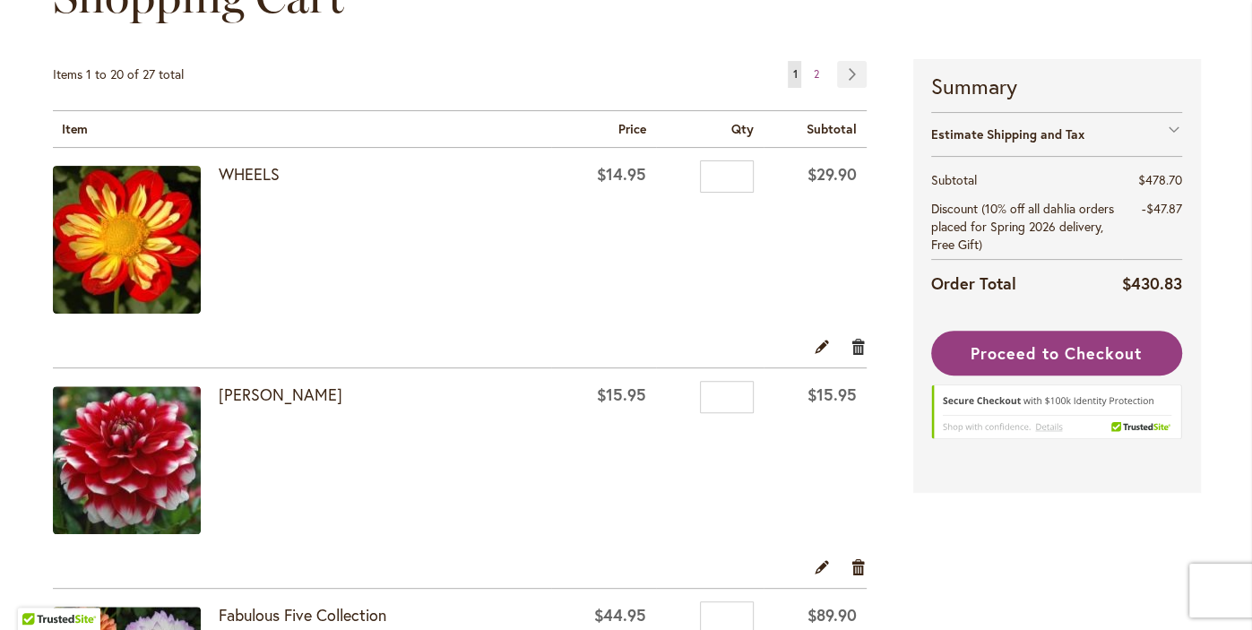
click at [861, 350] on link "Remove item" at bounding box center [858, 346] width 17 height 20
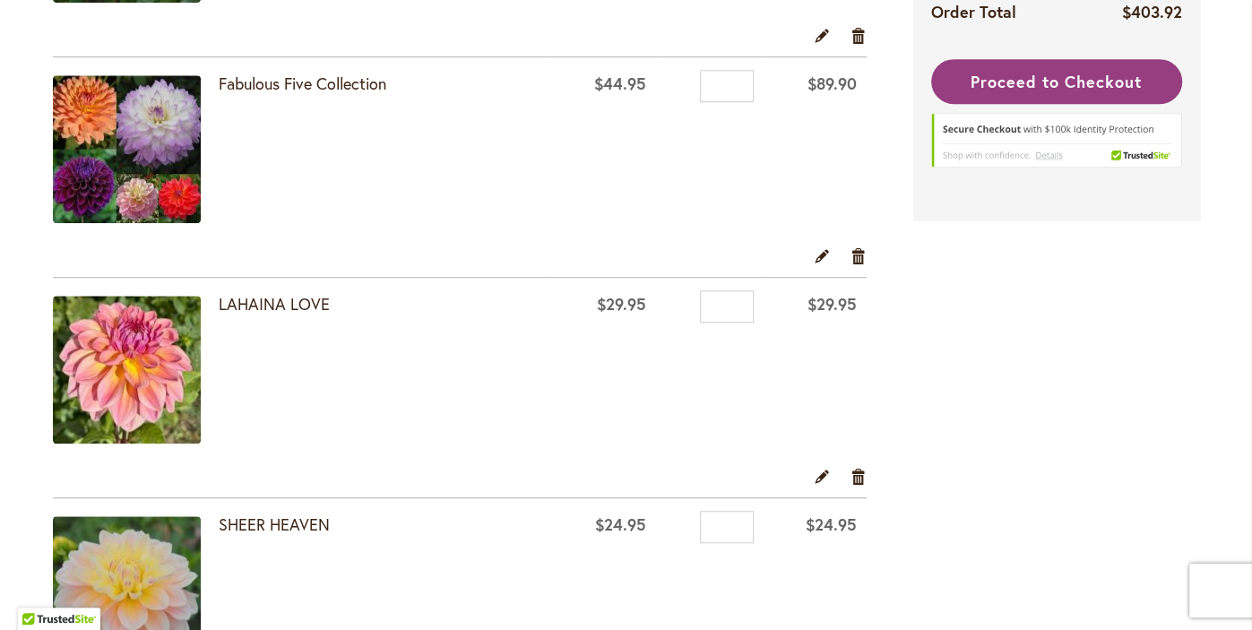
scroll to position [561, 0]
click at [858, 482] on link "Remove item" at bounding box center [858, 476] width 17 height 20
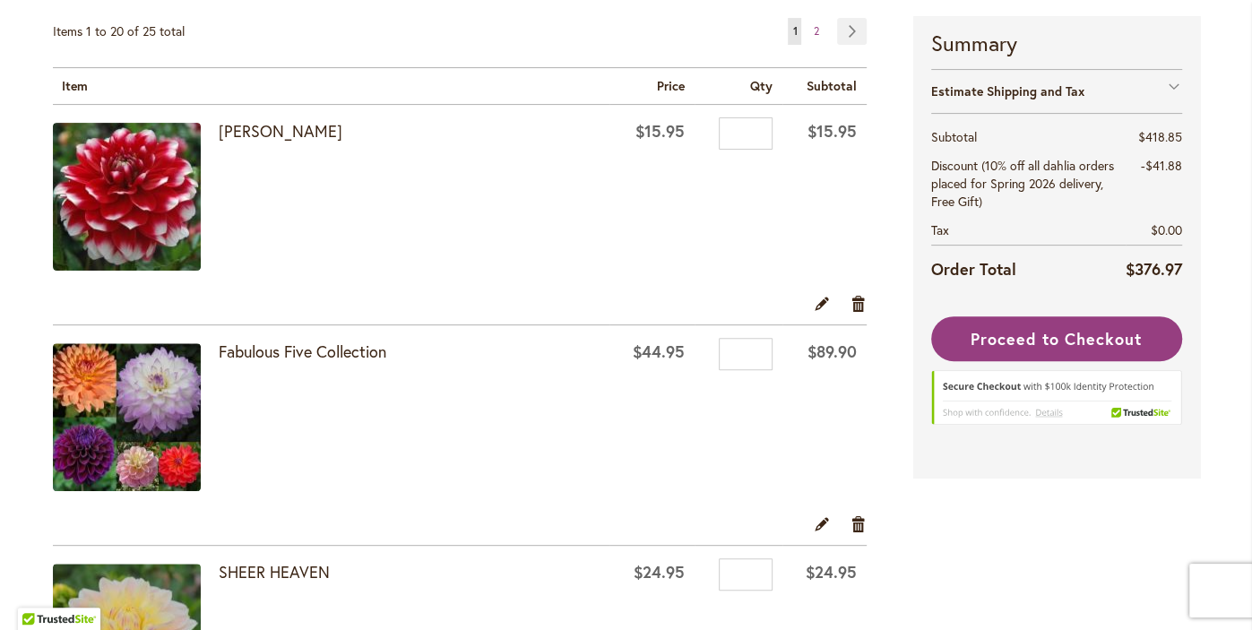
scroll to position [298, 0]
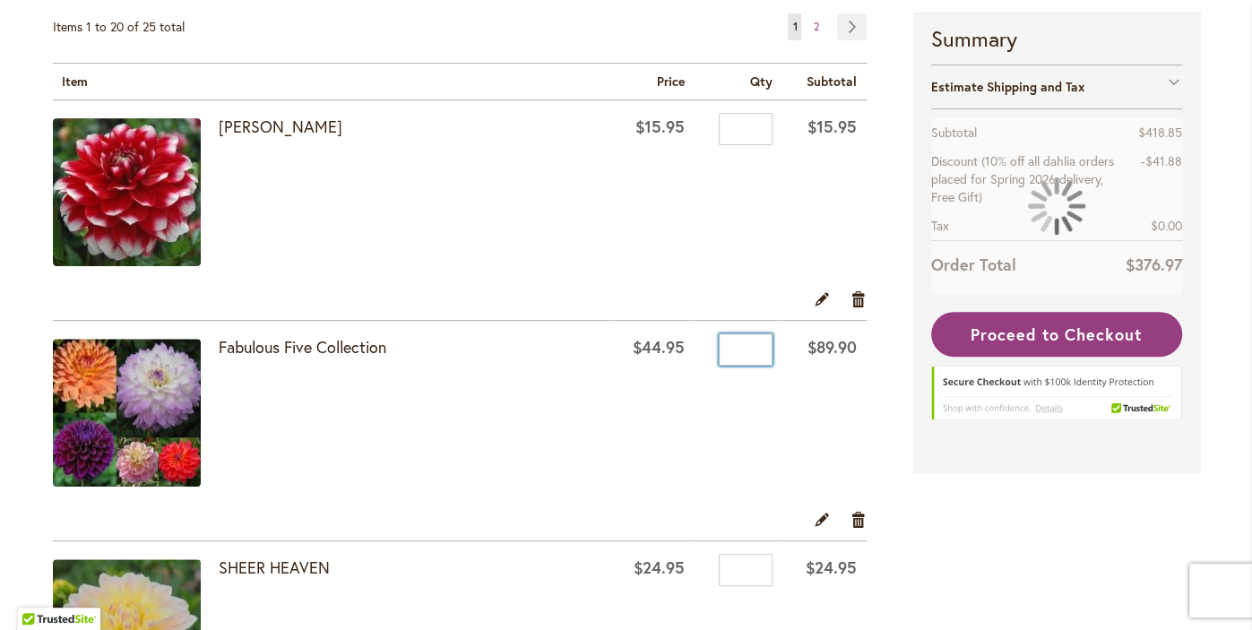
click at [746, 353] on input "*" at bounding box center [746, 349] width 54 height 32
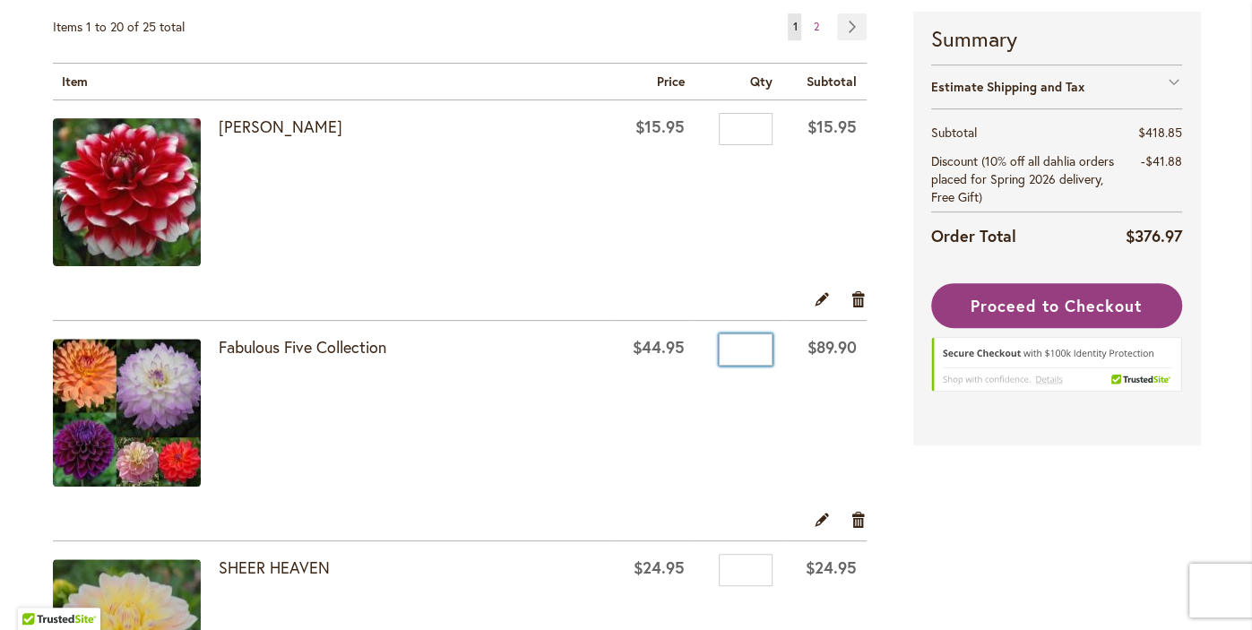
type input "*"
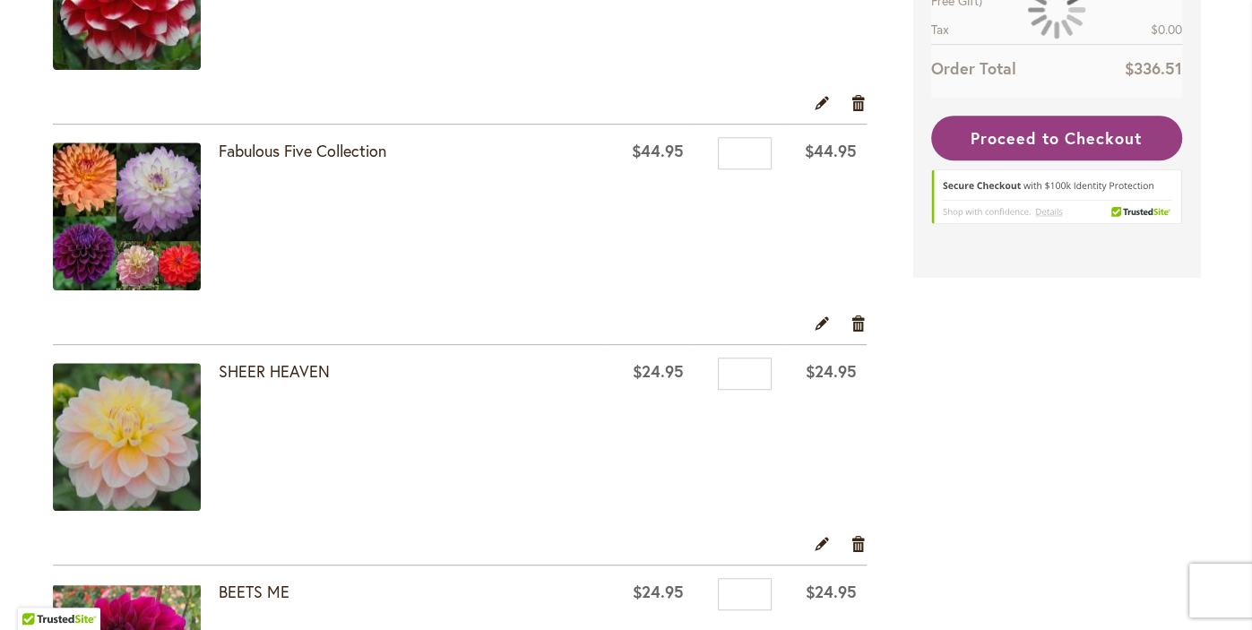
scroll to position [497, 0]
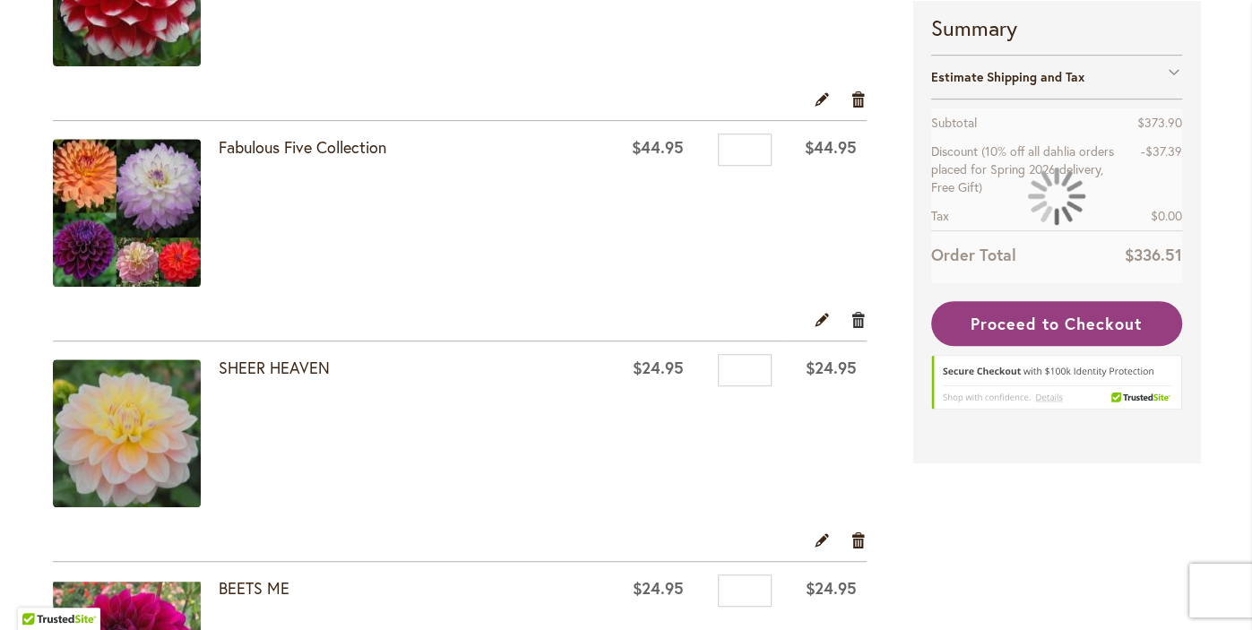
click at [855, 326] on link "Remove item" at bounding box center [858, 319] width 17 height 20
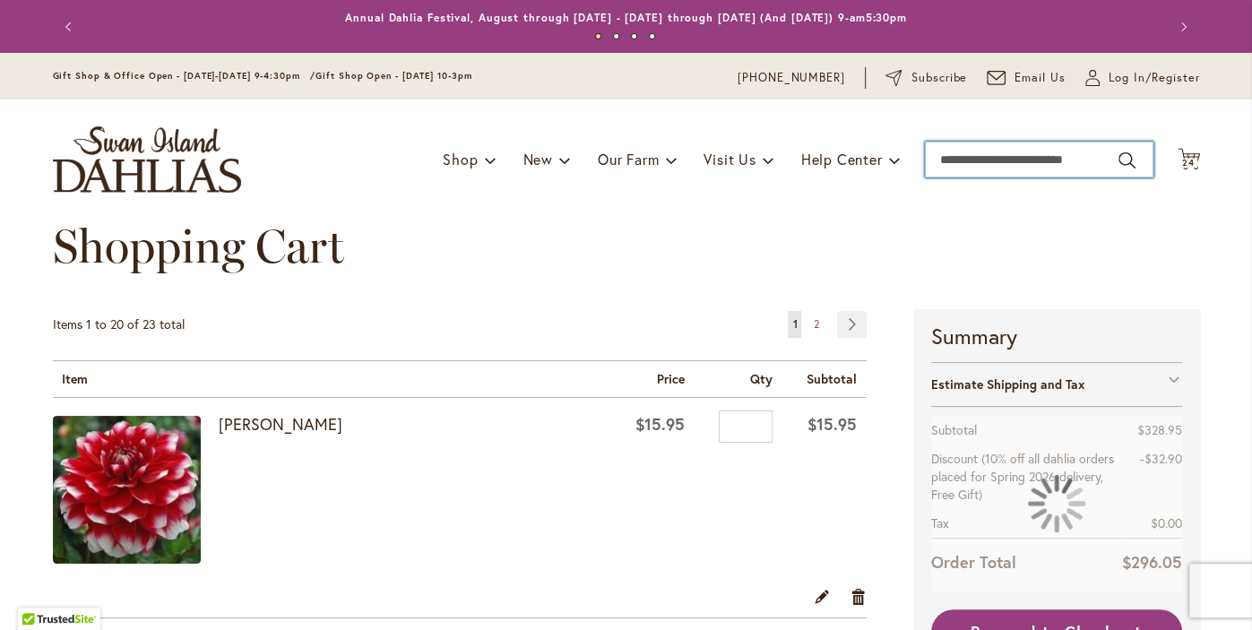
click at [1049, 160] on input "Search" at bounding box center [1039, 160] width 229 height 36
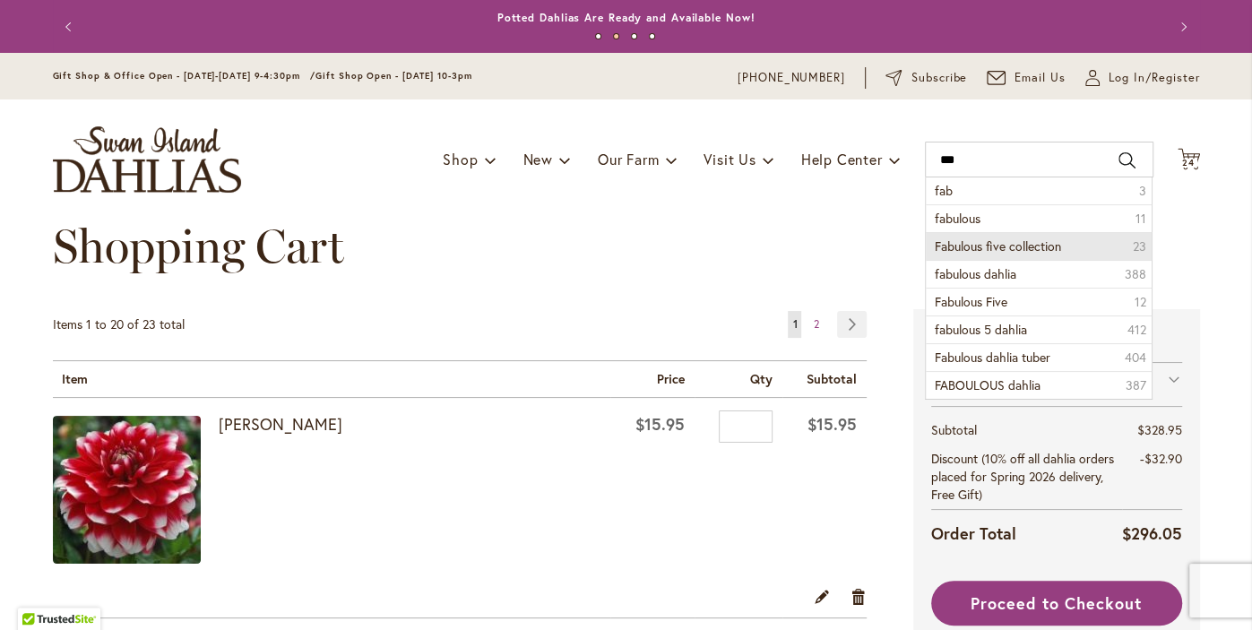
click at [1040, 248] on span "Fabulous five collection" at bounding box center [998, 245] width 126 height 17
type input "**********"
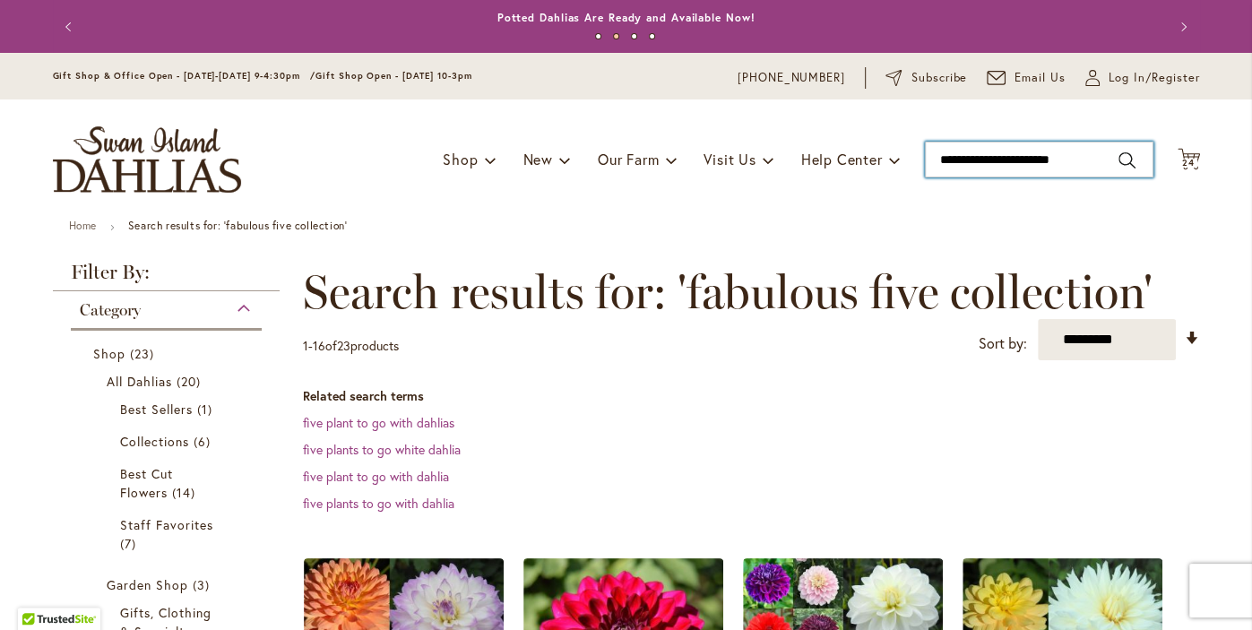
click at [1081, 162] on input "**********" at bounding box center [1039, 160] width 229 height 36
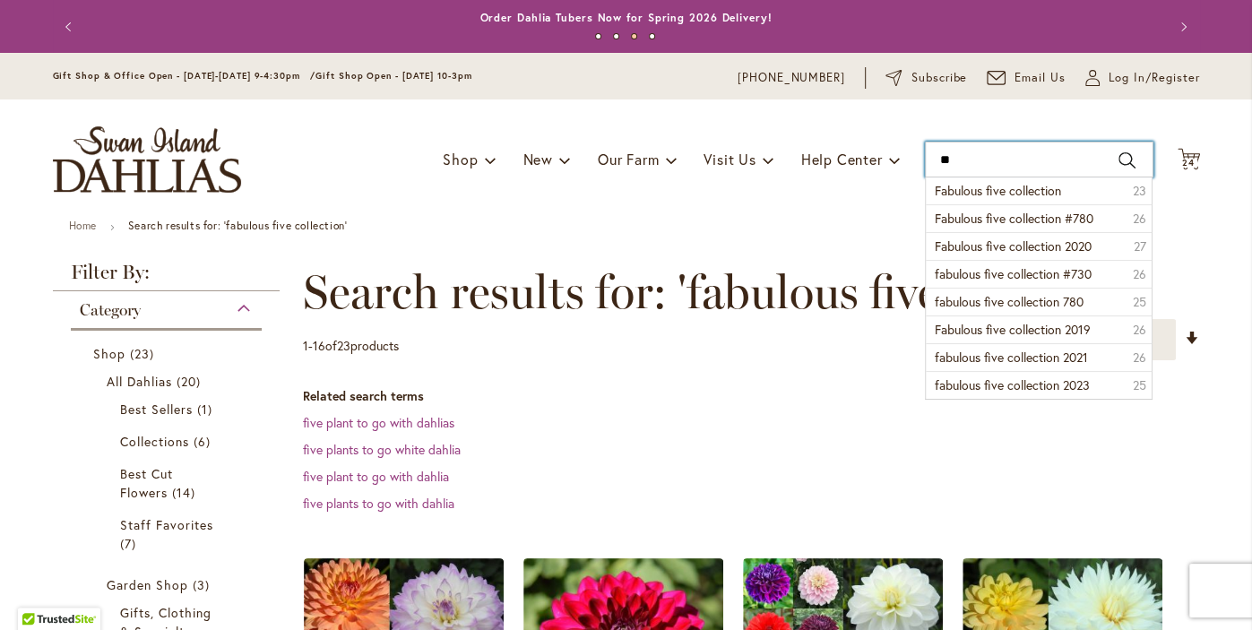
type input "*"
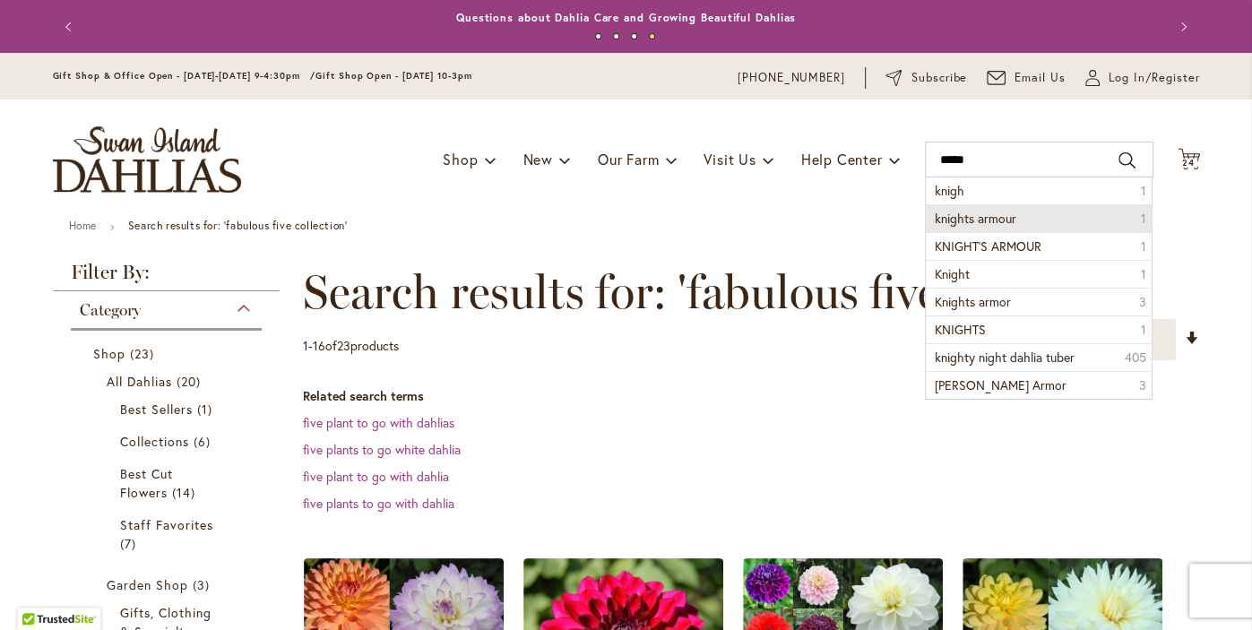
click at [1044, 225] on li "knights armour 1" at bounding box center [1039, 218] width 227 height 28
type input "**********"
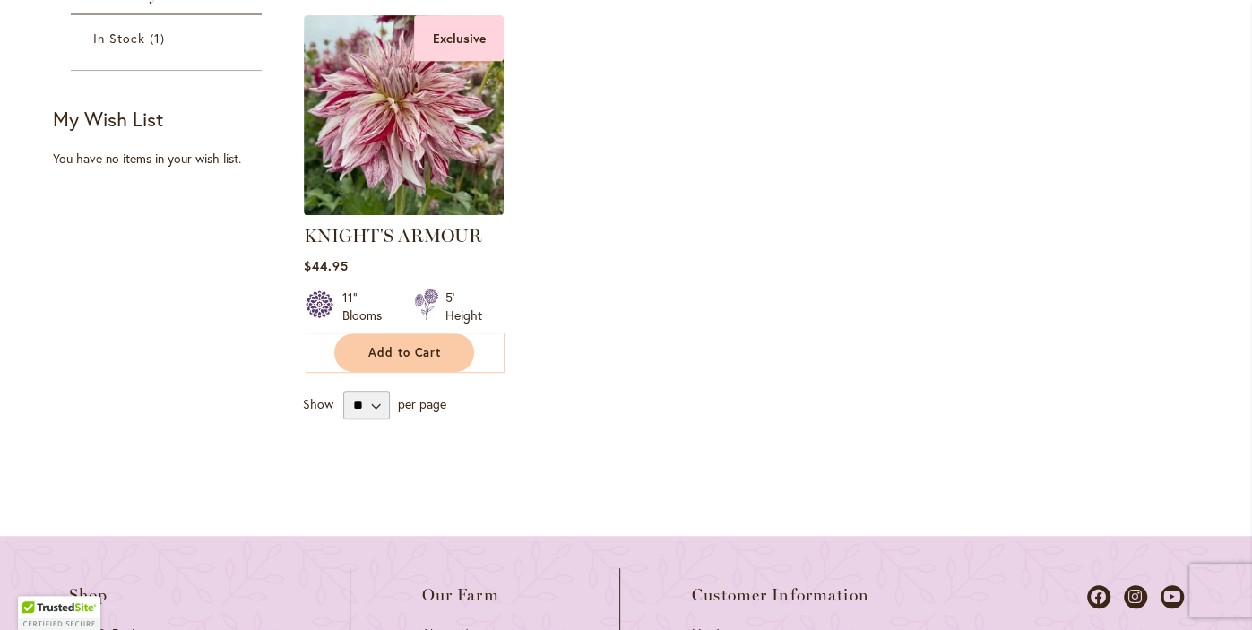
scroll to position [507, 0]
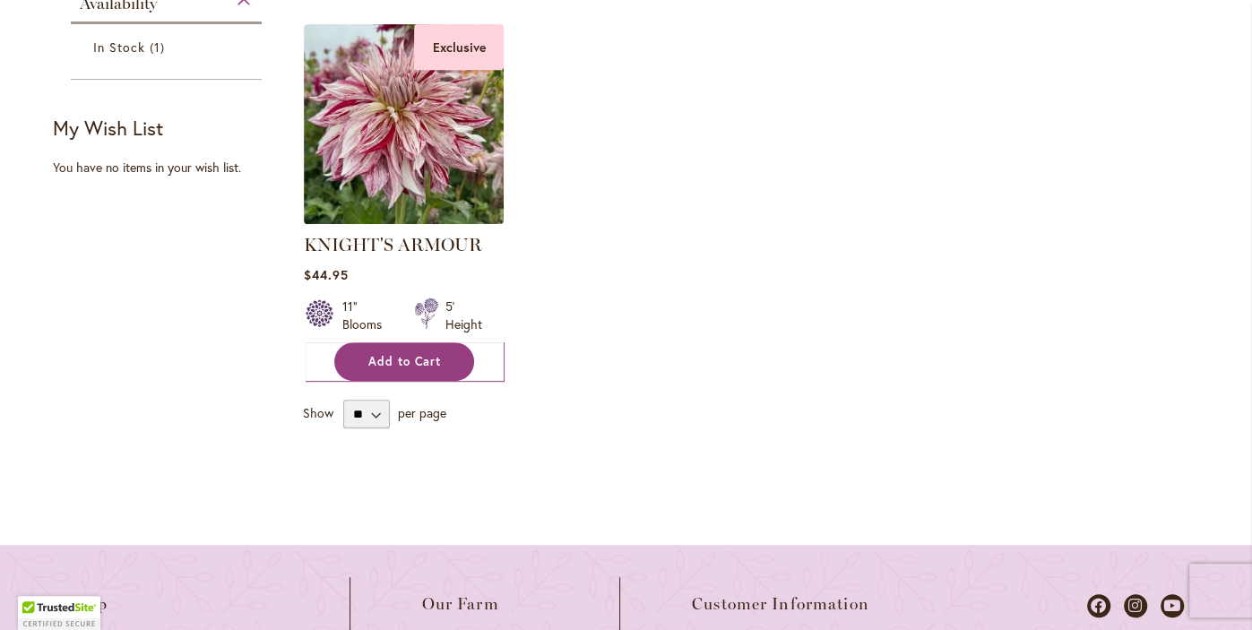
click at [389, 357] on span "Add to Cart" at bounding box center [404, 361] width 73 height 15
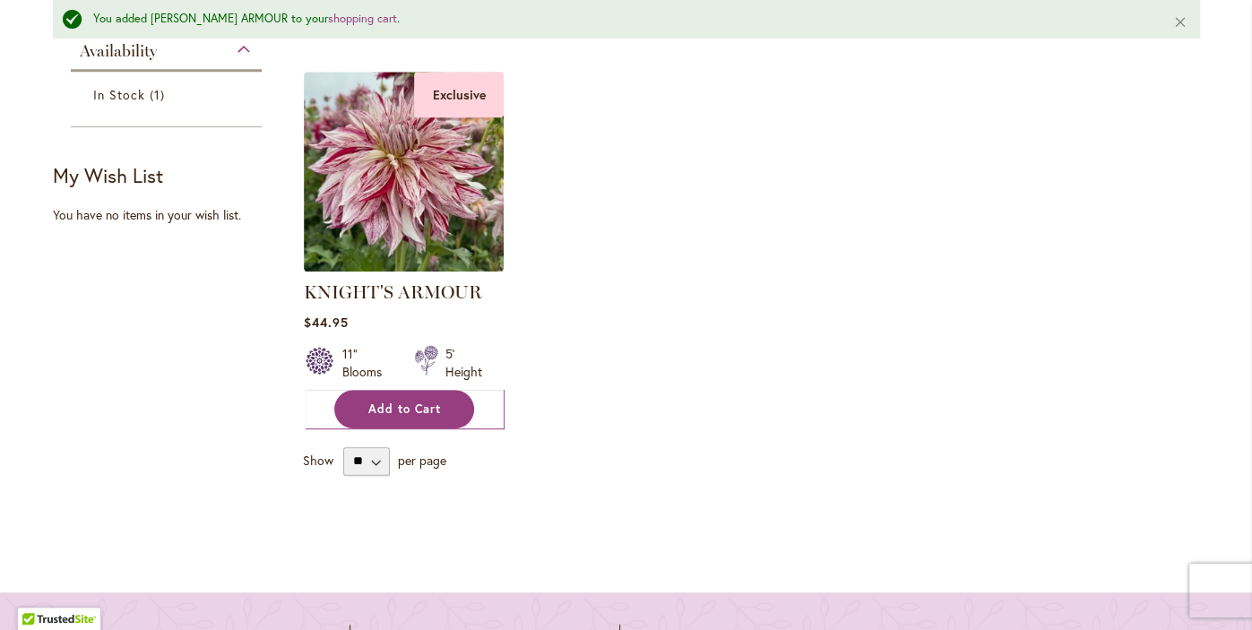
scroll to position [555, 0]
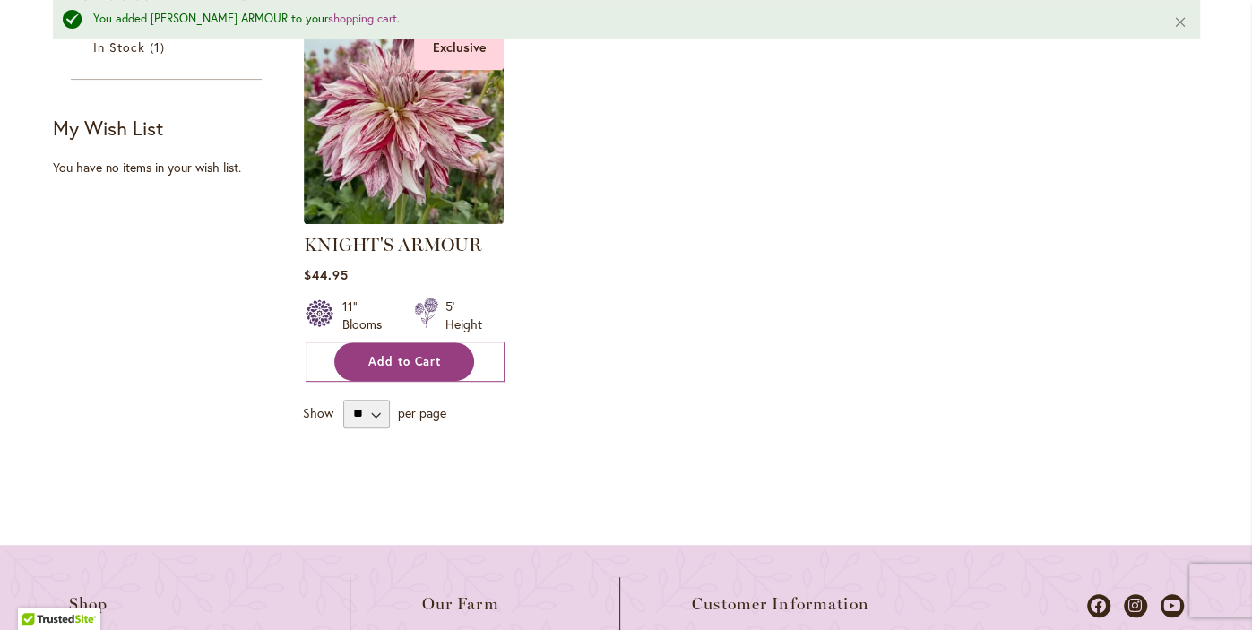
click at [376, 367] on button "Add to Cart" at bounding box center [404, 361] width 140 height 39
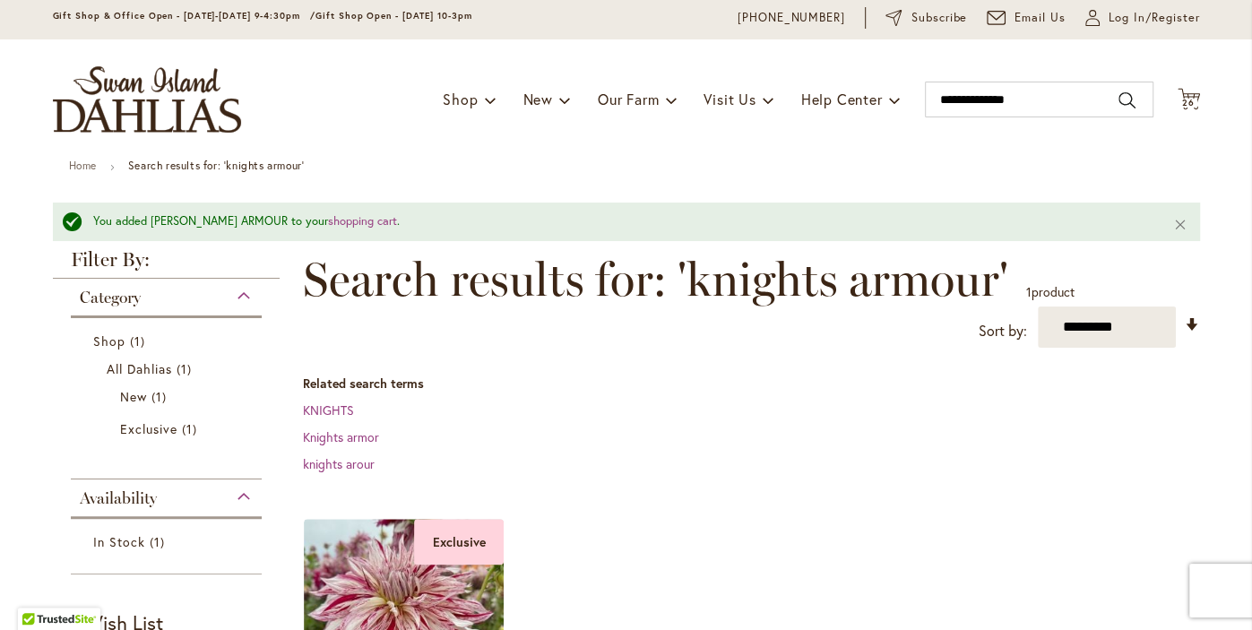
scroll to position [0, 0]
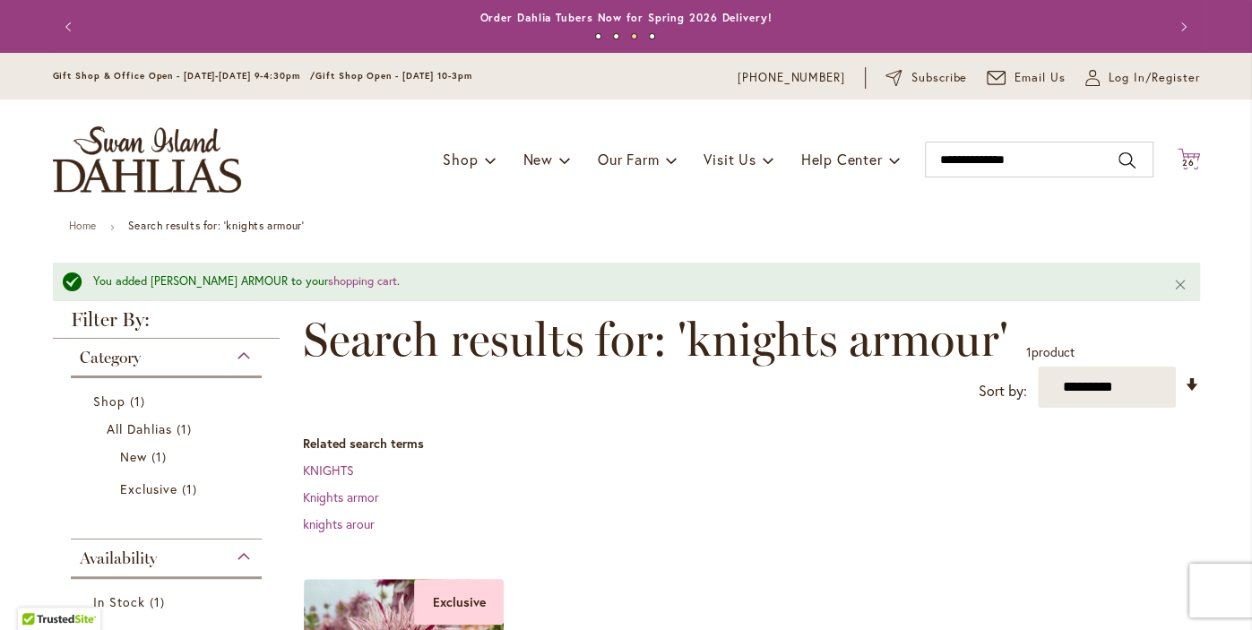
click at [1188, 160] on span "26" at bounding box center [1188, 163] width 13 height 12
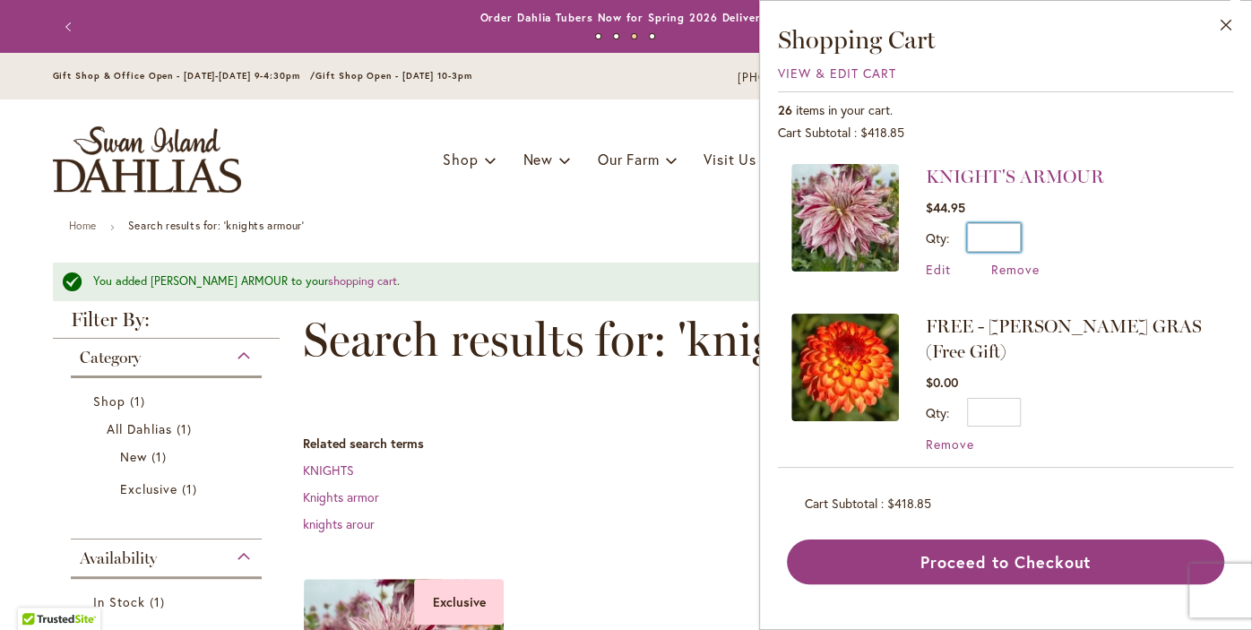
click at [1006, 234] on input "*" at bounding box center [994, 237] width 54 height 29
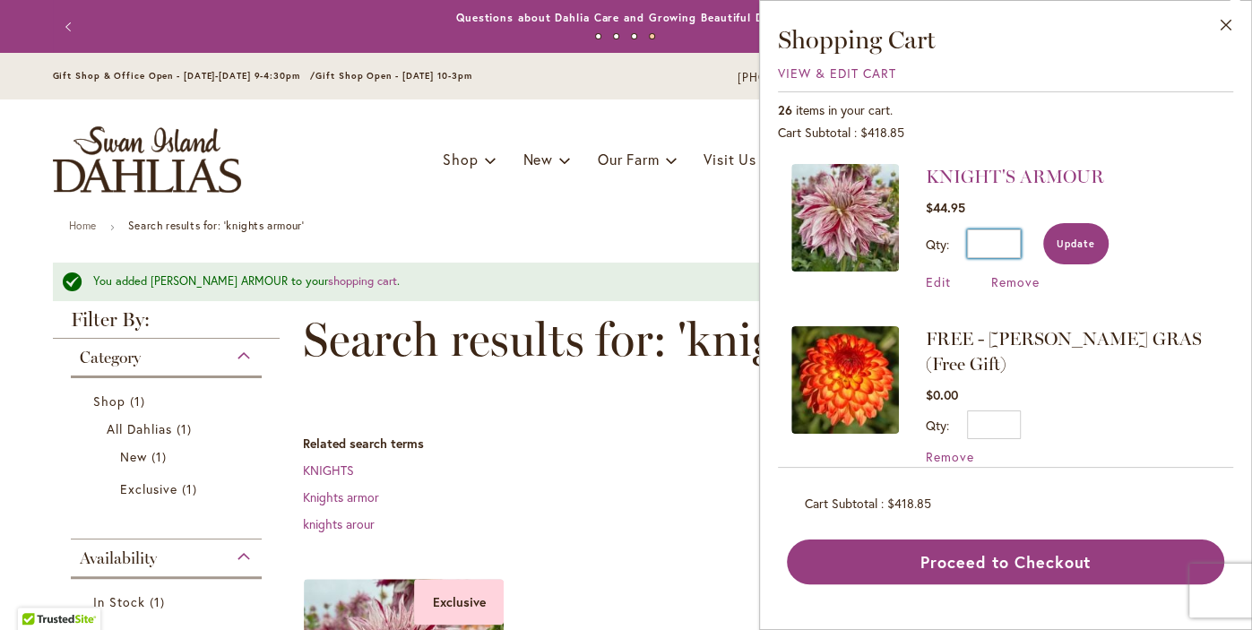
type input "*"
click at [1072, 246] on span "Update" at bounding box center [1076, 243] width 39 height 13
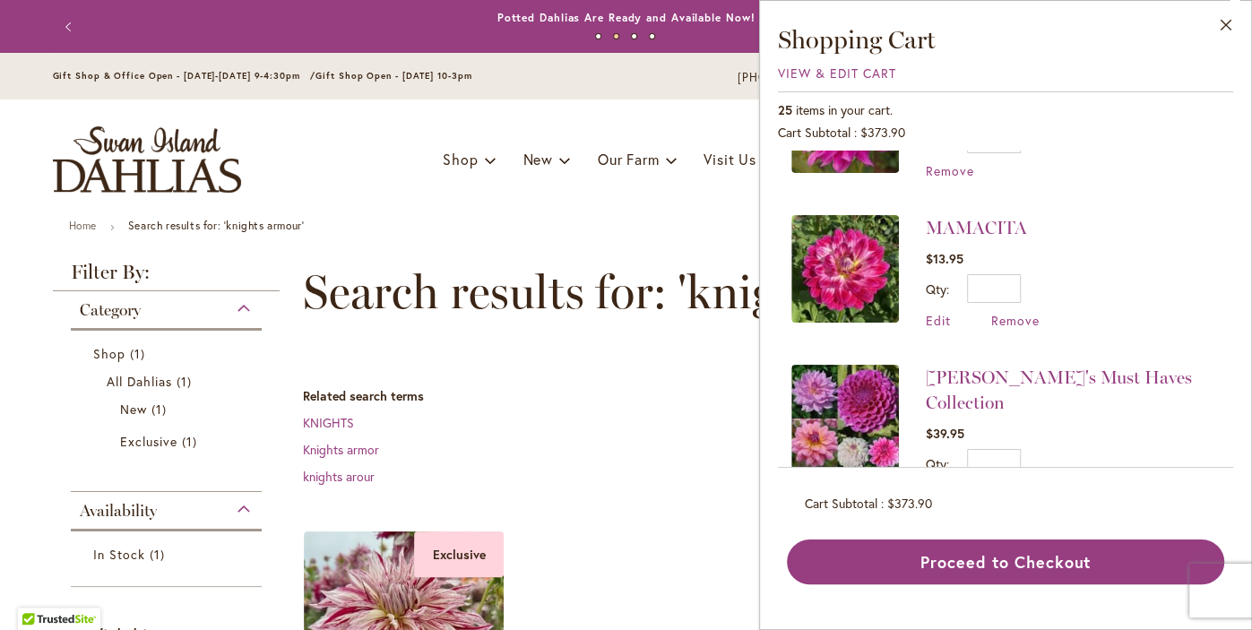
scroll to position [574, 0]
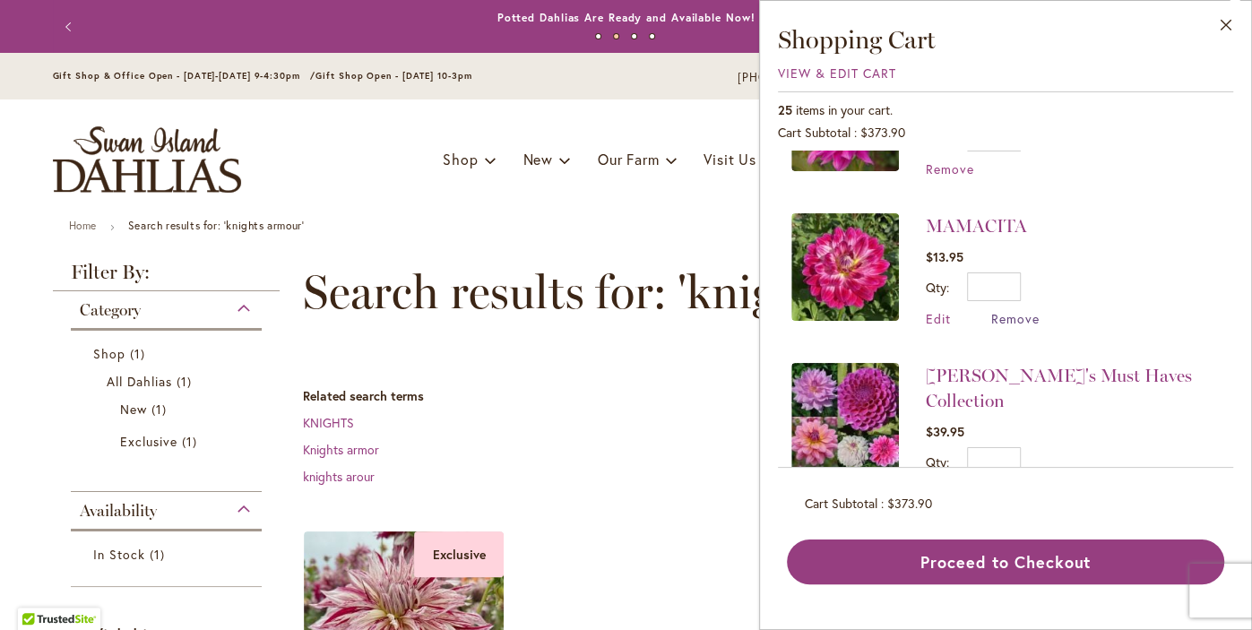
click at [1021, 310] on span "Remove" at bounding box center [1015, 318] width 48 height 17
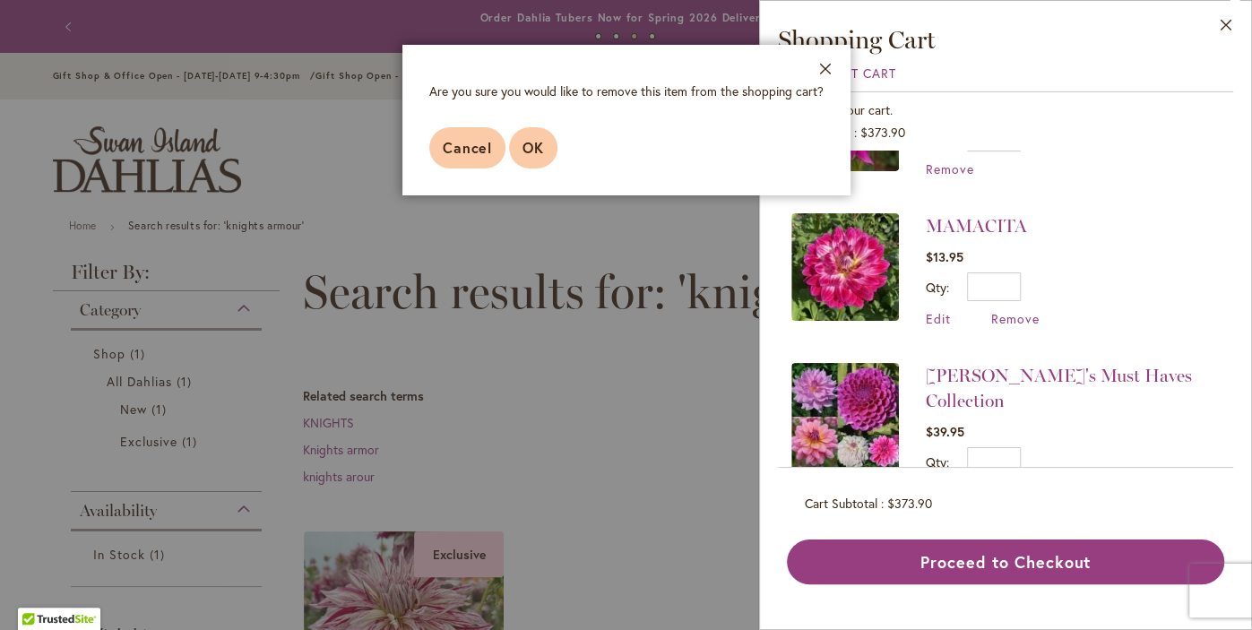
click at [525, 155] on span "OK" at bounding box center [533, 147] width 22 height 19
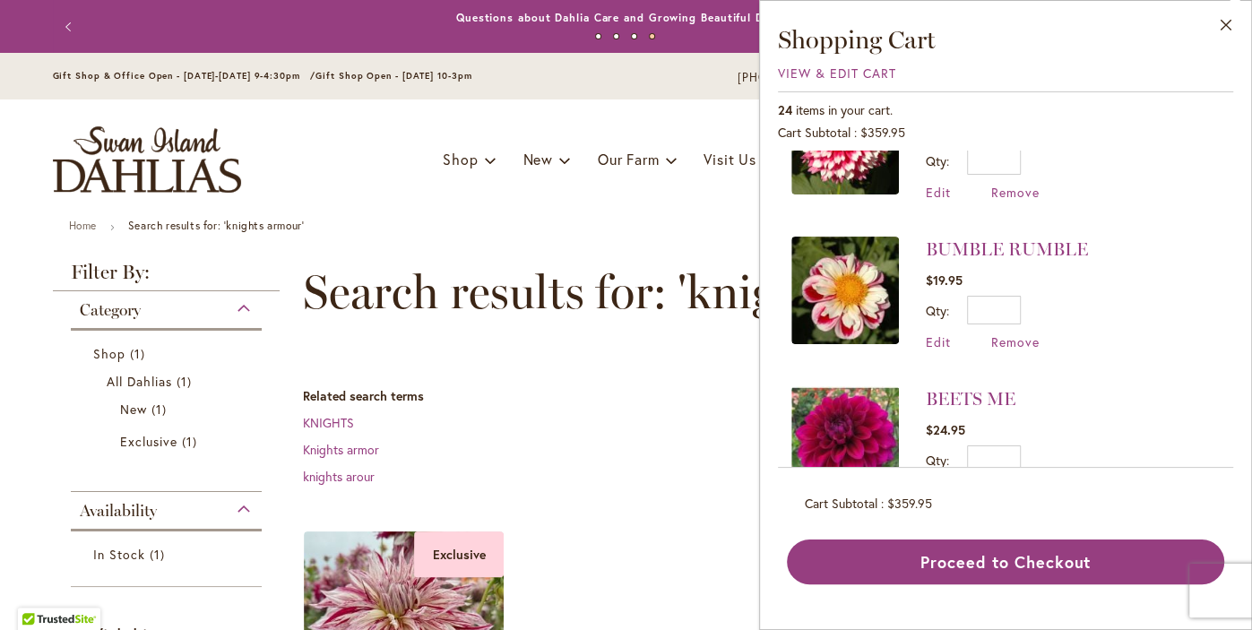
scroll to position [2819, 0]
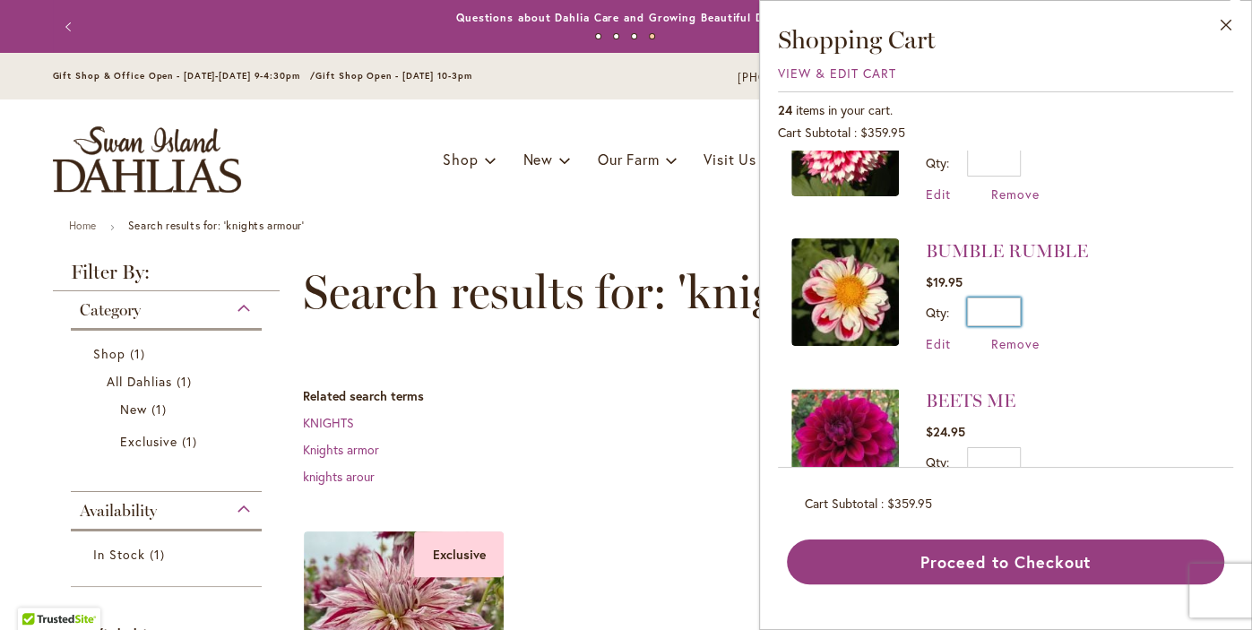
click at [1006, 298] on input "*" at bounding box center [994, 312] width 54 height 29
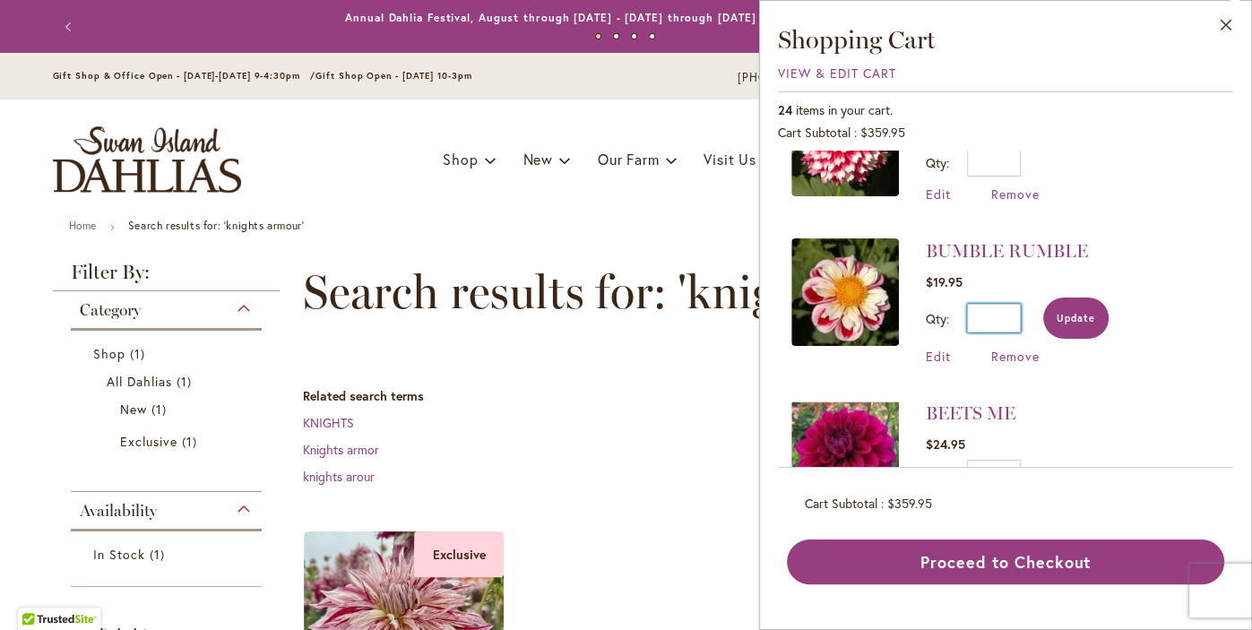
type input "*"
click at [1072, 312] on span "Update" at bounding box center [1076, 318] width 39 height 13
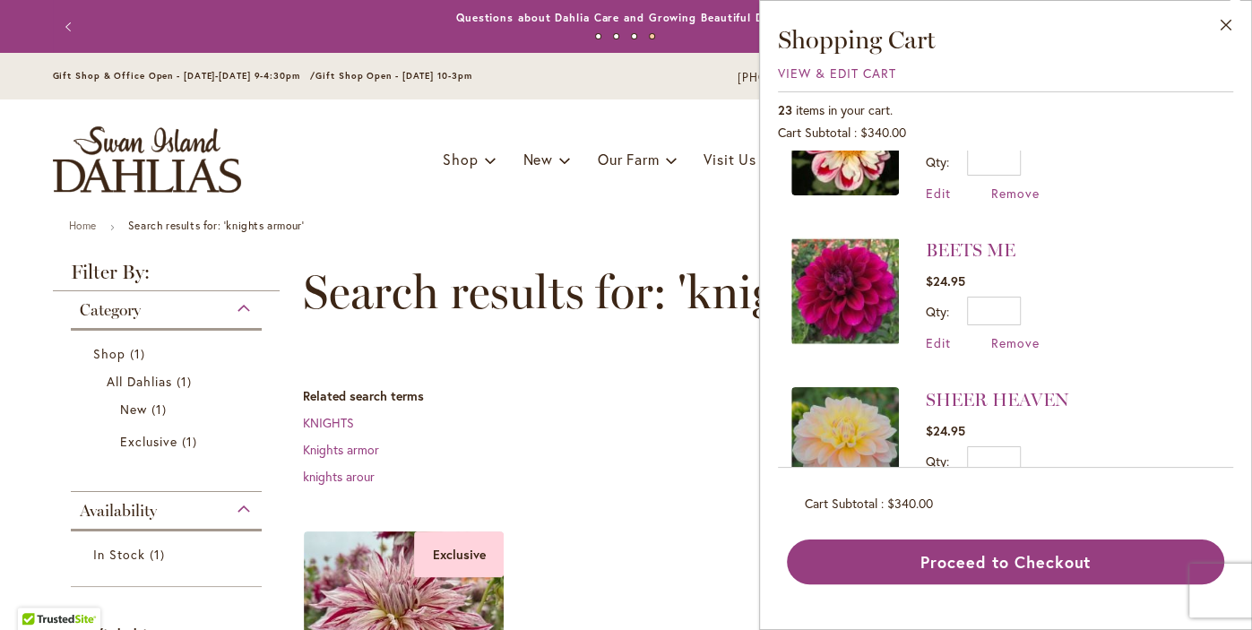
scroll to position [2972, 0]
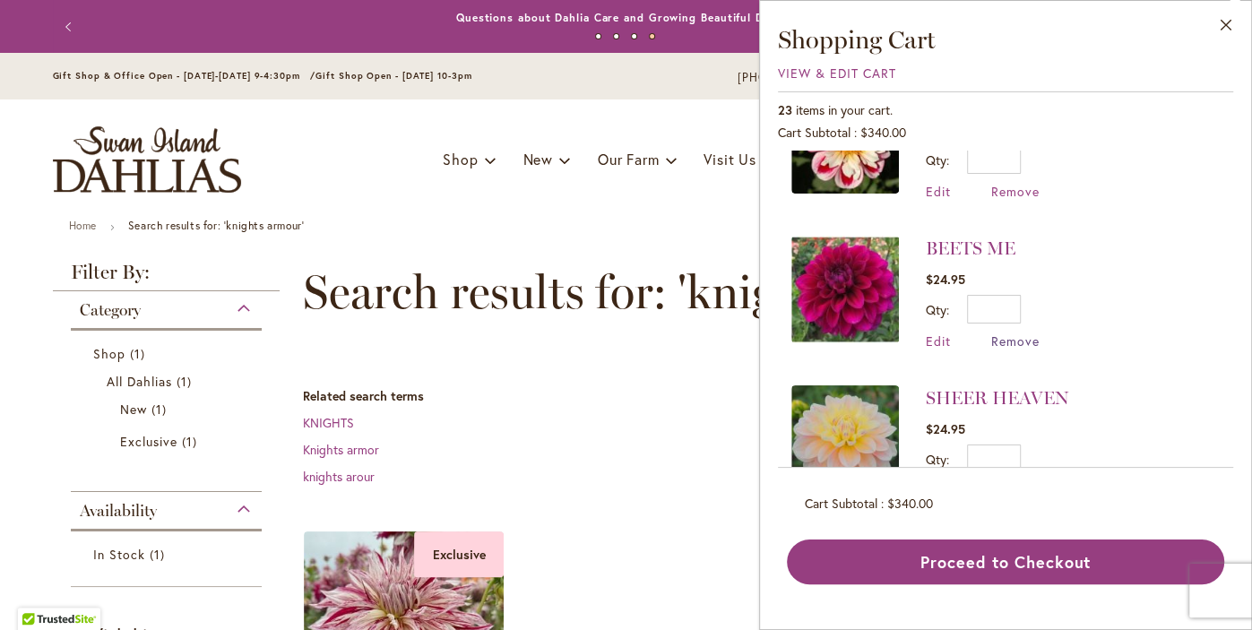
click at [1021, 332] on span "Remove" at bounding box center [1015, 340] width 48 height 17
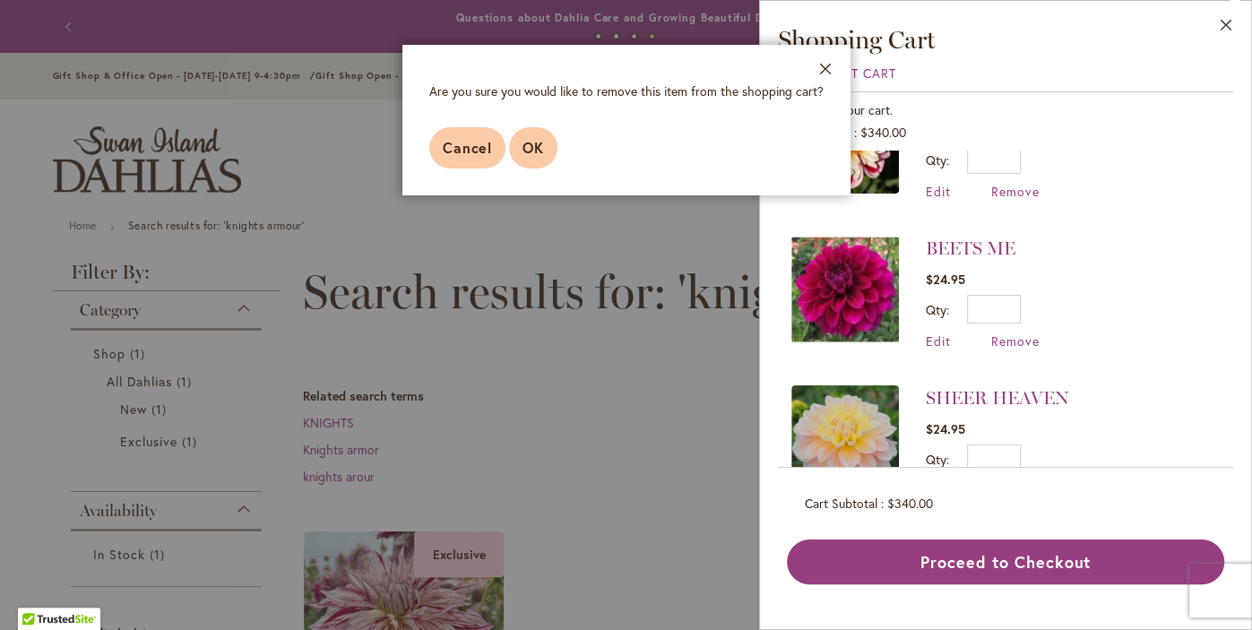
click at [525, 155] on span "OK" at bounding box center [533, 147] width 22 height 19
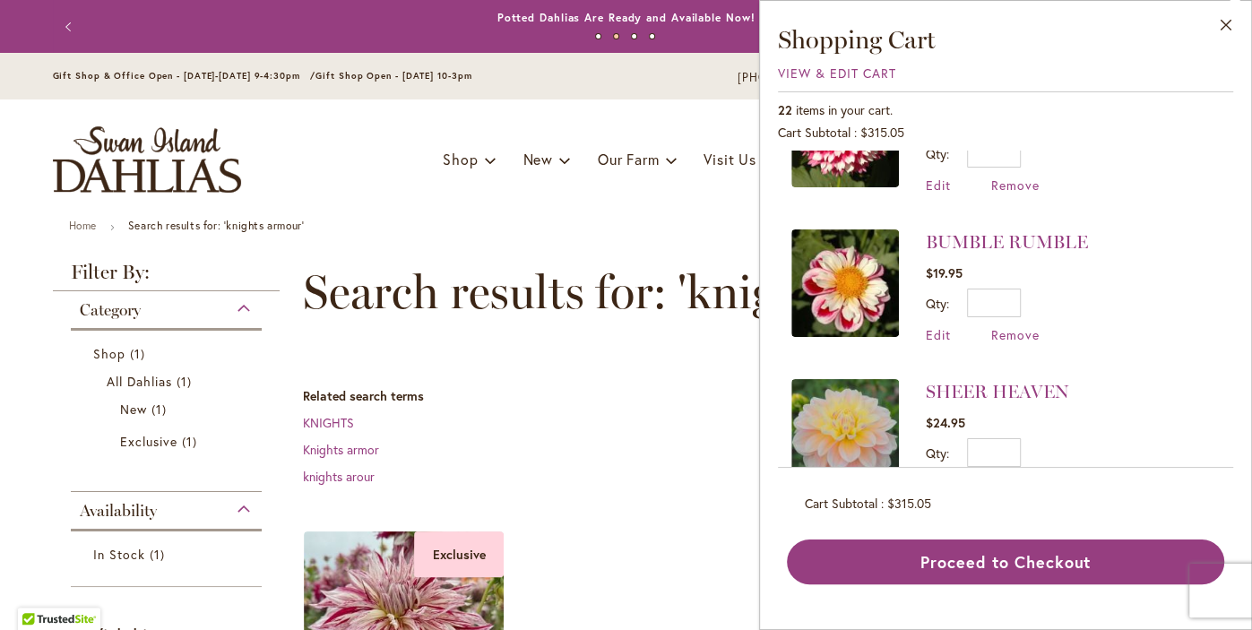
scroll to position [2834, 0]
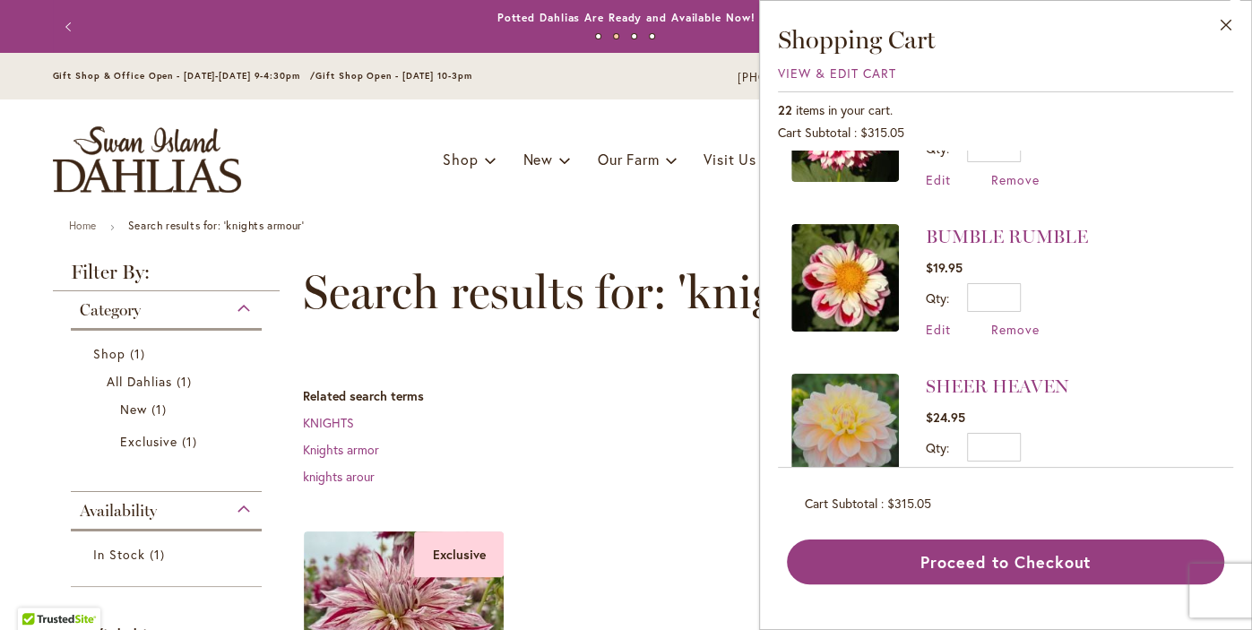
click at [1015, 471] on span "Remove" at bounding box center [1015, 479] width 48 height 17
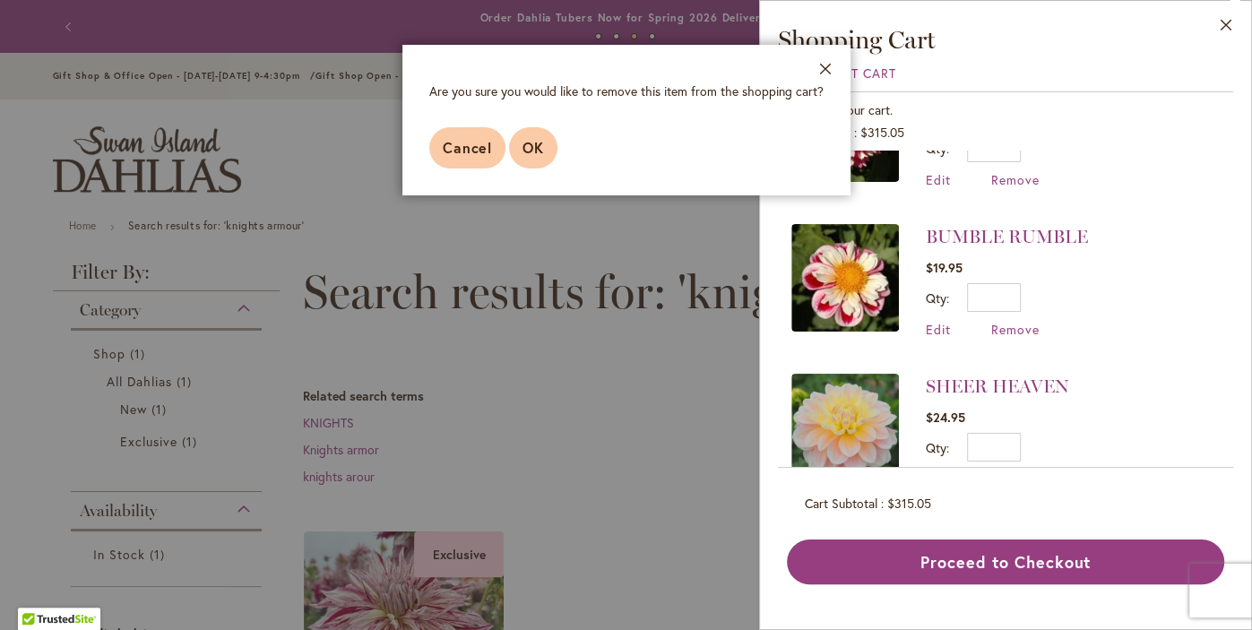
click at [548, 160] on button "OK" at bounding box center [533, 147] width 48 height 41
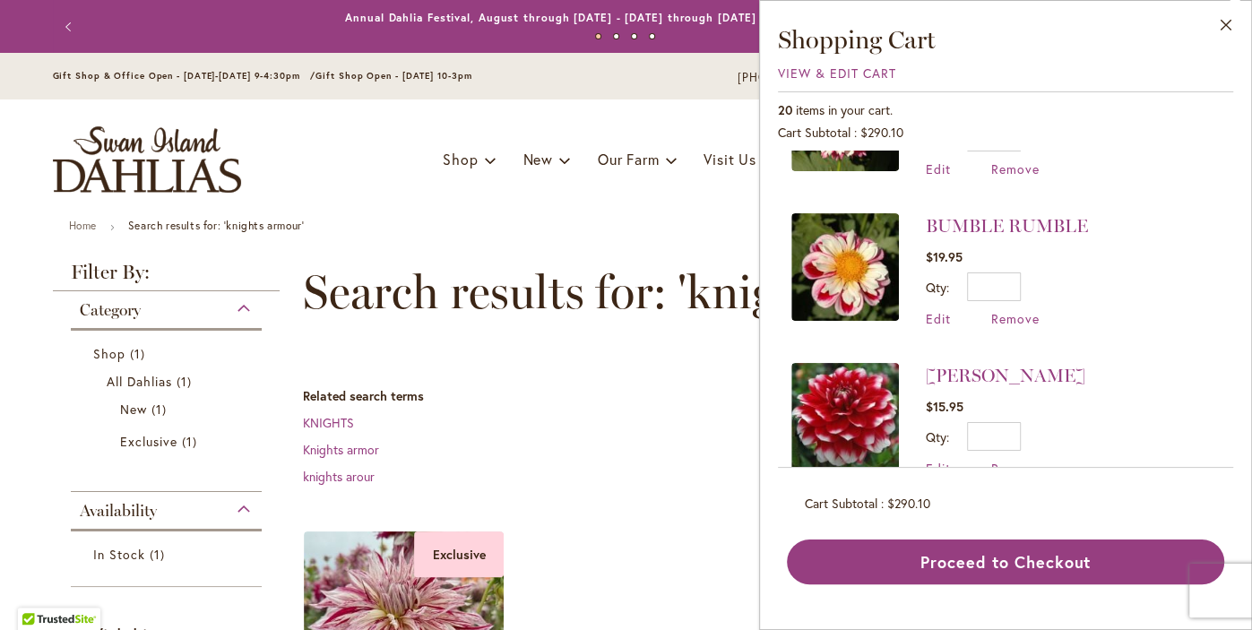
scroll to position [2666, 0]
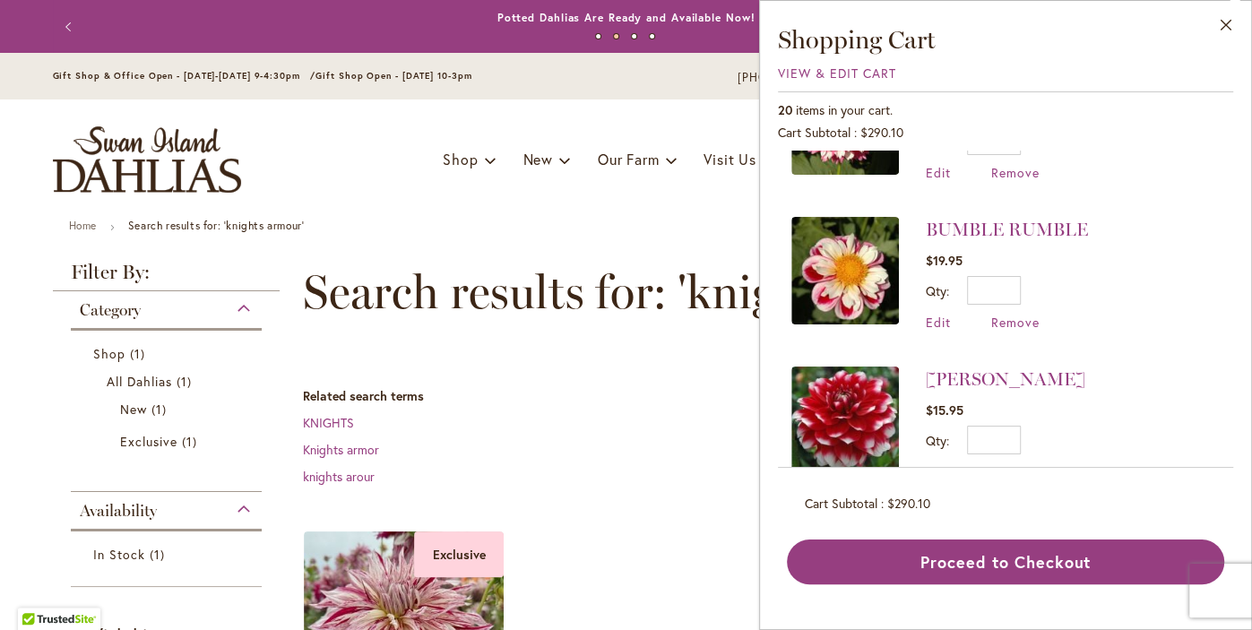
click at [1015, 463] on span "Remove" at bounding box center [1015, 471] width 48 height 17
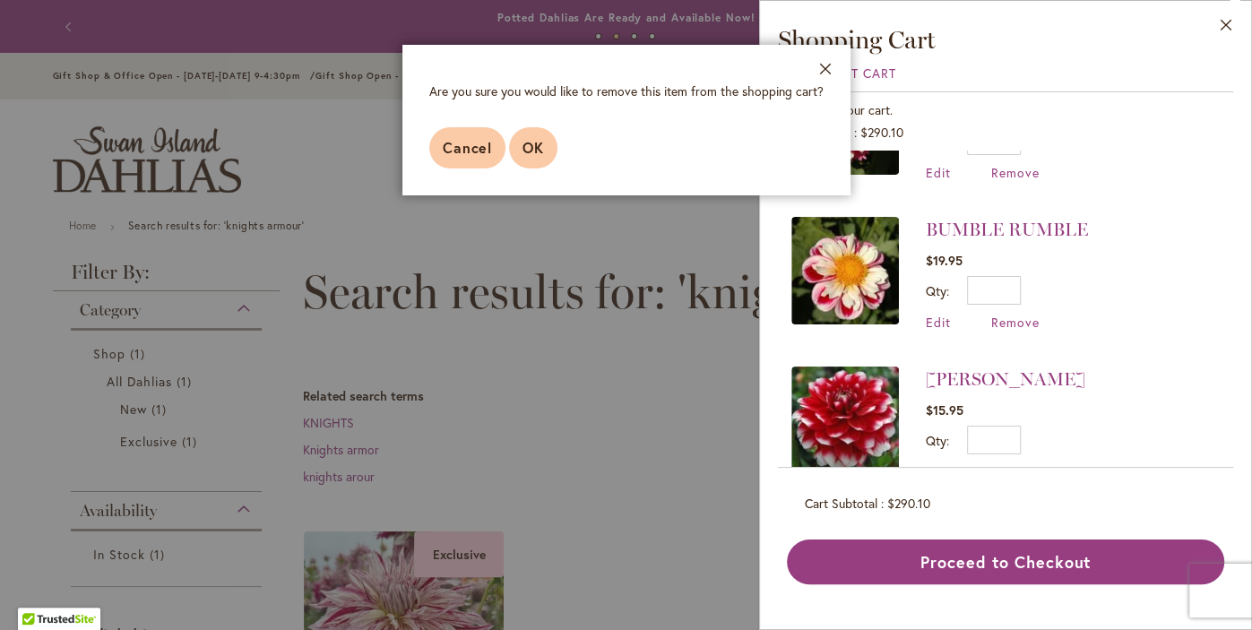
click at [533, 145] on span "OK" at bounding box center [533, 147] width 22 height 19
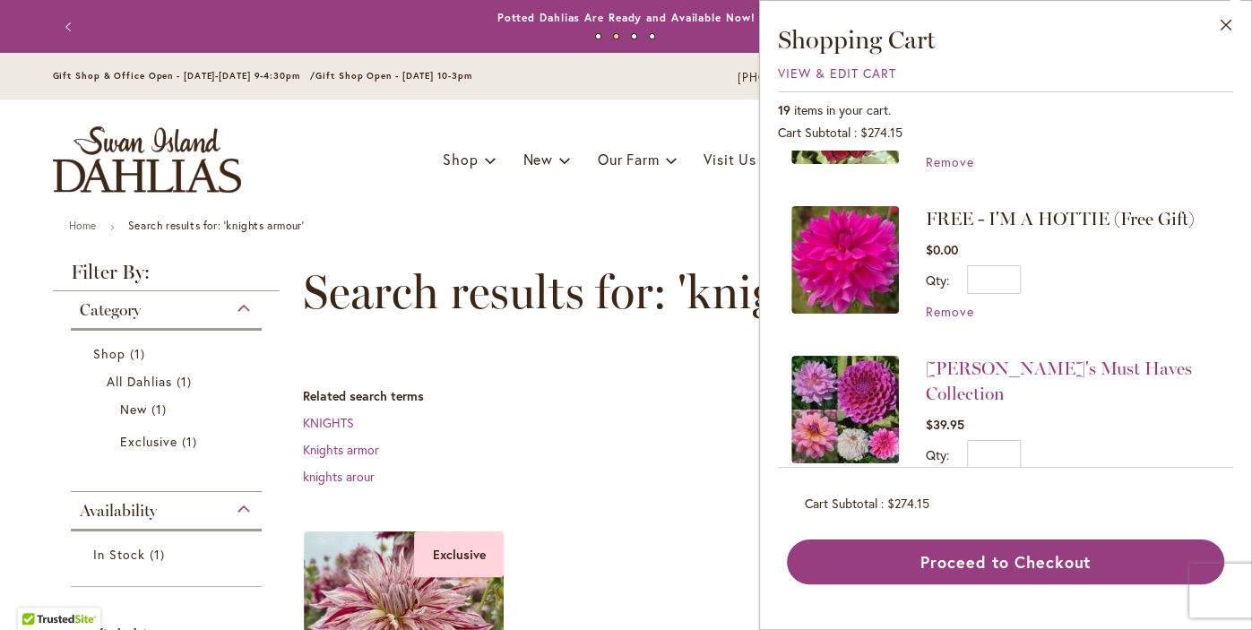
scroll to position [265, 0]
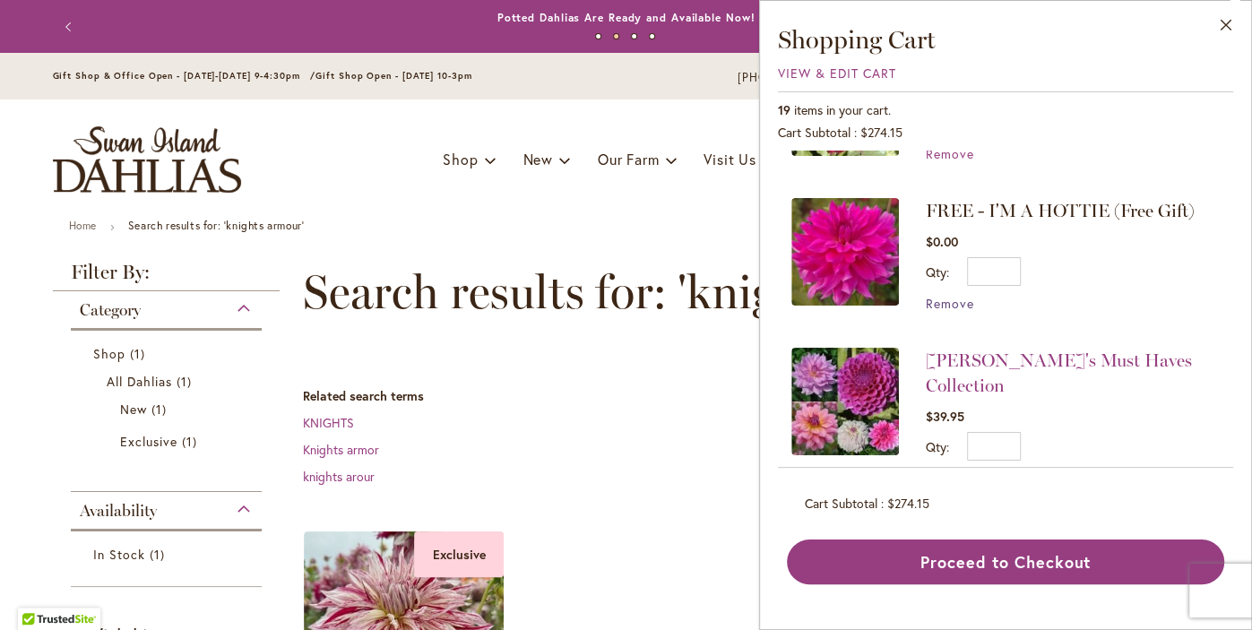
click at [955, 305] on span "Remove" at bounding box center [950, 303] width 48 height 17
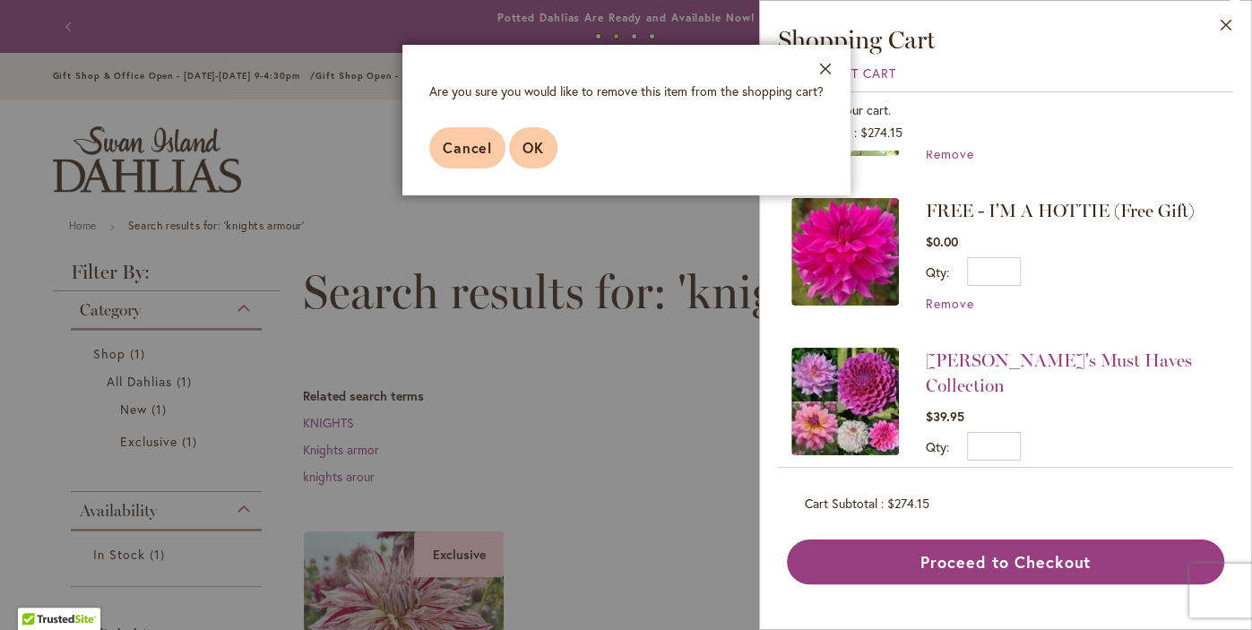
click at [540, 150] on span "OK" at bounding box center [533, 147] width 22 height 19
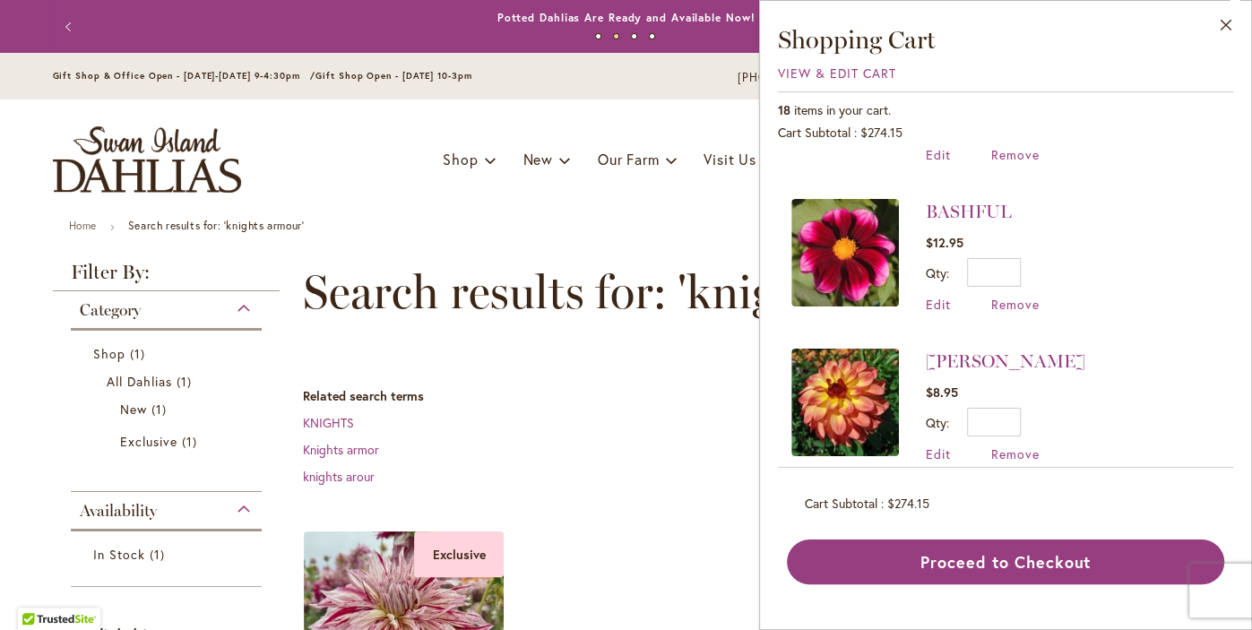
scroll to position [441, 0]
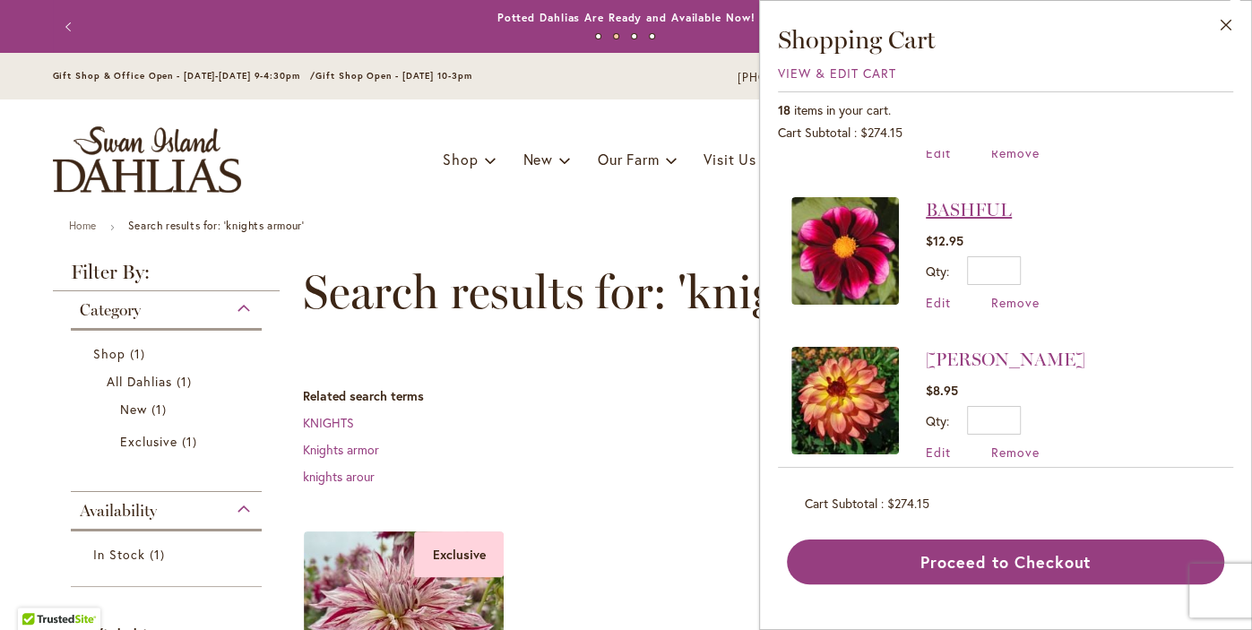
click at [976, 199] on link "BASHFUL" at bounding box center [969, 210] width 86 height 22
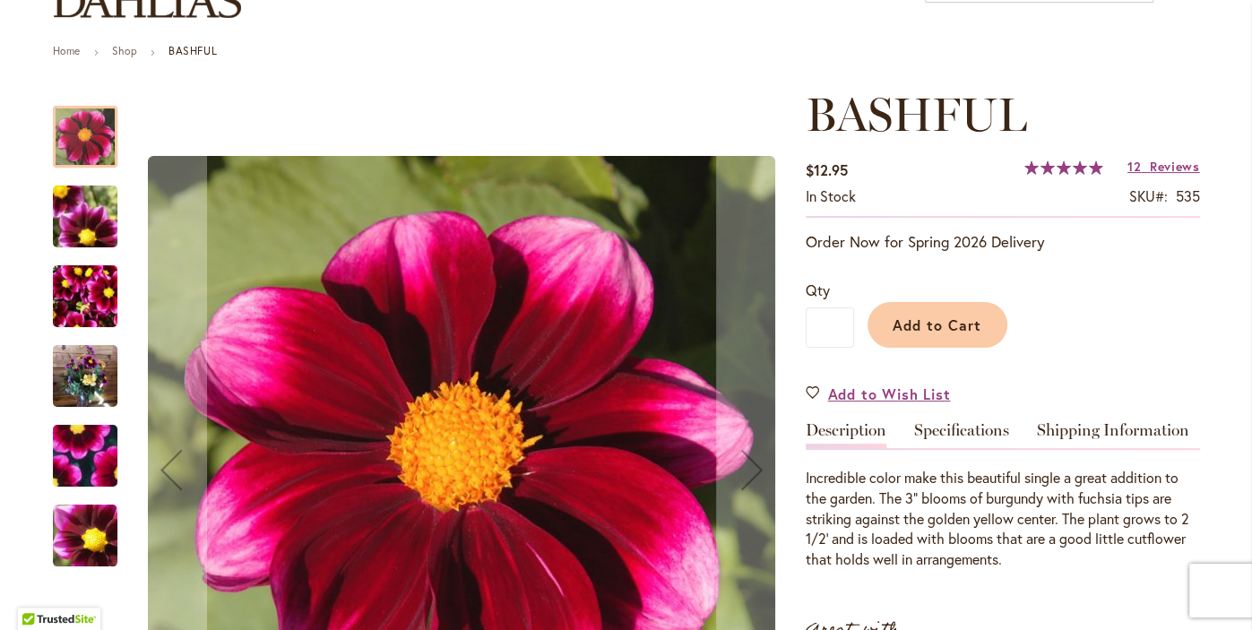
scroll to position [172, 0]
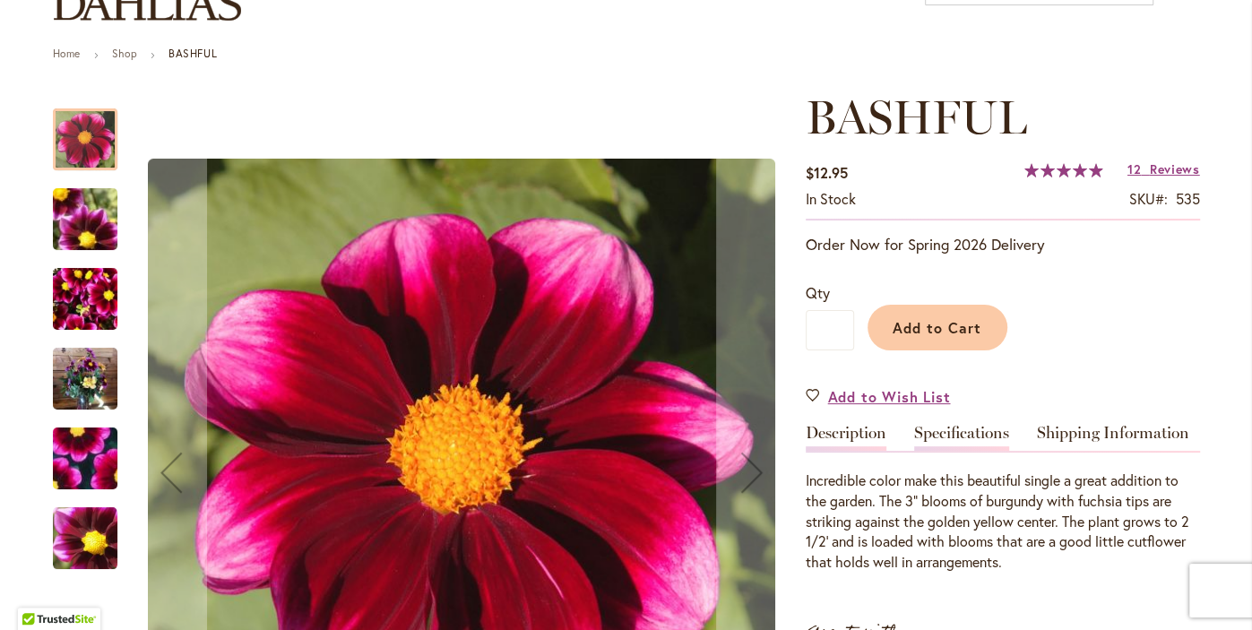
click at [981, 441] on link "Specifications" at bounding box center [961, 438] width 95 height 26
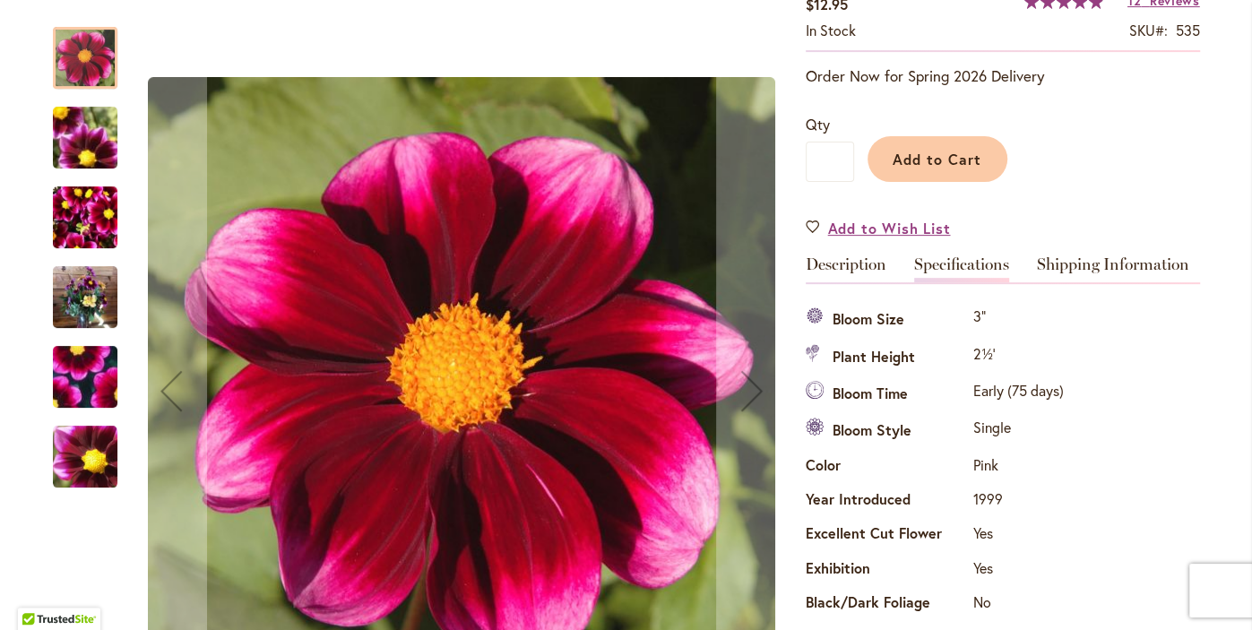
scroll to position [336, 0]
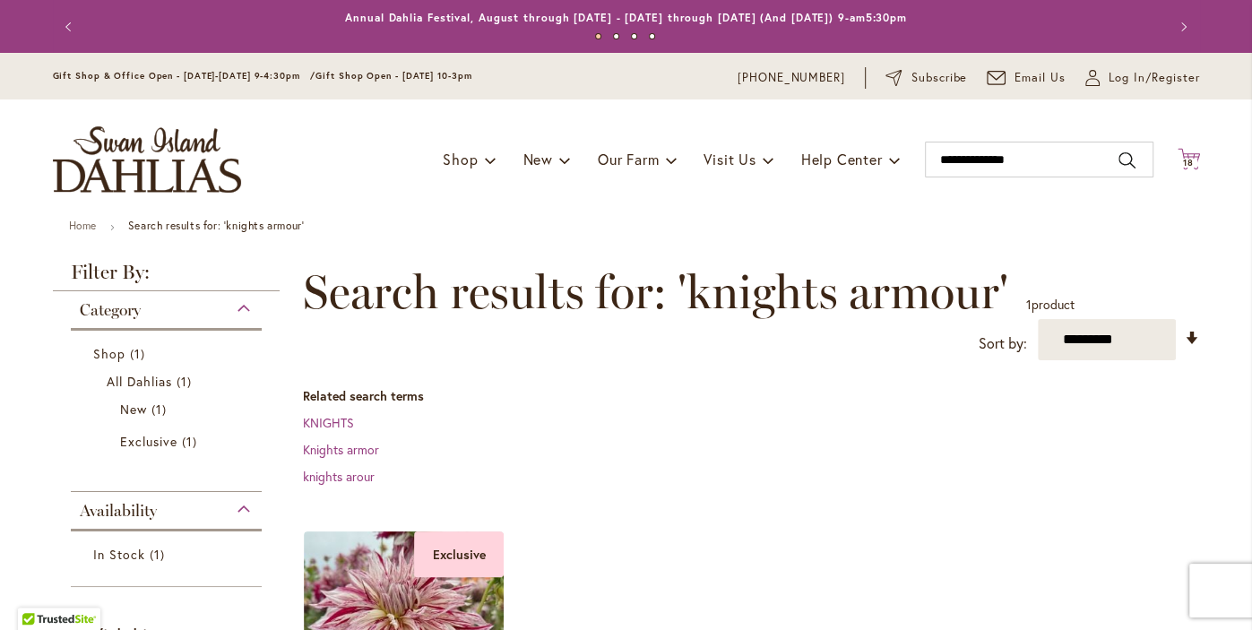
click at [1188, 166] on span "18" at bounding box center [1188, 163] width 11 height 12
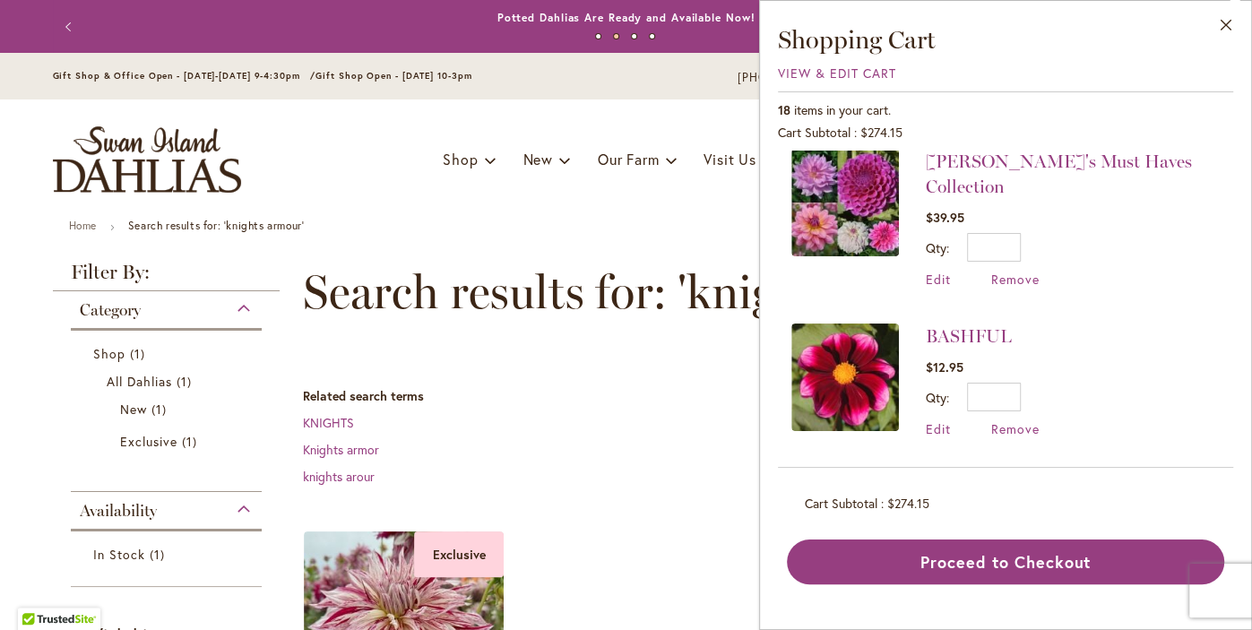
scroll to position [319, 0]
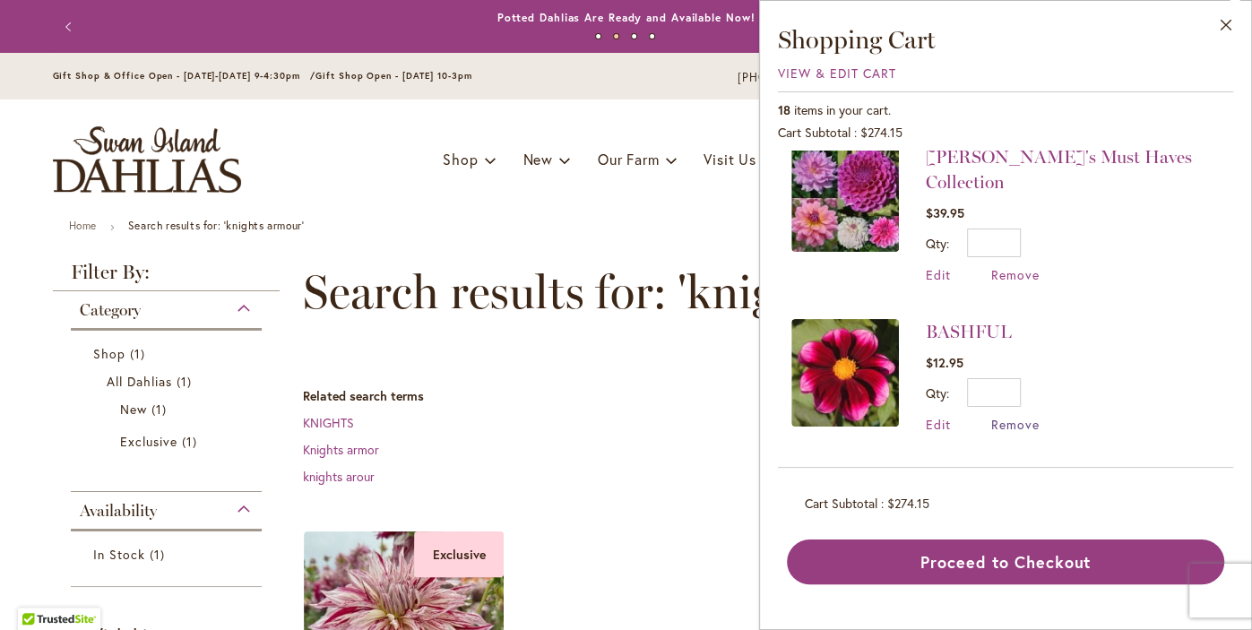
click at [1015, 416] on span "Remove" at bounding box center [1015, 424] width 48 height 17
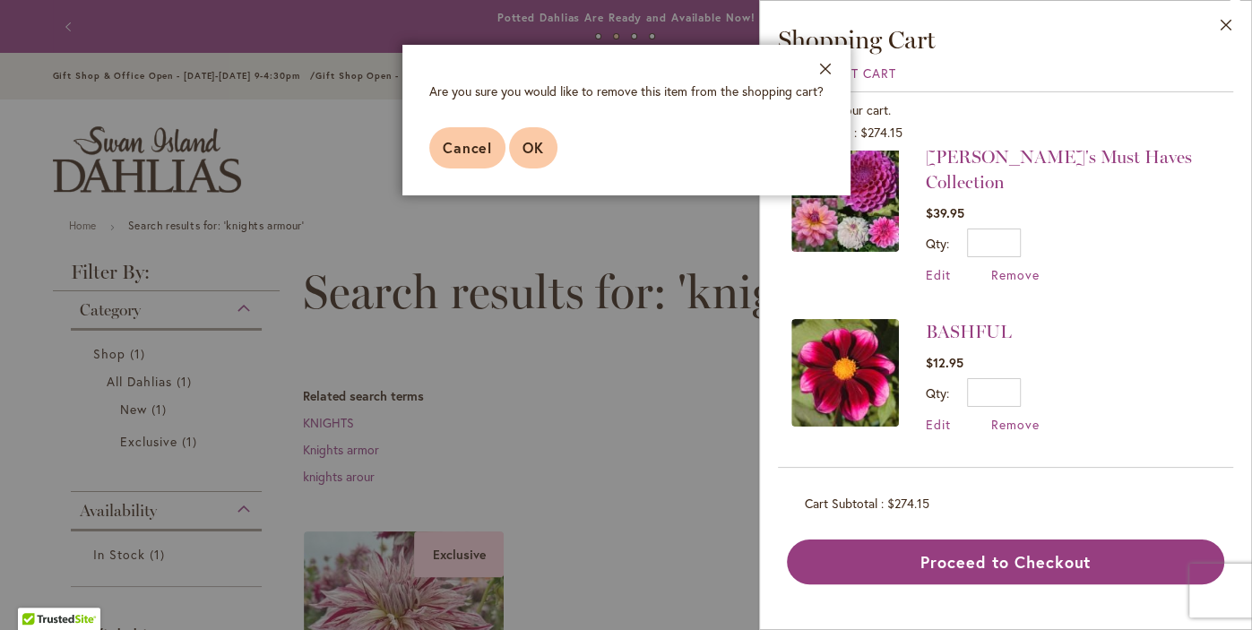
click at [537, 144] on span "OK" at bounding box center [533, 147] width 22 height 19
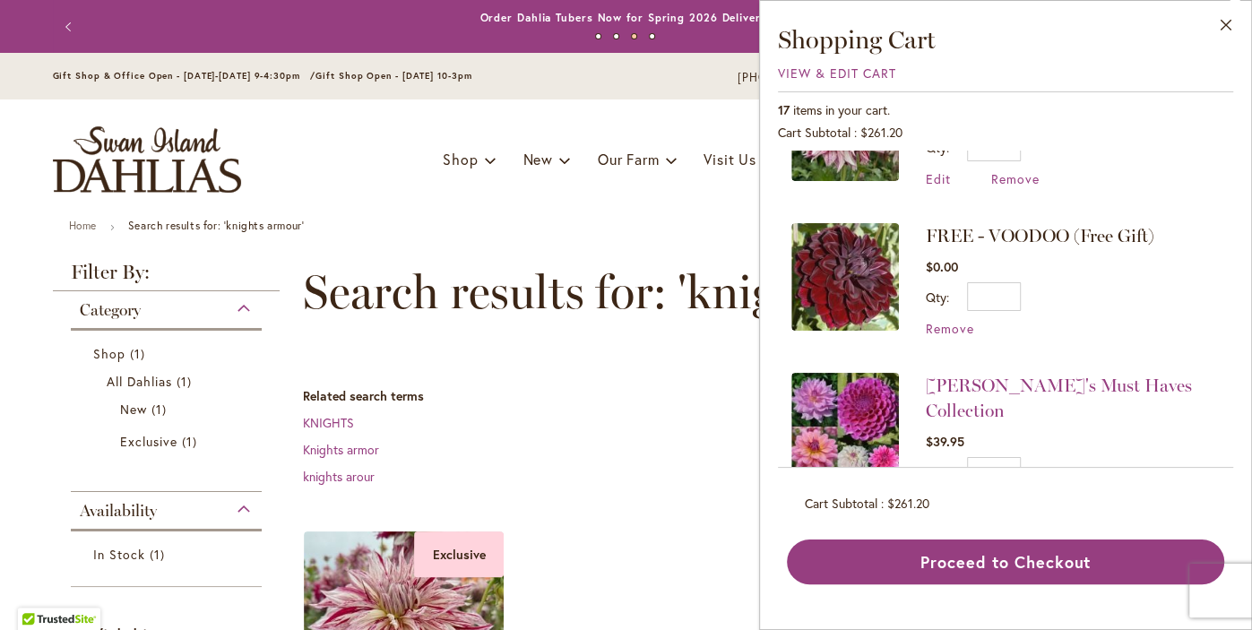
scroll to position [92, 0]
click at [943, 332] on span "Remove" at bounding box center [950, 326] width 48 height 17
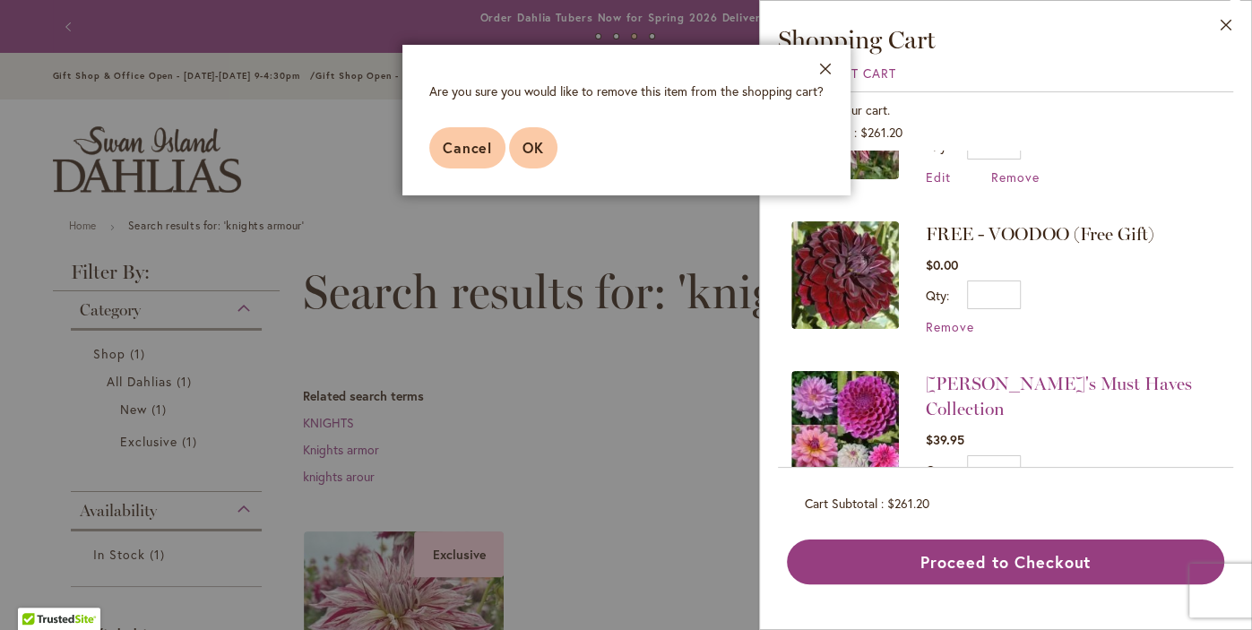
click at [526, 159] on button "OK" at bounding box center [533, 147] width 48 height 41
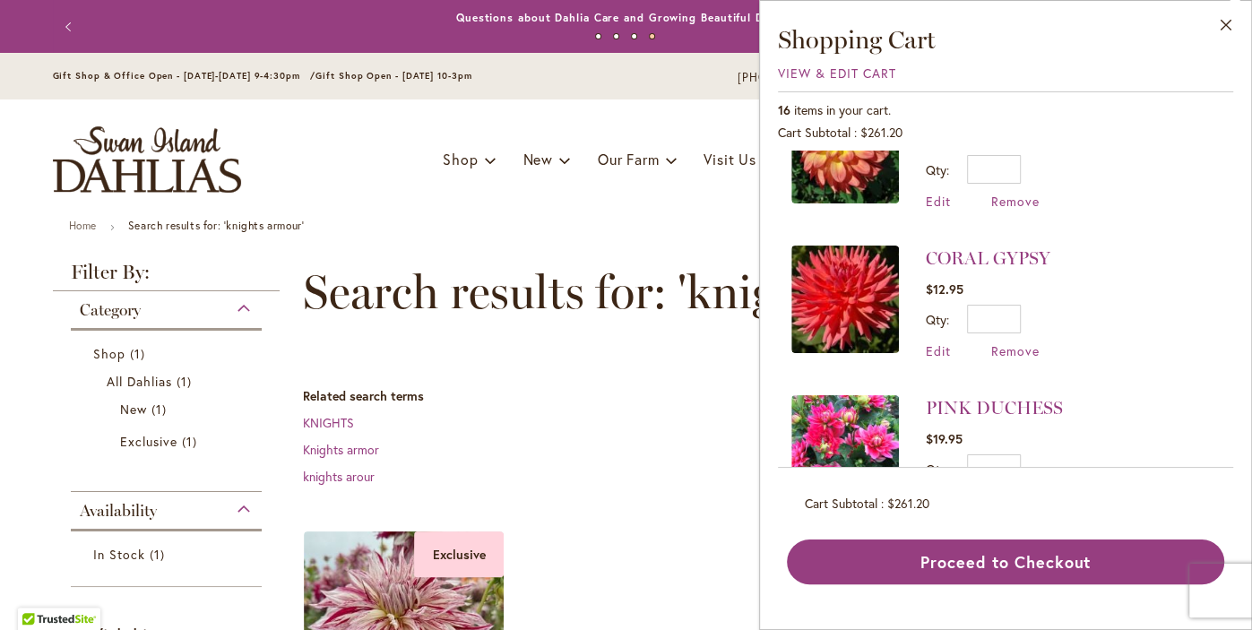
scroll to position [393, 0]
click at [1014, 376] on li "PINK DUCHESS $19.95 Qty * Update Edit Remove" at bounding box center [1005, 451] width 428 height 150
click at [1018, 341] on span "Remove" at bounding box center [1015, 349] width 48 height 17
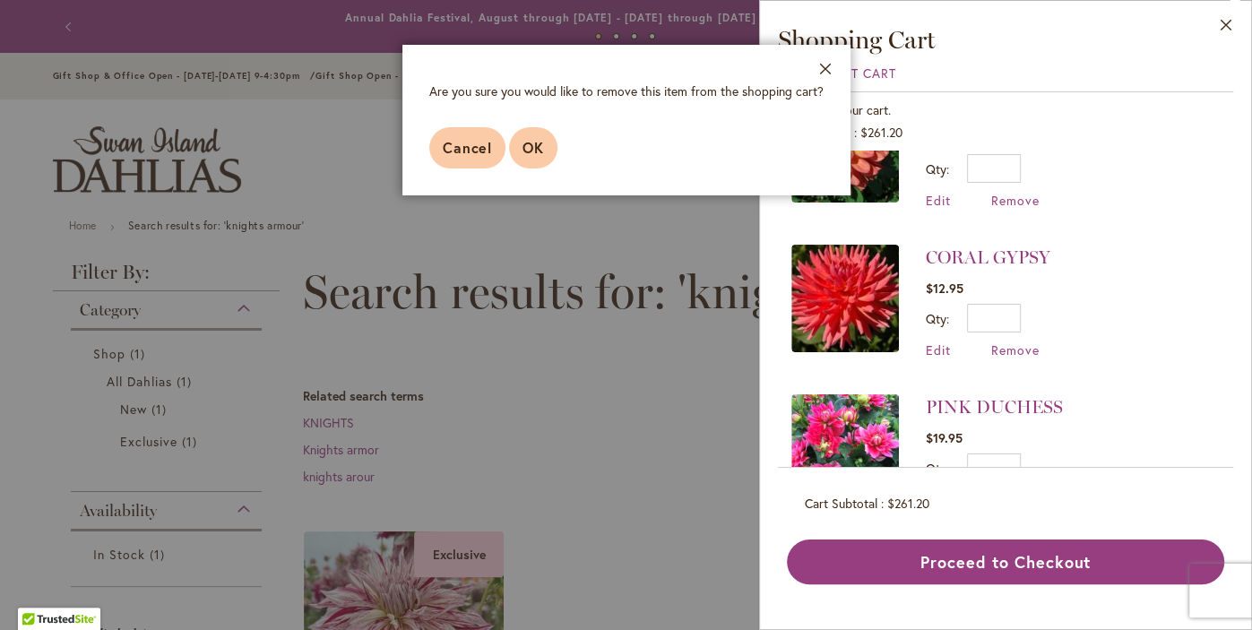
click at [534, 151] on span "OK" at bounding box center [533, 147] width 22 height 19
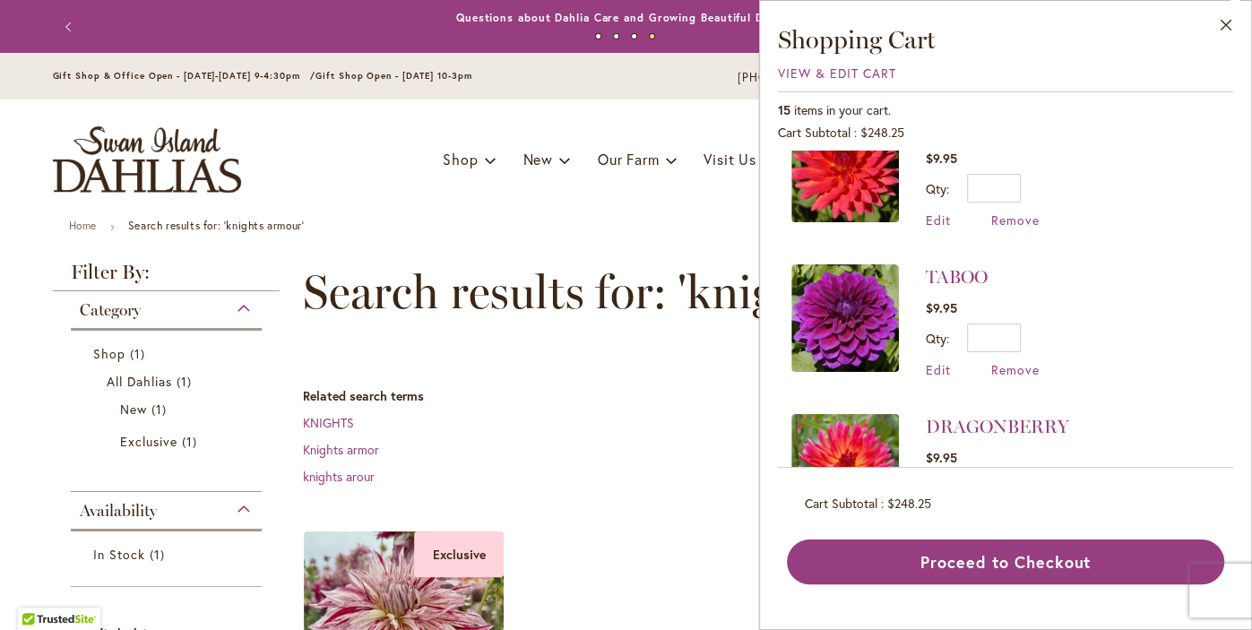
scroll to position [674, 0]
click at [1016, 360] on span "Remove" at bounding box center [1015, 368] width 48 height 17
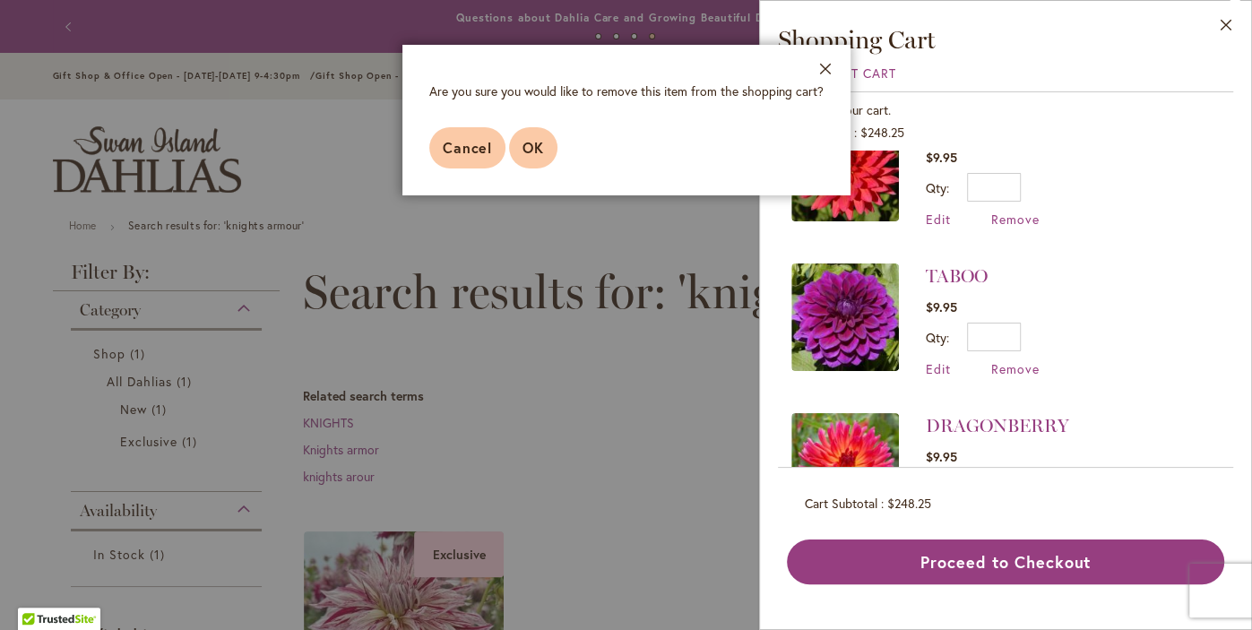
click at [525, 157] on button "OK" at bounding box center [533, 147] width 48 height 41
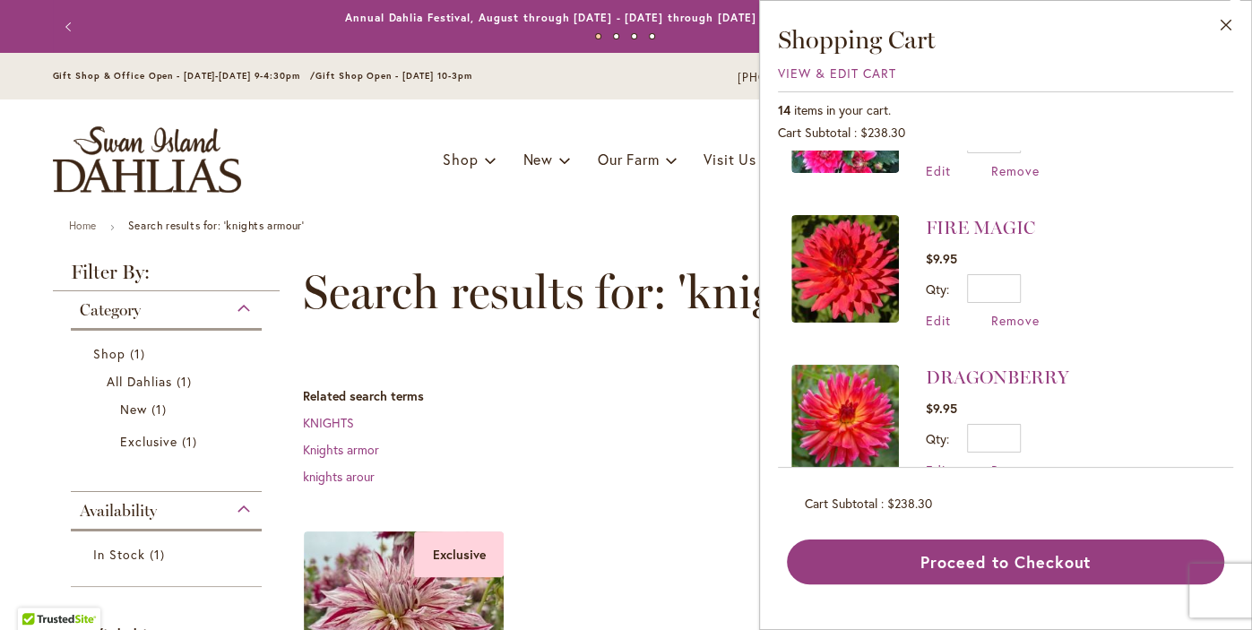
scroll to position [573, 0]
click at [1021, 312] on span "Remove" at bounding box center [1015, 320] width 48 height 17
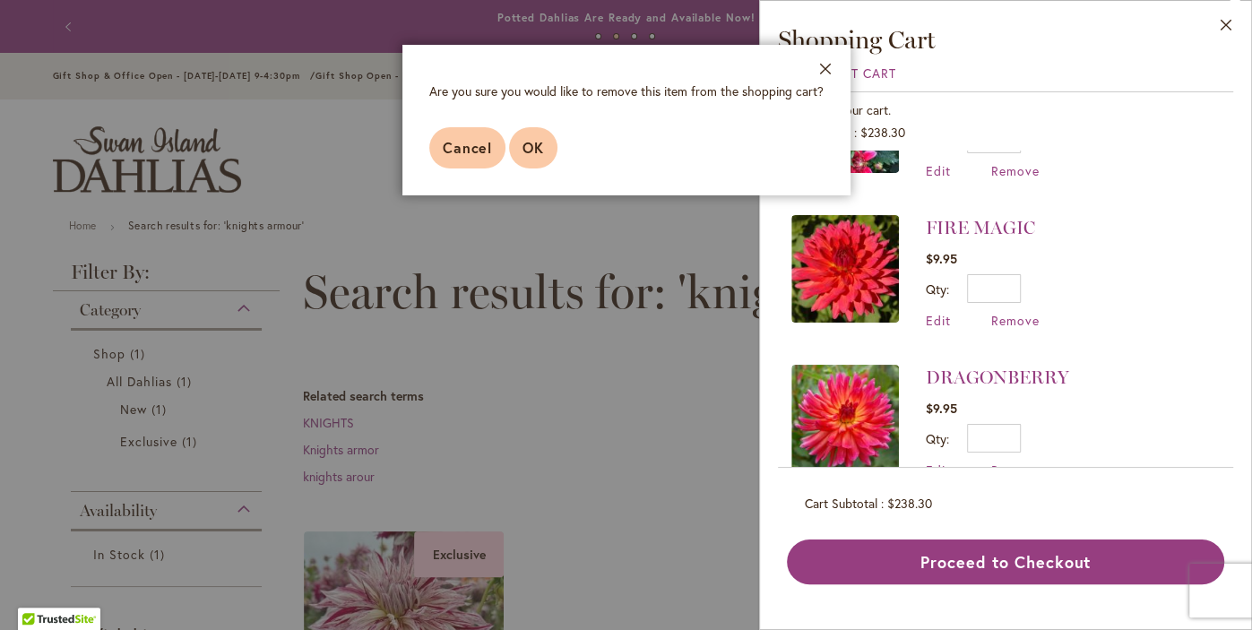
click at [532, 159] on button "OK" at bounding box center [533, 147] width 48 height 41
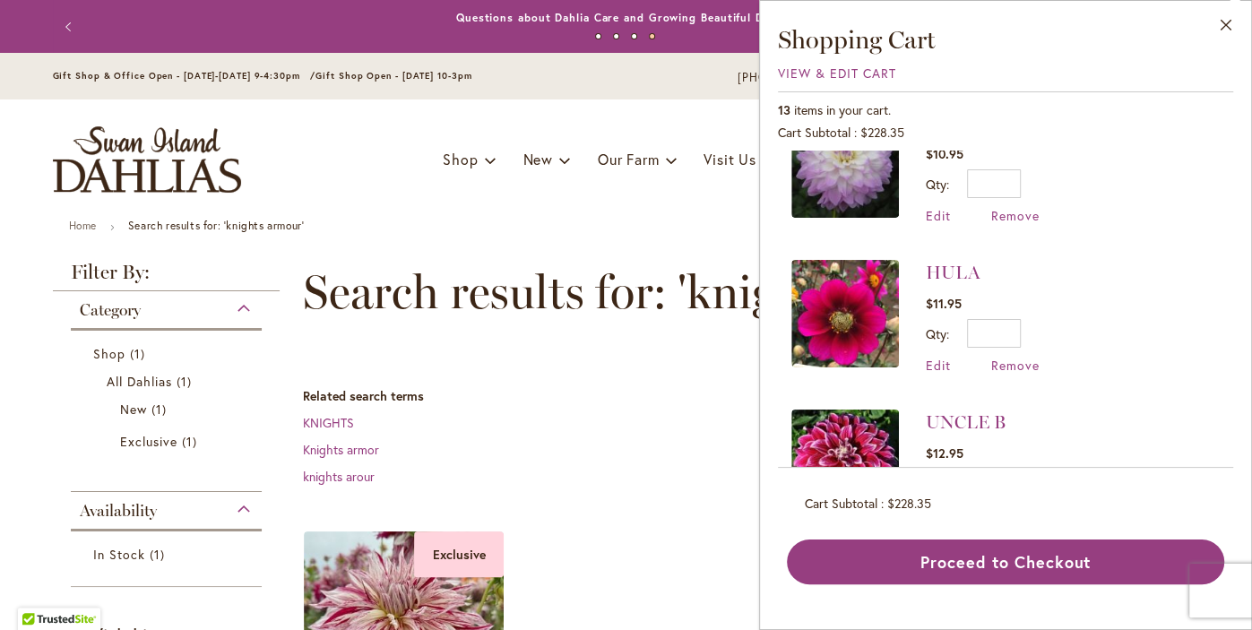
scroll to position [1124, 0]
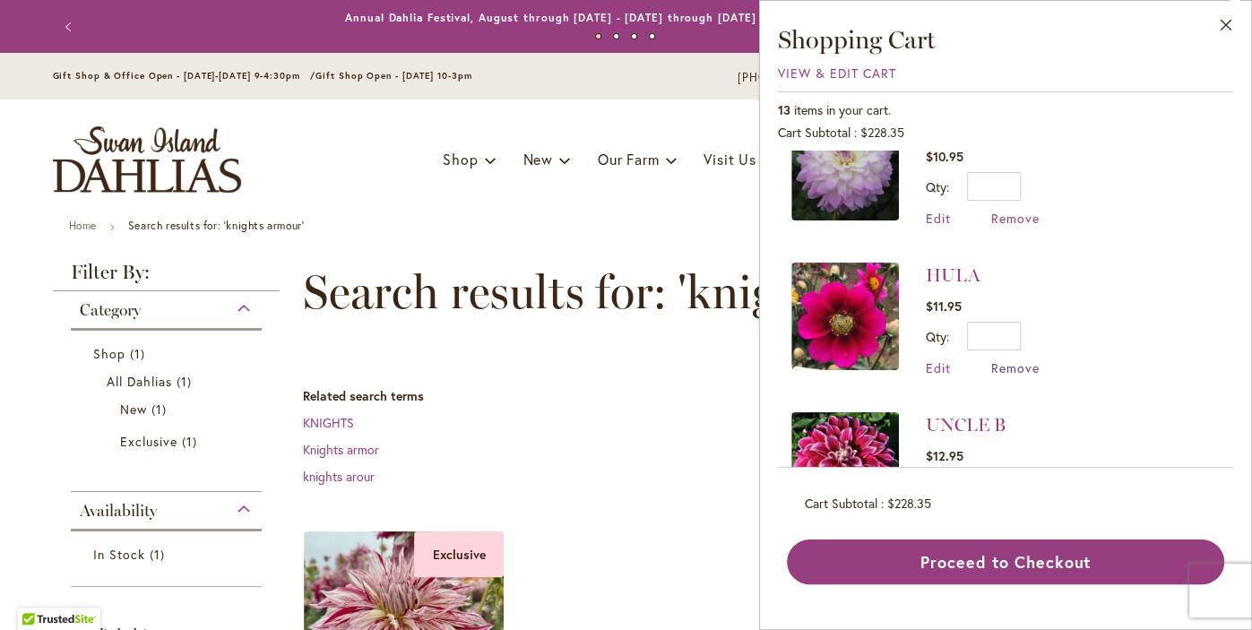
click at [1019, 359] on span "Remove" at bounding box center [1015, 367] width 48 height 17
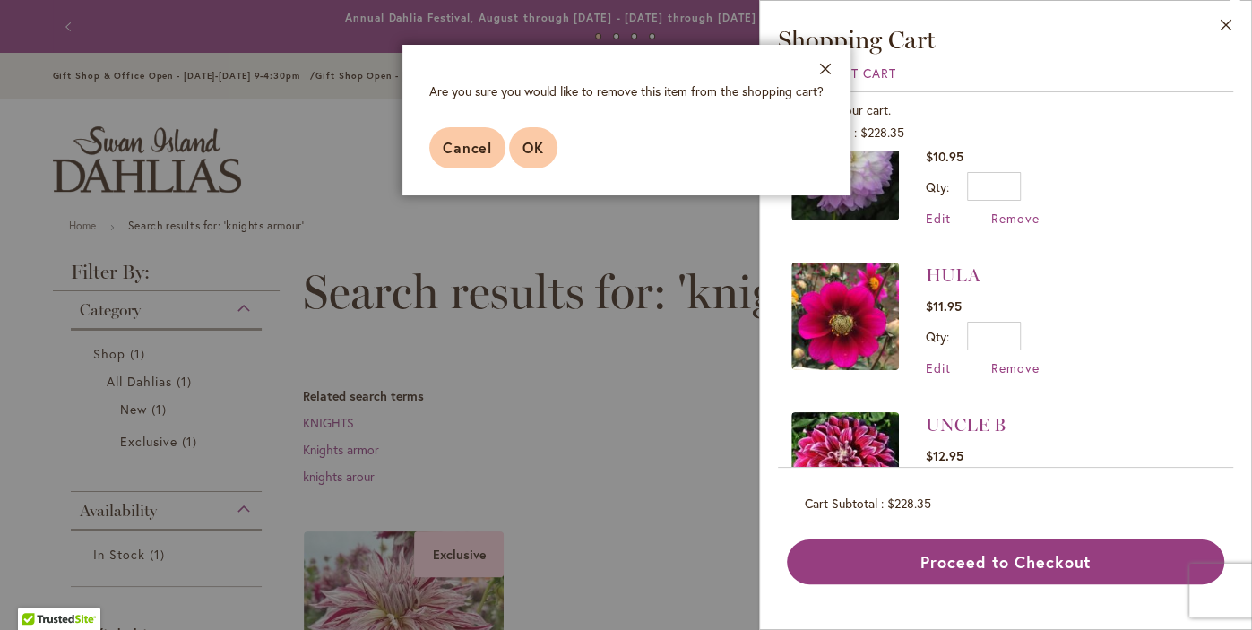
click at [536, 145] on span "OK" at bounding box center [533, 147] width 22 height 19
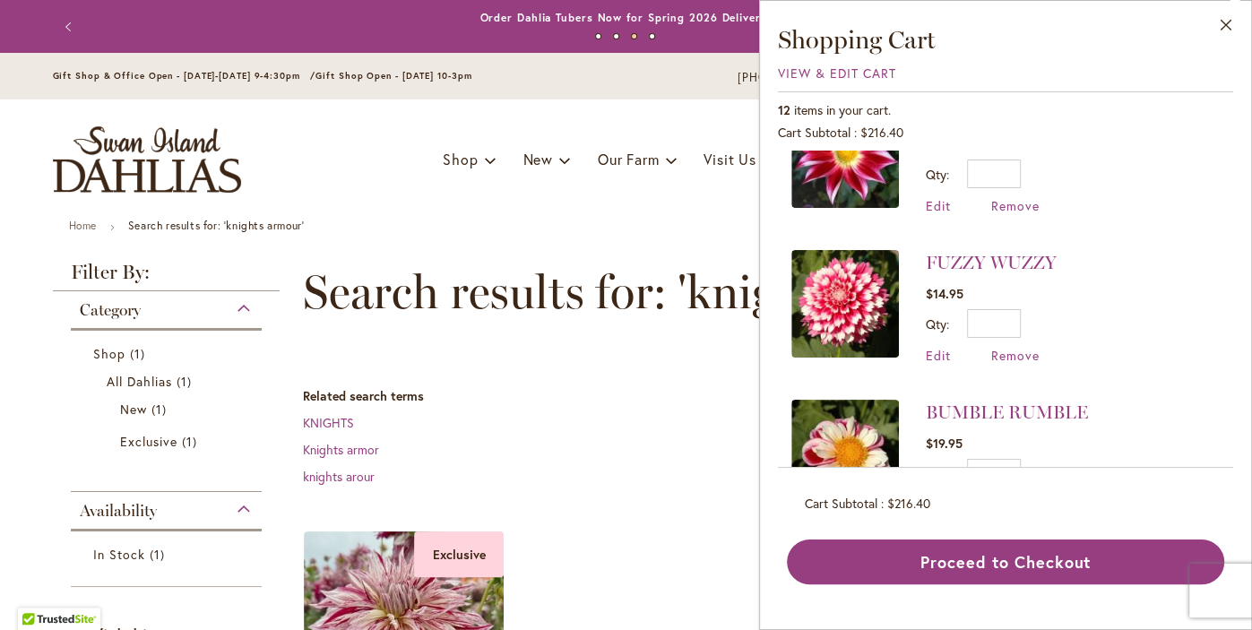
scroll to position [1479, 0]
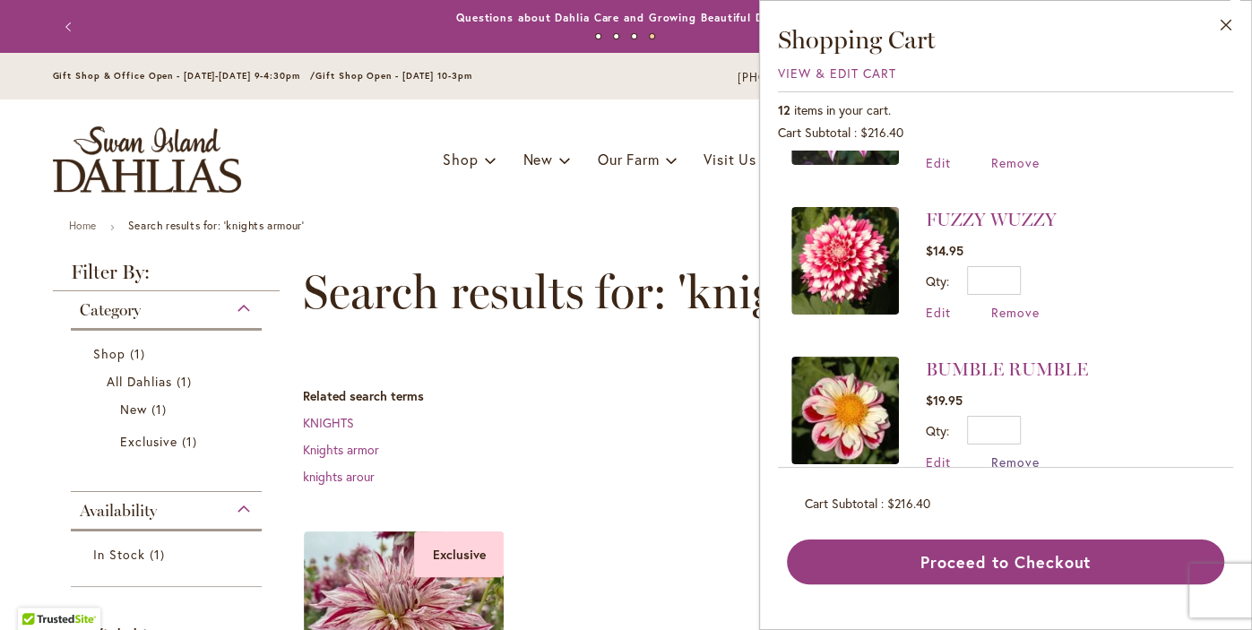
click at [1016, 453] on span "Remove" at bounding box center [1015, 461] width 48 height 17
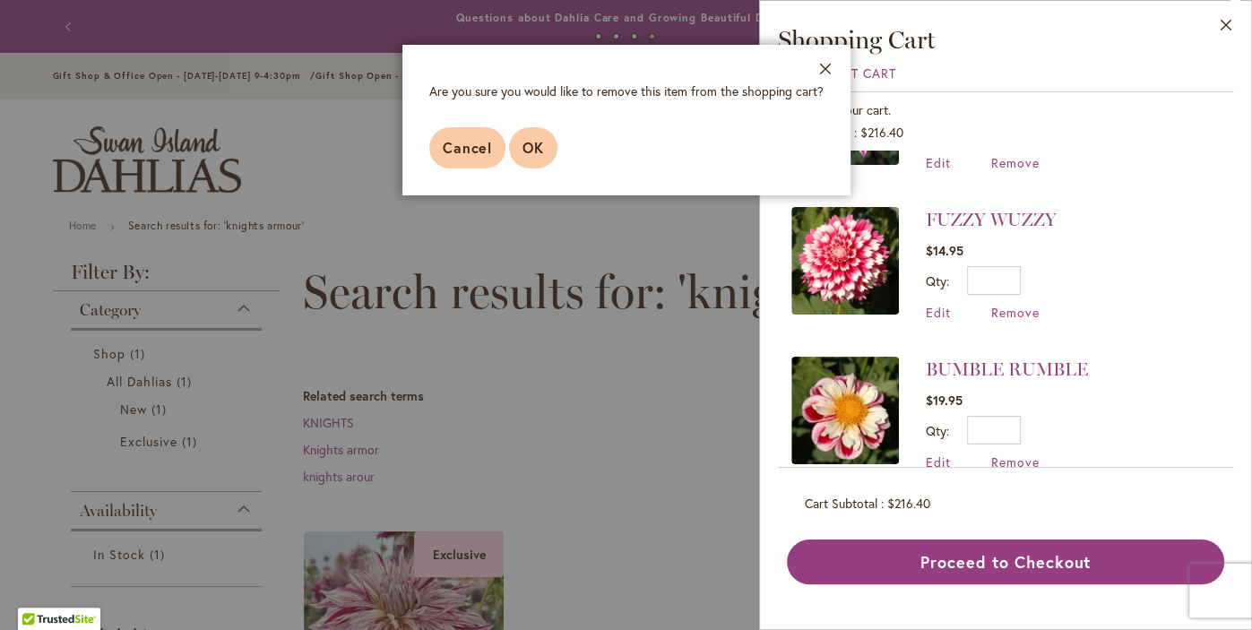
click at [534, 152] on span "OK" at bounding box center [533, 147] width 22 height 19
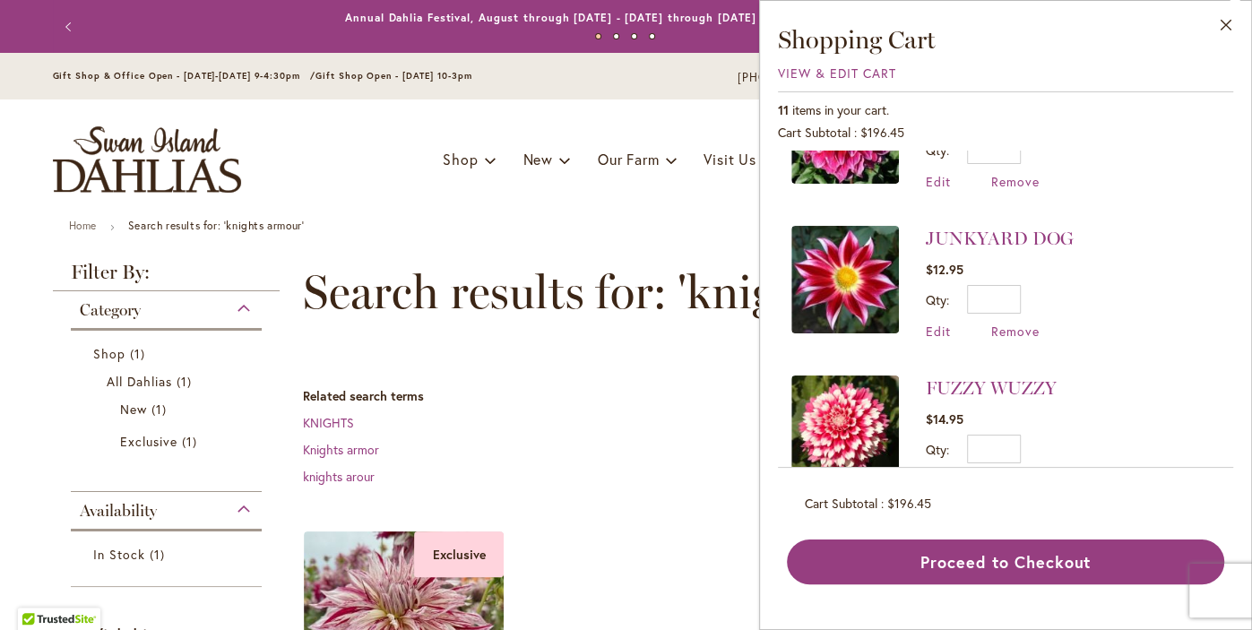
scroll to position [1329, 0]
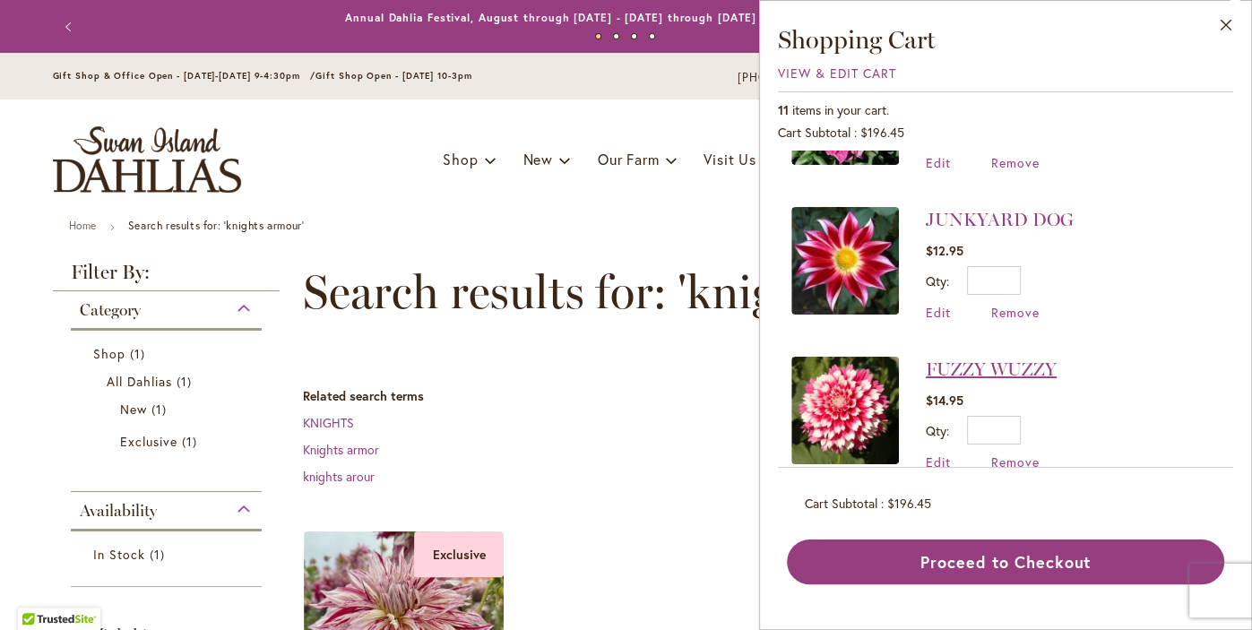
click at [1015, 358] on link "FUZZY WUZZY" at bounding box center [991, 369] width 131 height 22
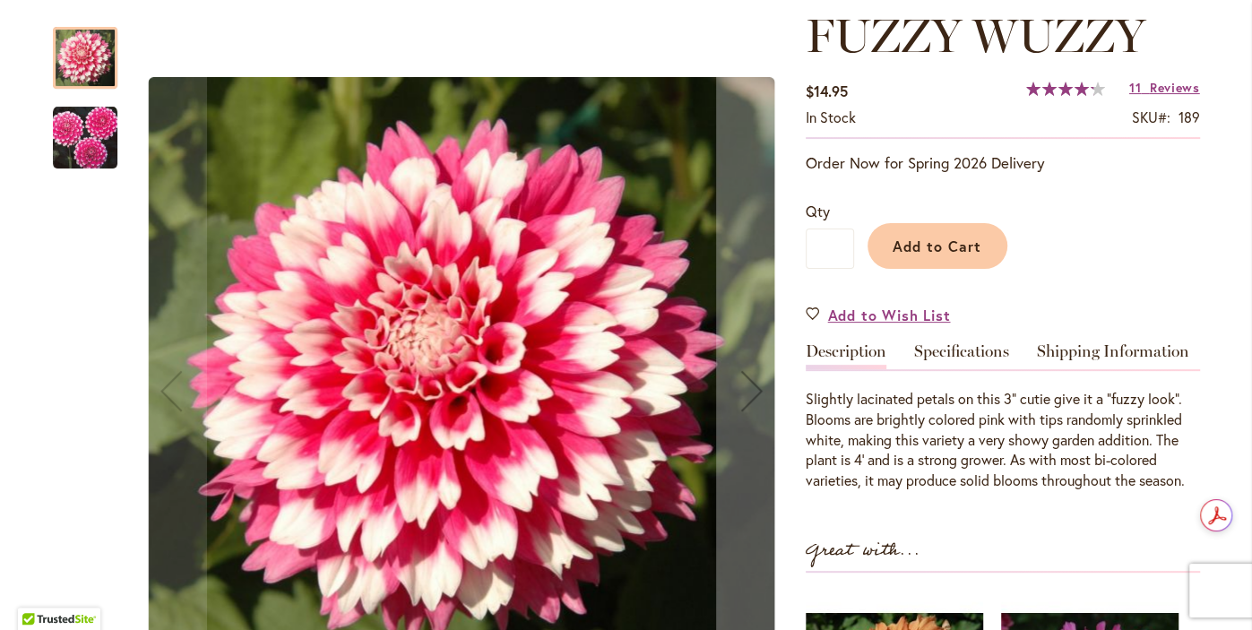
scroll to position [268, 0]
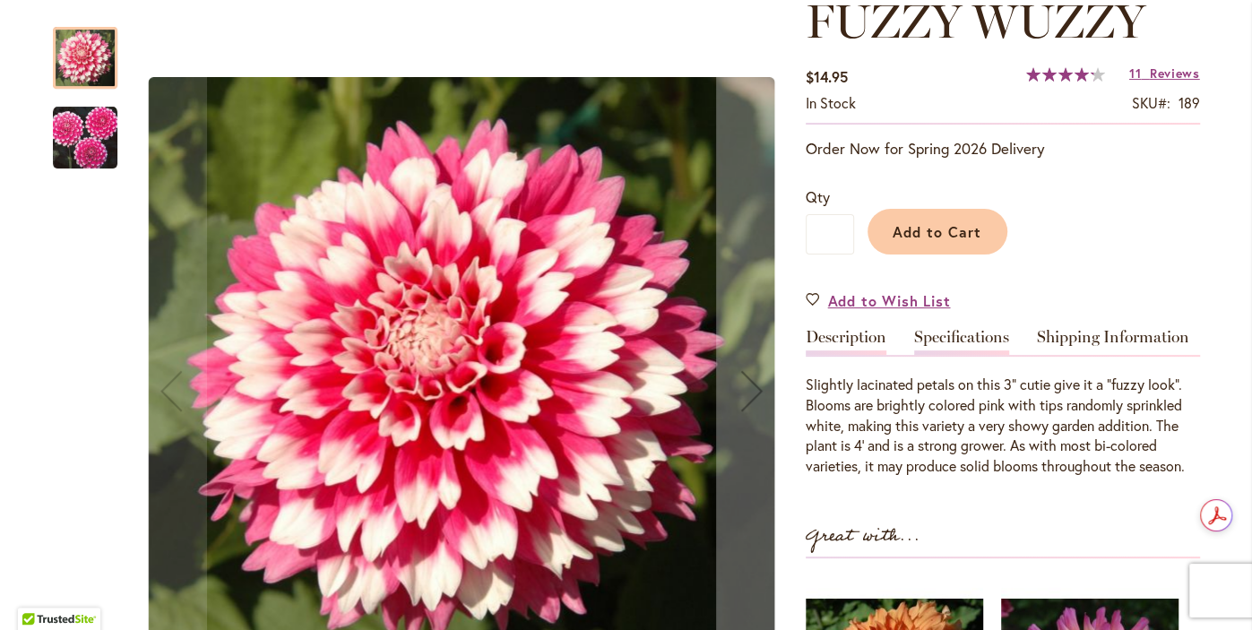
click at [976, 348] on link "Specifications" at bounding box center [961, 342] width 95 height 26
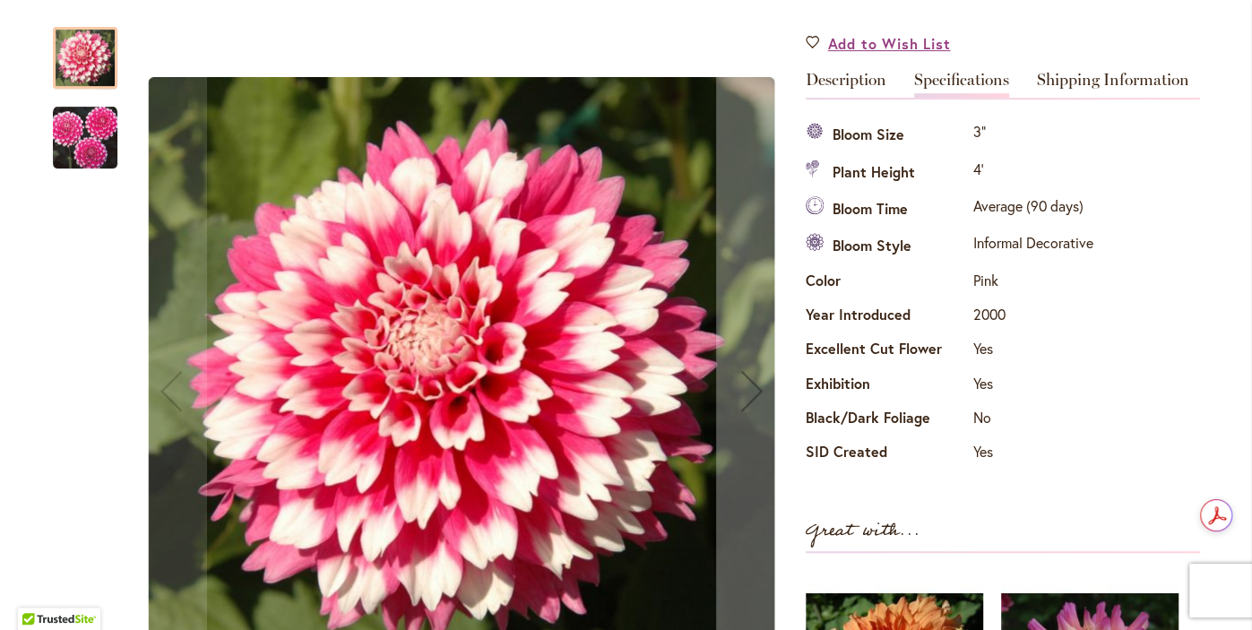
scroll to position [543, 0]
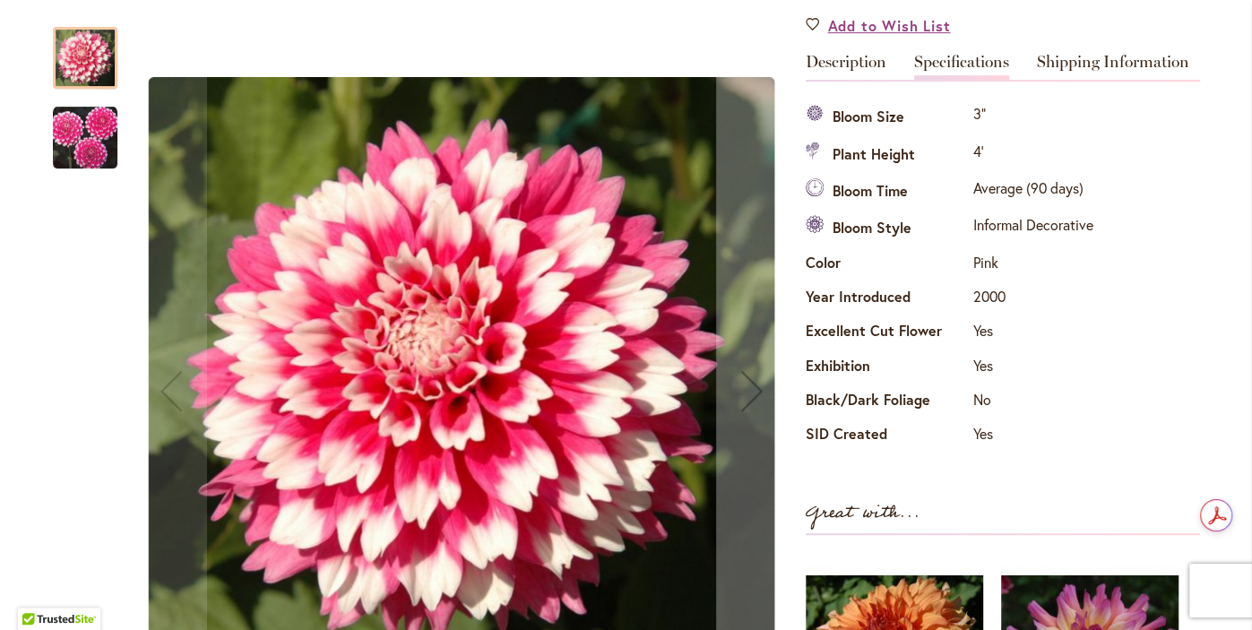
click at [91, 149] on img "FUZZY WUZZY" at bounding box center [85, 138] width 65 height 65
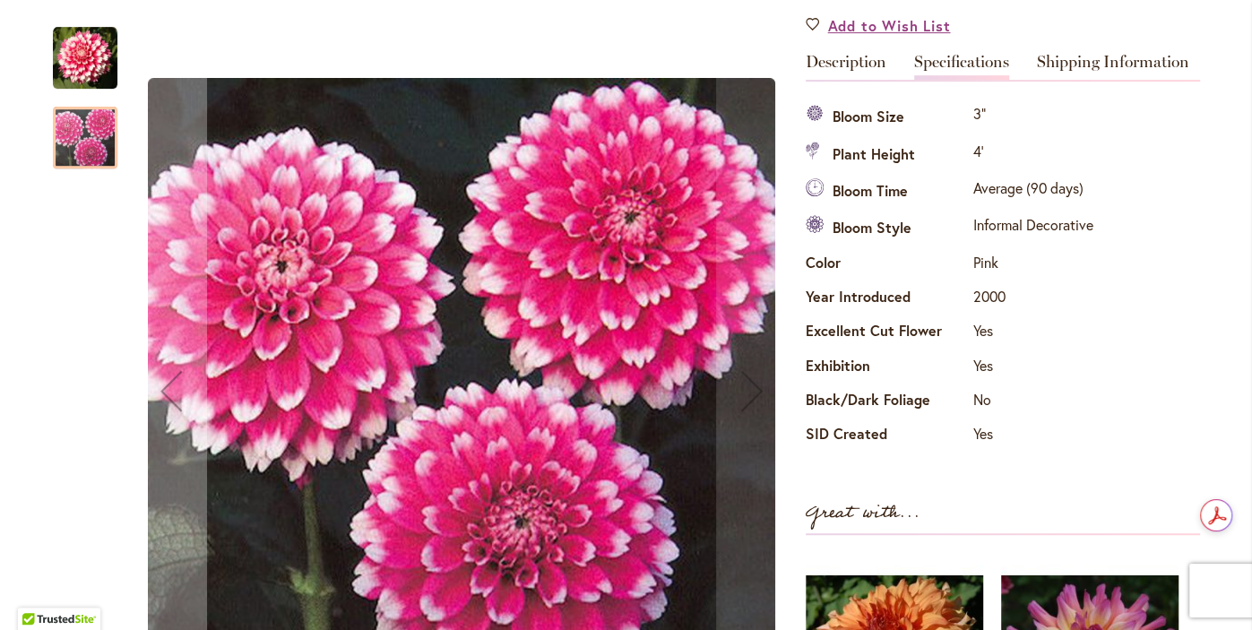
click at [88, 66] on img "FUZZY WUZZY" at bounding box center [85, 58] width 65 height 65
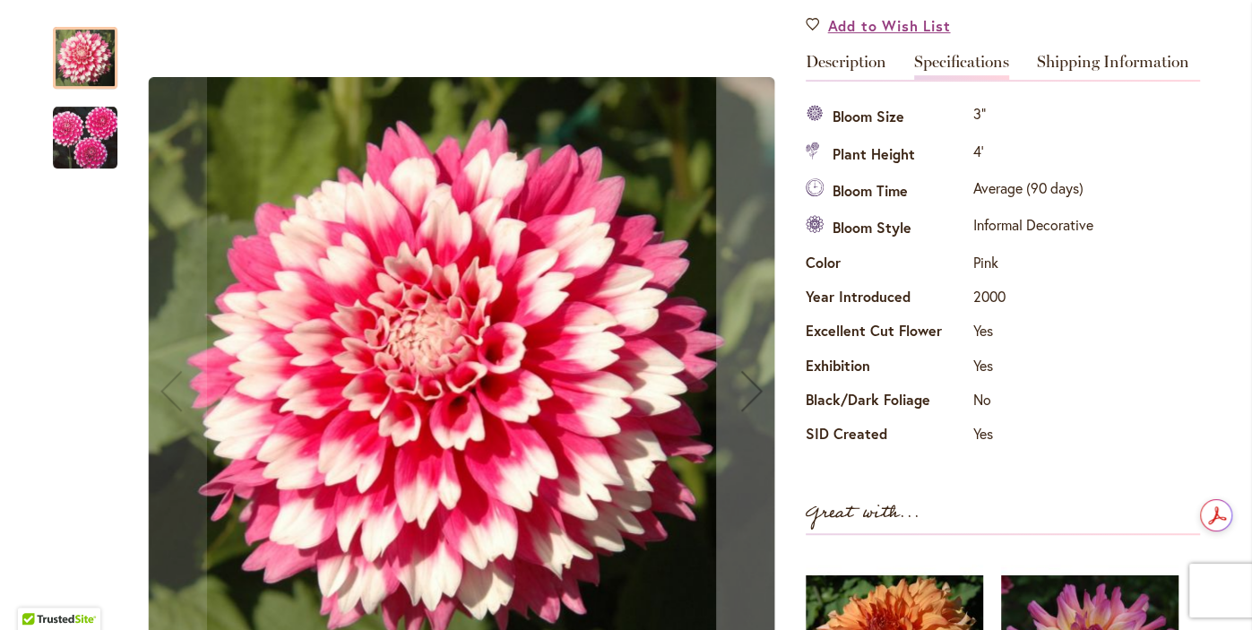
click at [87, 160] on img "FUZZY WUZZY" at bounding box center [85, 138] width 65 height 65
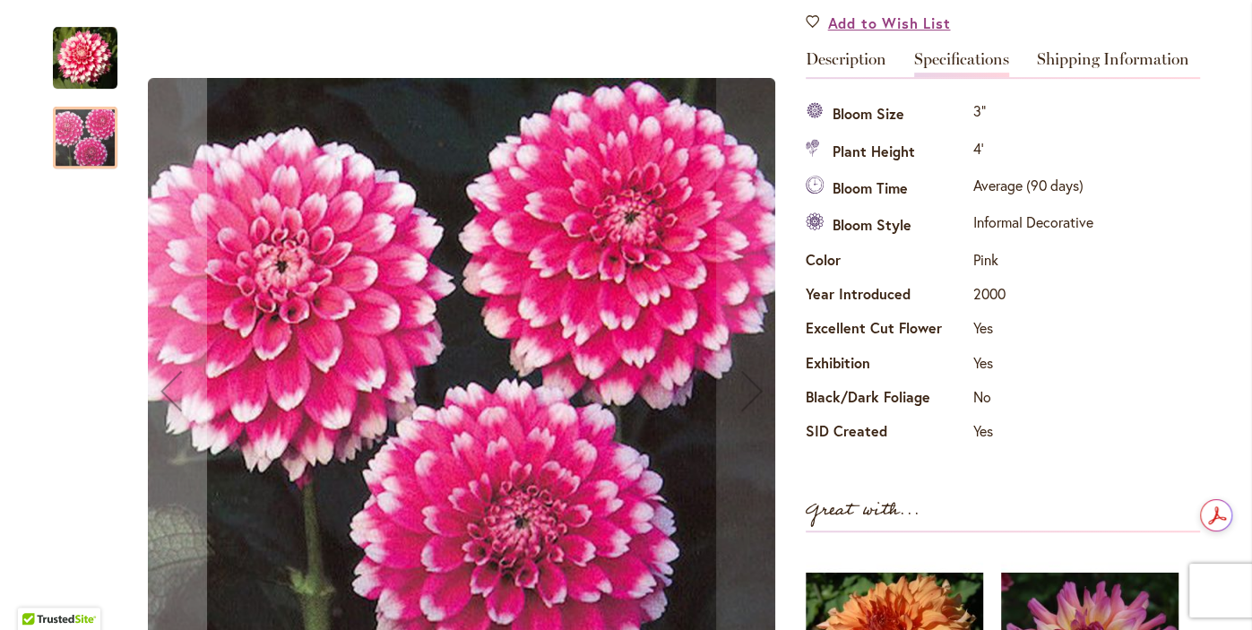
scroll to position [536, 0]
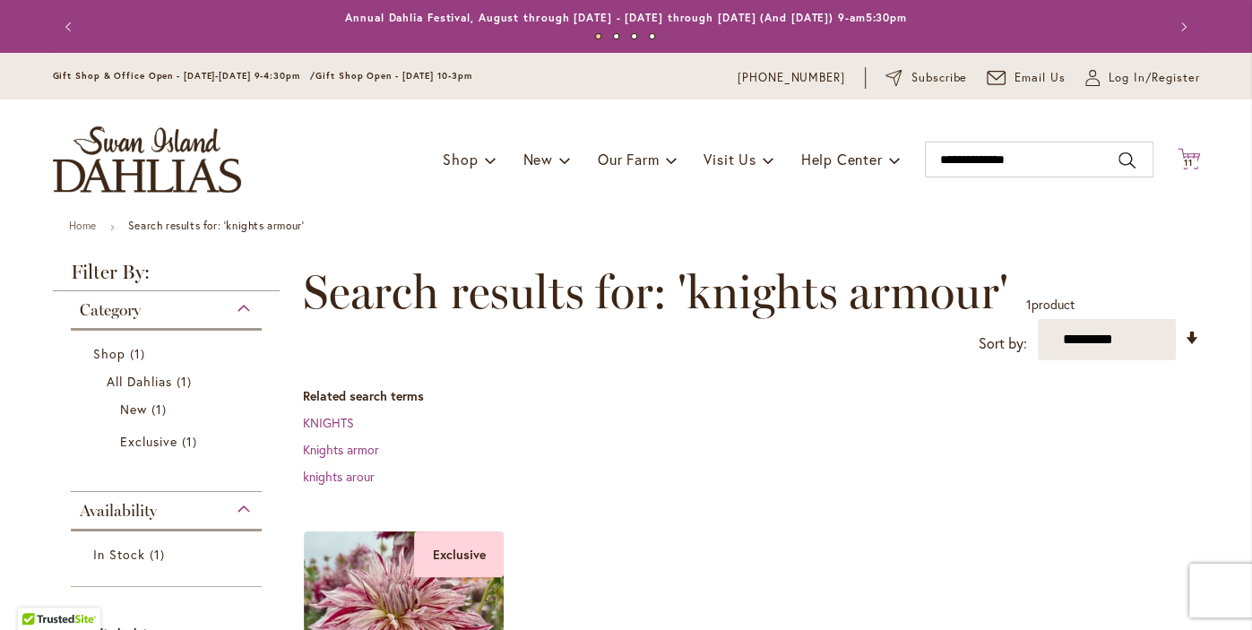
click at [1187, 164] on span "11" at bounding box center [1188, 163] width 9 height 12
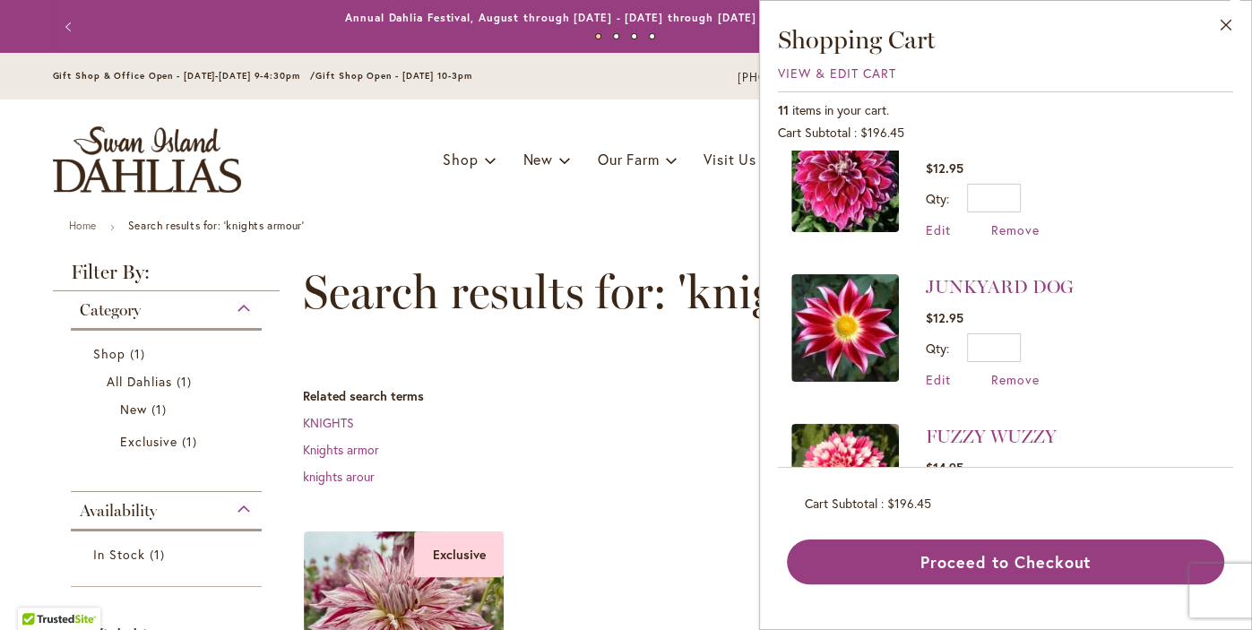
scroll to position [1329, 0]
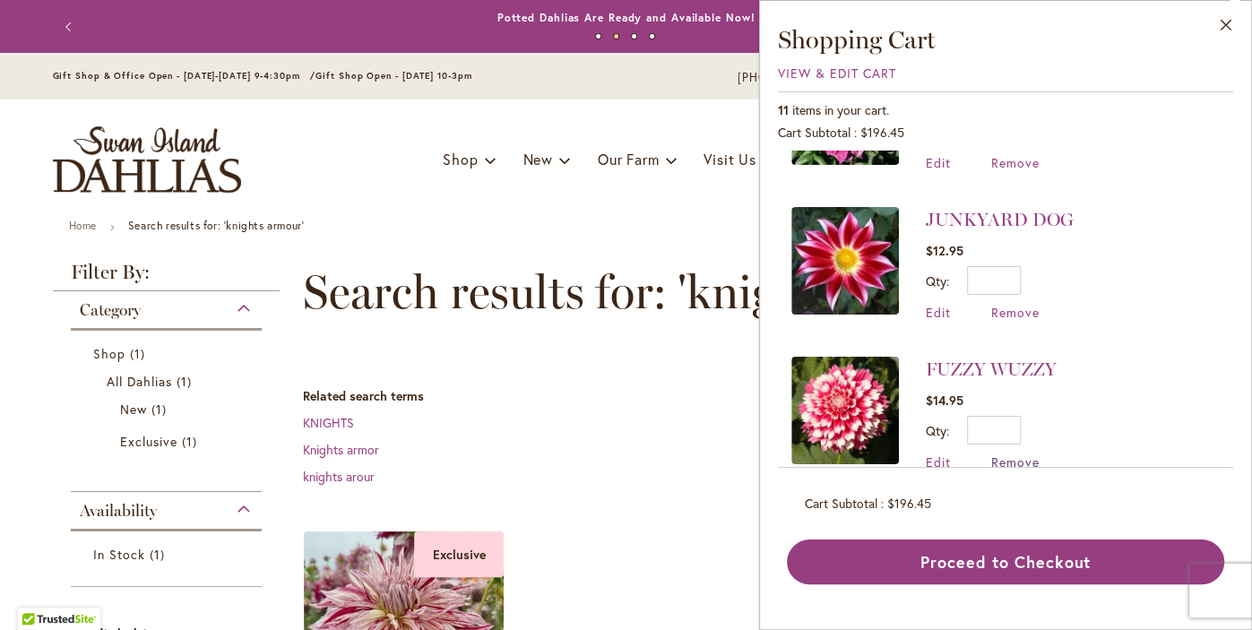
click at [1028, 453] on span "Remove" at bounding box center [1015, 461] width 48 height 17
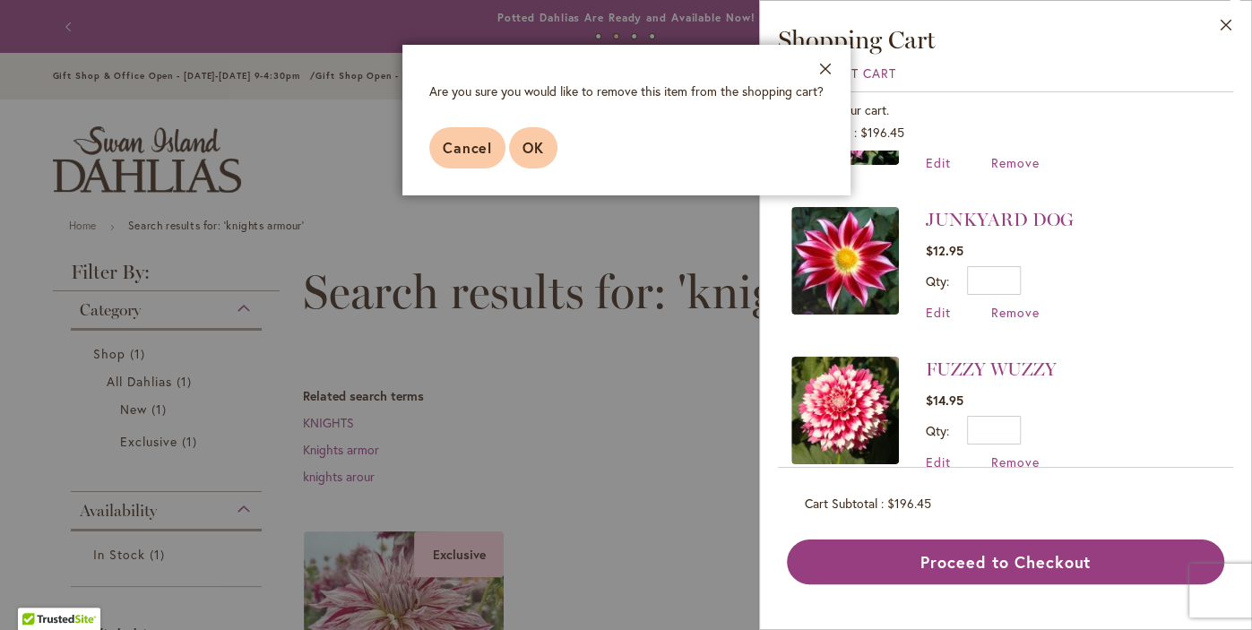
click at [537, 150] on span "OK" at bounding box center [533, 147] width 22 height 19
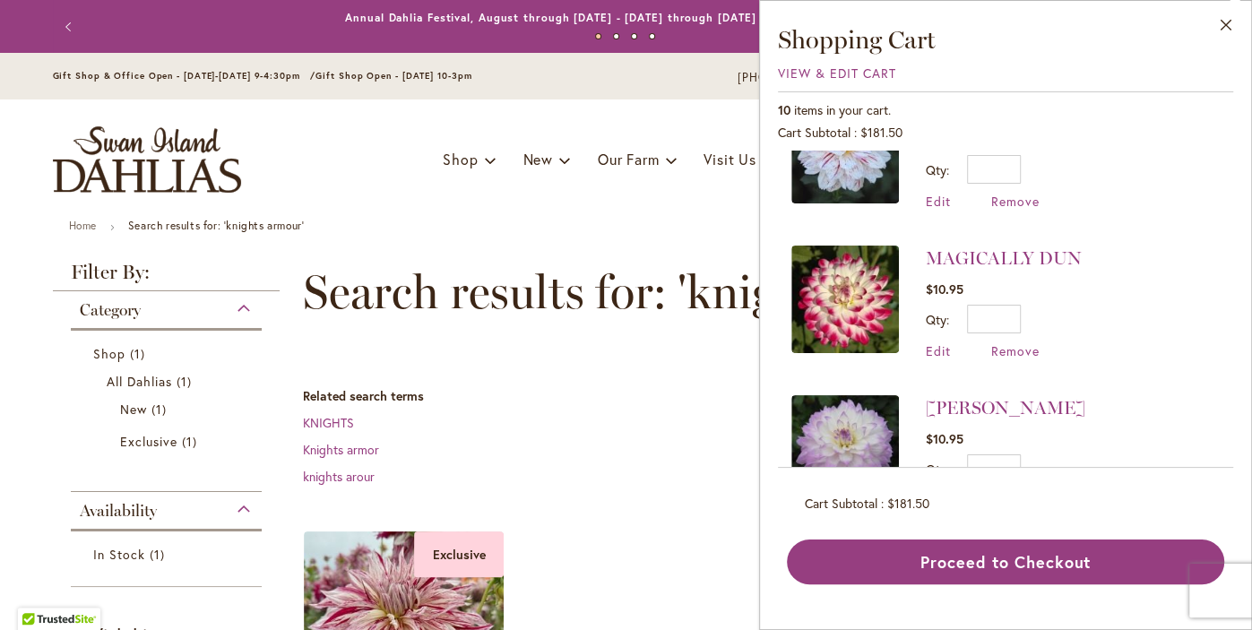
scroll to position [840, 0]
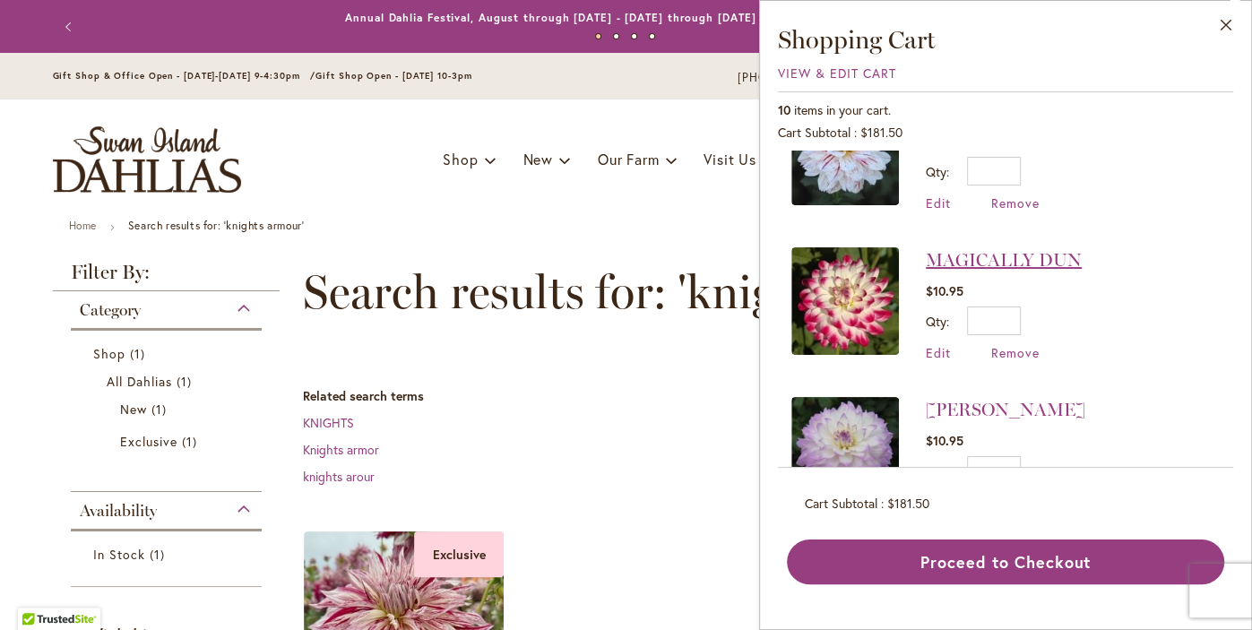
click at [1030, 249] on link "MAGICALLY DUN" at bounding box center [1004, 260] width 156 height 22
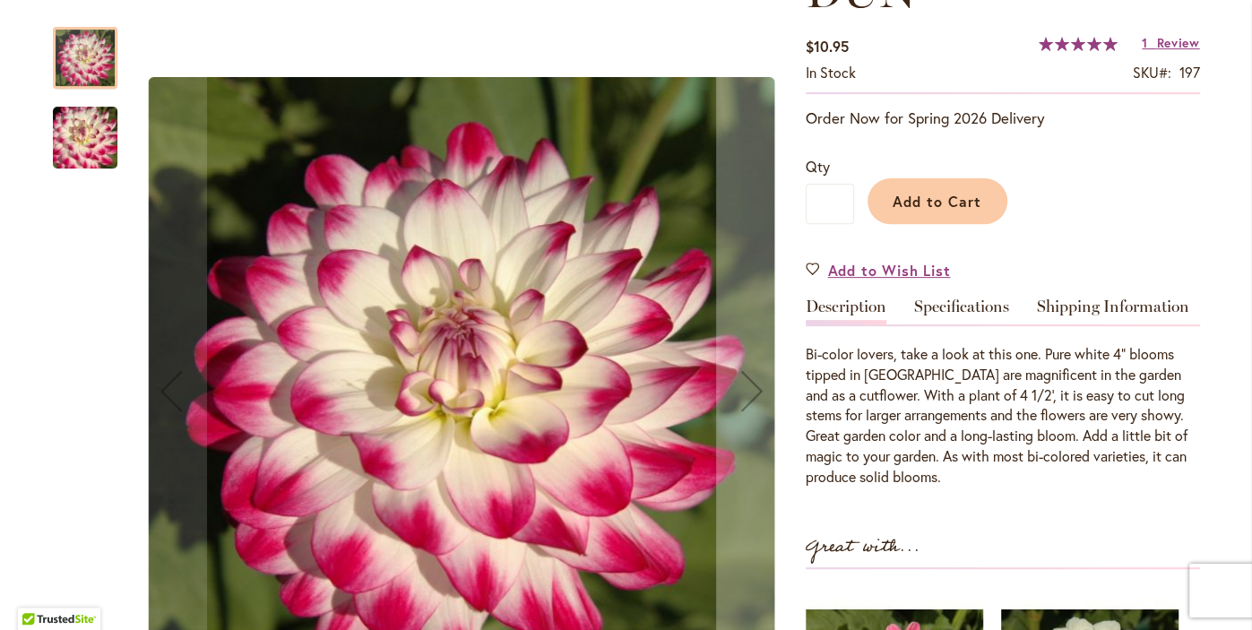
scroll to position [350, 0]
click at [92, 133] on img "MAGICALLY DUN" at bounding box center [85, 138] width 129 height 86
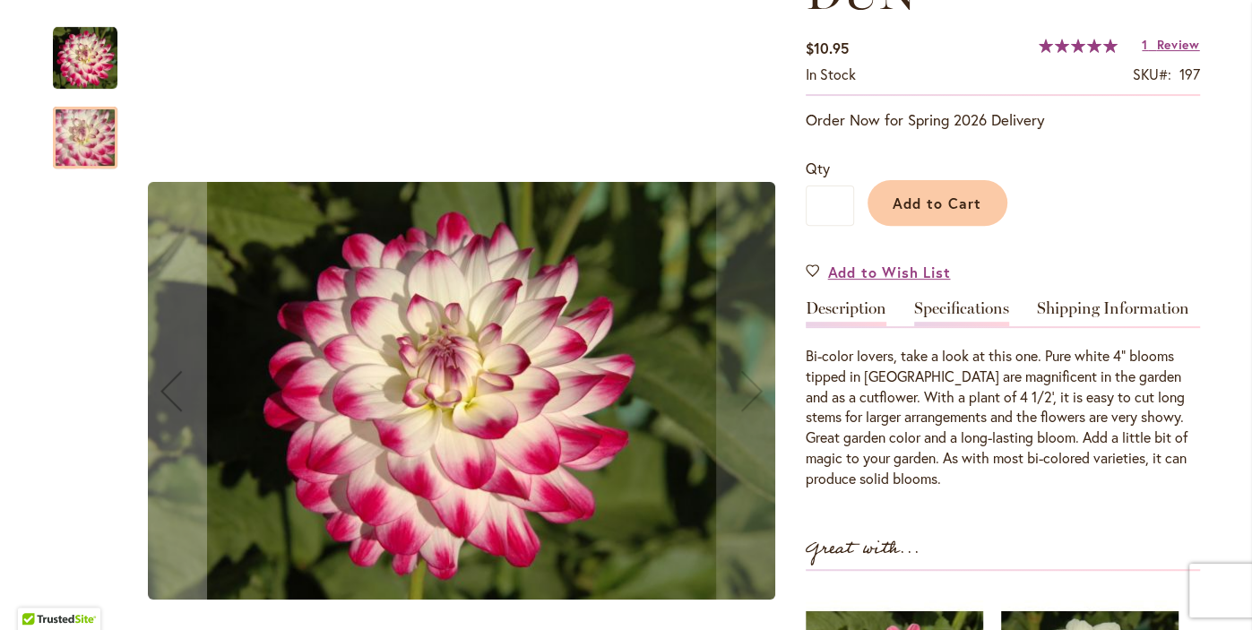
click at [975, 315] on link "Specifications" at bounding box center [961, 313] width 95 height 26
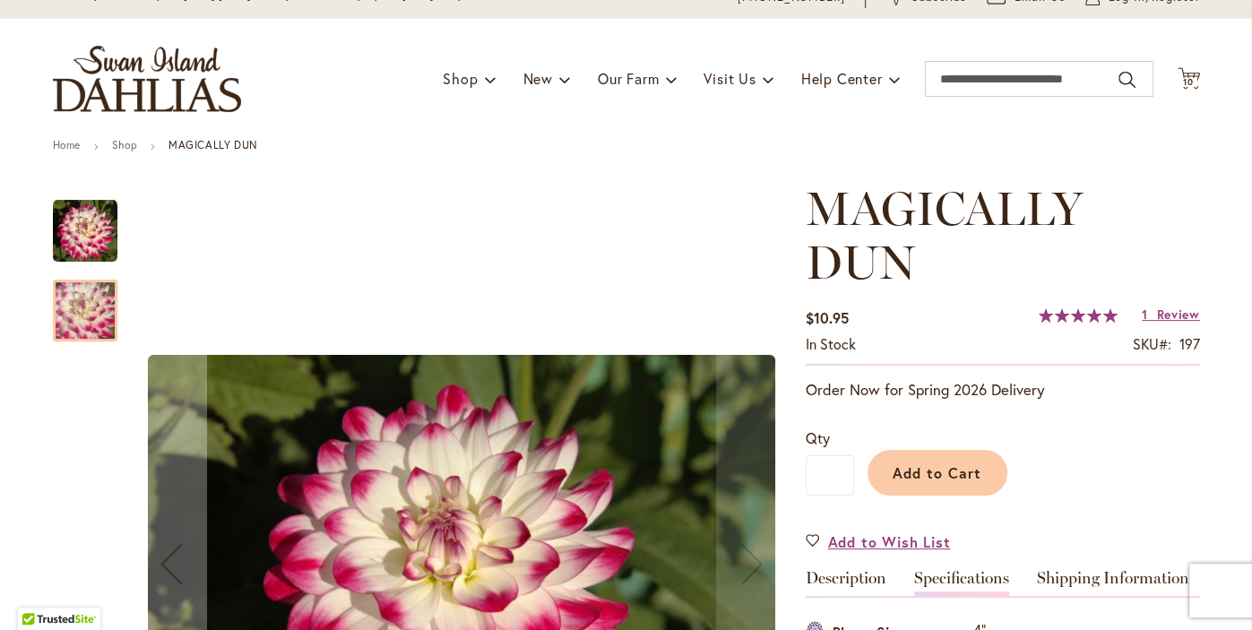
scroll to position [80, 0]
click at [1165, 322] on span "Review" at bounding box center [1177, 315] width 43 height 17
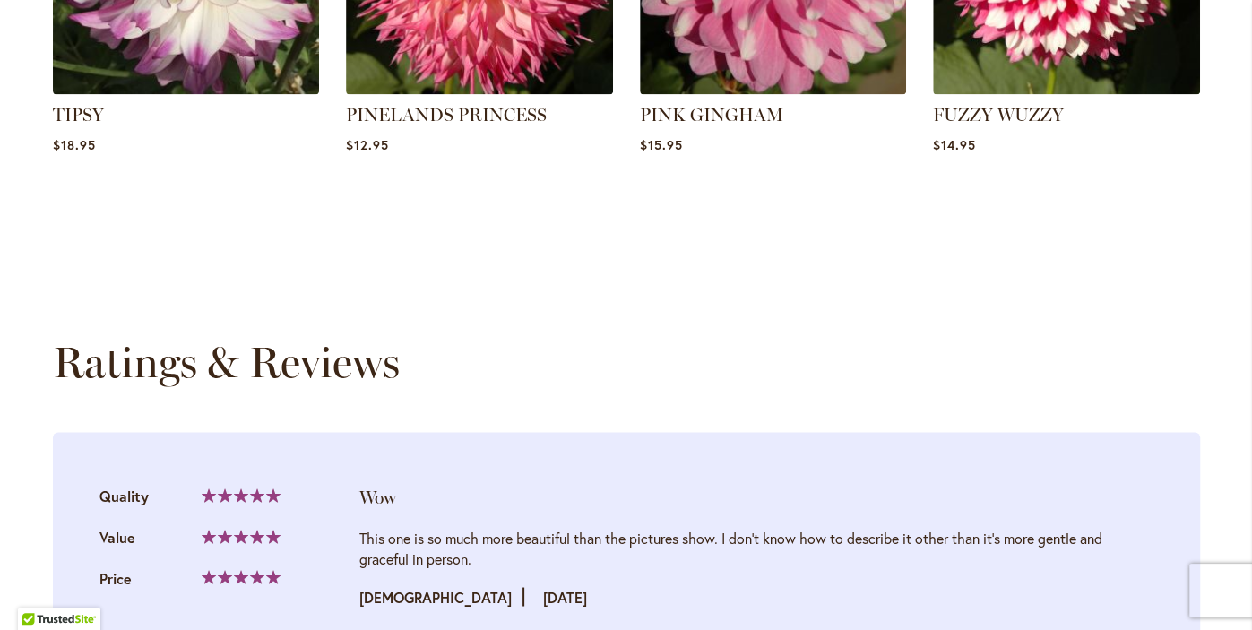
scroll to position [2056, 0]
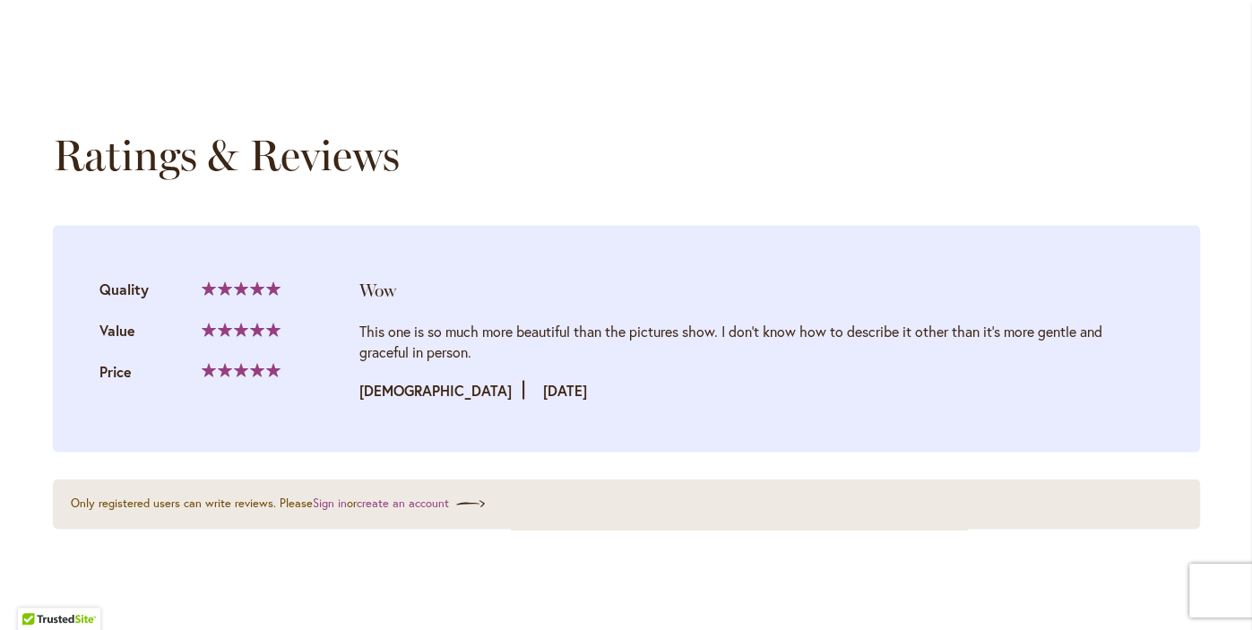
click at [1187, 195] on div "Ratings & Reviews Show ** ** ** per page Wow Quality Value Price" at bounding box center [626, 291] width 1147 height 322
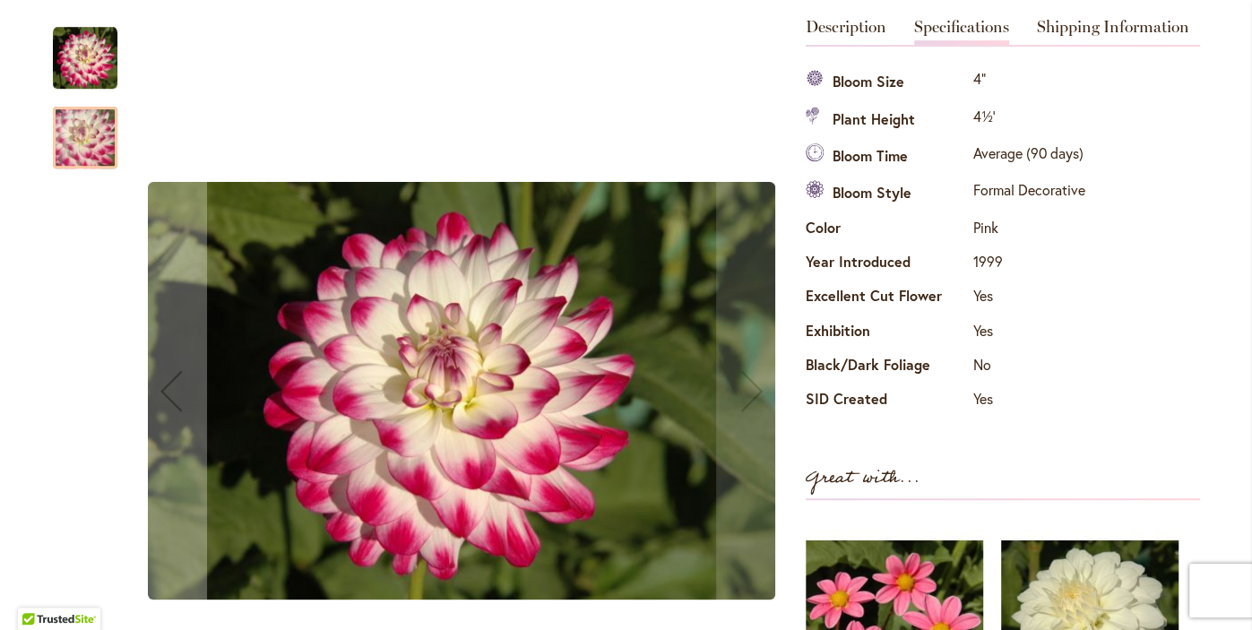
scroll to position [628, 0]
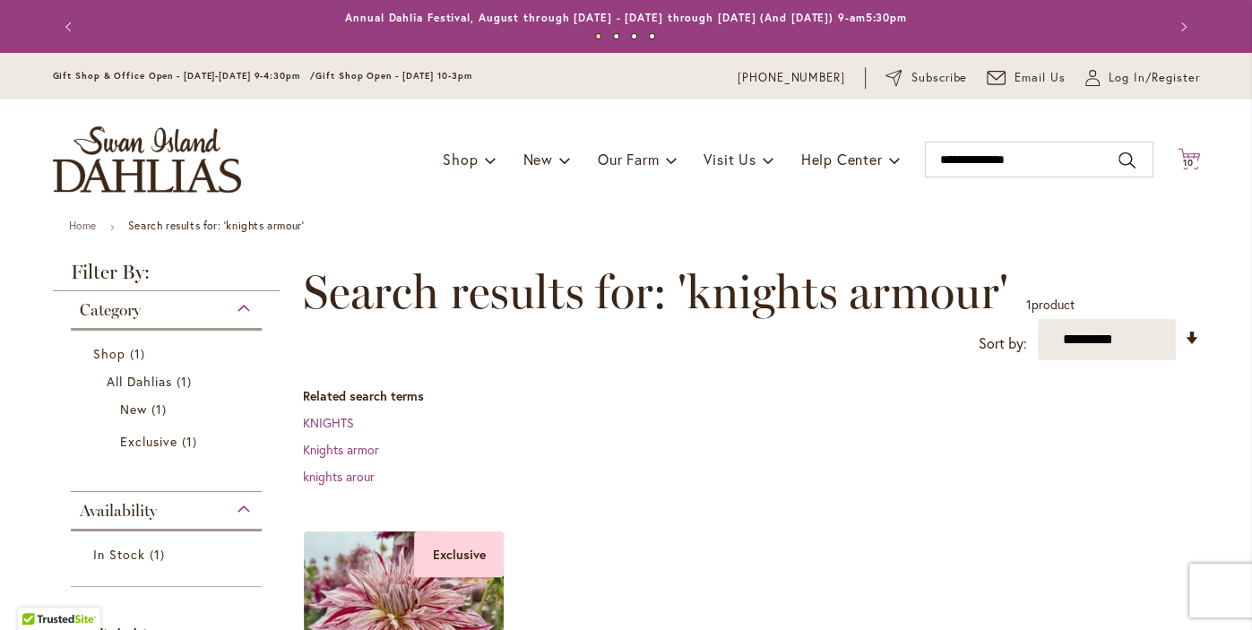
click at [1187, 162] on span "10" at bounding box center [1188, 163] width 11 height 12
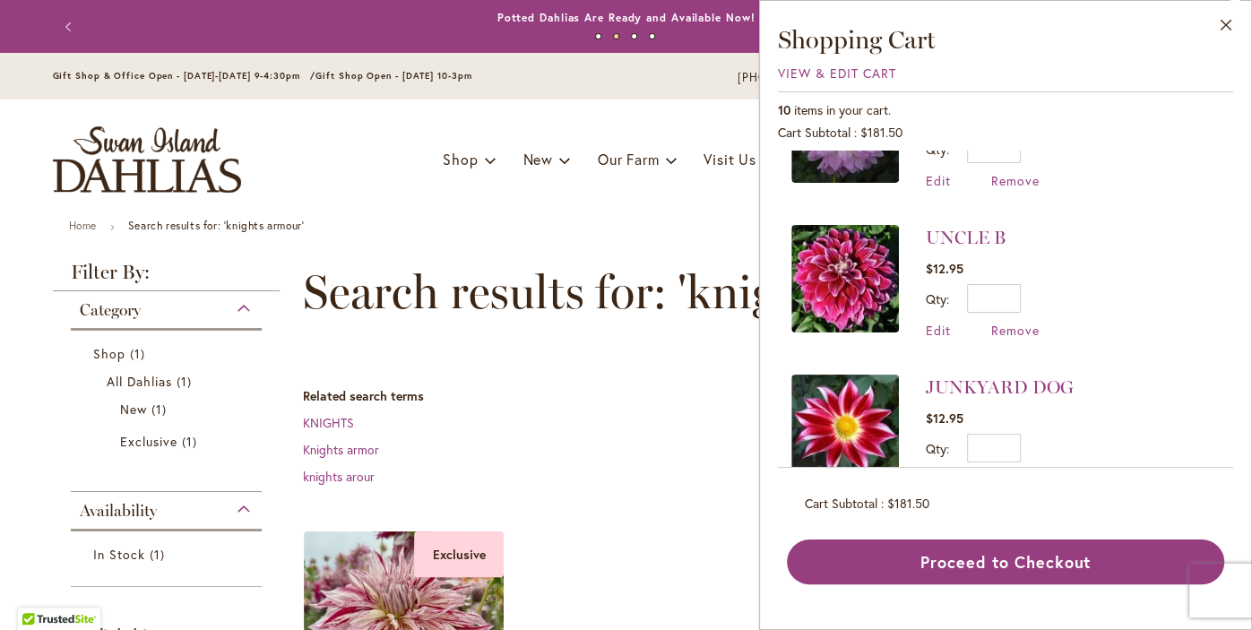
scroll to position [1161, 0]
click at [1021, 323] on span "Remove" at bounding box center [1015, 331] width 48 height 17
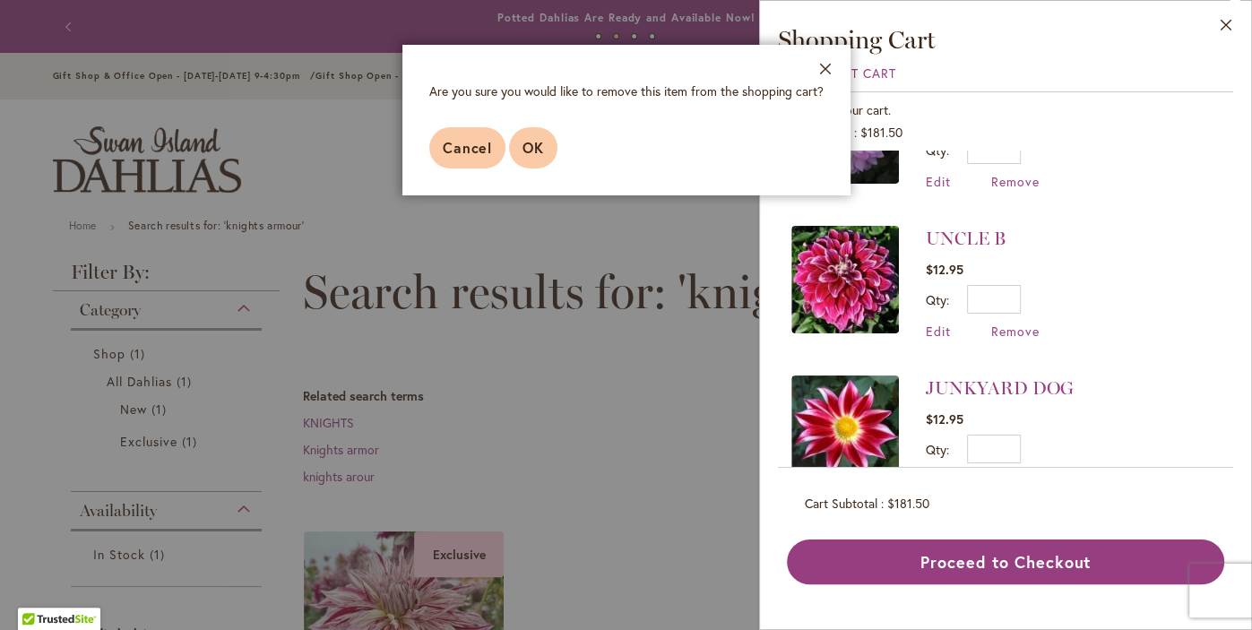
click at [535, 166] on button "OK" at bounding box center [533, 147] width 48 height 41
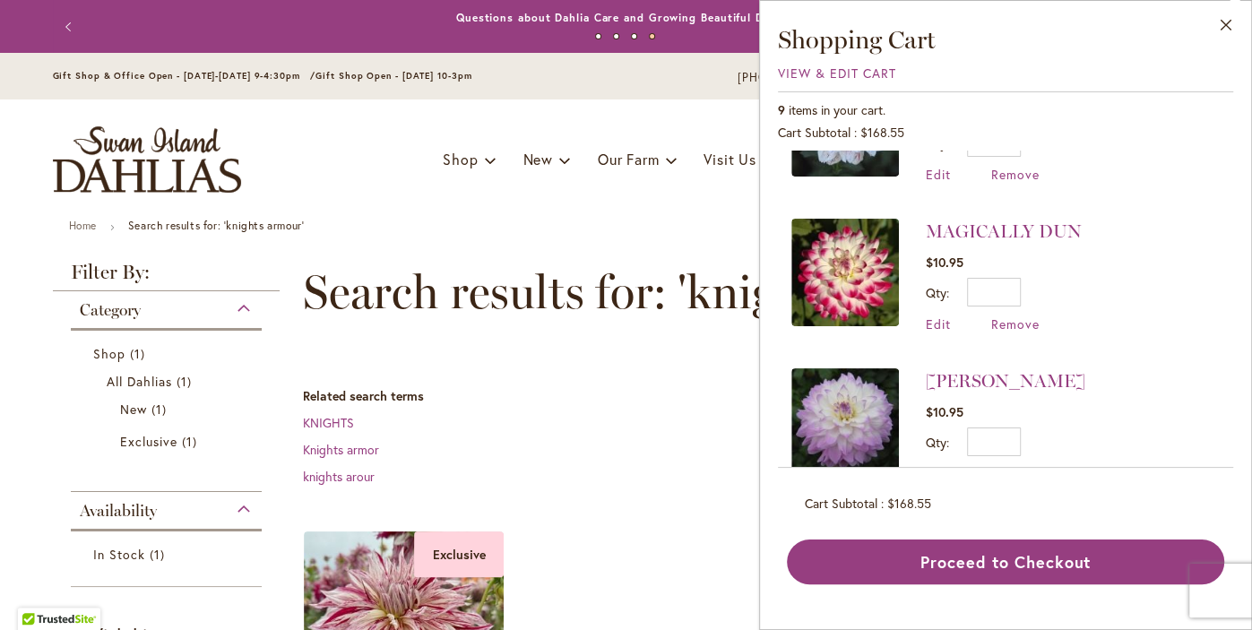
scroll to position [869, 0]
click at [1015, 315] on span "Remove" at bounding box center [1015, 323] width 48 height 17
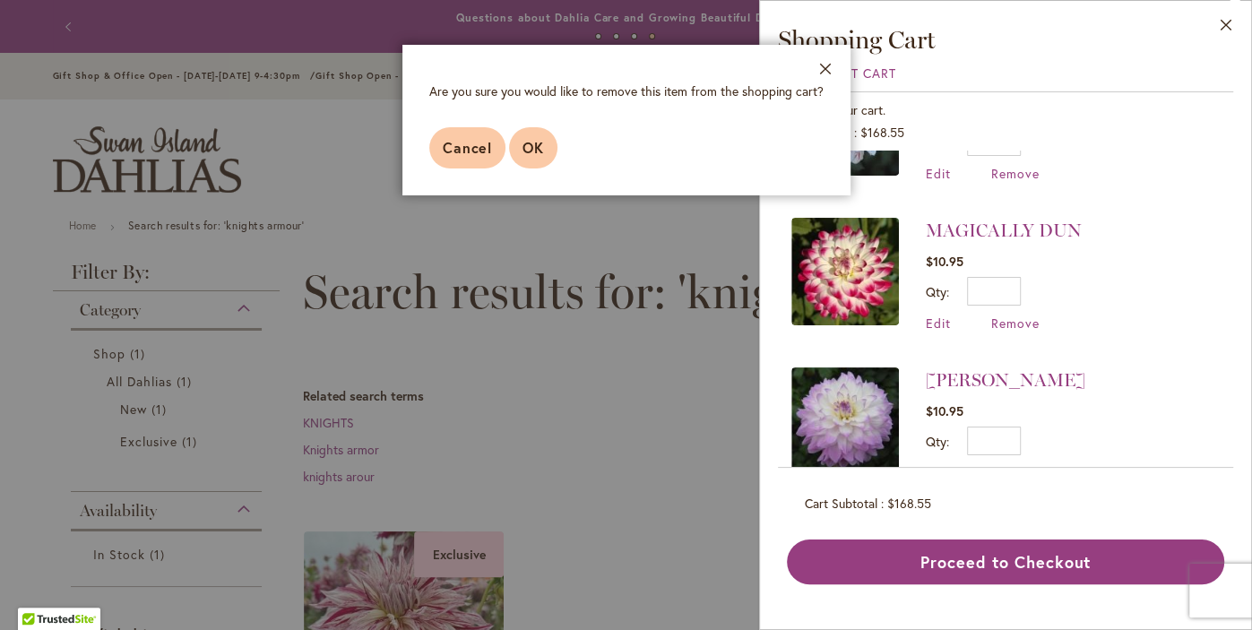
click at [537, 156] on span "OK" at bounding box center [533, 147] width 22 height 19
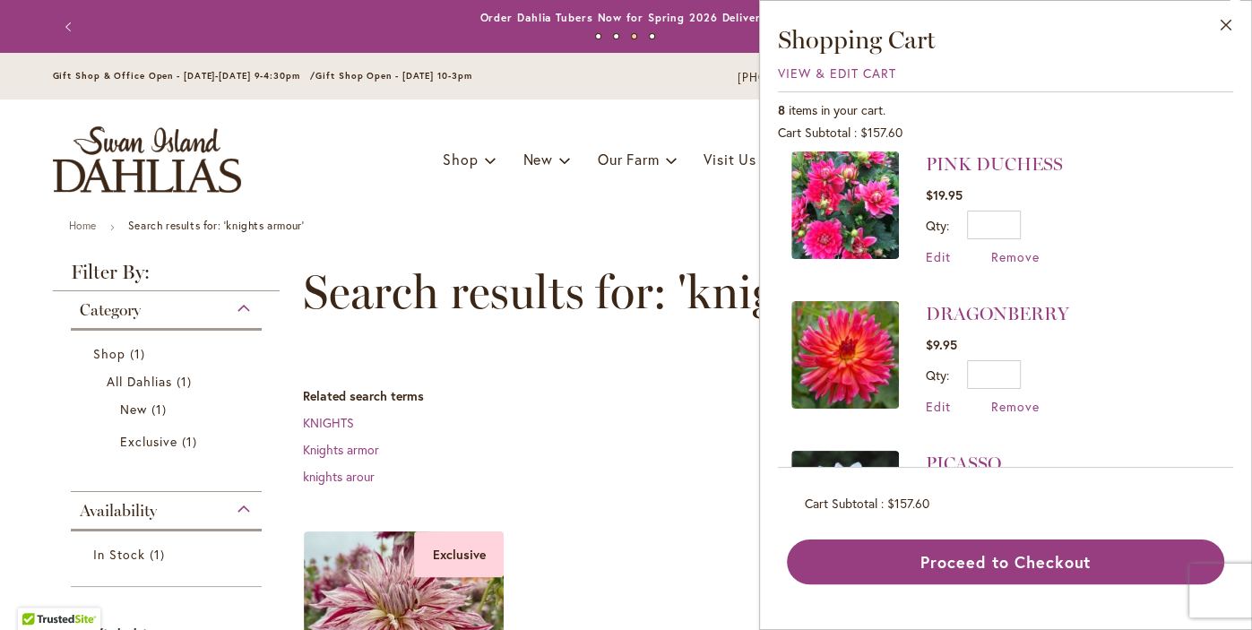
scroll to position [495, 0]
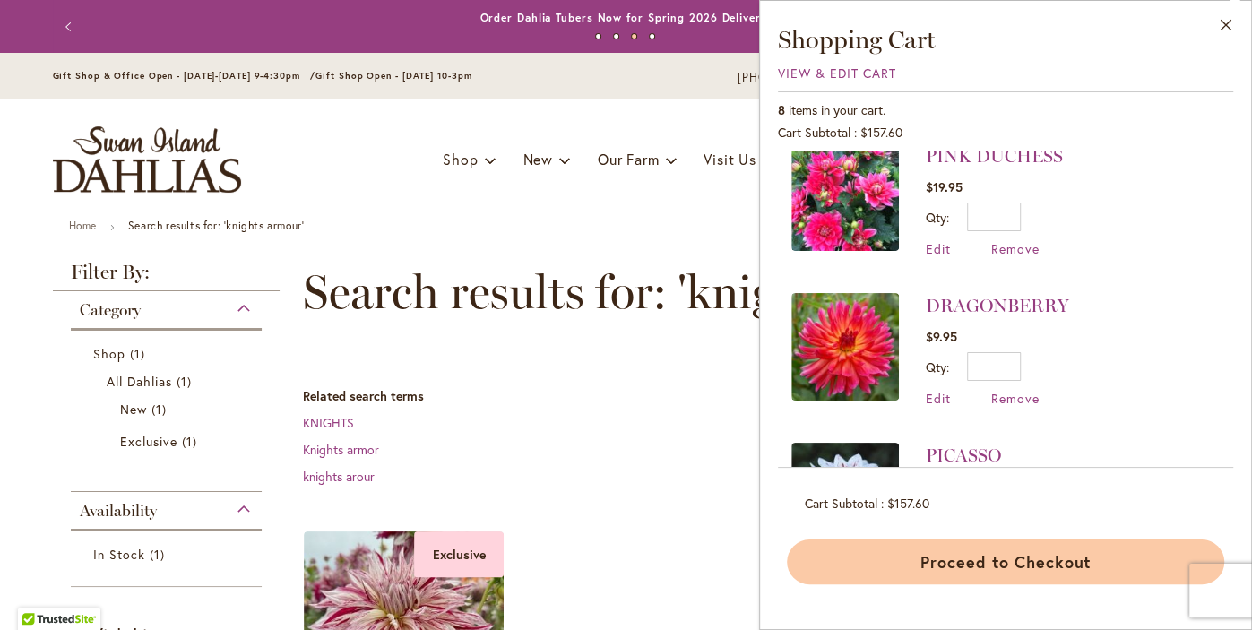
click at [1075, 573] on button "Proceed to Checkout" at bounding box center [1005, 562] width 437 height 45
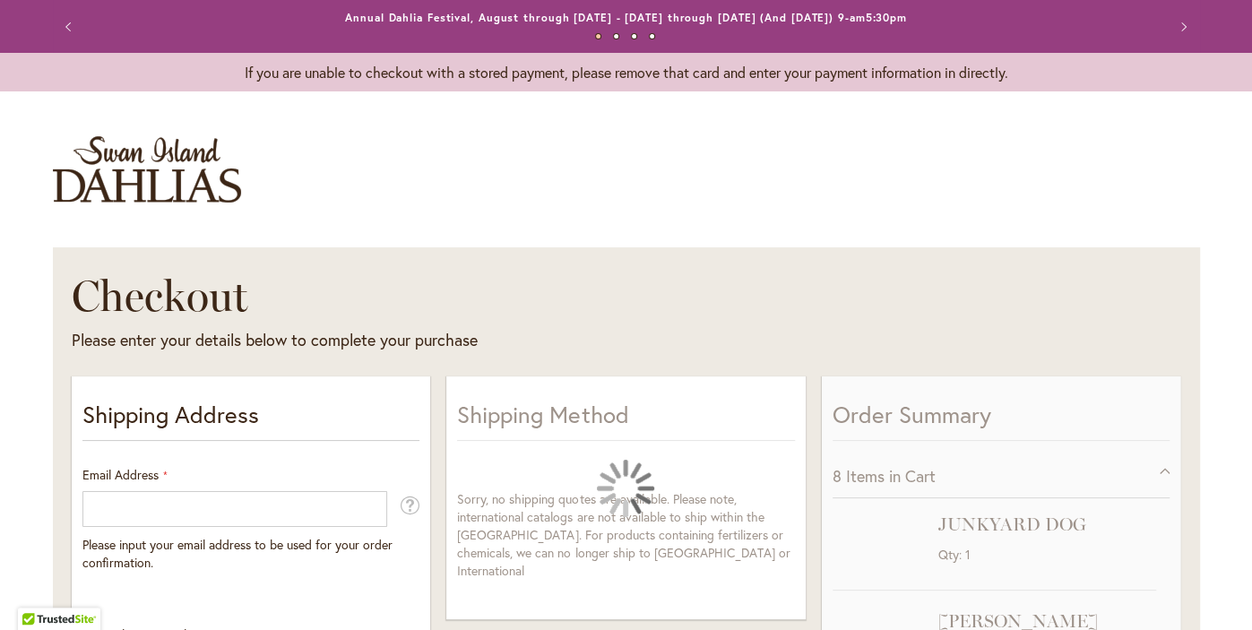
select select "**"
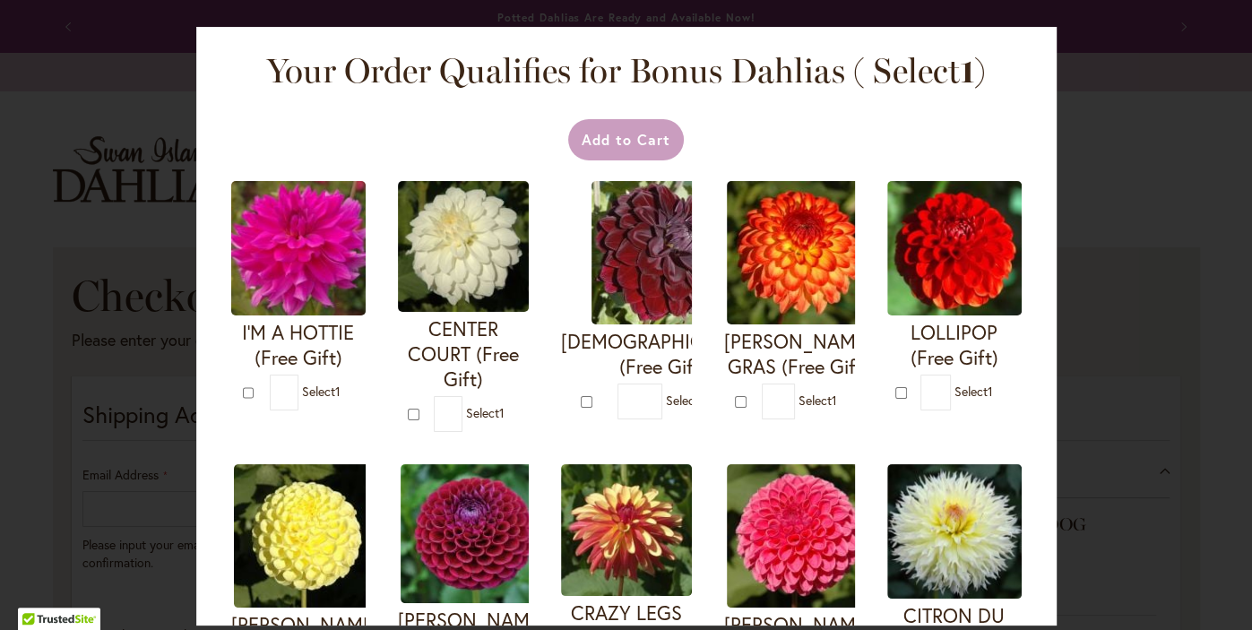
click at [0, 629] on div at bounding box center [0, 630] width 0 height 0
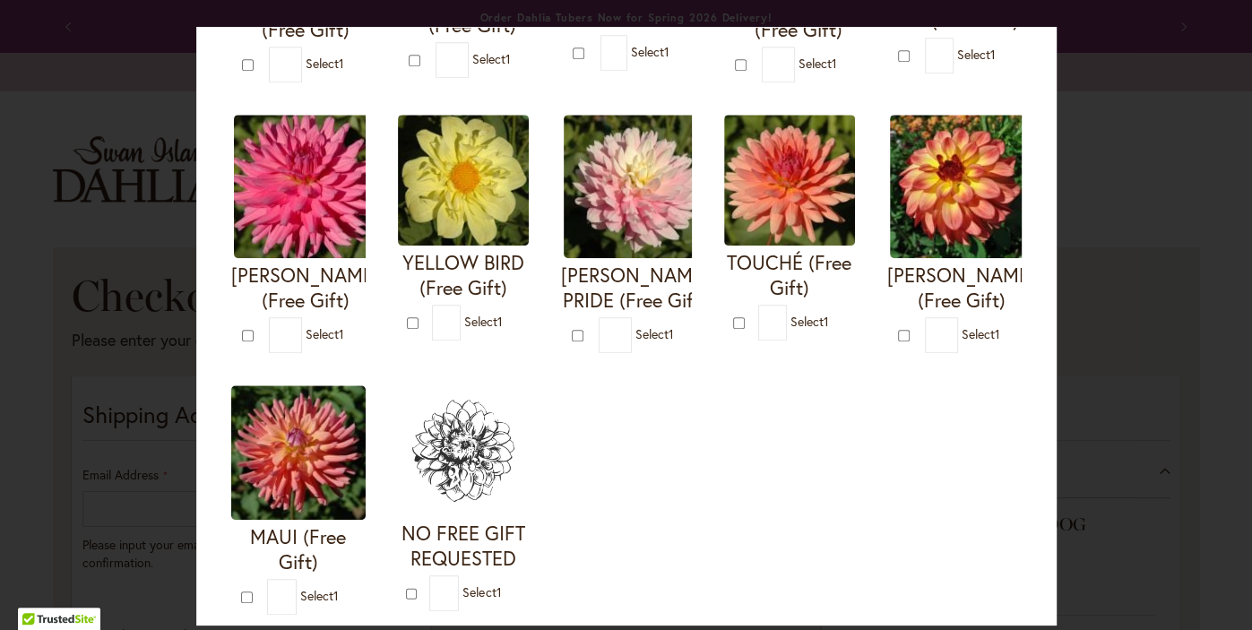
scroll to position [623, 0]
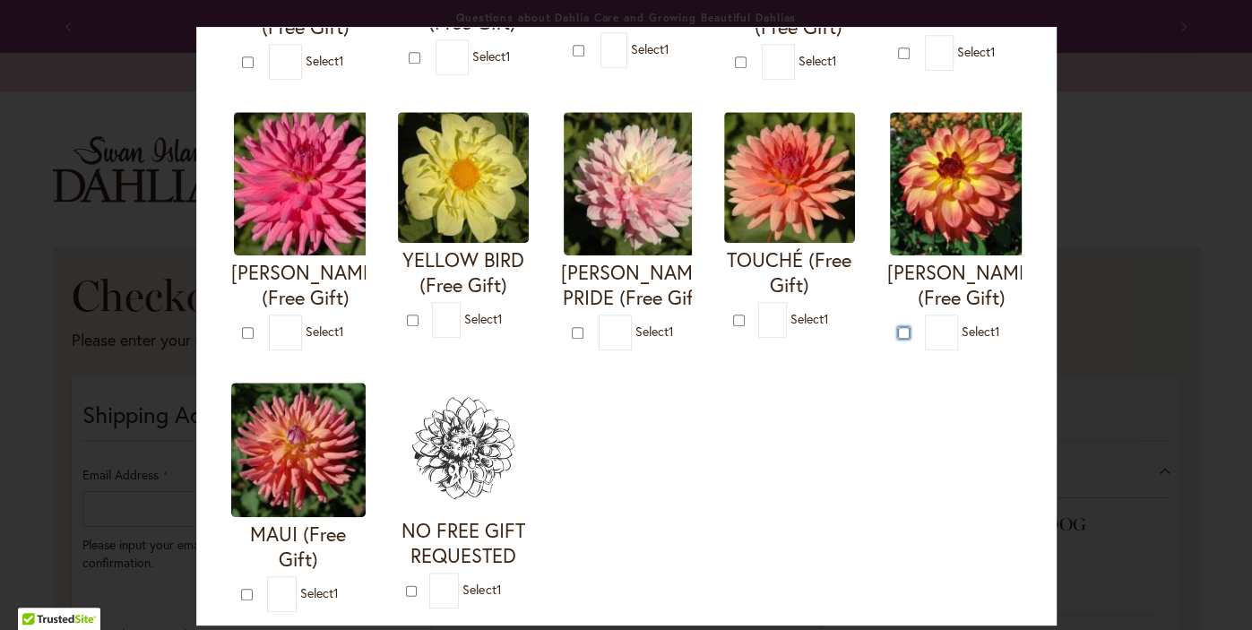
type input "*"
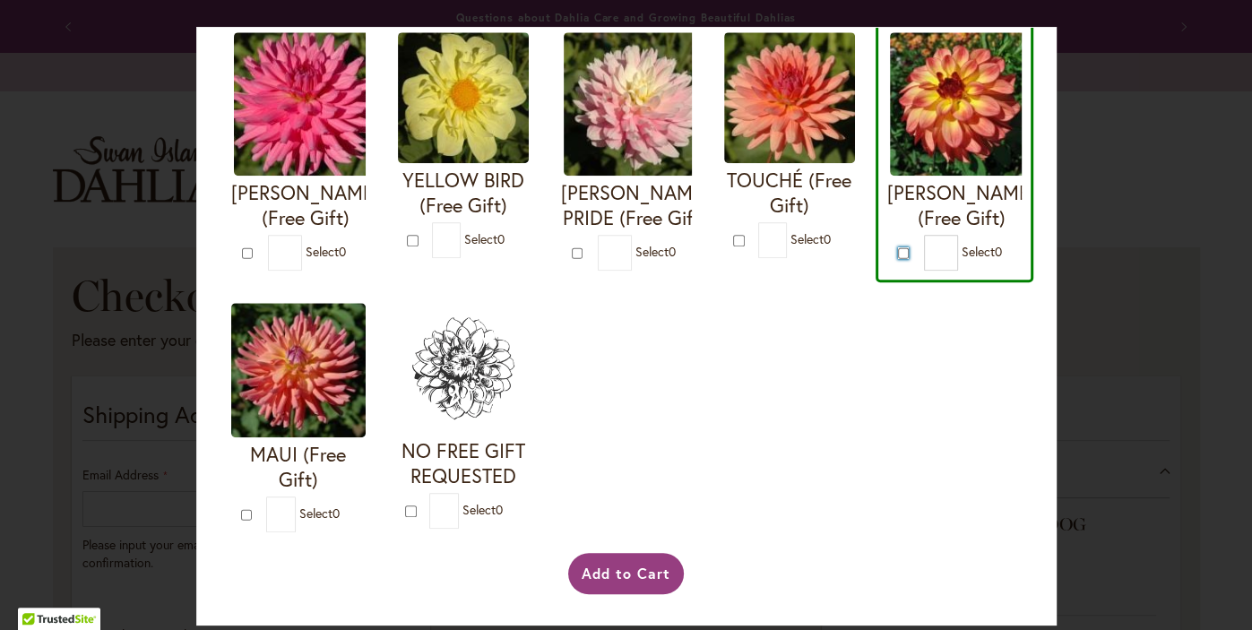
scroll to position [729, 0]
click at [616, 582] on button "Add to Cart" at bounding box center [626, 573] width 116 height 41
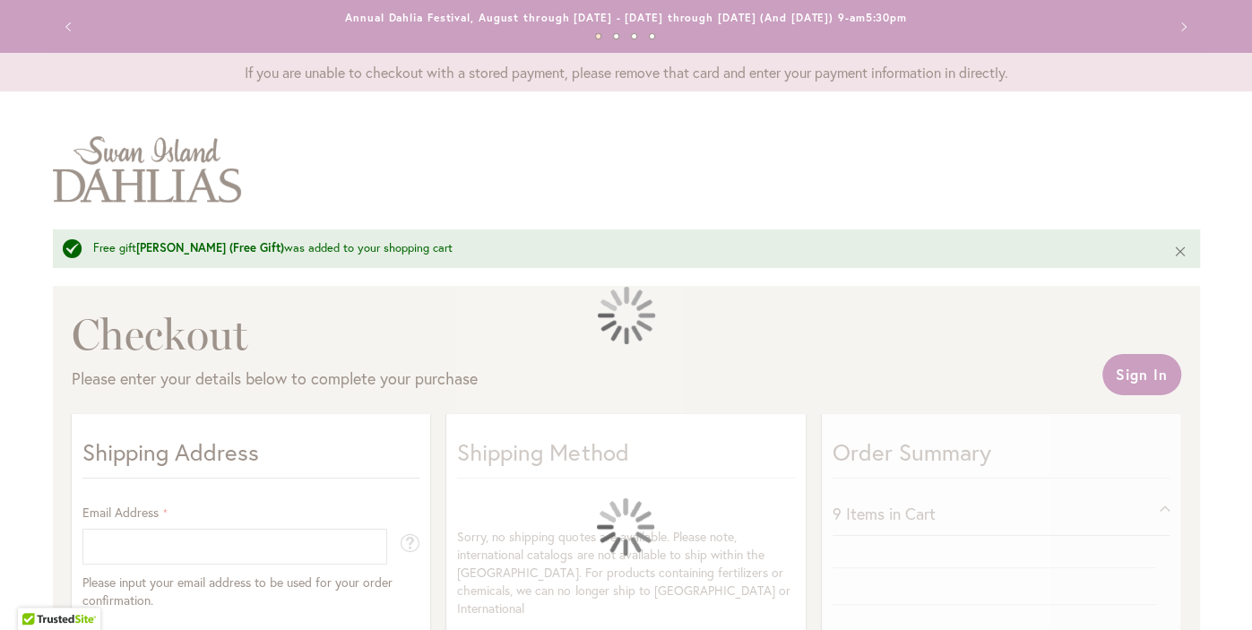
select select "**"
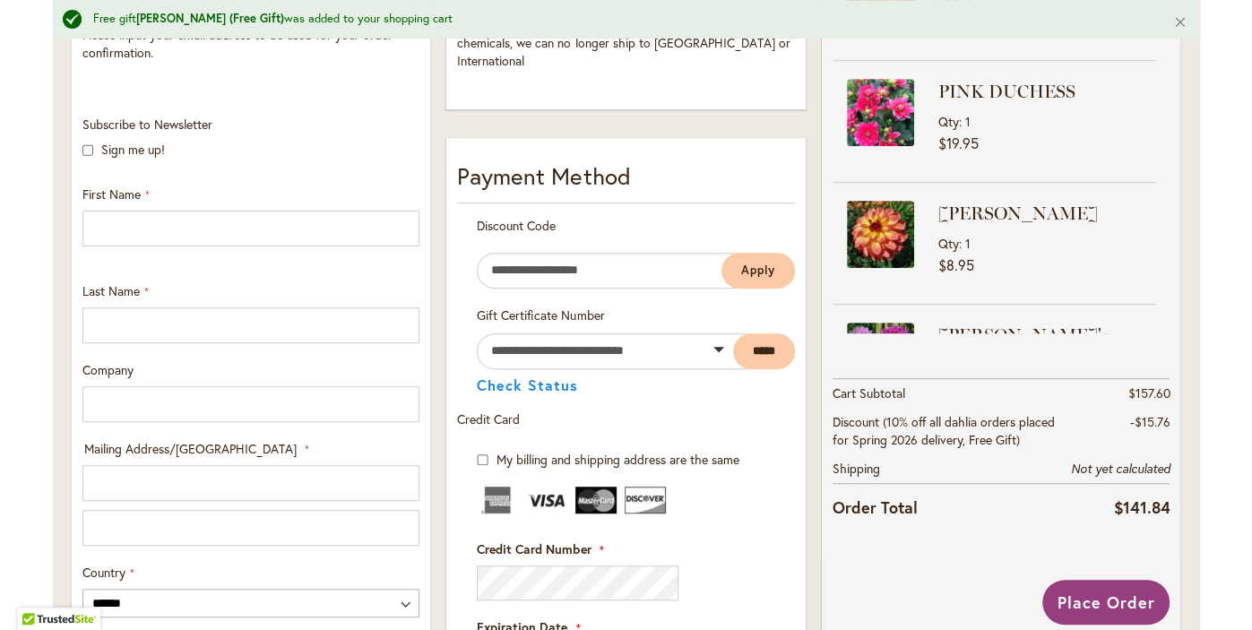
scroll to position [408, 0]
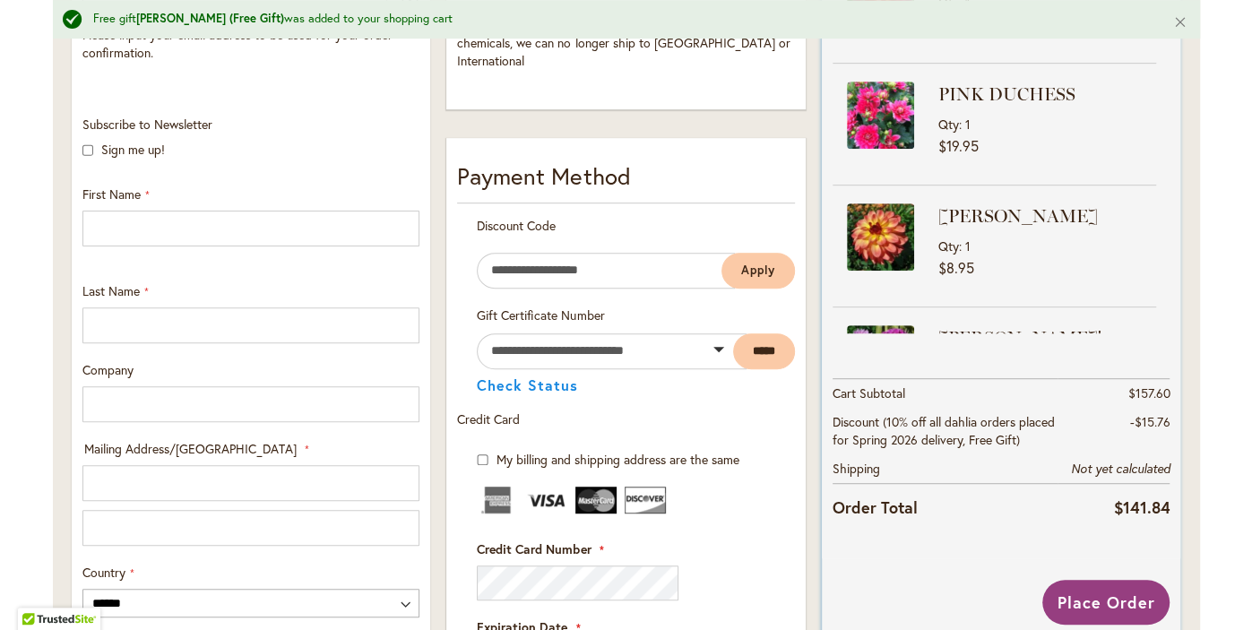
click at [976, 213] on strong "MAI TAI" at bounding box center [1044, 215] width 213 height 25
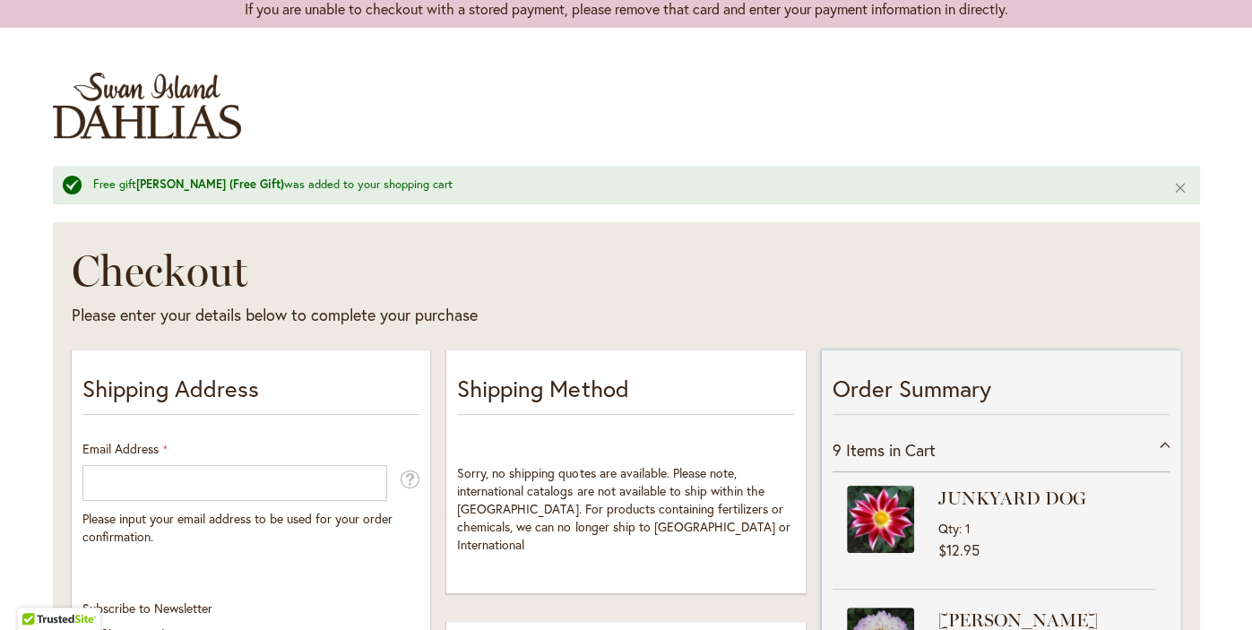
scroll to position [43, 0]
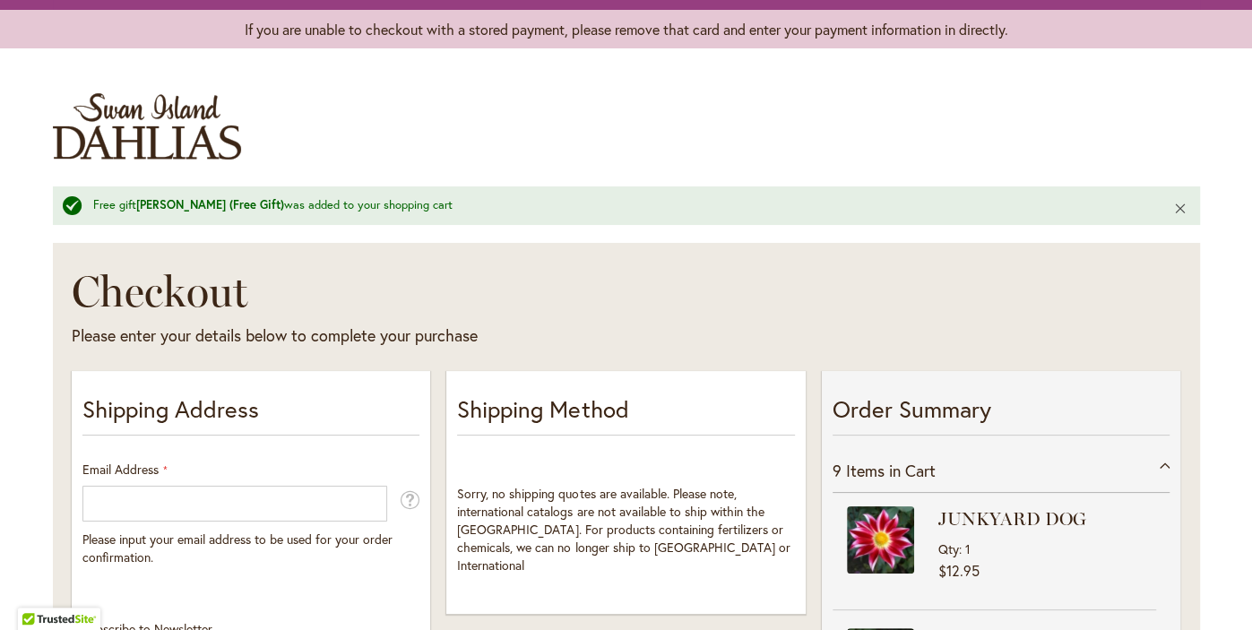
click at [1179, 207] on button "Close" at bounding box center [1180, 207] width 39 height 43
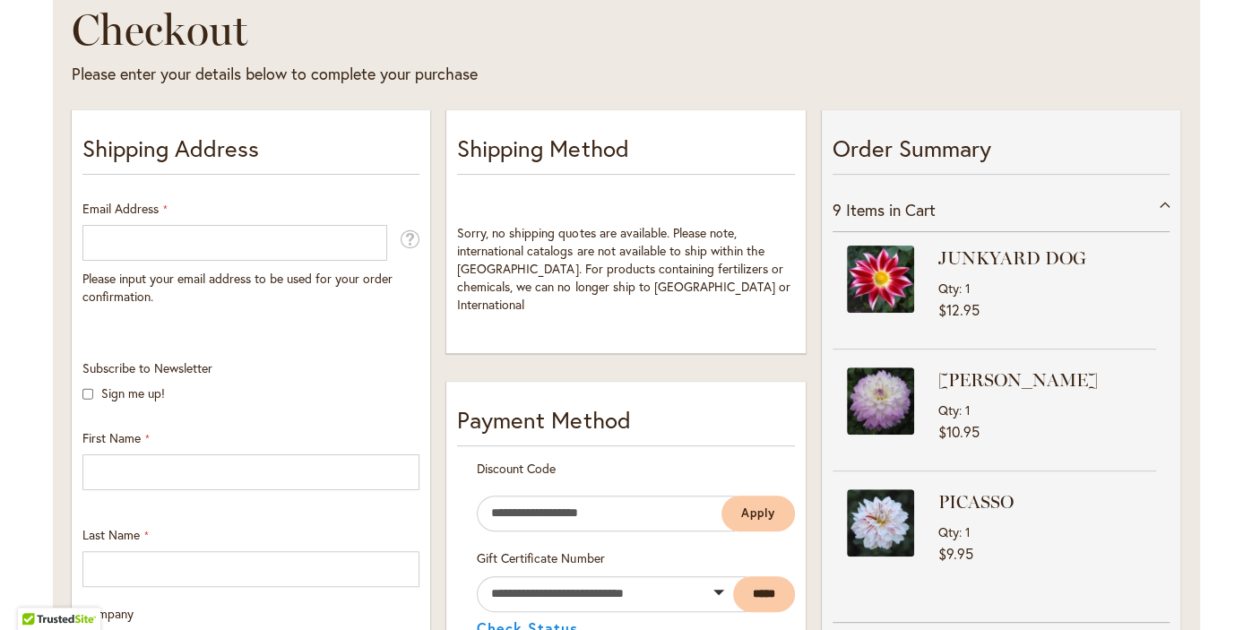
scroll to position [0, 0]
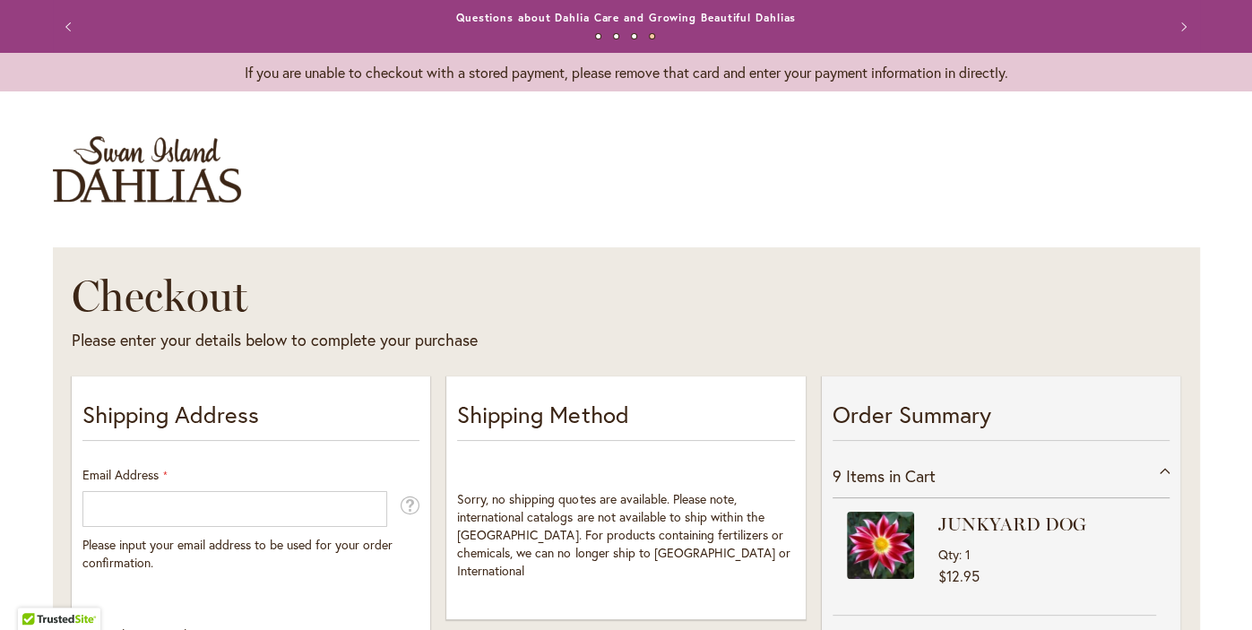
click at [70, 28] on button "Previous" at bounding box center [71, 27] width 36 height 36
click at [69, 26] on button "Previous" at bounding box center [71, 27] width 36 height 36
click at [69, 19] on button "Previous" at bounding box center [71, 27] width 36 height 36
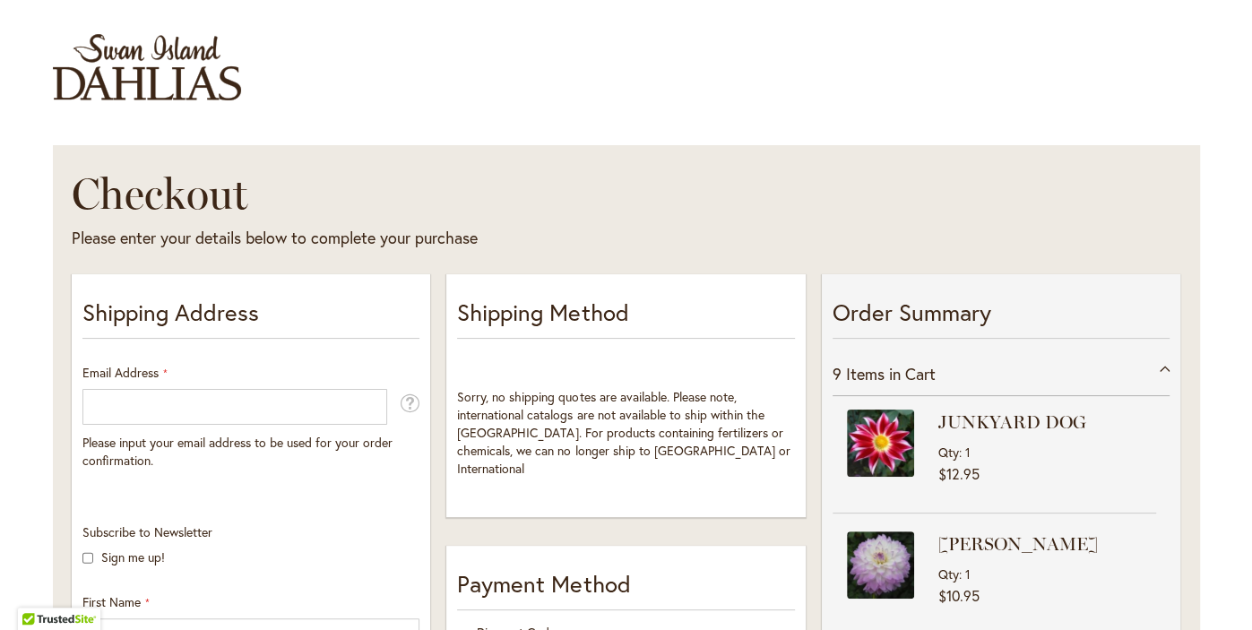
scroll to position [109, 0]
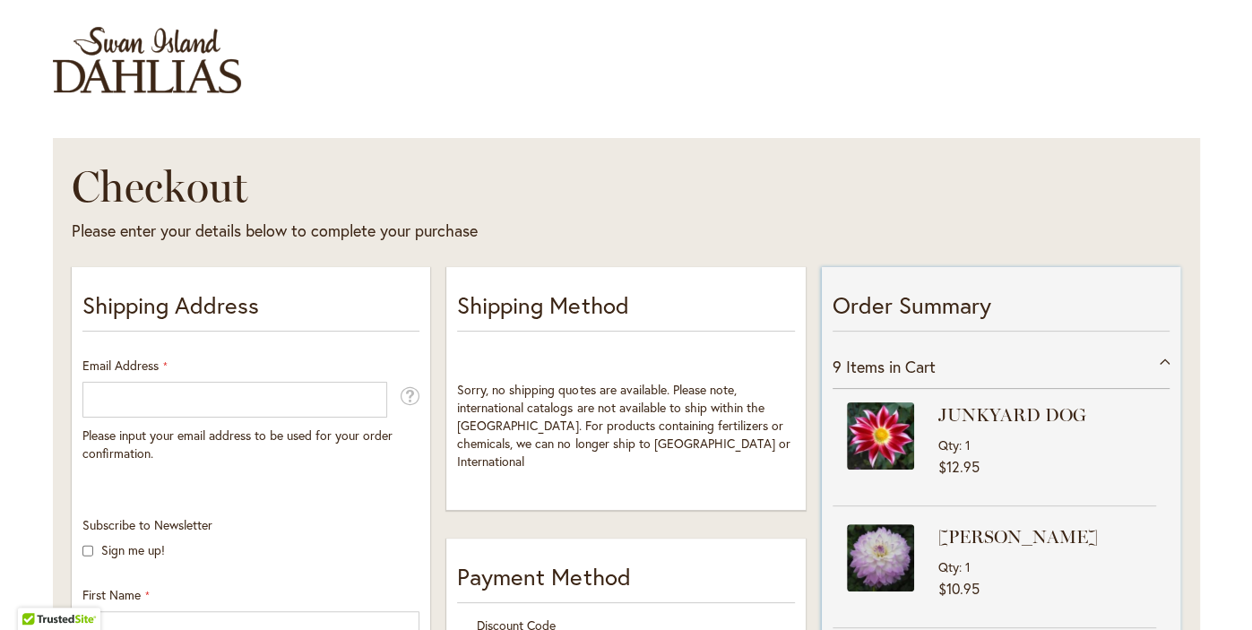
click at [936, 301] on p "Order Summary" at bounding box center [1001, 310] width 337 height 43
click at [914, 324] on p "Order Summary" at bounding box center [1001, 310] width 337 height 43
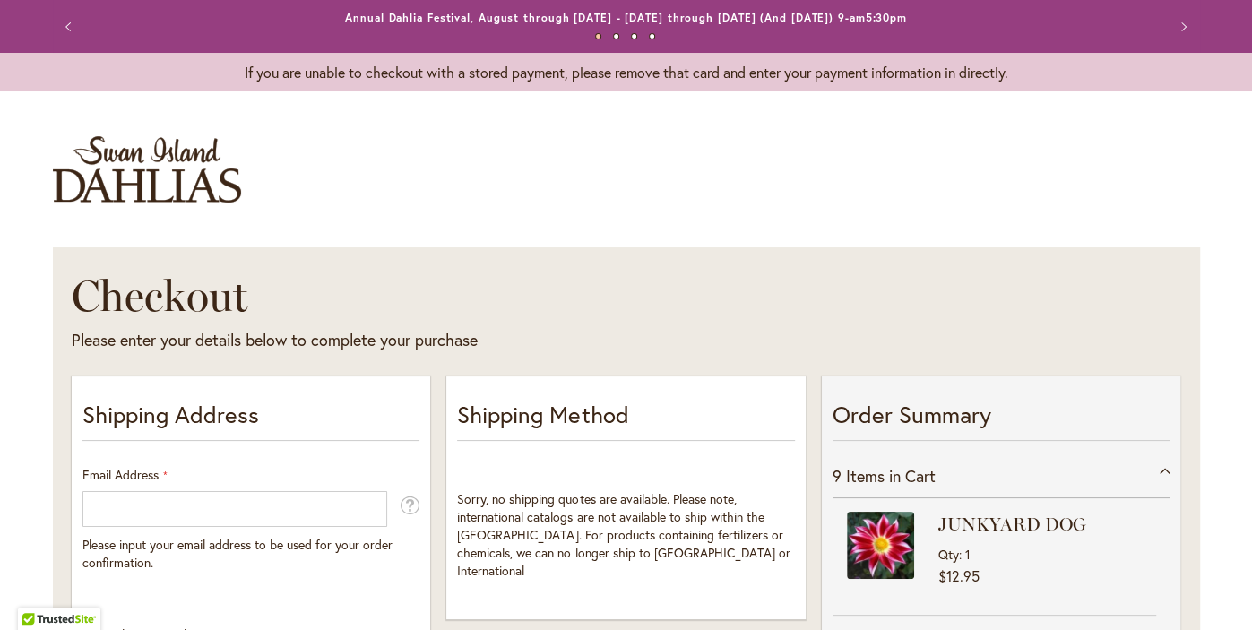
click at [1174, 38] on button "Next" at bounding box center [1182, 27] width 36 height 36
click at [72, 30] on button "Previous" at bounding box center [71, 27] width 36 height 36
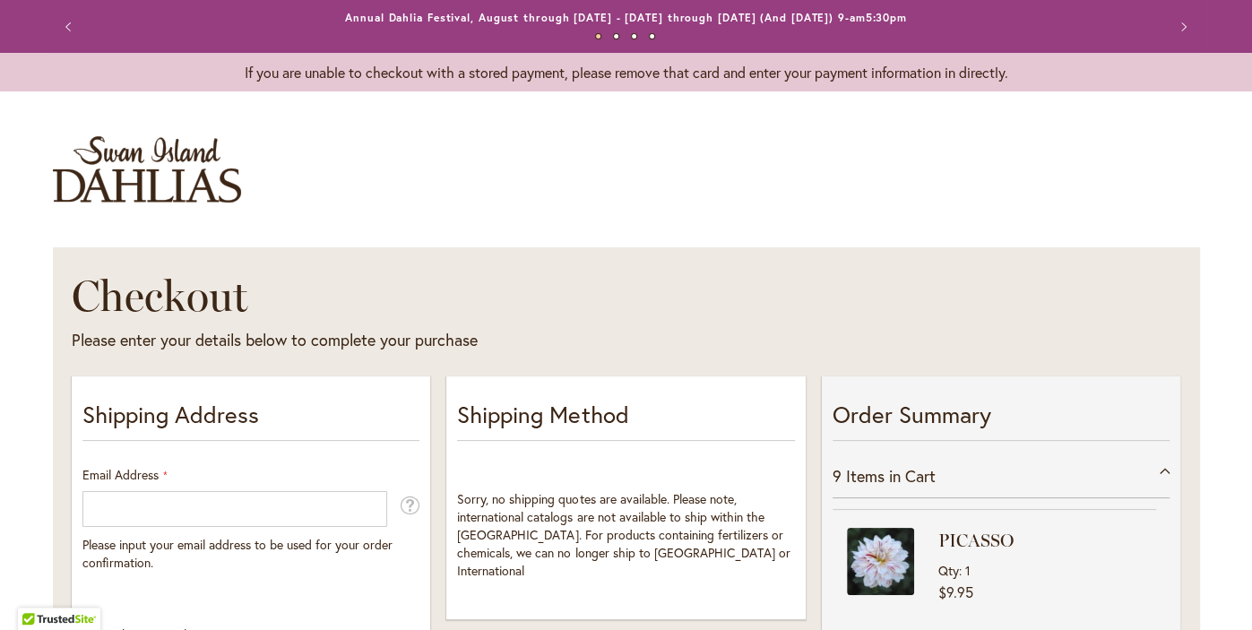
scroll to position [248, 0]
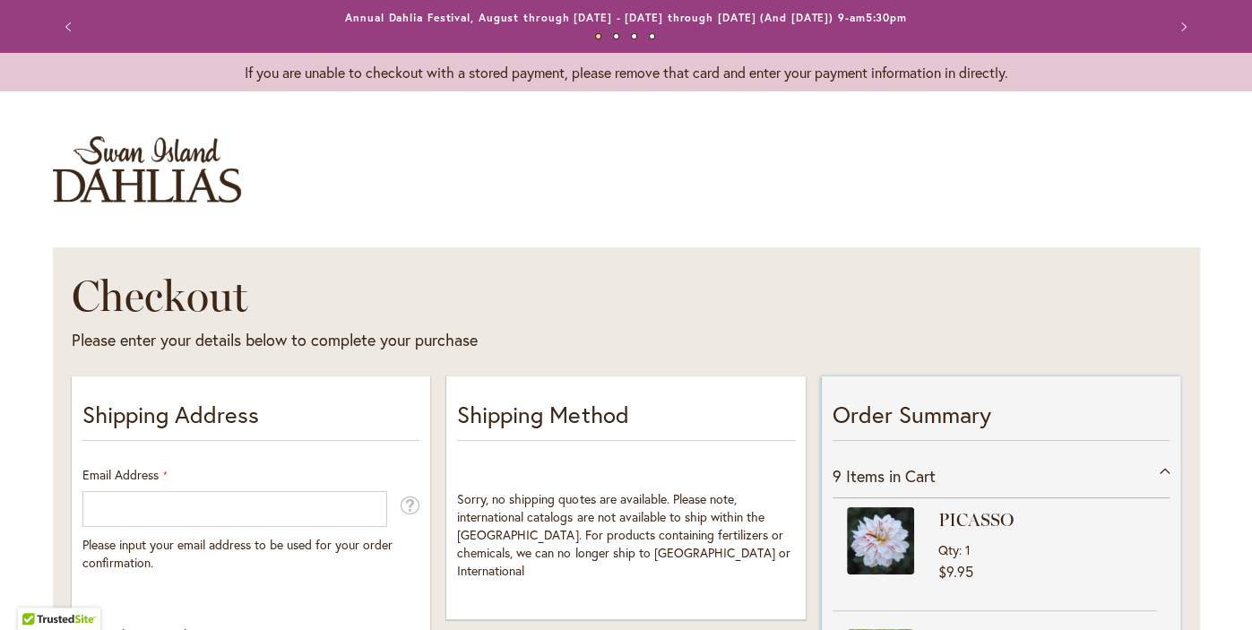
click at [1164, 471] on div "9 Items in Cart" at bounding box center [1001, 476] width 337 height 44
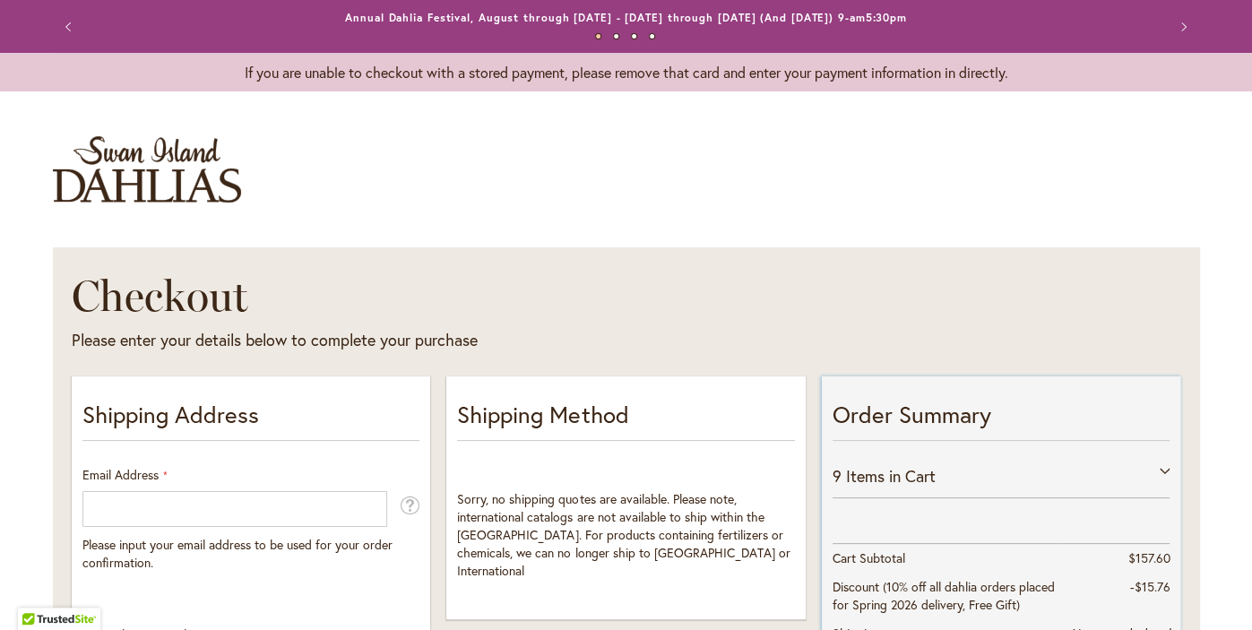
click at [1161, 489] on div "9 Items in Cart" at bounding box center [1001, 476] width 337 height 44
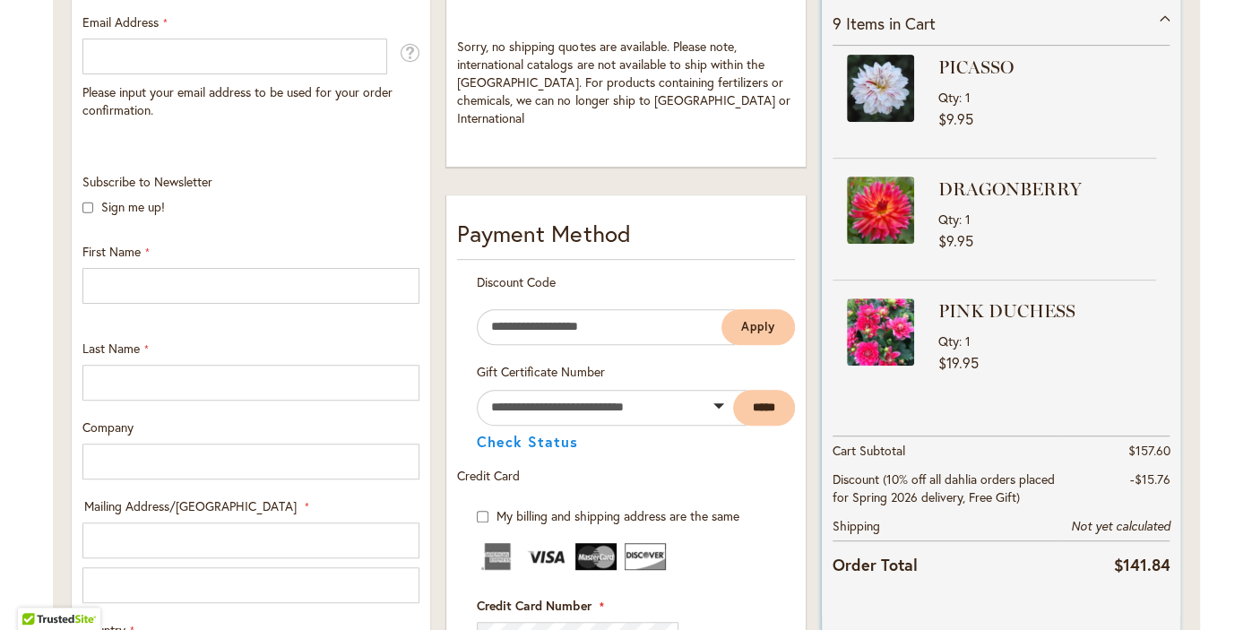
click at [1151, 21] on div "9 Items in Cart" at bounding box center [1001, 24] width 337 height 44
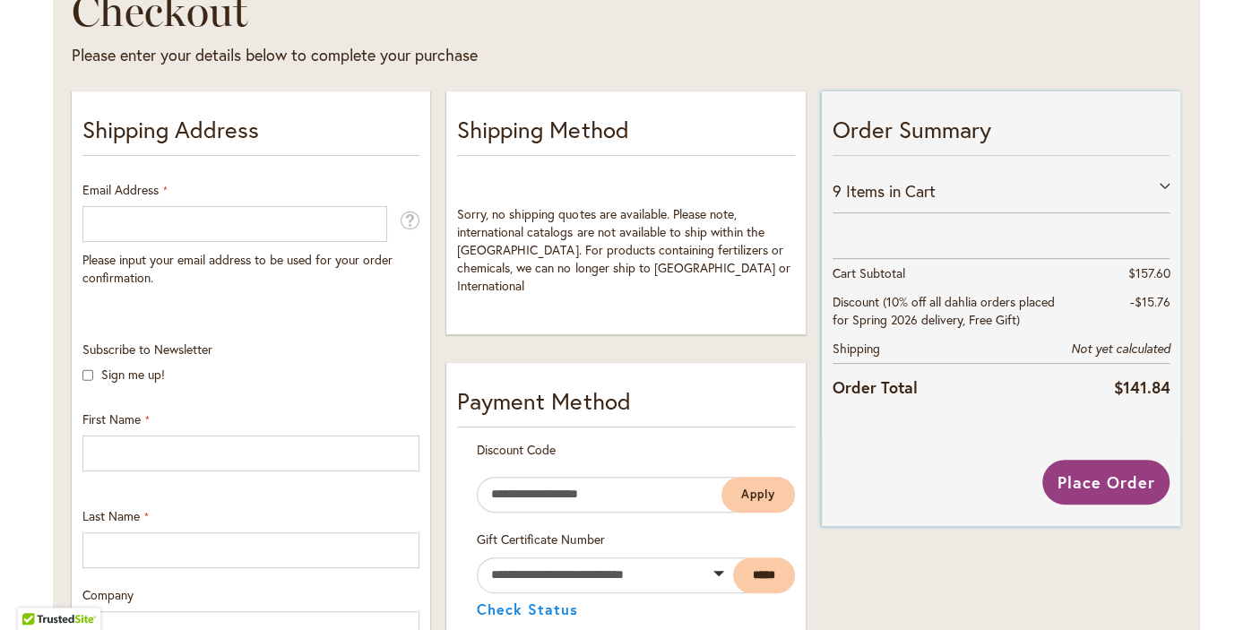
scroll to position [284, 0]
click at [1150, 193] on div "9 Items in Cart" at bounding box center [1001, 192] width 337 height 44
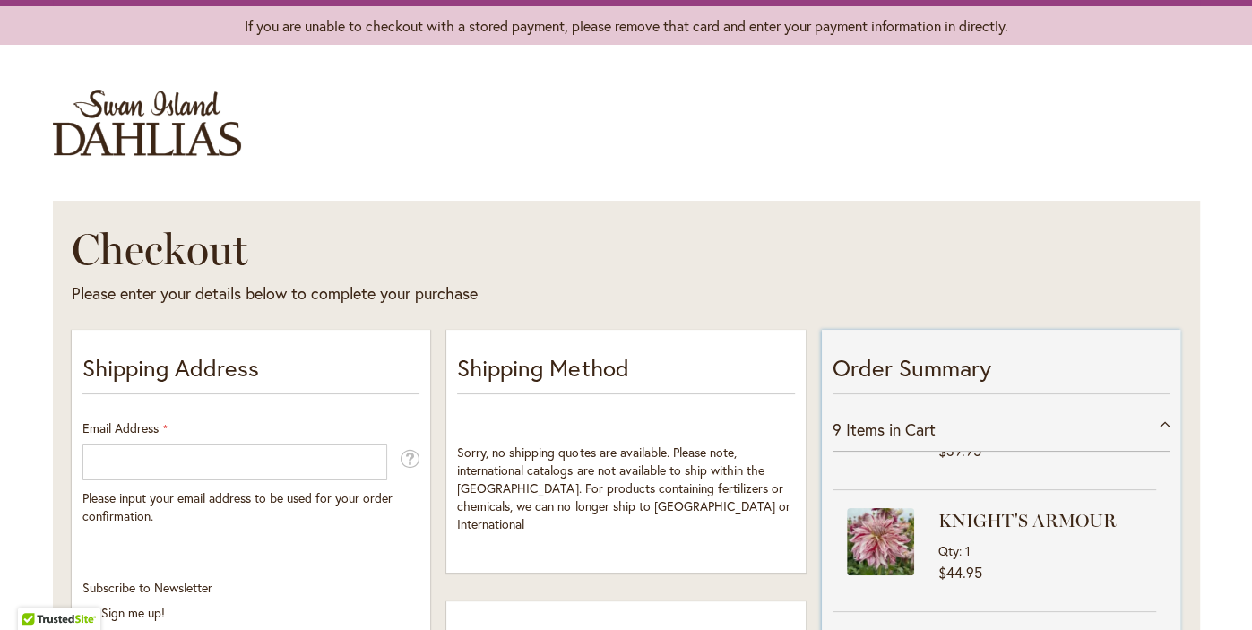
scroll to position [0, 0]
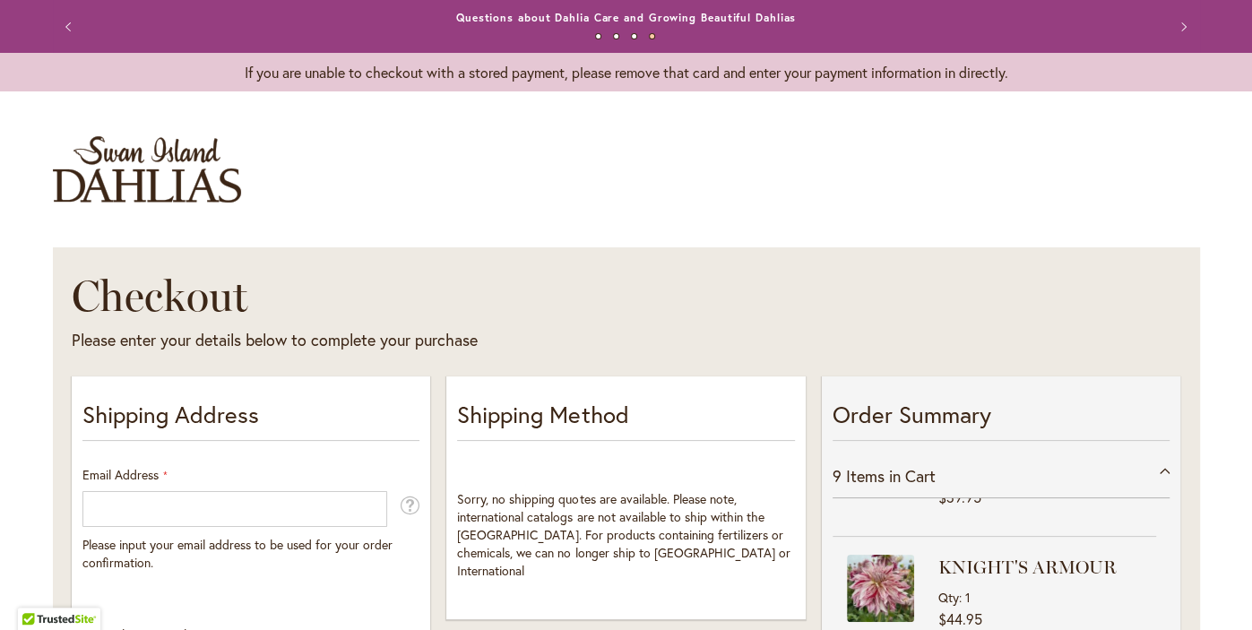
click at [161, 165] on img "store logo" at bounding box center [147, 169] width 188 height 66
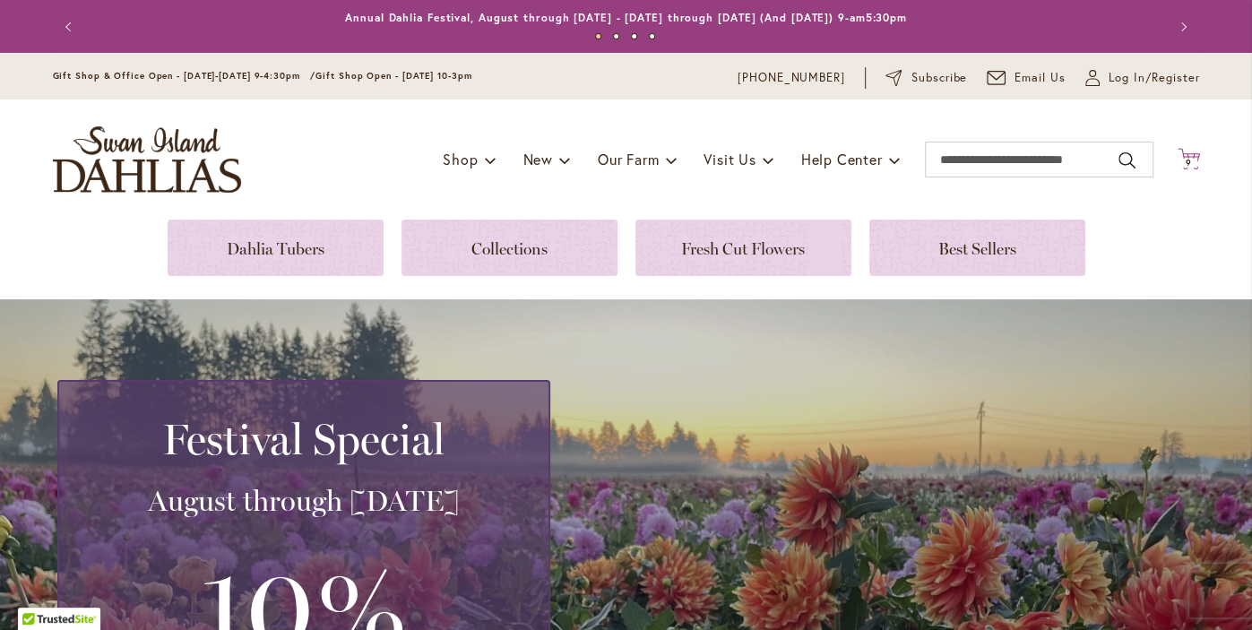
click at [1191, 165] on span "9" at bounding box center [1189, 163] width 6 height 12
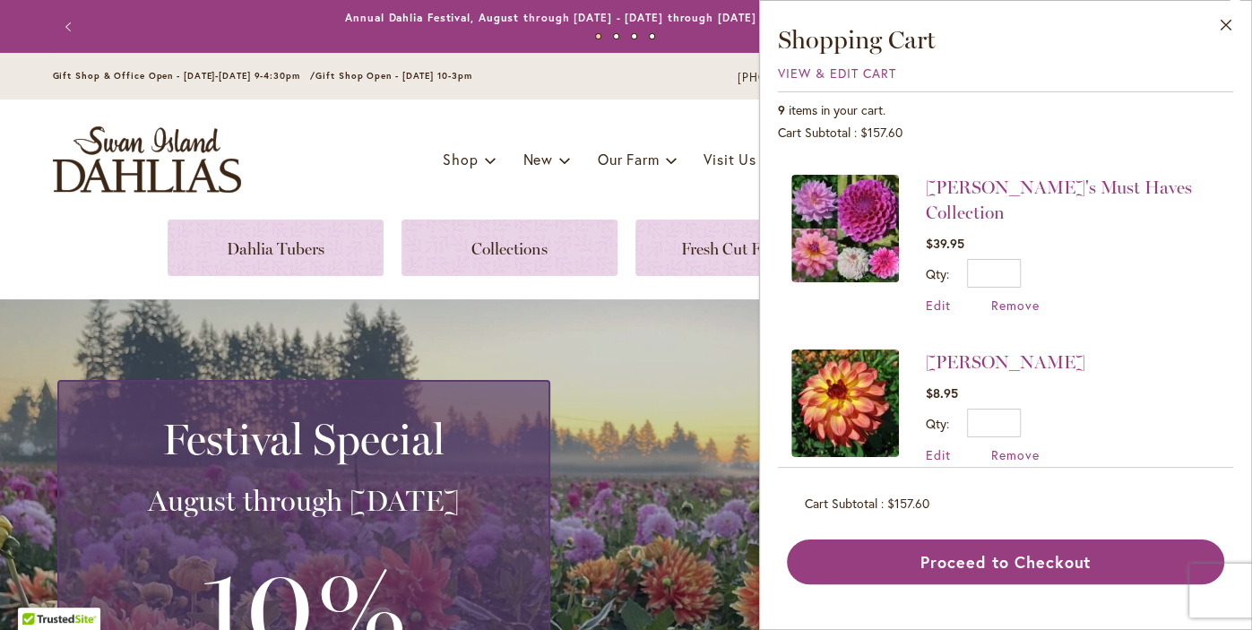
scroll to position [320, 0]
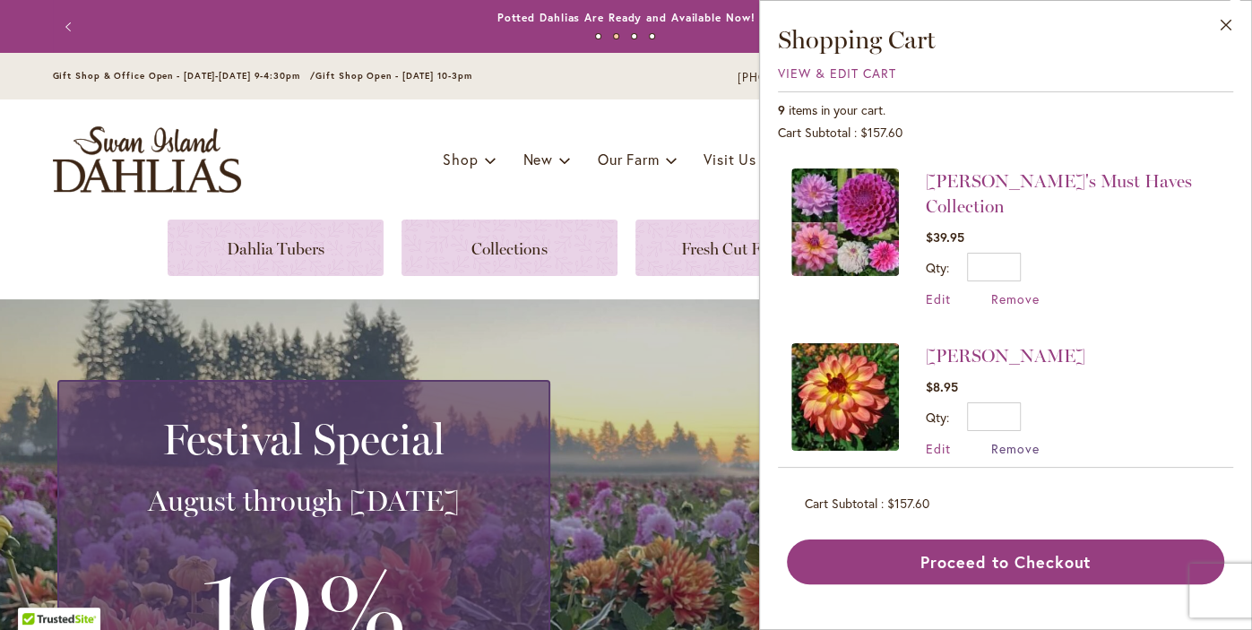
click at [1019, 440] on span "Remove" at bounding box center [1015, 448] width 48 height 17
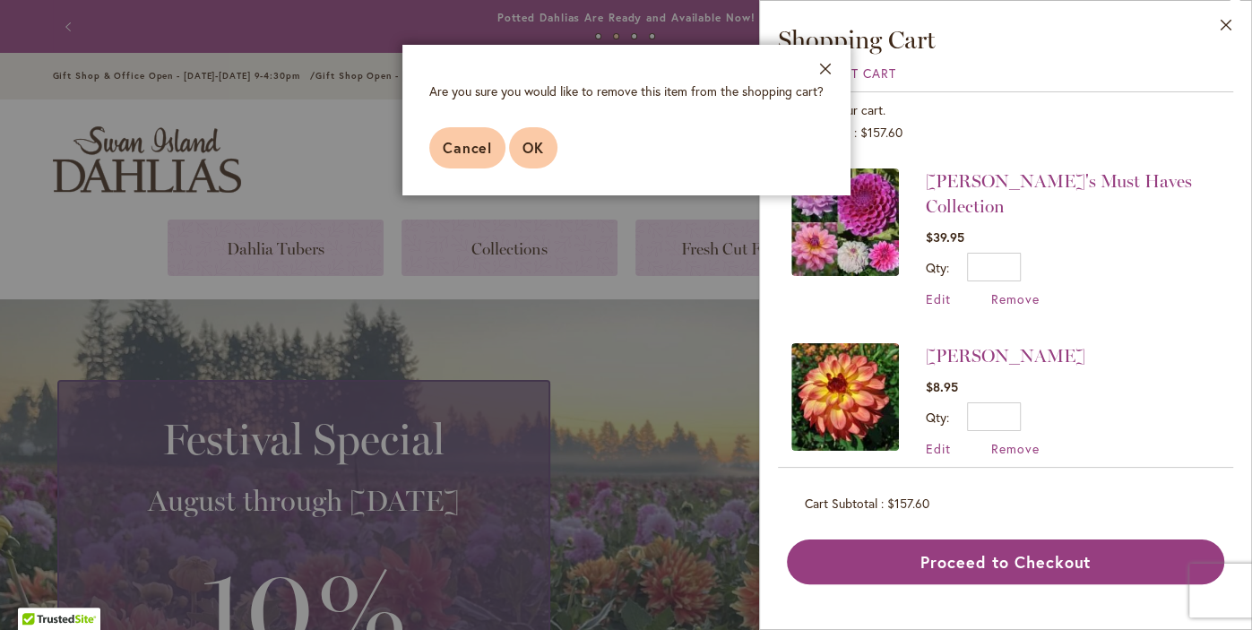
click at [531, 140] on span "OK" at bounding box center [533, 147] width 22 height 19
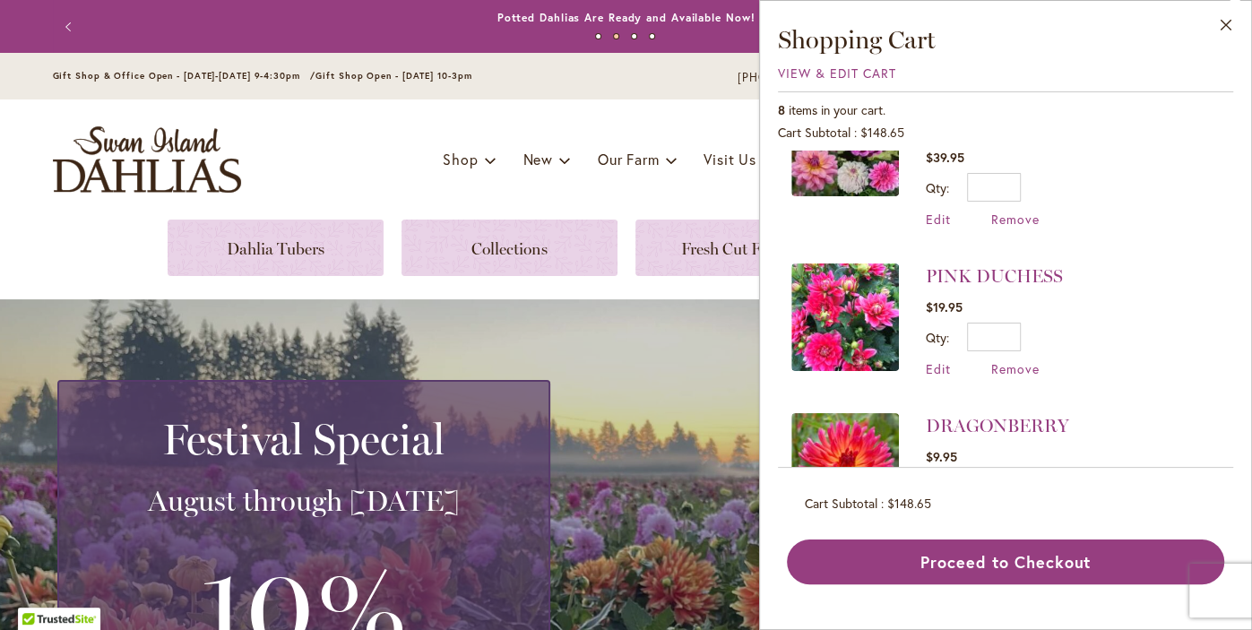
scroll to position [402, 0]
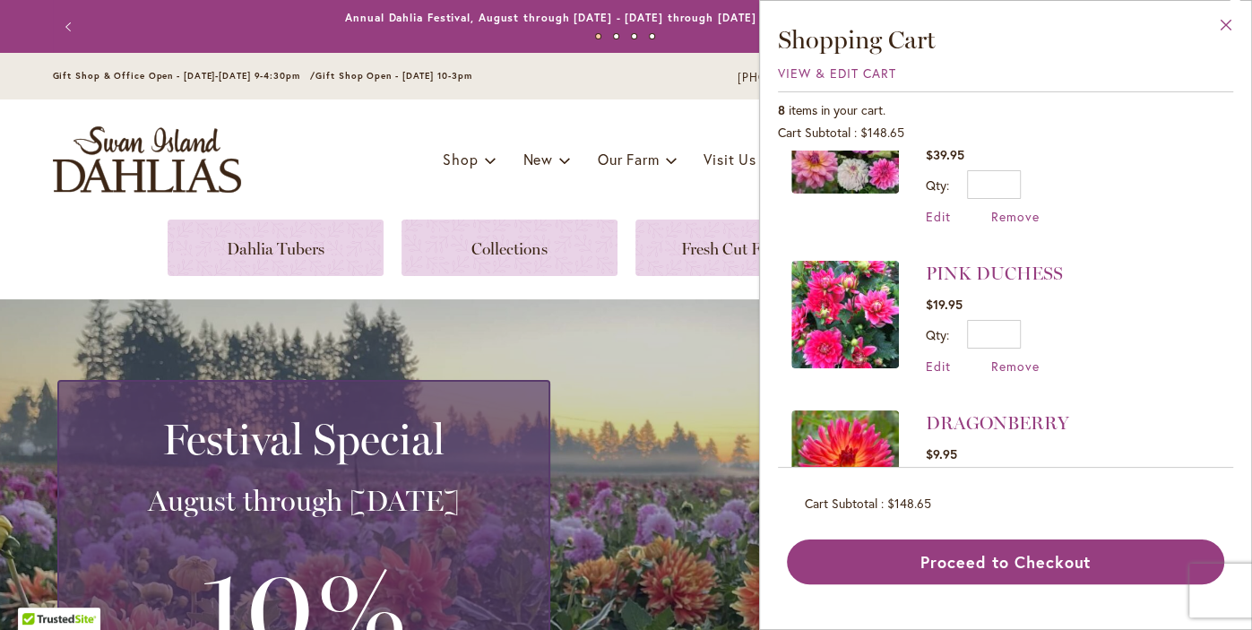
click at [1230, 24] on button "Close" at bounding box center [1226, 29] width 49 height 56
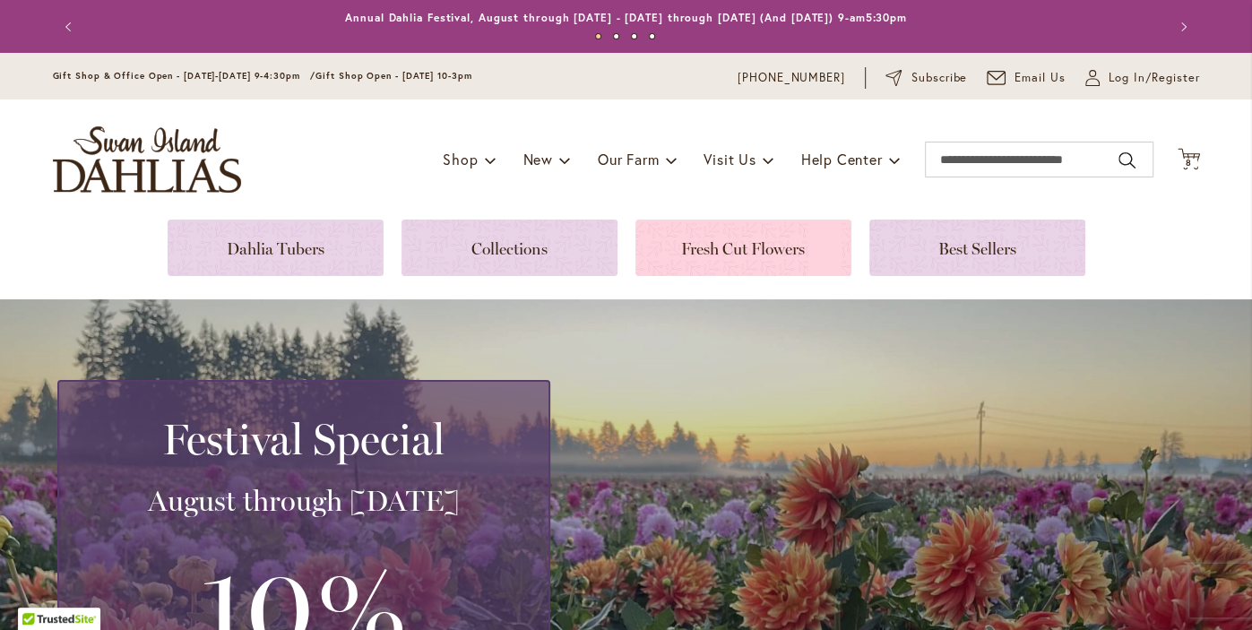
click at [782, 246] on link at bounding box center [743, 248] width 216 height 56
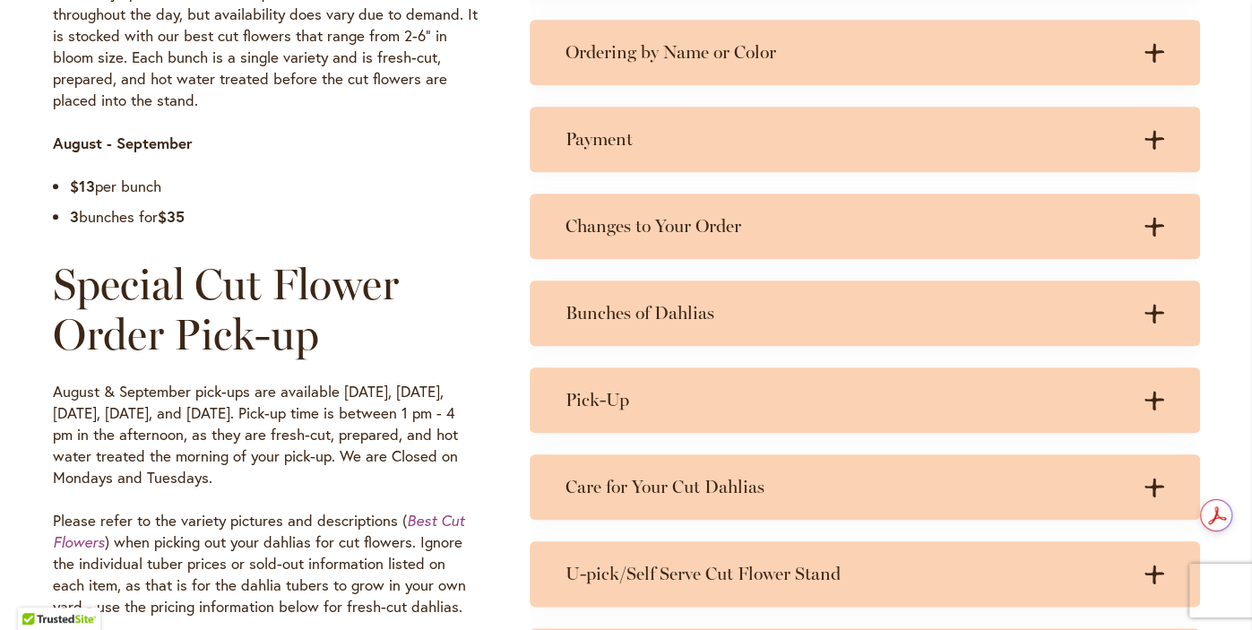
scroll to position [1142, 0]
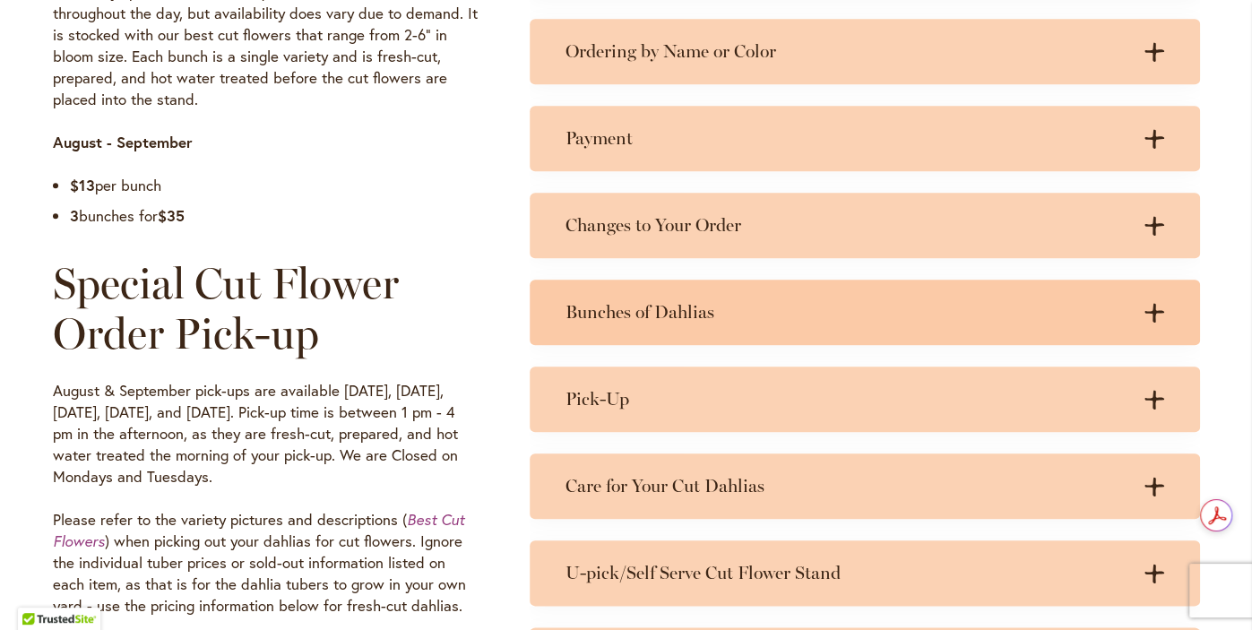
click at [1148, 321] on div ".cls-1 { fill: #3c2616; stroke-width: 0px; } .cls-1 { fill: #3c2616; stroke-wid…" at bounding box center [1146, 312] width 36 height 22
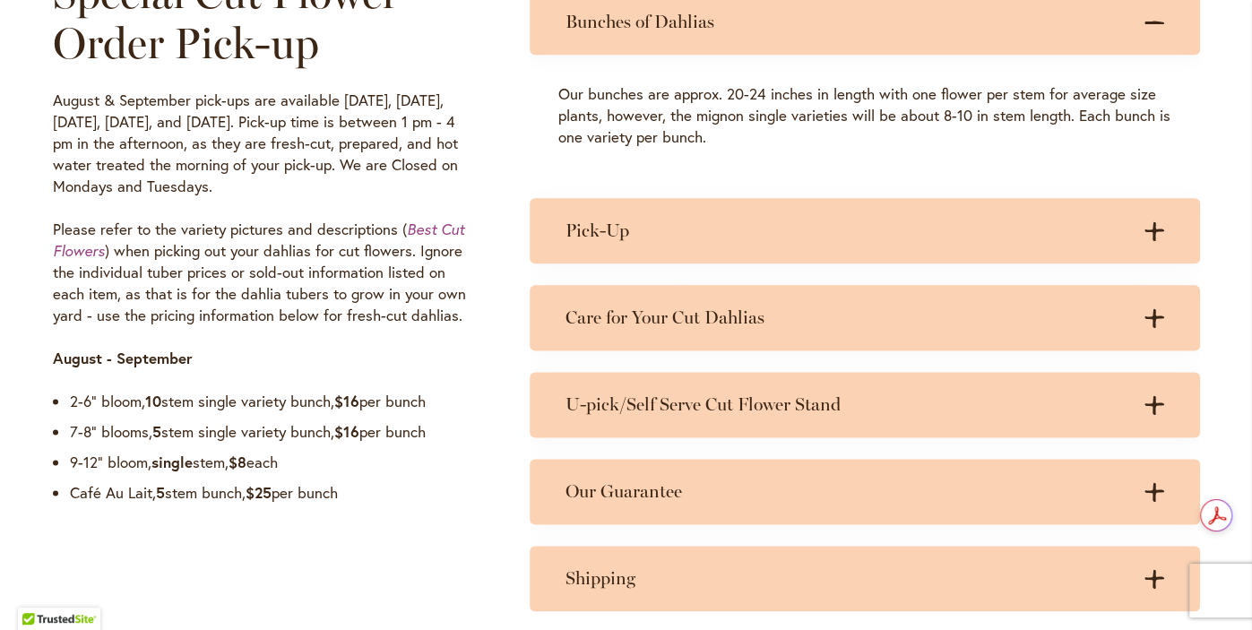
scroll to position [1444, 0]
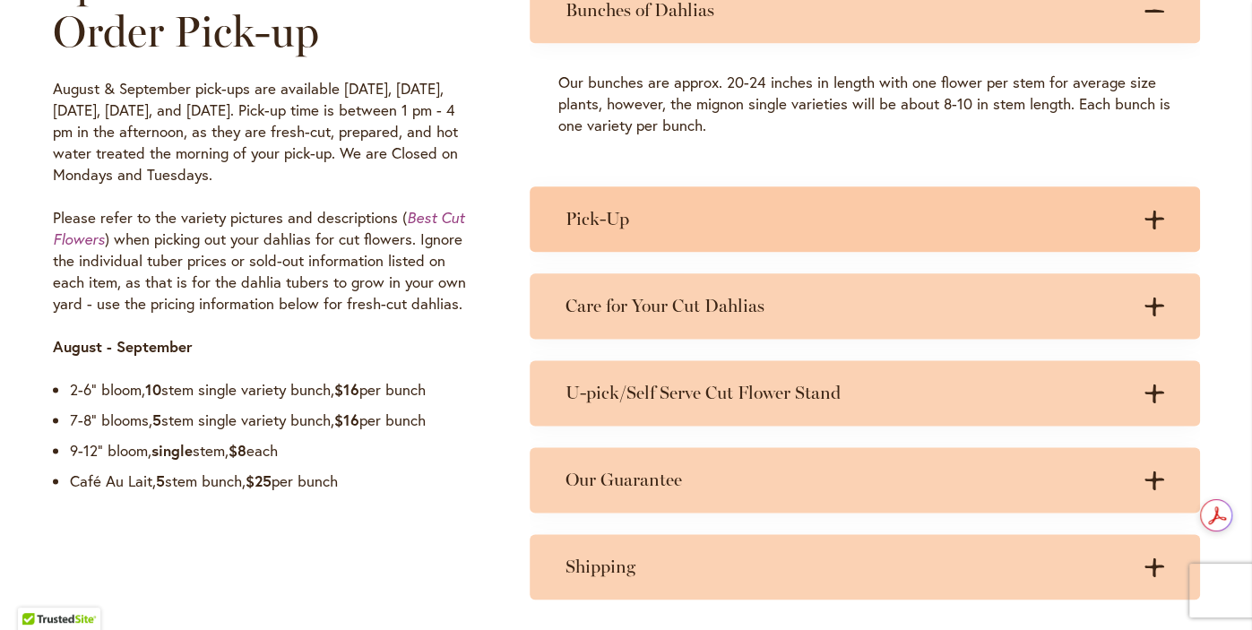
click at [1159, 228] on div ".cls-1 { fill: #3c2616; stroke-width: 0px; } .cls-1 { fill: #3c2616; stroke-wid…" at bounding box center [1146, 219] width 36 height 22
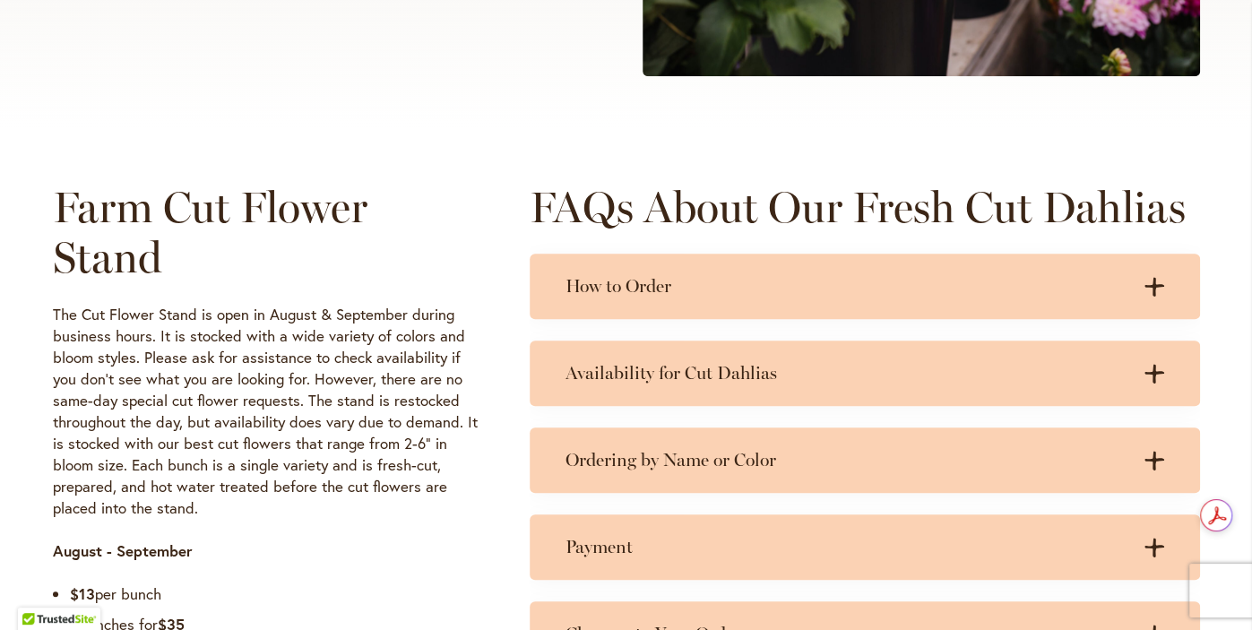
scroll to position [732, 0]
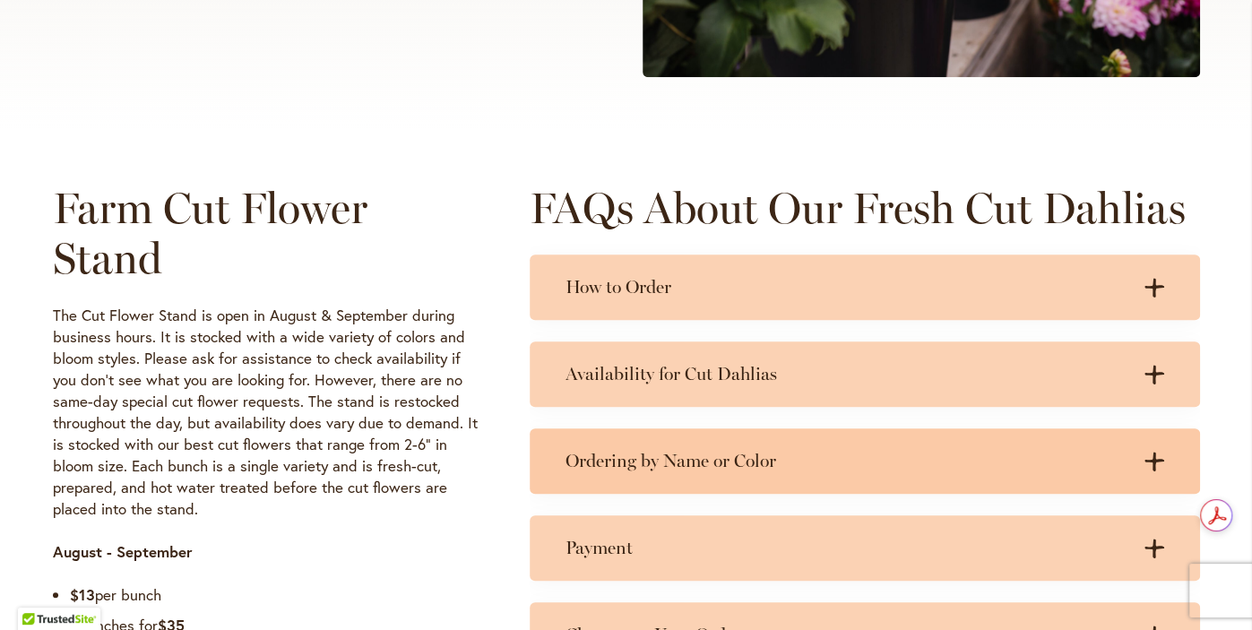
click at [1086, 478] on div "Ordering by Name or Color .cls-1 { fill: #3c2616; stroke-width: 0px; } .cls-1 {…" at bounding box center [865, 460] width 670 height 65
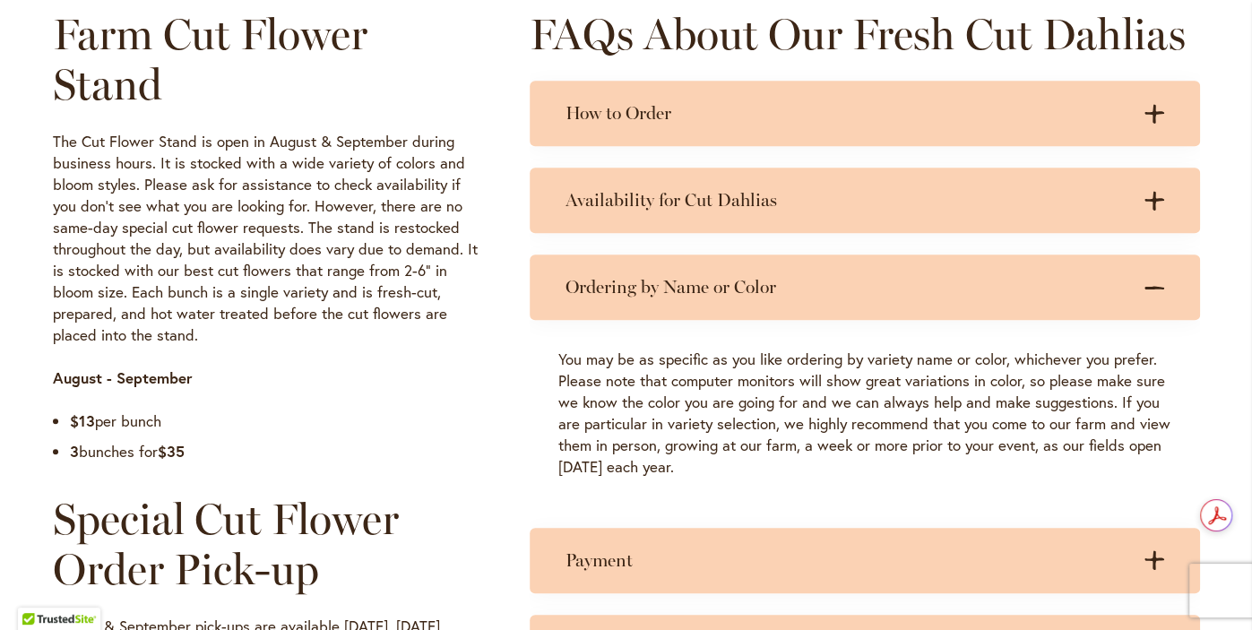
scroll to position [923, 0]
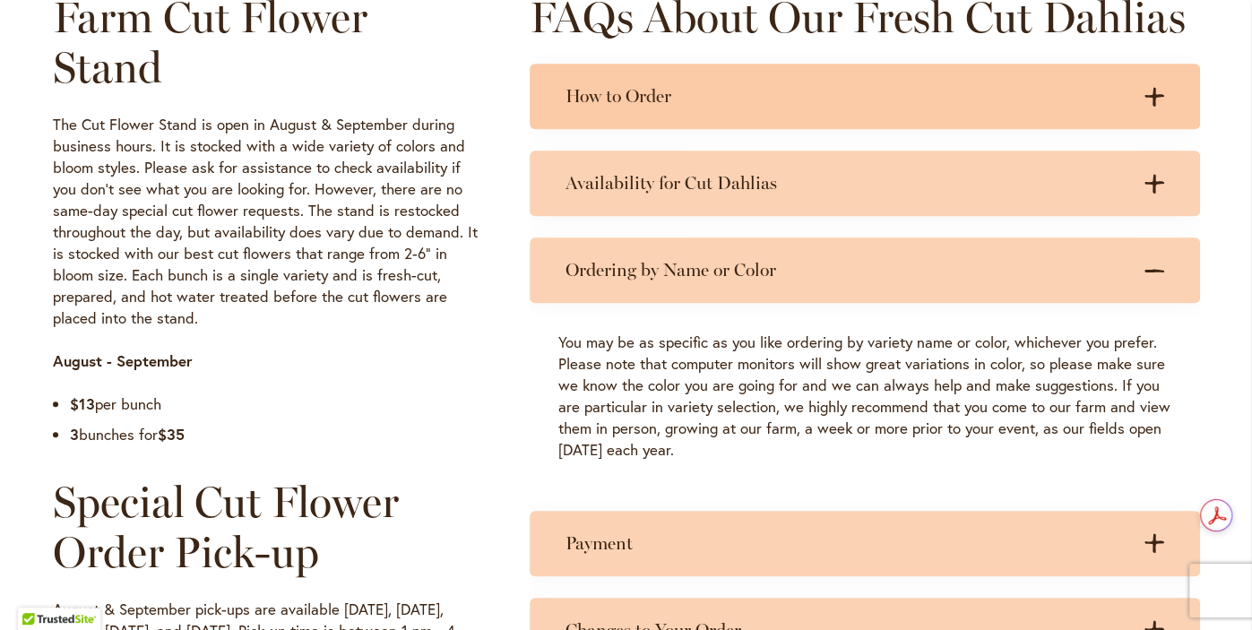
click at [1162, 105] on div ".cls-1 { fill: #3c2616; stroke-width: 0px; } .cls-1 { fill: #3c2616; stroke-wid…" at bounding box center [1146, 96] width 36 height 22
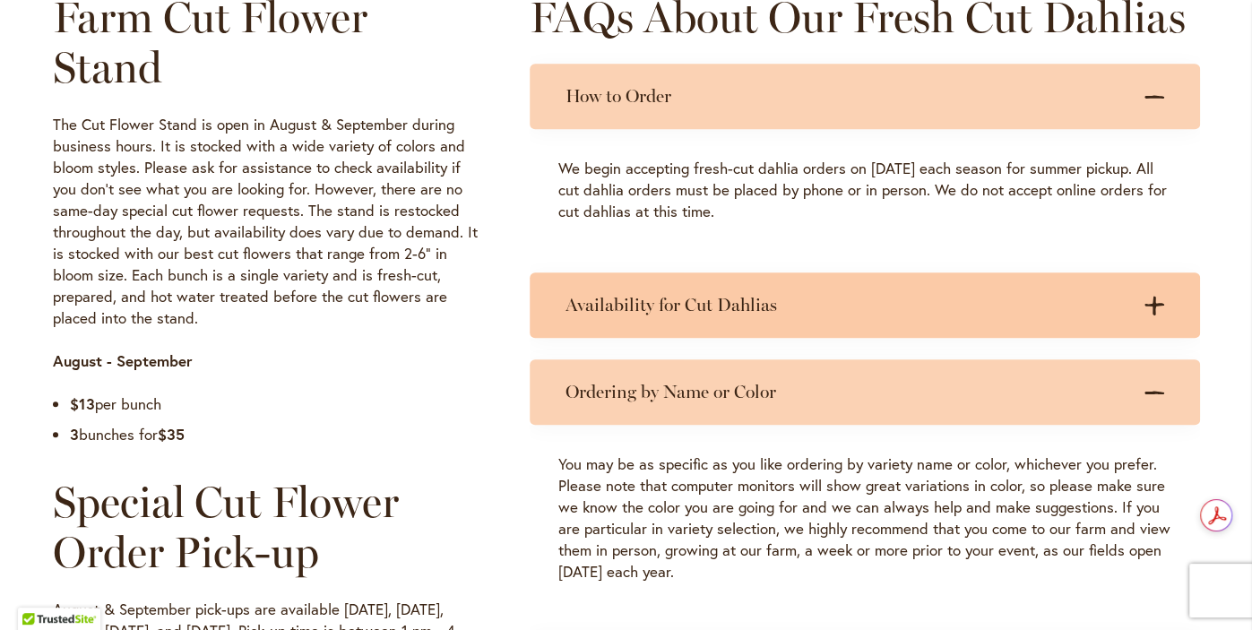
click at [1172, 313] on div "Availability for Cut Dahlias .cls-1 { fill: #3c2616; stroke-width: 0px; } .cls-…" at bounding box center [865, 304] width 670 height 65
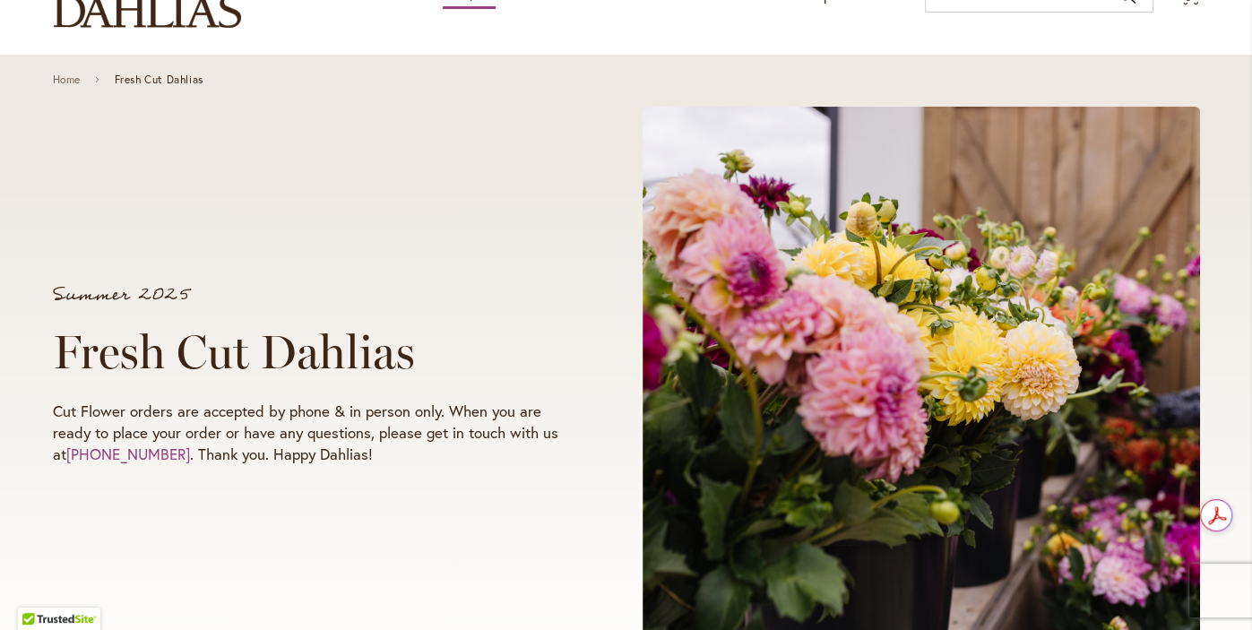
scroll to position [0, 0]
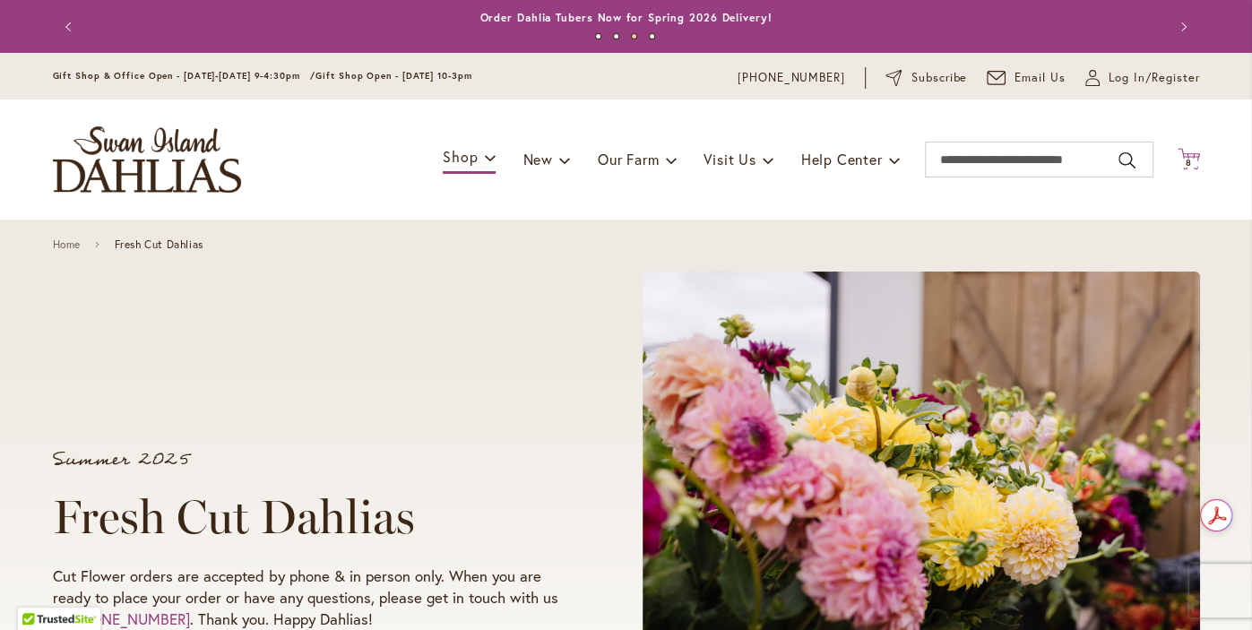
click at [1189, 163] on span "8" at bounding box center [1189, 163] width 6 height 12
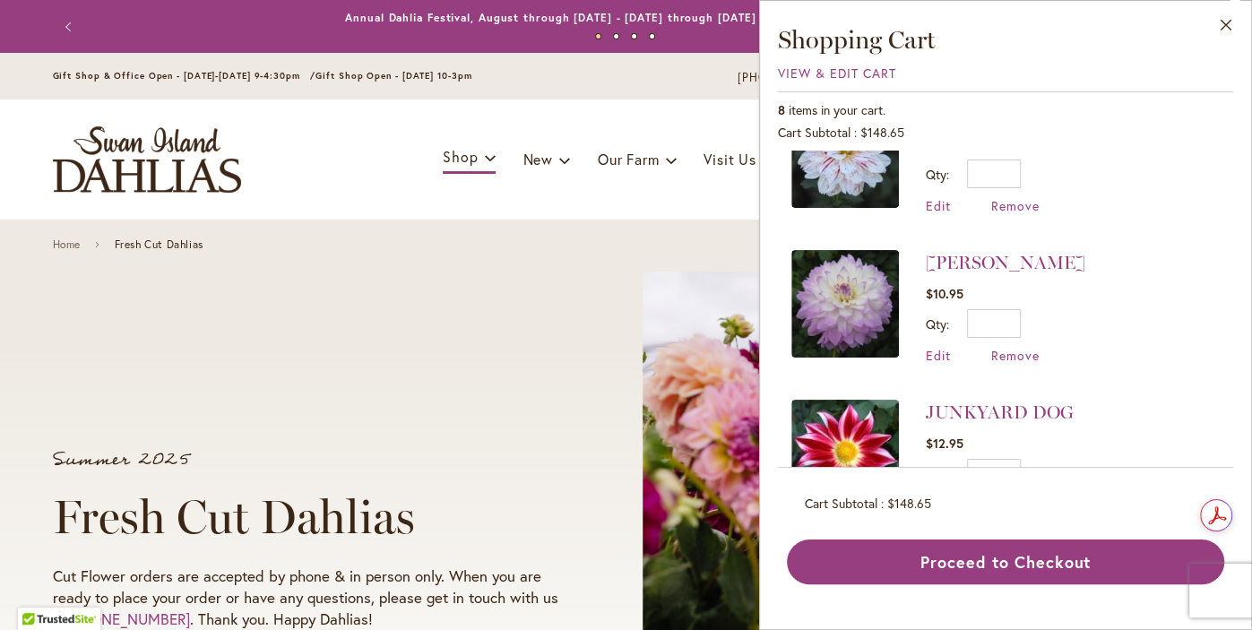
scroll to position [883, 0]
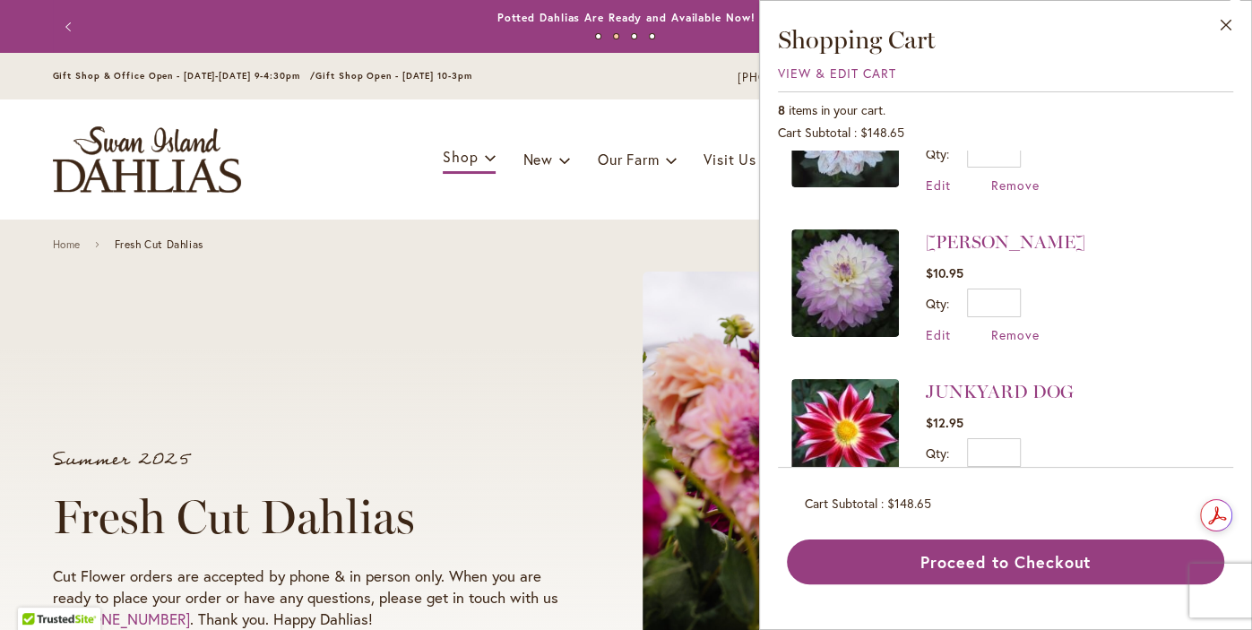
click at [1033, 566] on iframe at bounding box center [639, 591] width 1252 height 50
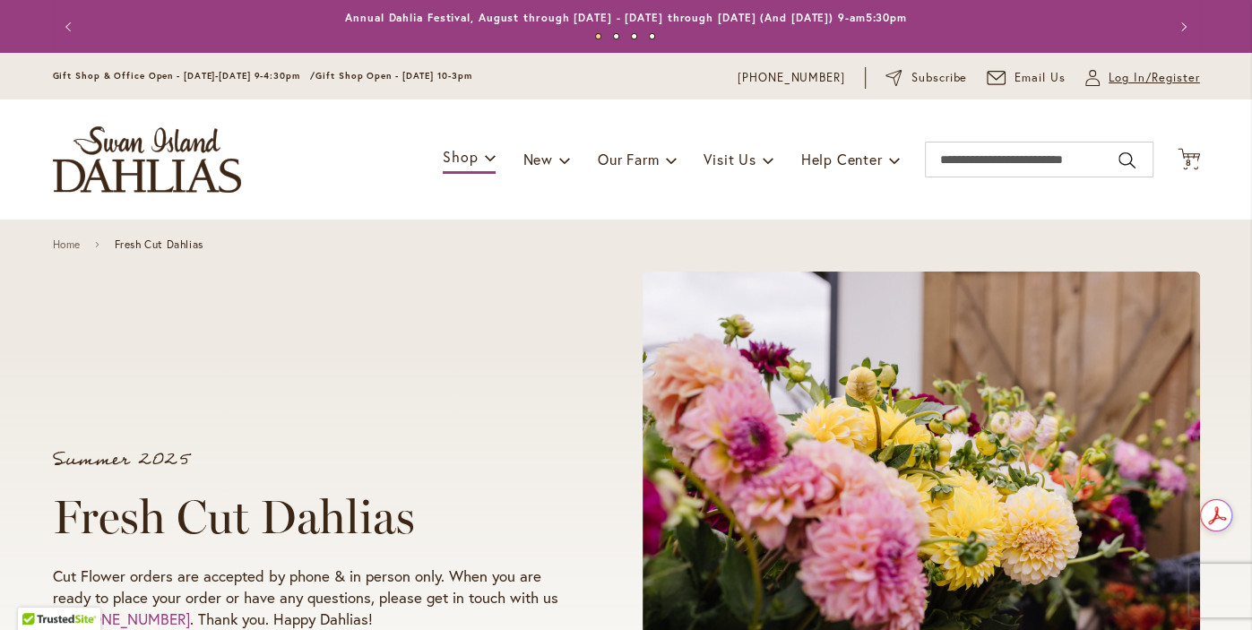
click at [1170, 80] on span "Log In/Register" at bounding box center [1154, 78] width 91 height 18
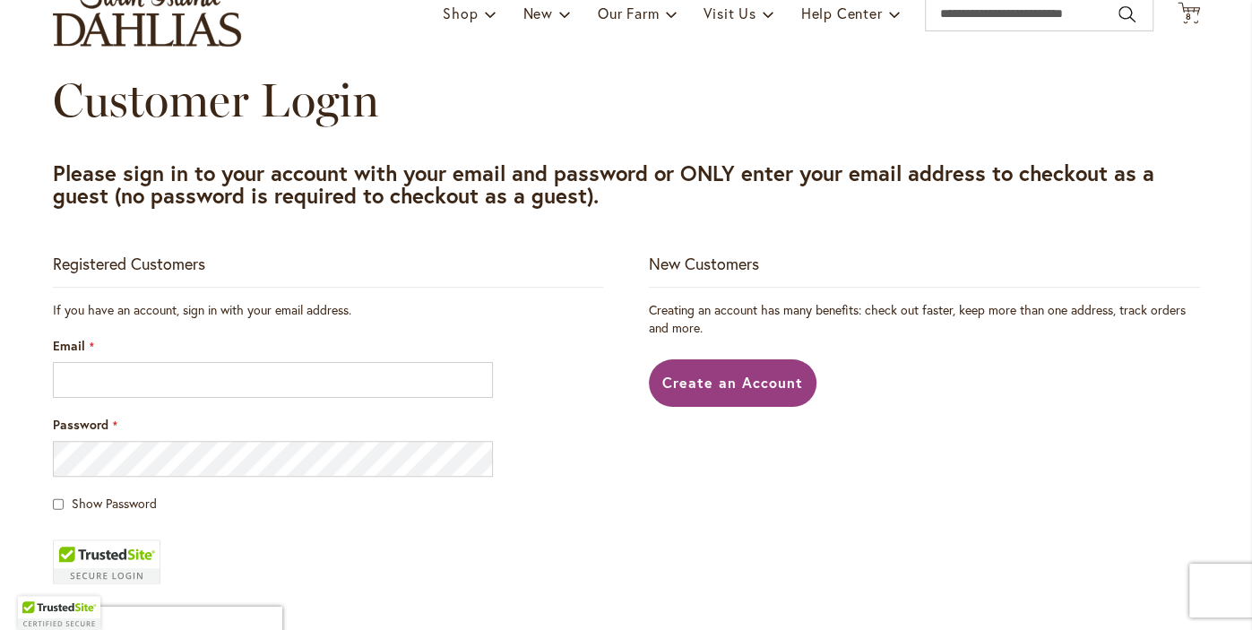
scroll to position [147, 0]
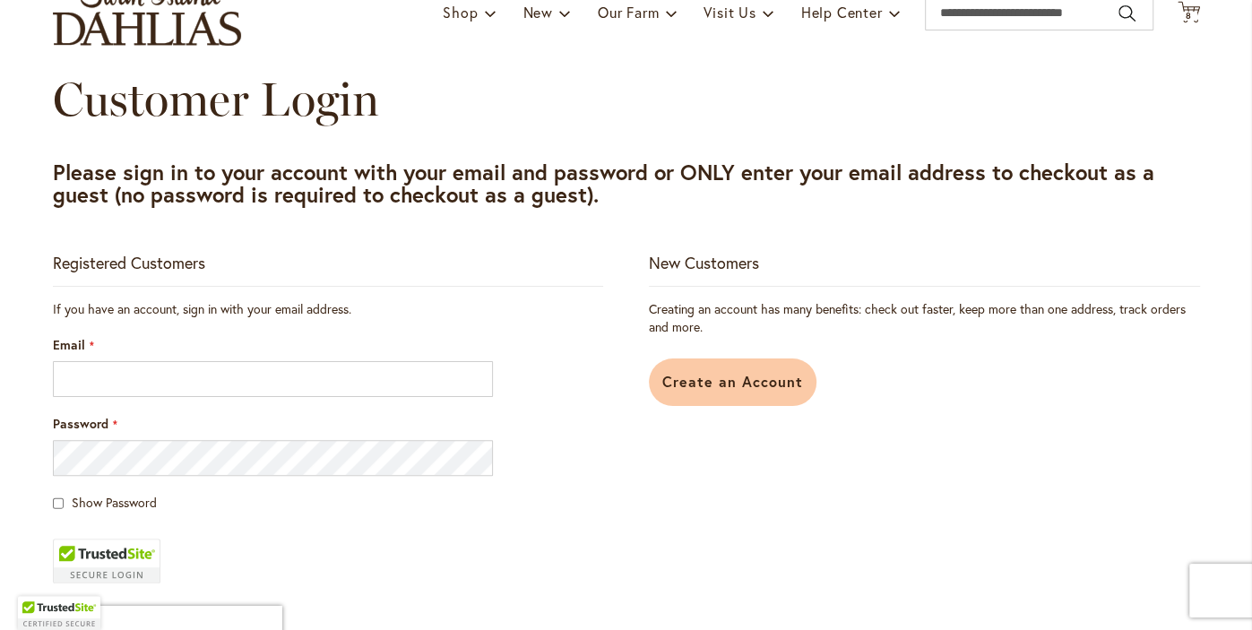
click at [735, 382] on span "Create an Account" at bounding box center [732, 381] width 141 height 19
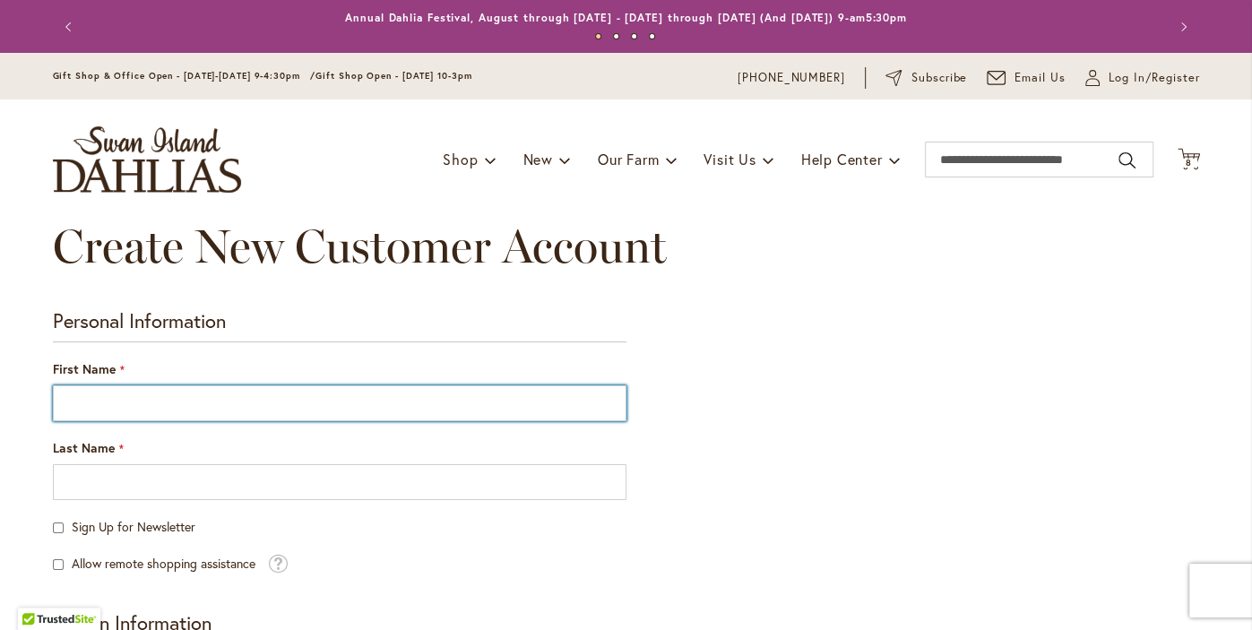
click at [95, 406] on input "First Name" at bounding box center [340, 403] width 574 height 36
type input "*******"
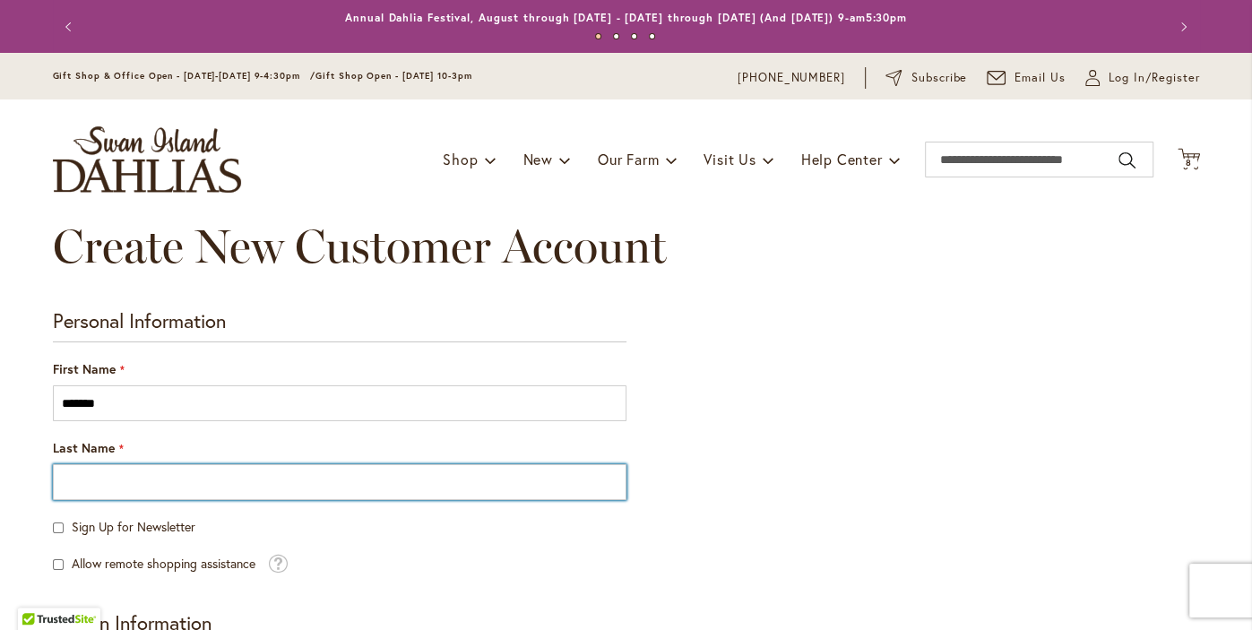
type input "******"
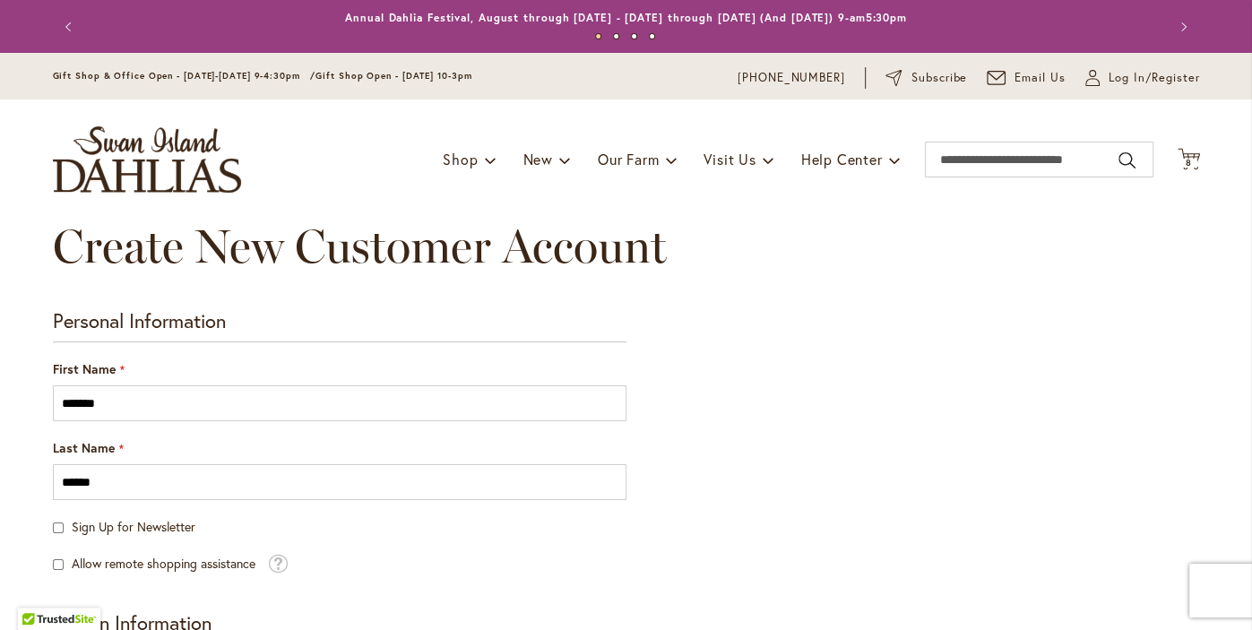
type input "**********"
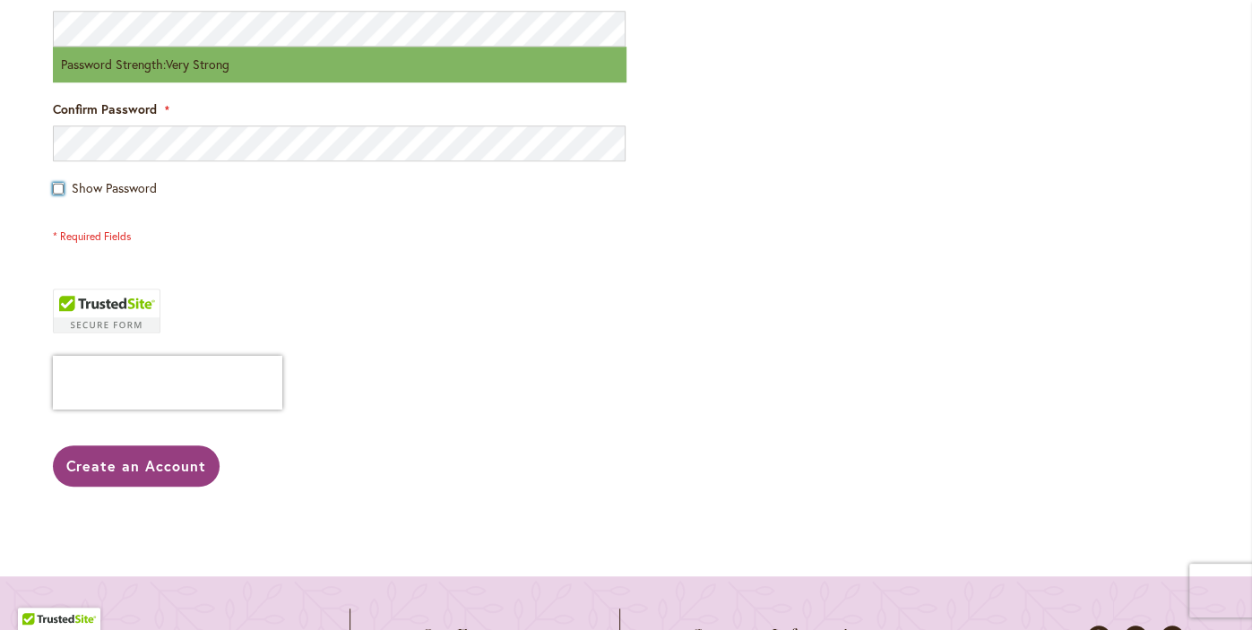
scroll to position [757, 0]
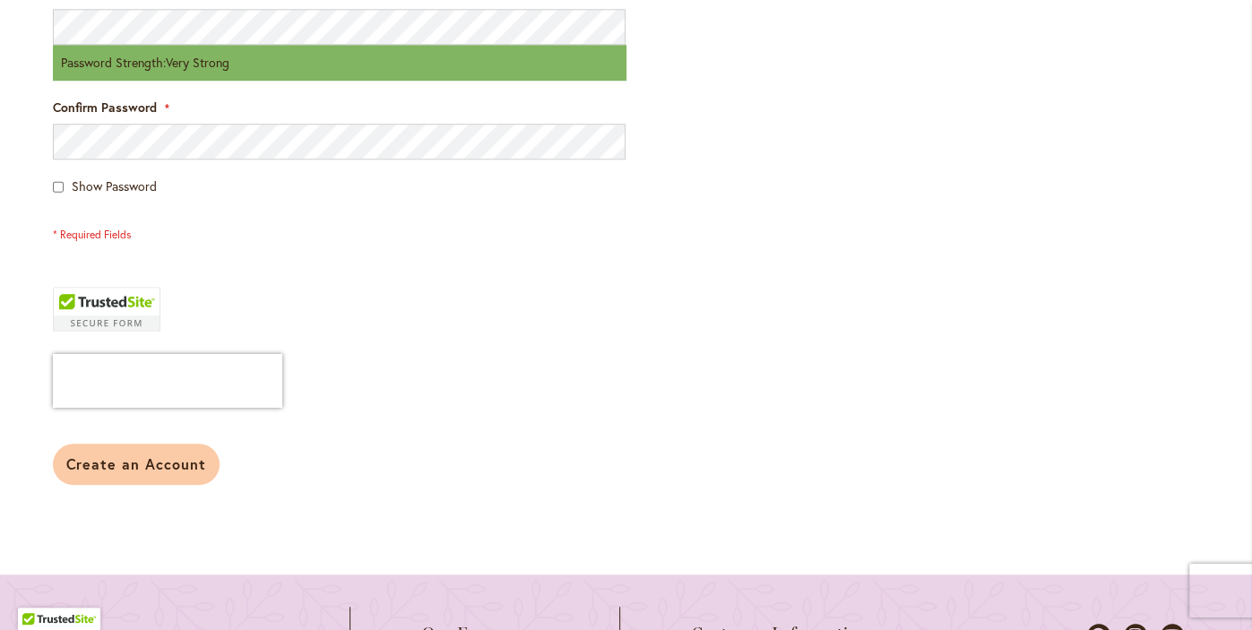
click at [95, 476] on button "Create an Account" at bounding box center [137, 464] width 168 height 41
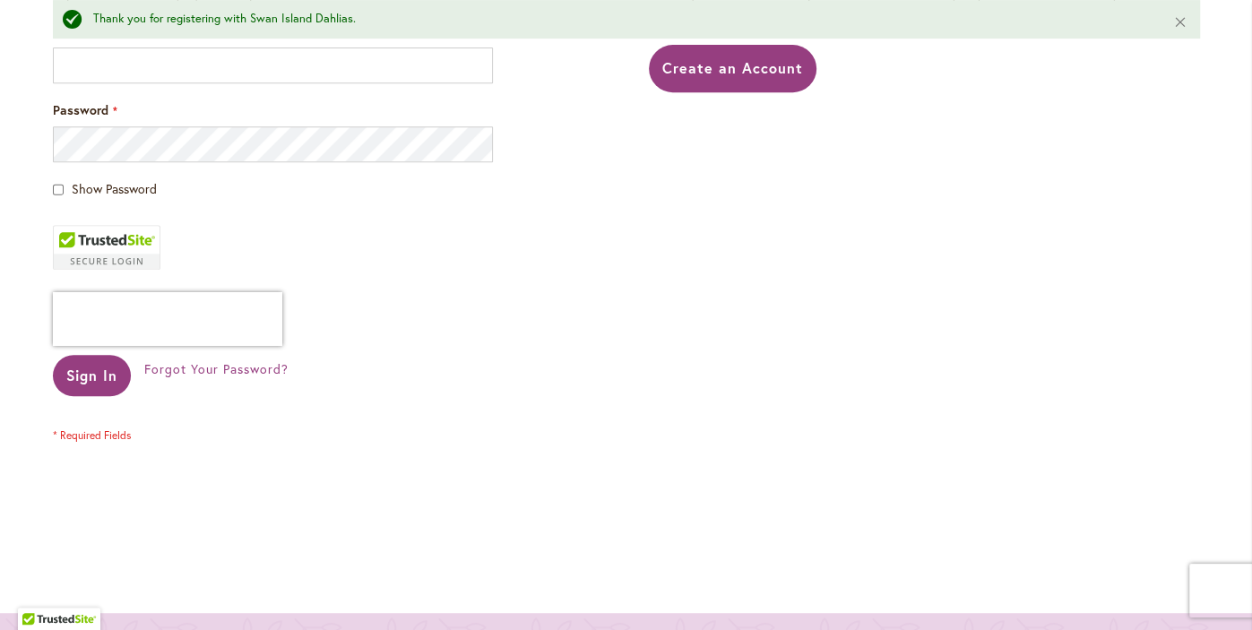
scroll to position [508, 0]
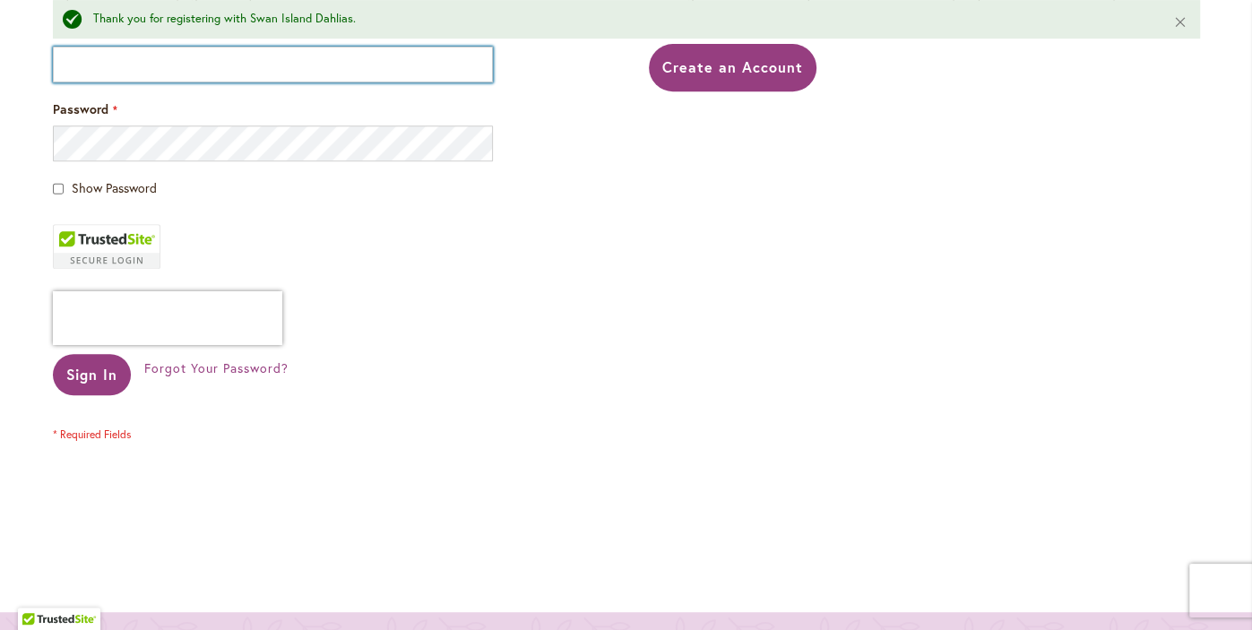
type input "**********"
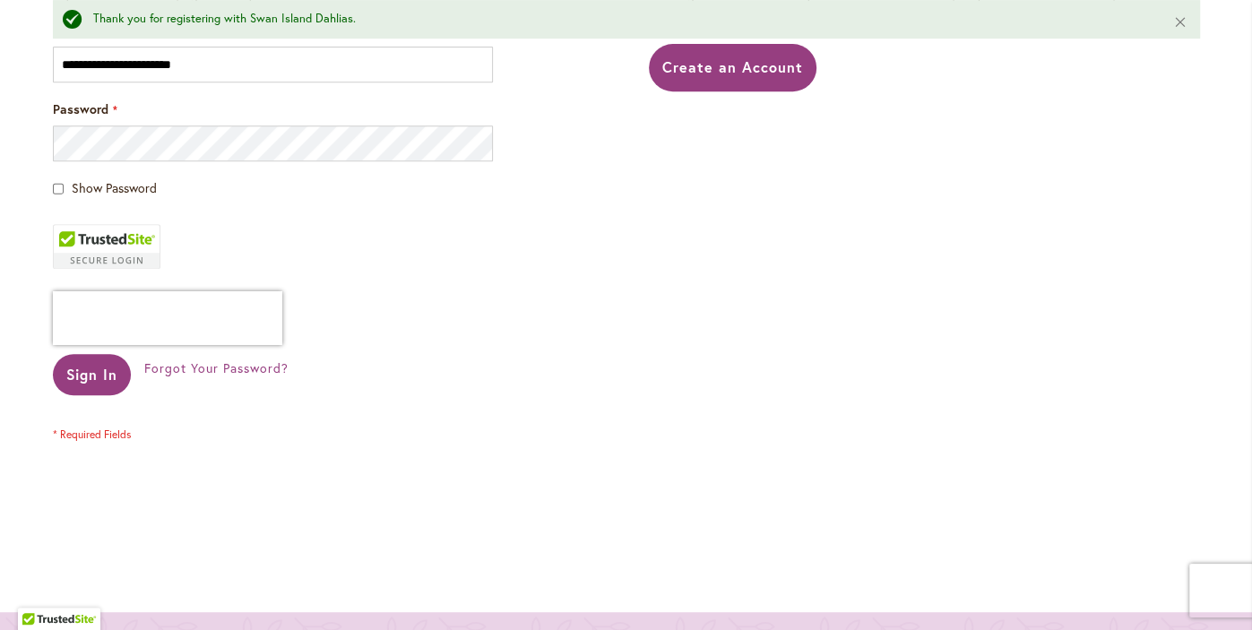
type input "**********"
click at [94, 386] on button "Sign In" at bounding box center [92, 374] width 79 height 41
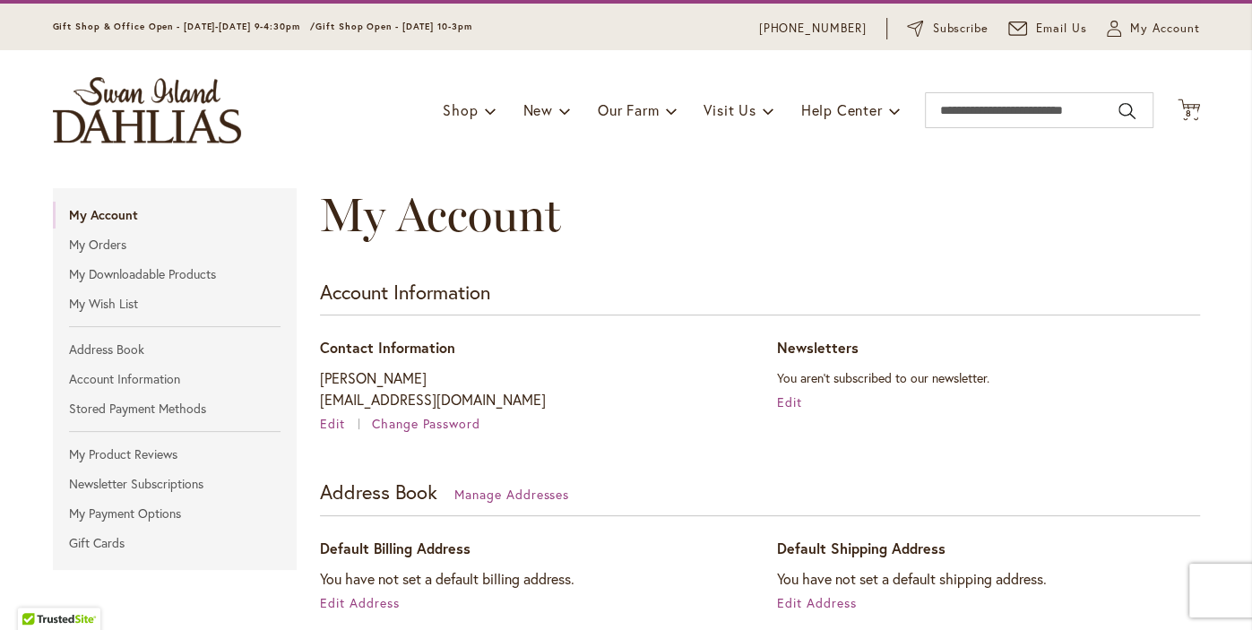
scroll to position [49, 0]
type input "**********"
click at [1187, 112] on span "8" at bounding box center [1189, 114] width 6 height 12
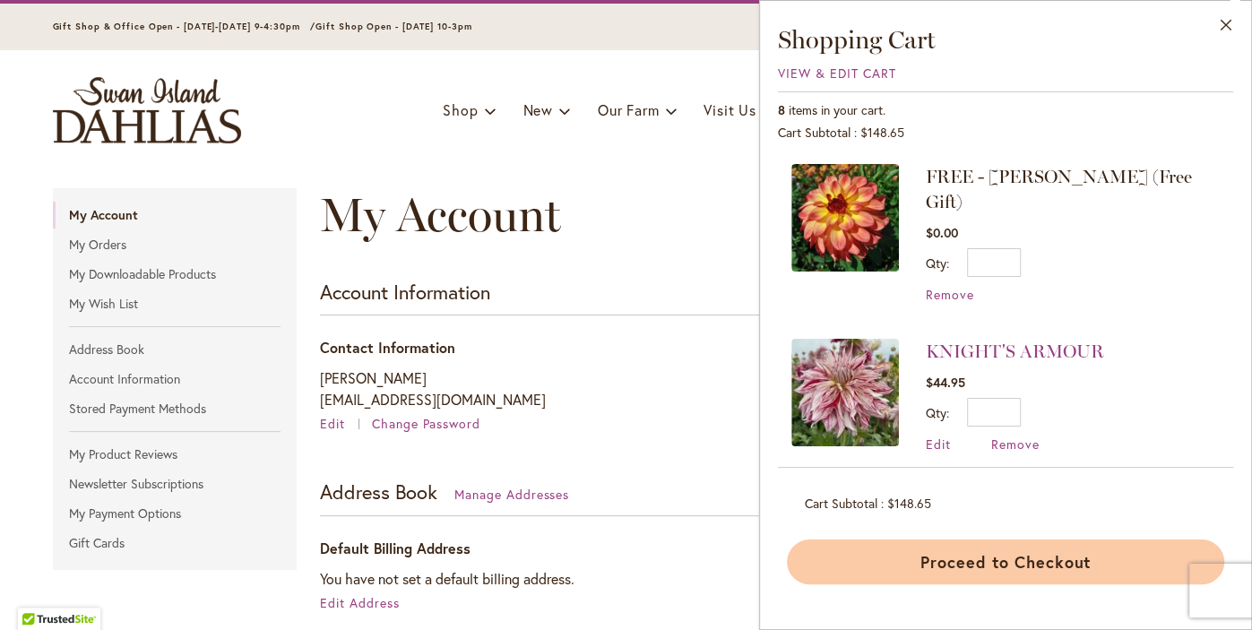
click at [1061, 570] on button "Proceed to Checkout" at bounding box center [1005, 562] width 437 height 45
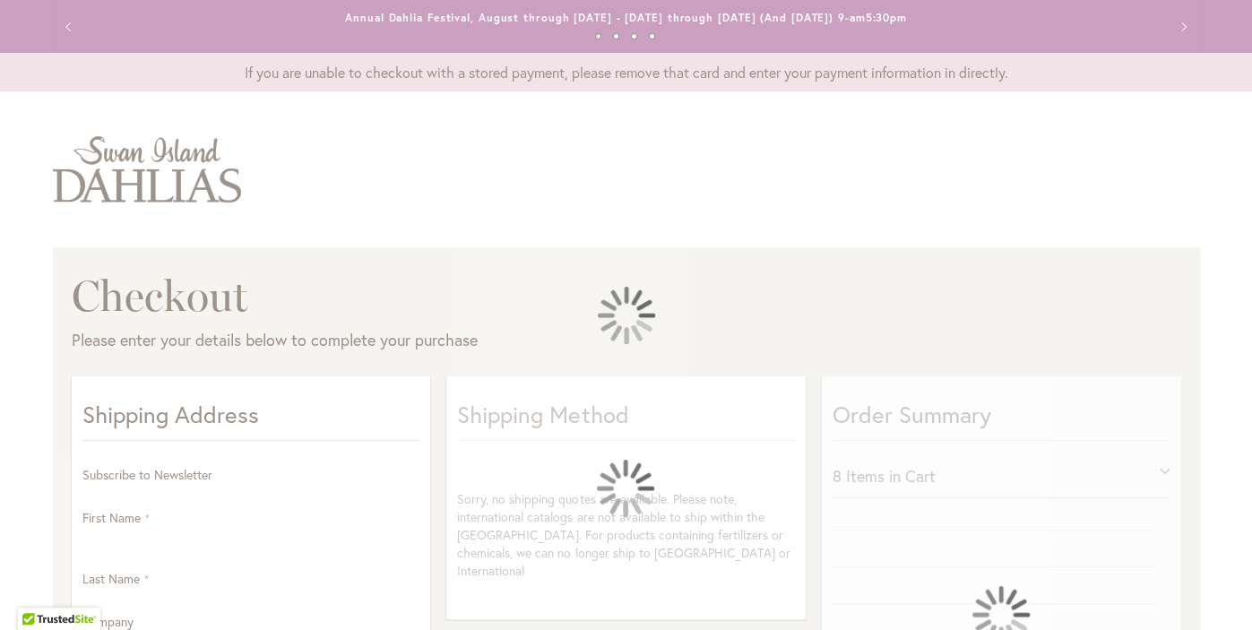
select select "**"
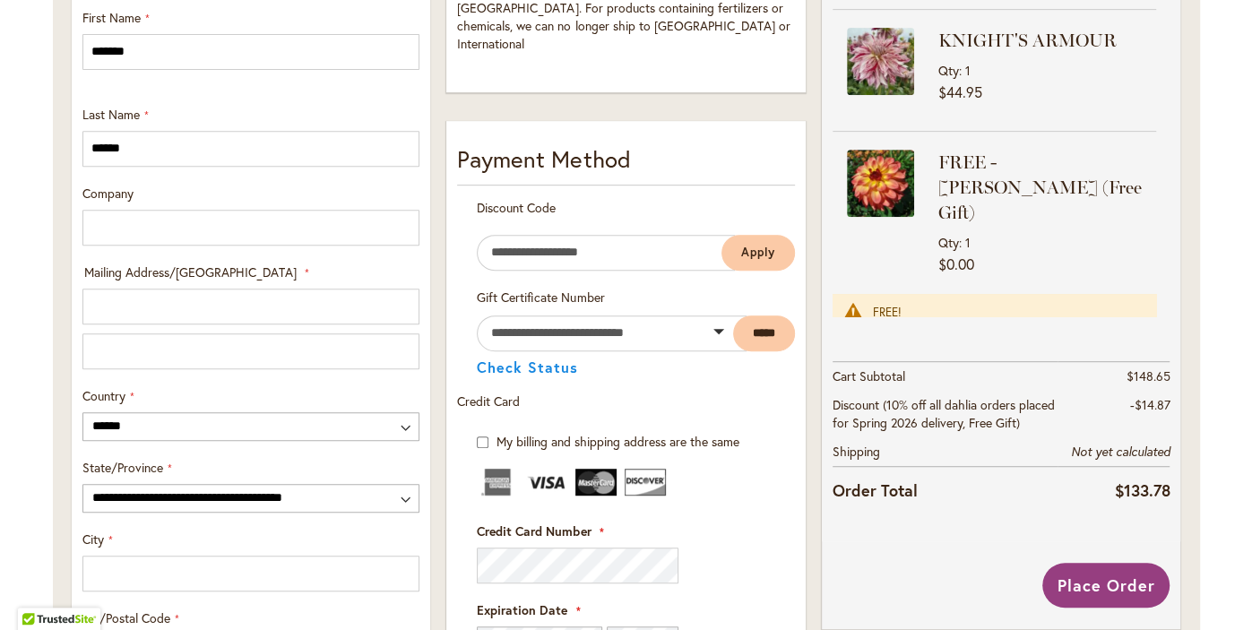
scroll to position [535, 0]
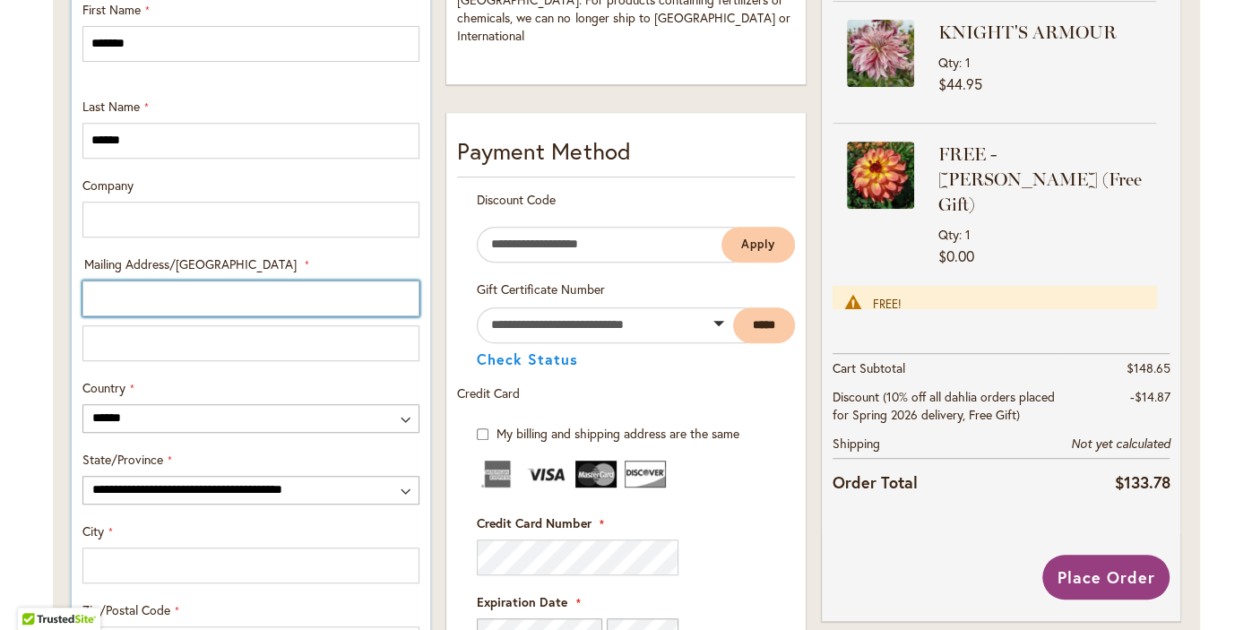
click at [129, 293] on input "Mailing Address/PO BOX: Line 1" at bounding box center [250, 299] width 337 height 36
type input "**********"
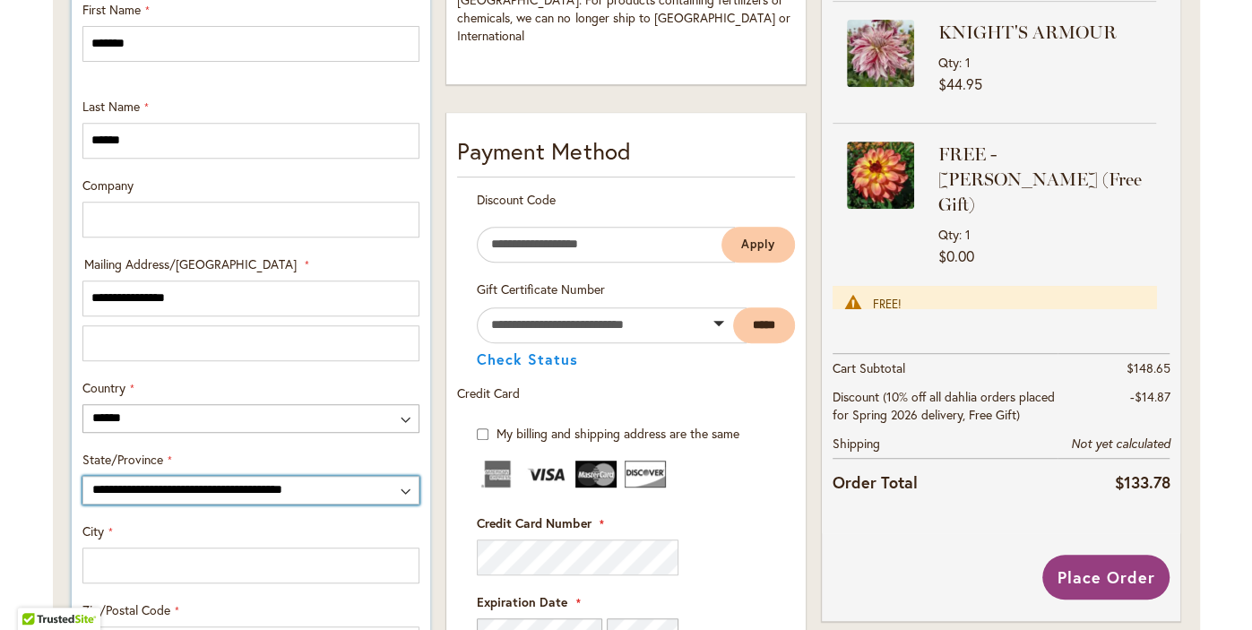
select select "**"
type input "**********"
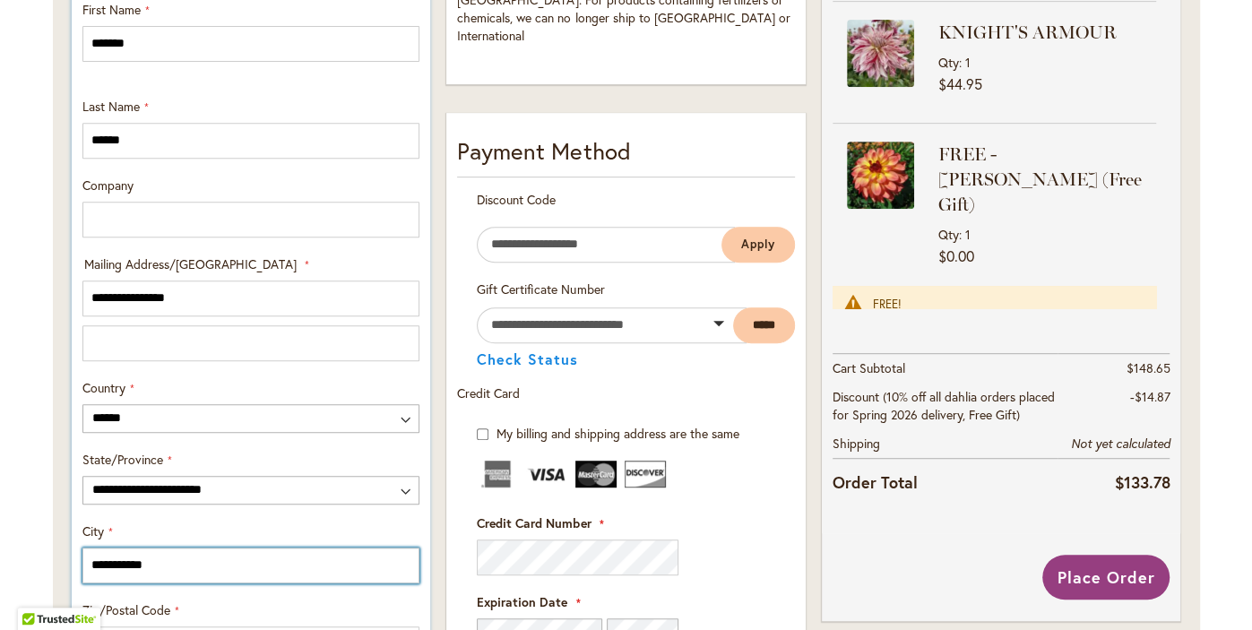
type input "*****"
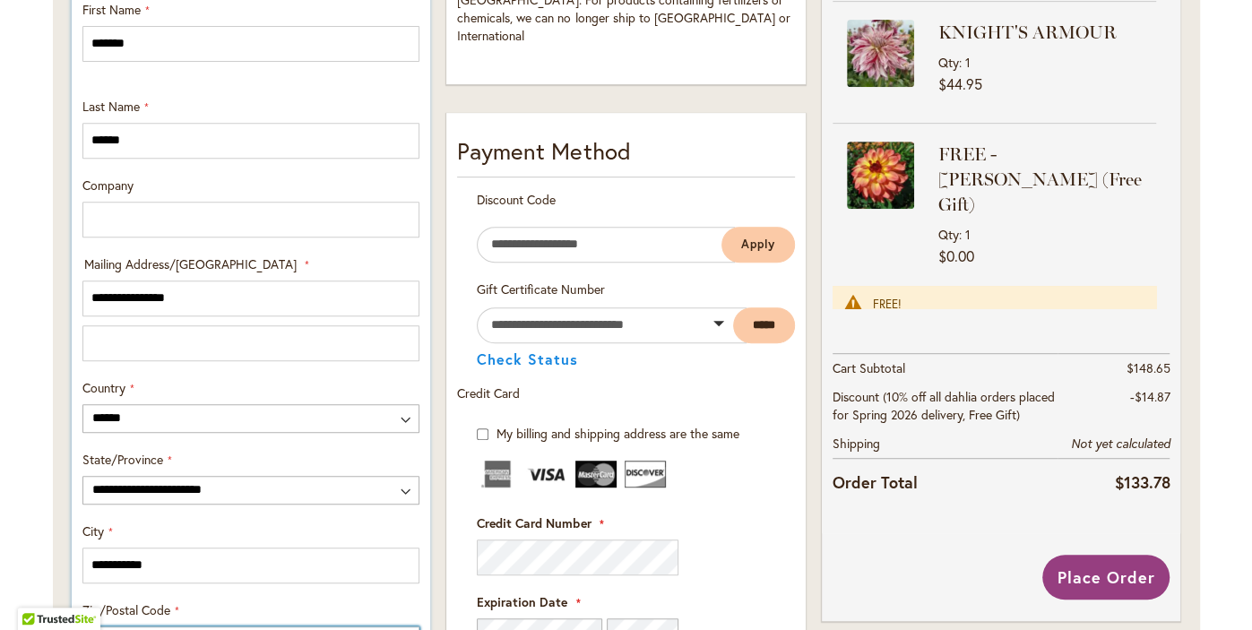
type input "**********"
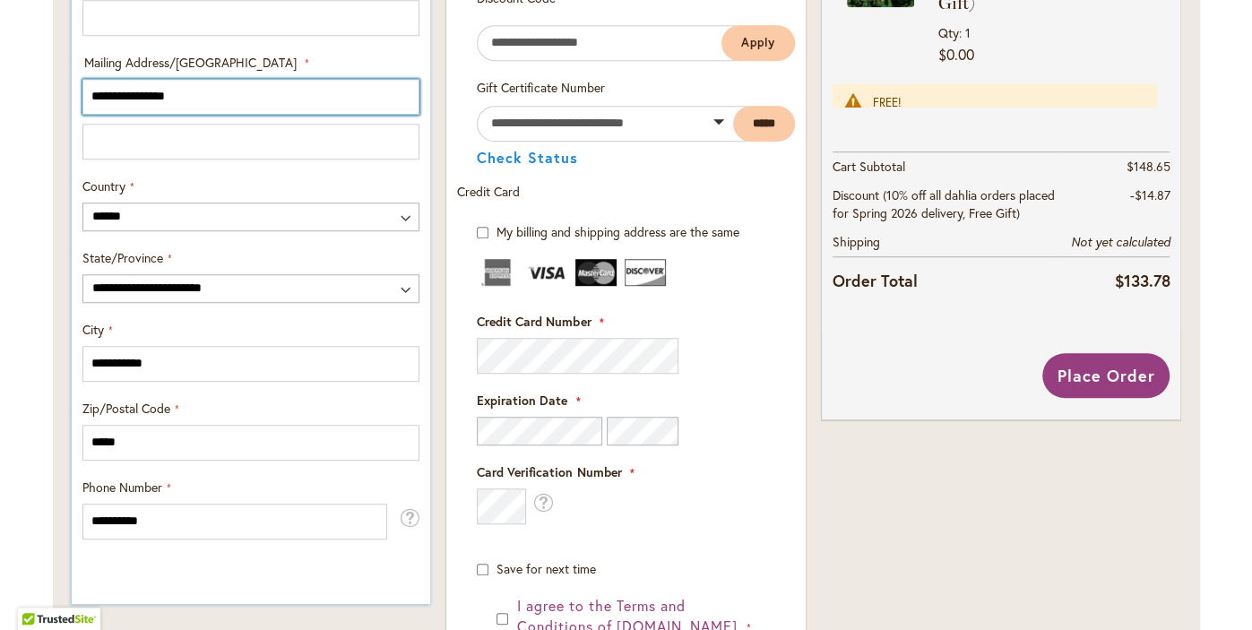
scroll to position [790, 0]
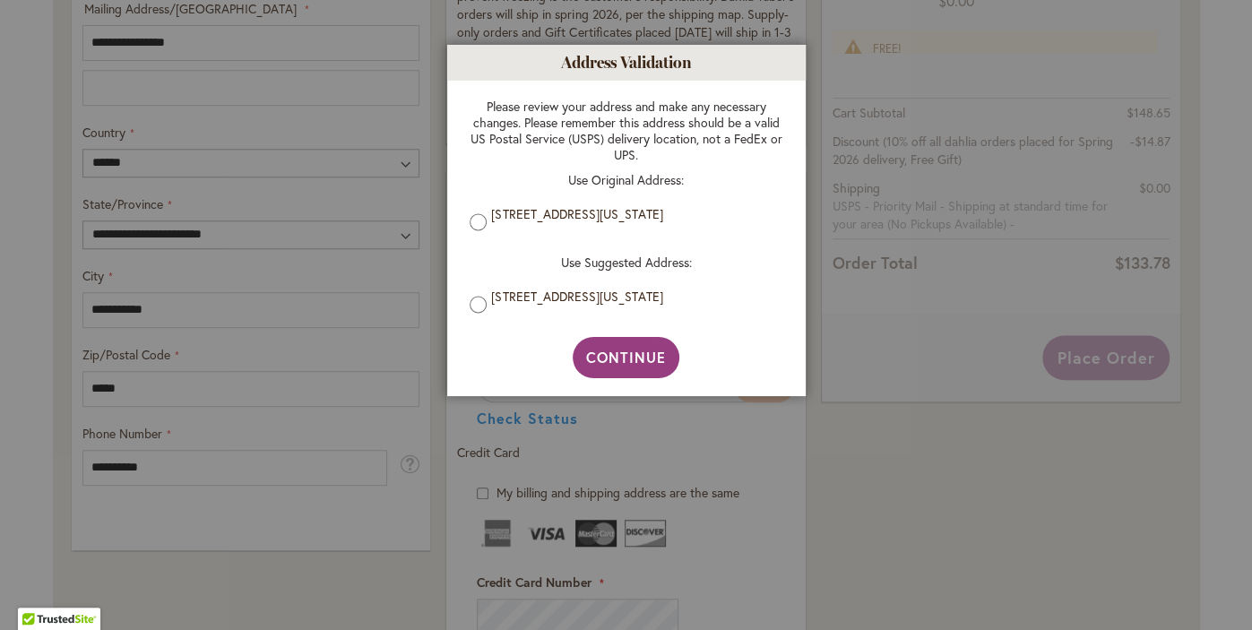
click at [635, 289] on label "[STREET_ADDRESS][US_STATE]" at bounding box center [632, 297] width 282 height 16
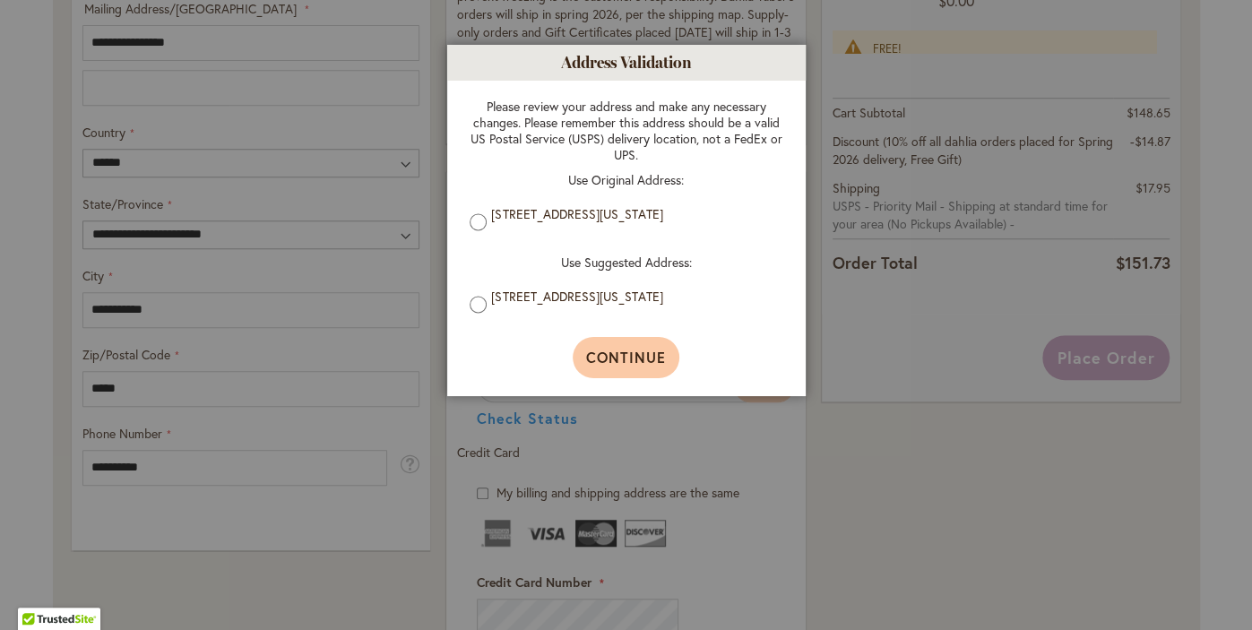
click at [643, 376] on button "Continue" at bounding box center [626, 357] width 107 height 41
type input "**********"
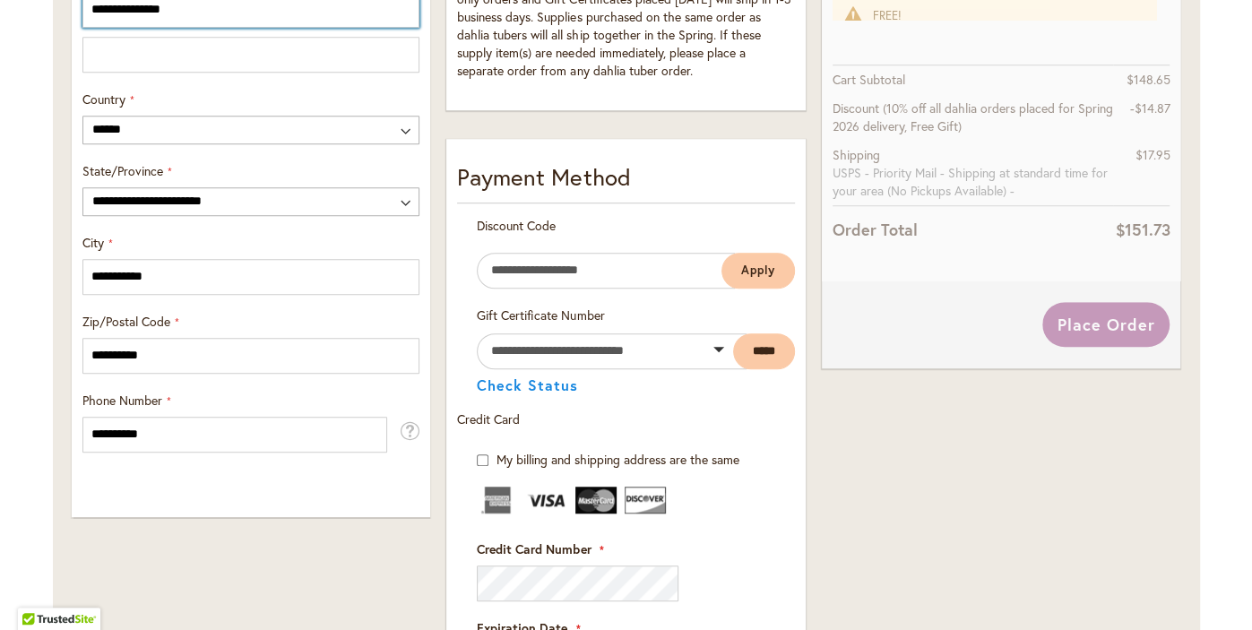
scroll to position [825, 0]
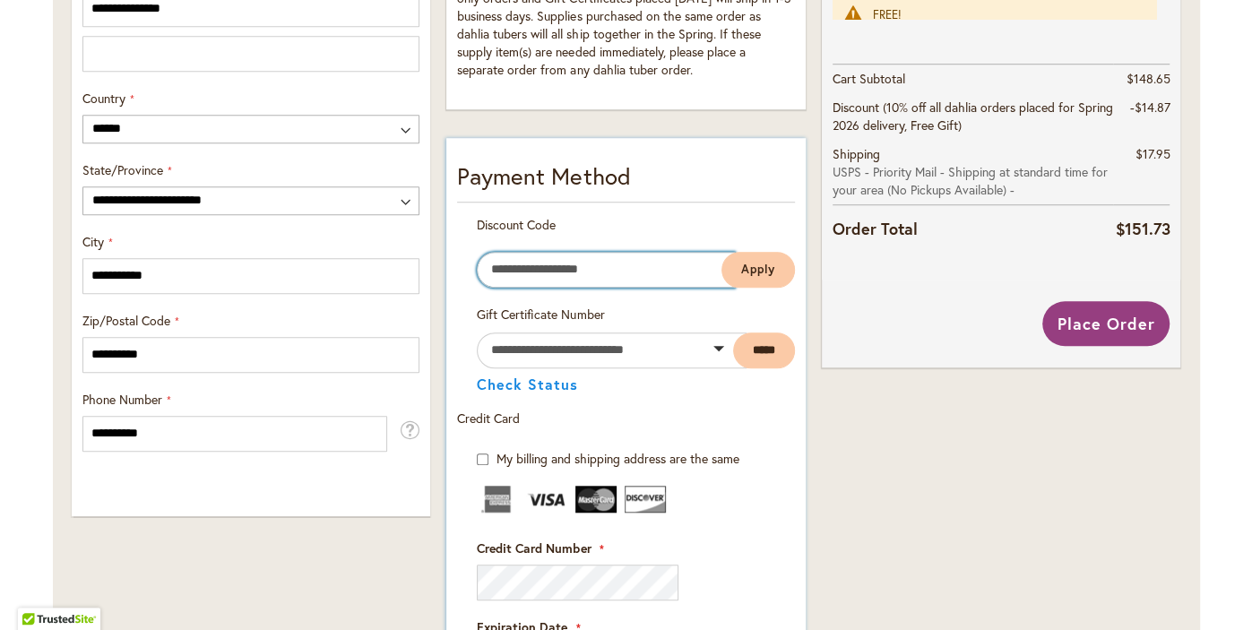
click at [594, 272] on input "Enter discount code" at bounding box center [605, 270] width 257 height 36
type input "********"
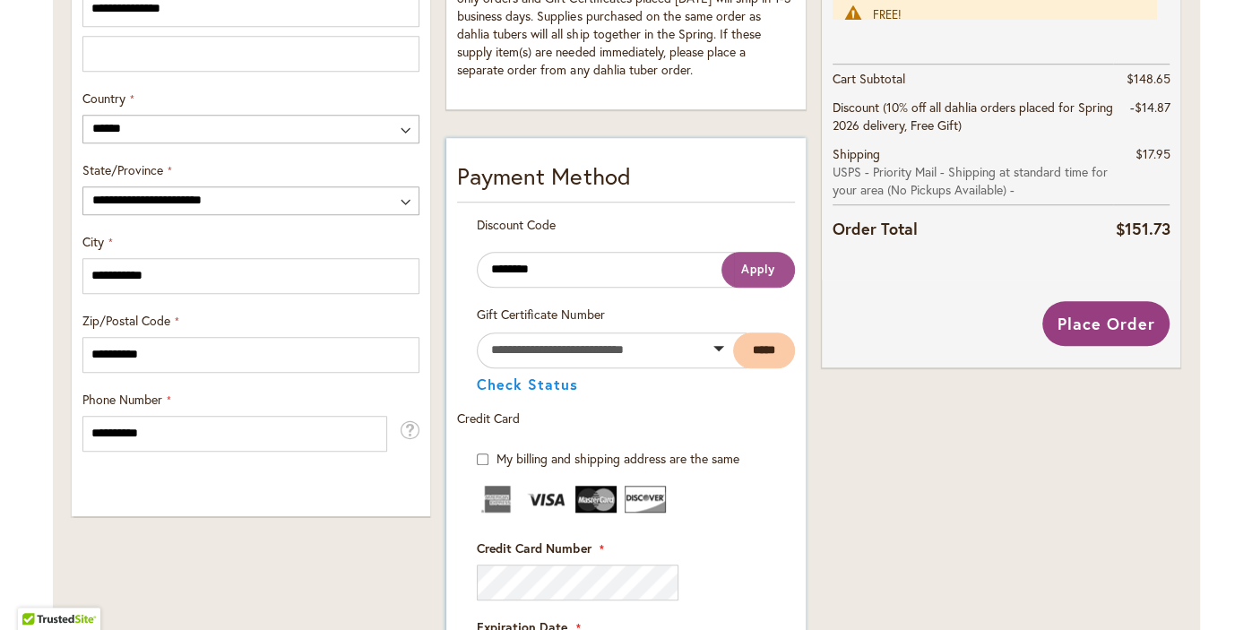
click at [759, 277] on button "Apply" at bounding box center [757, 270] width 73 height 36
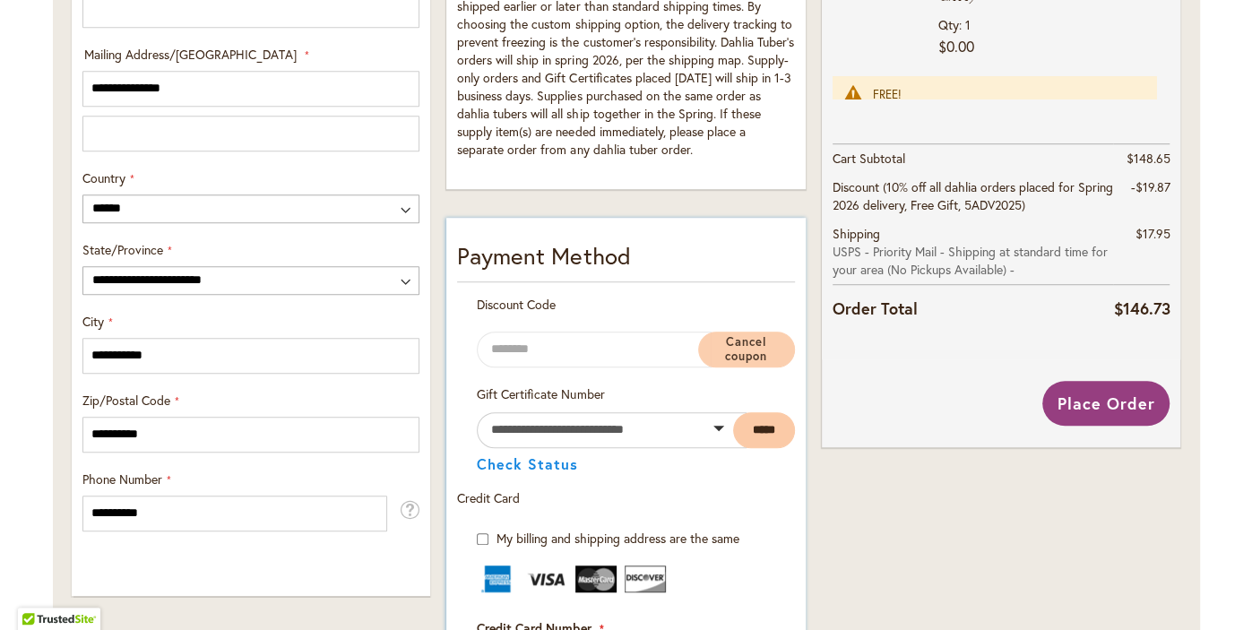
scroll to position [742, 0]
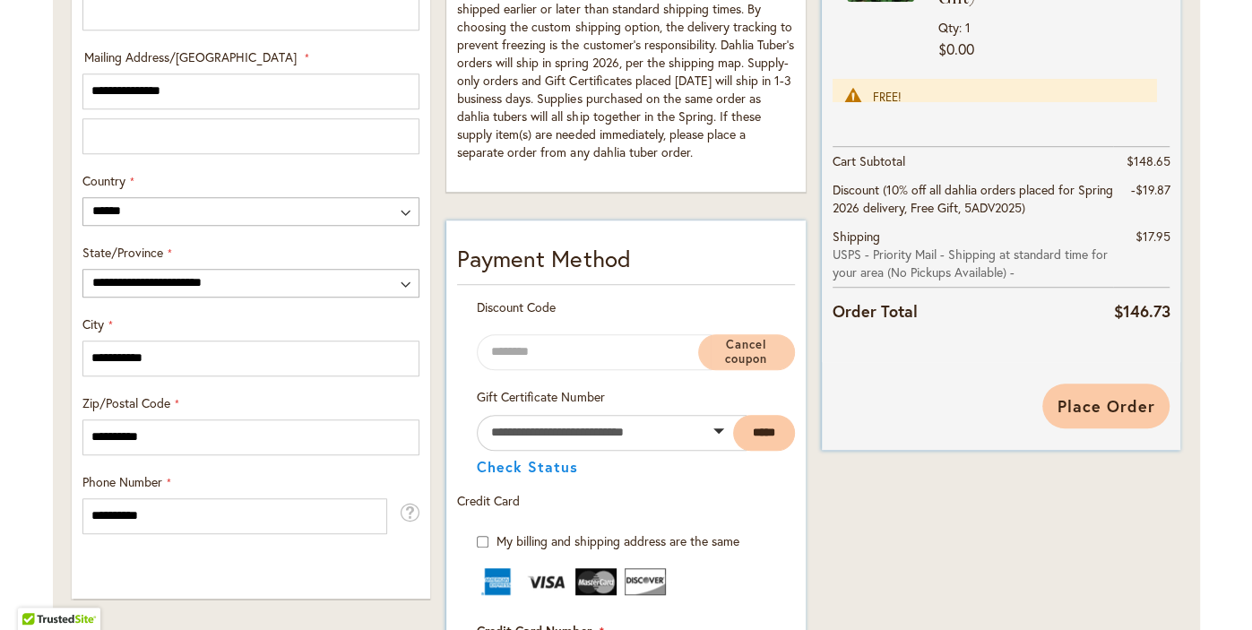
click at [1118, 403] on span "Place Order" at bounding box center [1107, 406] width 98 height 22
